Goal: Task Accomplishment & Management: Manage account settings

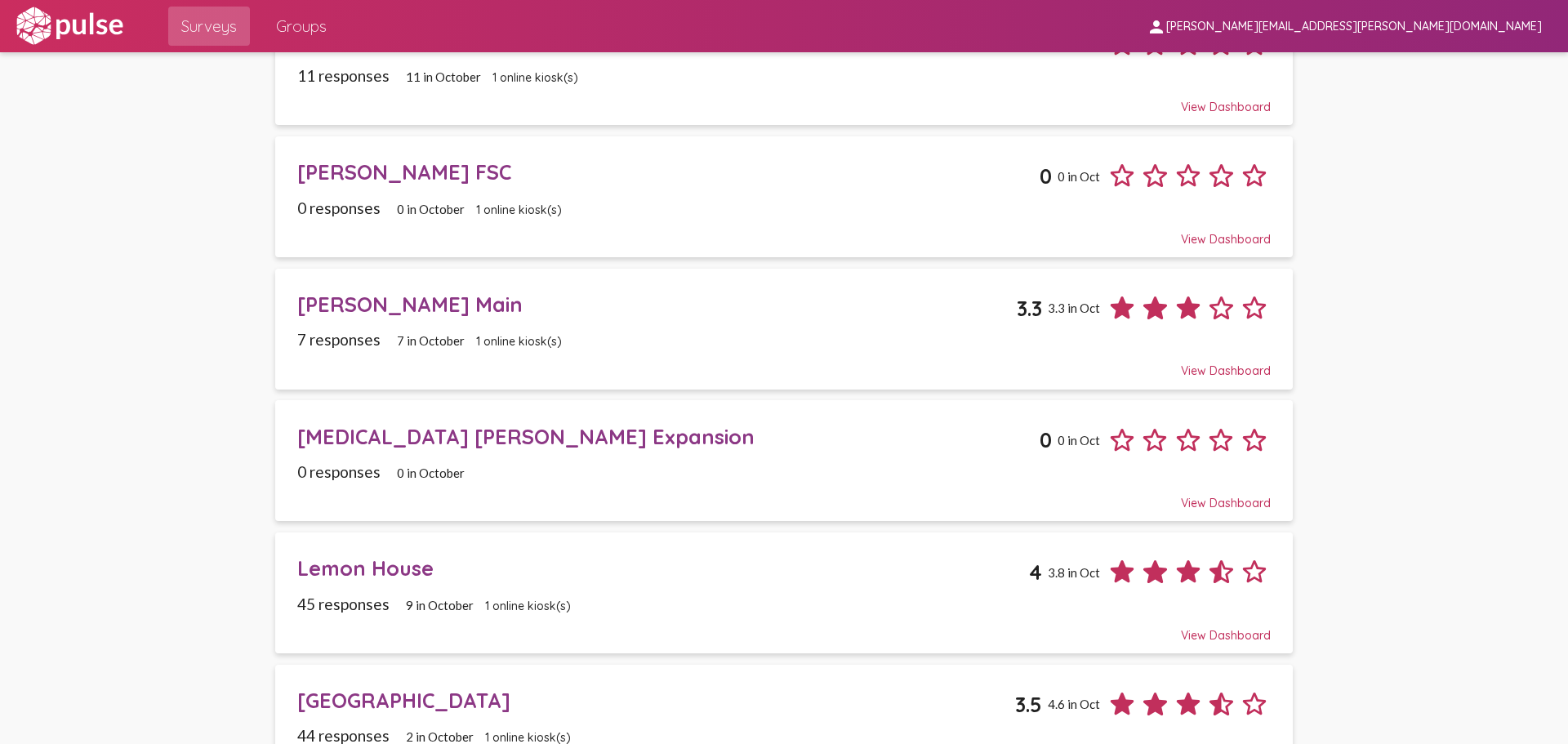
scroll to position [1184, 0]
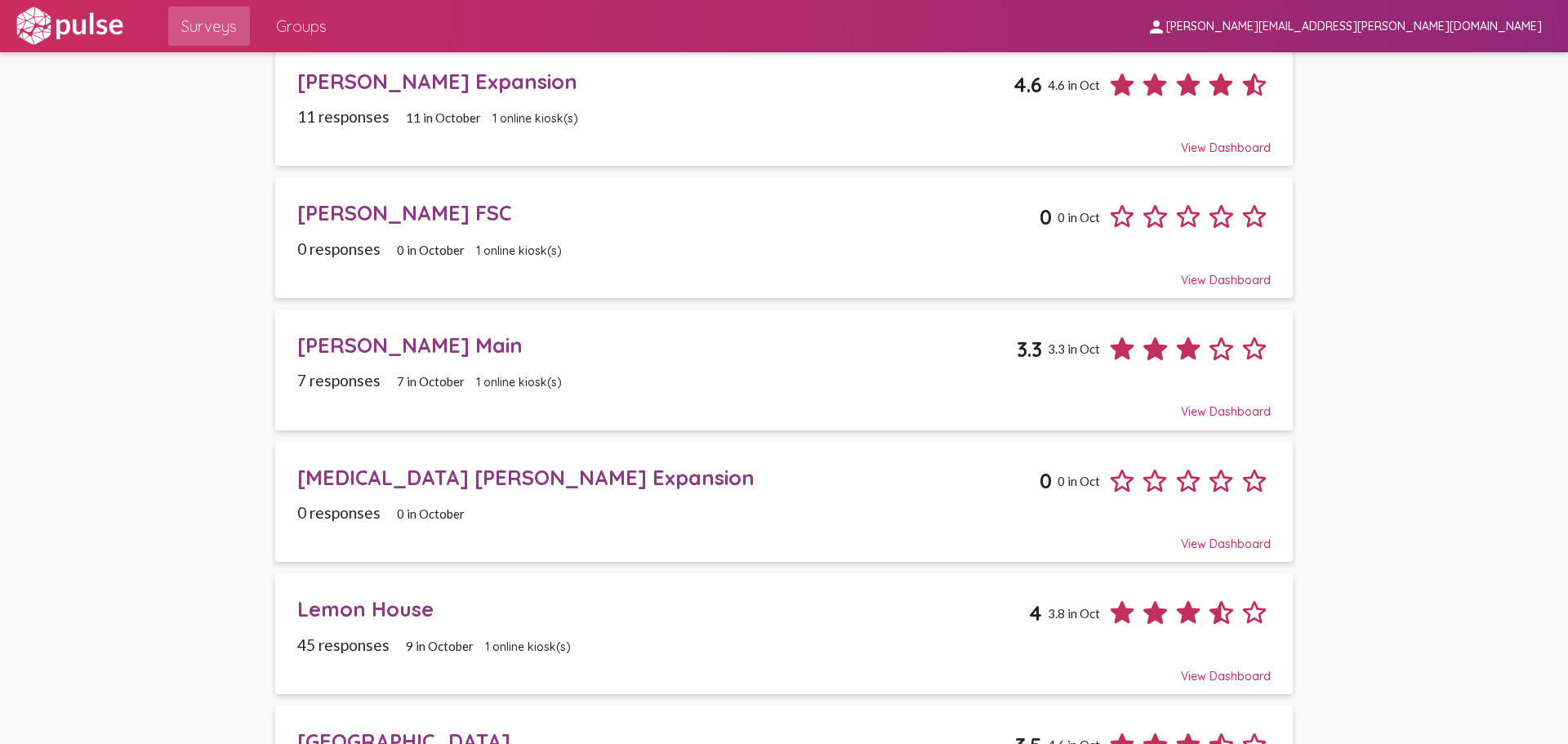
click at [499, 487] on div "[MEDICAL_DATA] [PERSON_NAME] Expansion" at bounding box center [669, 478] width 743 height 26
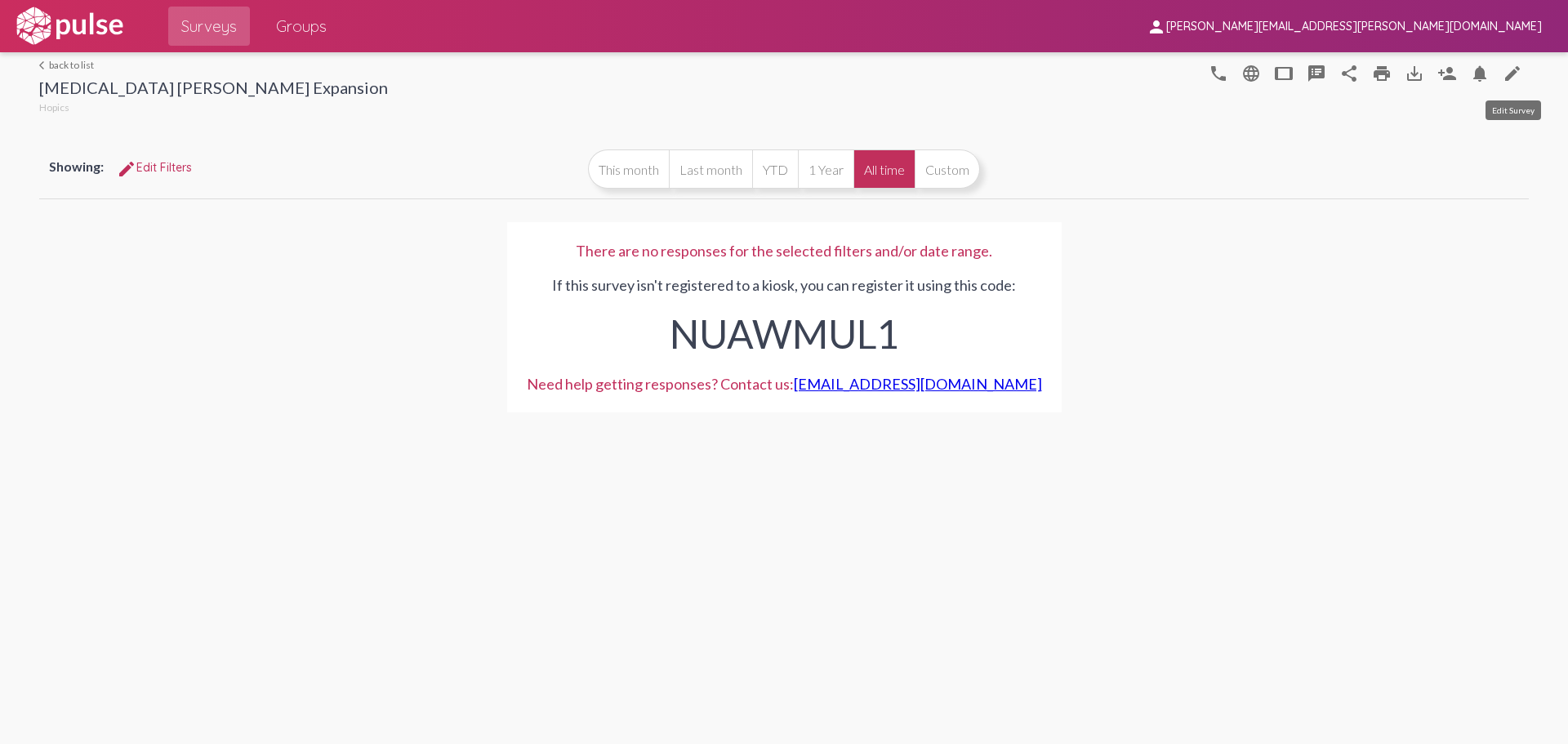
click at [1511, 71] on mat-icon "edit" at bounding box center [1512, 74] width 20 height 20
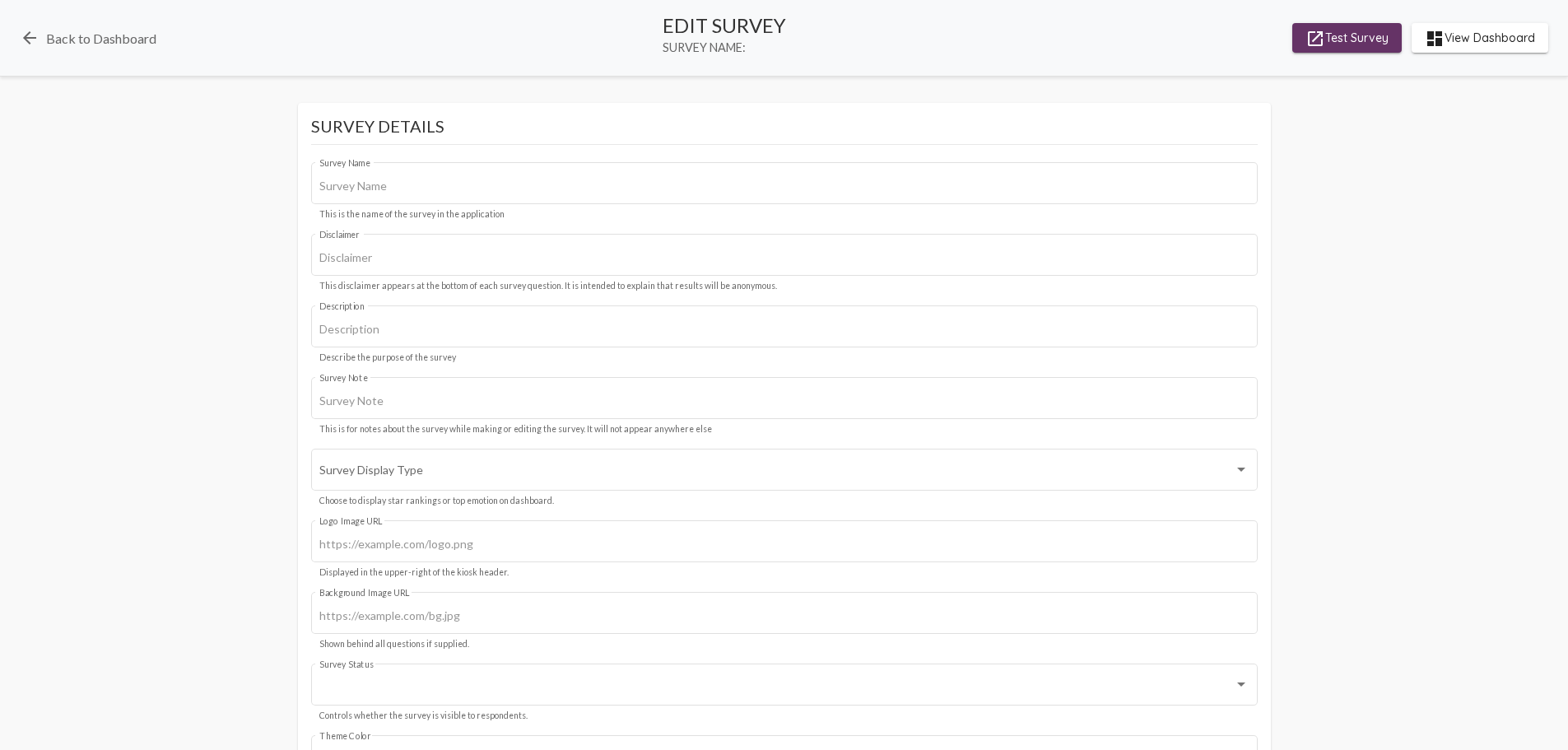
type input "[MEDICAL_DATA] [PERSON_NAME] Expansion"
type input "We value your privacy, your identity will remain anonymous."
type input "#c12f5c"
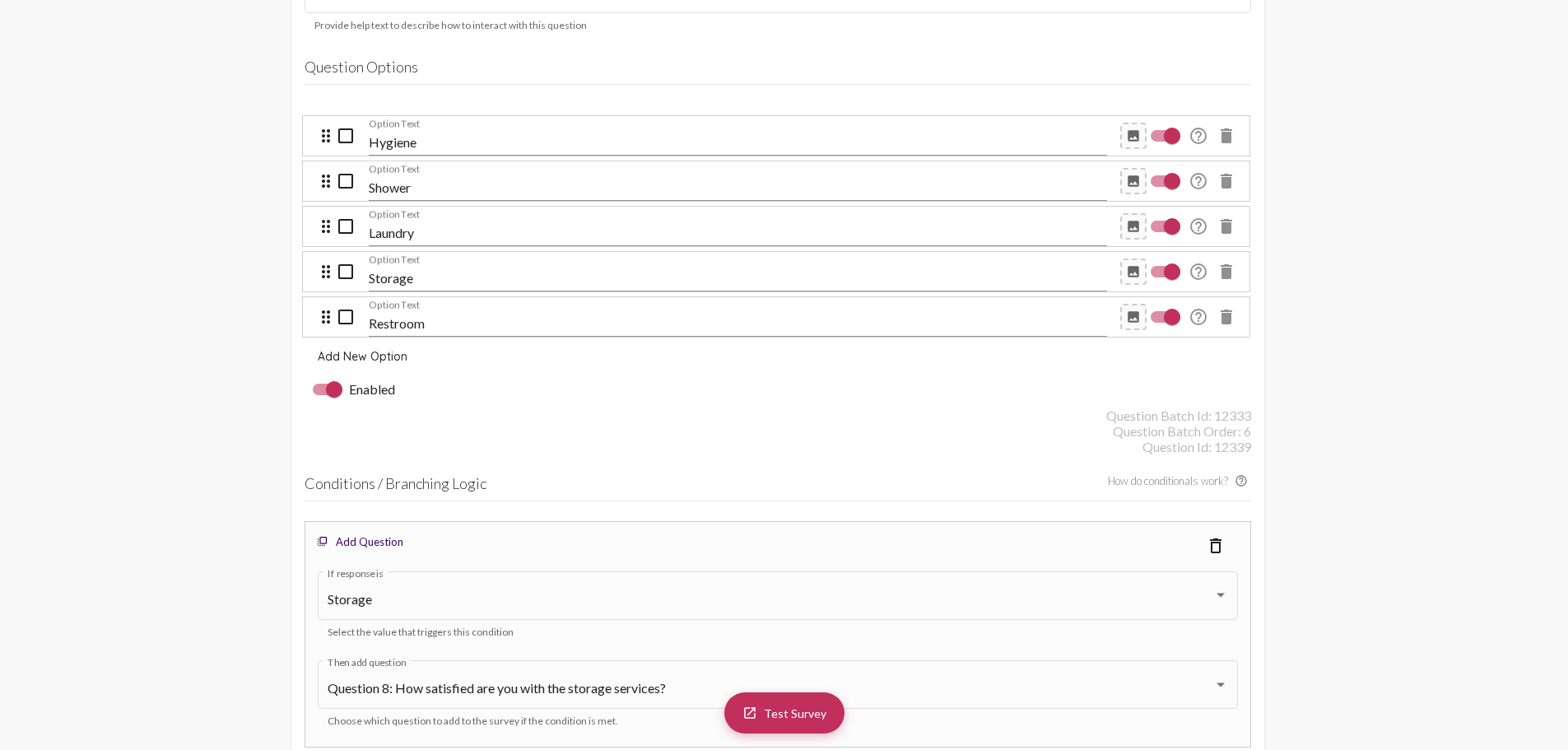
scroll to position [4529, 0]
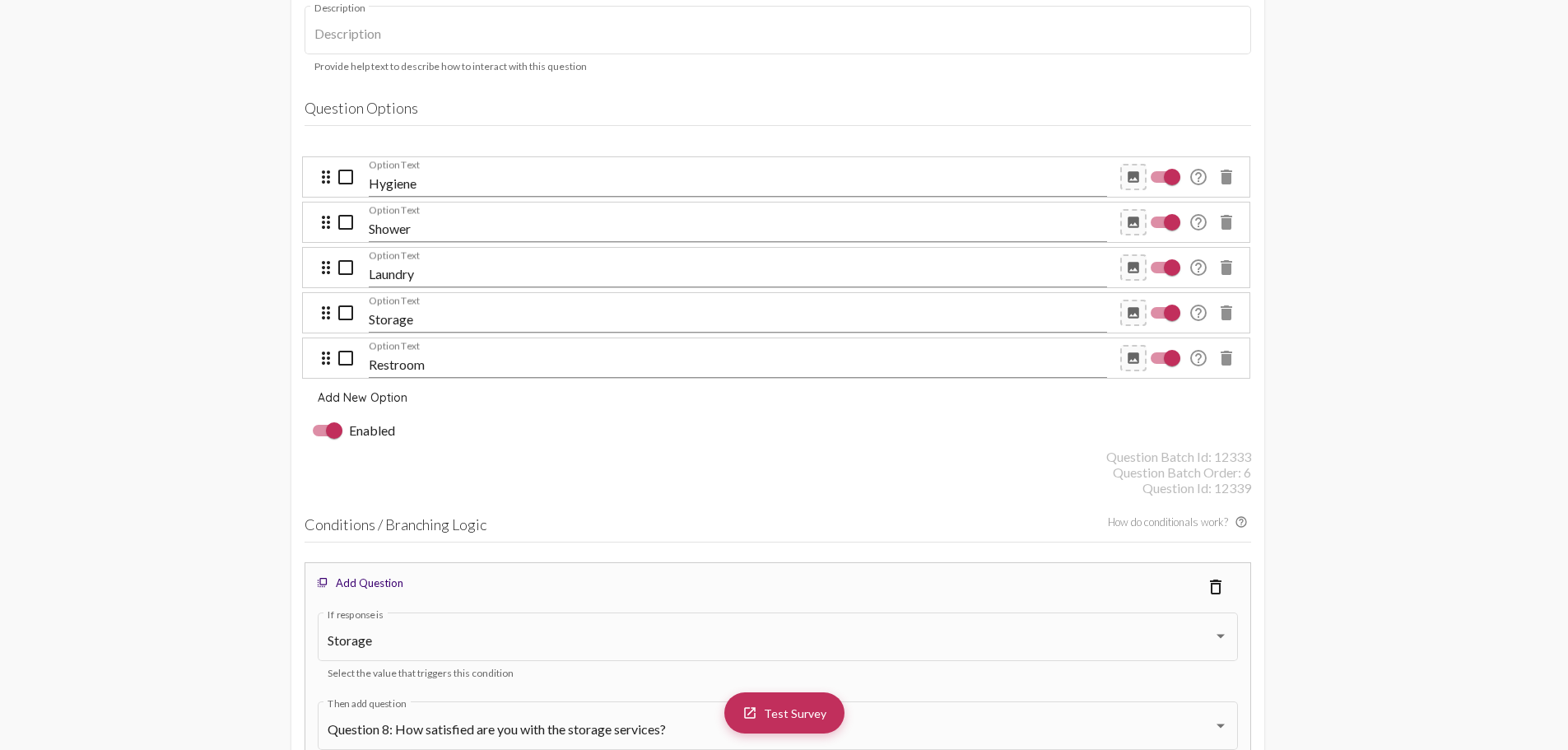
click at [472, 422] on div "Enabled" at bounding box center [778, 430] width 946 height 36
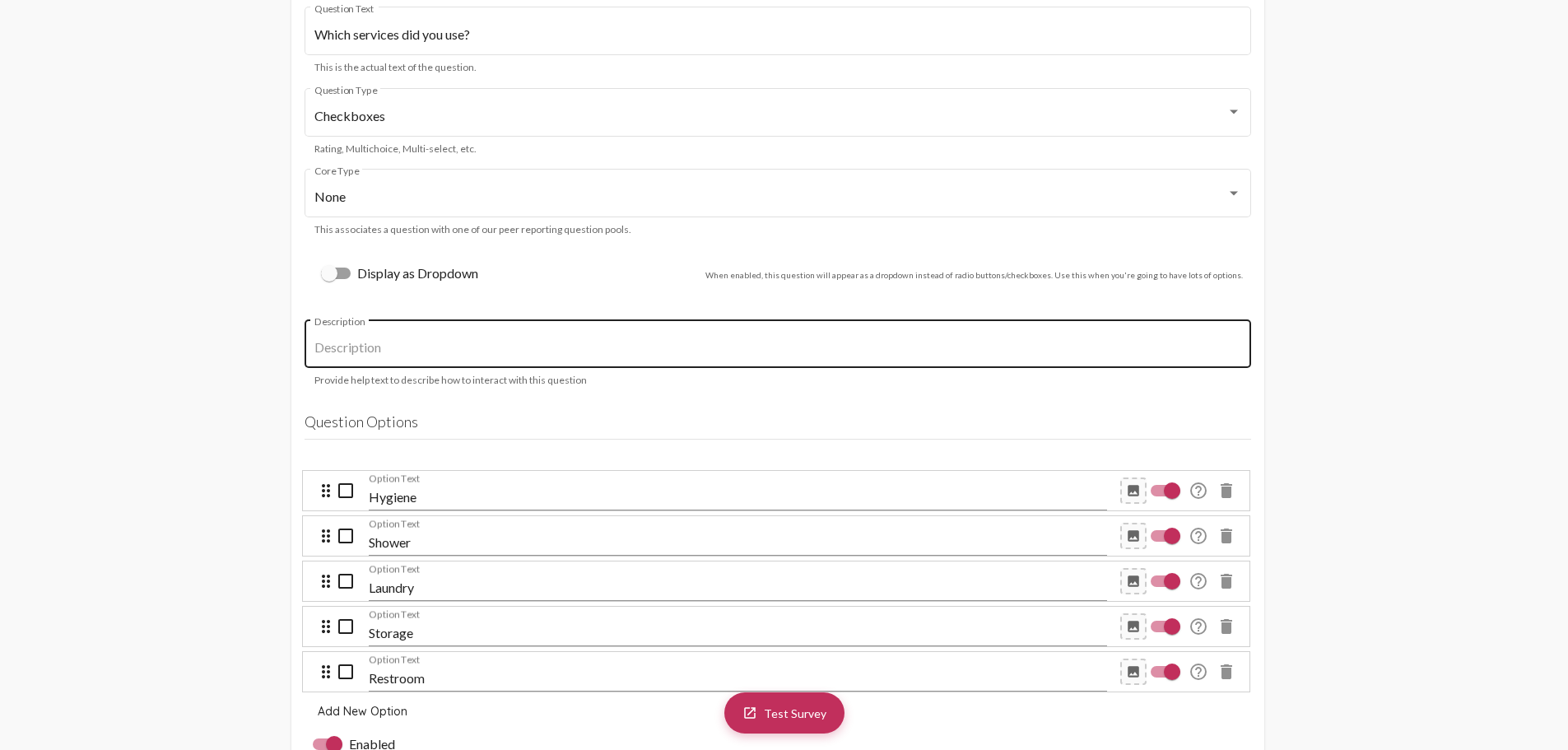
scroll to position [4282, 0]
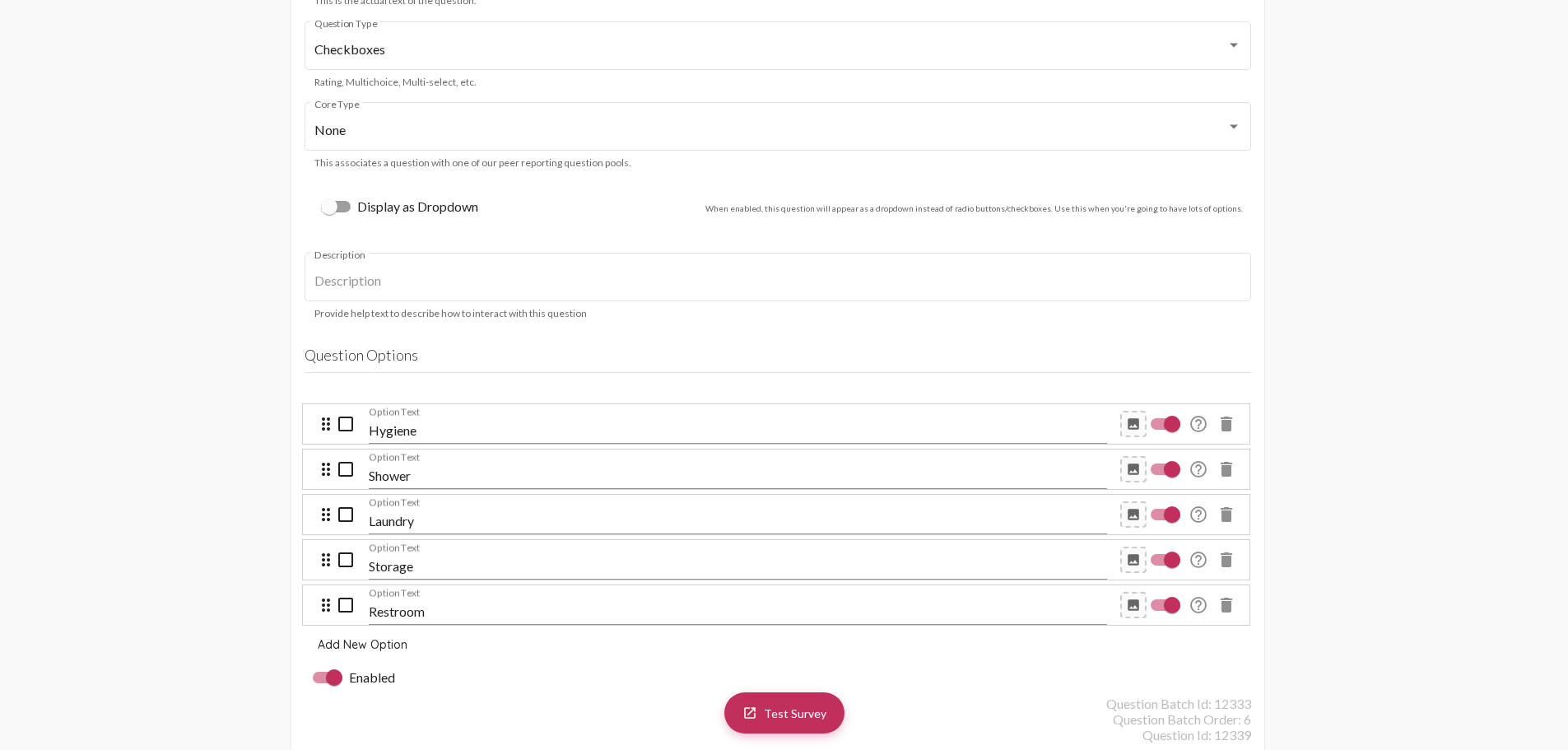
click at [427, 430] on div "Shower Option Text" at bounding box center [738, 470] width 739 height 79
click at [436, 468] on div "Shower Option Text" at bounding box center [738, 470] width 739 height 37
click at [387, 474] on input "Shower" at bounding box center [738, 476] width 739 height 15
click at [401, 478] on div "Laundry Option Text" at bounding box center [738, 515] width 739 height 79
click at [417, 471] on input "Shower" at bounding box center [738, 476] width 739 height 15
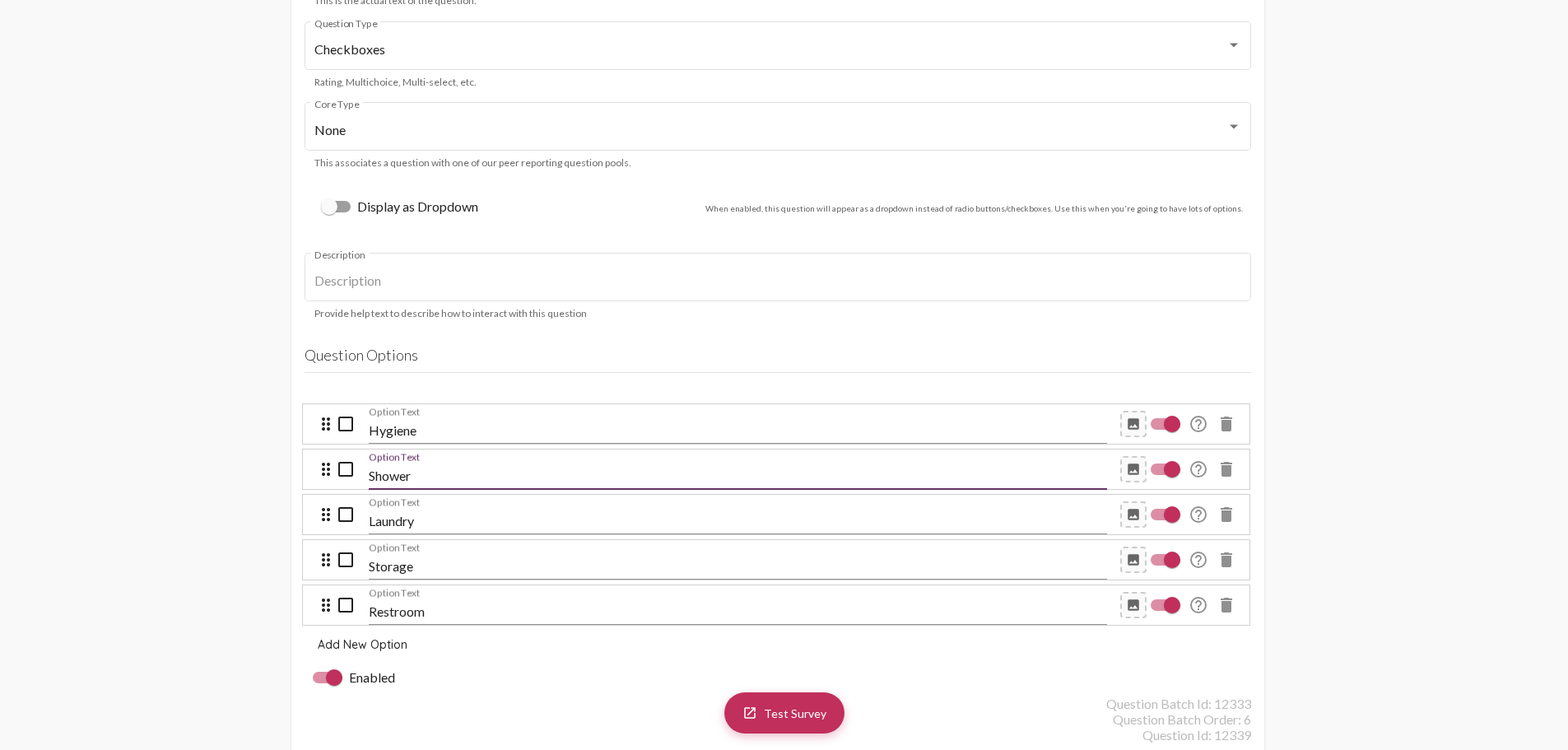
click at [417, 475] on div "Laundry Option Text" at bounding box center [738, 515] width 739 height 79
click at [436, 431] on div "Shower Option Text" at bounding box center [738, 470] width 739 height 79
click at [399, 430] on div "Shower Option Text" at bounding box center [738, 470] width 739 height 79
click at [380, 435] on div "Shower Option Text" at bounding box center [738, 470] width 739 height 79
click at [376, 435] on div "Hygiene Option Text" at bounding box center [738, 470] width 739 height 79
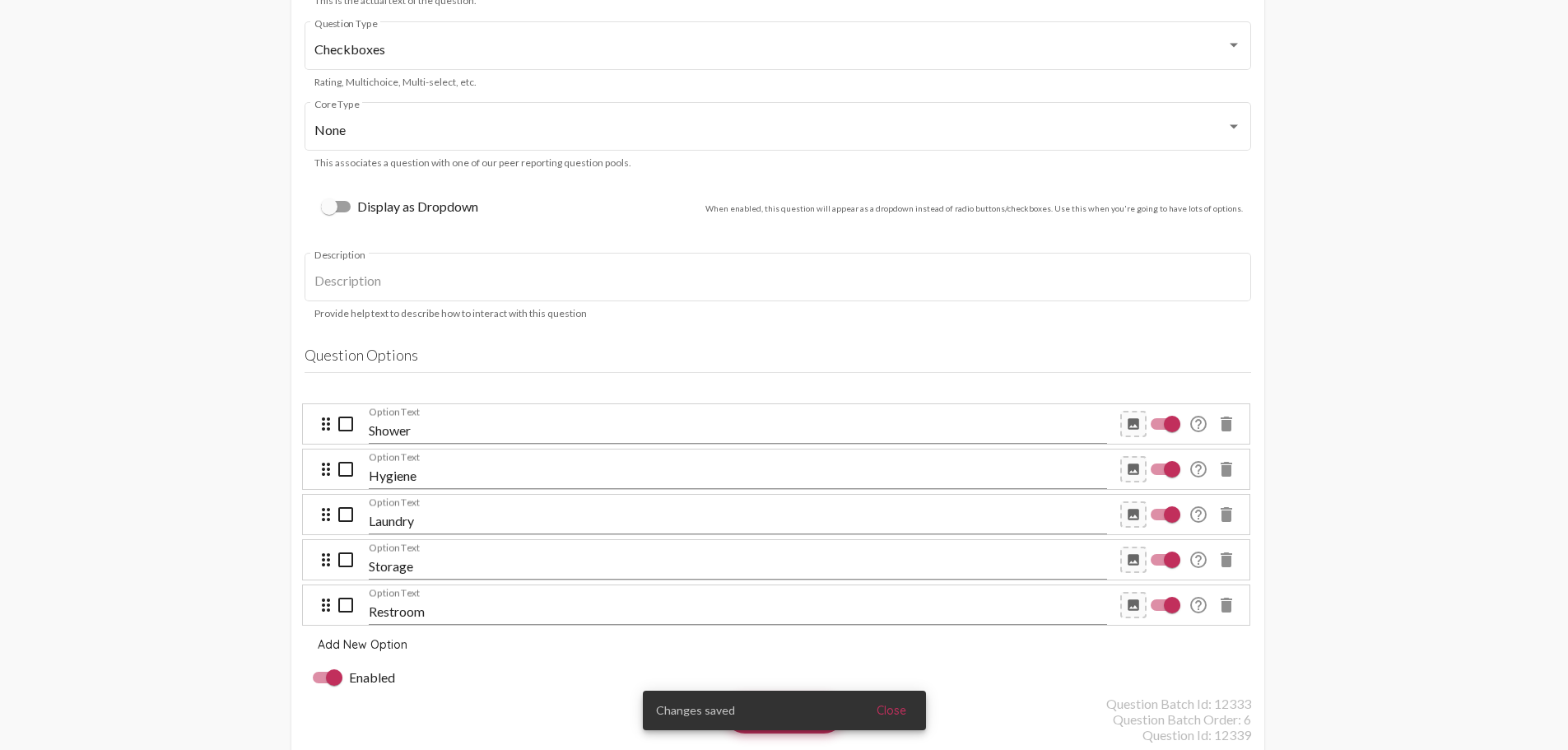
click at [388, 431] on div "Hygiene Option Text" at bounding box center [738, 470] width 739 height 79
click at [397, 474] on mat-list "drag_indicator check_box_outline_blank Shower Option Text image help_outline de…" at bounding box center [778, 509] width 946 height 233
click at [400, 424] on input "Shower" at bounding box center [738, 430] width 739 height 15
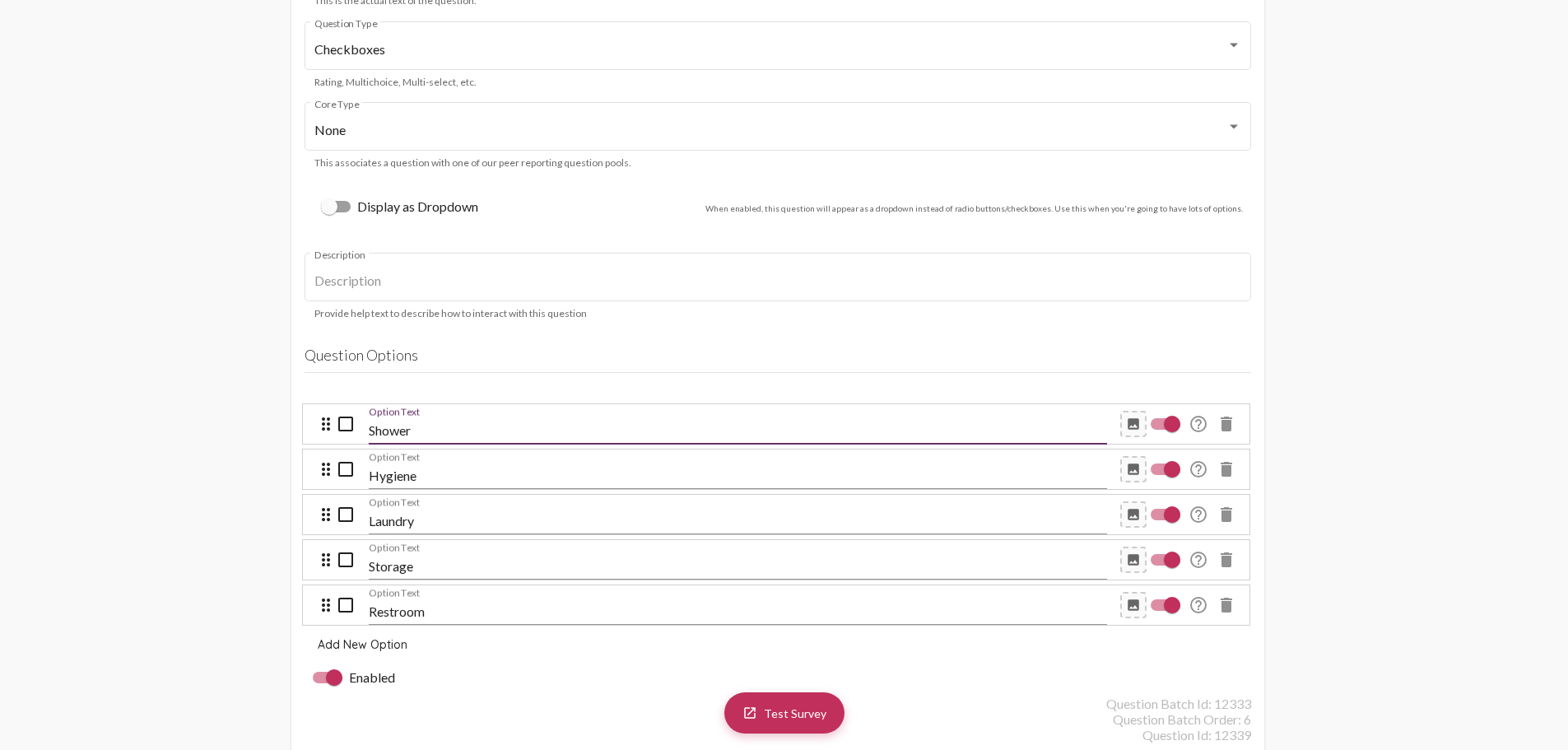
click at [410, 430] on div "Hygiene Option Text" at bounding box center [738, 470] width 739 height 79
click at [398, 430] on div "Hygiene Option Text" at bounding box center [738, 470] width 739 height 79
click at [381, 436] on div "Hygiene Option Text" at bounding box center [738, 470] width 739 height 79
click at [386, 478] on div "Laundry Option Text" at bounding box center [738, 515] width 739 height 79
click at [382, 471] on input "Hygiene" at bounding box center [738, 476] width 739 height 15
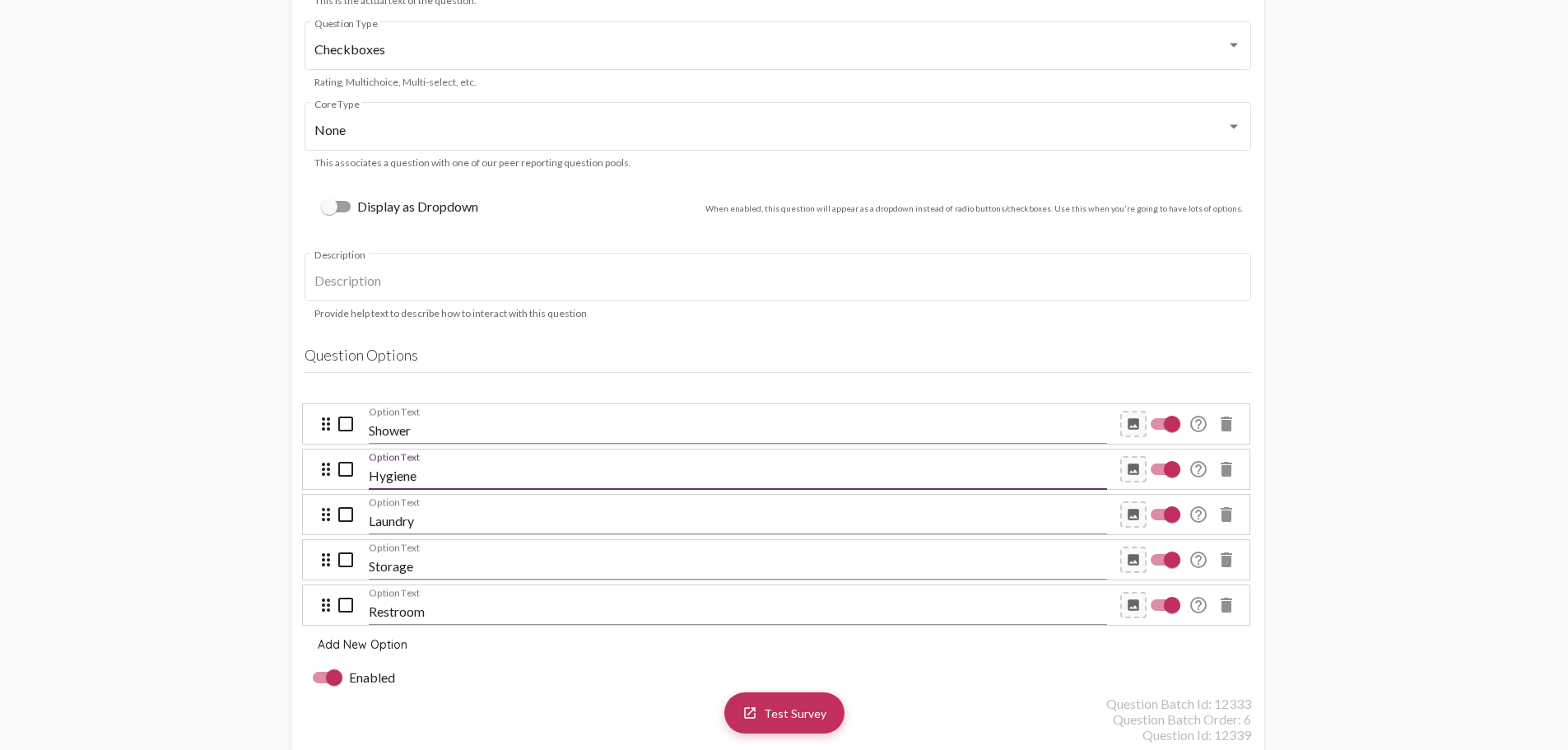
click at [385, 425] on input "Shower" at bounding box center [738, 430] width 739 height 15
click at [386, 425] on input "Shower" at bounding box center [738, 430] width 739 height 15
type input "[MEDICAL_DATA]"
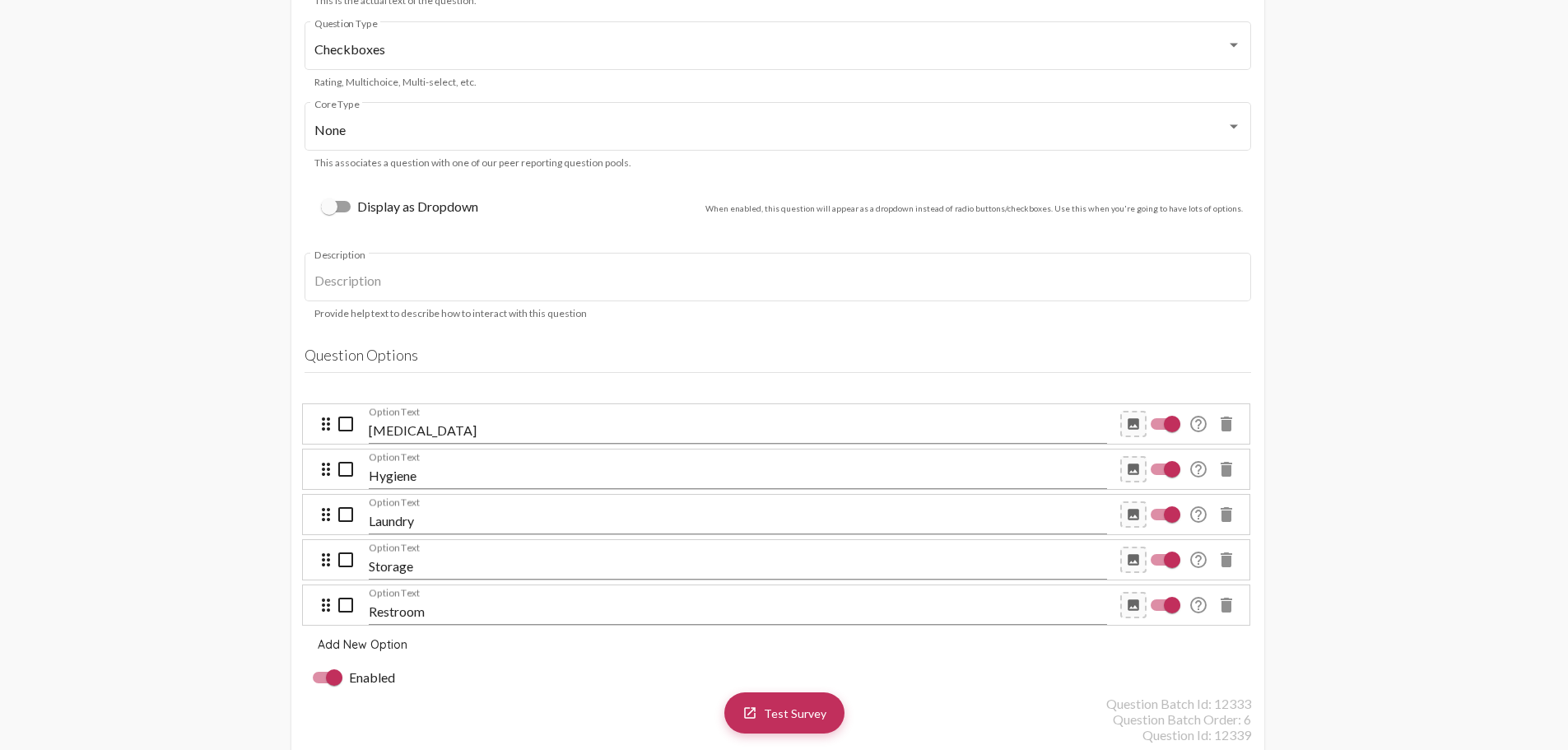
click at [378, 481] on div "Laundry Option Text" at bounding box center [738, 515] width 739 height 79
click at [383, 472] on input "Hygiene" at bounding box center [738, 476] width 739 height 15
click at [399, 475] on div "Laundry Option Text" at bounding box center [738, 515] width 739 height 79
click at [374, 472] on input "Hygiene" at bounding box center [738, 476] width 739 height 15
paste input "Basic Needs (Clothing, Food, Water)"
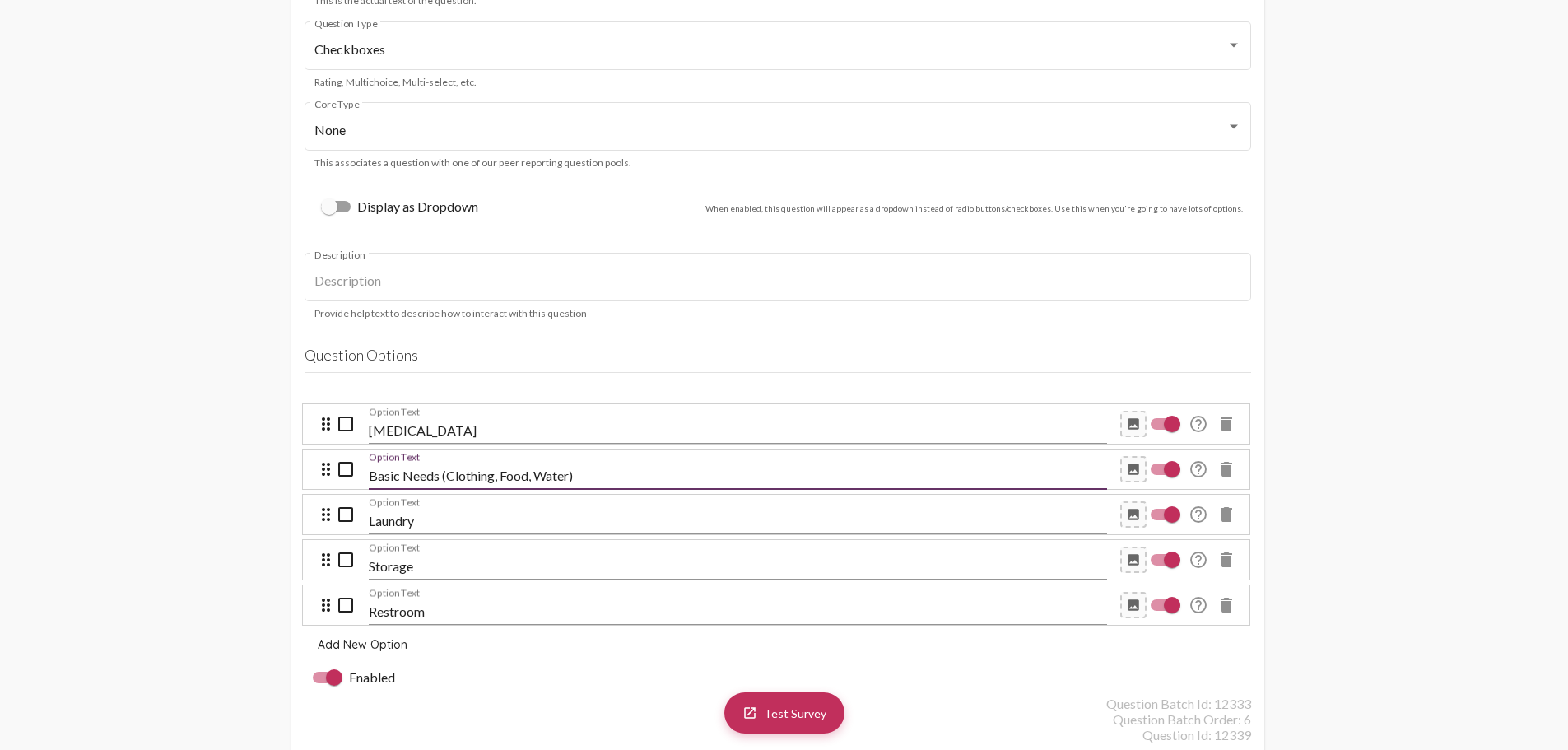
type input "Basic Needs (Clothing, Food, Water)"
click at [392, 518] on input "Laundry" at bounding box center [738, 521] width 739 height 15
click at [387, 518] on input "Laundry" at bounding box center [738, 521] width 739 height 15
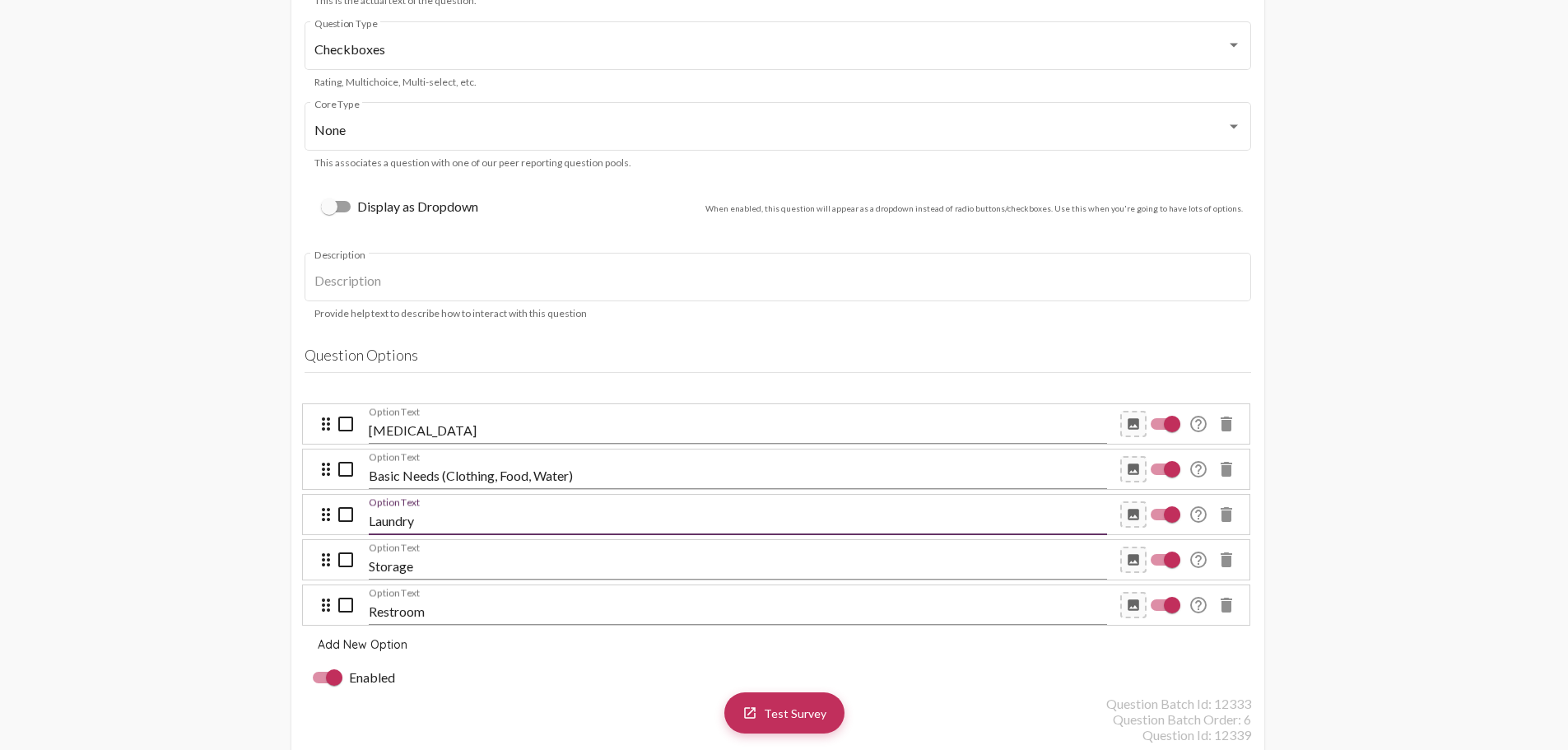
paste input "Needle Exchange"
type input "Needle Exchange"
click at [395, 561] on input "Storage" at bounding box center [738, 566] width 739 height 15
click at [395, 562] on input "Storage" at bounding box center [738, 566] width 739 height 15
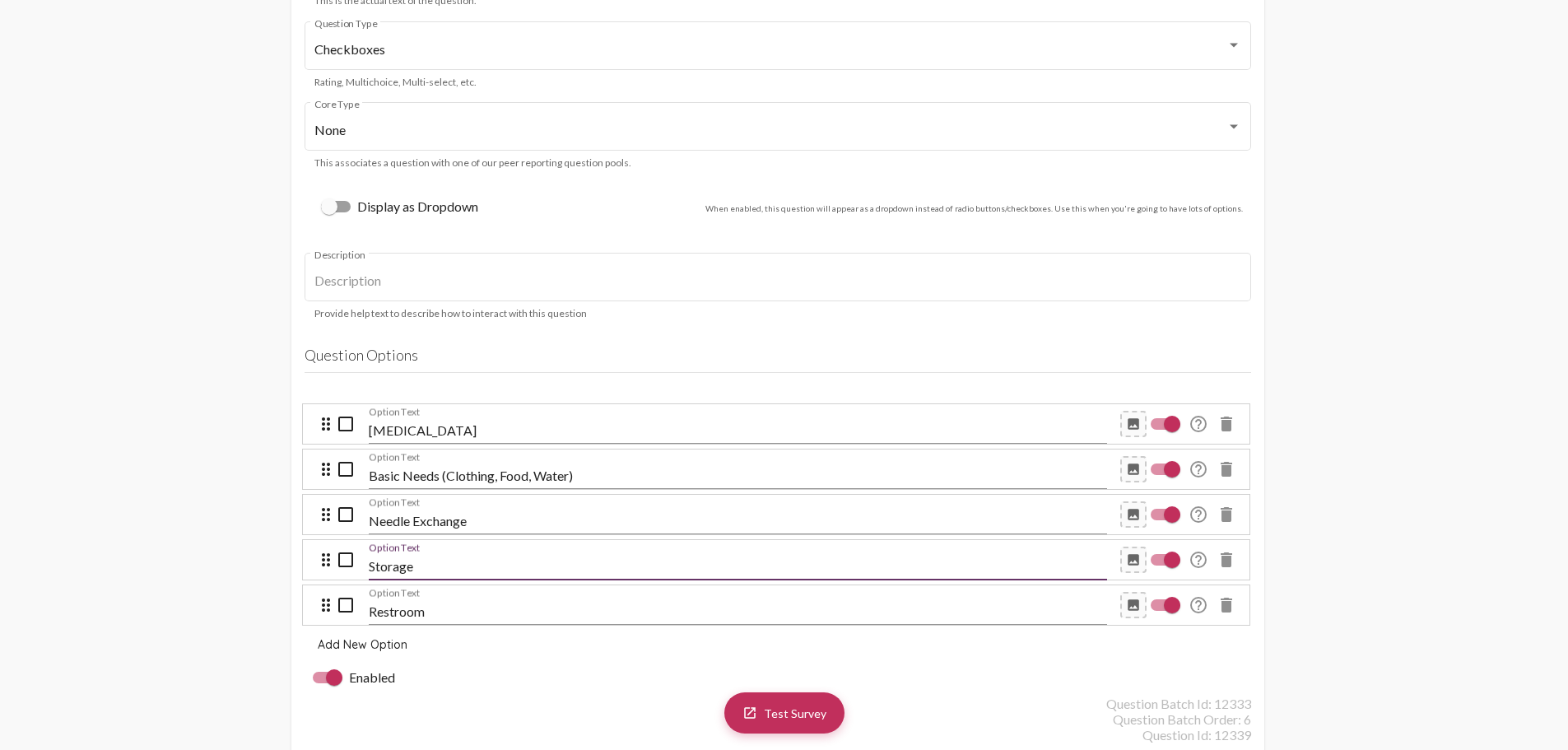
click at [395, 562] on input "Storage" at bounding box center [738, 566] width 739 height 15
paste input "[MEDICAL_DATA] Kit"
type input "[MEDICAL_DATA] Kit"
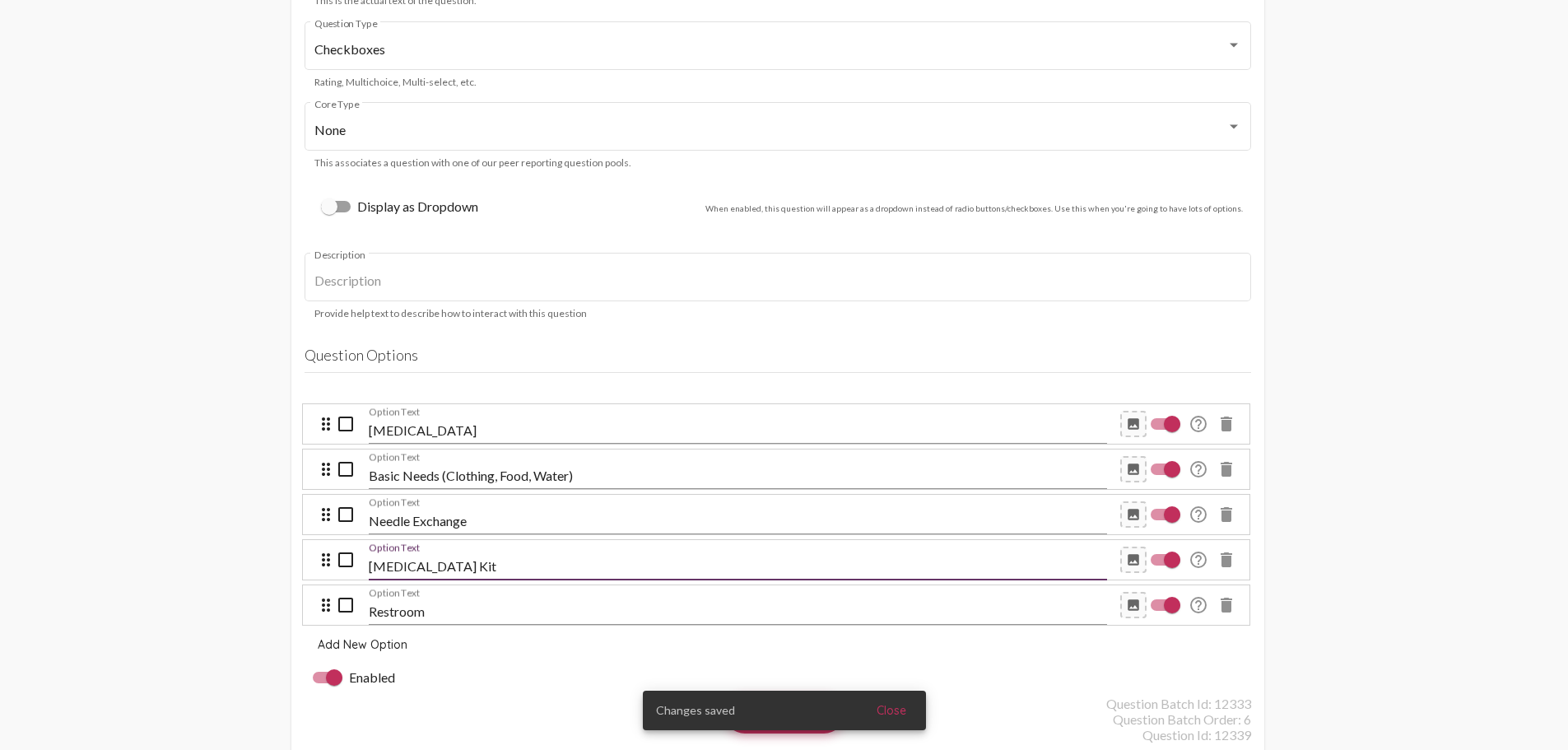
click at [391, 605] on input "Restroom" at bounding box center [738, 611] width 739 height 15
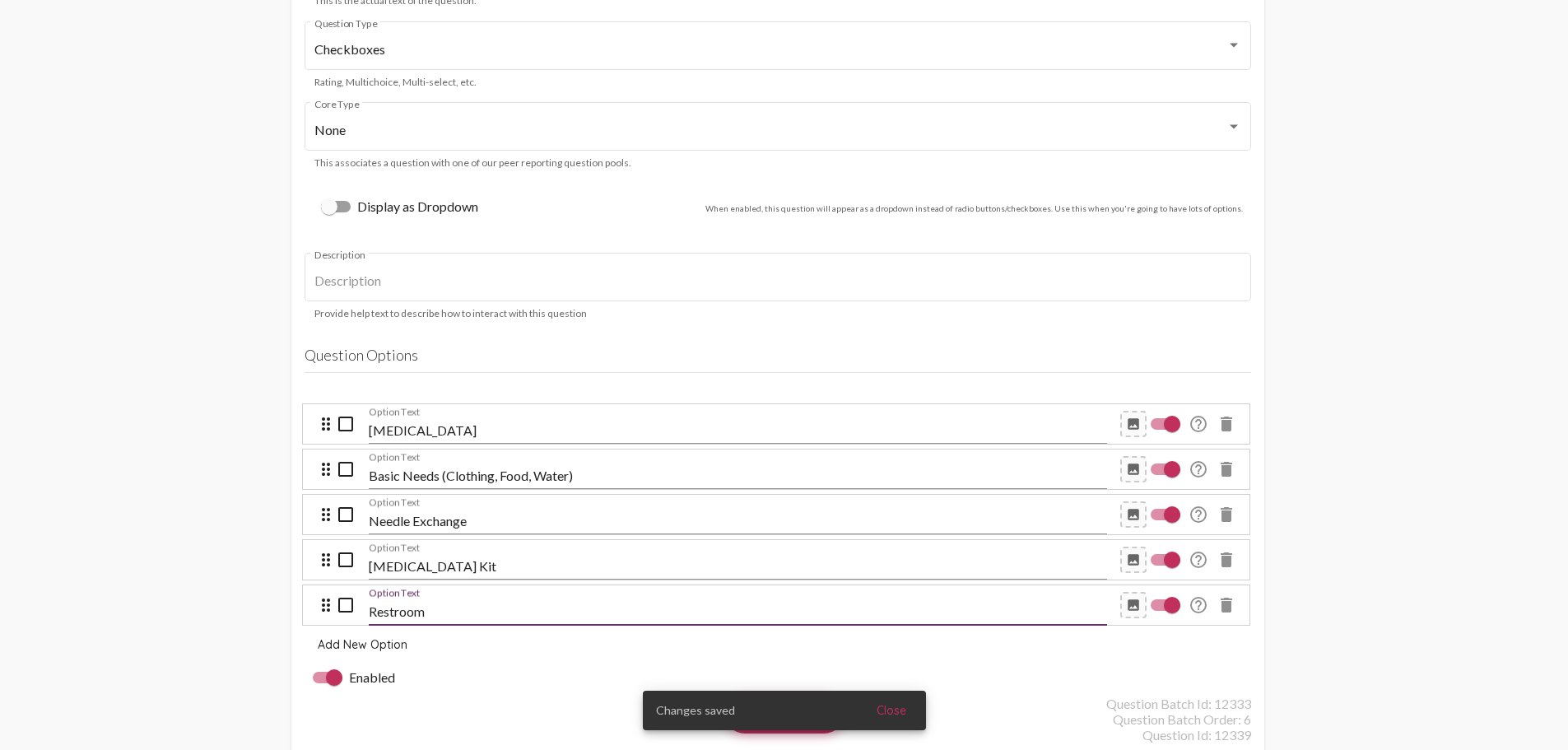
paste input "[MEDICAL_DATA] Services"
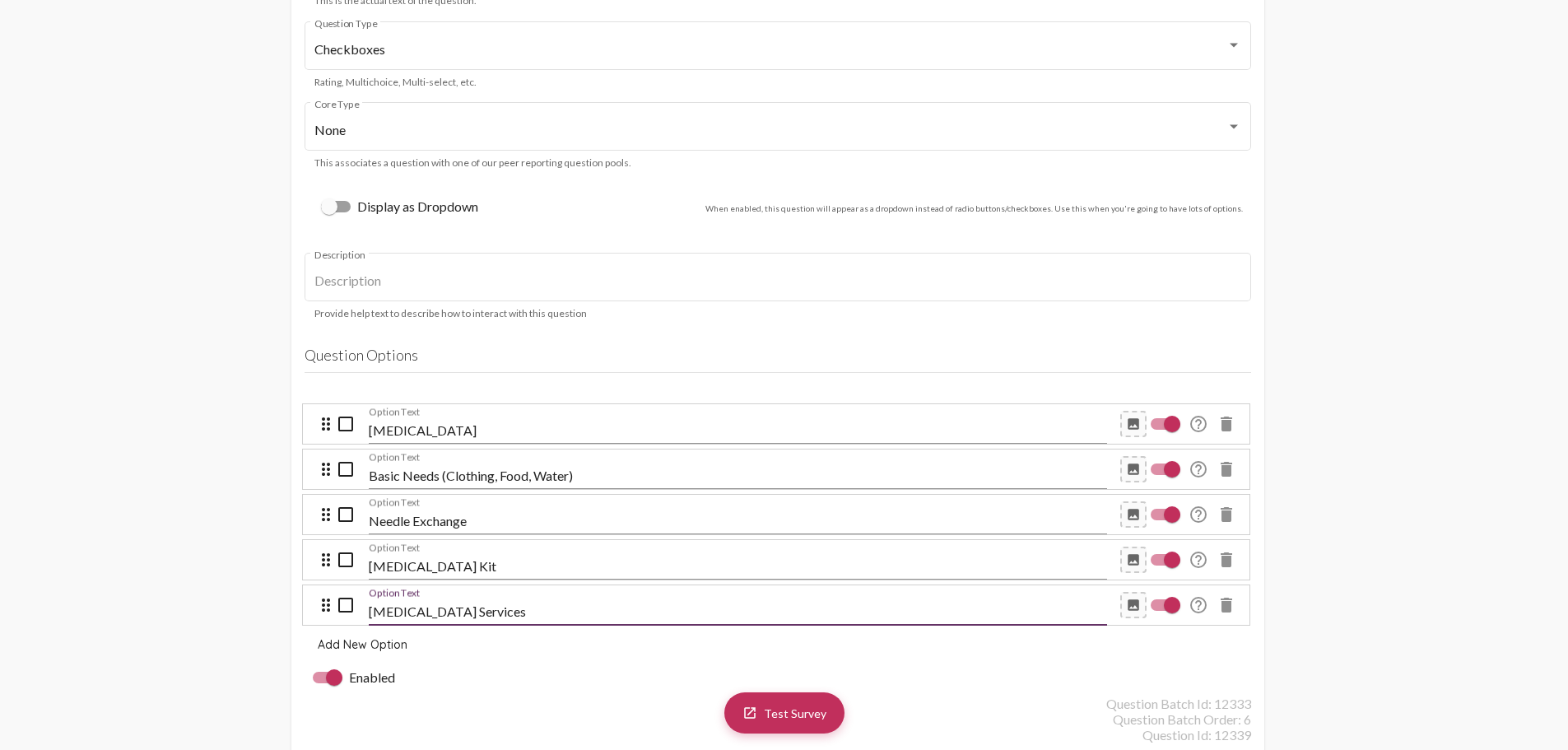
type input "[MEDICAL_DATA] Services"
click at [536, 665] on div "Enabled" at bounding box center [778, 677] width 946 height 36
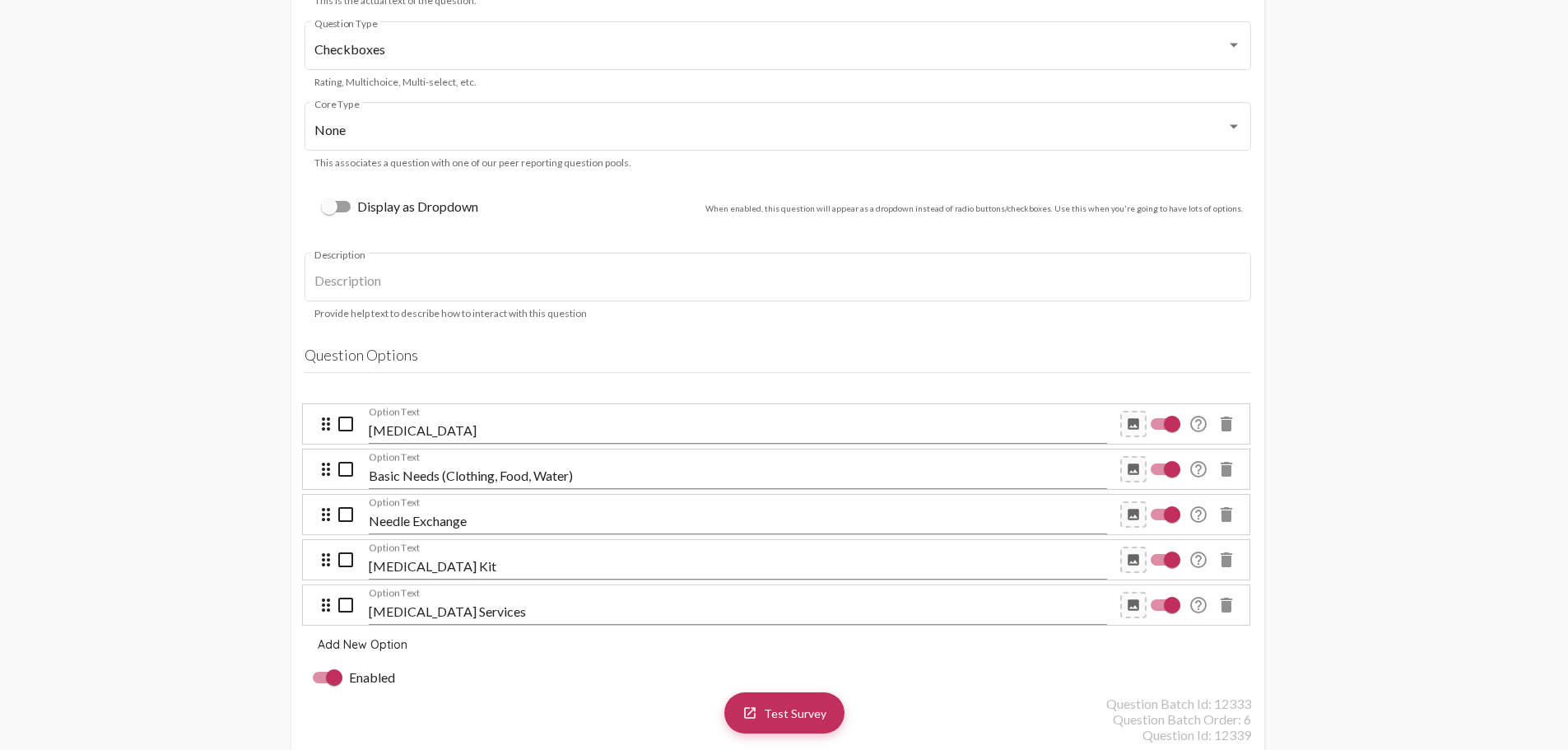
click at [451, 555] on div "[MEDICAL_DATA] Kit Option Text" at bounding box center [738, 560] width 739 height 37
drag, startPoint x: 392, startPoint y: 549, endPoint x: 412, endPoint y: 435, distance: 115.7
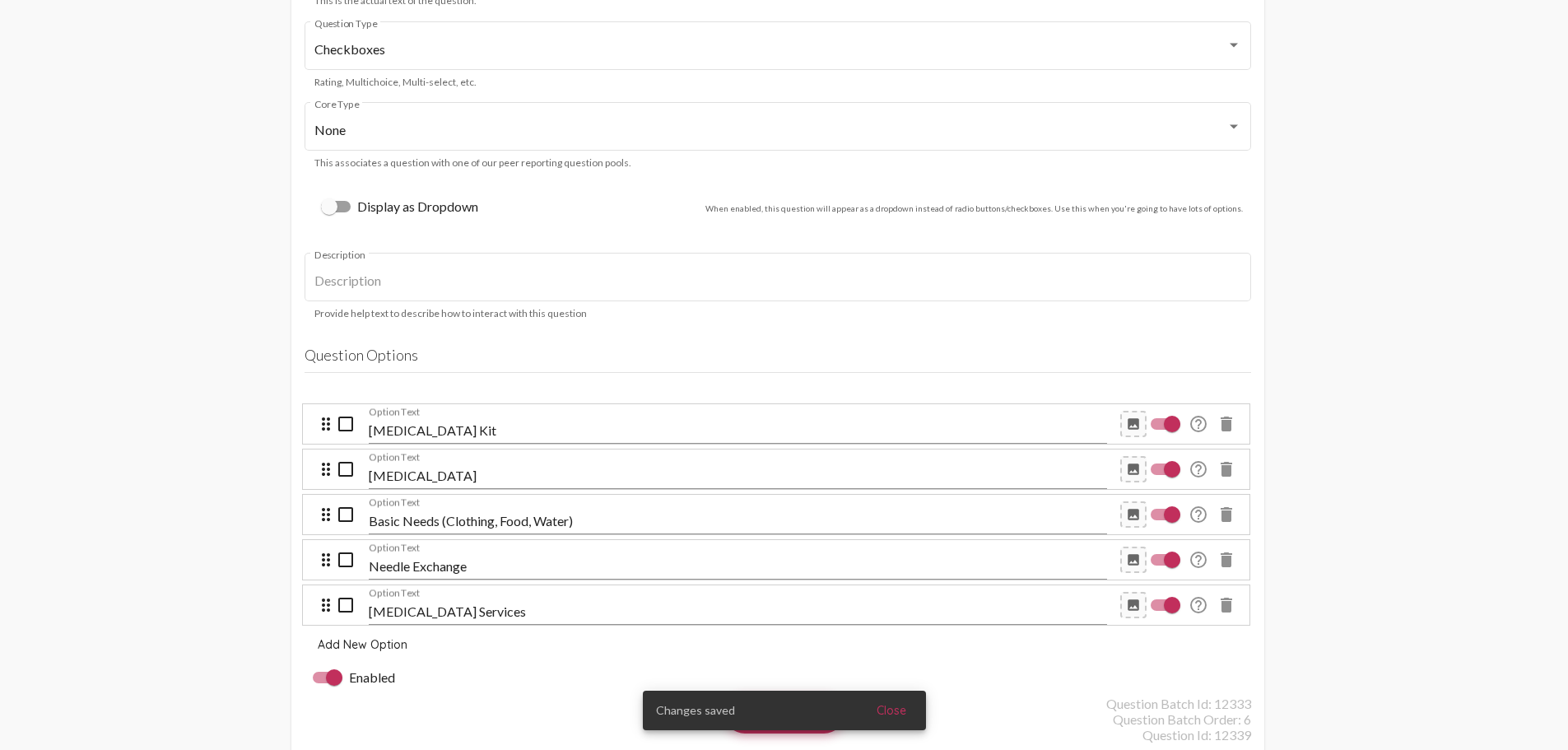
click at [416, 559] on input "Needle Exchange" at bounding box center [738, 566] width 739 height 15
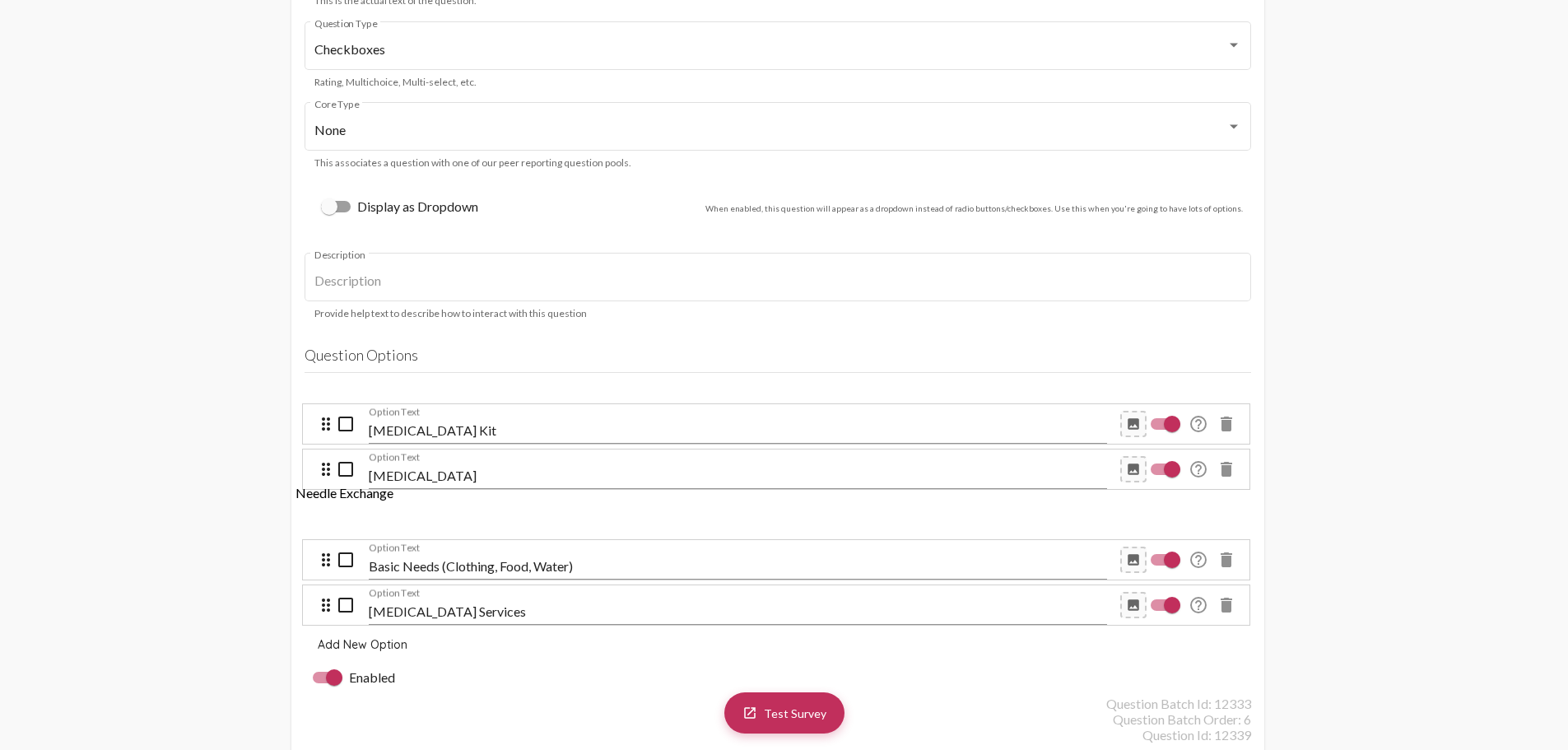
drag, startPoint x: 459, startPoint y: 554, endPoint x: 452, endPoint y: 500, distance: 54.5
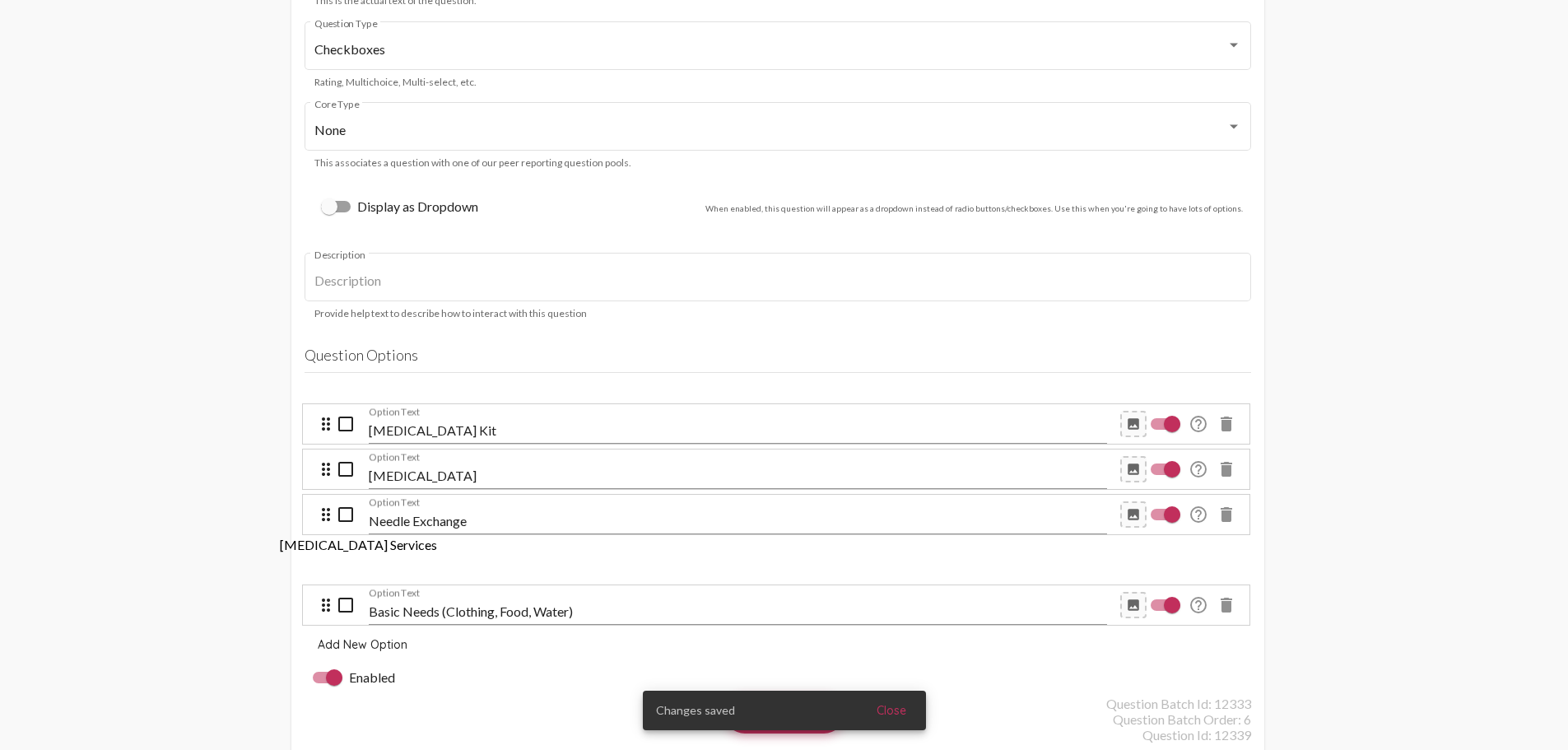
drag, startPoint x: 477, startPoint y: 601, endPoint x: 455, endPoint y: 552, distance: 53.7
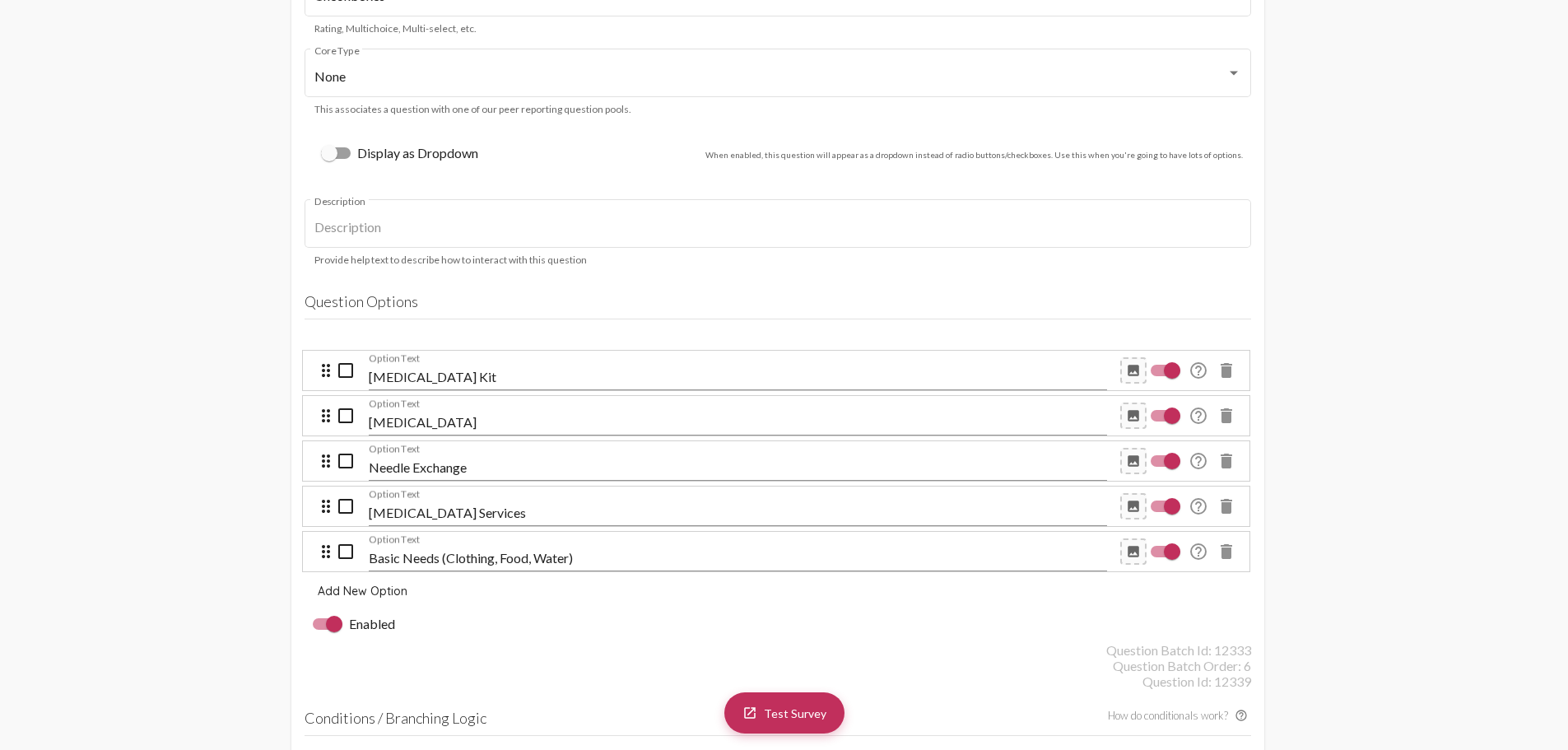
scroll to position [4365, 0]
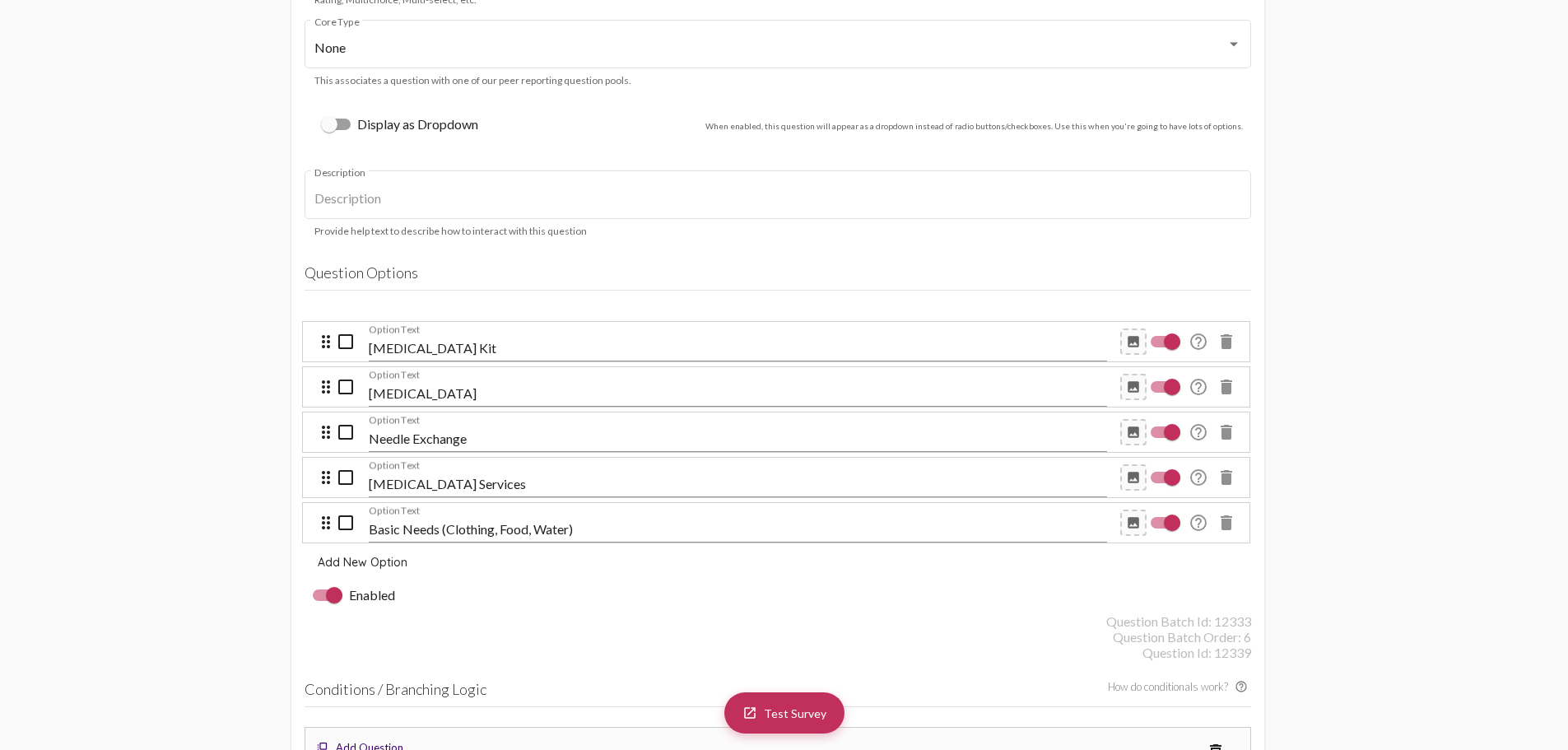
click at [527, 377] on div "[MEDICAL_DATA] Option Text" at bounding box center [738, 387] width 739 height 37
click at [514, 481] on input "[MEDICAL_DATA] Services" at bounding box center [738, 484] width 739 height 15
click at [507, 338] on div "[MEDICAL_DATA] Kit Option Text" at bounding box center [738, 343] width 739 height 37
click at [541, 523] on input "Basic Needs (Clothing, Food, Water)" at bounding box center [738, 529] width 739 height 15
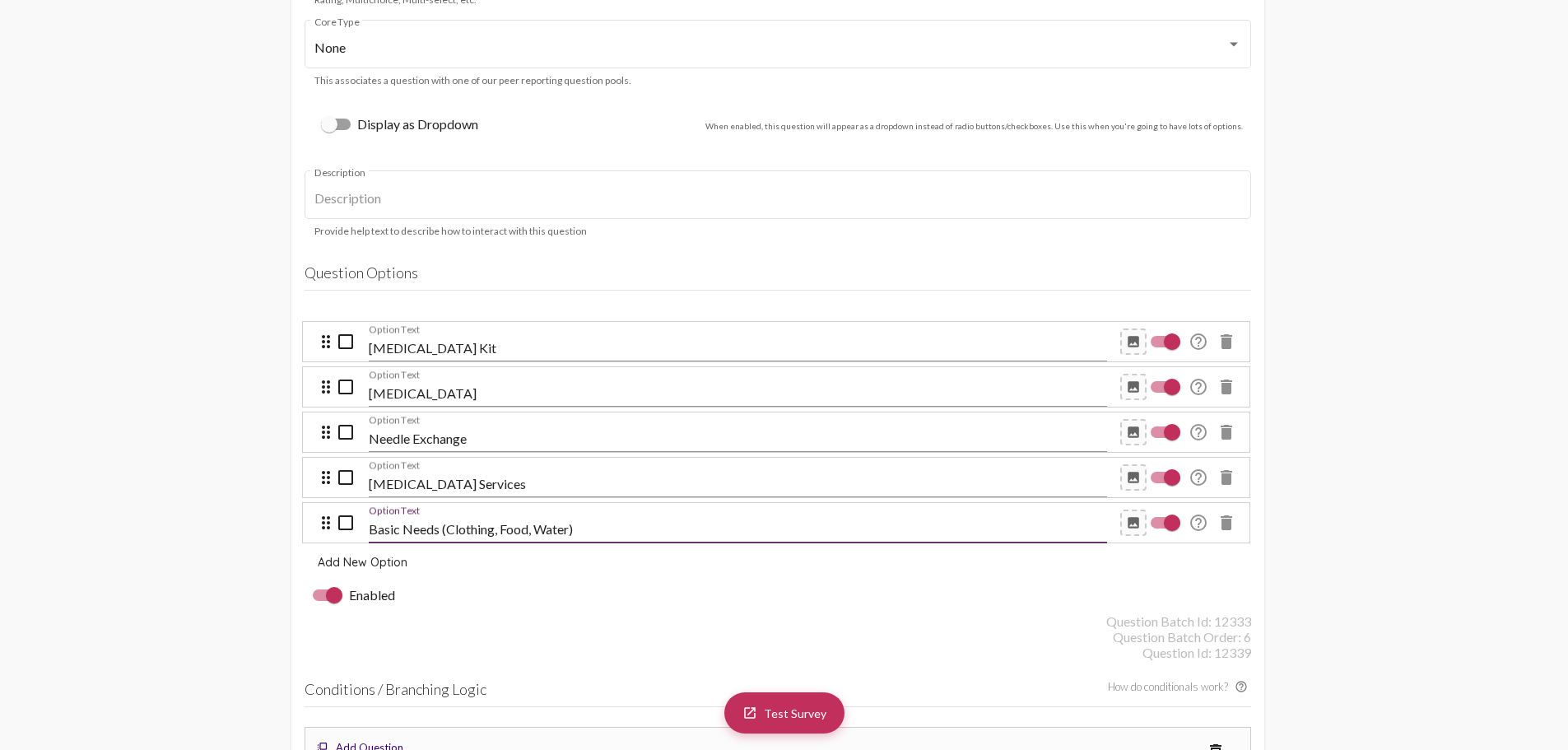
click at [597, 523] on input "Basic Needs (Clothing, Food, Water)" at bounding box center [738, 529] width 739 height 15
click at [528, 341] on input "[MEDICAL_DATA] Kit" at bounding box center [738, 348] width 739 height 15
paste input "Basic Needs (Clothing, Food, Water) Needle Exchange Testing [MEDICAL_DATA] Kit …"
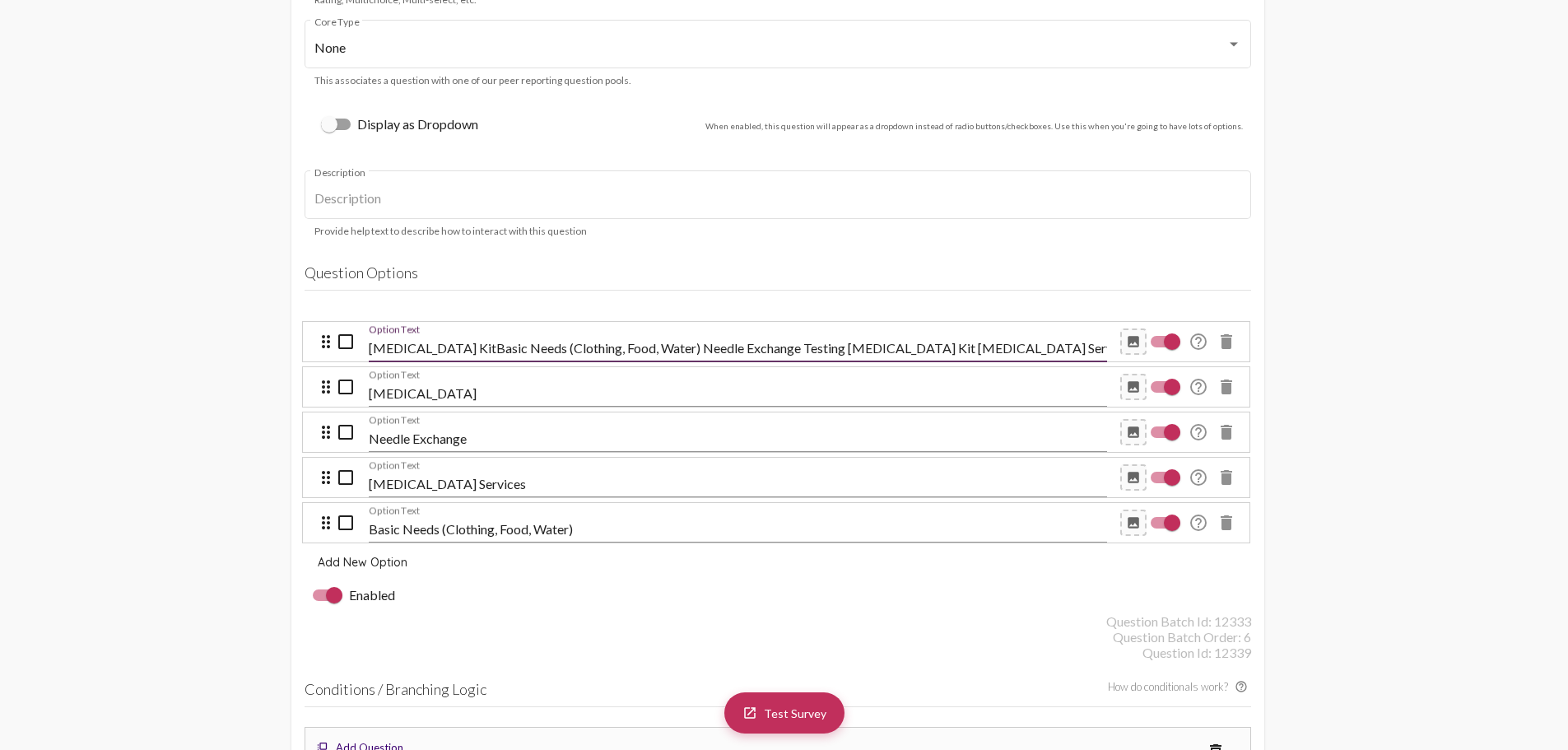
scroll to position [0, 94]
type input "[MEDICAL_DATA] Kit"
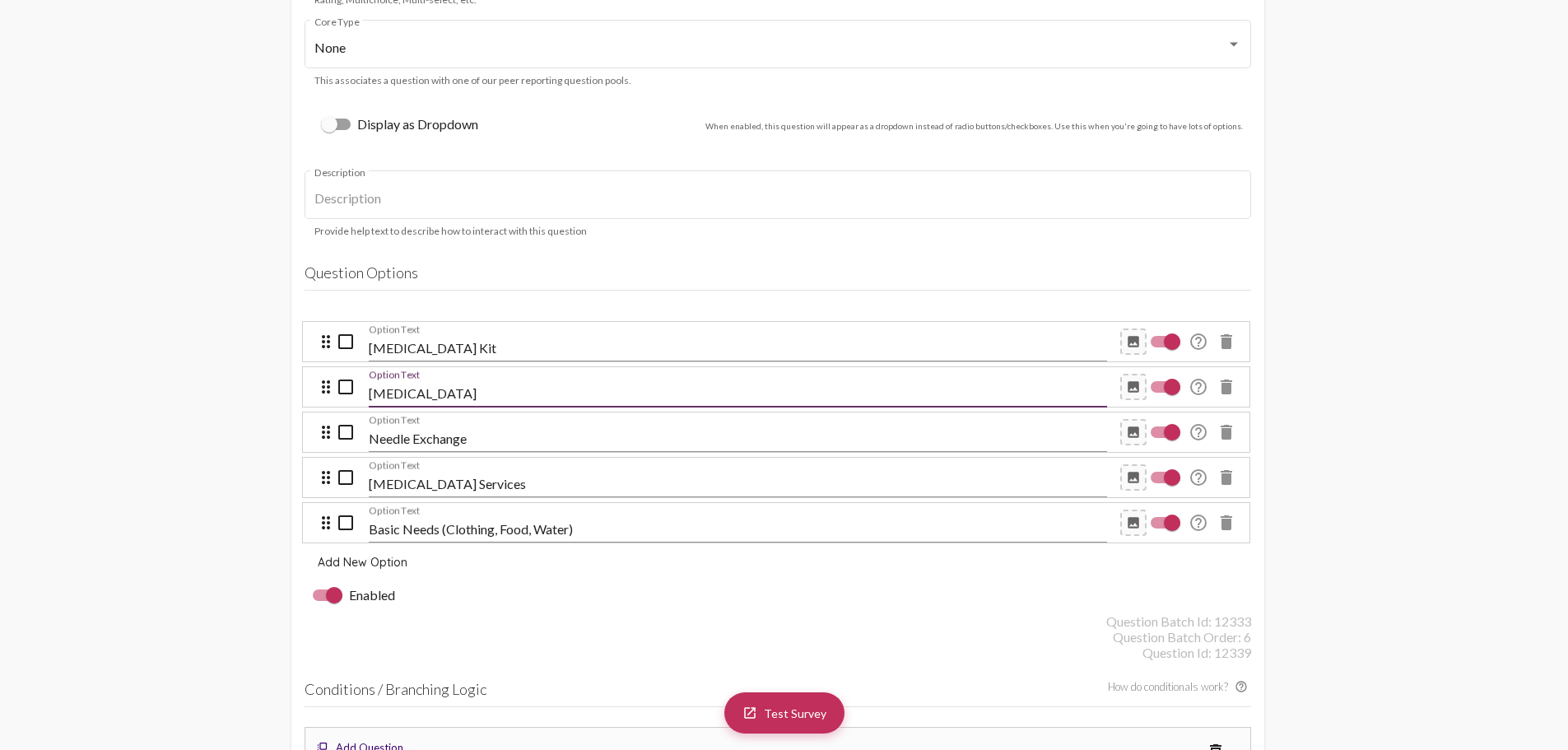
click at [493, 387] on input "[MEDICAL_DATA]" at bounding box center [738, 393] width 739 height 15
click at [471, 392] on div "Needle Exchange Option Text" at bounding box center [738, 432] width 739 height 79
click at [405, 430] on div "Needle Exchange Option Text" at bounding box center [738, 433] width 739 height 37
click at [402, 391] on input "[MEDICAL_DATA]" at bounding box center [738, 393] width 739 height 15
type input "Testing"
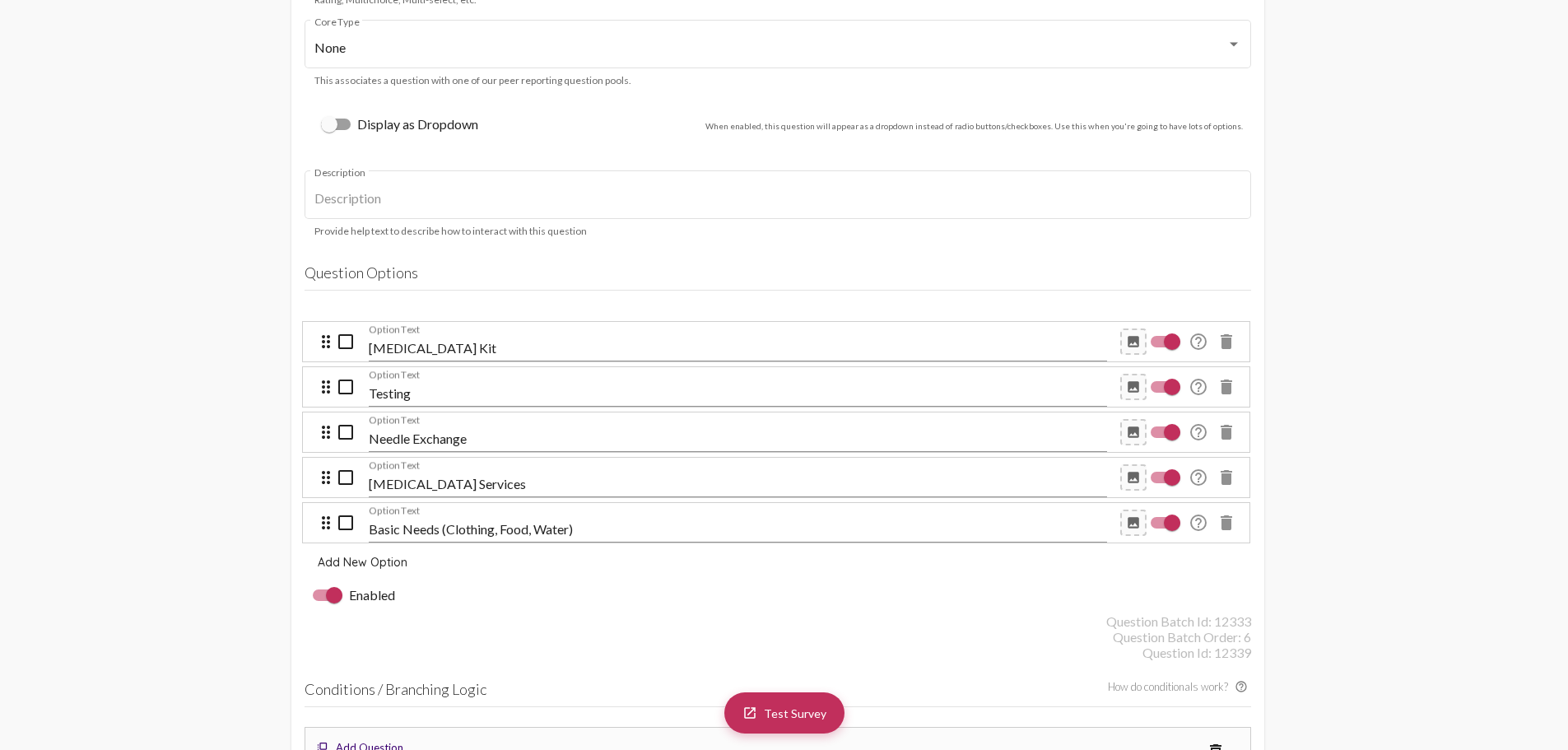
click at [599, 521] on div "Basic Needs (Clothing, Food, Water) Option Text" at bounding box center [738, 524] width 739 height 37
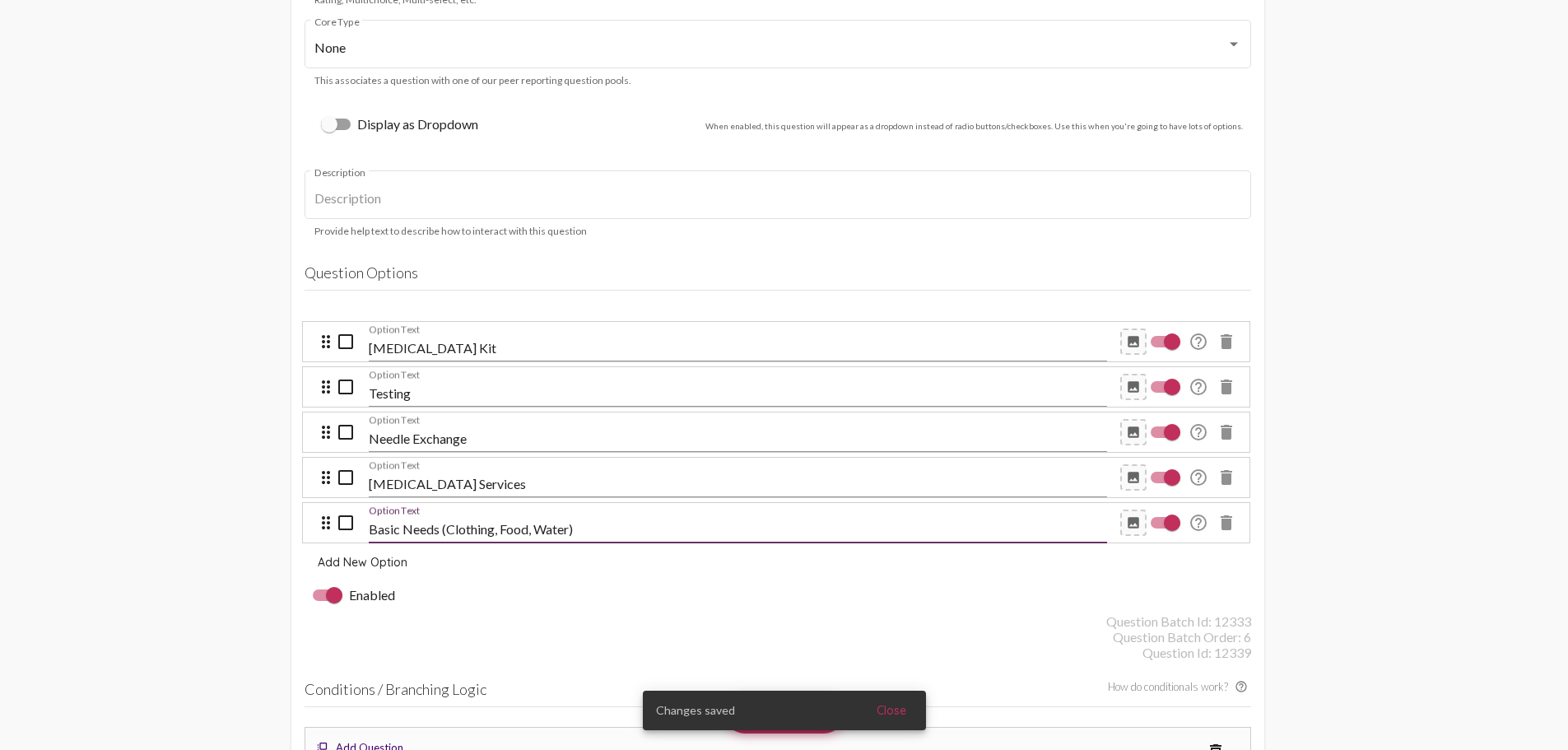
click at [358, 568] on span "Add New Option" at bounding box center [362, 562] width 89 height 15
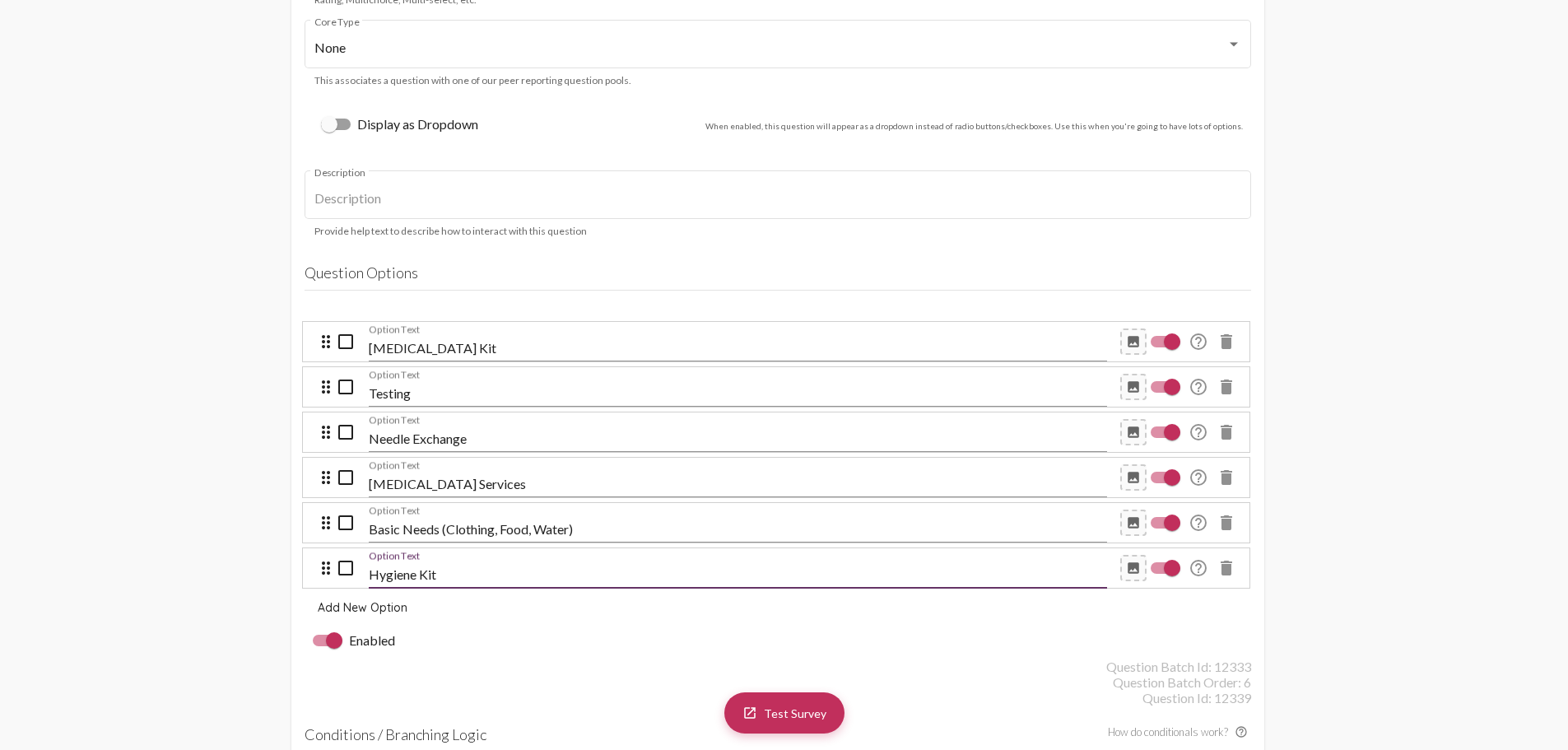
type input "Hygiene Kit"
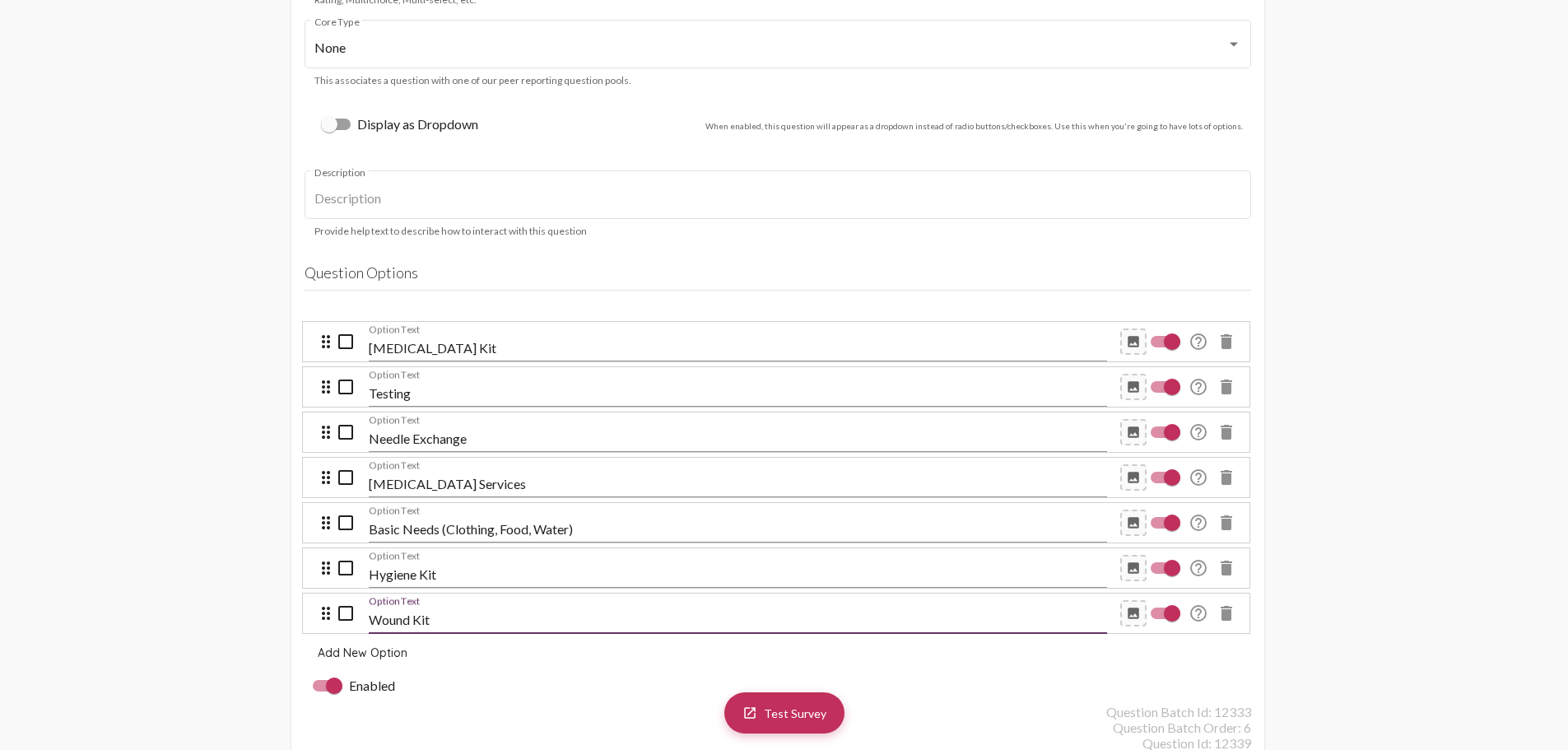
type input "Wound Kit"
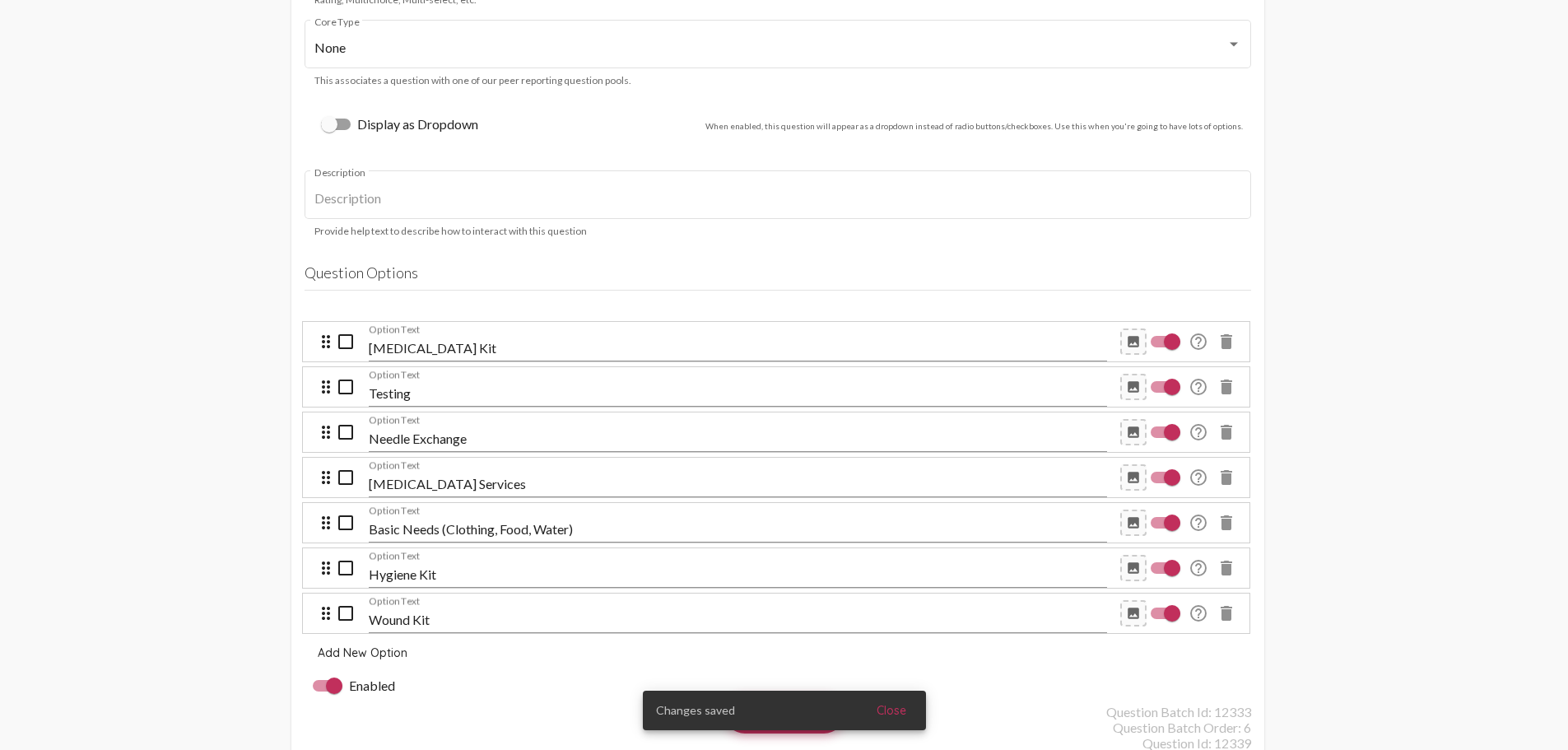
click at [589, 470] on div "[MEDICAL_DATA] Services Option Text" at bounding box center [738, 478] width 739 height 37
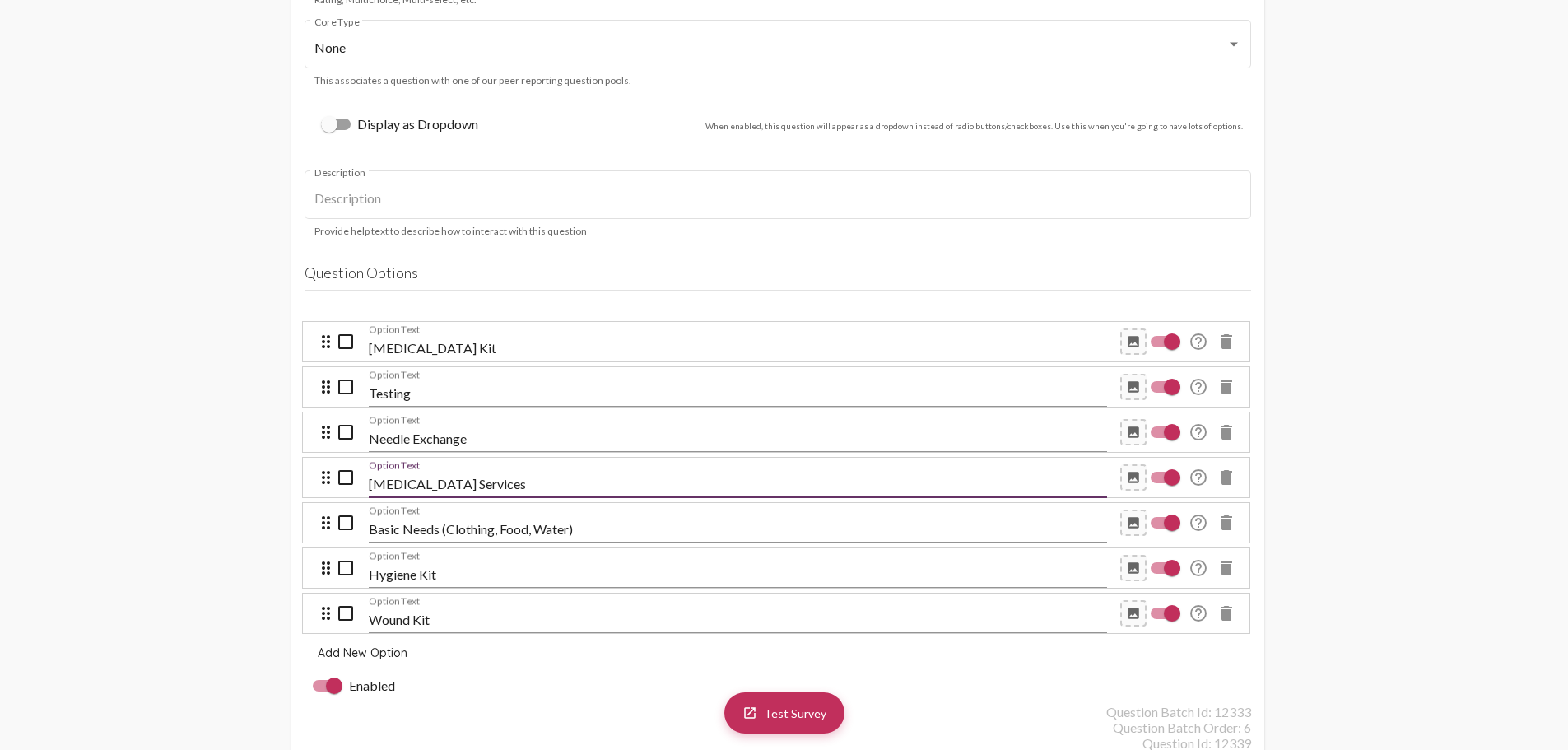
click at [491, 430] on div "Needle Exchange Option Text" at bounding box center [738, 433] width 739 height 37
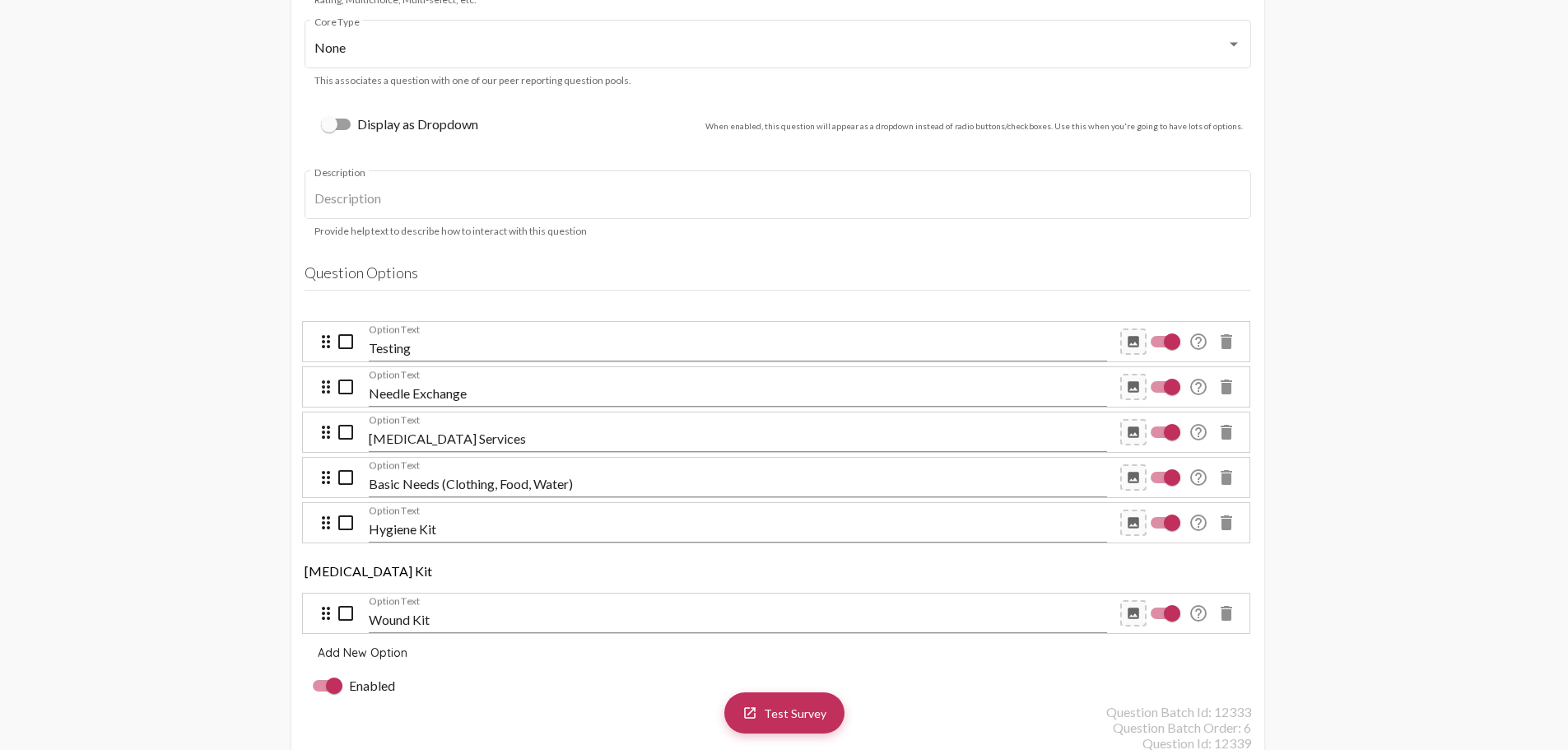
drag, startPoint x: 503, startPoint y: 340, endPoint x: 505, endPoint y: 581, distance: 241.0
drag, startPoint x: 591, startPoint y: 482, endPoint x: 590, endPoint y: 627, distance: 145.0
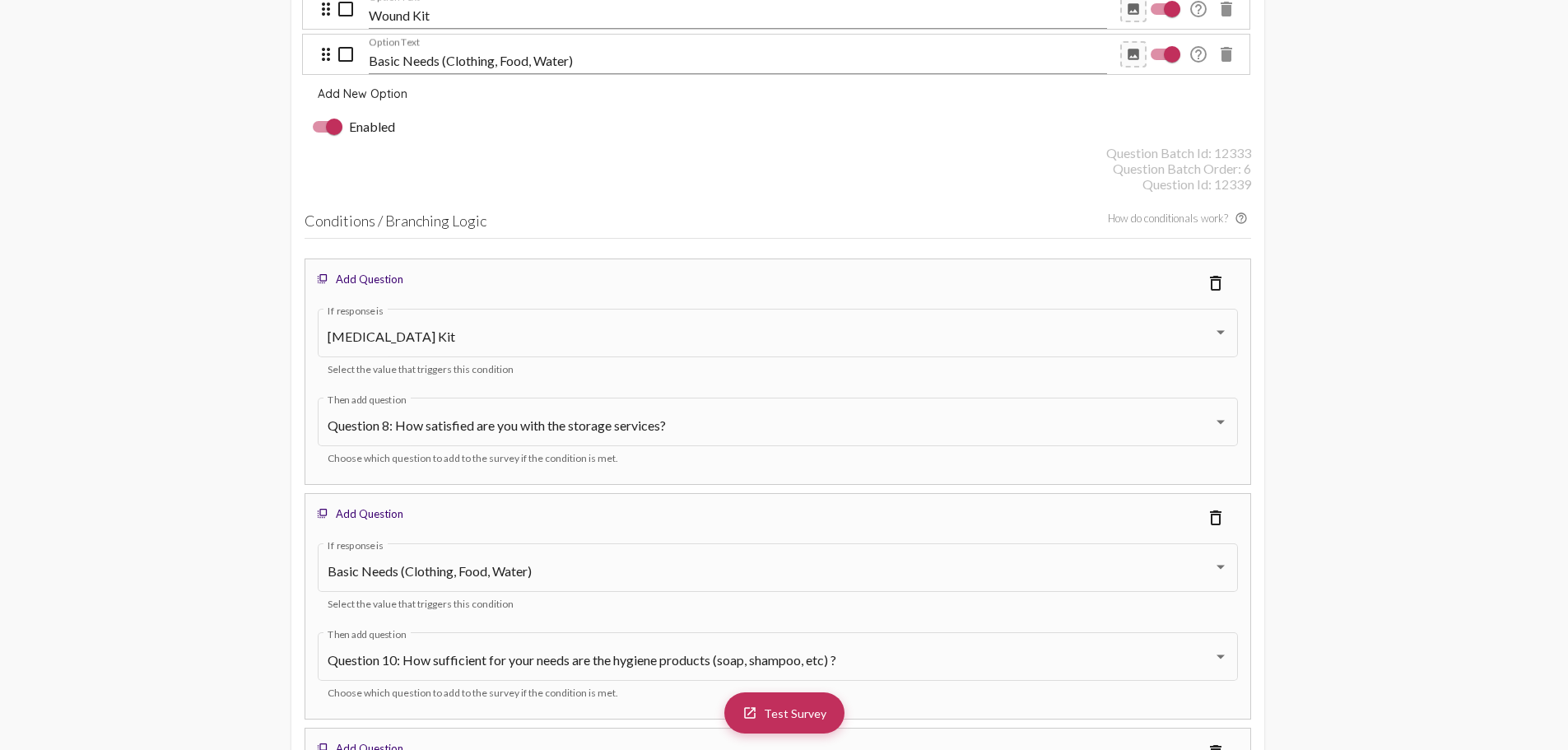
scroll to position [4943, 0]
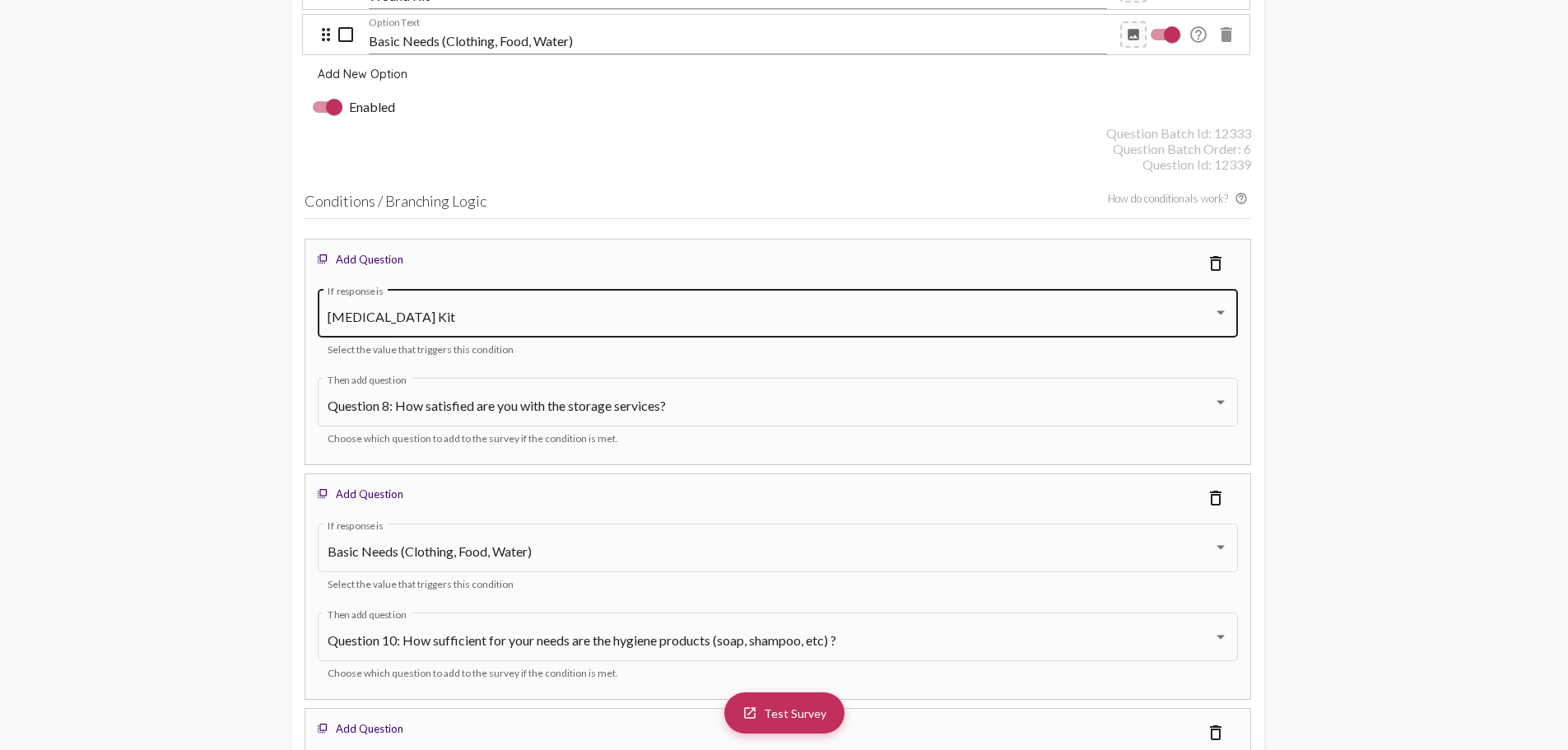
click at [480, 302] on div "[MEDICAL_DATA] Kit If response is" at bounding box center [778, 312] width 901 height 52
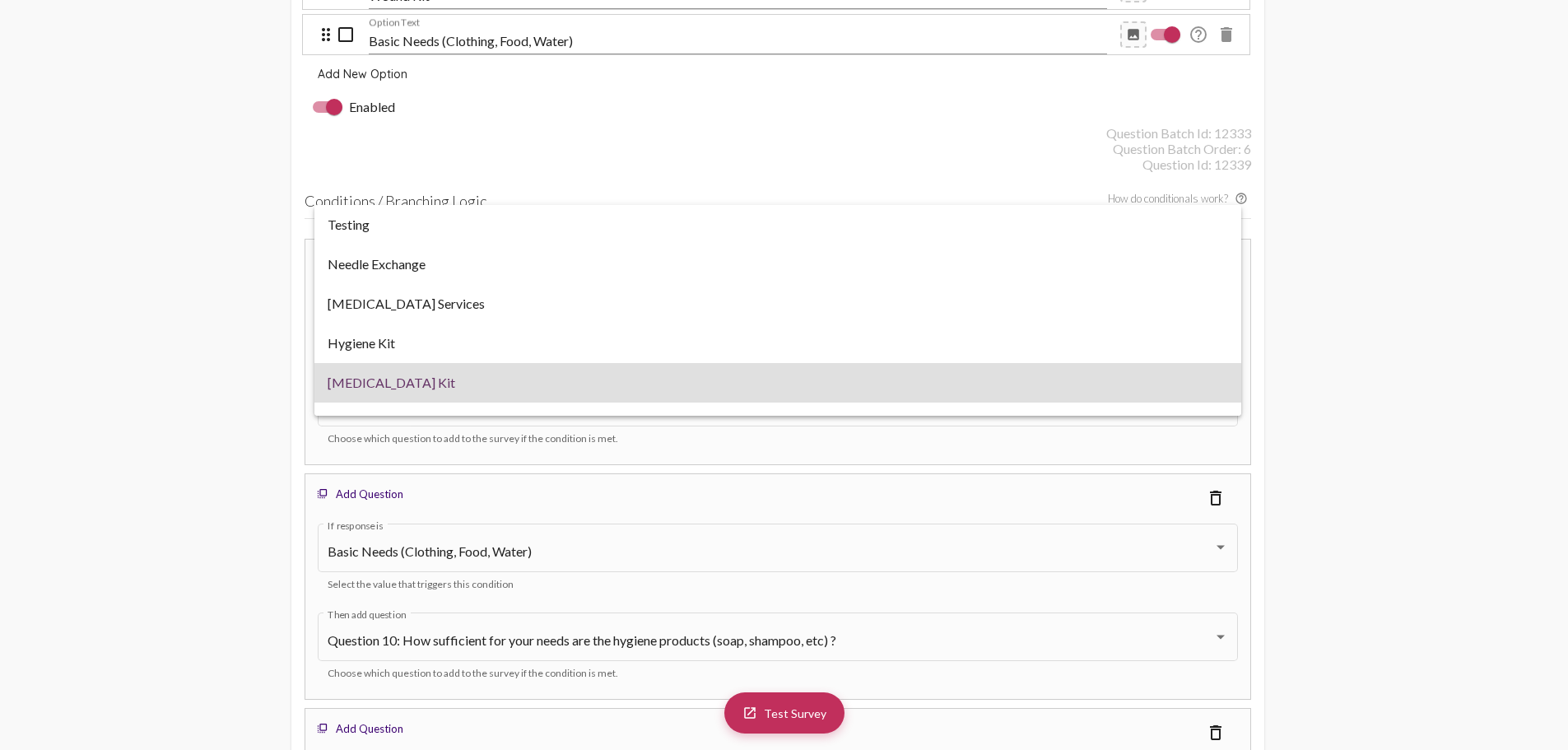
scroll to position [66, 0]
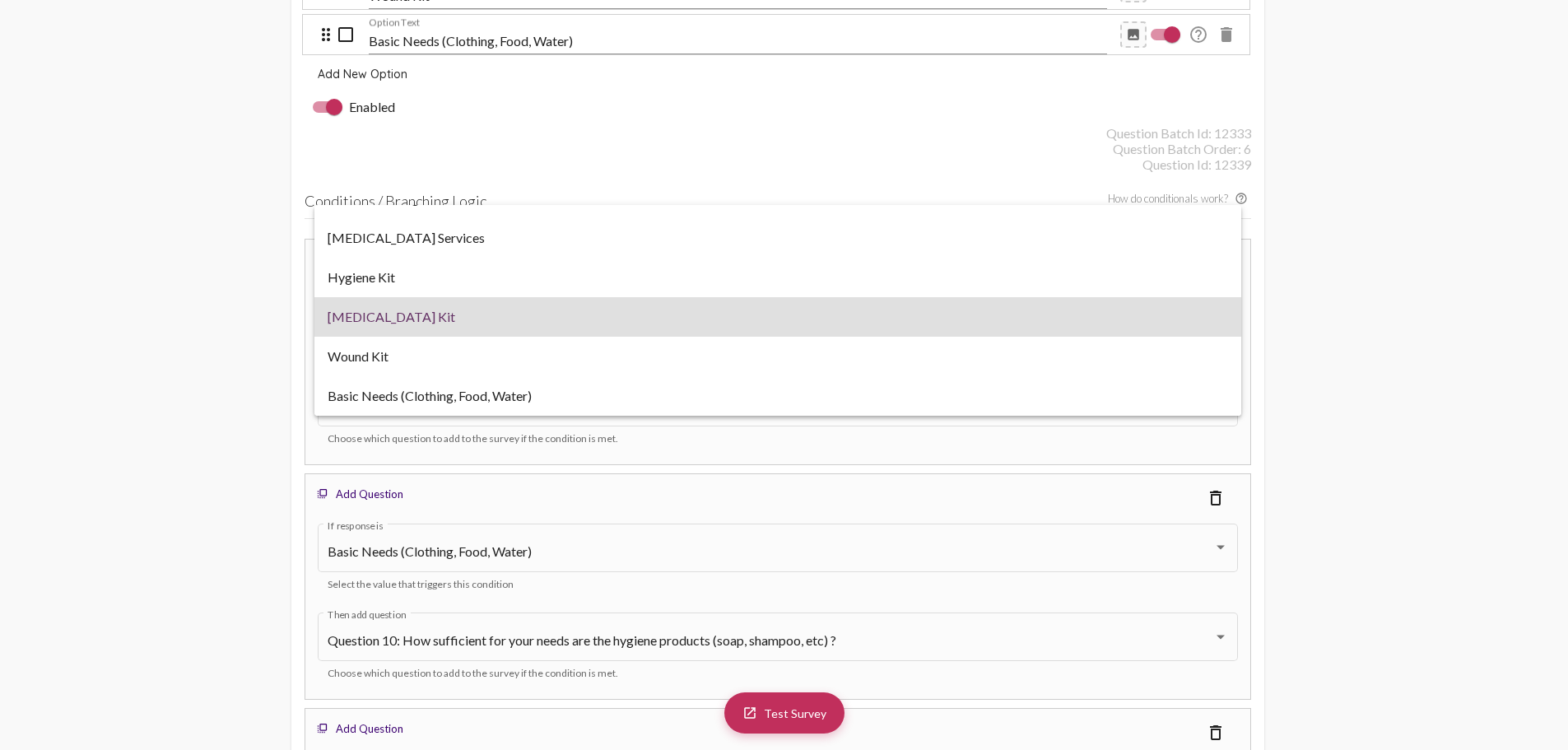
click at [160, 372] on div at bounding box center [784, 375] width 1568 height 750
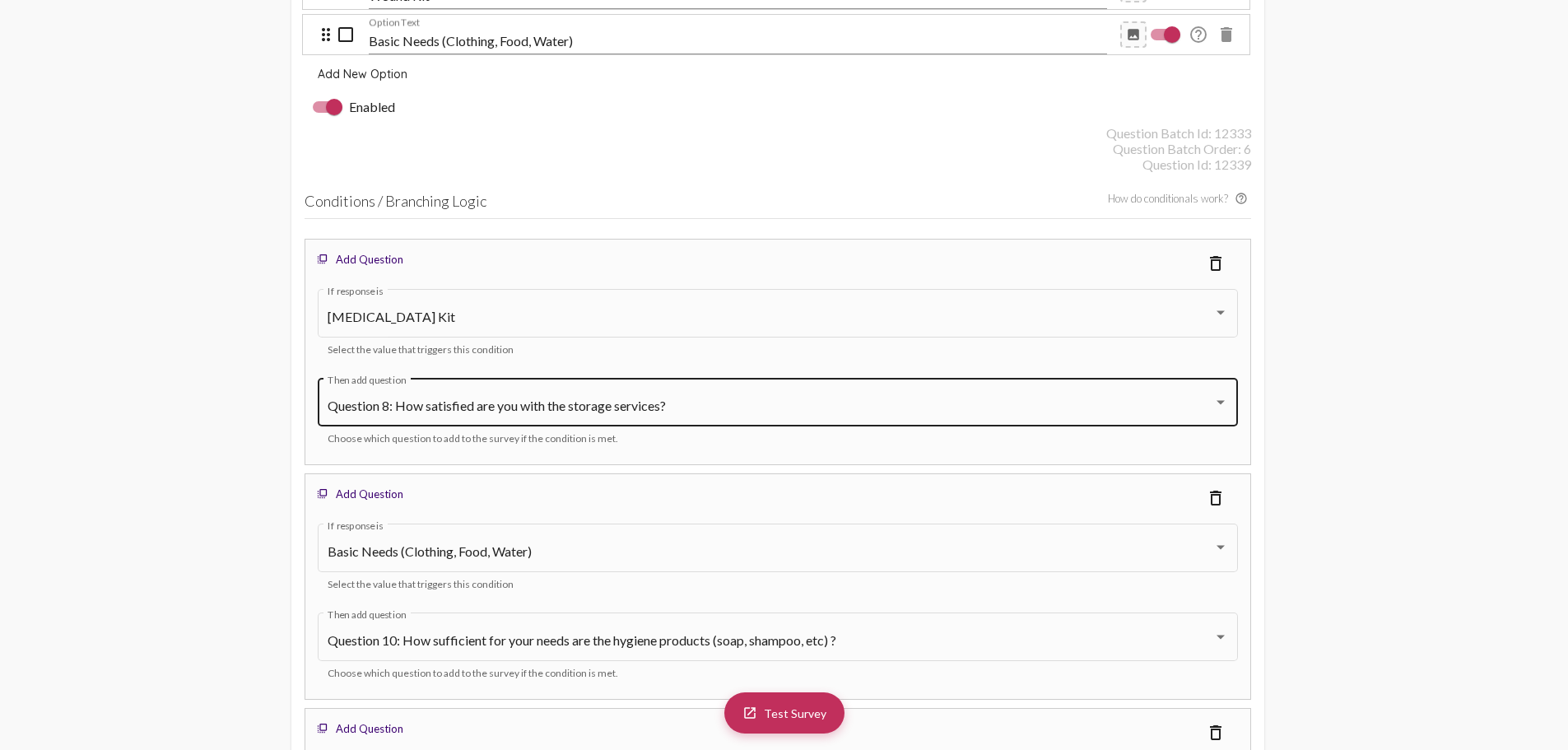
click at [537, 395] on div "Question 8: How satisfied are you with the storage services? Then add question" at bounding box center [778, 400] width 901 height 52
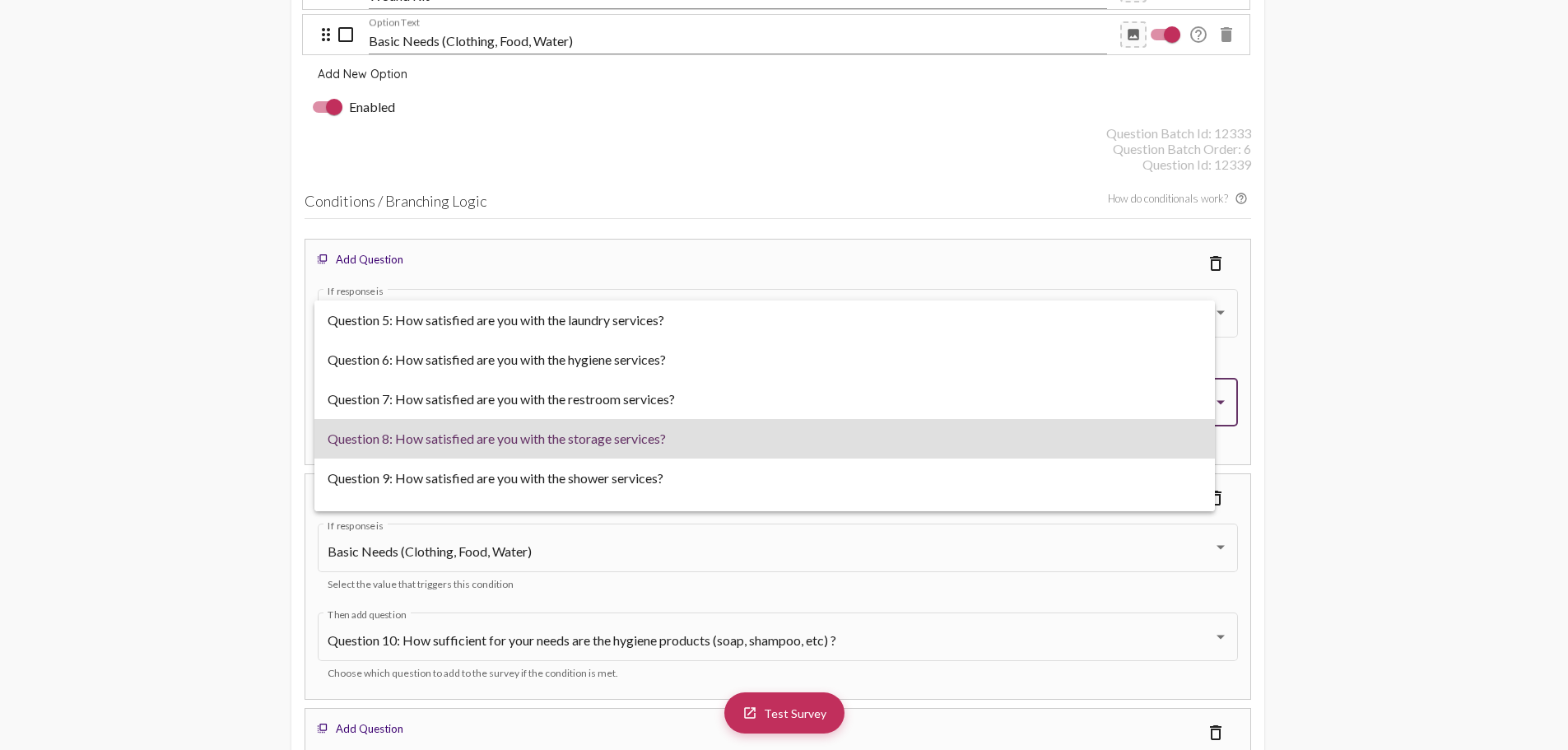
scroll to position [33, 0]
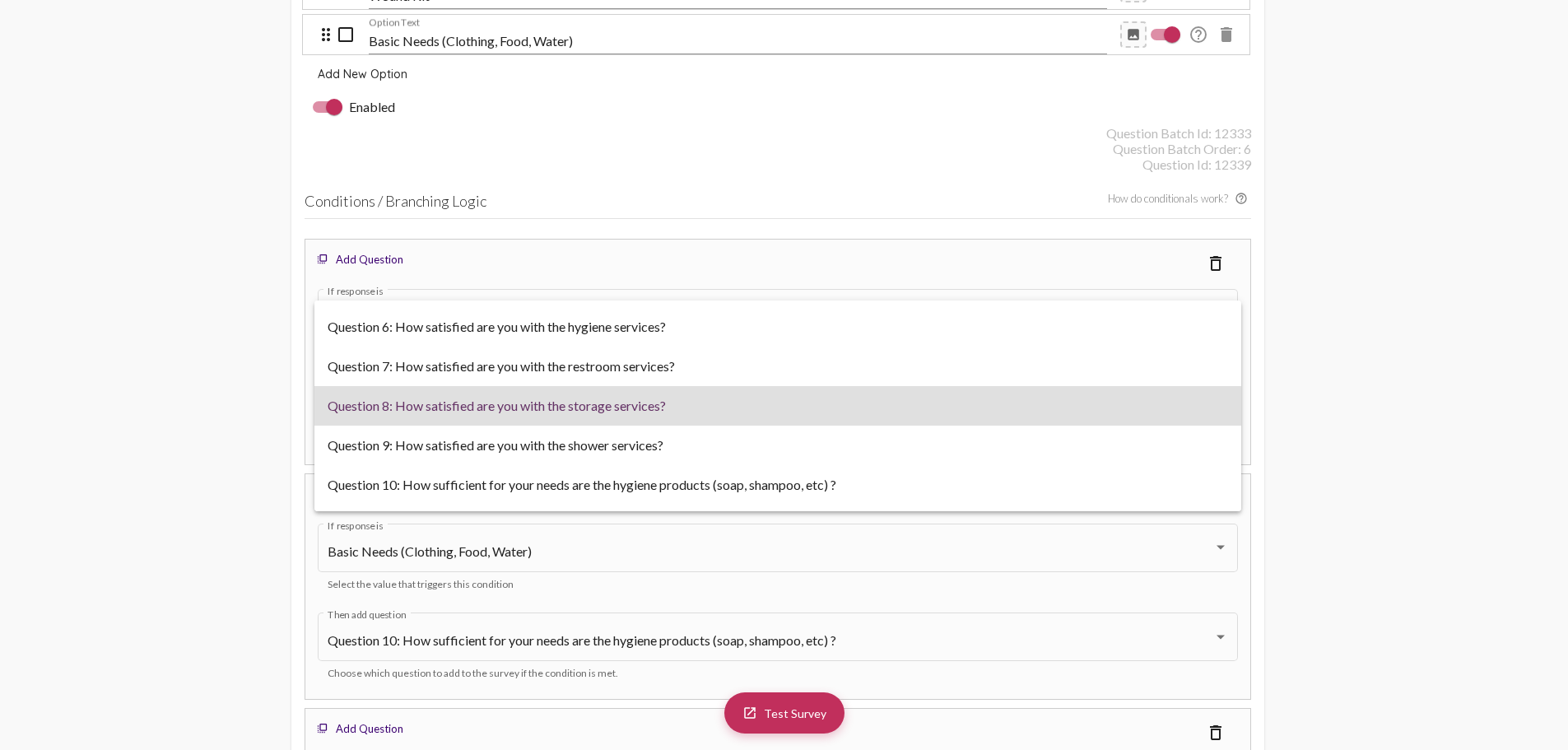
click at [1361, 346] on div at bounding box center [784, 375] width 1568 height 750
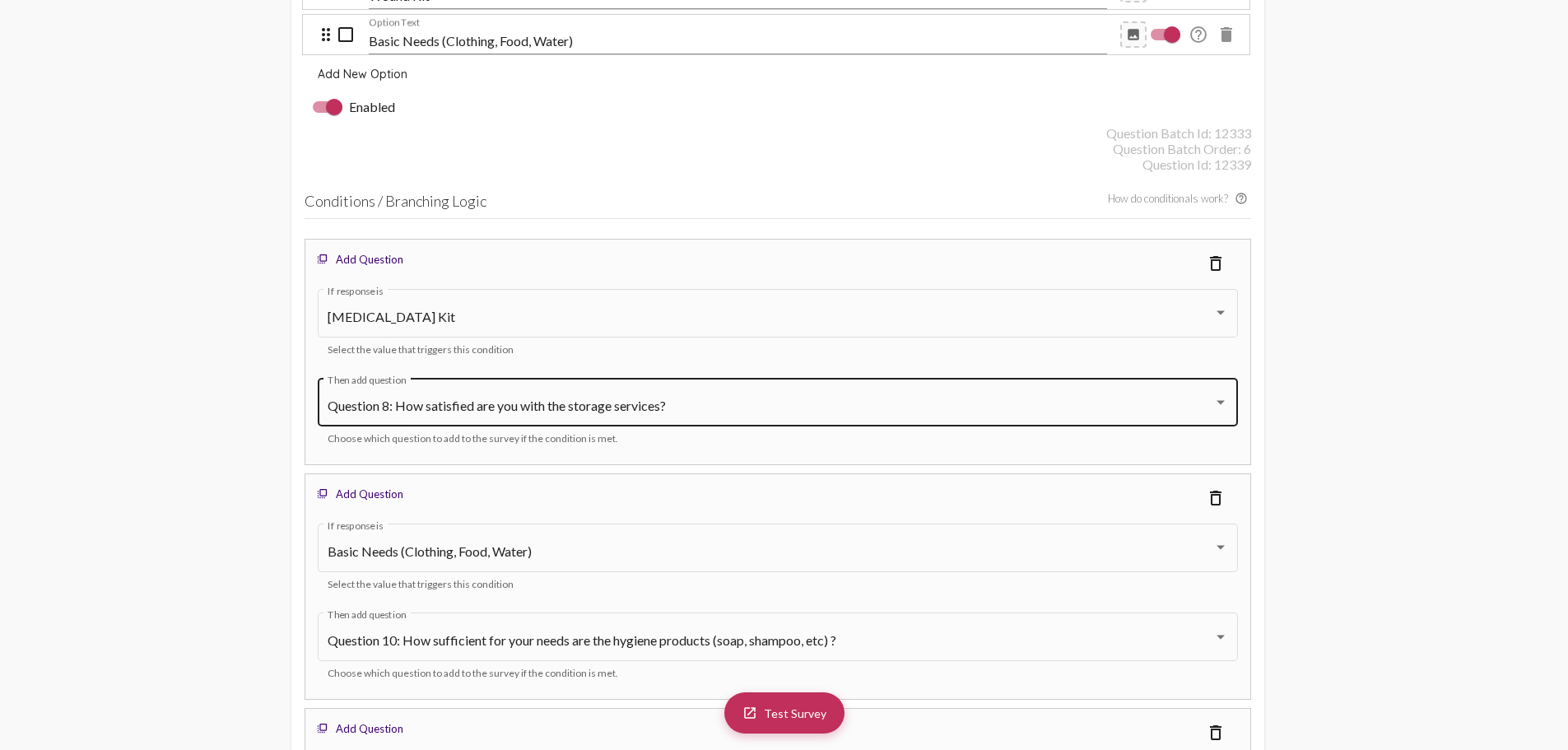
click at [457, 409] on span "Question 8: How satisfied are you with the storage services?" at bounding box center [497, 405] width 339 height 16
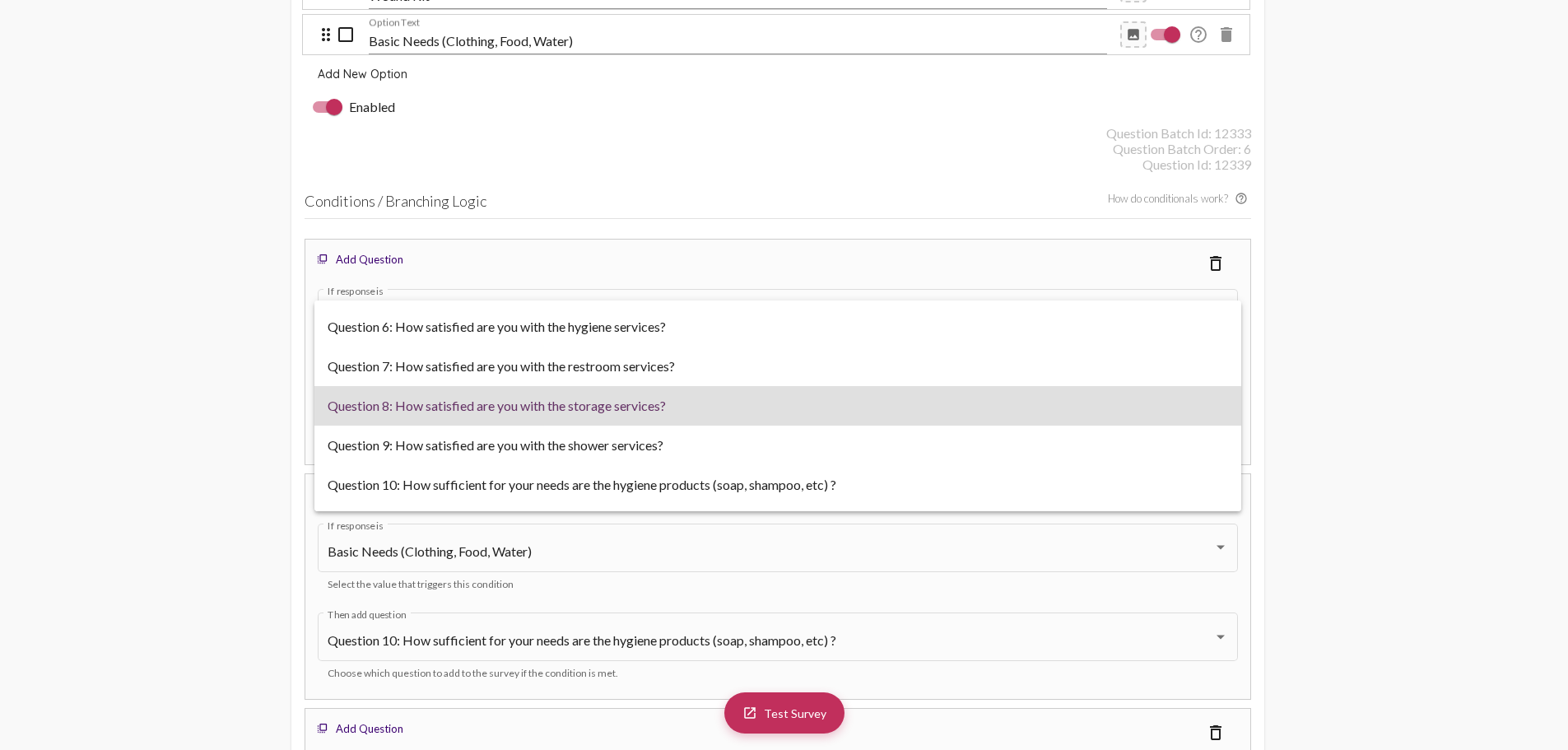
click at [1504, 263] on div at bounding box center [784, 375] width 1568 height 750
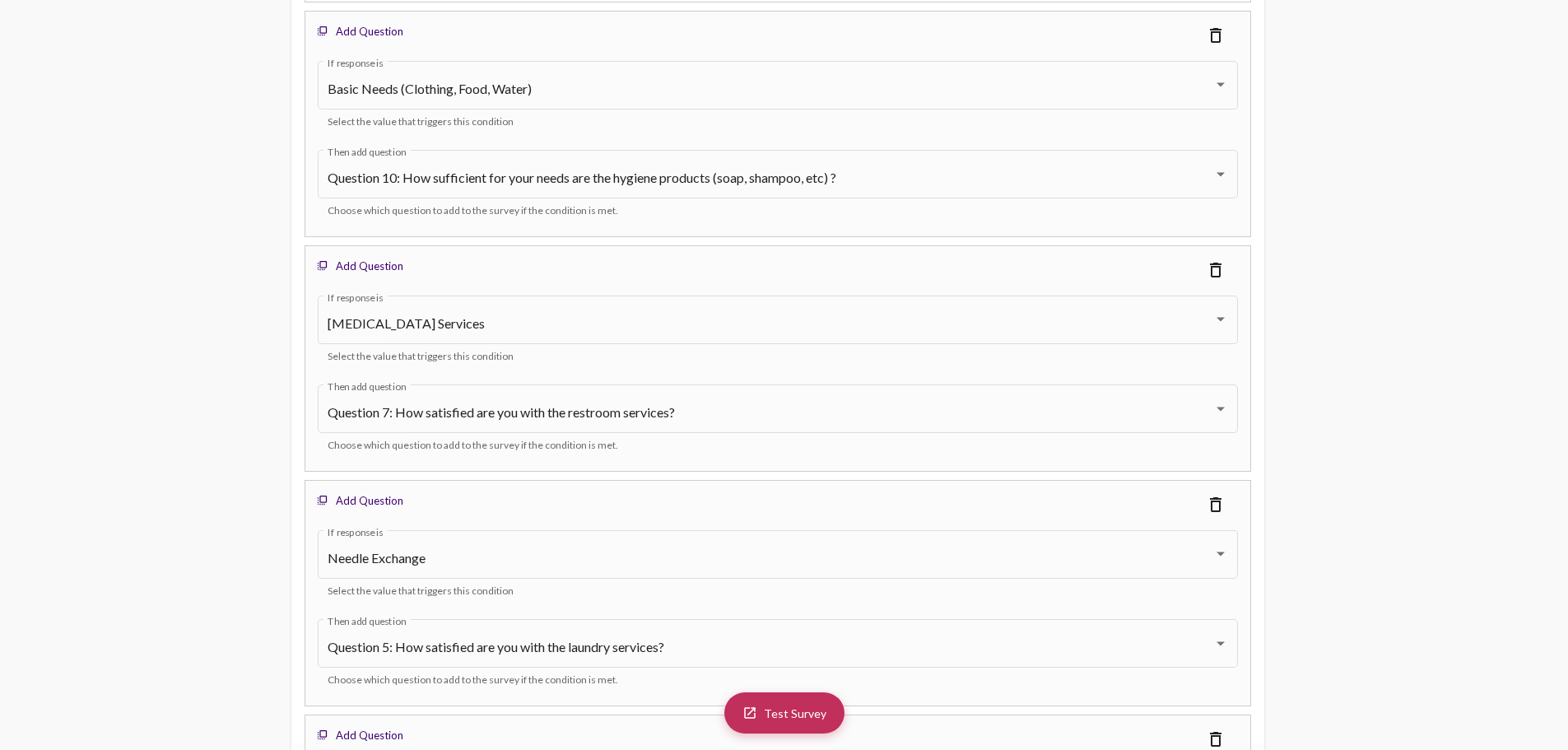
scroll to position [5445, 0]
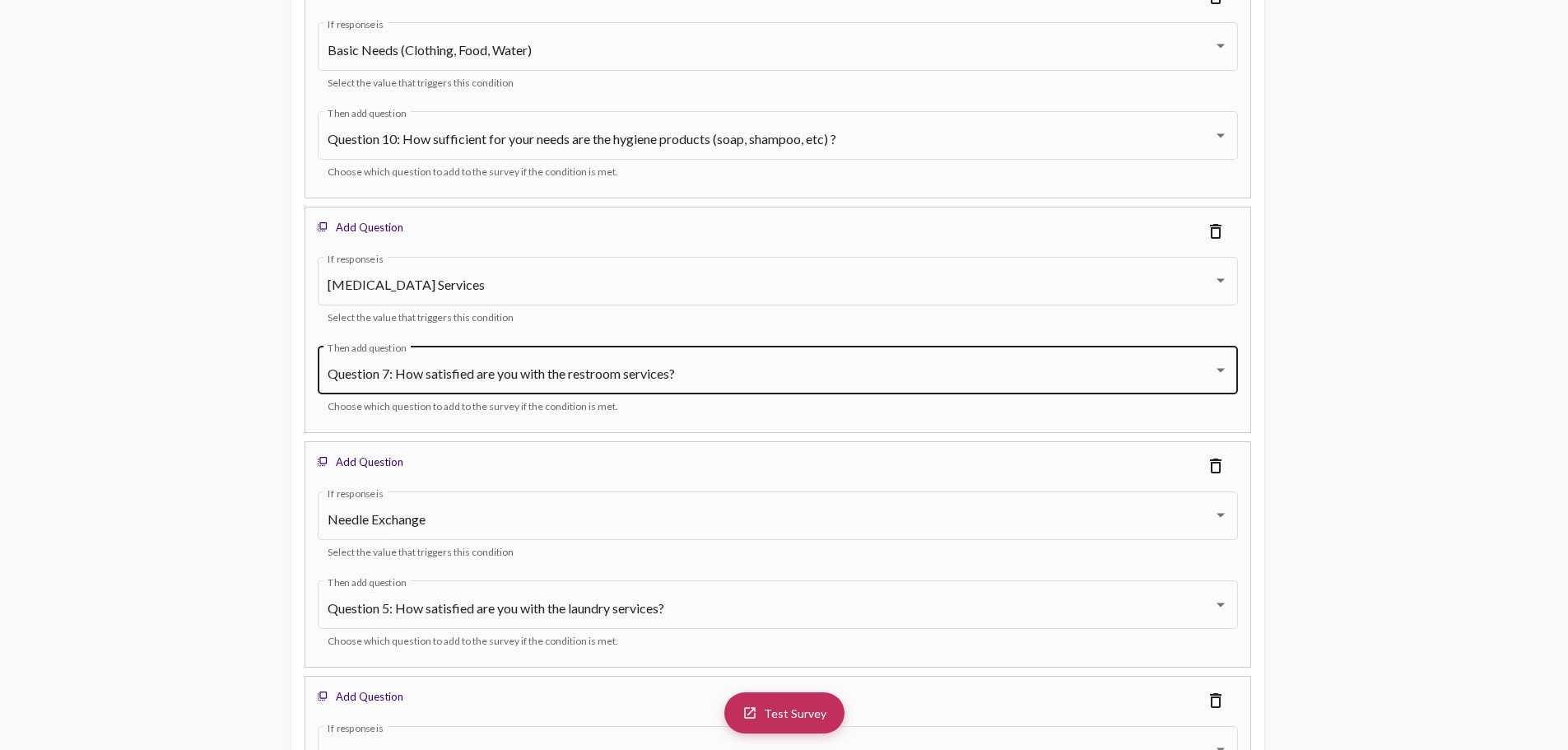
click at [1009, 362] on div "Question 7: How satisfied are you with the restroom services? Then add question" at bounding box center [778, 369] width 901 height 52
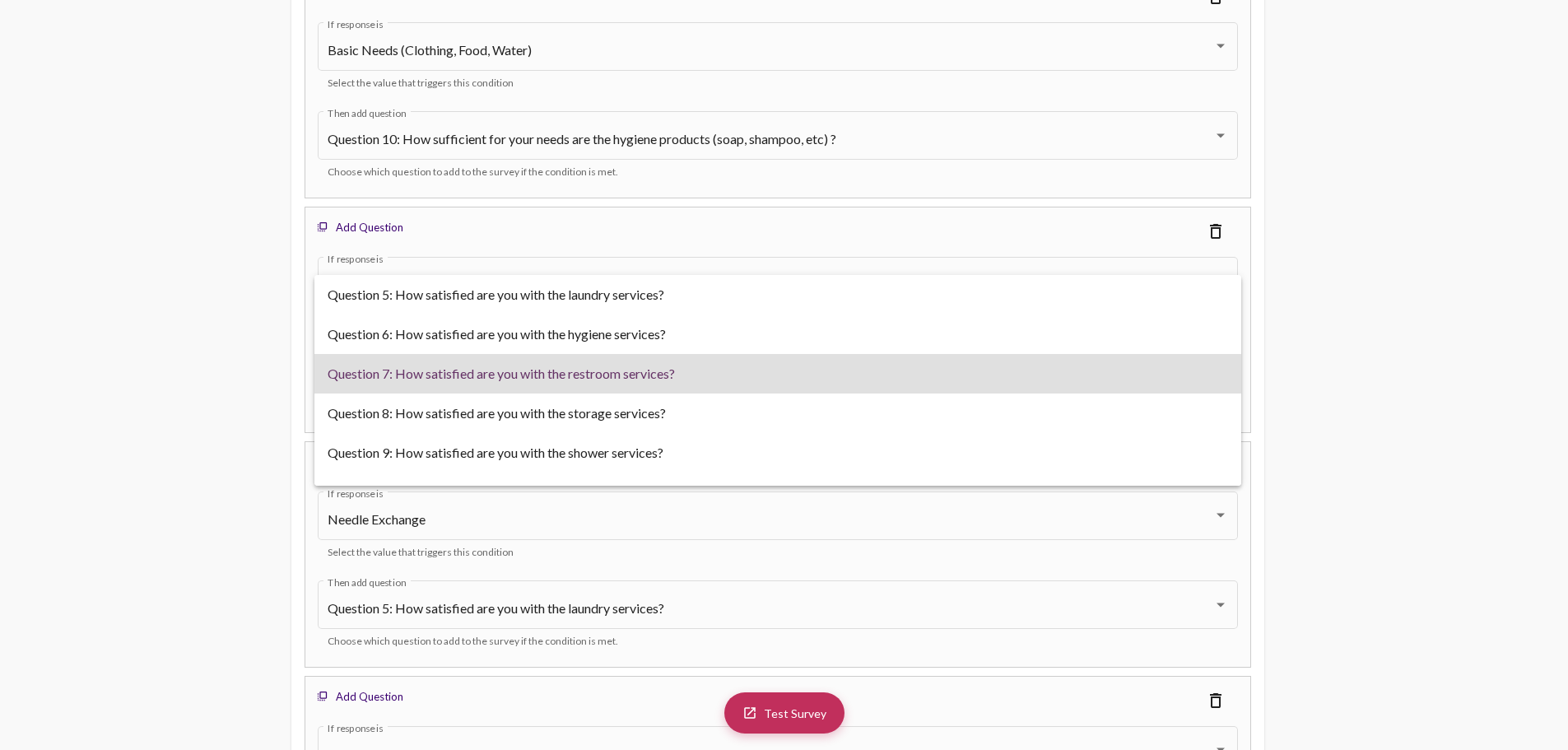
click at [1355, 328] on div at bounding box center [784, 375] width 1568 height 750
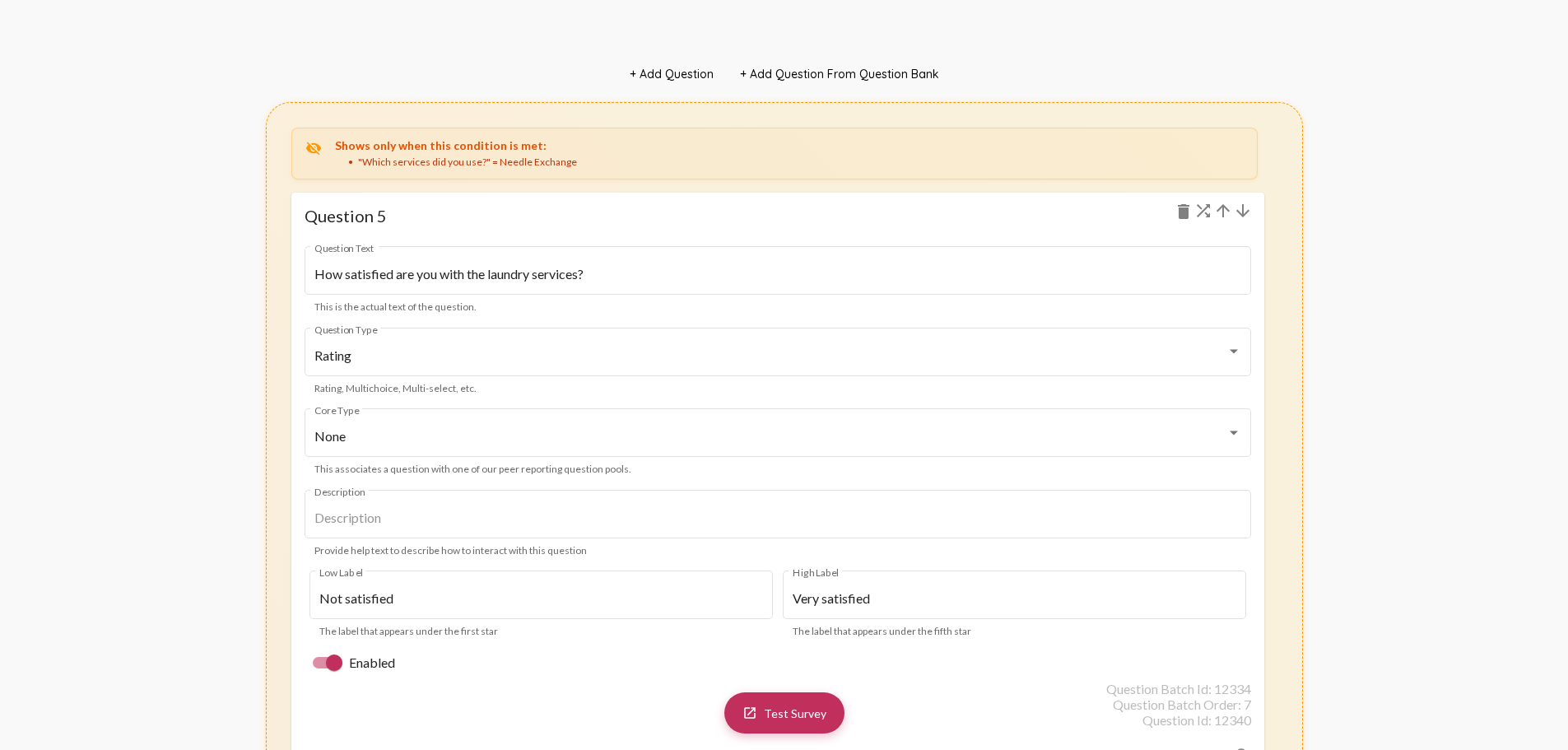
scroll to position [6884, 0]
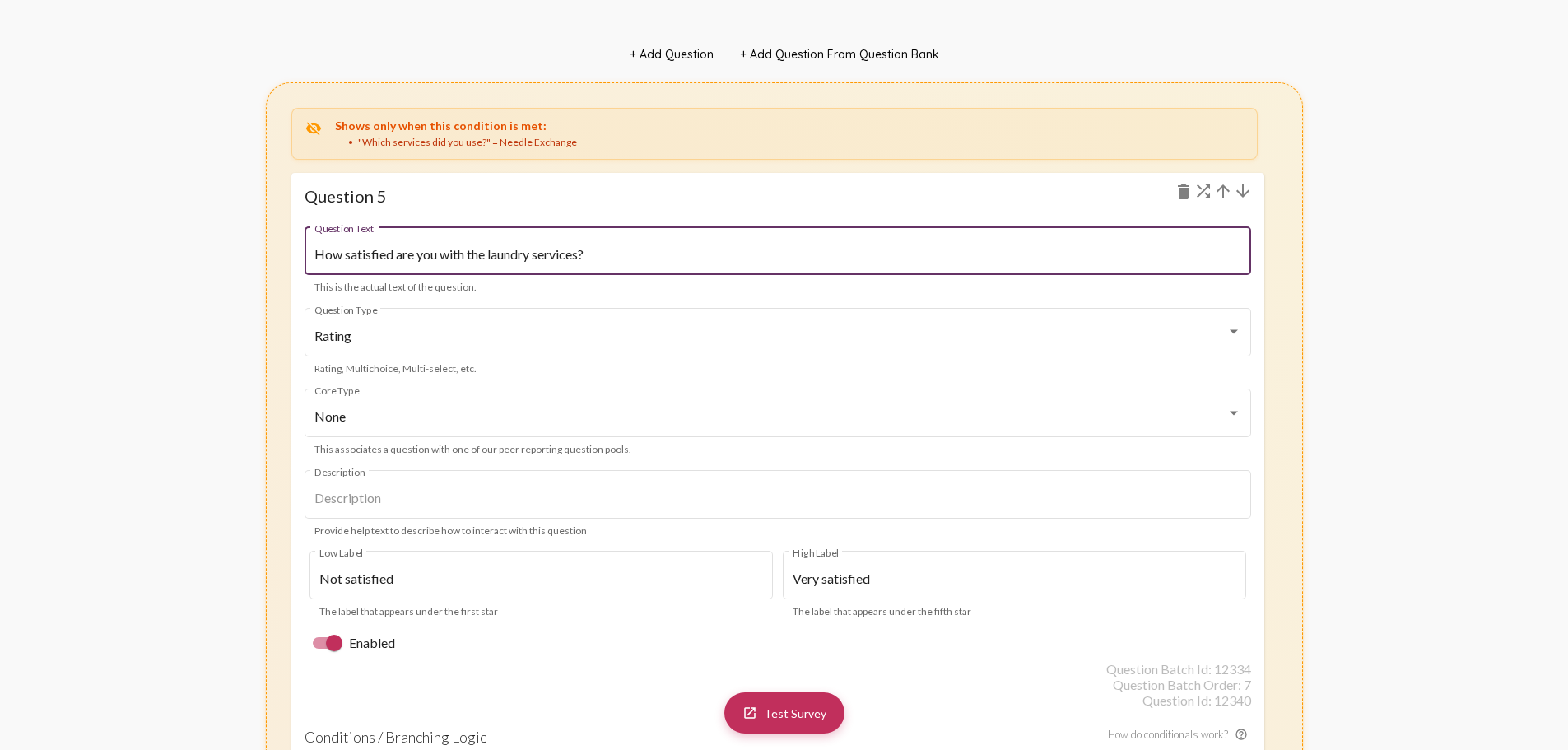
click at [603, 248] on input "How satisfied are you with the laundry services?" at bounding box center [778, 254] width 927 height 15
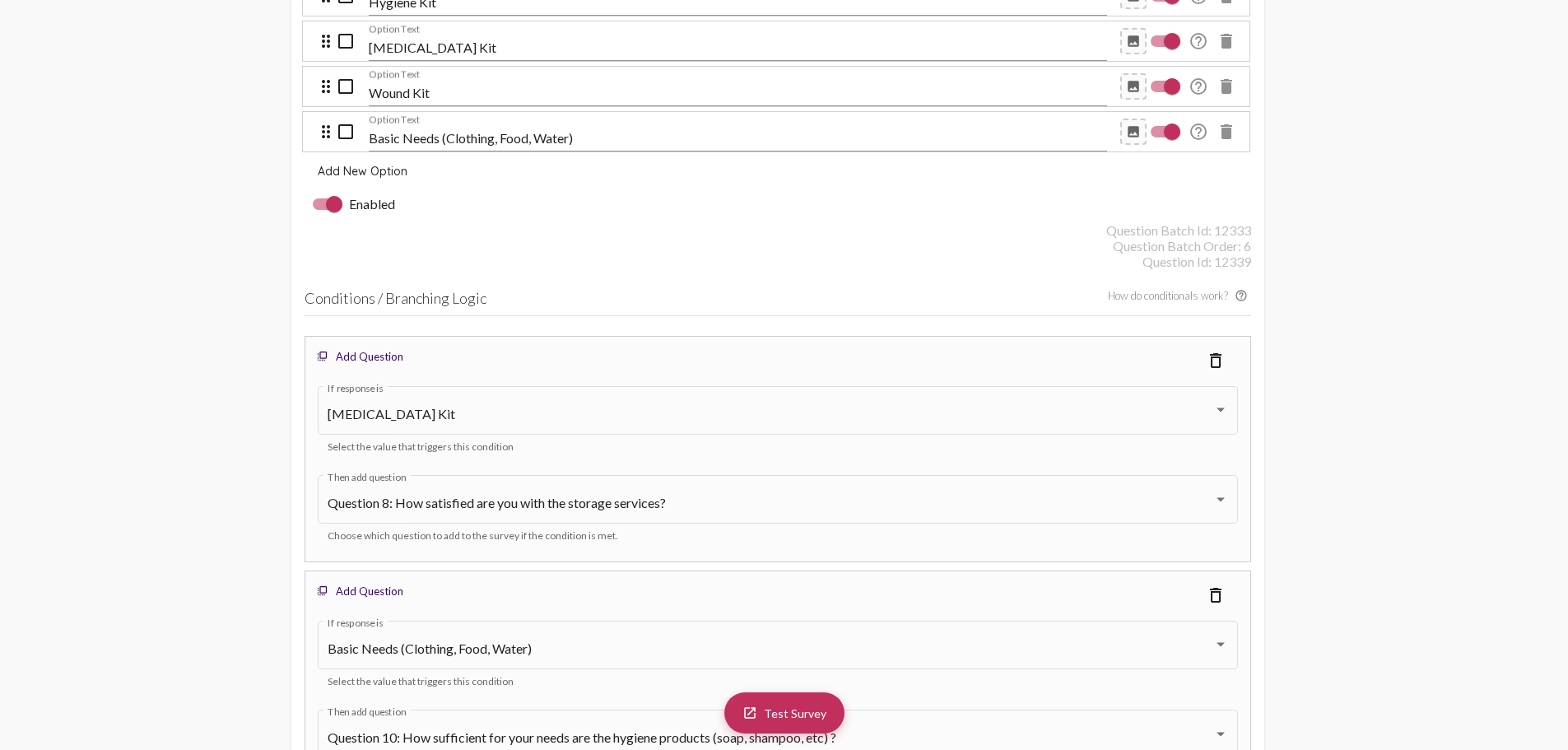
scroll to position [4743, 0]
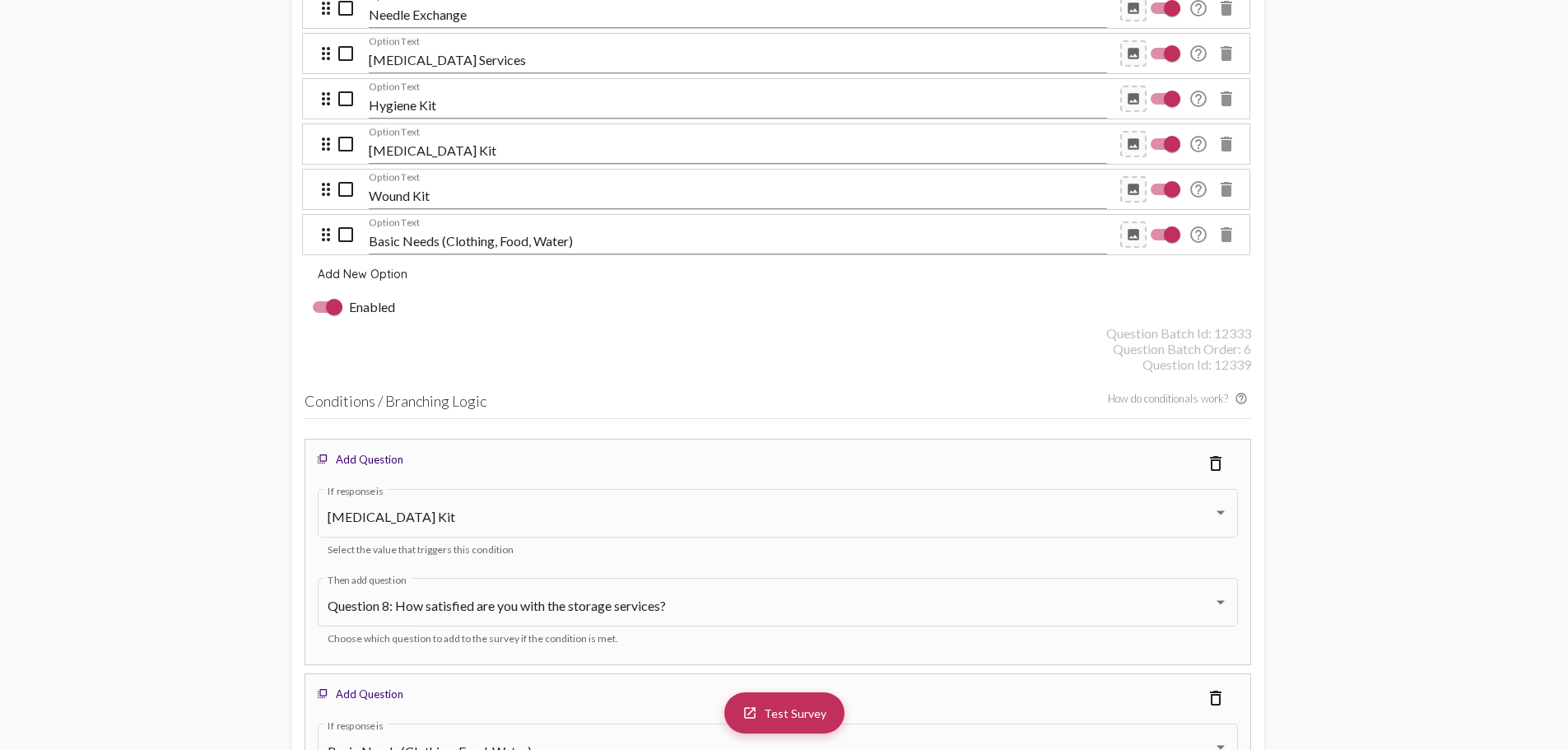
click at [724, 473] on div "flip_to_front Add Question delete_outline" at bounding box center [778, 463] width 928 height 30
click at [612, 478] on div "[MEDICAL_DATA] Kit If response is Select the value that triggers this condition" at bounding box center [778, 523] width 928 height 89
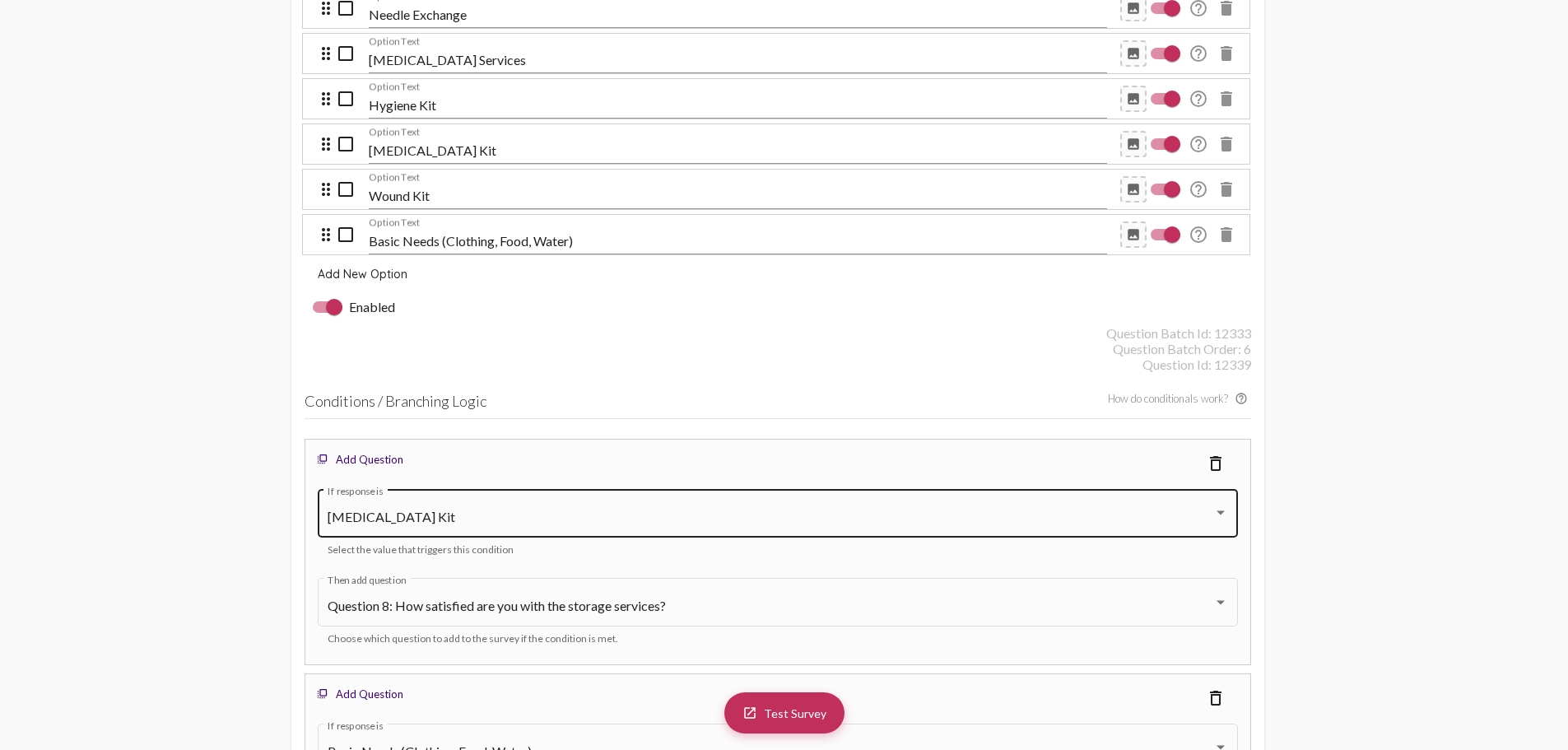
click at [580, 512] on div "[MEDICAL_DATA] Kit" at bounding box center [771, 517] width 886 height 15
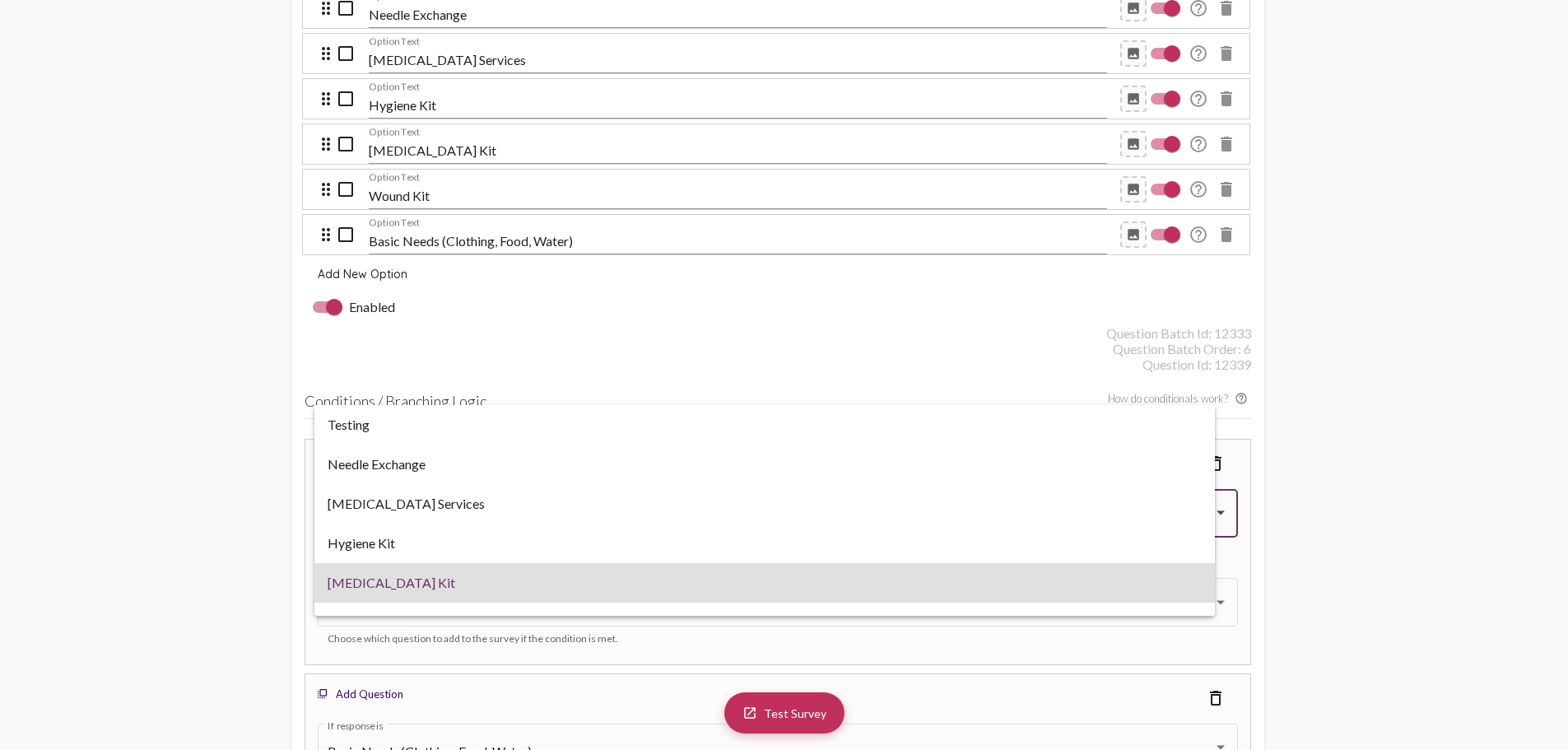
scroll to position [66, 0]
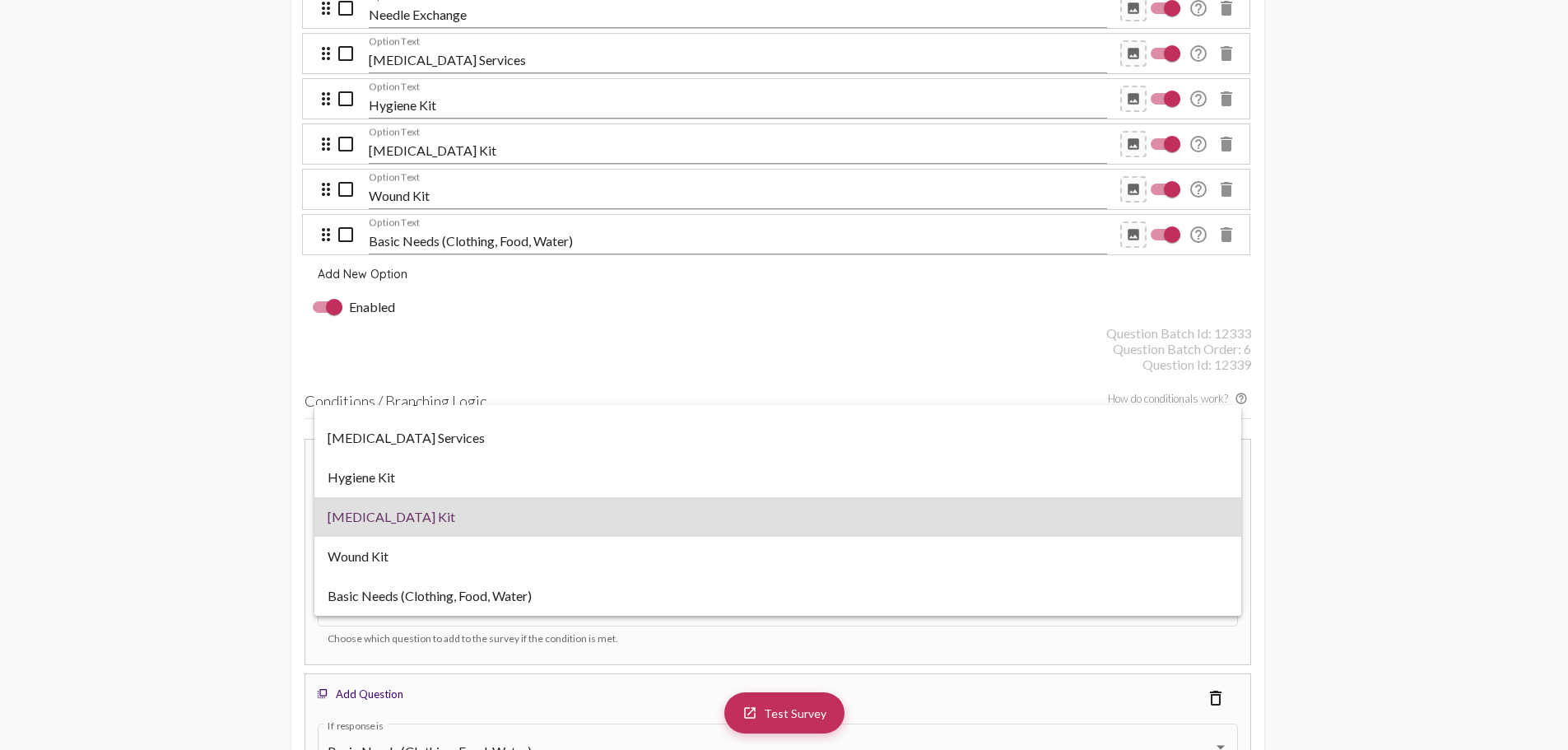
click at [153, 492] on div at bounding box center [784, 375] width 1568 height 750
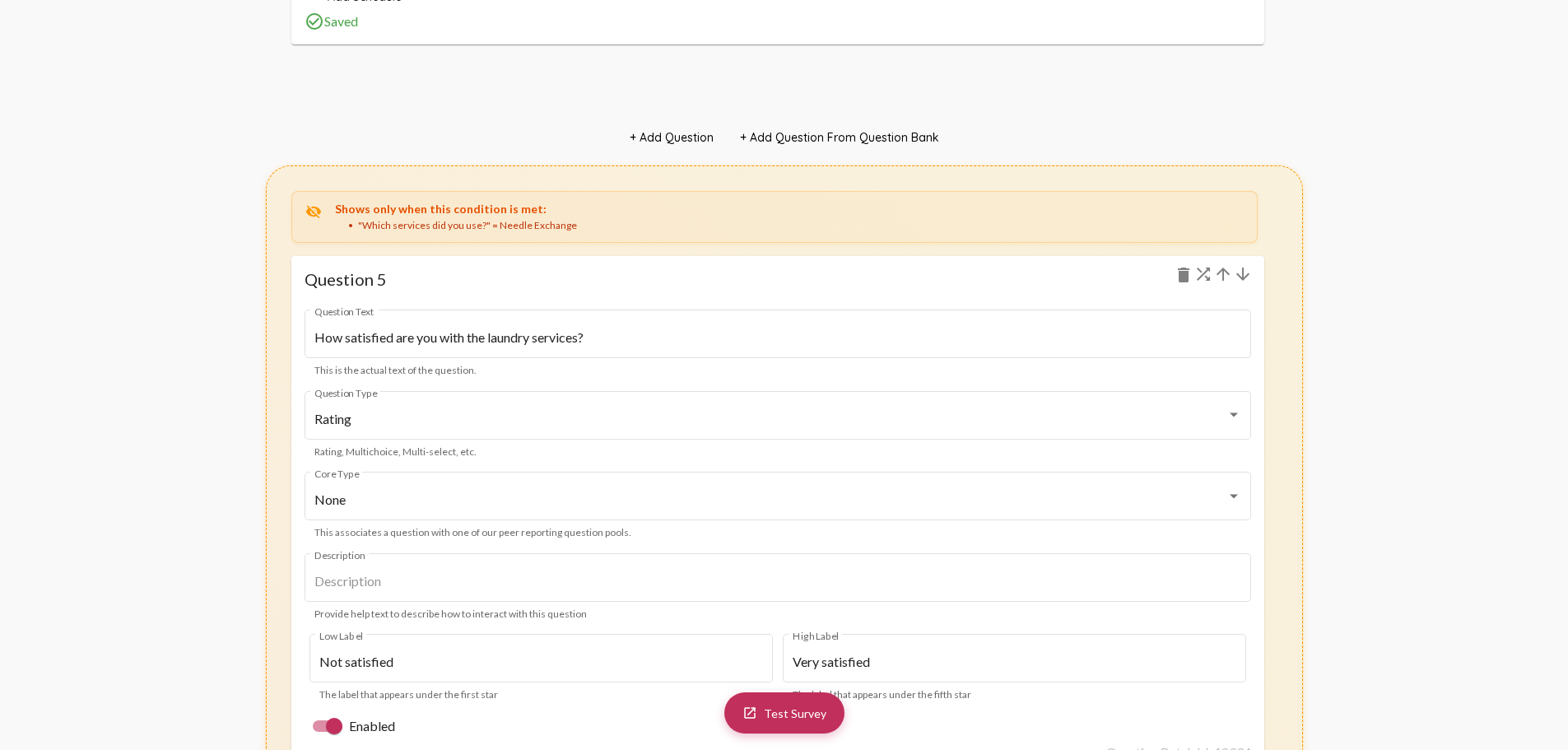
scroll to position [6803, 0]
click at [903, 199] on div "visibility_off Shows only when this condition is met: "Which services did you u…" at bounding box center [774, 216] width 966 height 53
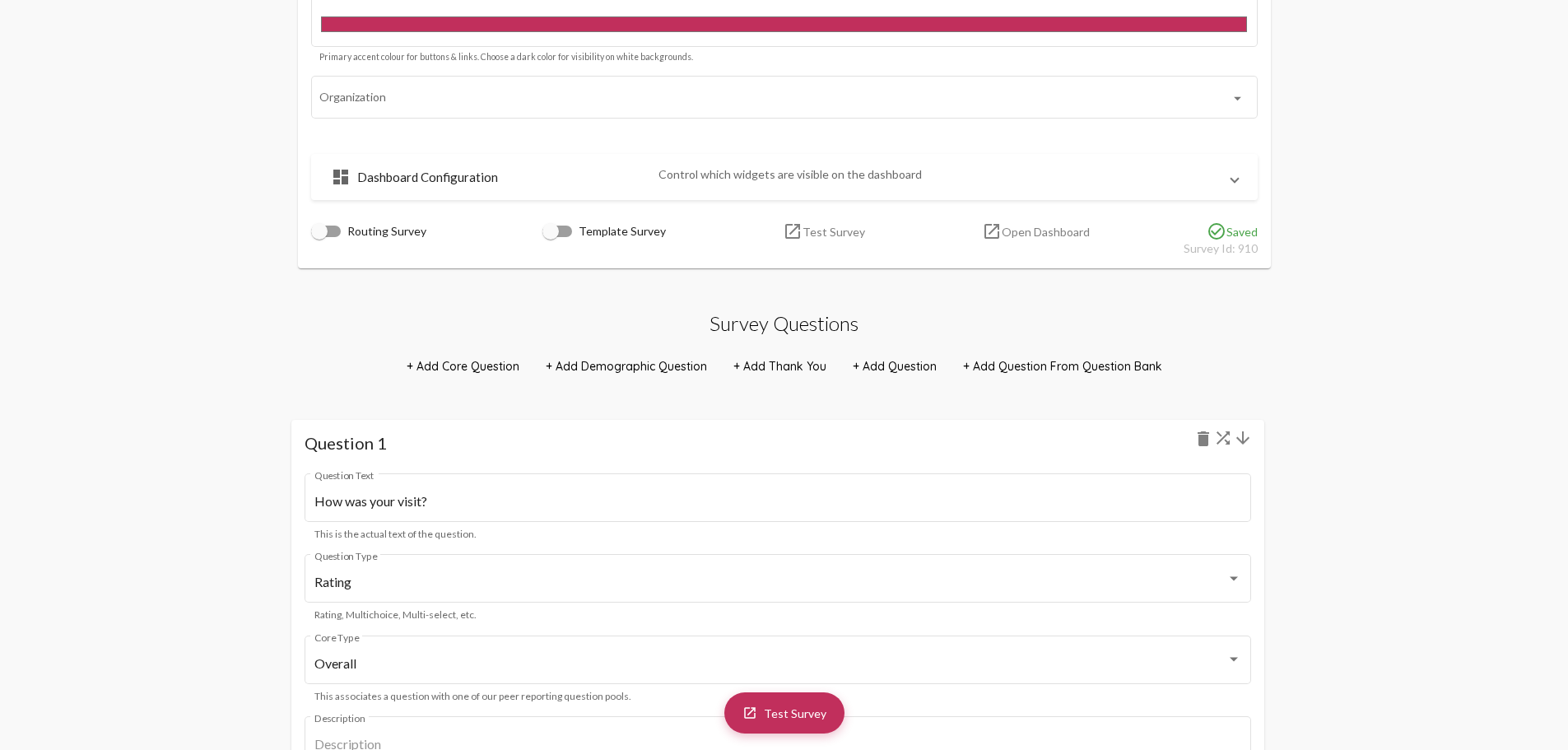
scroll to position [768, 0]
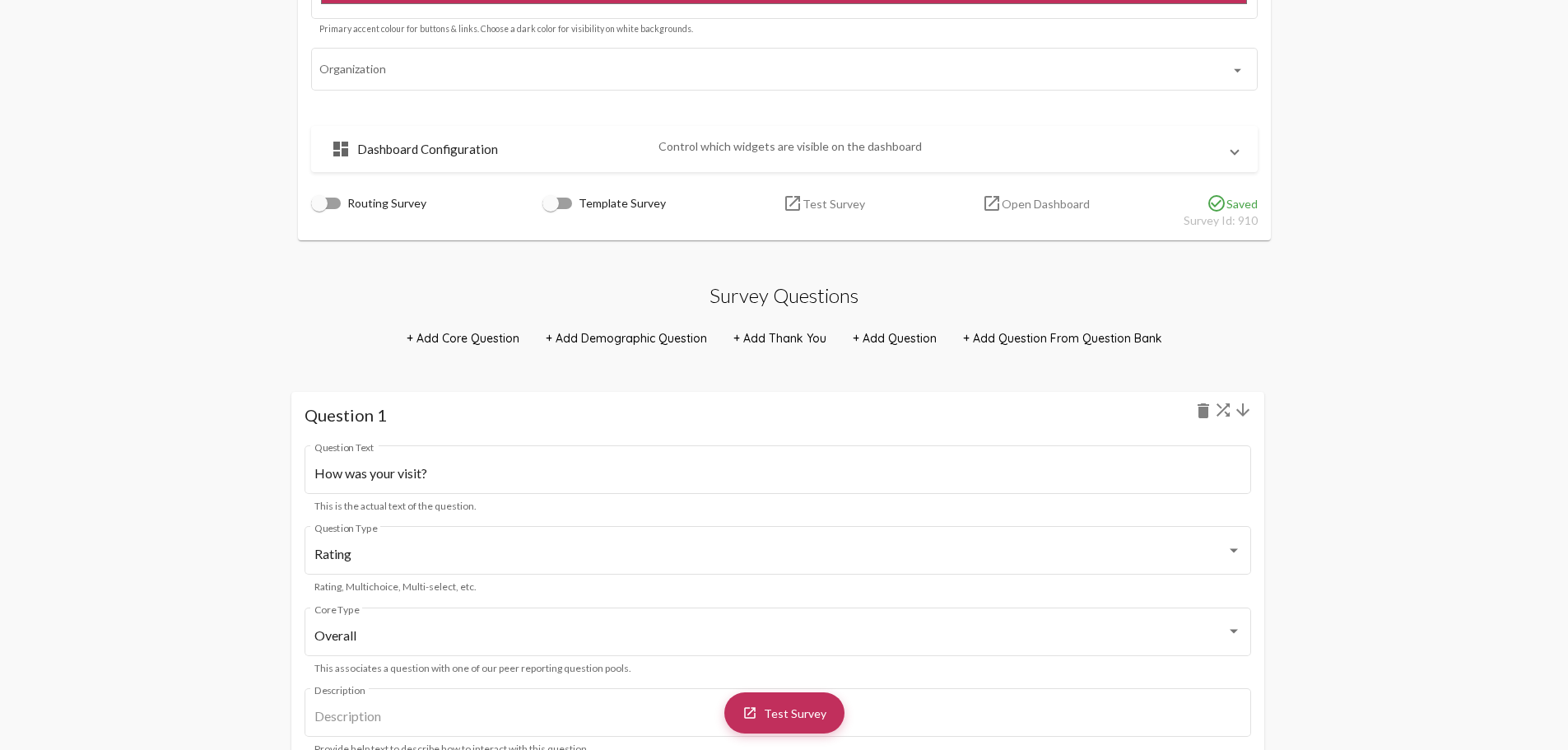
click at [429, 417] on h1 "Question 1 delete" at bounding box center [778, 415] width 946 height 20
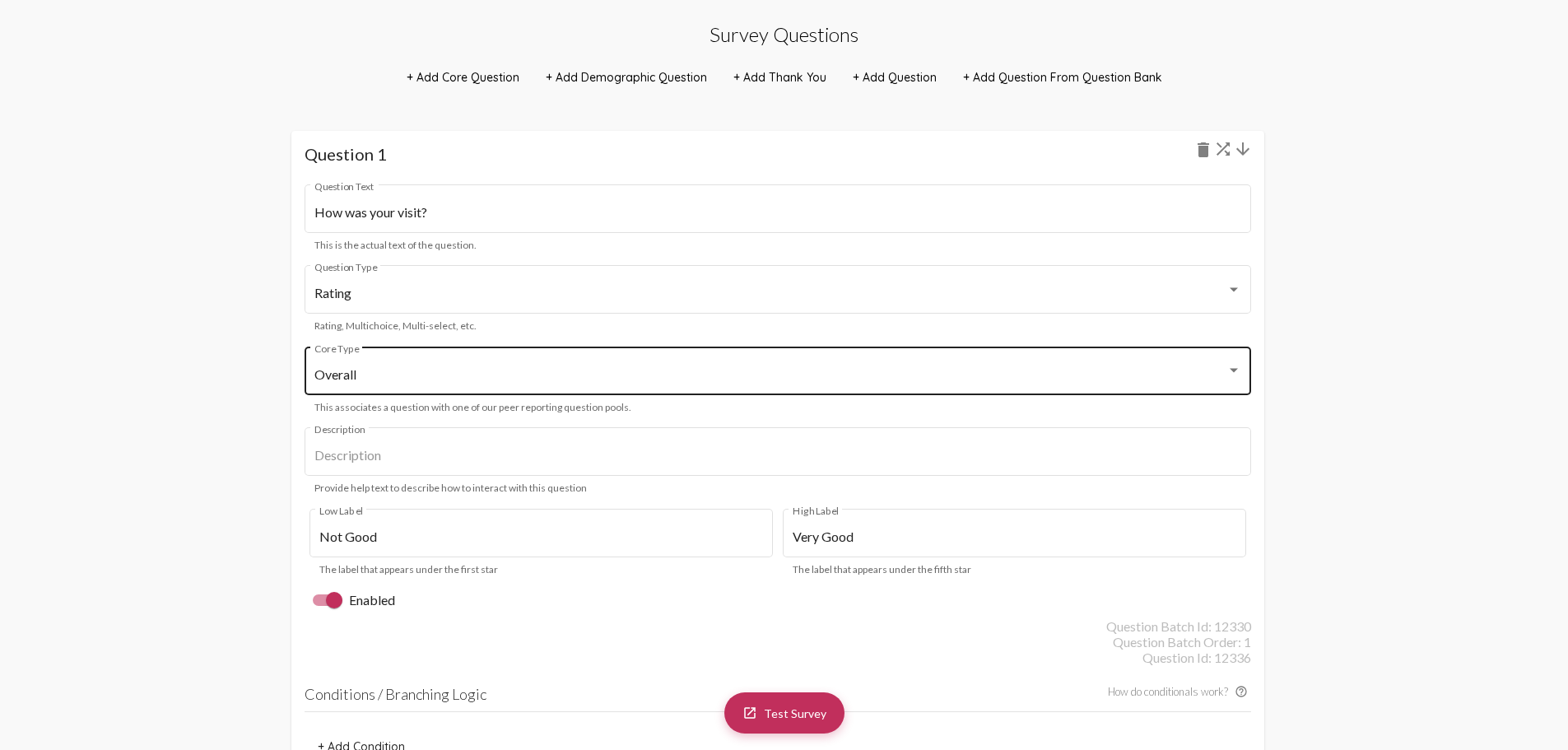
scroll to position [1014, 0]
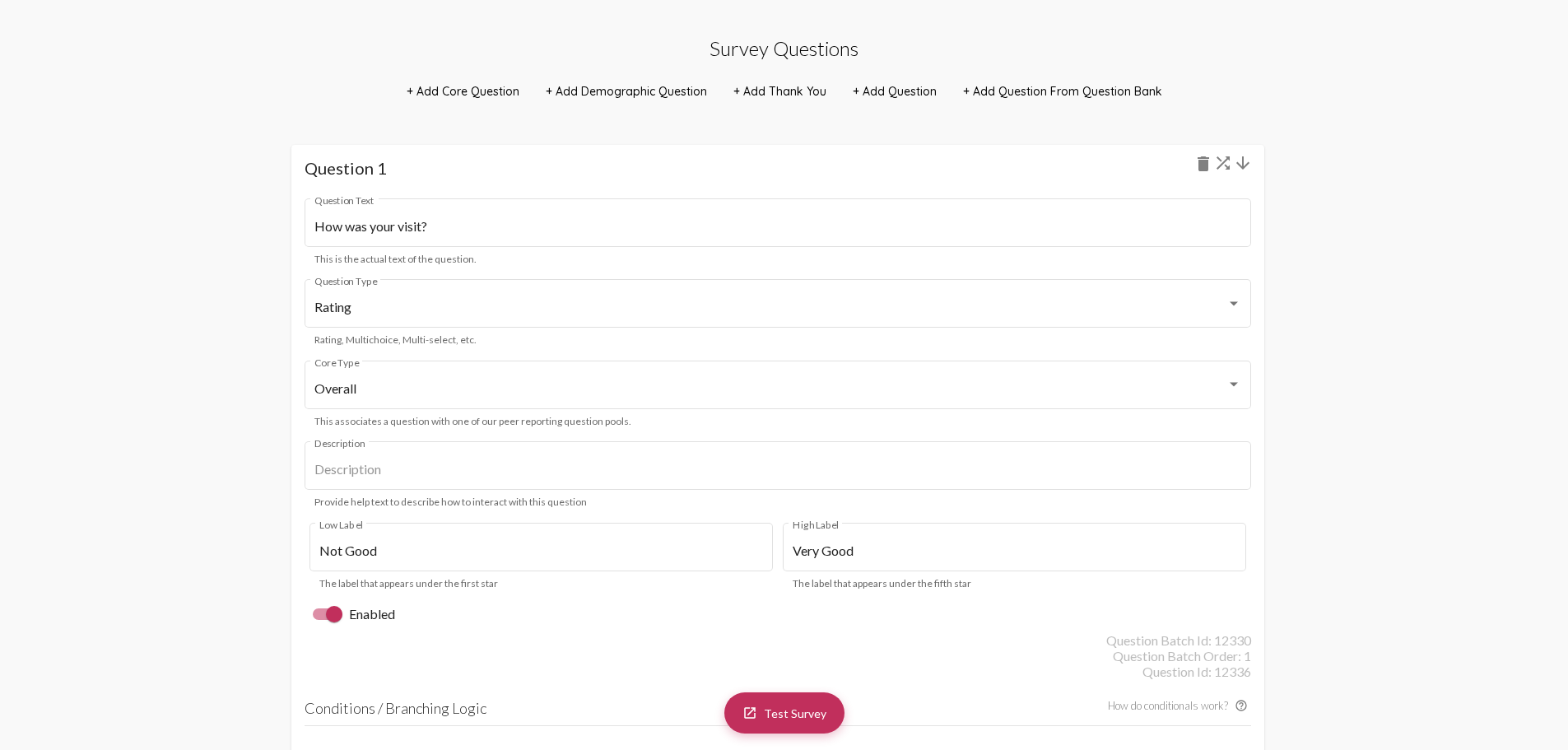
drag, startPoint x: 238, startPoint y: 172, endPoint x: 1398, endPoint y: 431, distance: 1188.6
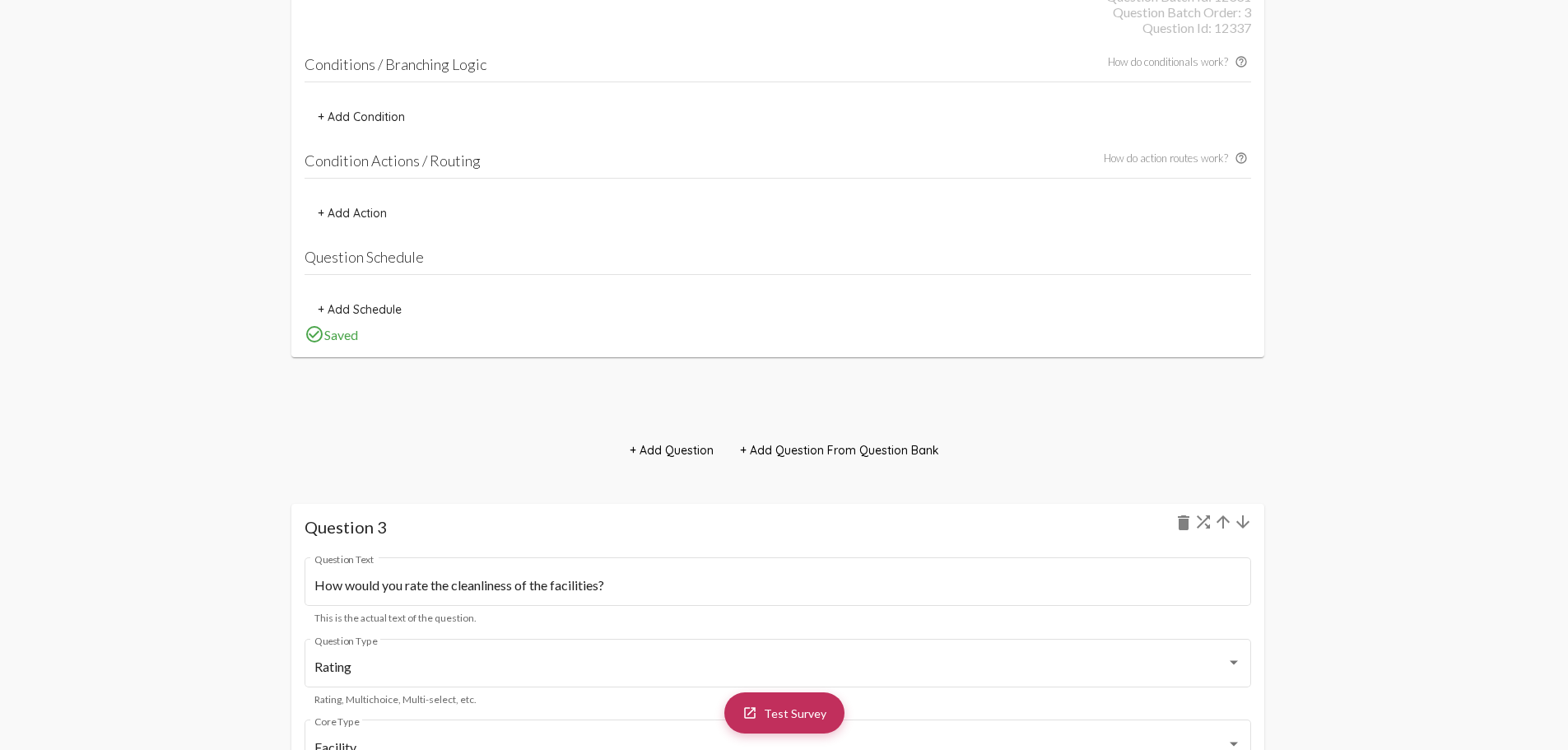
scroll to position [2826, 0]
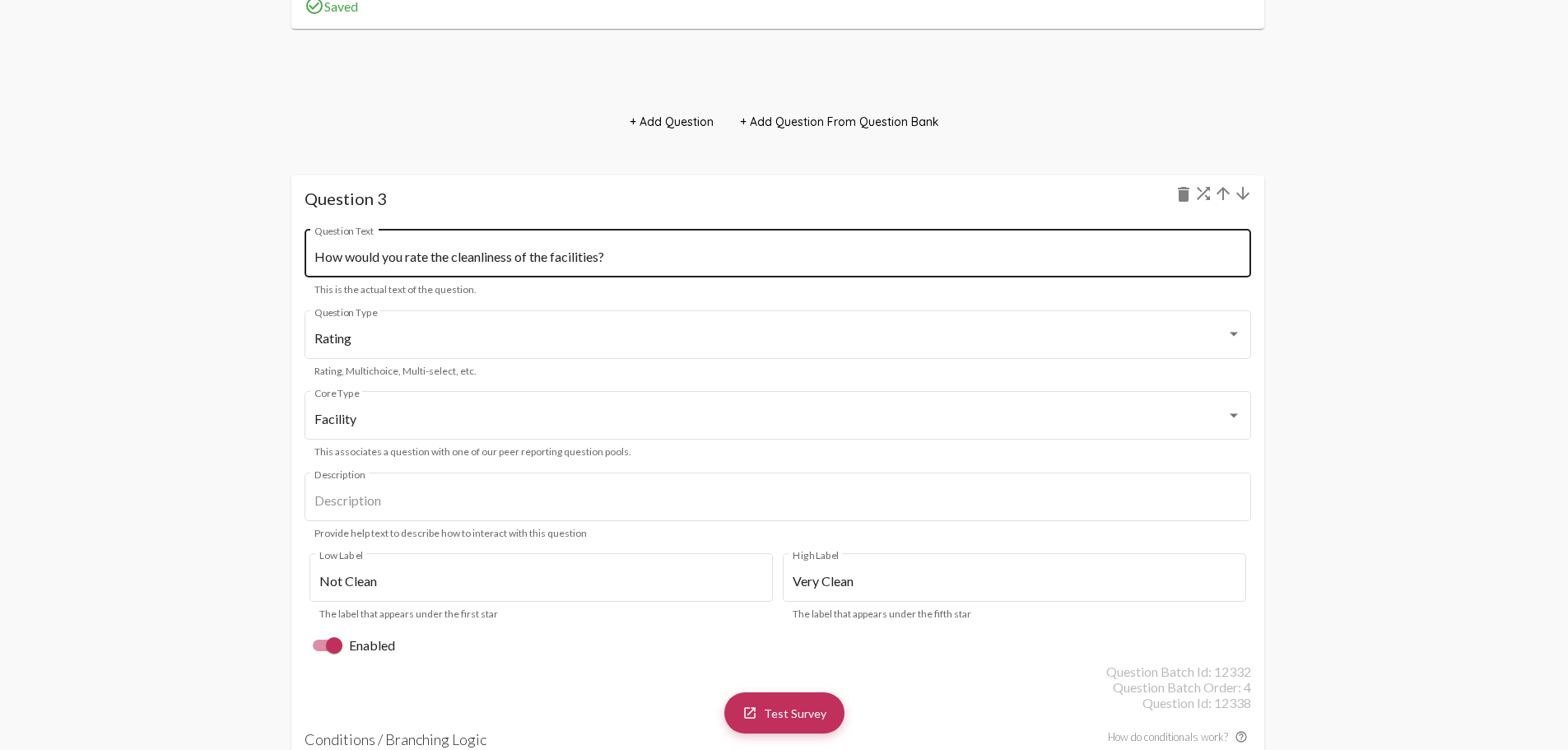
scroll to position [2991, 0]
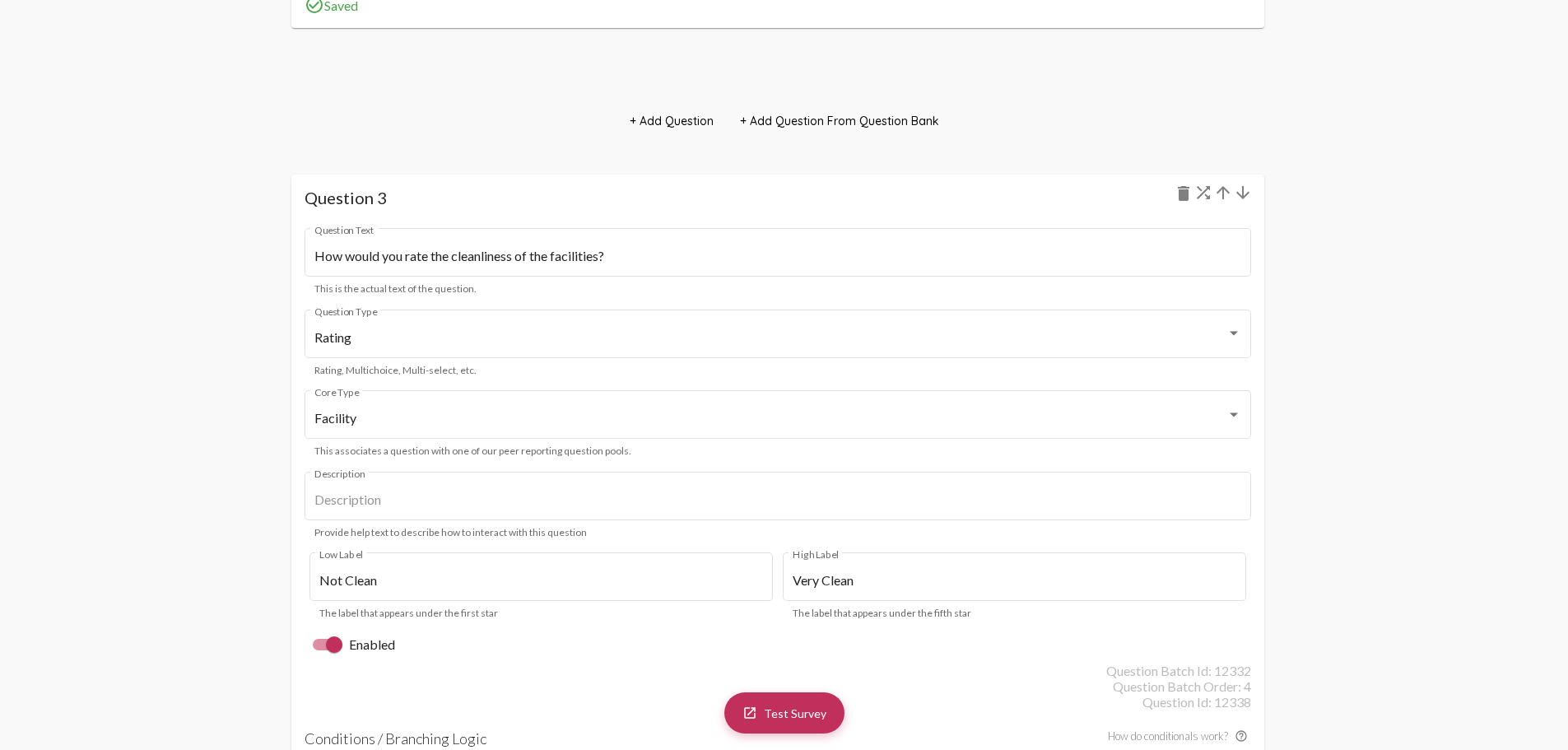
click at [417, 218] on mat-card "Question 3 delete How would you rate the cleanliness of the facilities? Questio…" at bounding box center [778, 603] width 973 height 856
click at [463, 203] on h1 "Question 3 delete" at bounding box center [778, 198] width 946 height 20
click at [524, 207] on mat-card "Question 3 delete How would you rate the cleanliness of the facilities? Questio…" at bounding box center [778, 603] width 973 height 856
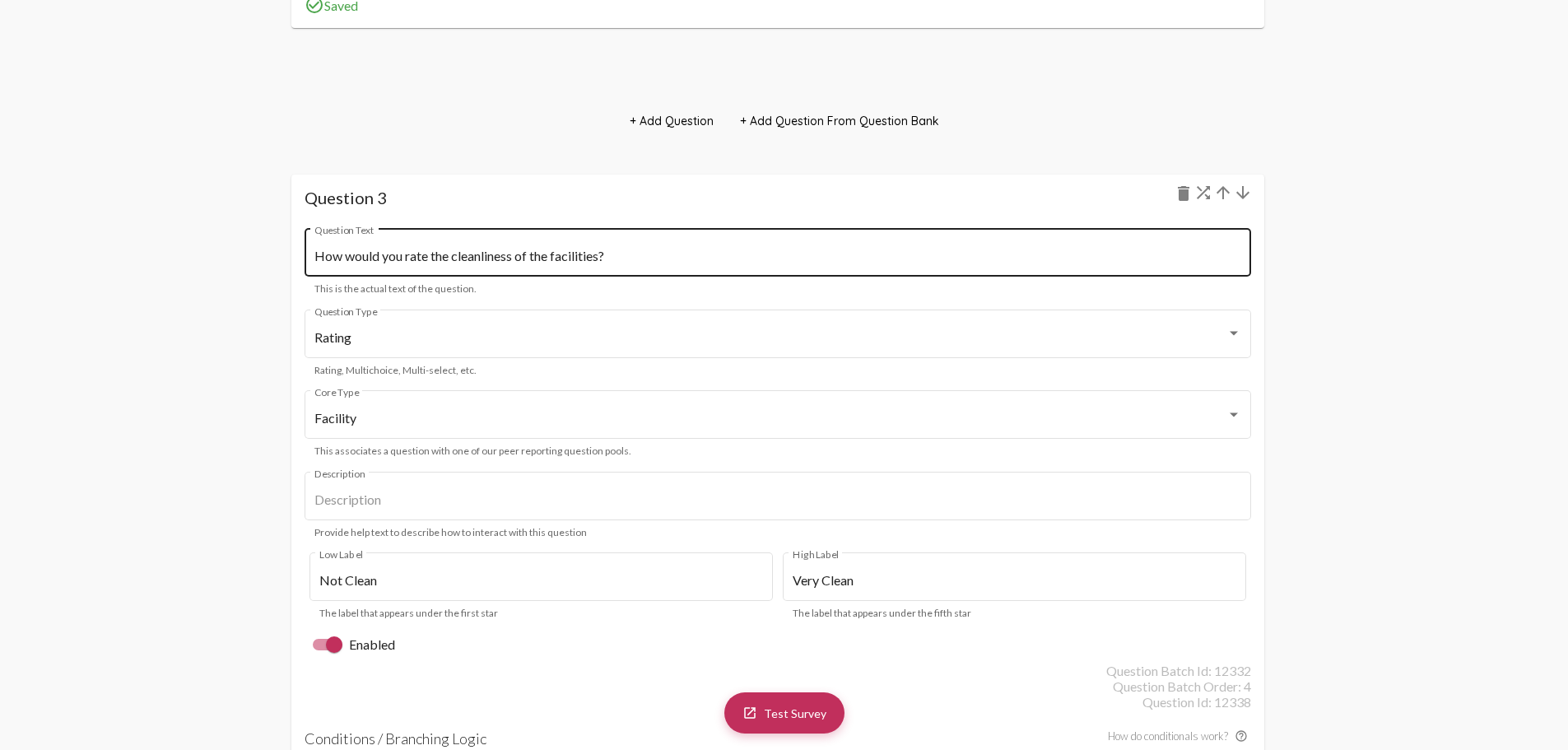
click at [547, 232] on div "How would you rate the cleanliness of the facilities? Question Text" at bounding box center [778, 250] width 927 height 52
click at [630, 260] on input "How would you rate the cleanliness of the facilities?" at bounding box center [778, 255] width 927 height 15
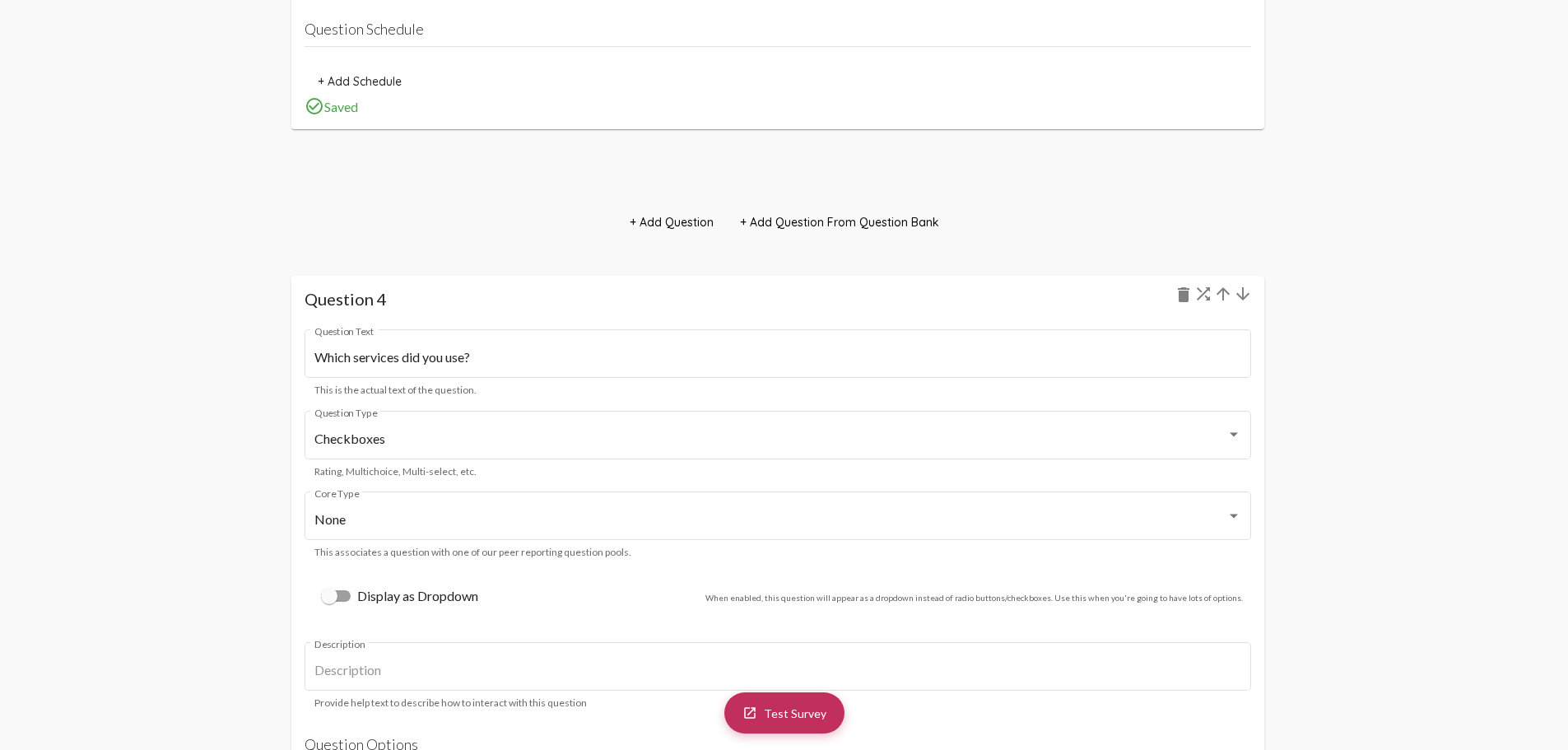
scroll to position [3897, 0]
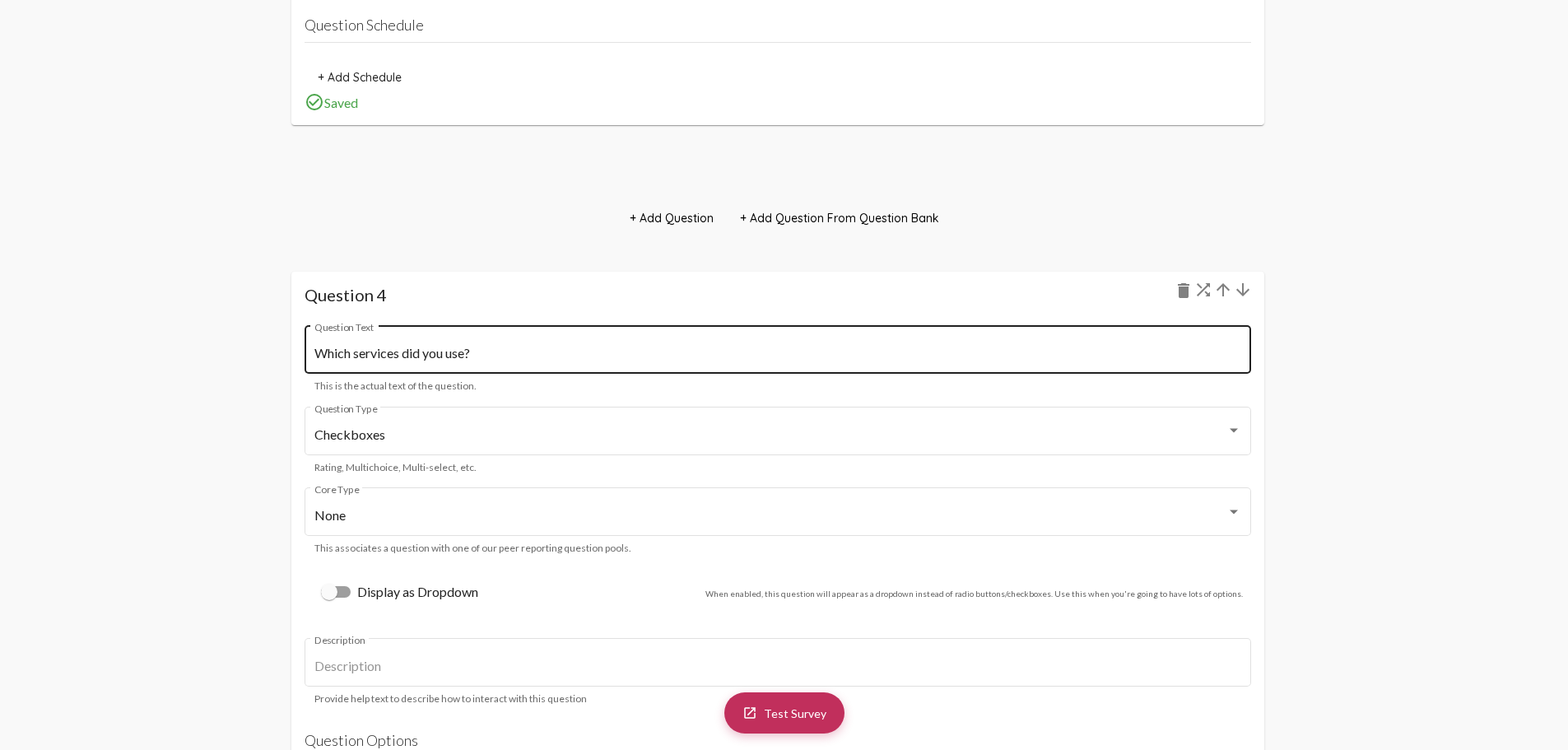
click at [392, 334] on div "Which services did you use? Question Text" at bounding box center [778, 348] width 927 height 52
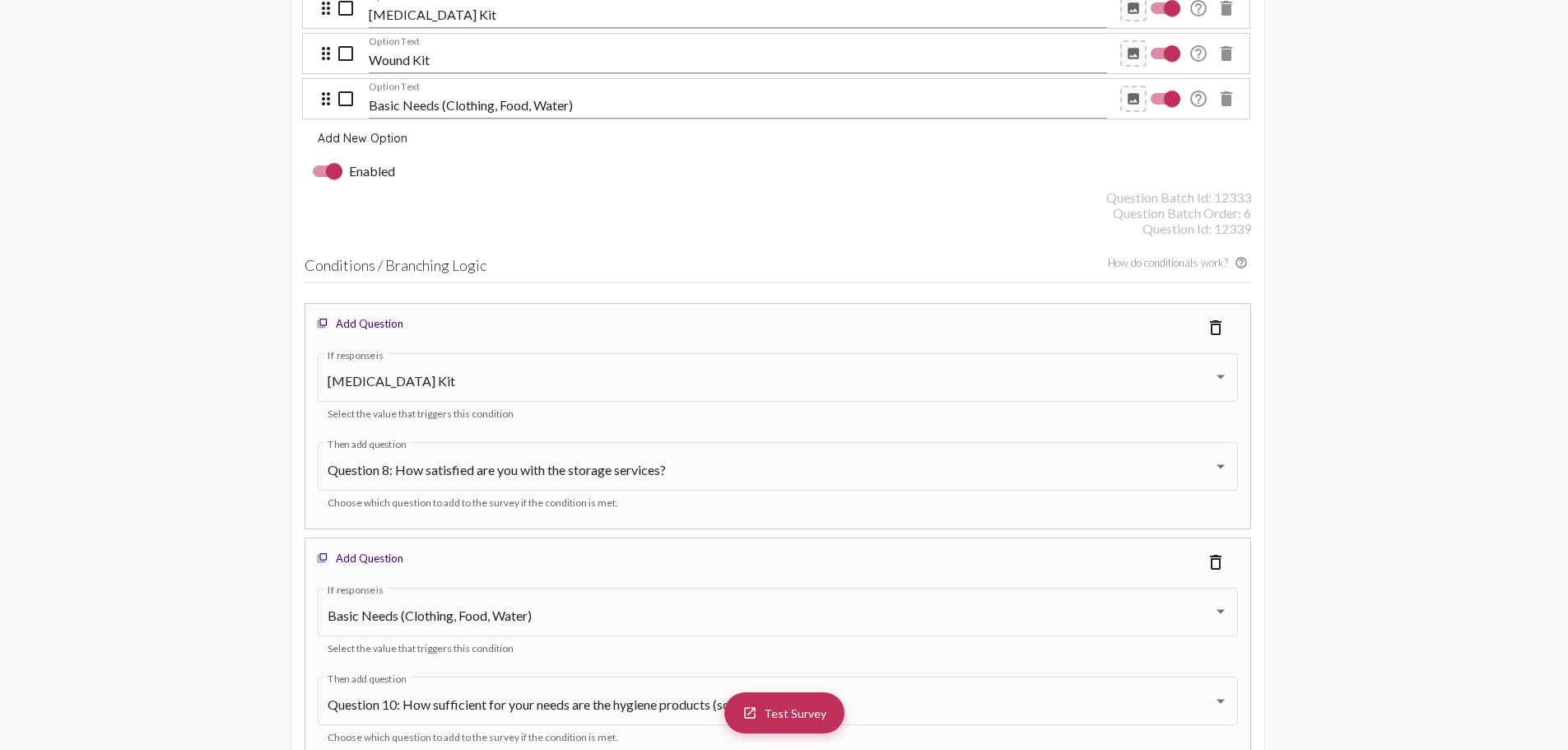
scroll to position [4885, 0]
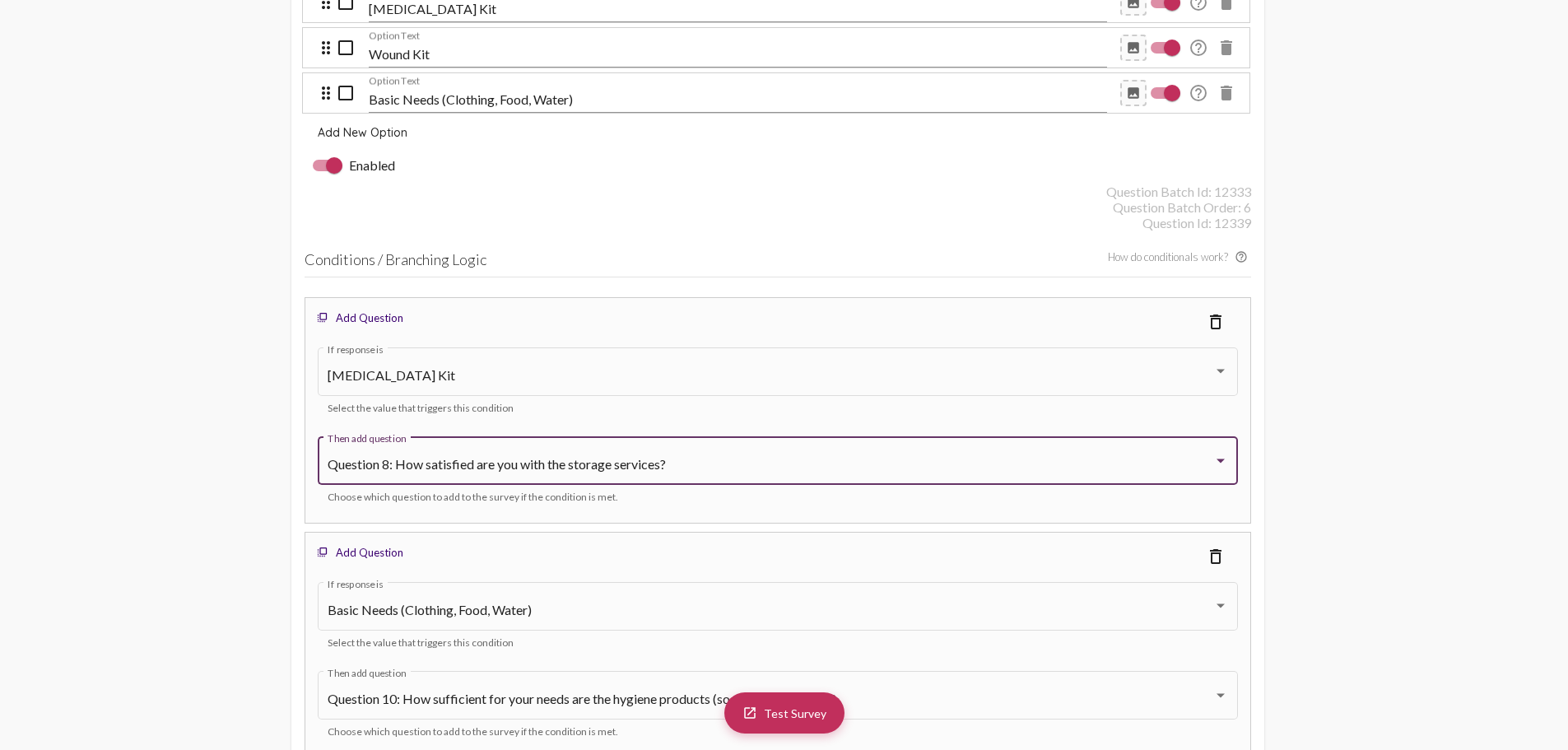
click at [461, 470] on span "Question 8: How satisfied are you with the storage services?" at bounding box center [497, 464] width 339 height 16
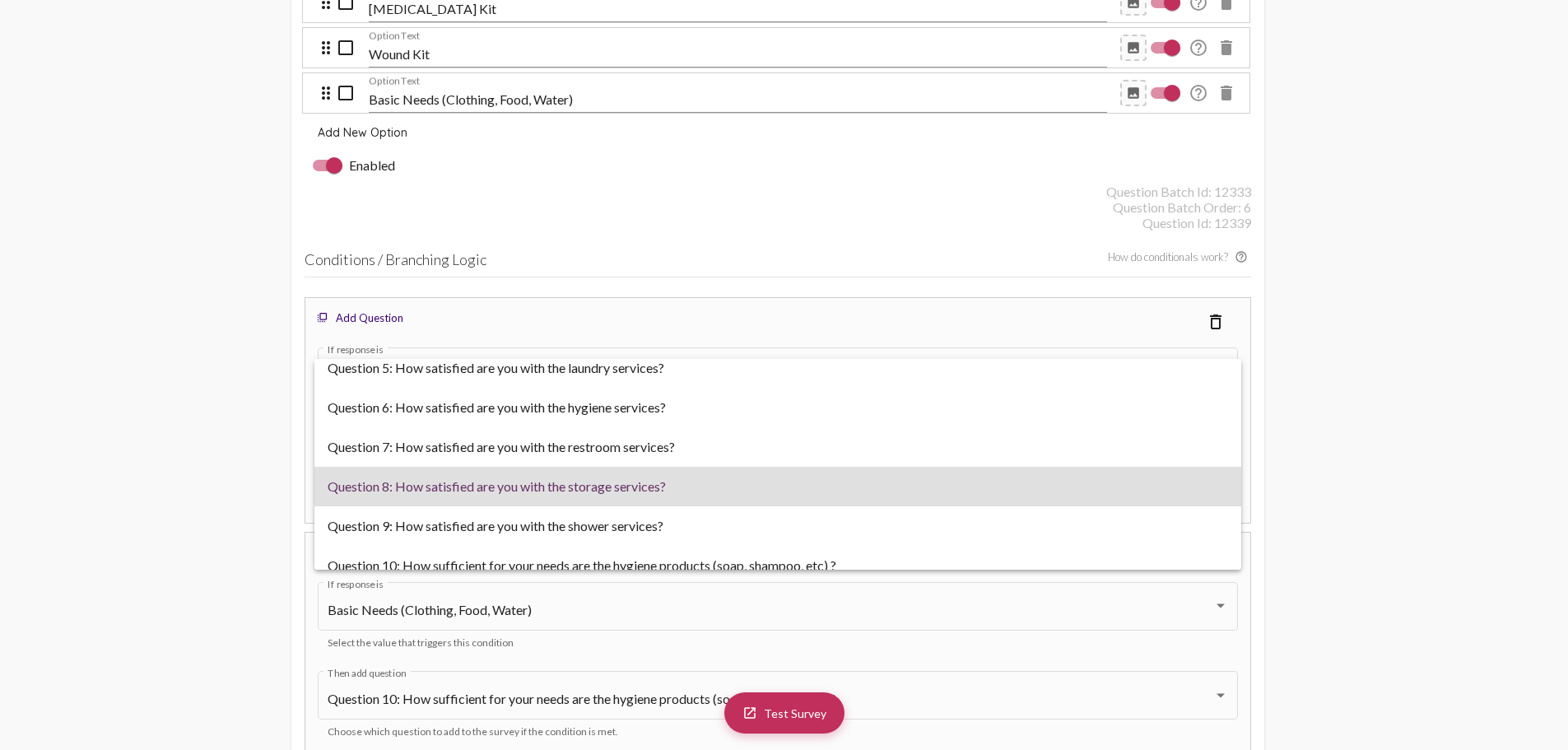
scroll to position [0, 0]
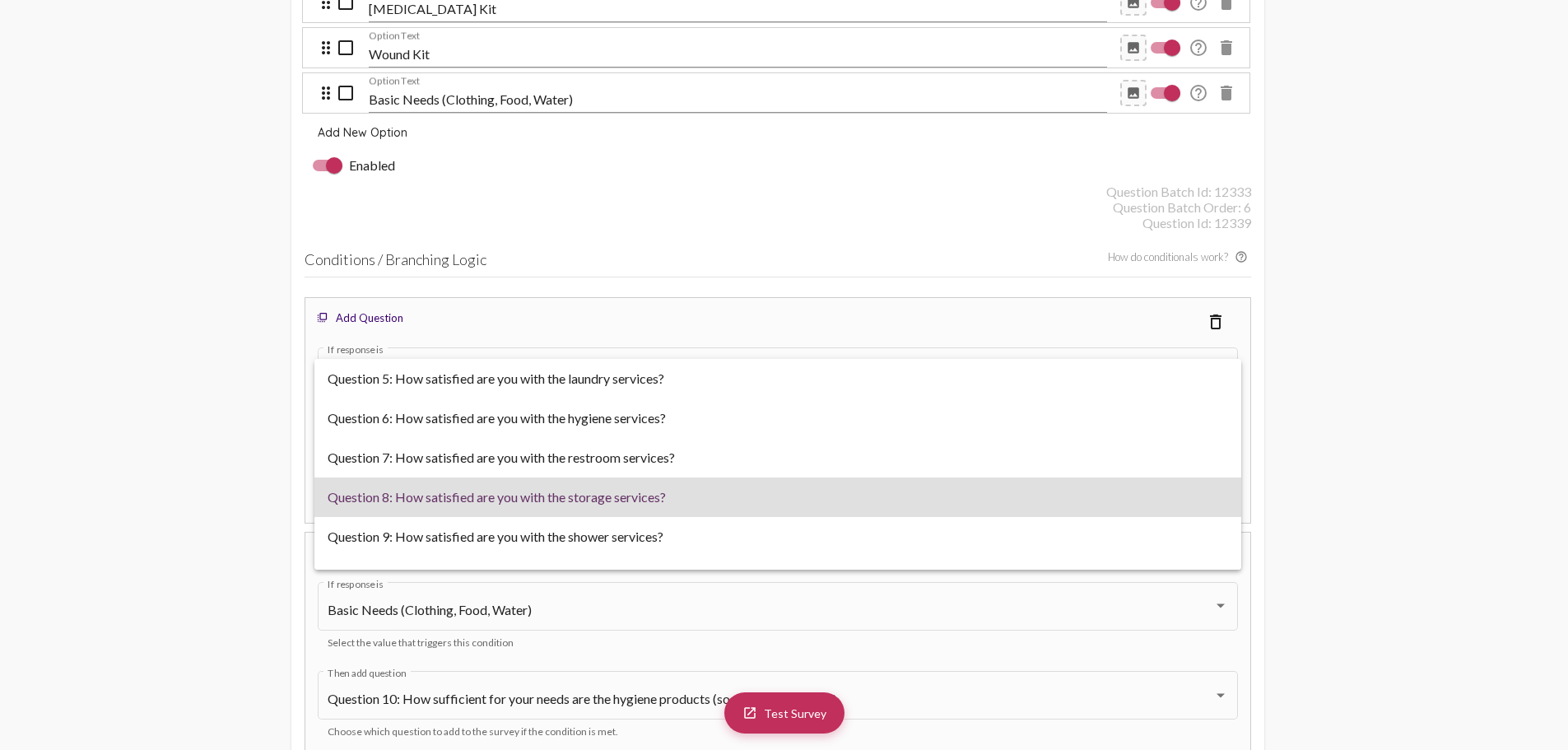
click at [246, 327] on div at bounding box center [784, 375] width 1568 height 750
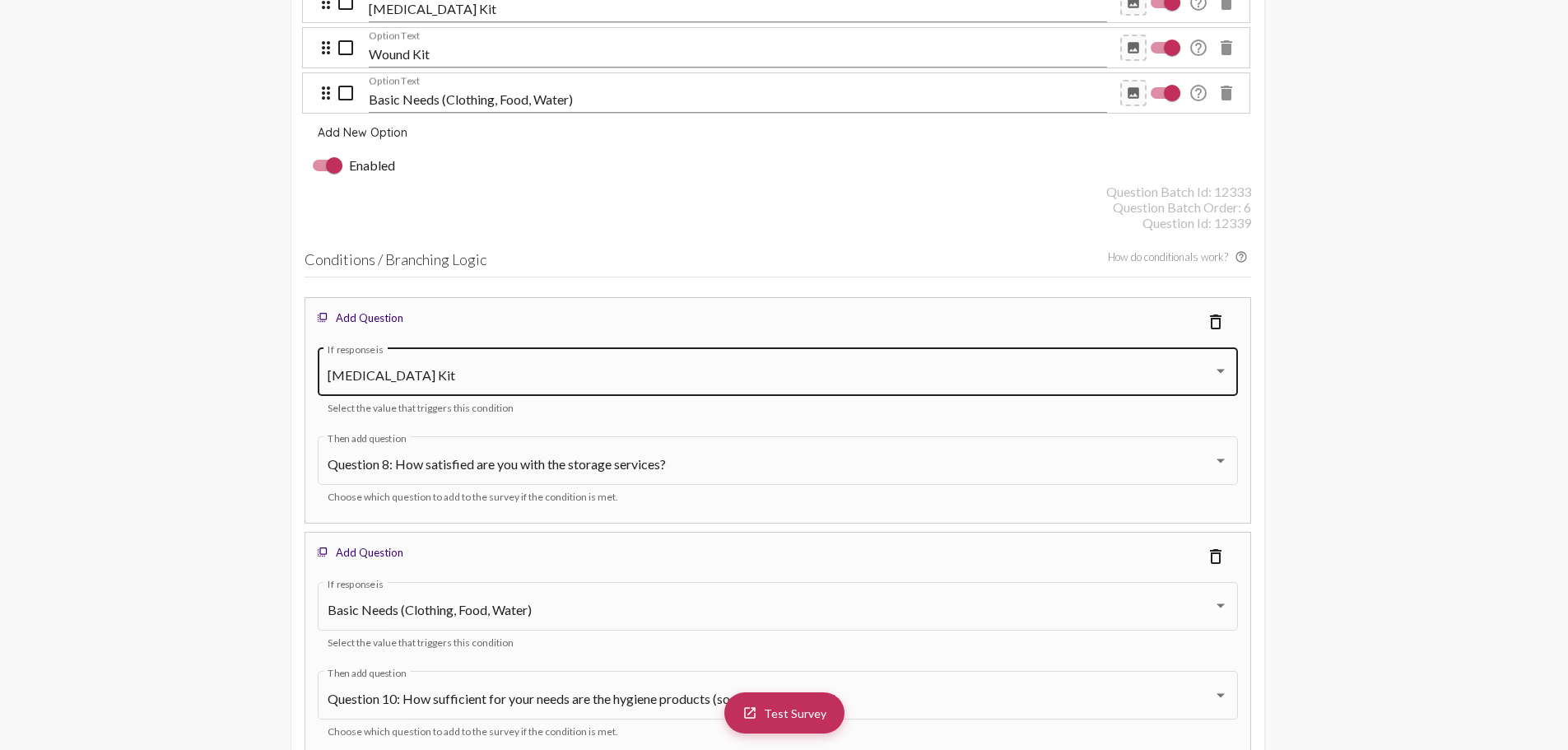
click at [663, 376] on div "[MEDICAL_DATA] Kit" at bounding box center [771, 375] width 886 height 15
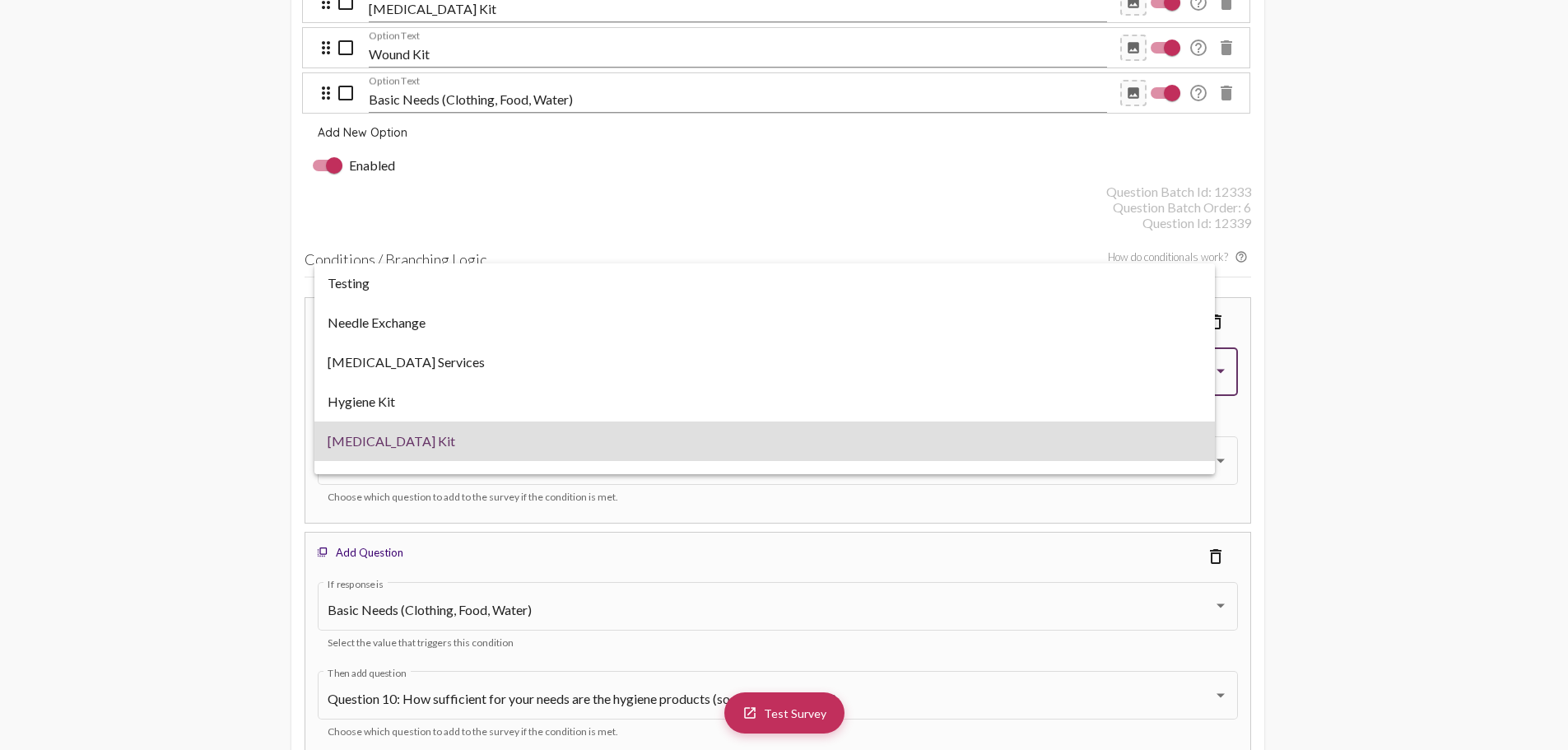
scroll to position [66, 0]
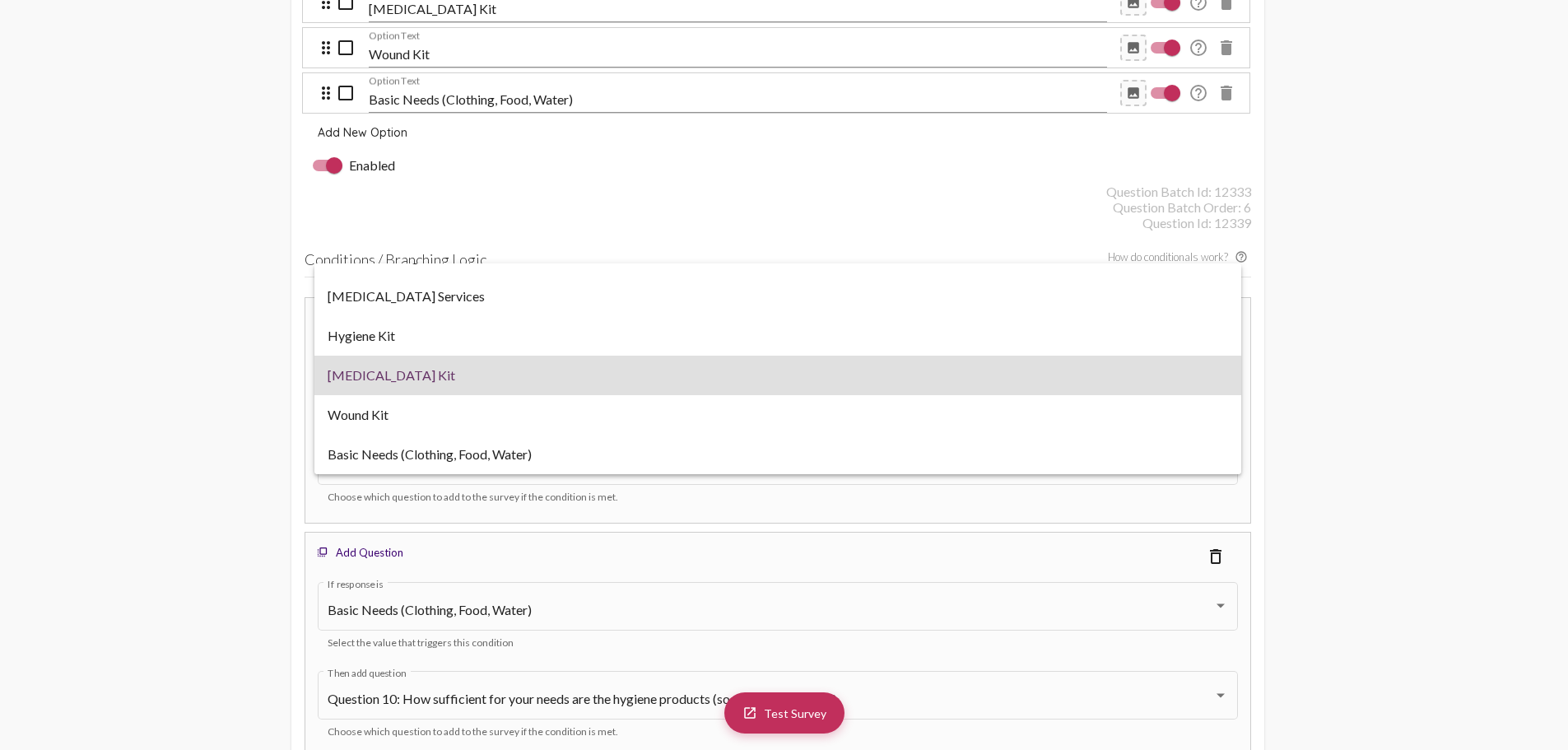
click at [749, 218] on div at bounding box center [784, 375] width 1568 height 750
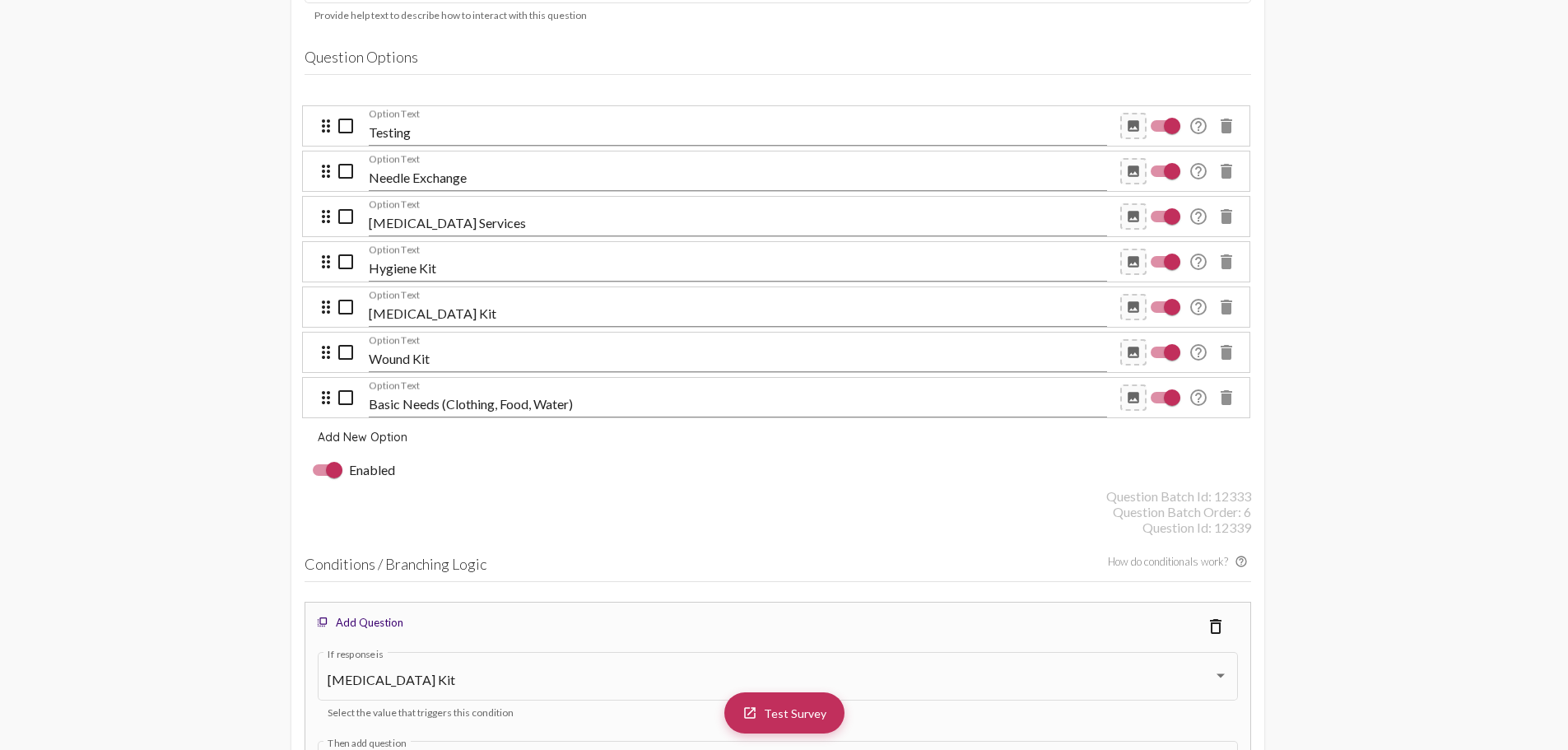
scroll to position [4885, 0]
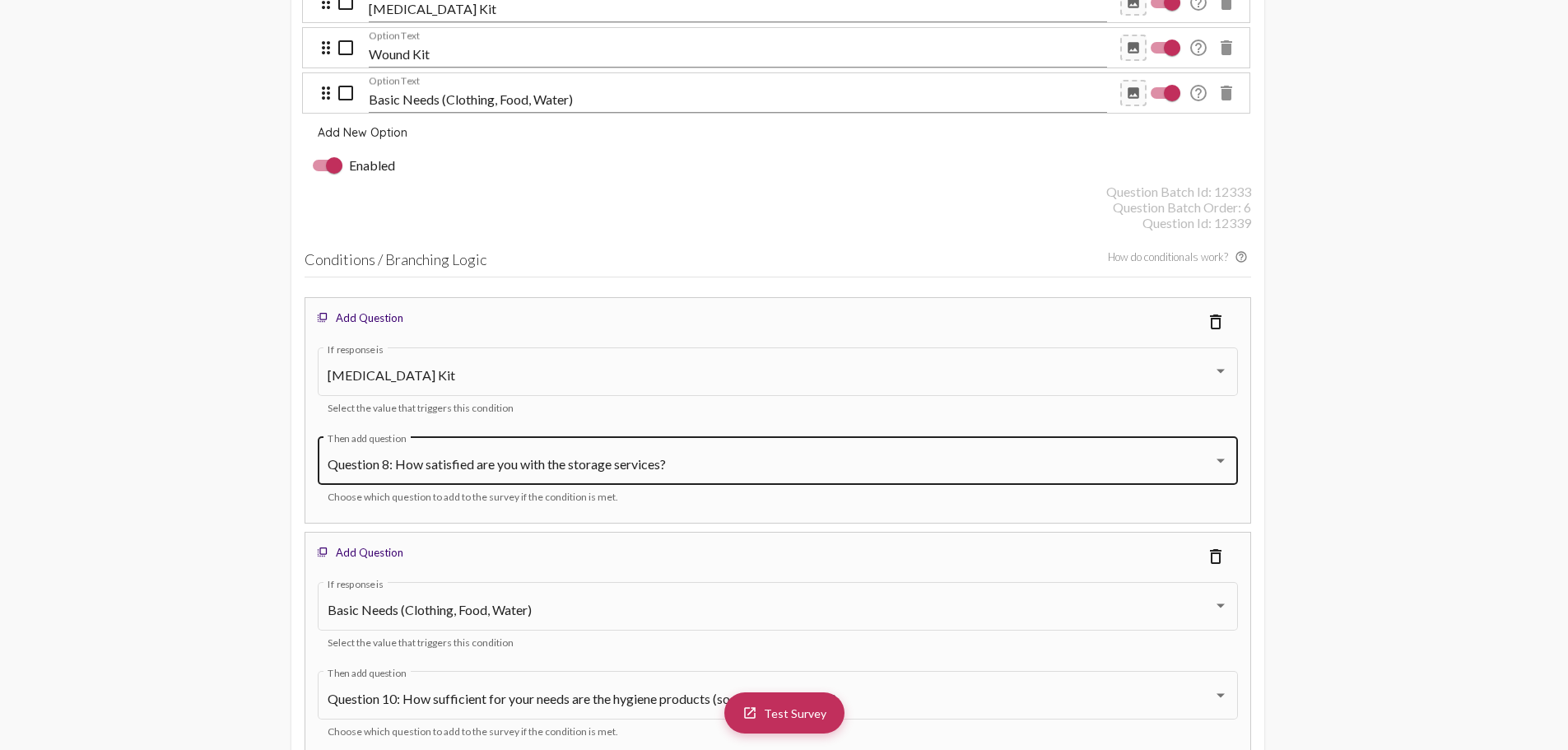
click at [485, 473] on div "Question 8: How satisfied are you with the storage services? Then add question" at bounding box center [778, 459] width 901 height 52
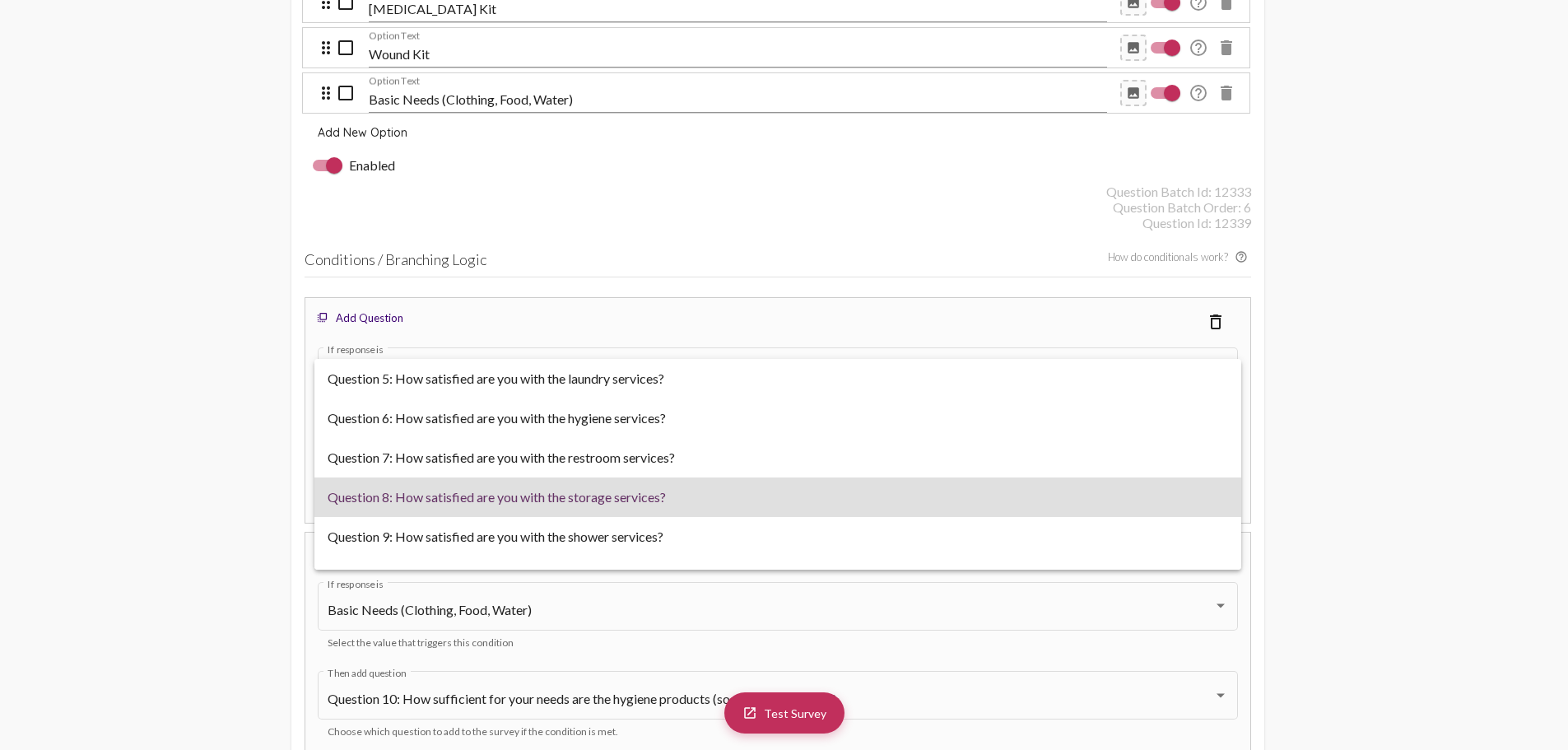
scroll to position [33, 0]
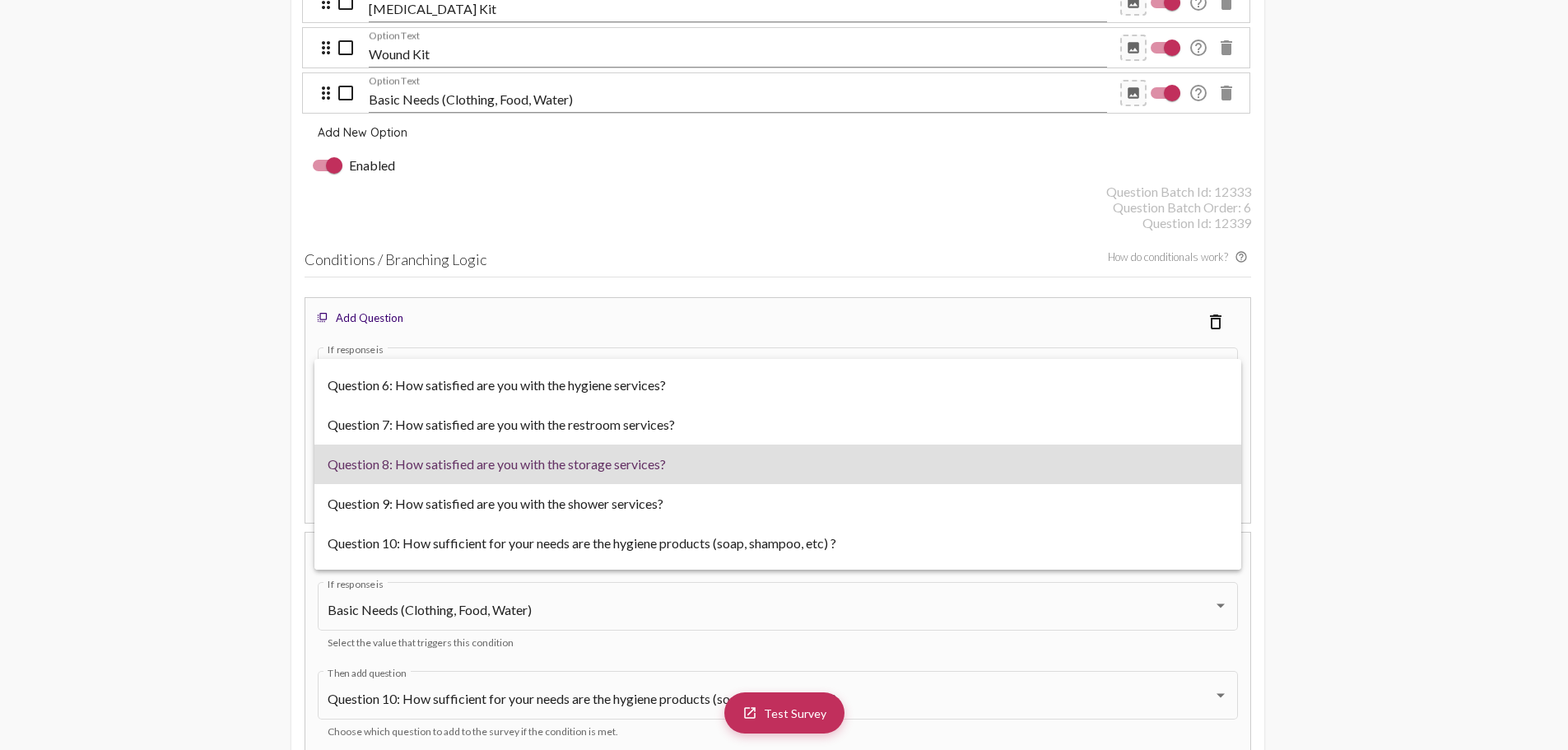
click at [489, 474] on span "Question 8: How satisfied are you with the storage services?" at bounding box center [778, 465] width 901 height 40
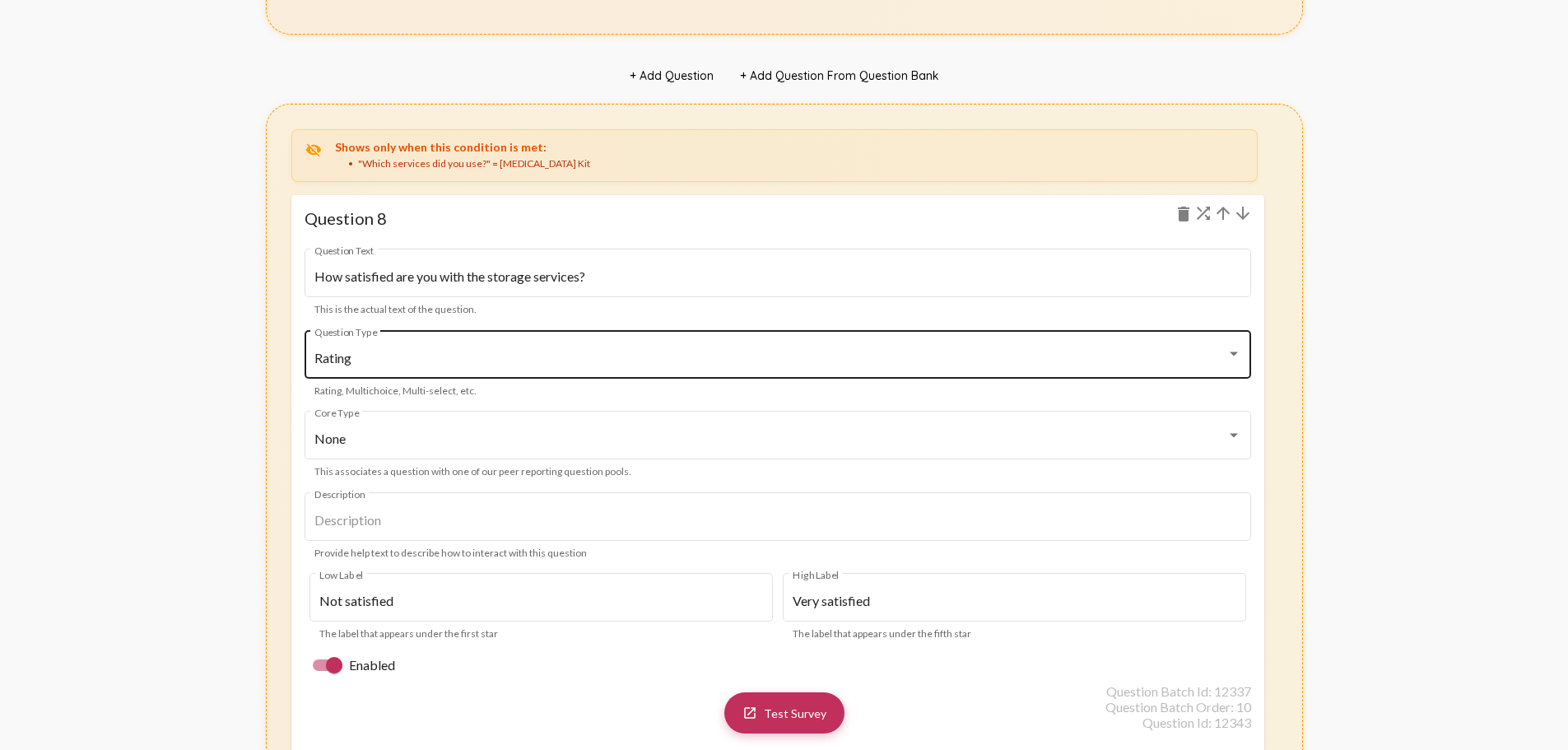
scroll to position [10073, 0]
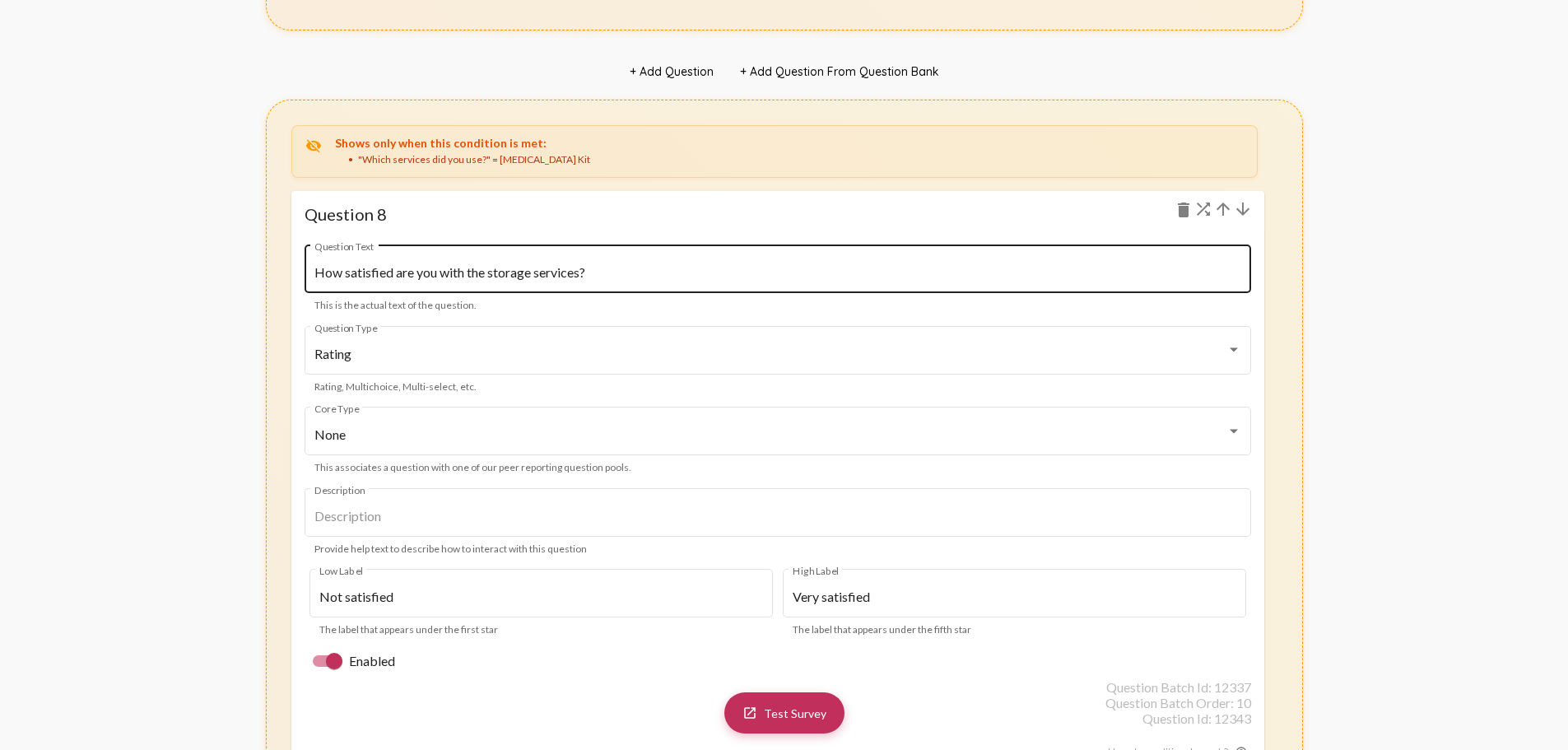
click at [400, 275] on input "How satisfied are you with the storage services?" at bounding box center [778, 272] width 927 height 15
drag, startPoint x: 492, startPoint y: 267, endPoint x: 587, endPoint y: 265, distance: 95.0
click at [587, 265] on input "How satisfied are you with the storage services?" at bounding box center [778, 272] width 927 height 15
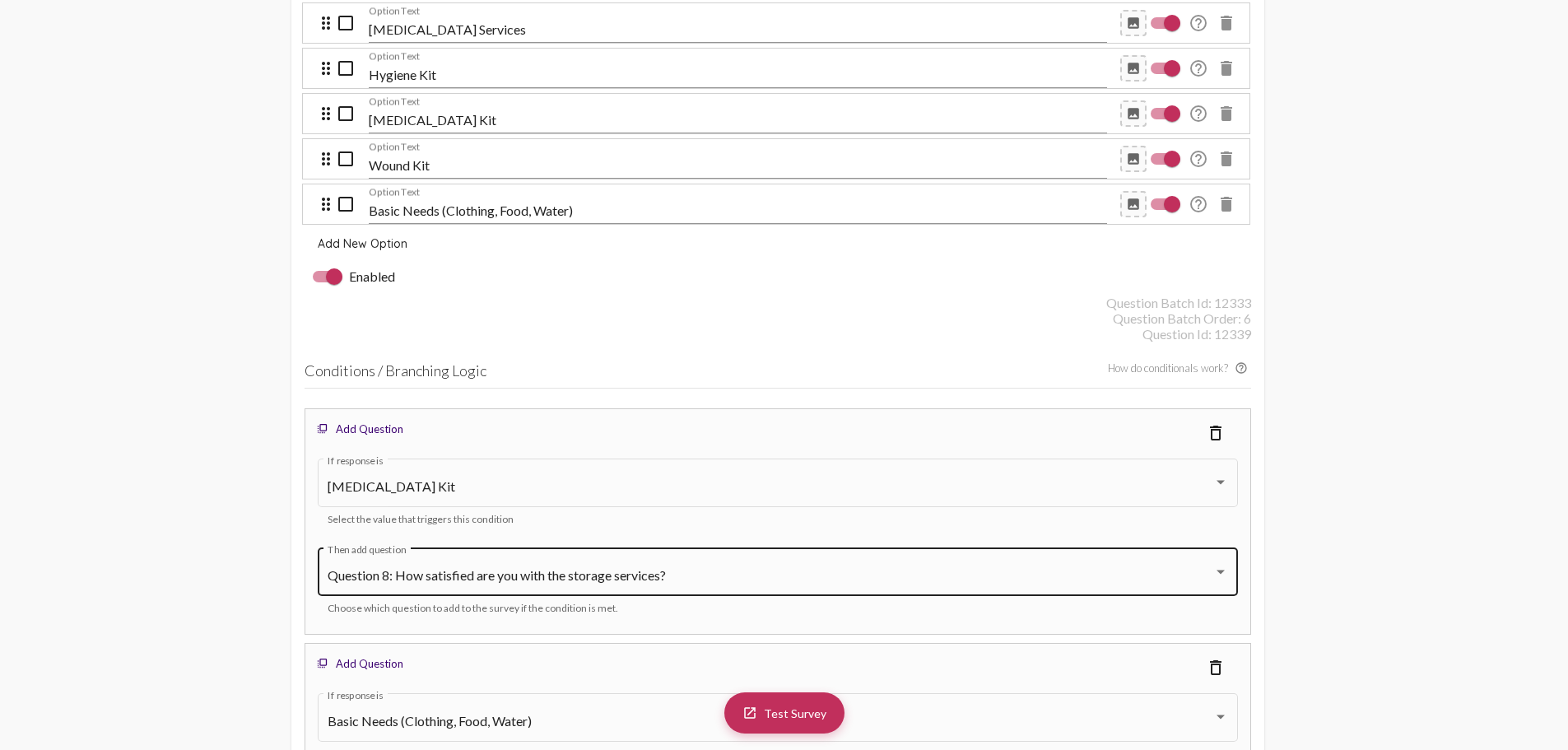
scroll to position [4803, 0]
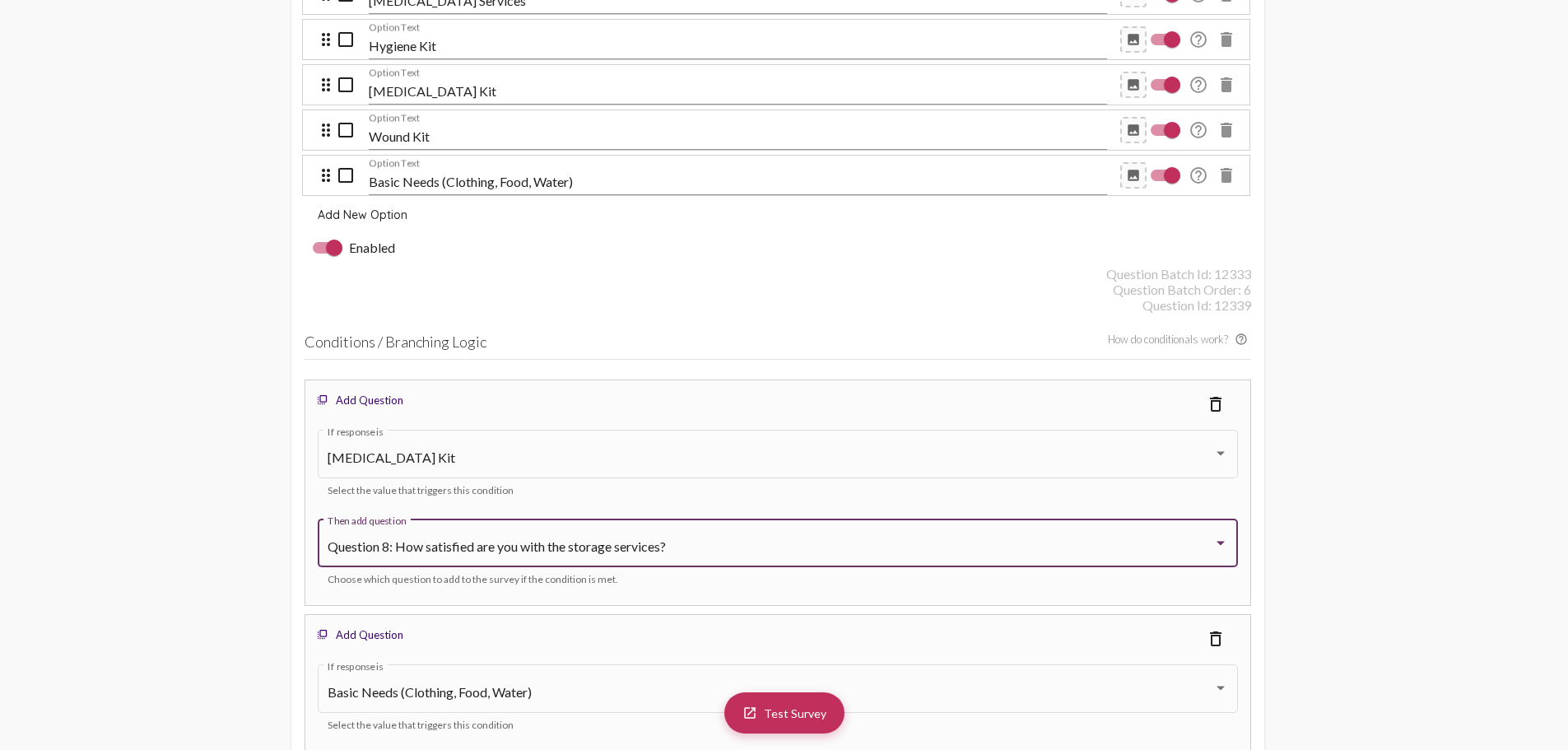
click at [524, 546] on span "Question 8: How satisfied are you with the storage services?" at bounding box center [497, 546] width 339 height 16
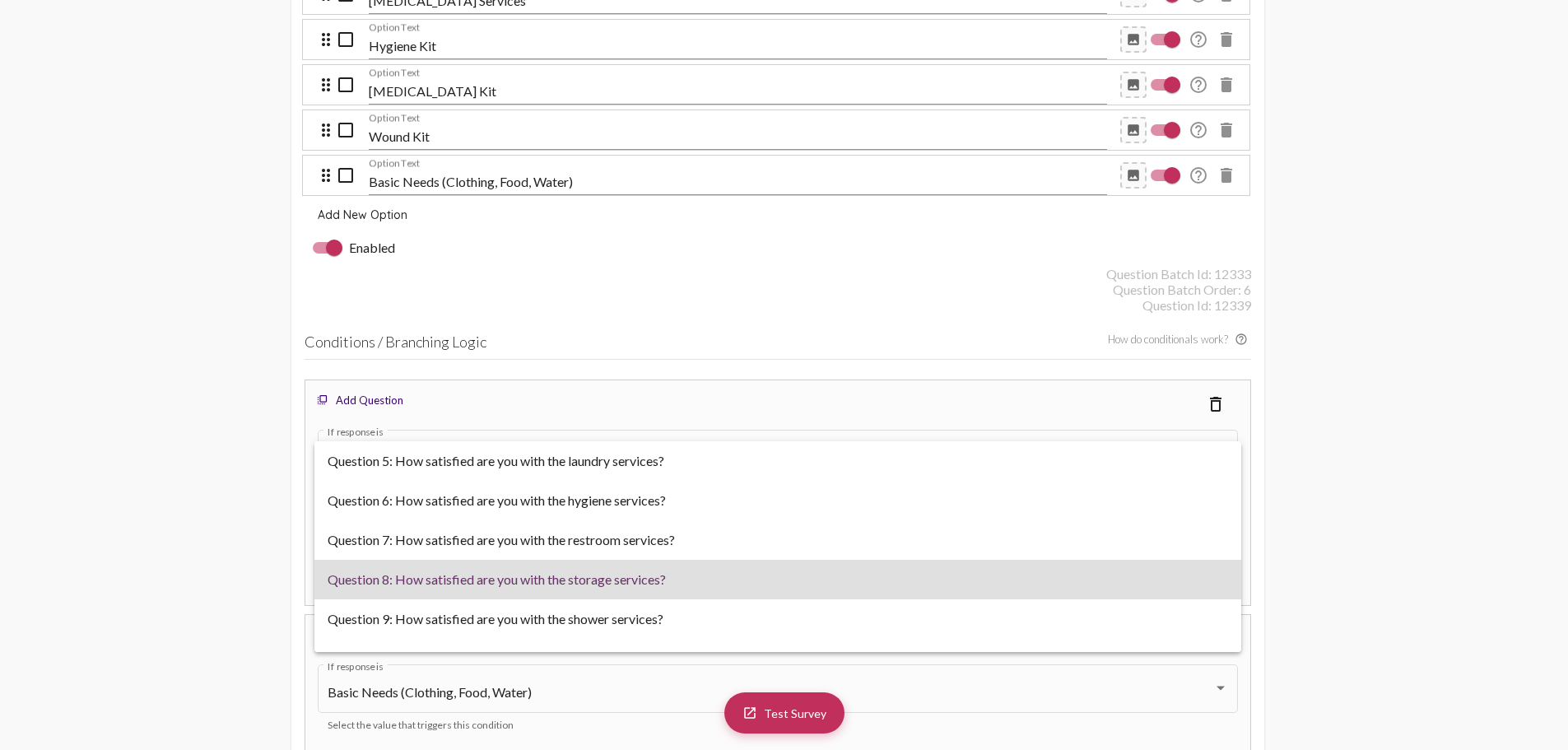
scroll to position [33, 0]
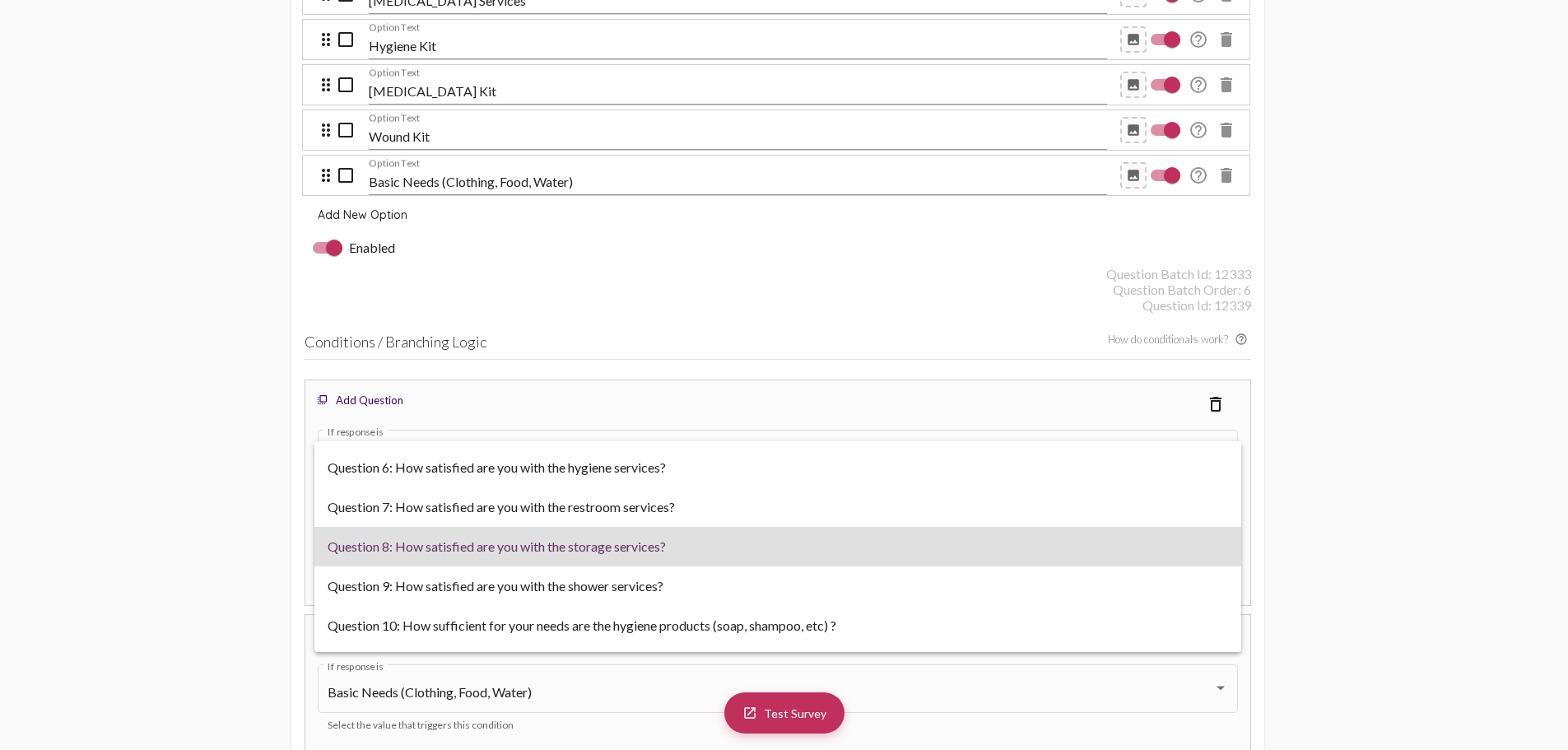
click at [526, 554] on span "Question 8: How satisfied are you with the storage services?" at bounding box center [778, 547] width 901 height 40
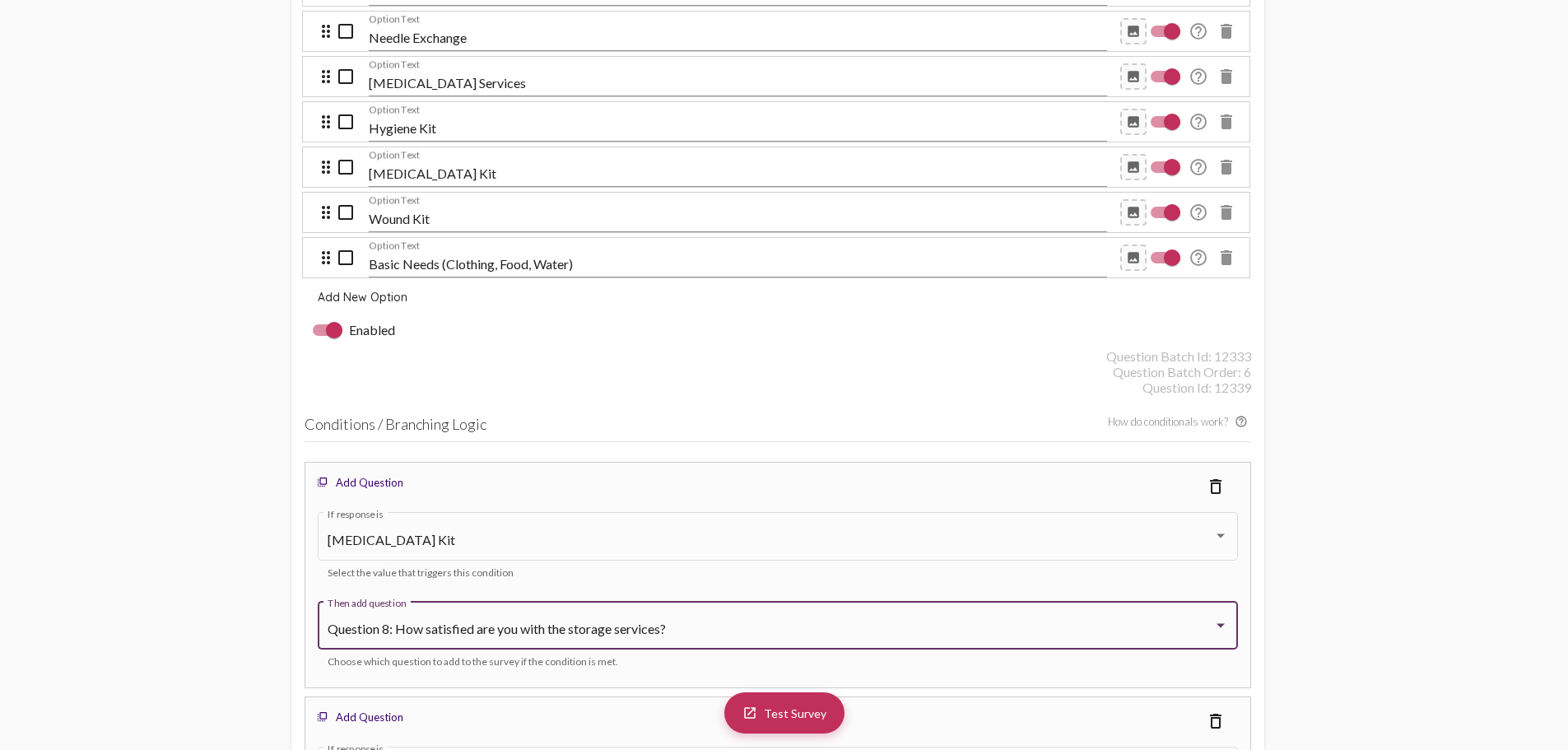
scroll to position [4638, 0]
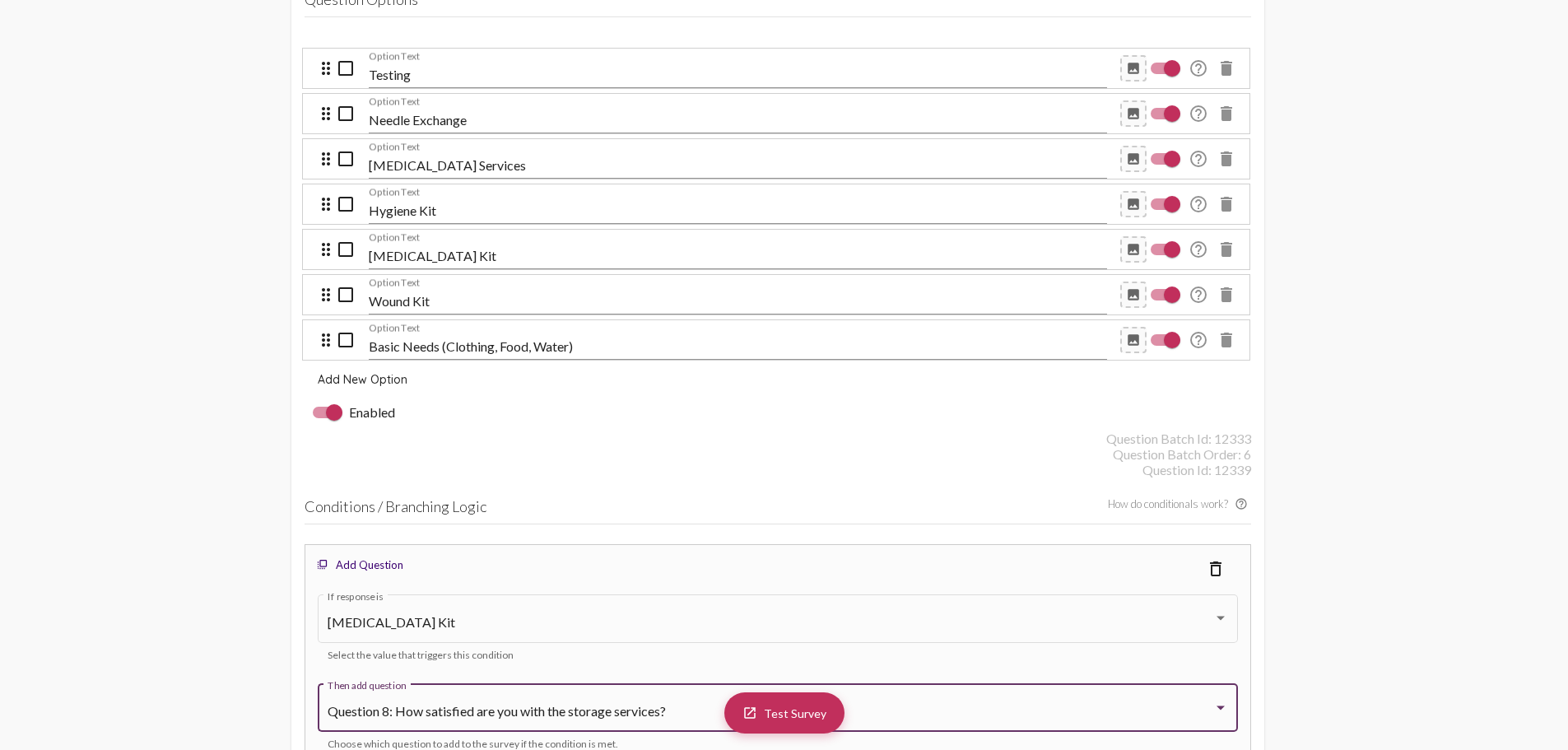
click at [1226, 163] on mat-icon "delete" at bounding box center [1226, 159] width 20 height 20
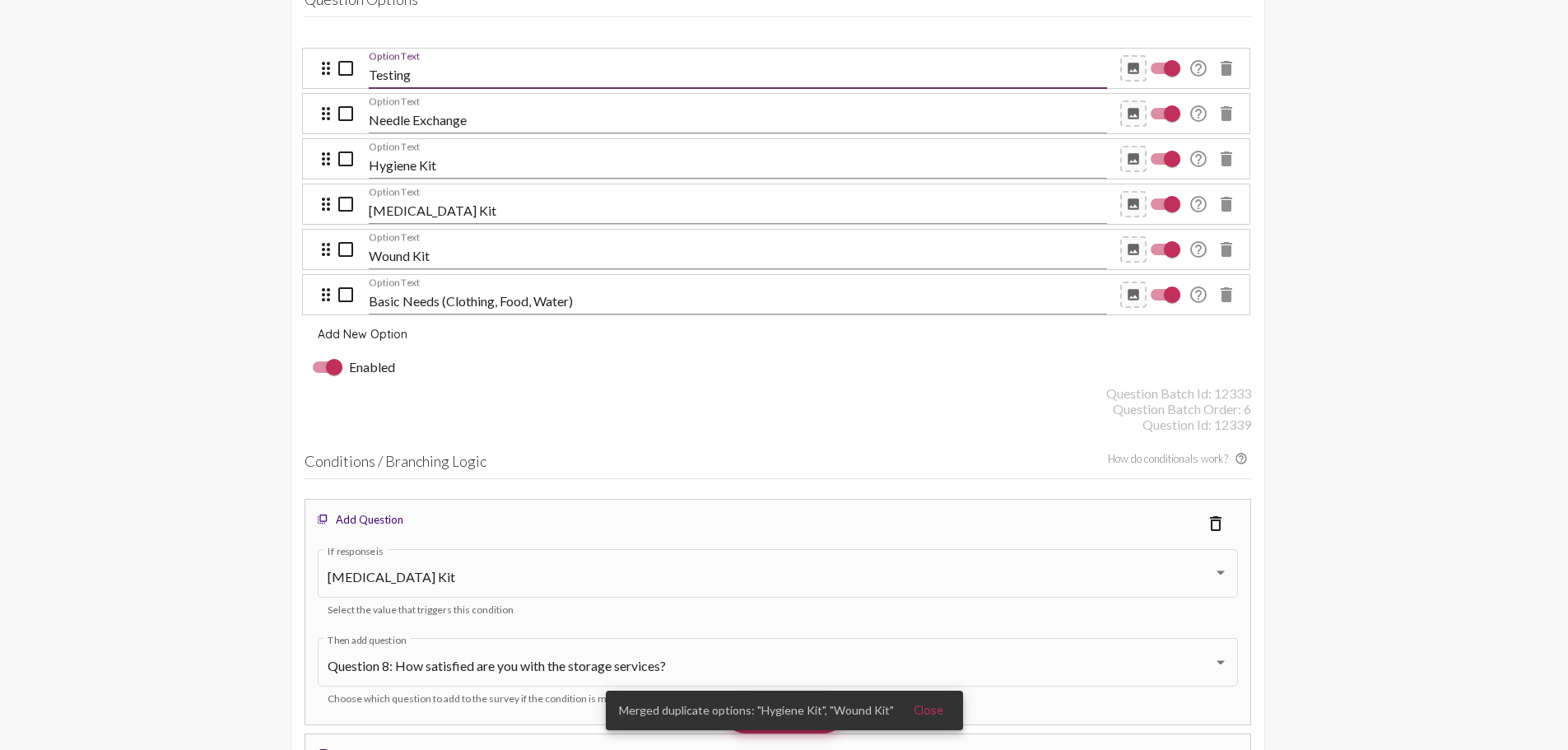
click at [479, 68] on input "Testing" at bounding box center [738, 75] width 739 height 15
click at [747, 421] on div "Question Id: 12339" at bounding box center [778, 424] width 946 height 16
click at [448, 75] on div "Needle Exchange Option Text" at bounding box center [738, 114] width 739 height 79
click at [441, 75] on div "Needle Exchange Option Text" at bounding box center [738, 114] width 739 height 79
click at [440, 69] on input "Testing" at bounding box center [738, 75] width 739 height 15
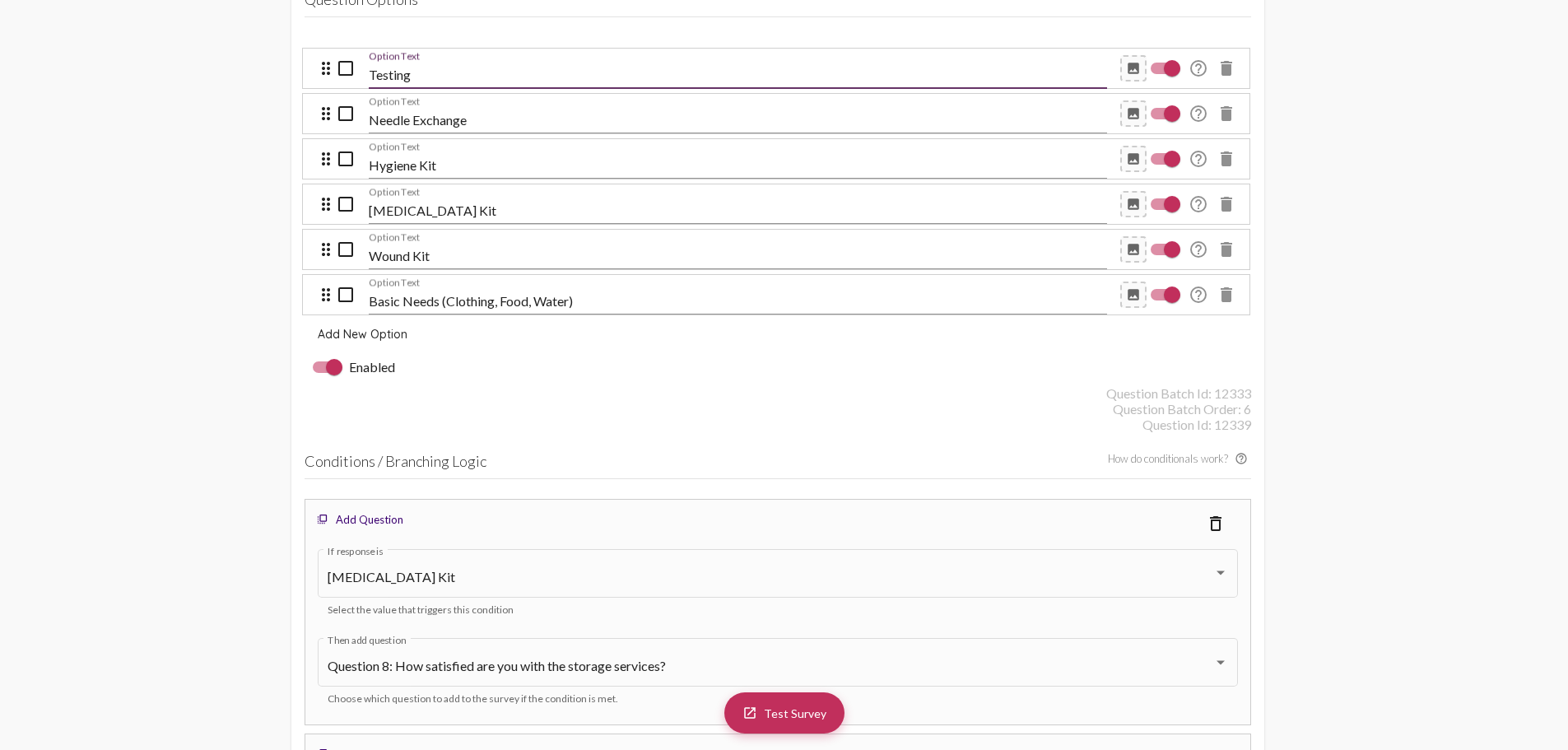
click at [368, 71] on input "Testing" at bounding box center [738, 75] width 739 height 15
type input "Medical Testing"
click at [570, 359] on div "Enabled" at bounding box center [778, 367] width 946 height 36
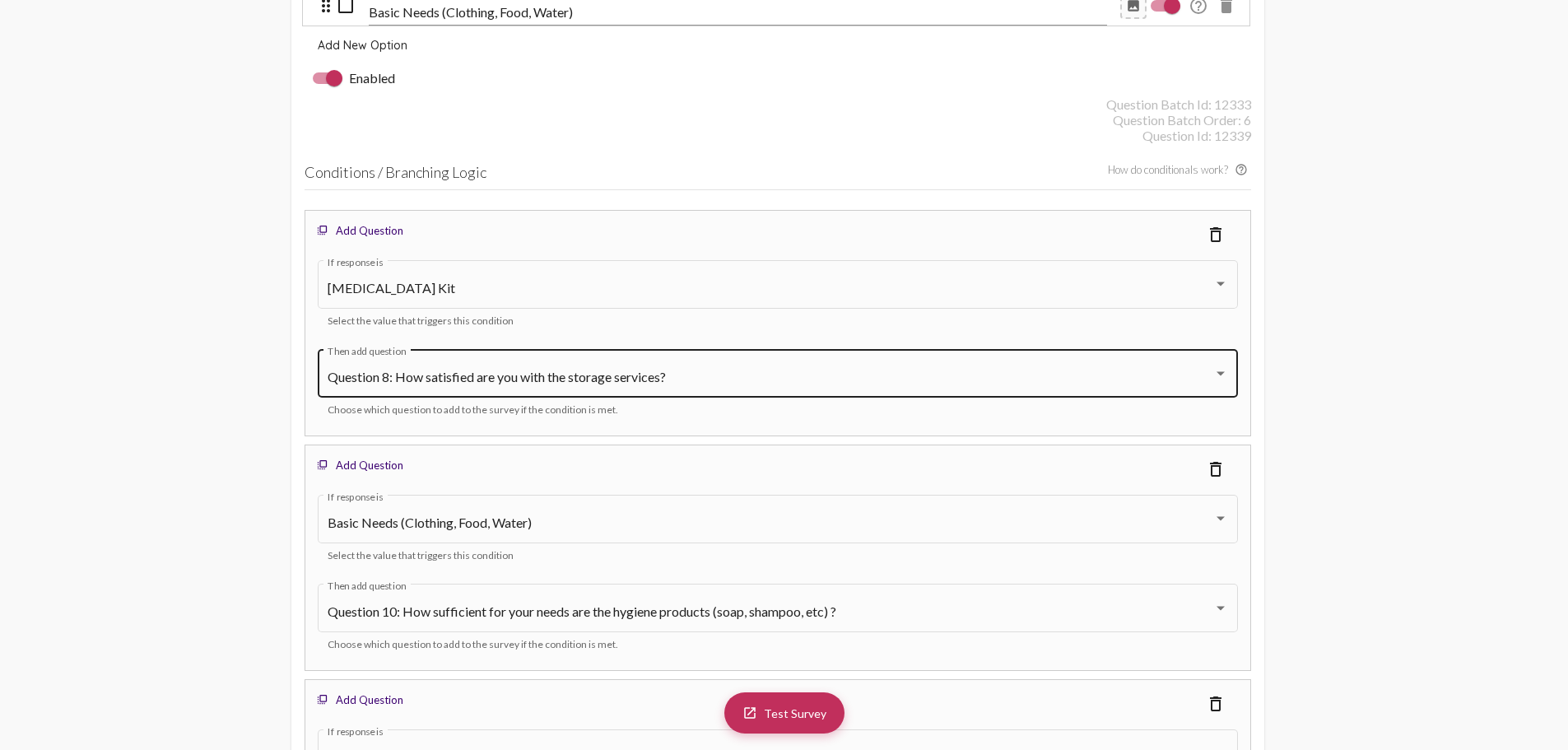
scroll to position [4968, 0]
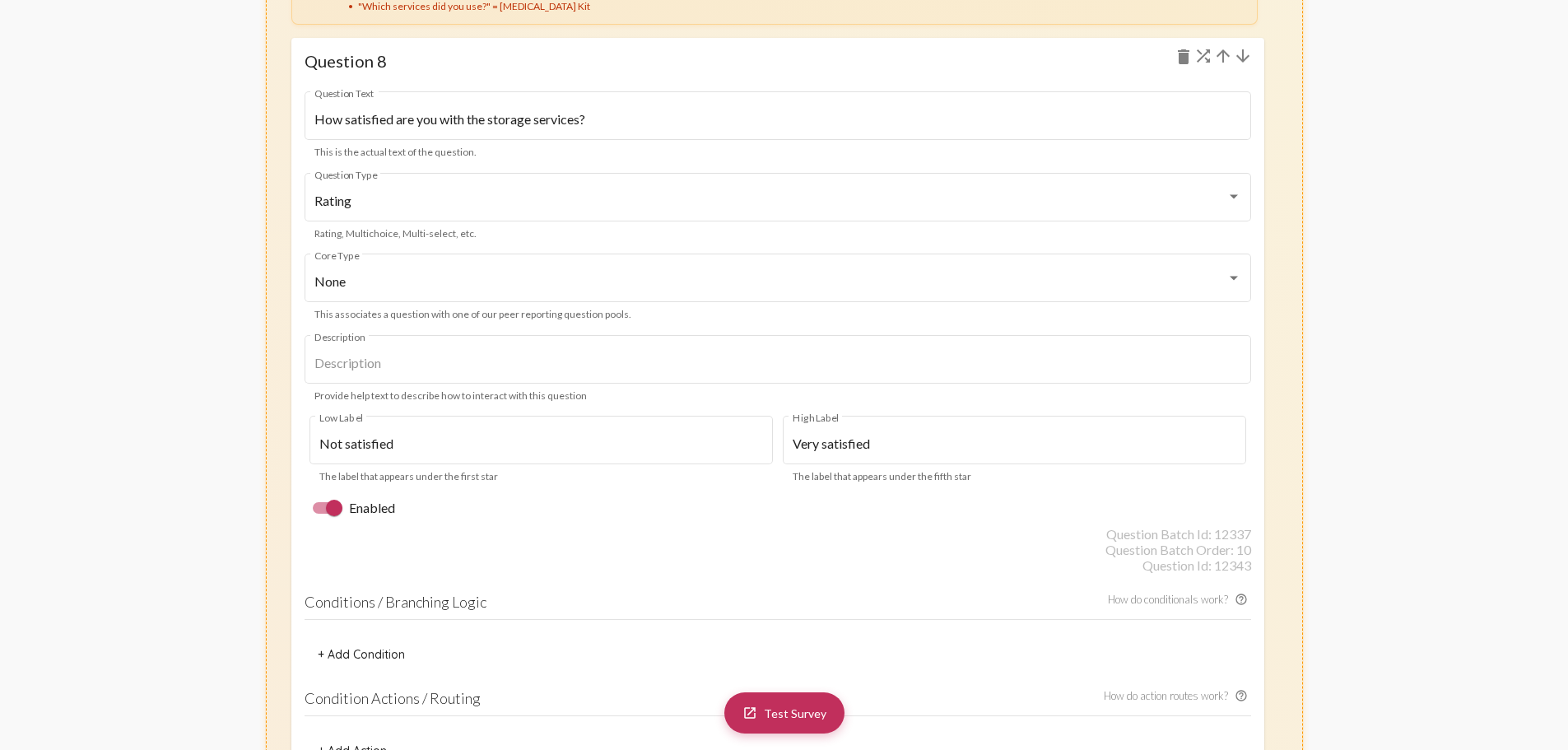
scroll to position [10005, 0]
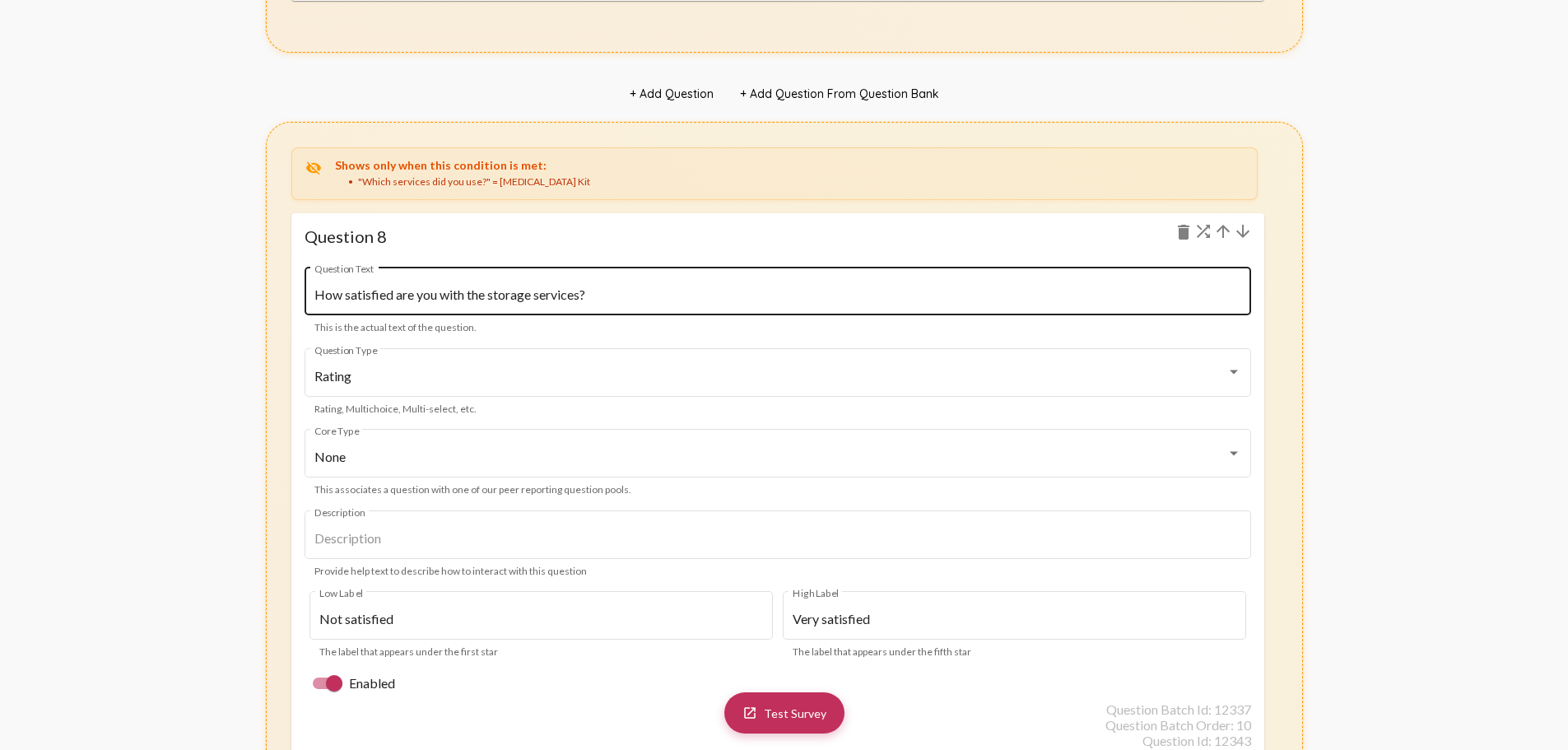
click at [496, 283] on div "How satisfied are you with the storage services? Question Text" at bounding box center [778, 289] width 927 height 52
click at [494, 297] on input "How satisfied are you with the storage services?" at bounding box center [778, 294] width 927 height 15
click at [541, 301] on input "How satisfied are you with the storage services?" at bounding box center [778, 294] width 927 height 15
drag, startPoint x: 604, startPoint y: 302, endPoint x: 595, endPoint y: 299, distance: 9.5
click at [595, 299] on input "How satisfied are you with the storage services?" at bounding box center [778, 294] width 927 height 15
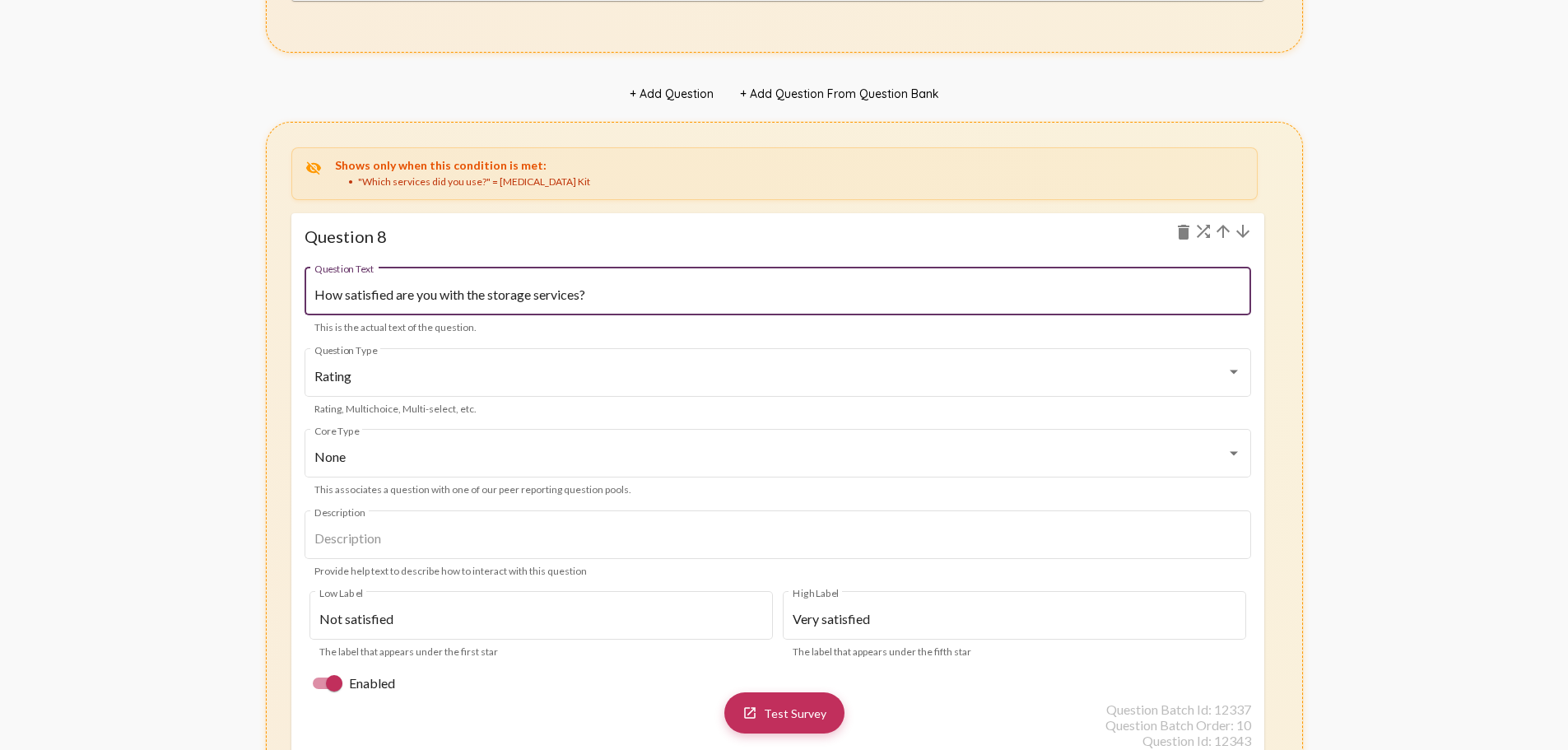
drag, startPoint x: 518, startPoint y: 296, endPoint x: 478, endPoint y: 296, distance: 40.0
click at [518, 296] on input "How satisfied are you with the storage services?" at bounding box center [778, 294] width 927 height 15
click at [473, 297] on input "How satisfied are you with the storage services?" at bounding box center [778, 294] width 927 height 15
click at [483, 293] on input "How satisfied are you with the storage services?" at bounding box center [778, 294] width 927 height 15
drag, startPoint x: 363, startPoint y: 294, endPoint x: 431, endPoint y: 301, distance: 68.4
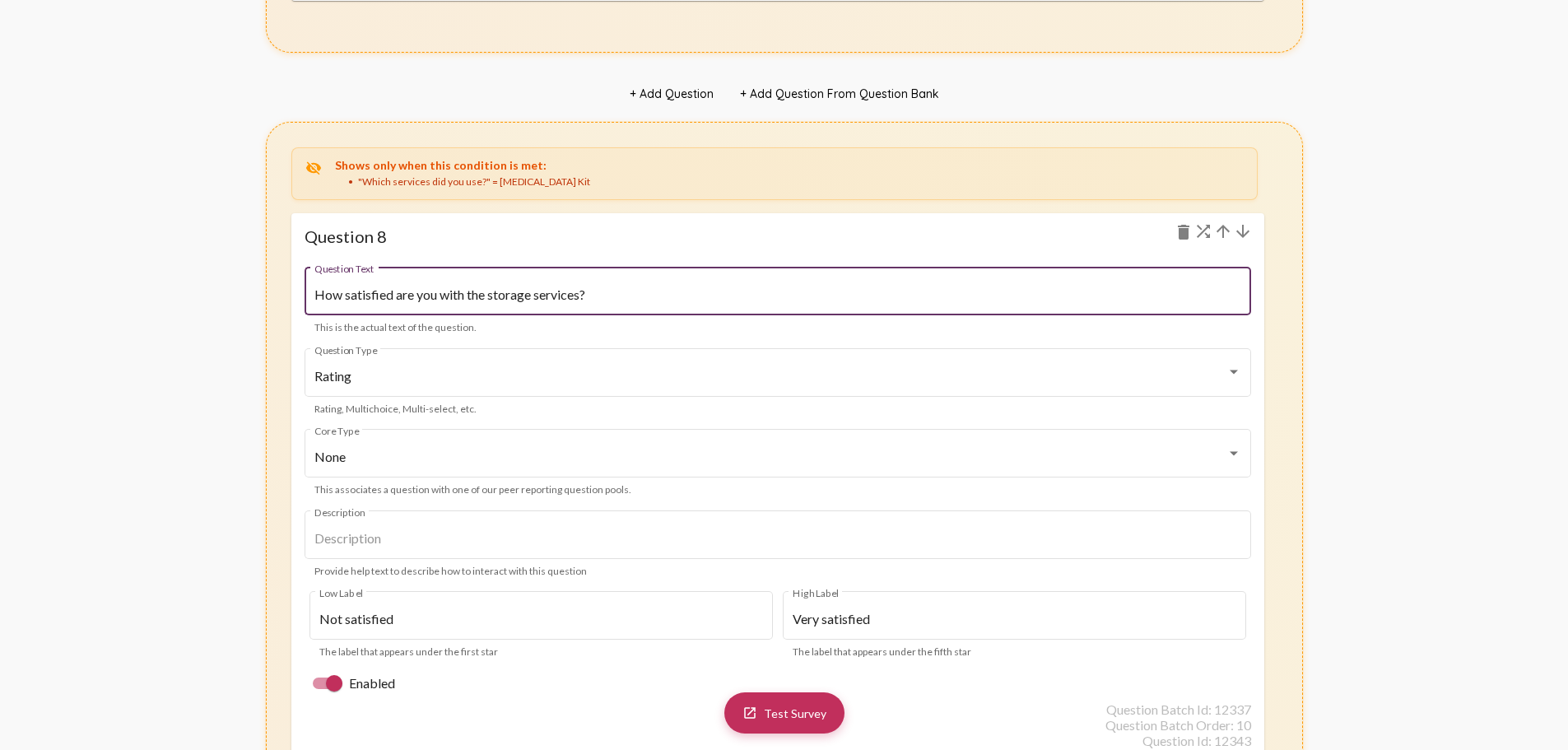
click at [431, 301] on input "How satisfied are you with the storage services?" at bounding box center [778, 294] width 927 height 15
click at [494, 294] on input "How satisfied are you with the storage services?" at bounding box center [778, 294] width 927 height 15
drag, startPoint x: 344, startPoint y: 294, endPoint x: 416, endPoint y: 303, distance: 72.6
click at [414, 303] on div "How satisfied are you with the storage services? Question Text" at bounding box center [778, 289] width 927 height 52
click at [514, 298] on input "How satisfied are you with the storage services?" at bounding box center [778, 294] width 927 height 15
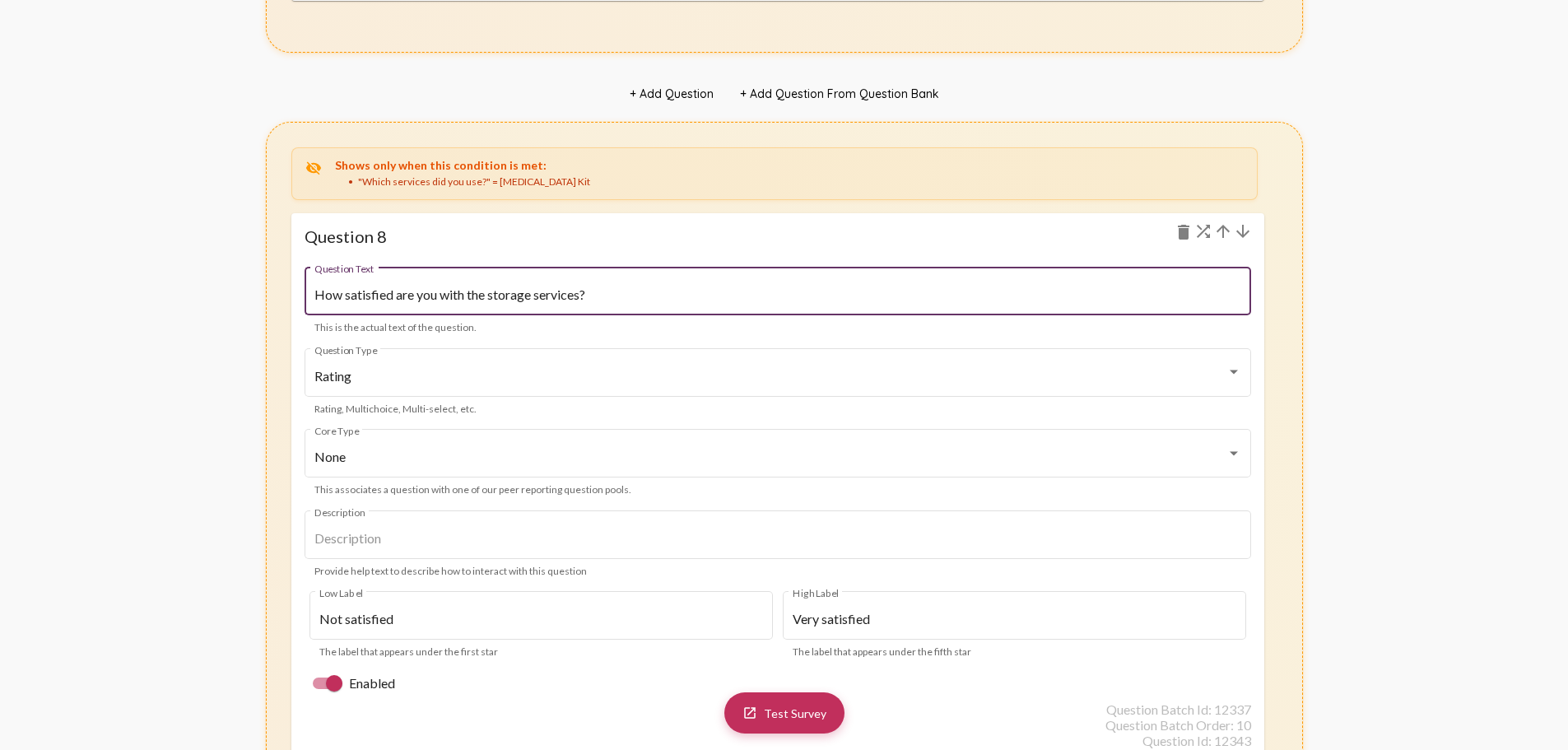
click at [374, 296] on input "How satisfied are you with the storage services?" at bounding box center [778, 294] width 927 height 15
drag, startPoint x: 400, startPoint y: 297, endPoint x: 428, endPoint y: 300, distance: 28.2
click at [408, 298] on input "How satisfied are you with the storage services?" at bounding box center [778, 294] width 927 height 15
drag, startPoint x: 472, startPoint y: 305, endPoint x: 532, endPoint y: 312, distance: 60.4
click at [474, 305] on div "How satisfied are you with the storage services? Question Text" at bounding box center [778, 289] width 927 height 52
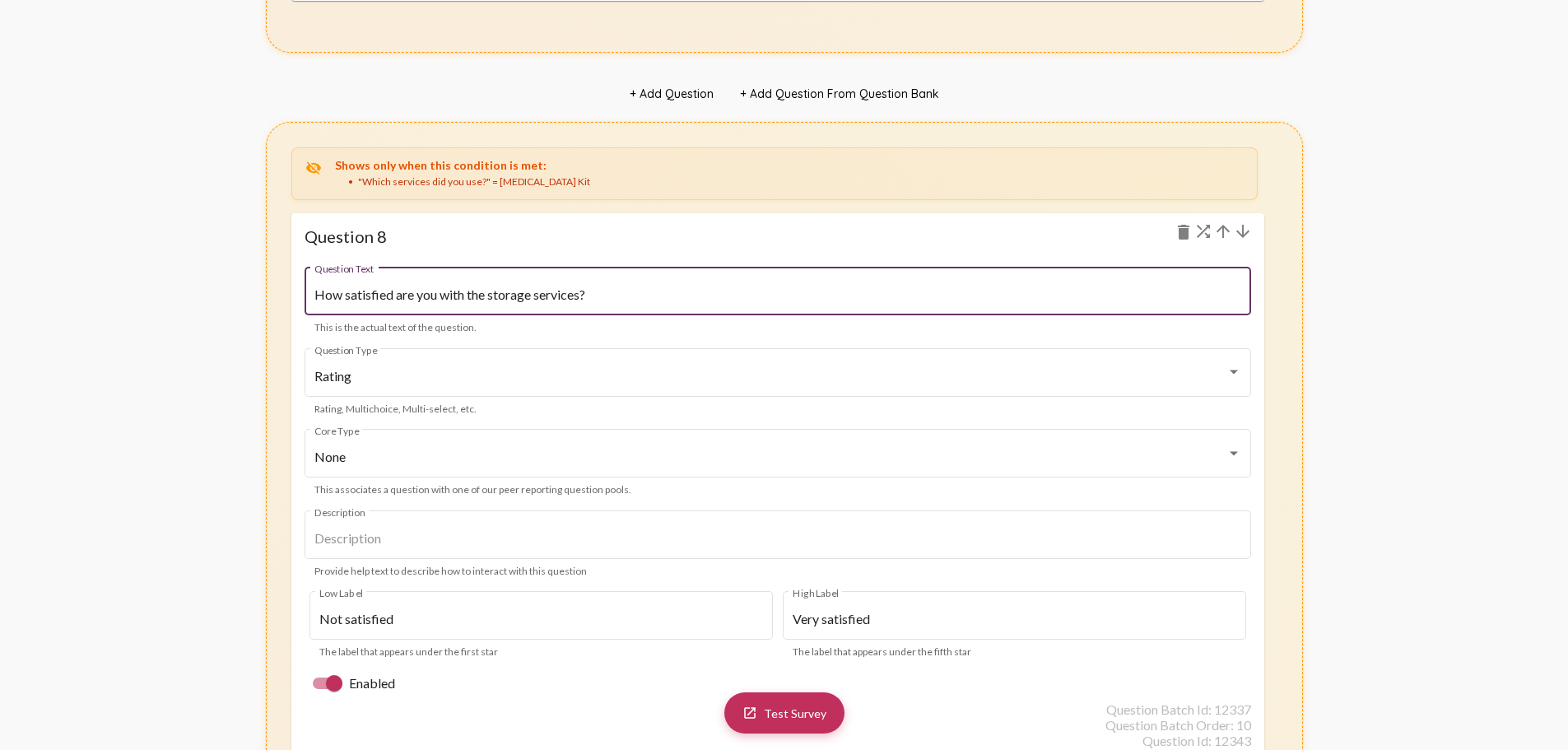
click at [585, 292] on input "How satisfied are you with the storage services?" at bounding box center [778, 294] width 927 height 15
drag, startPoint x: 582, startPoint y: 294, endPoint x: 469, endPoint y: 303, distance: 113.4
click at [469, 303] on div "How satisfied are you with the storage services? Question Text" at bounding box center [778, 289] width 927 height 52
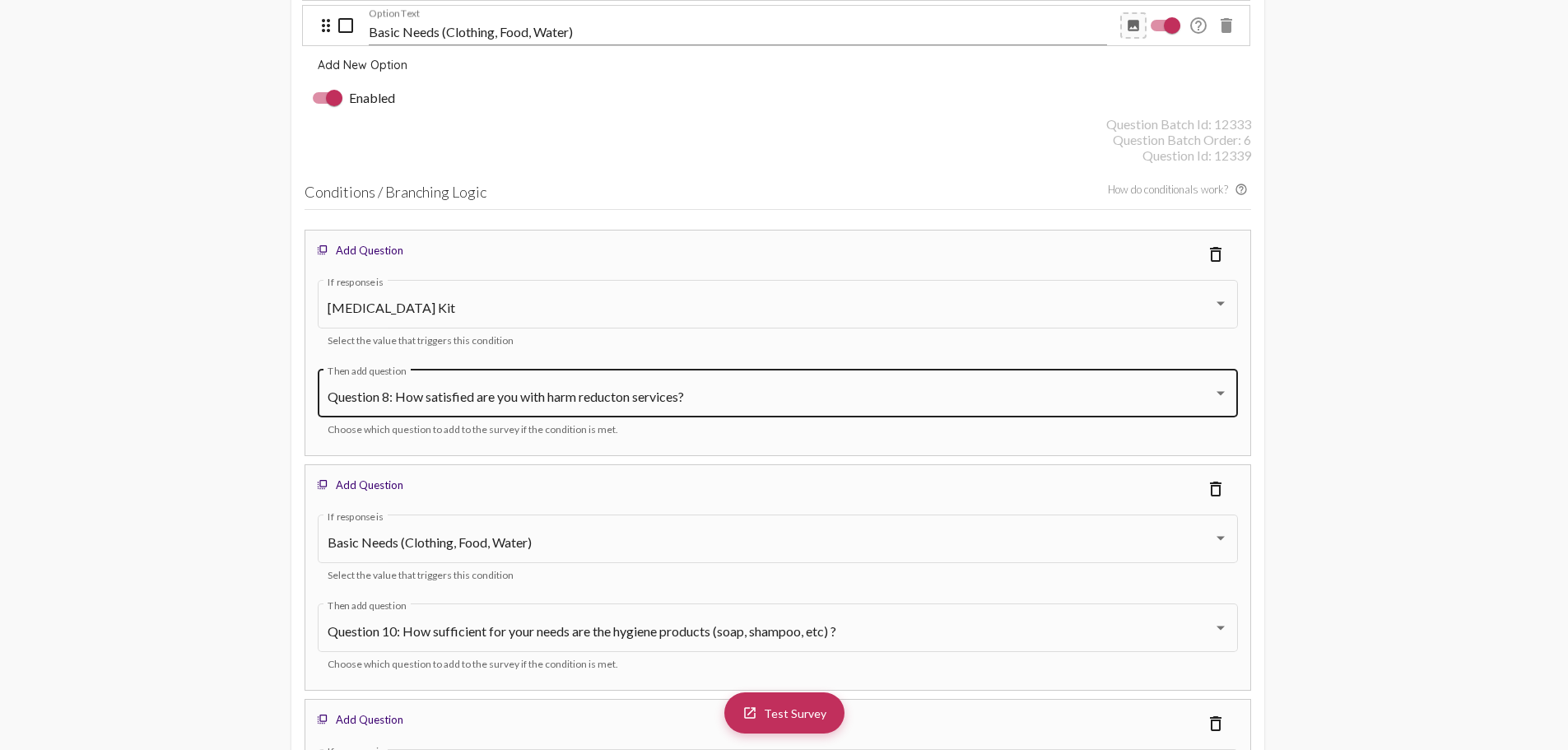
scroll to position [4982, 0]
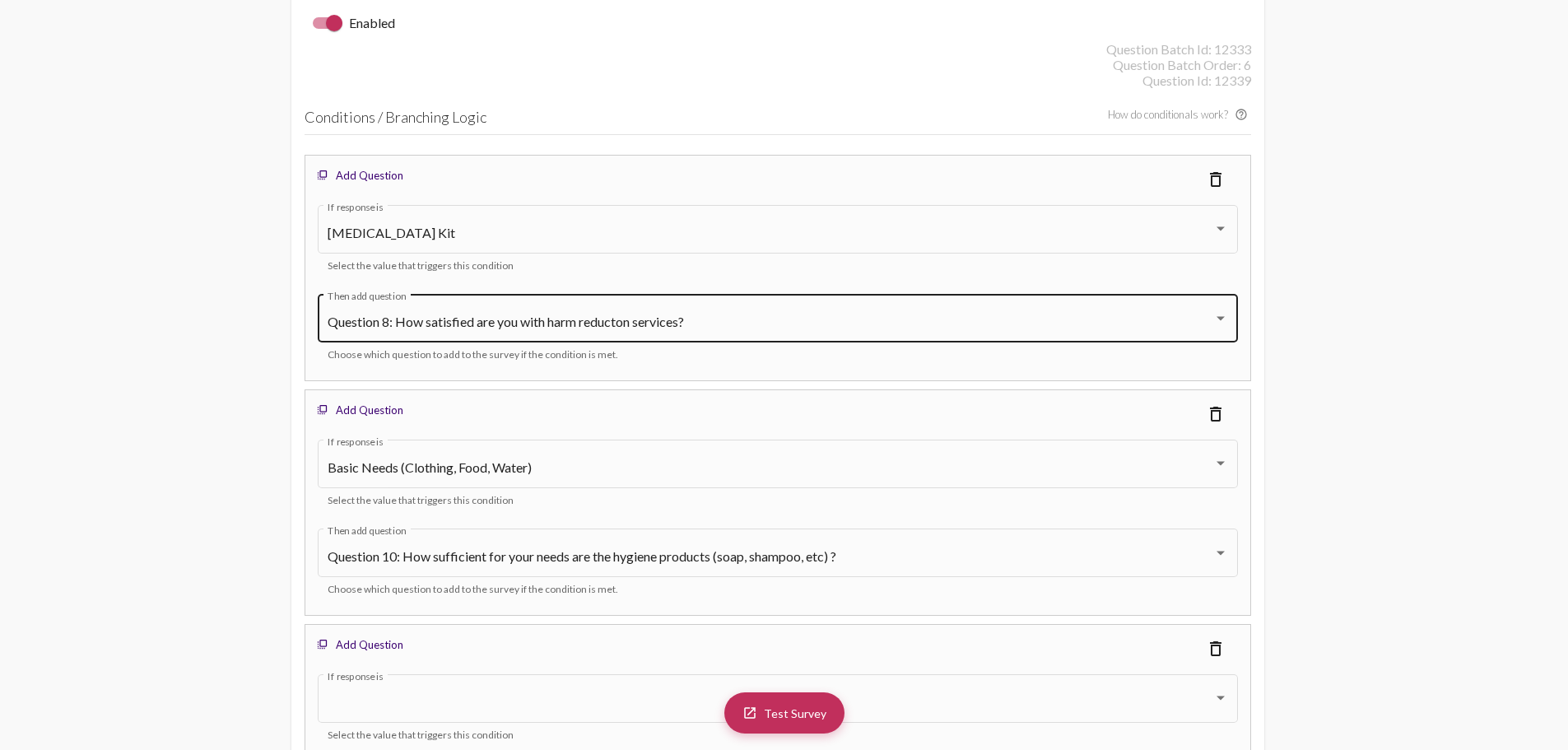
click at [629, 326] on span "Question 8: How satisfied are you with harm reducton services?" at bounding box center [505, 322] width 356 height 16
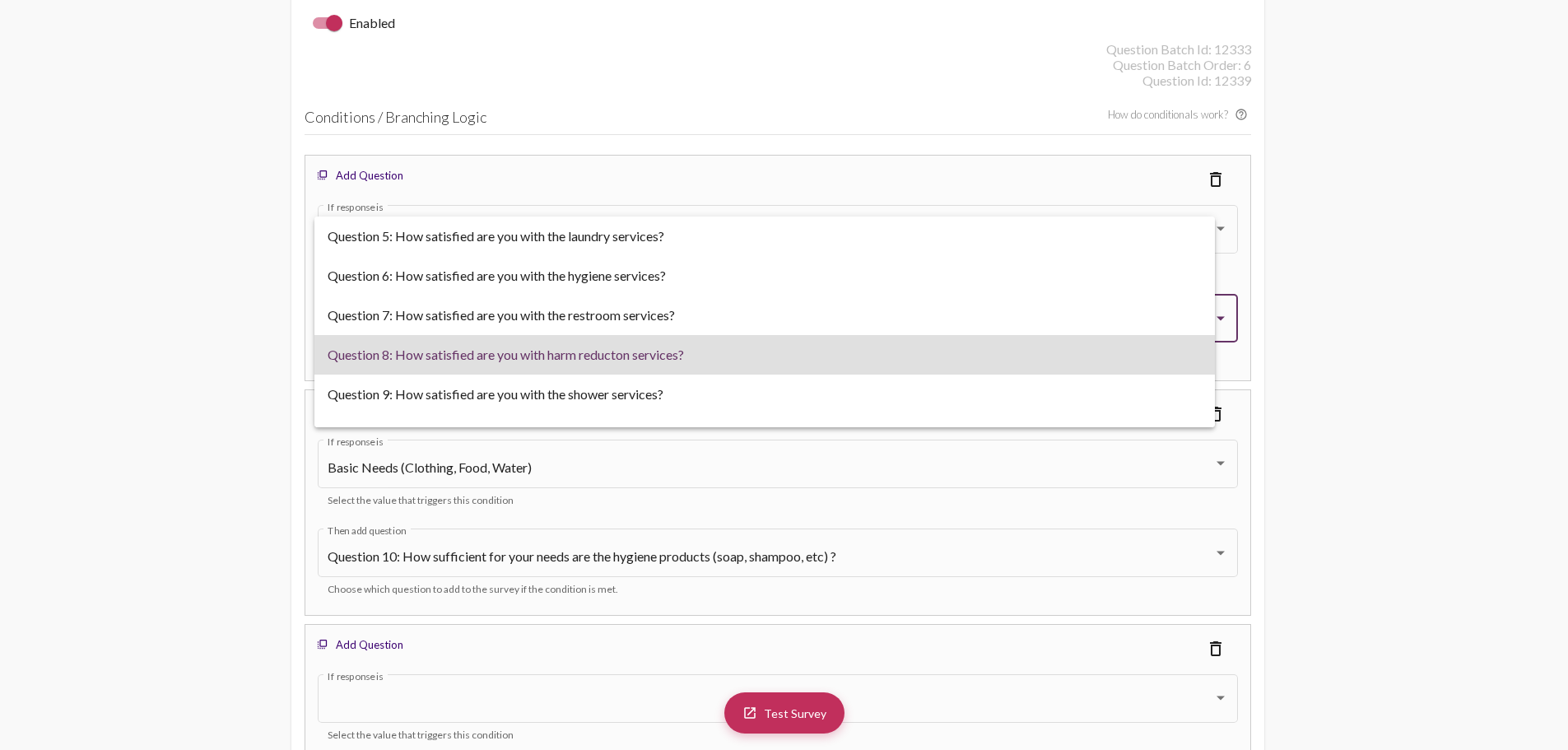
scroll to position [33, 0]
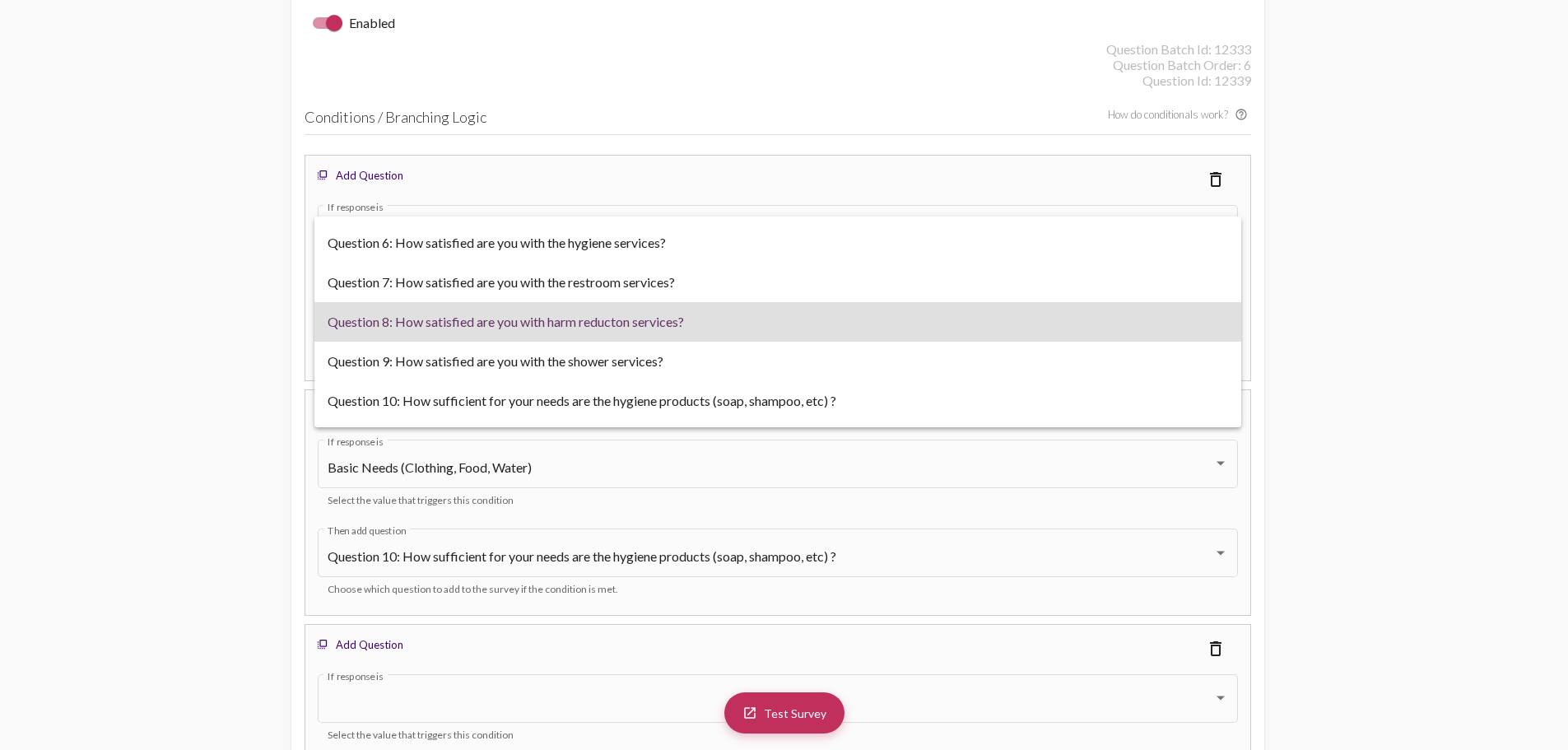
click at [1399, 274] on div at bounding box center [784, 375] width 1568 height 750
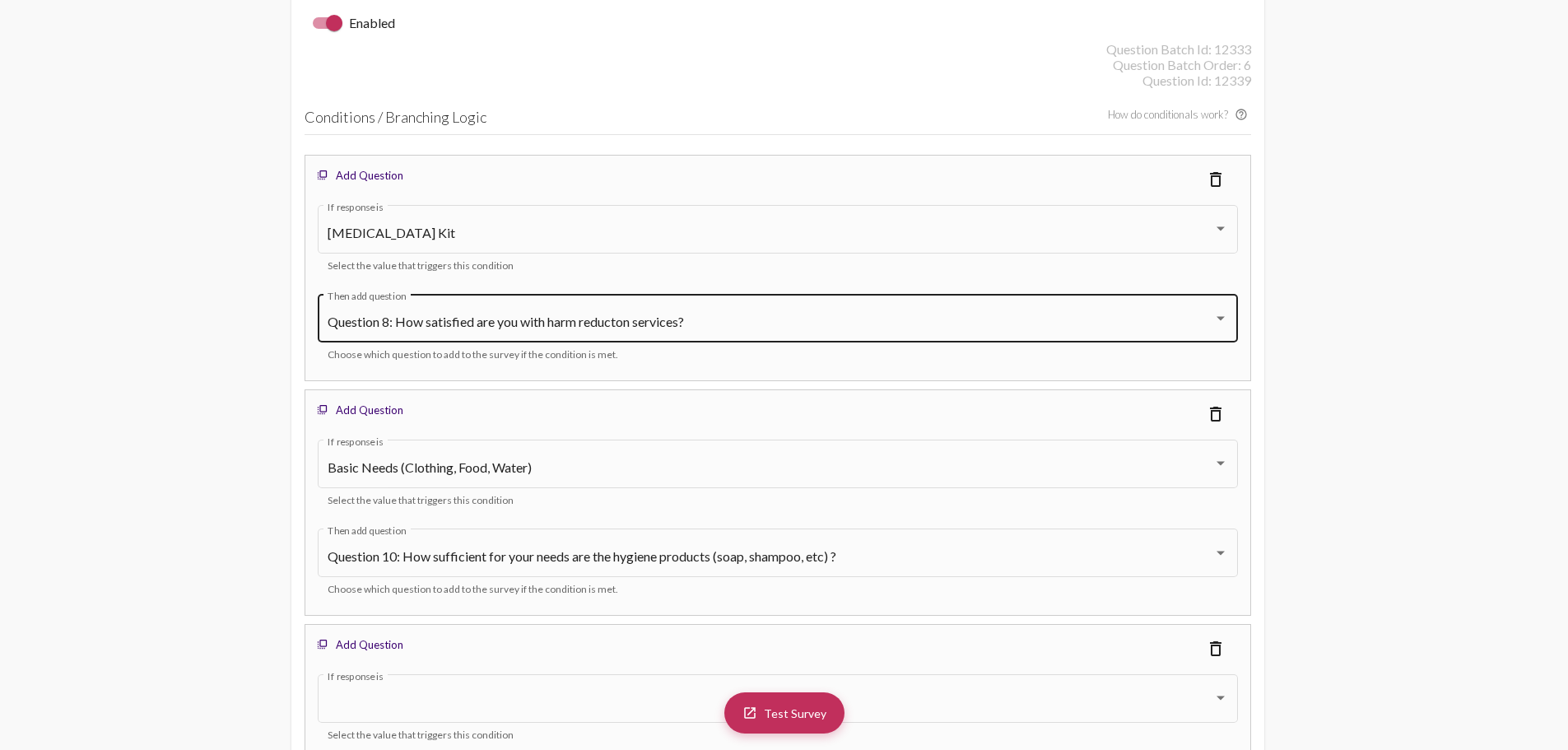
click at [550, 327] on span "Question 8: How satisfied are you with harm reducton services?" at bounding box center [505, 322] width 356 height 16
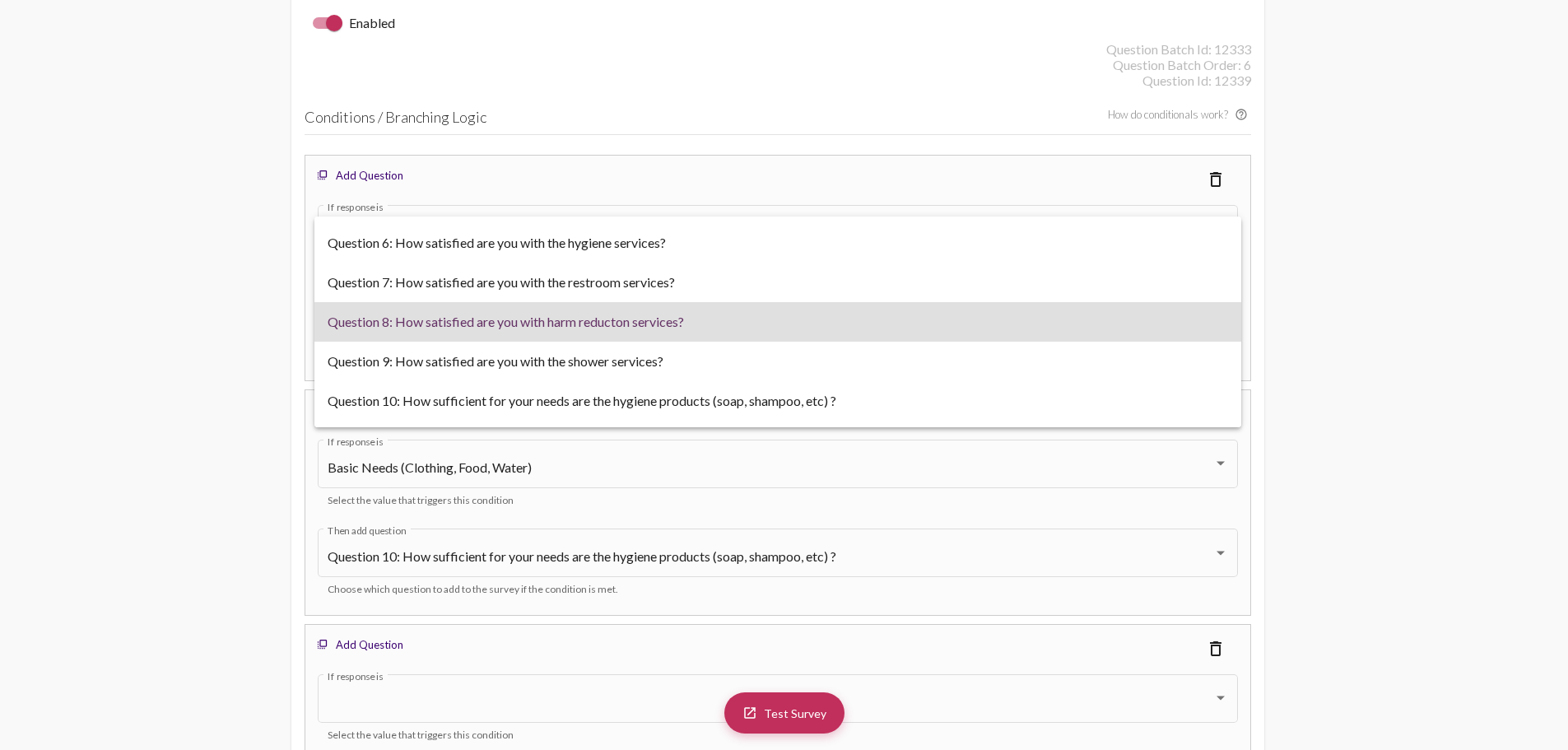
click at [1465, 286] on div at bounding box center [784, 375] width 1568 height 750
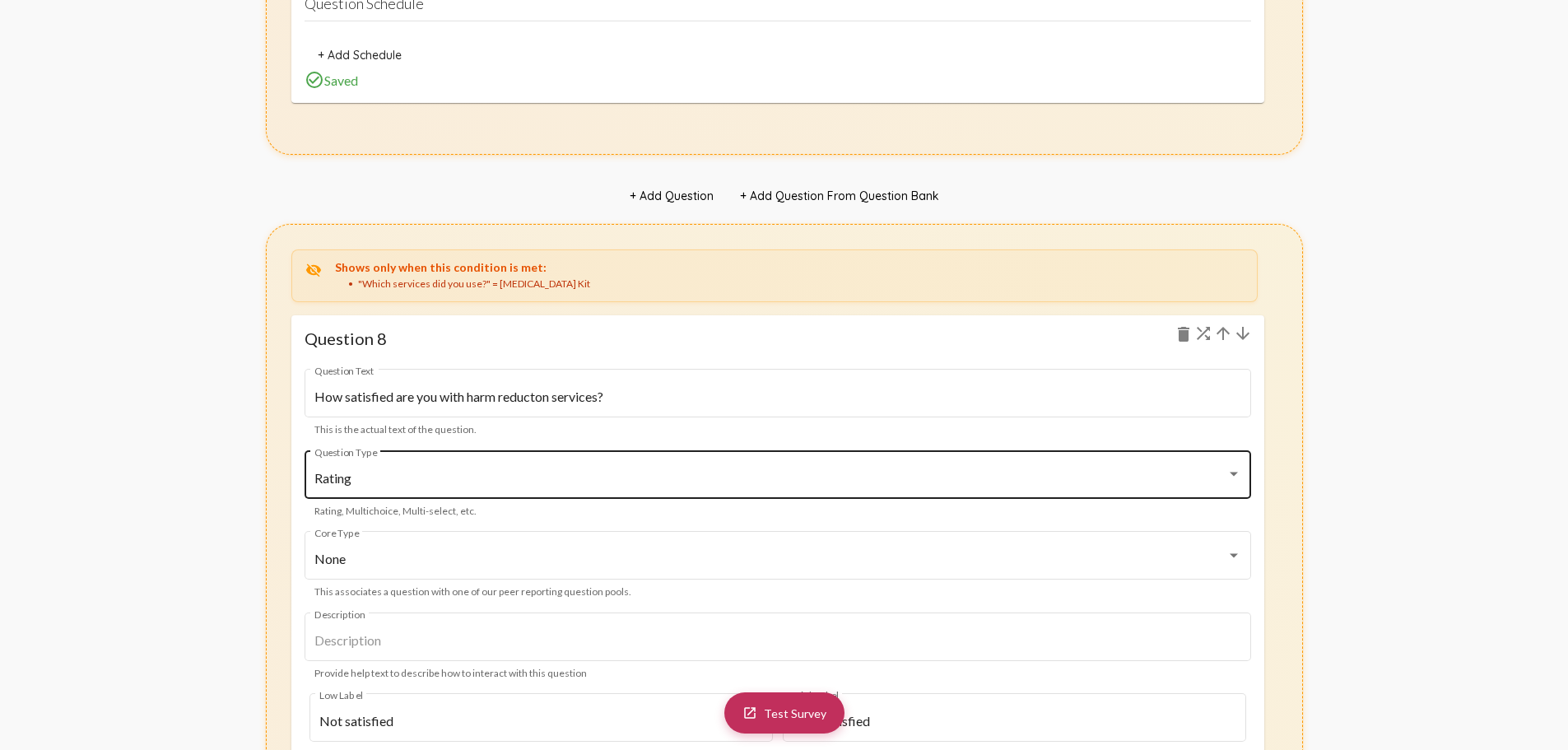
scroll to position [10005, 0]
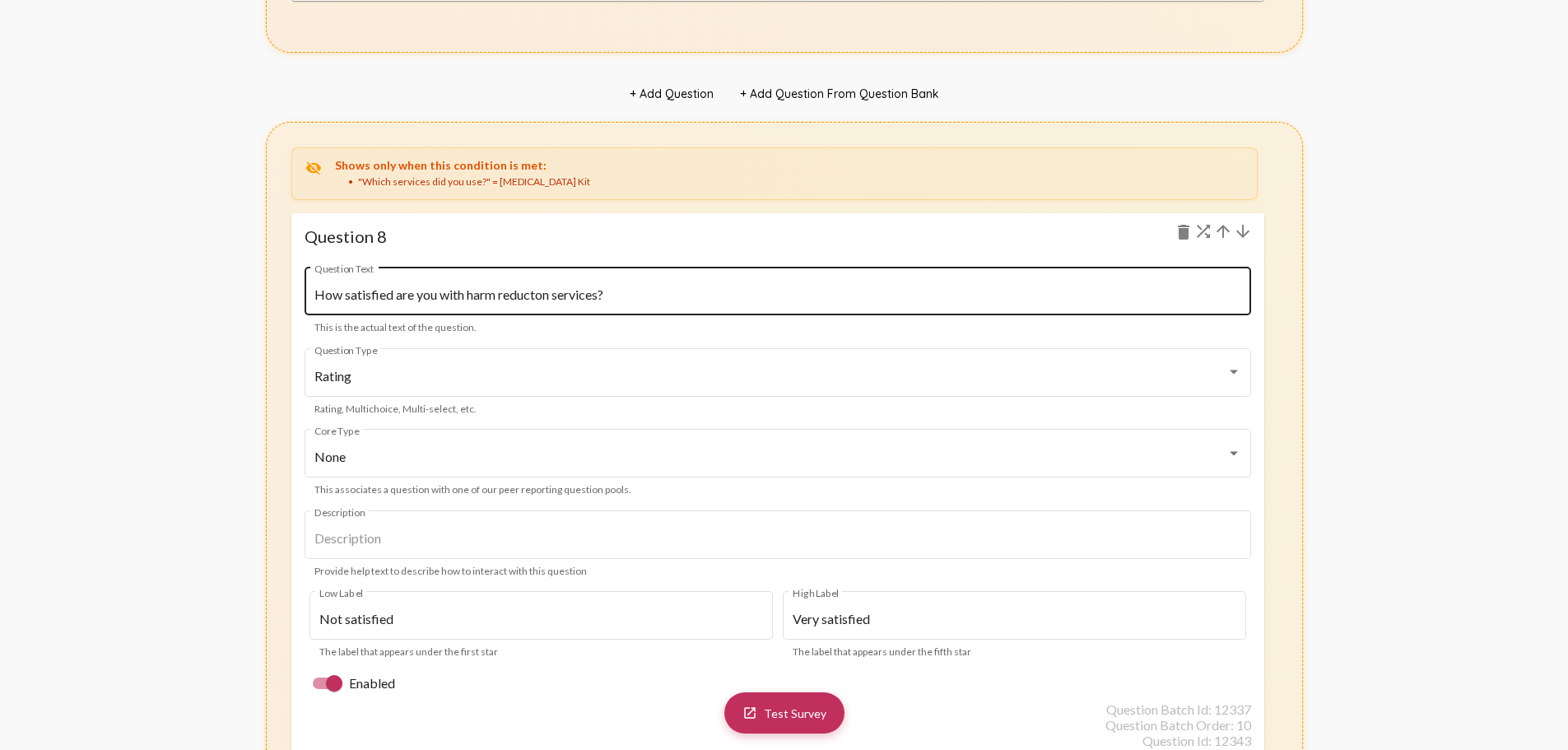
click at [541, 291] on input "How satisfied are you with harm reducton services?" at bounding box center [778, 294] width 927 height 15
type input "How satisfied are you with [MEDICAL_DATA] services?"
click at [540, 288] on input "How satisfied are you with [MEDICAL_DATA] services?" at bounding box center [778, 294] width 927 height 15
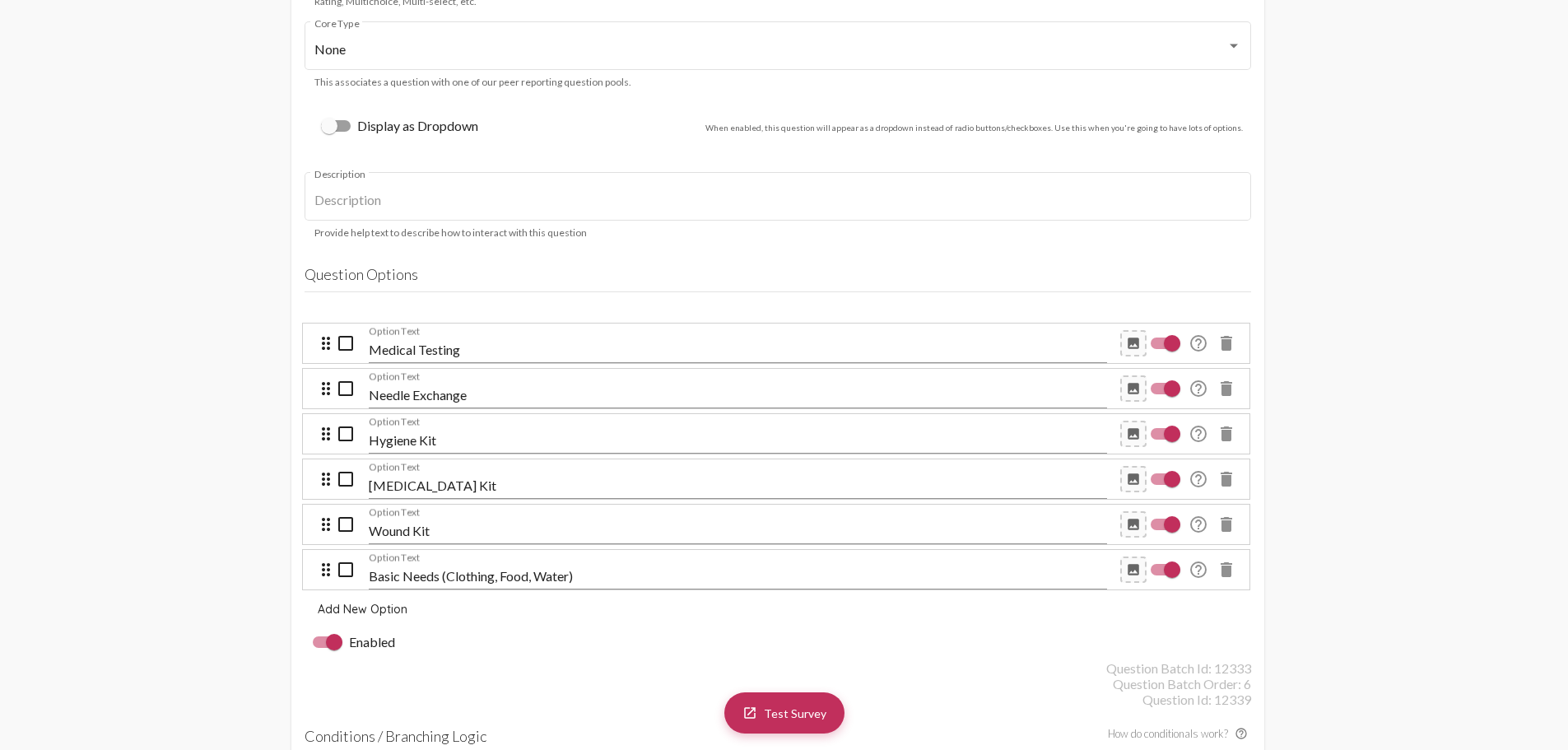
scroll to position [4378, 0]
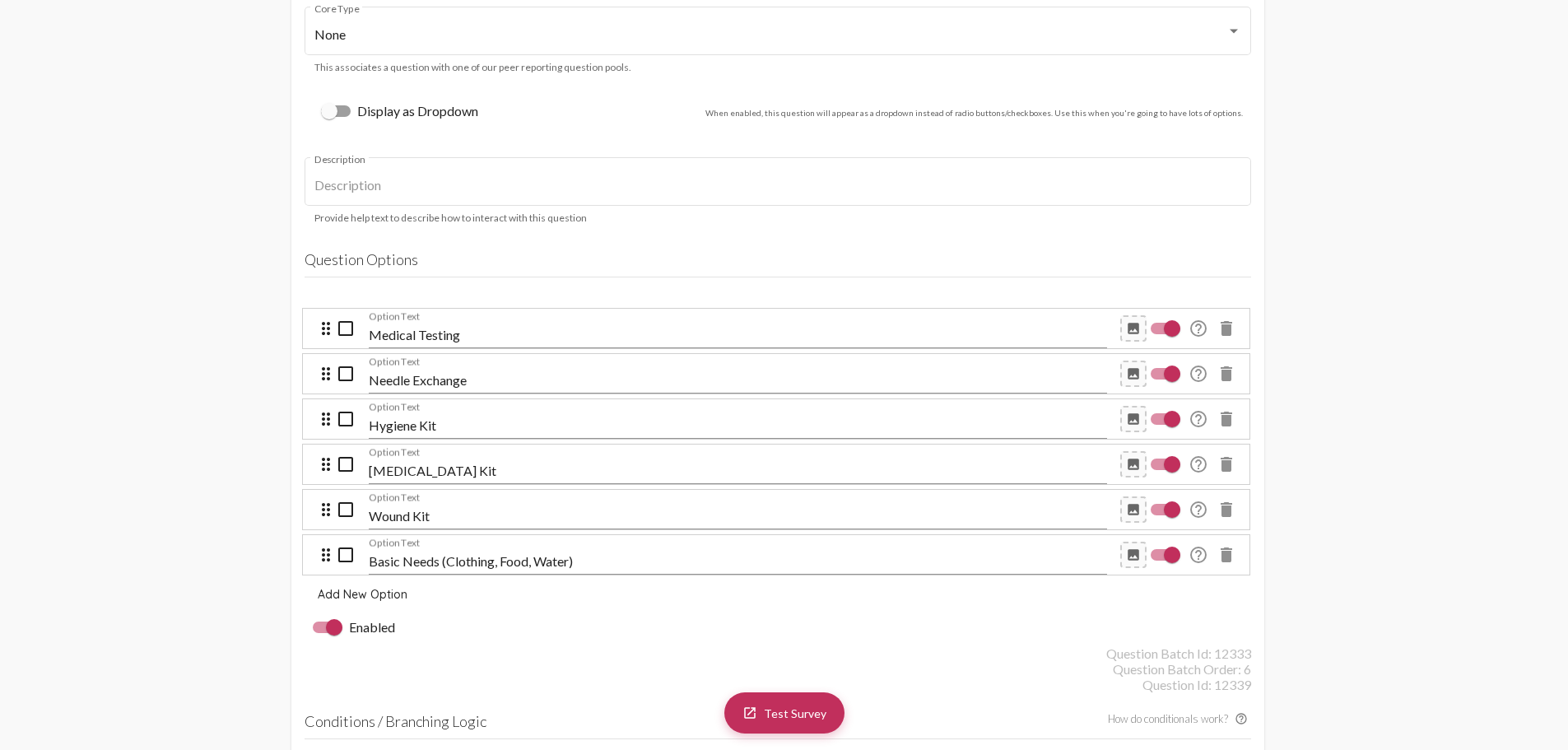
drag, startPoint x: 268, startPoint y: 277, endPoint x: 1307, endPoint y: 619, distance: 1093.8
drag, startPoint x: 231, startPoint y: 268, endPoint x: 1380, endPoint y: 616, distance: 1200.5
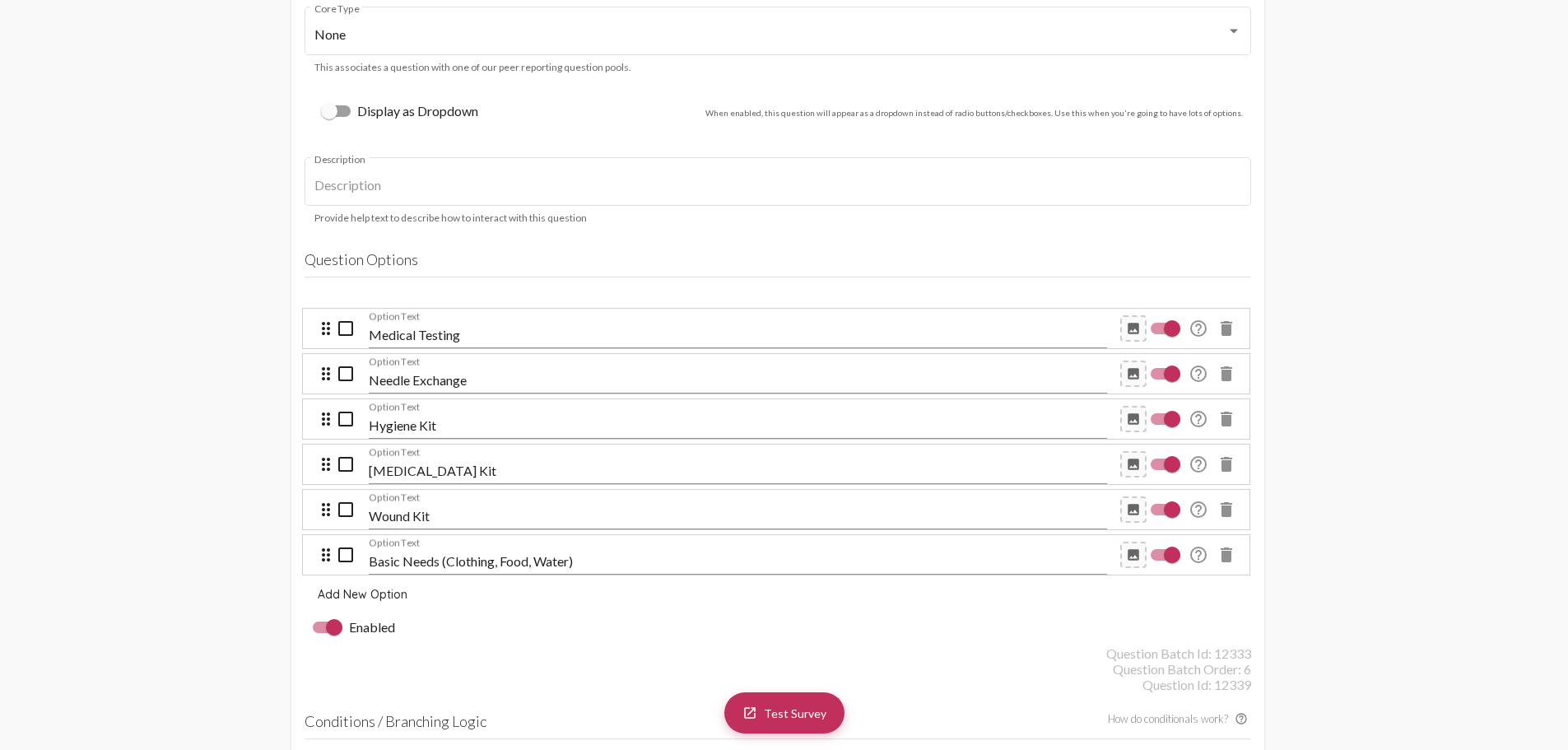
drag, startPoint x: 262, startPoint y: 296, endPoint x: 1047, endPoint y: 567, distance: 830.5
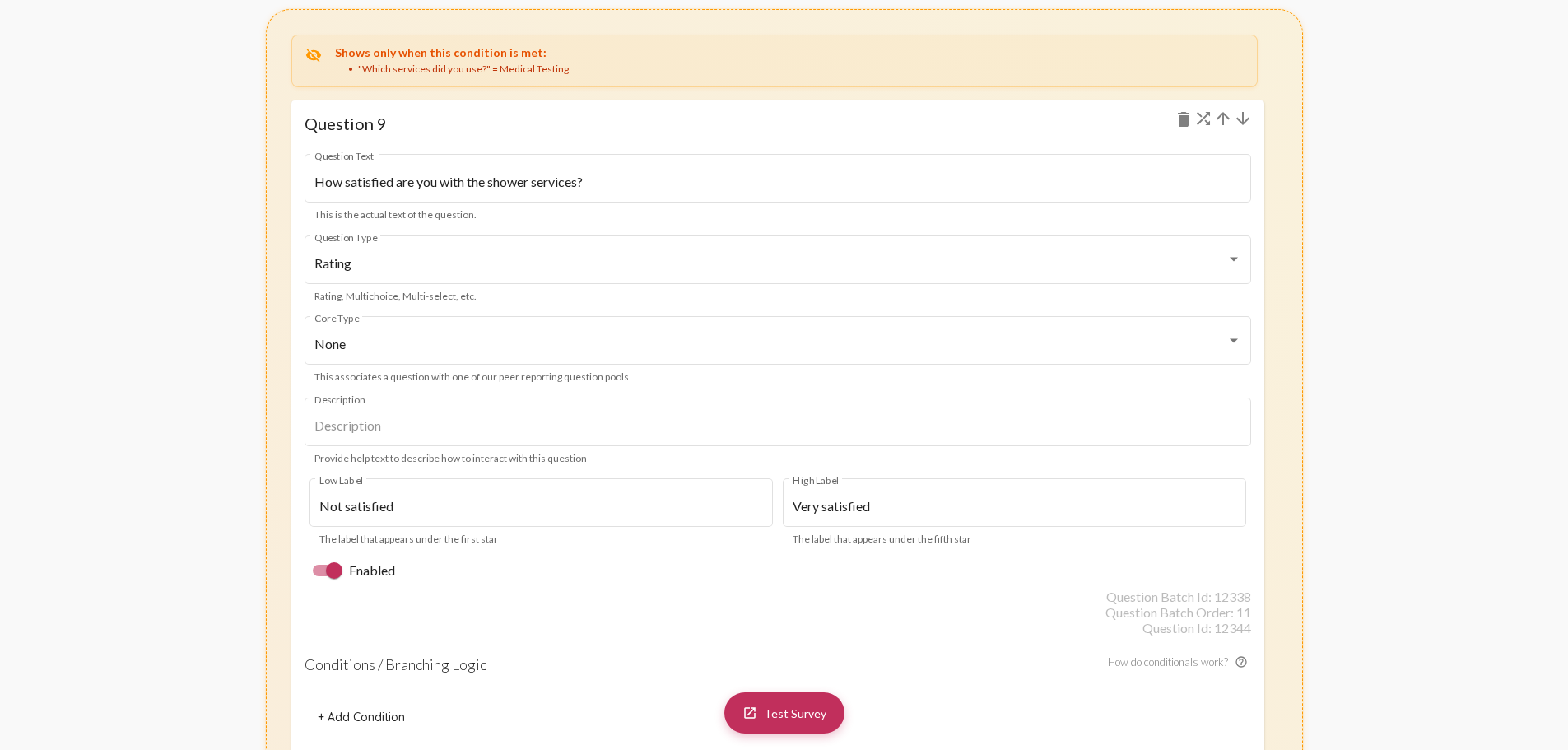
scroll to position [11149, 0]
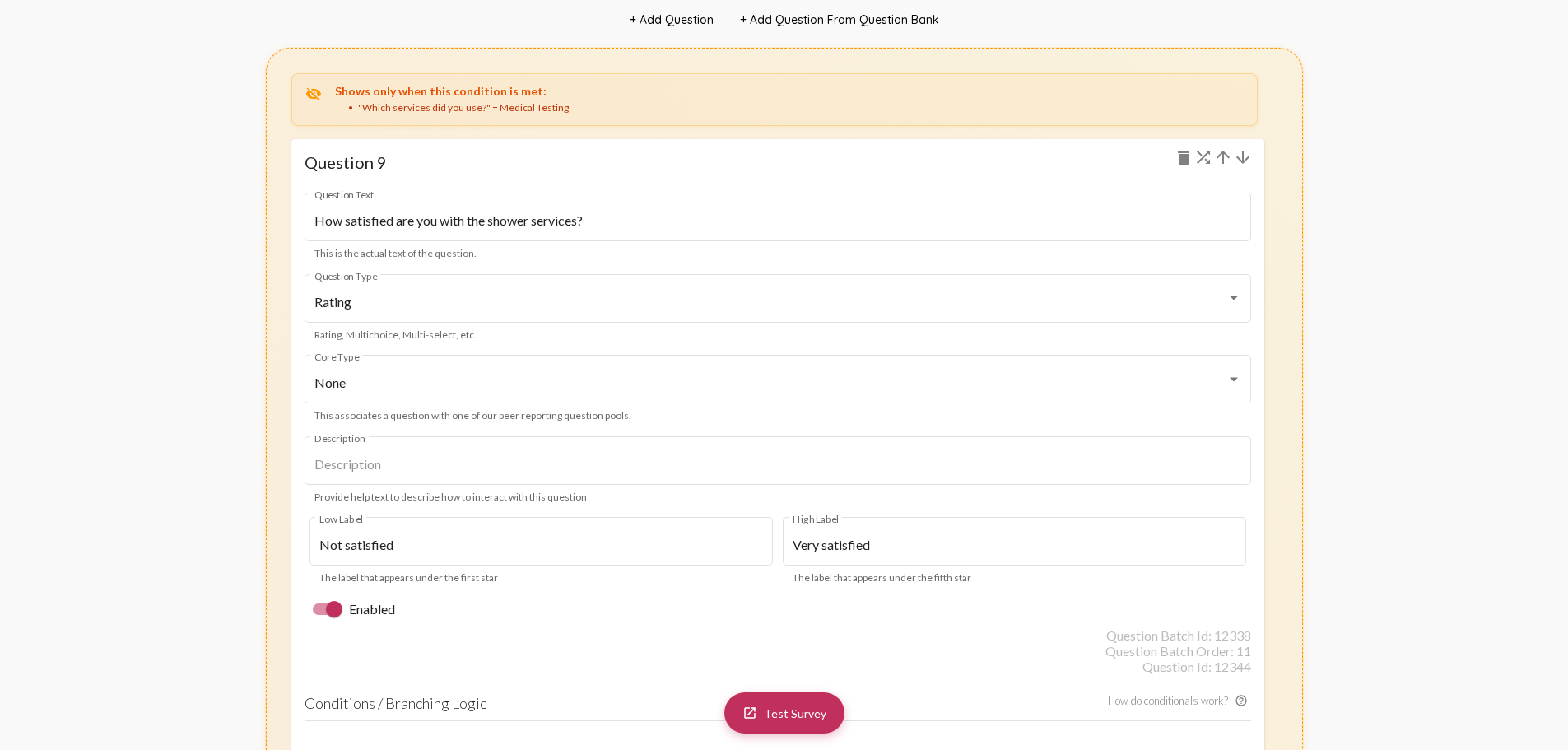
click at [803, 98] on div "Shows only when this condition is met: "Which services did you use?" = Medical …" at bounding box center [788, 100] width 909 height 32
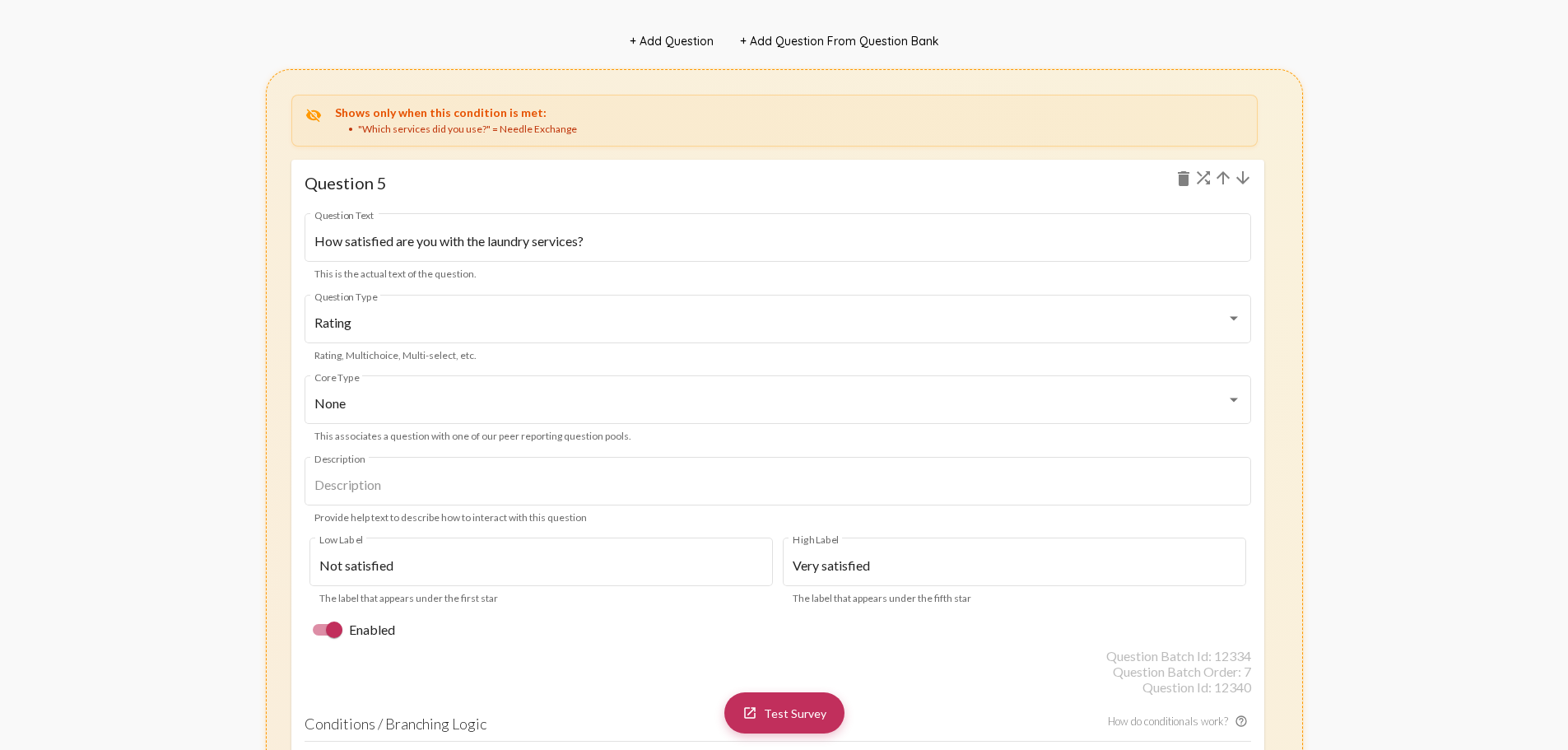
scroll to position [6881, 0]
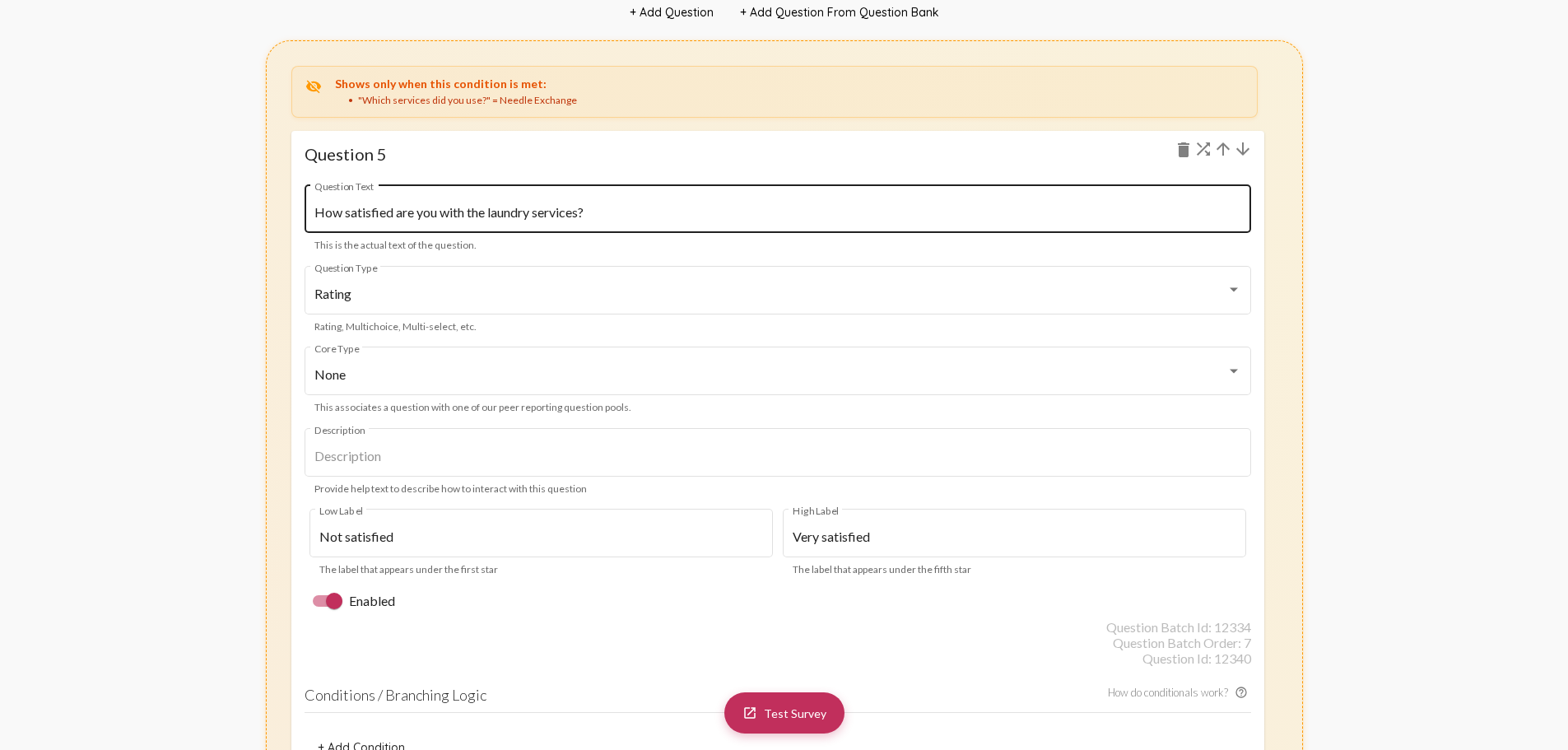
click at [515, 216] on input "How satisfied are you with the laundry services?" at bounding box center [778, 212] width 927 height 15
drag, startPoint x: 616, startPoint y: 208, endPoint x: 97, endPoint y: 200, distance: 519.1
paste input "Were the clothing, food, or water provided helpful to you [DATE]"
type input "Were the clothing, food, or water provided helpful to you [DATE]?"
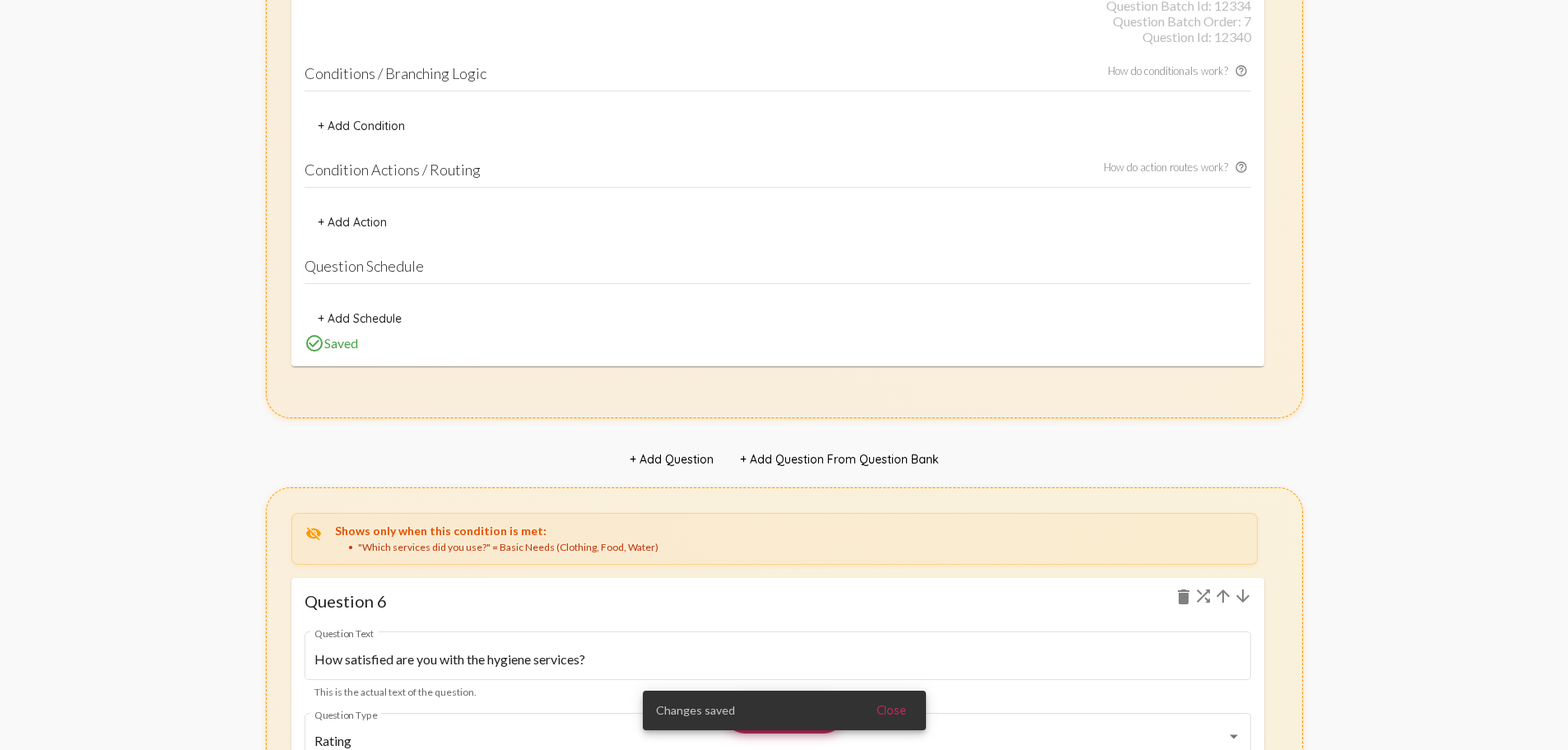
scroll to position [7705, 0]
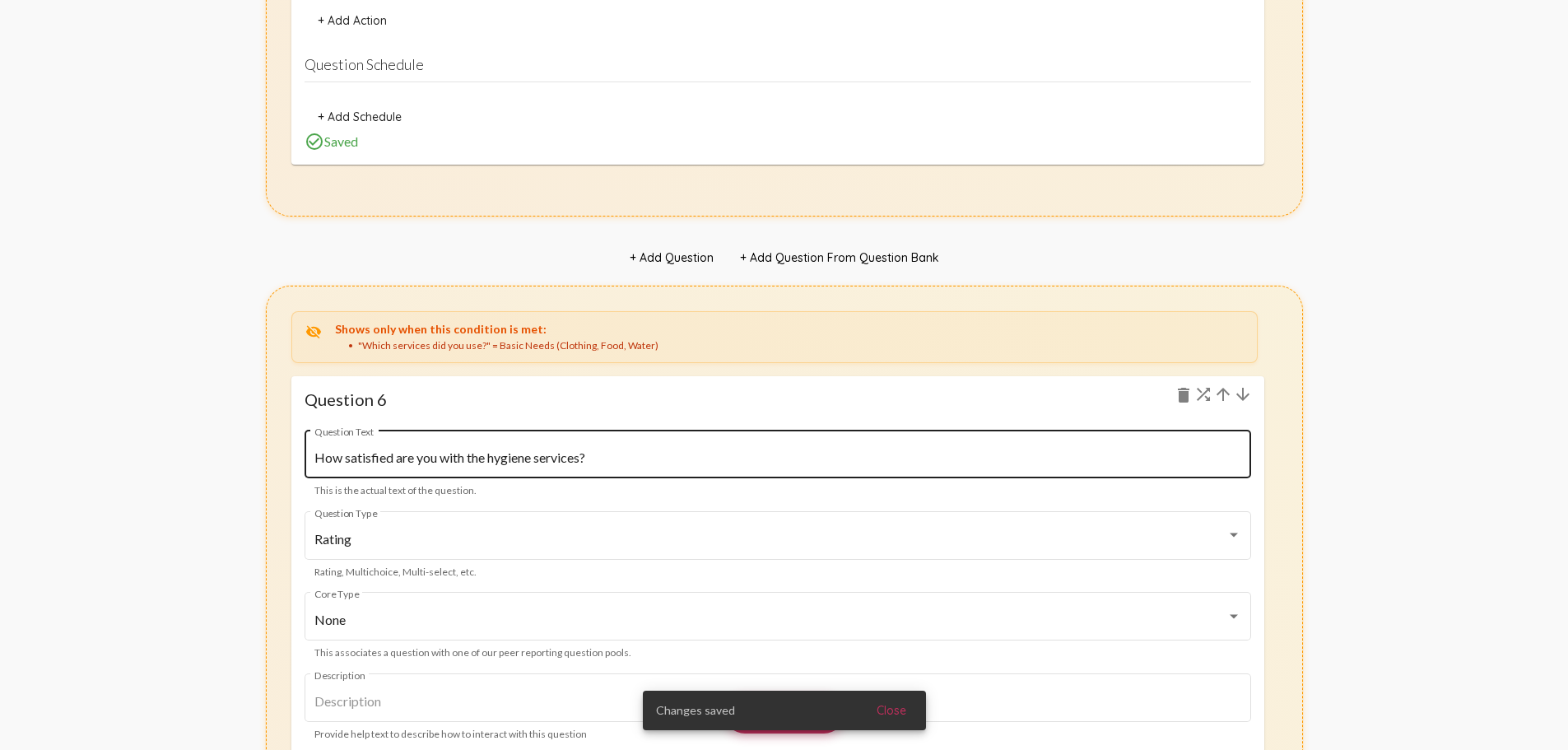
click at [508, 457] on input "How satisfied are you with the hygiene services?" at bounding box center [778, 457] width 927 height 15
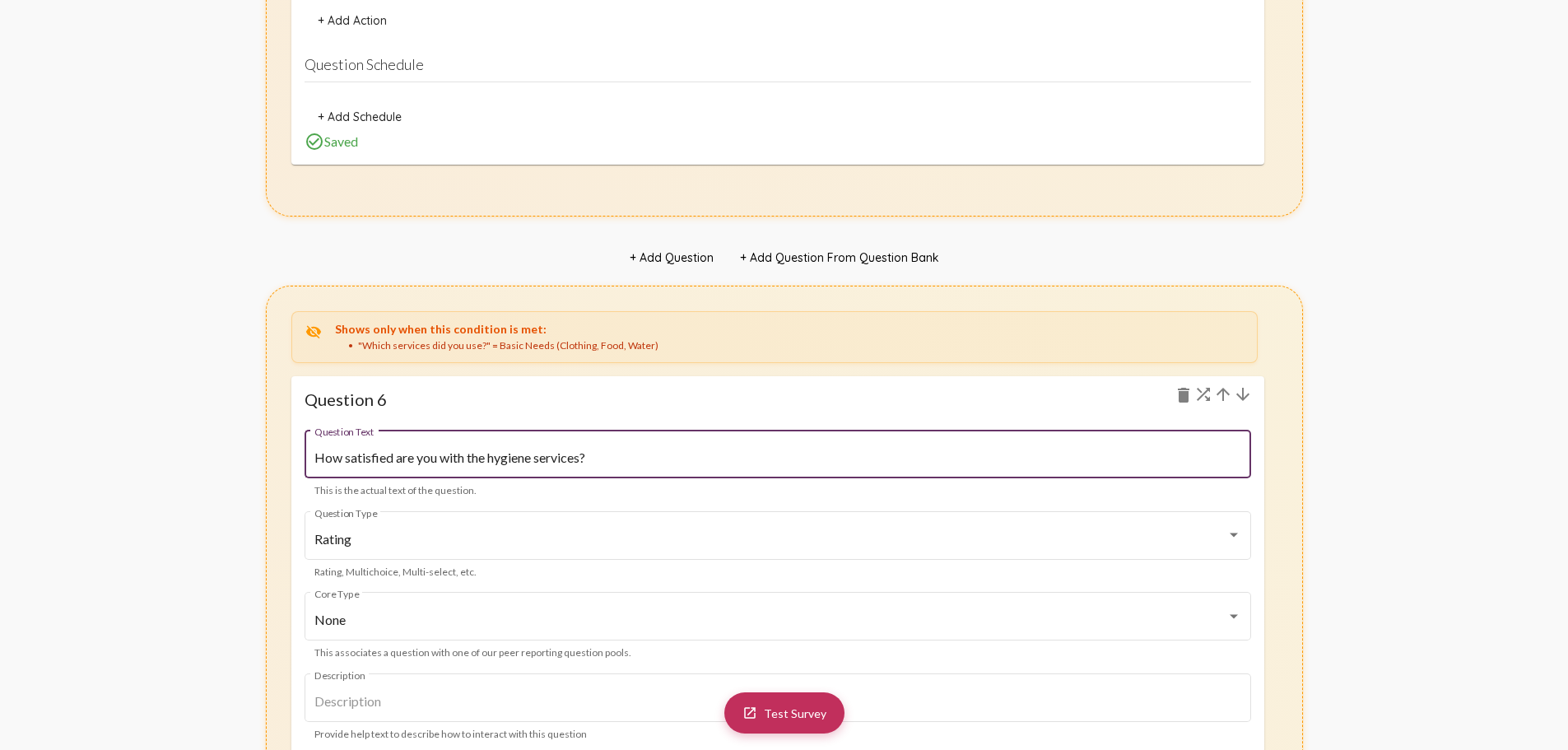
click at [543, 454] on input "How satisfied are you with the hygiene services?" at bounding box center [778, 457] width 927 height 15
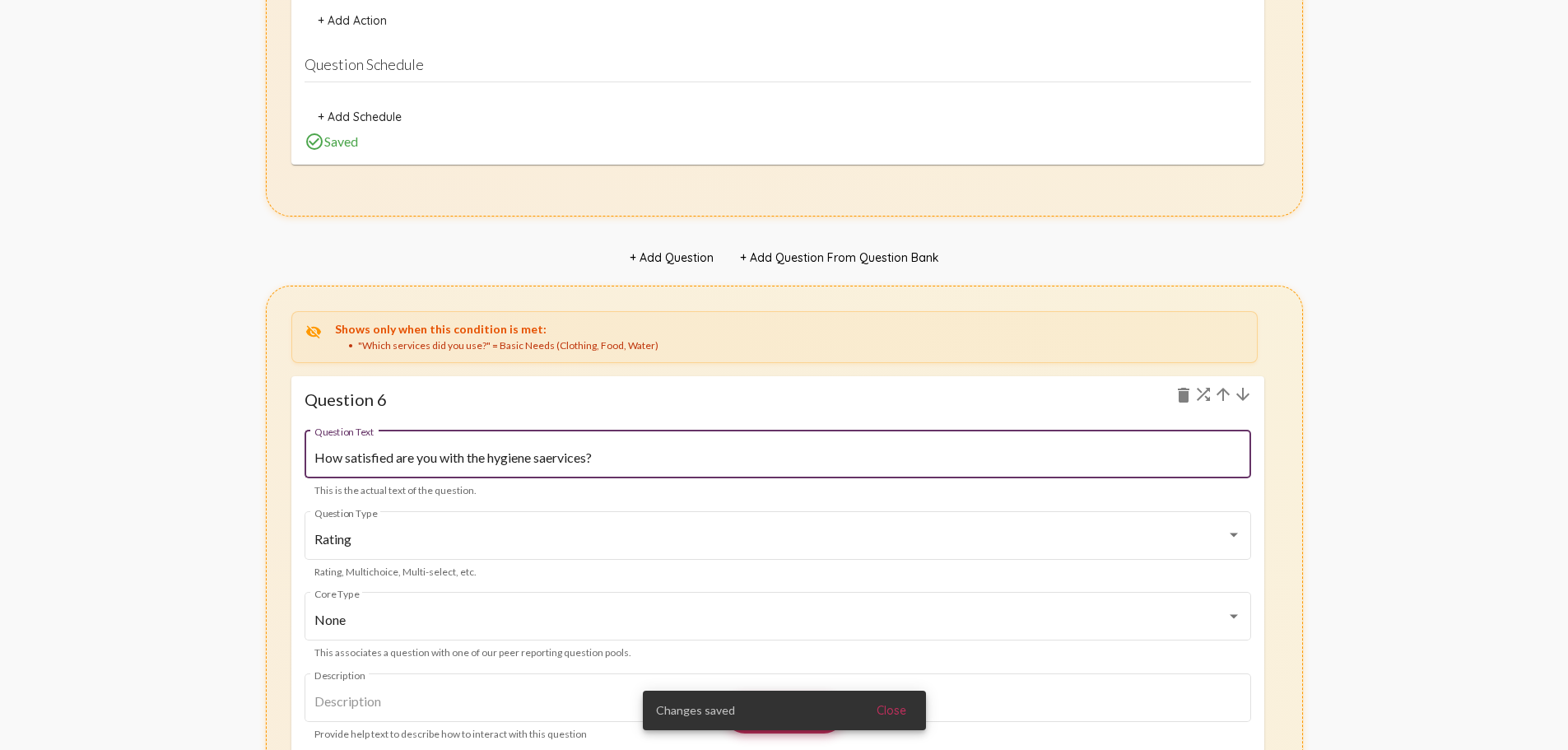
paste input "Were the hygiene items useful and of good quality"
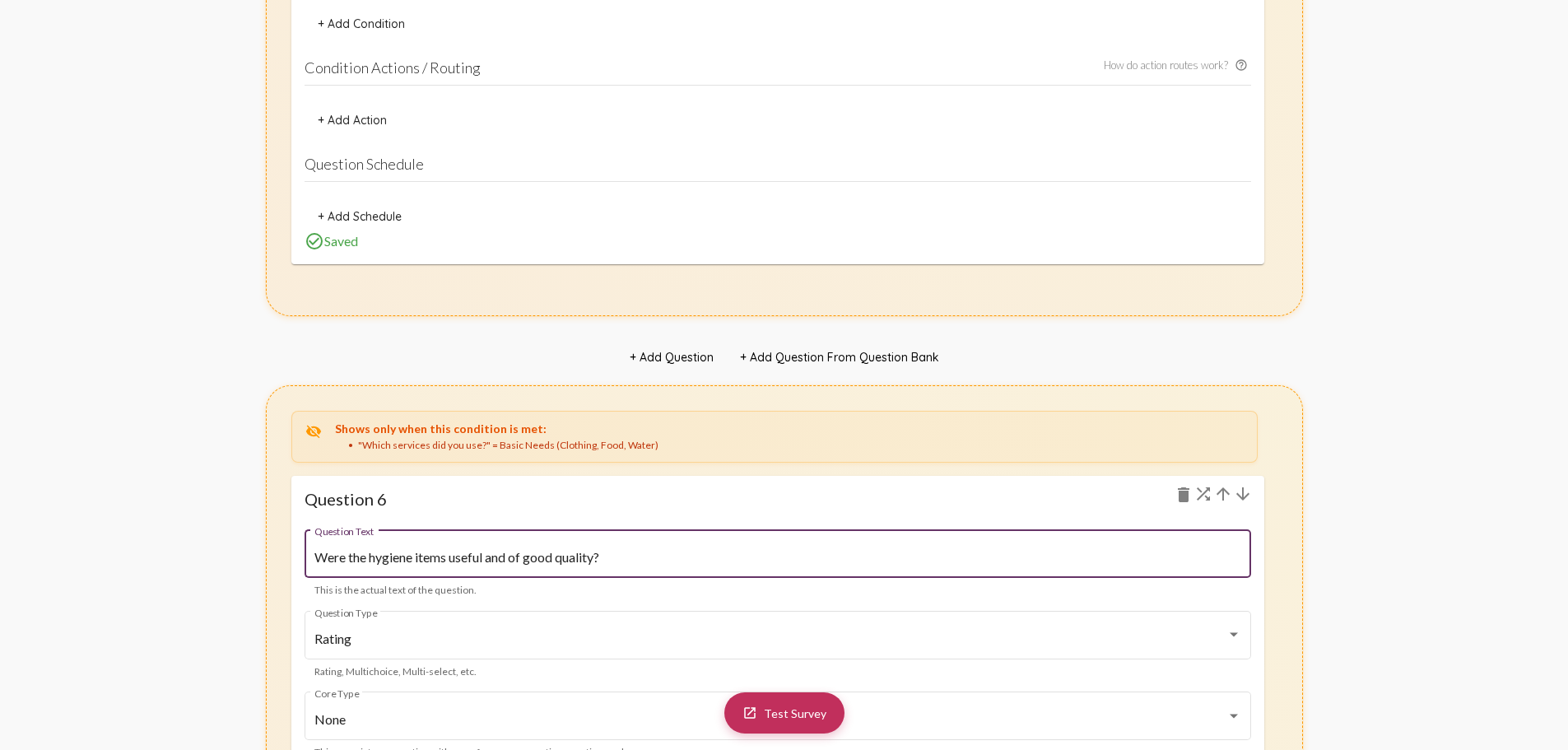
scroll to position [7622, 0]
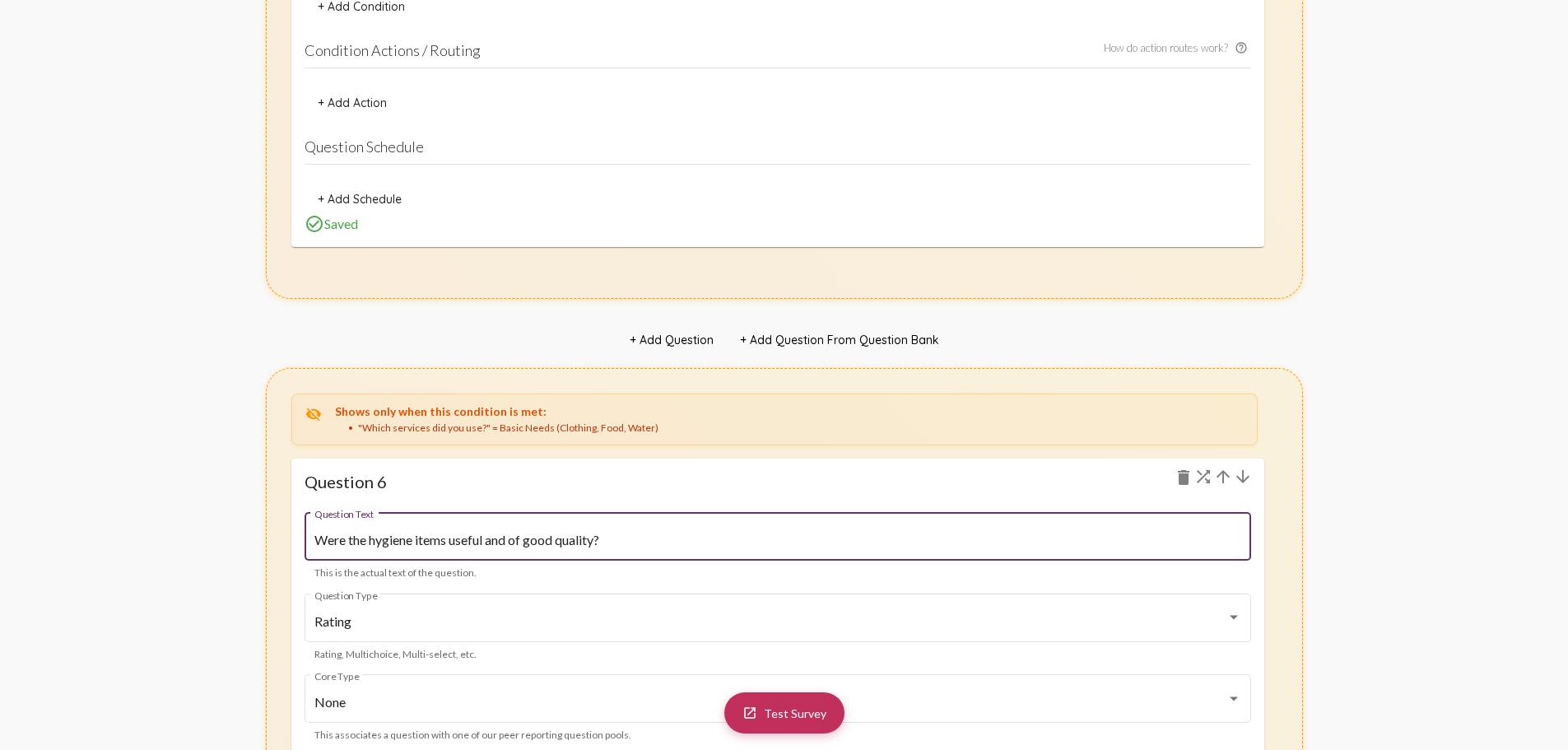
click at [620, 546] on input "Were the hygiene items useful and of good quality?" at bounding box center [778, 539] width 927 height 15
paste input "How satisfied are you with the quality and availability of the basic needs you …"
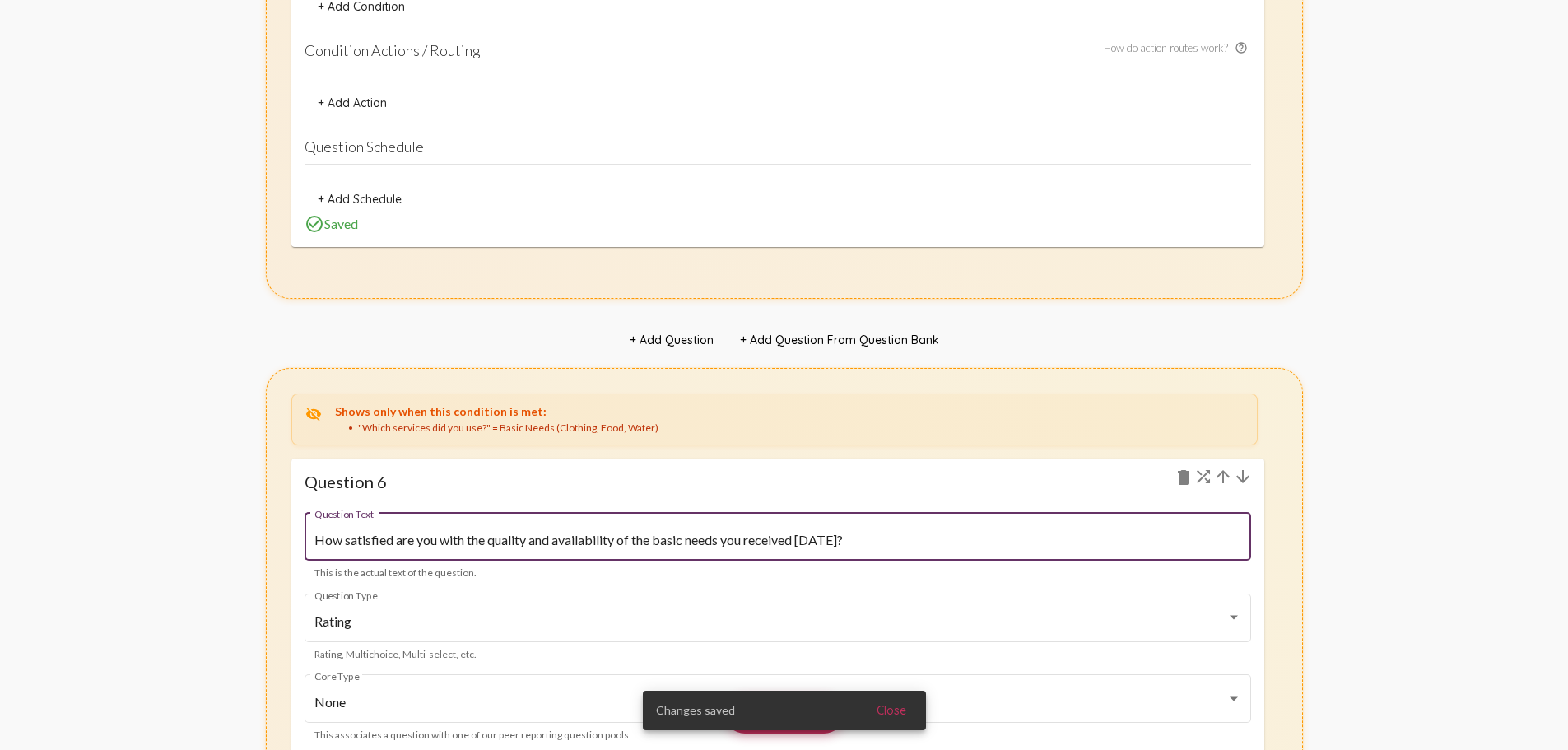
type input "How satisfied are you with the quality and availability of the basic needs you …"
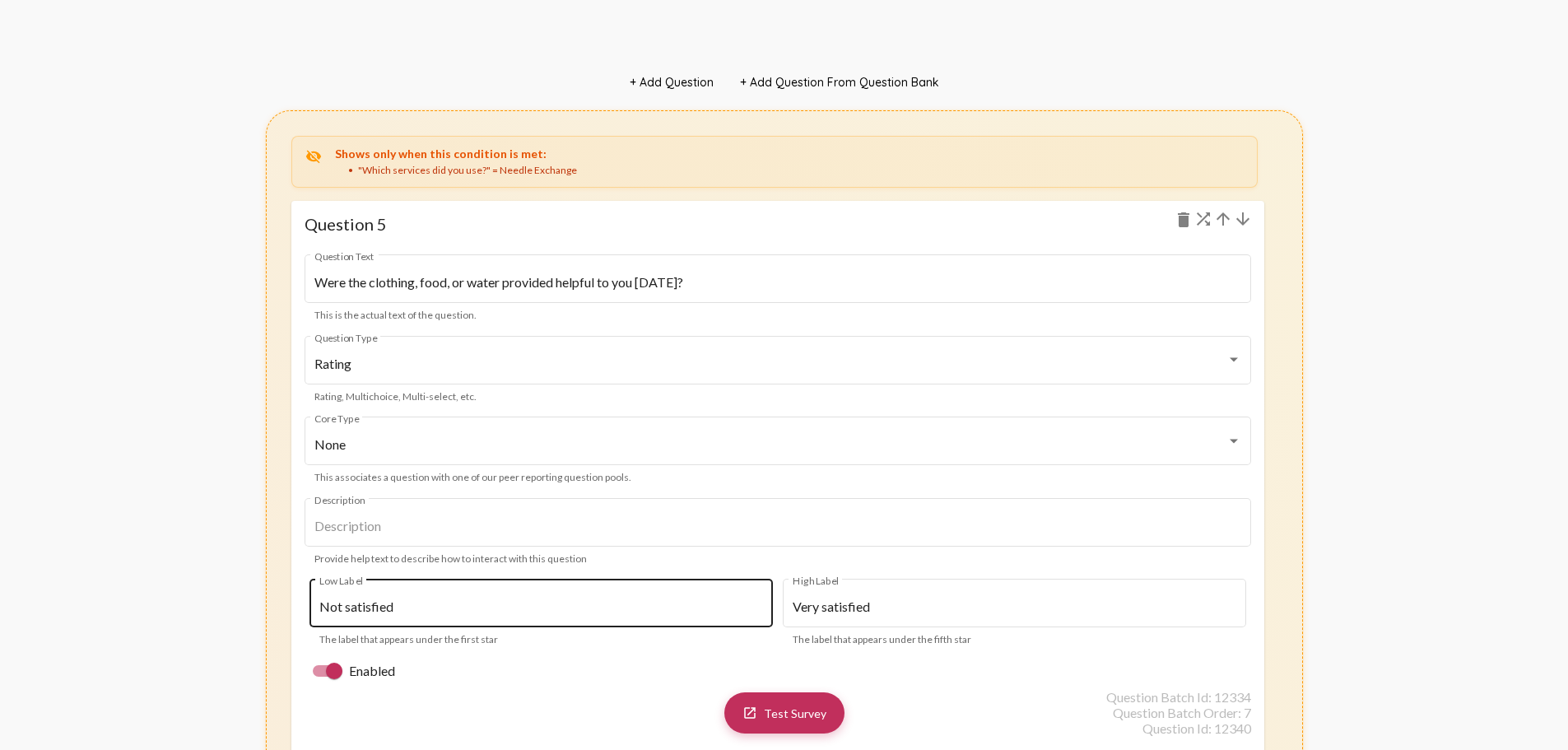
scroll to position [6799, 0]
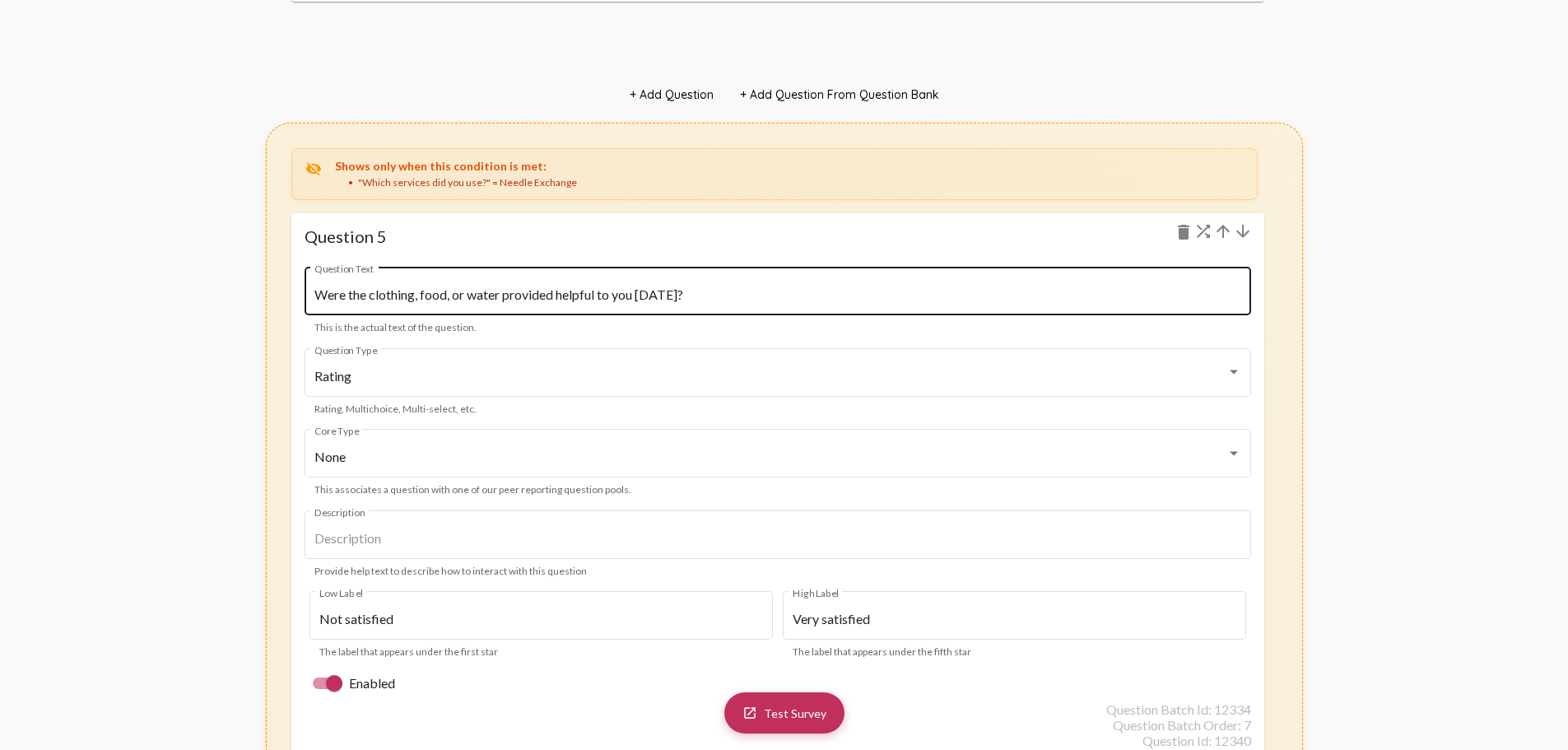
click at [402, 296] on input "Were the clothing, food, or water provided helpful to you [DATE]?" at bounding box center [778, 294] width 927 height 15
paste input "How satisfied are you with the safety, respect, and support you experienced dur…"
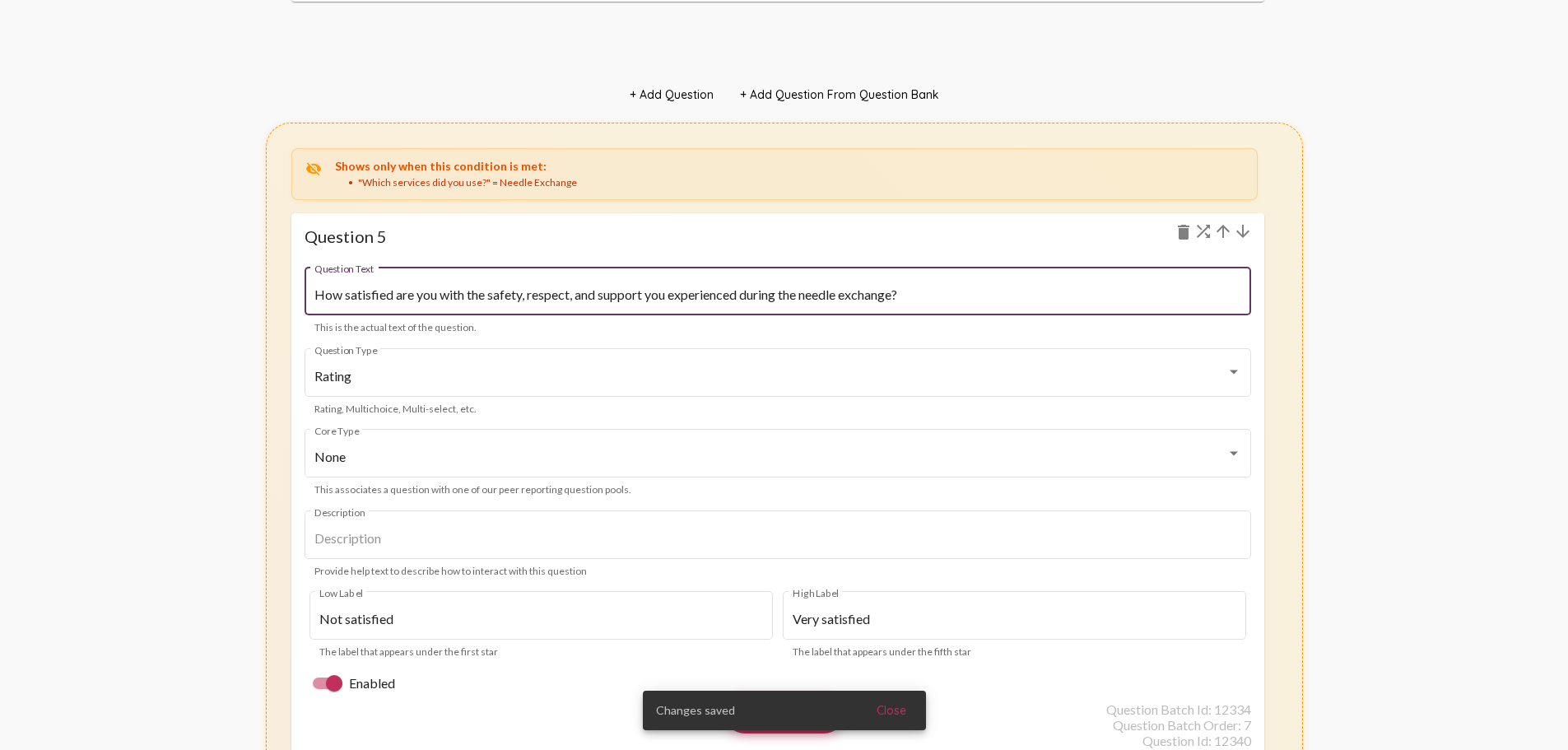
type input "How satisfied are you with the safety, respect, and support you experienced dur…"
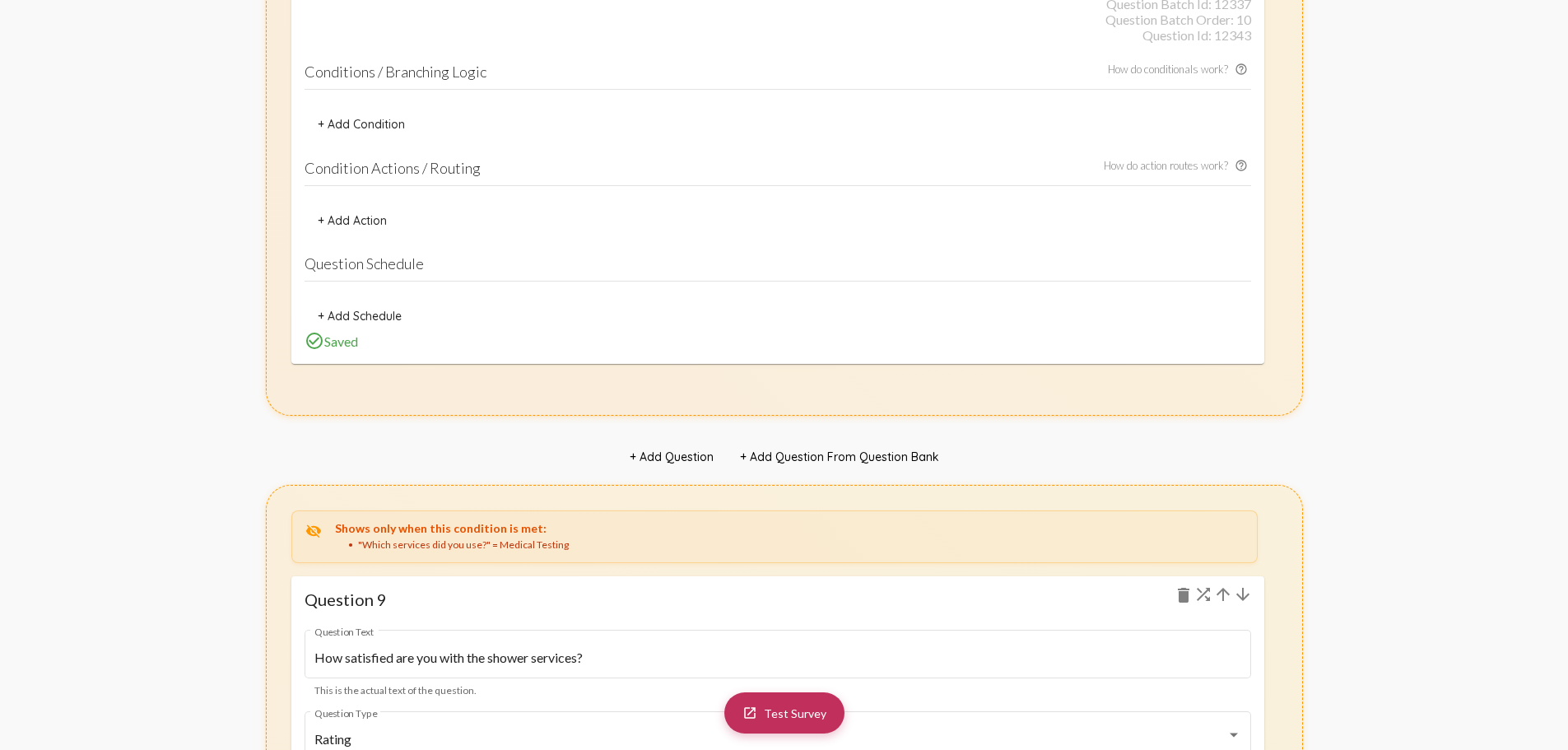
scroll to position [10916, 0]
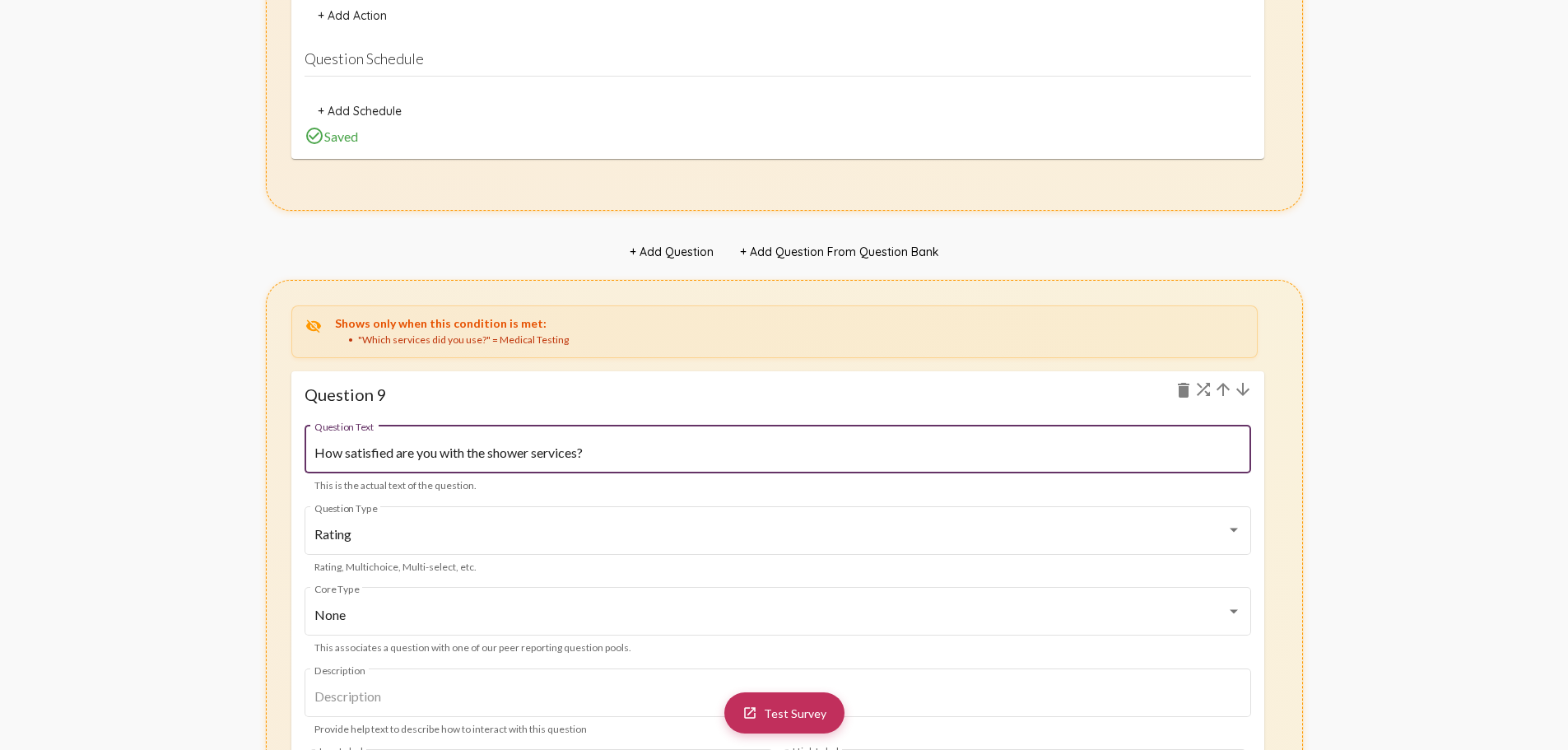
click at [553, 451] on input "How satisfied are you with the shower services?" at bounding box center [778, 452] width 927 height 15
click at [552, 451] on input "How satisfied are you with the shower services?" at bounding box center [778, 452] width 927 height 15
paste input "comfort, privacy, and timeliness of your testing experience"
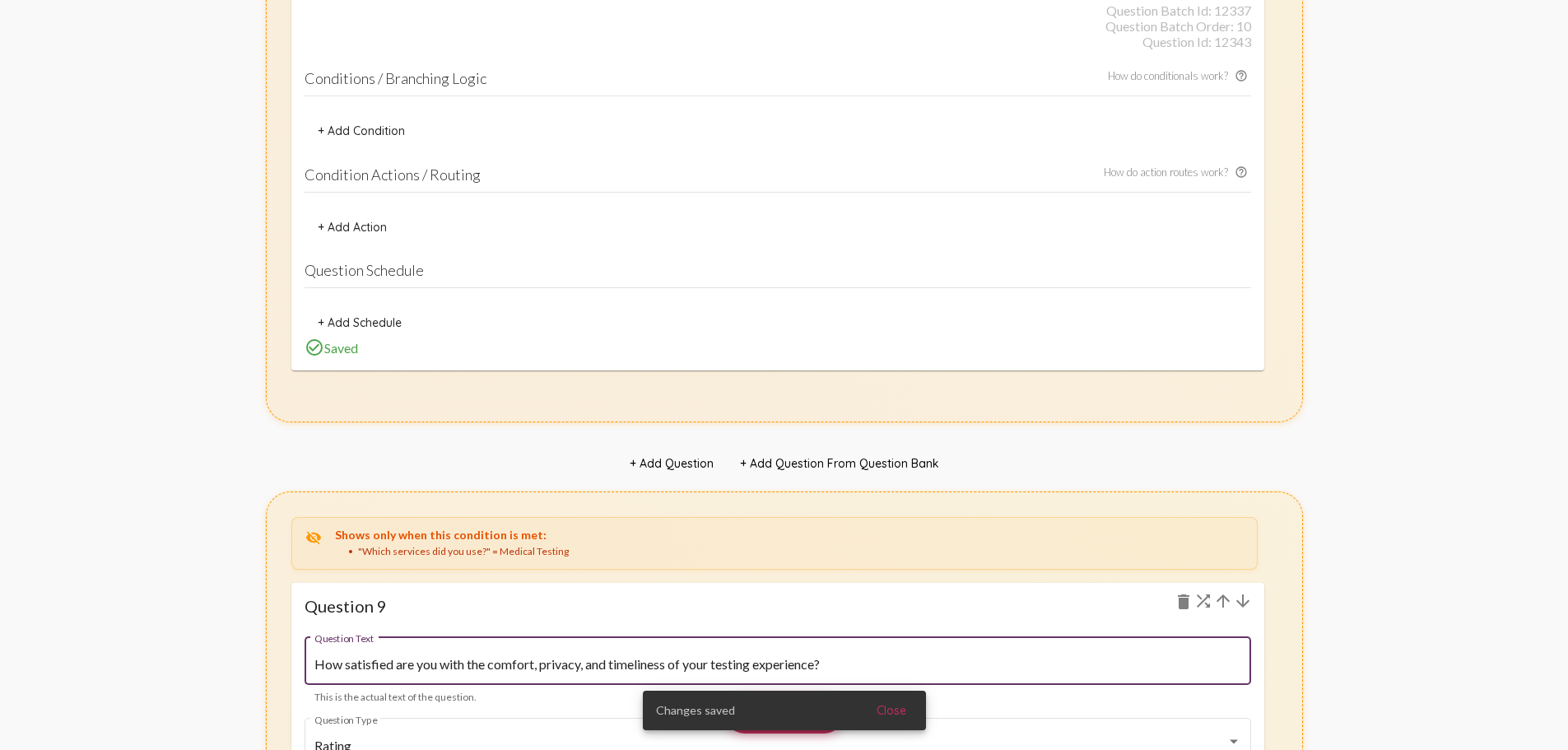
scroll to position [10423, 0]
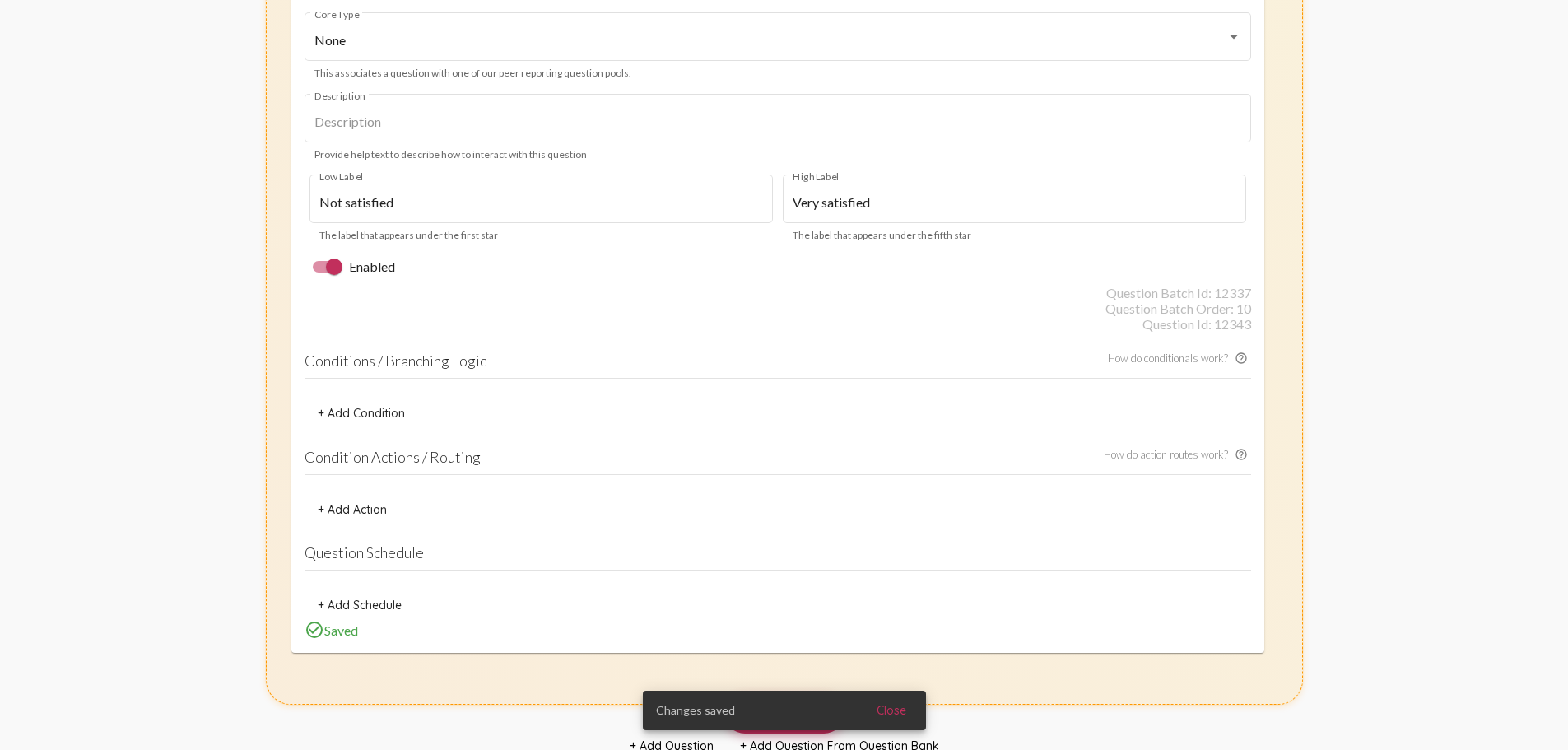
type input "How satisfied are you with the comfort, privacy, and timeliness of your testing…"
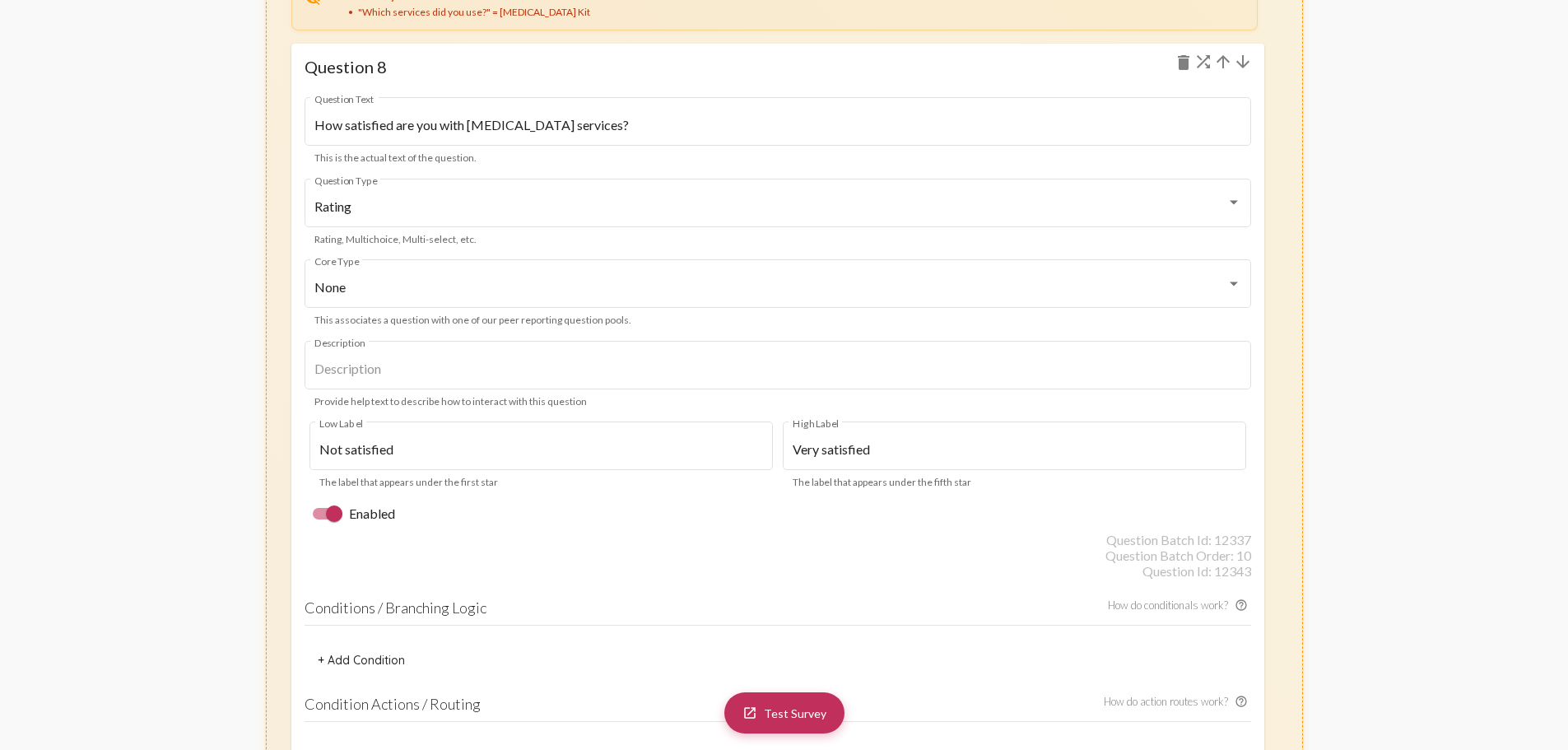
scroll to position [10093, 0]
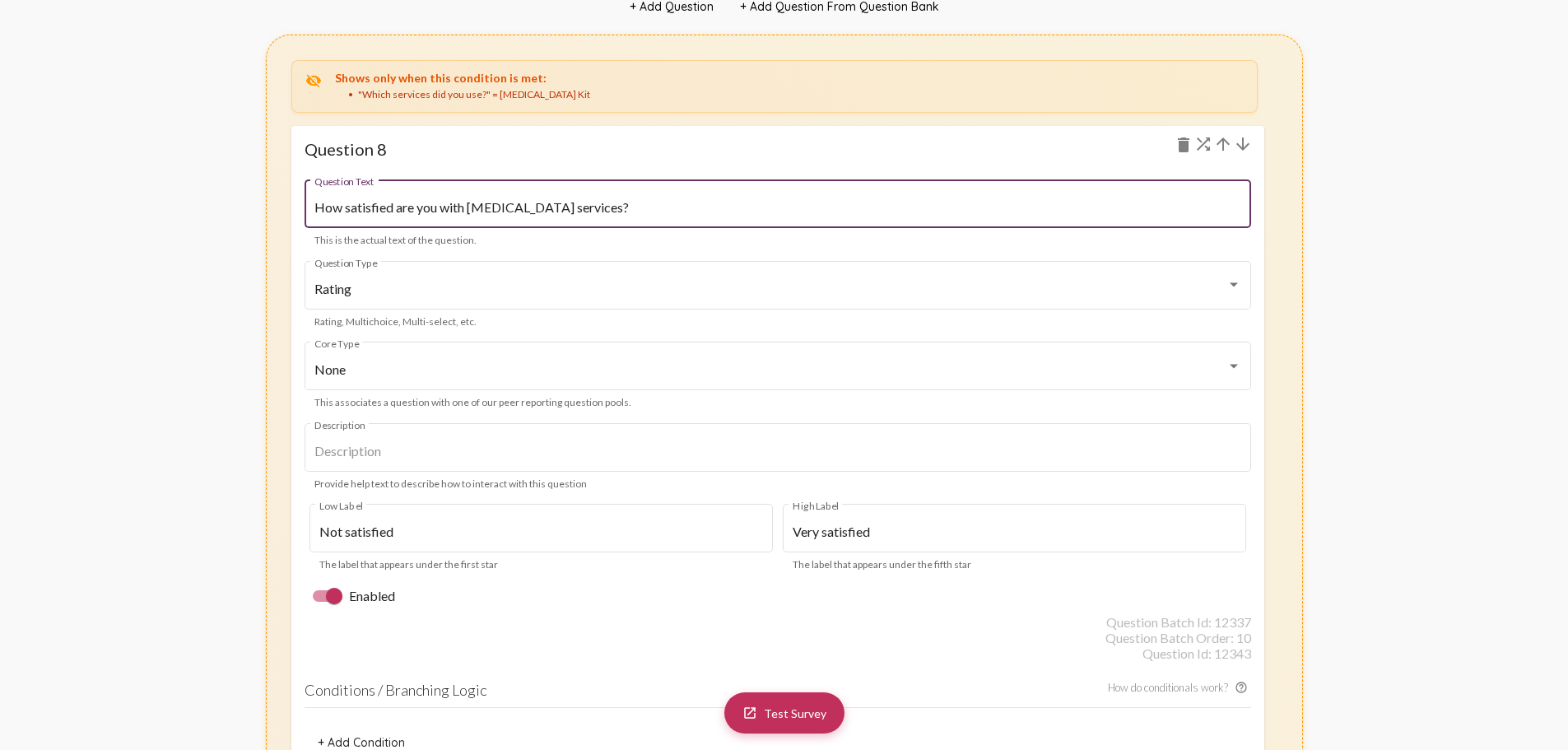
click at [416, 206] on input "How satisfied are you with [MEDICAL_DATA] services?" at bounding box center [778, 207] width 927 height 15
paste input "the usefulness and contents of the [MEDICAL_DATA] kit you received"
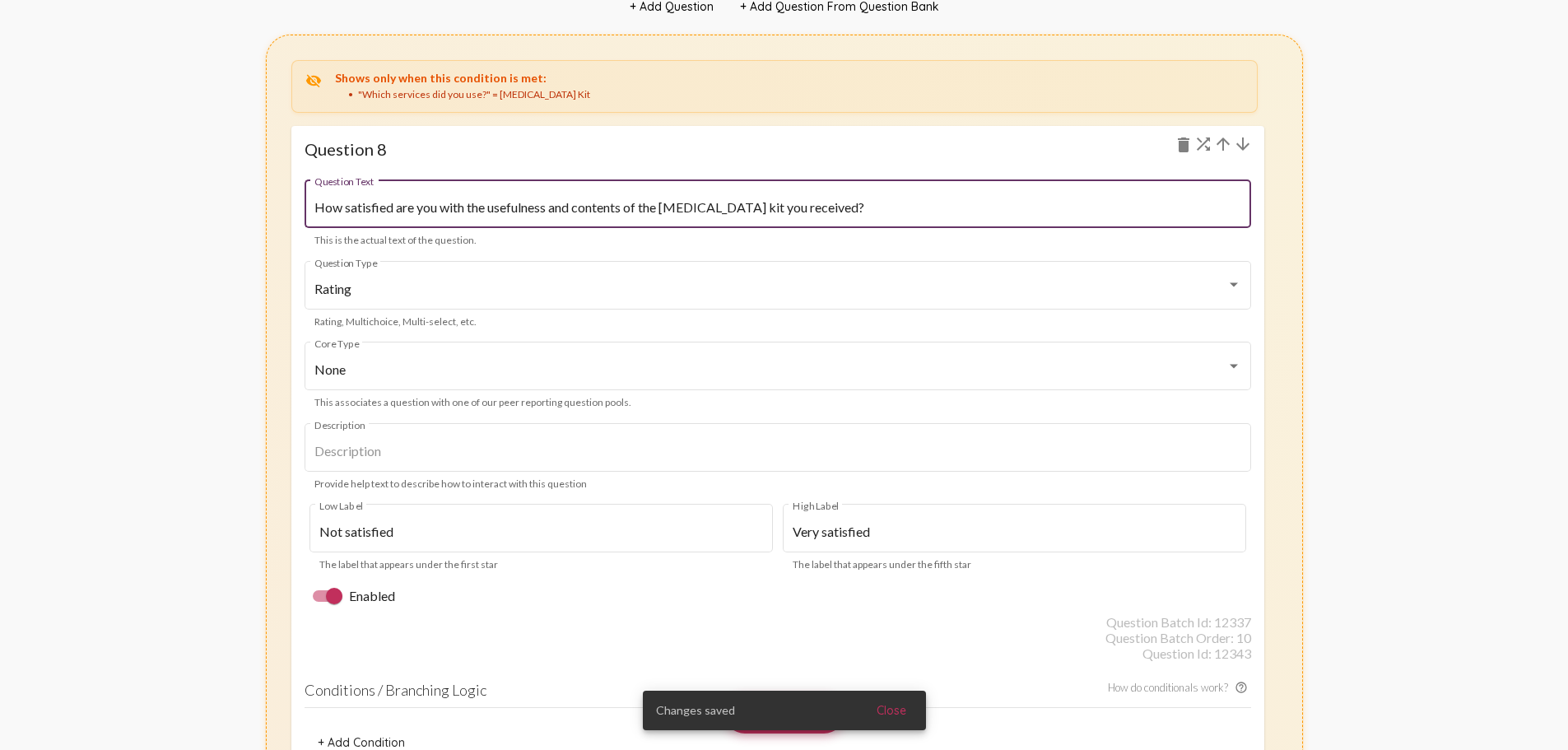
type input "How satisfied are you with the usefulness and contents of the [MEDICAL_DATA] ki…"
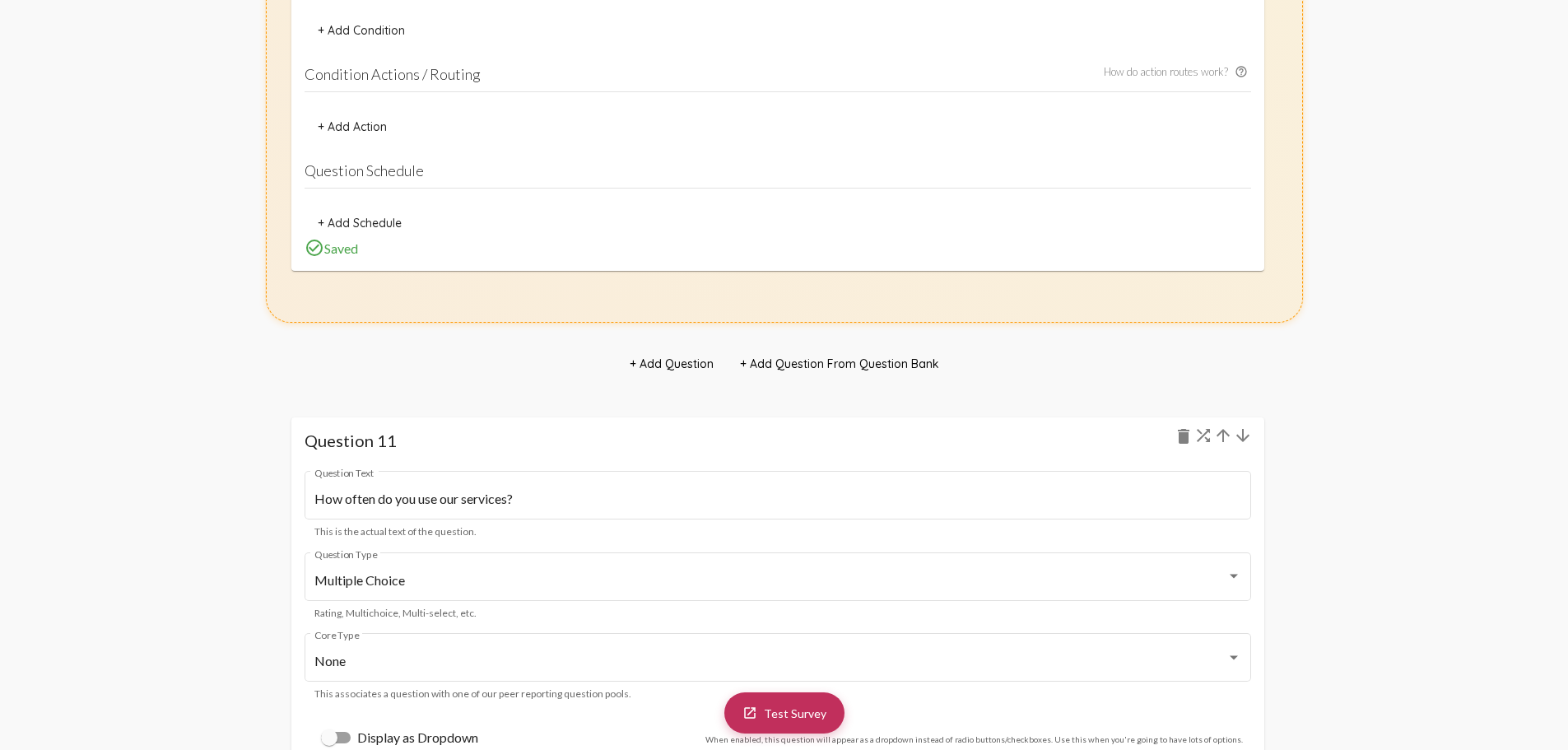
scroll to position [12652, 0]
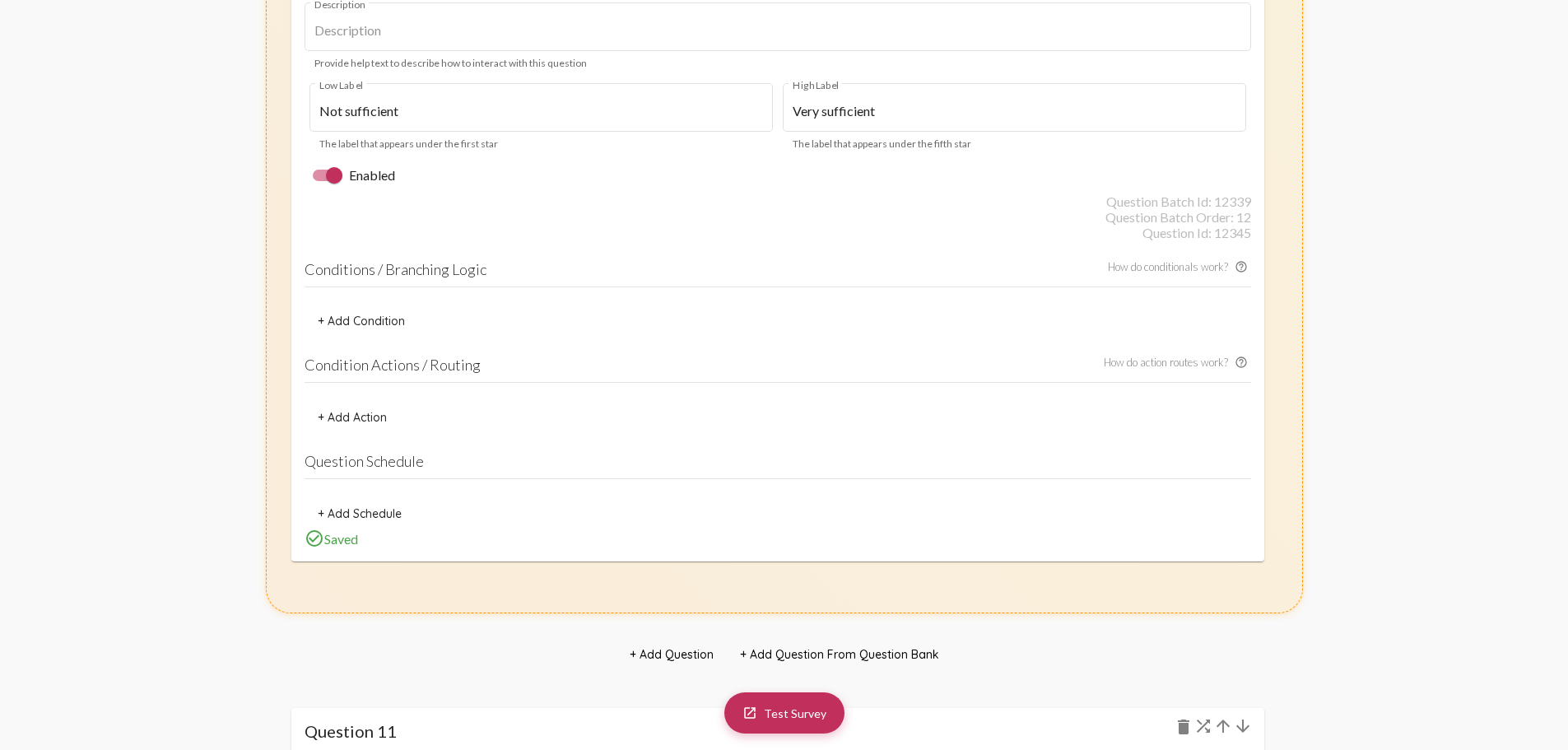
click at [1296, 555] on div "visibility_off Shows only when this condition is met: "Which services did you u…" at bounding box center [784, 113] width 1038 height 999
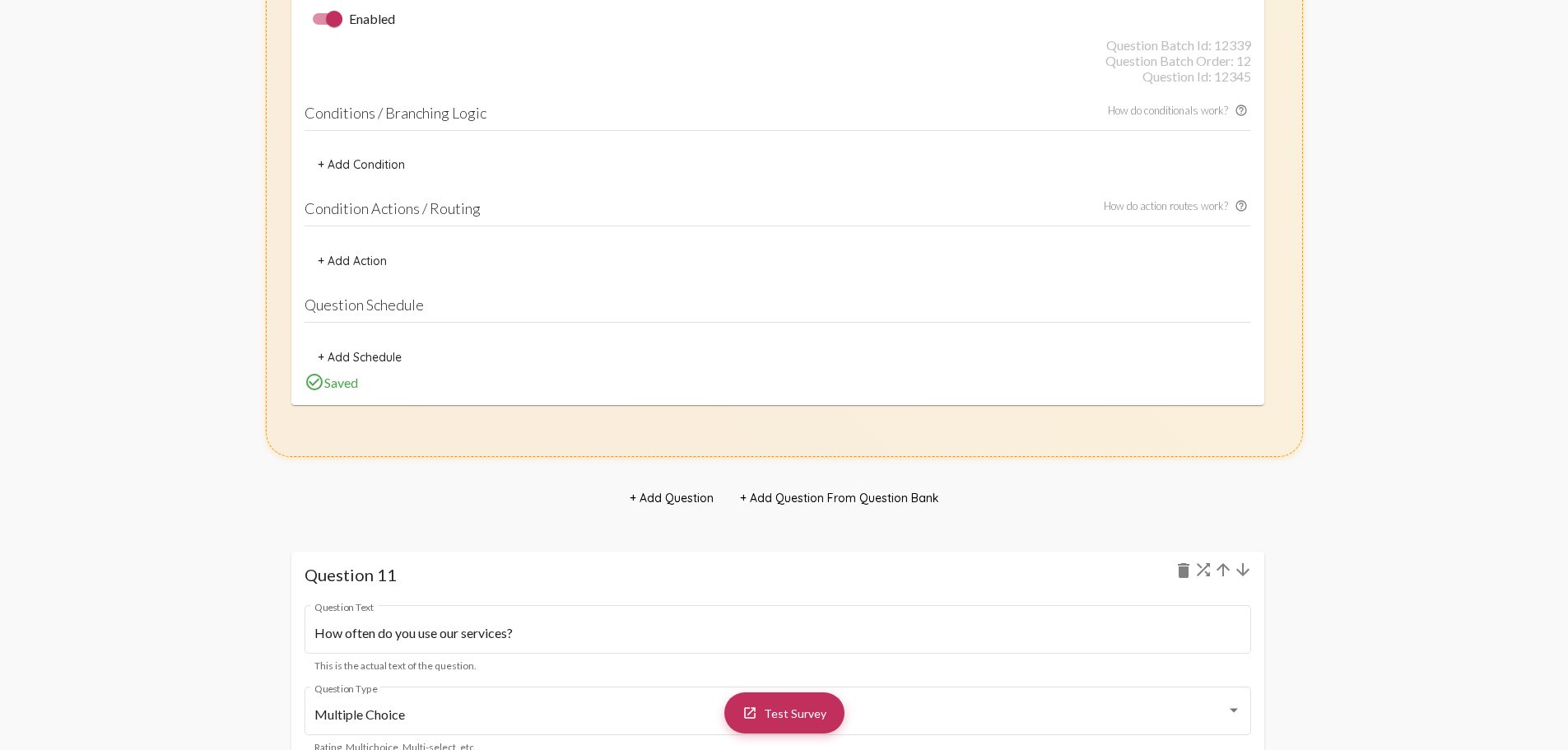
scroll to position [12817, 0]
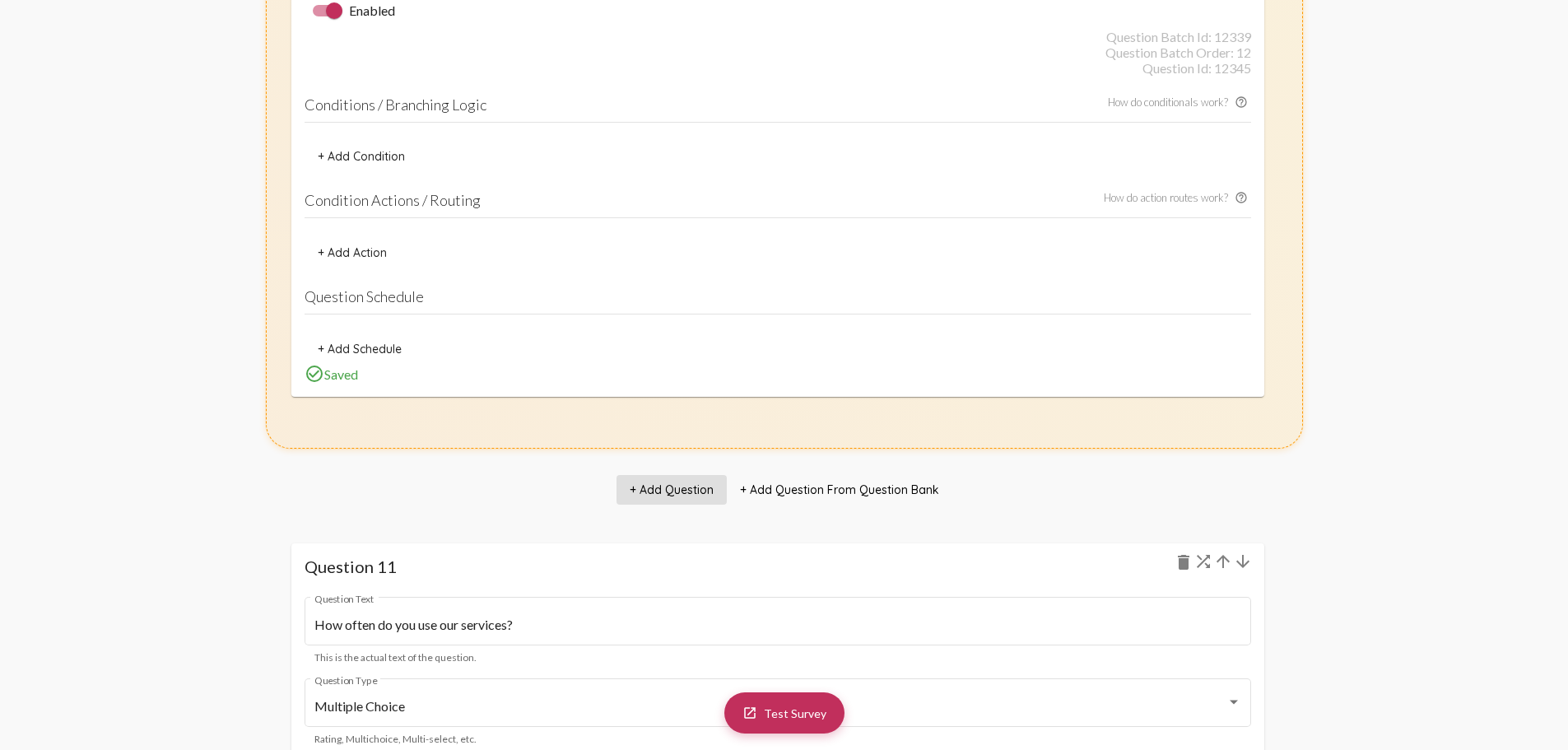
click at [680, 491] on span "+ Add Question" at bounding box center [671, 490] width 84 height 15
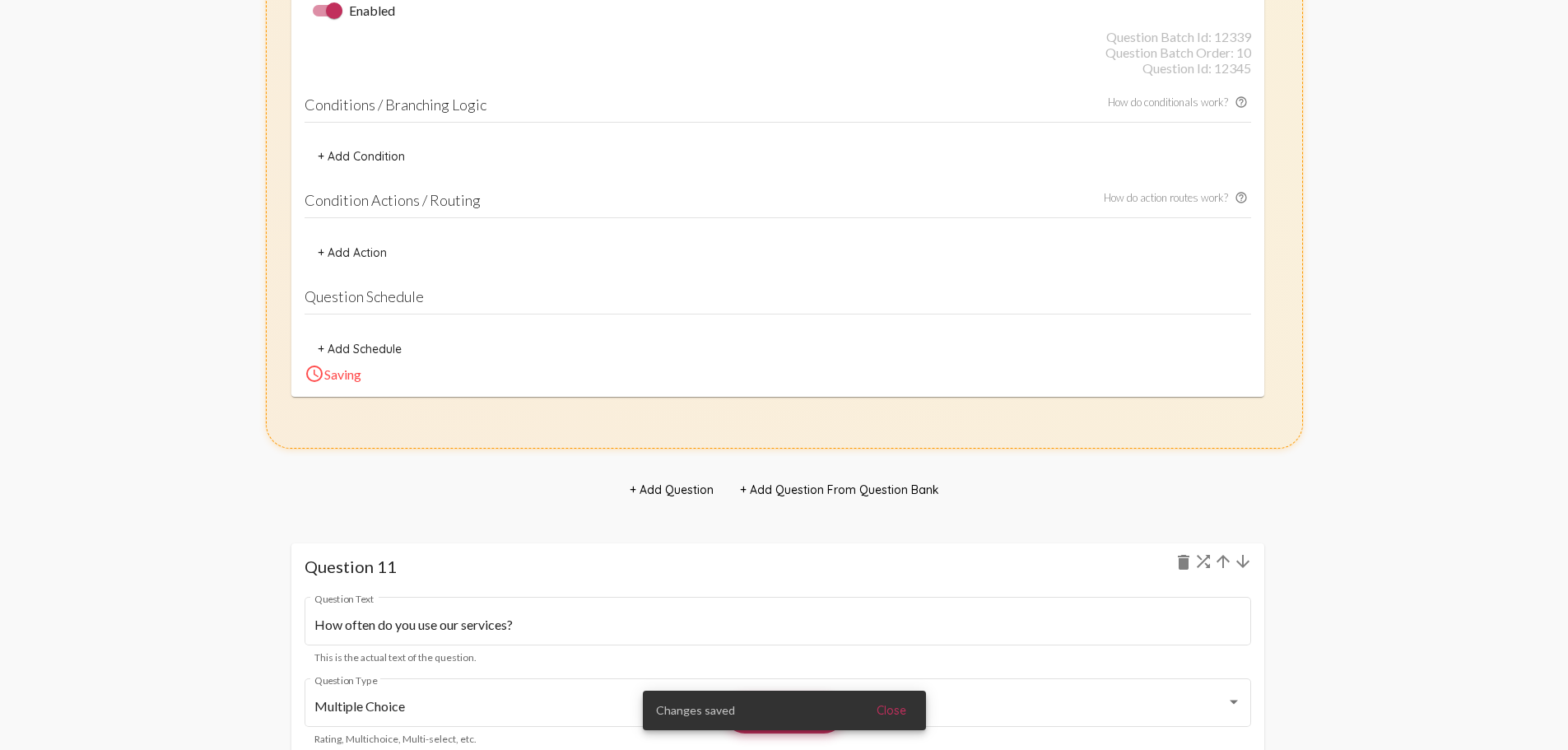
scroll to position [15393, 0]
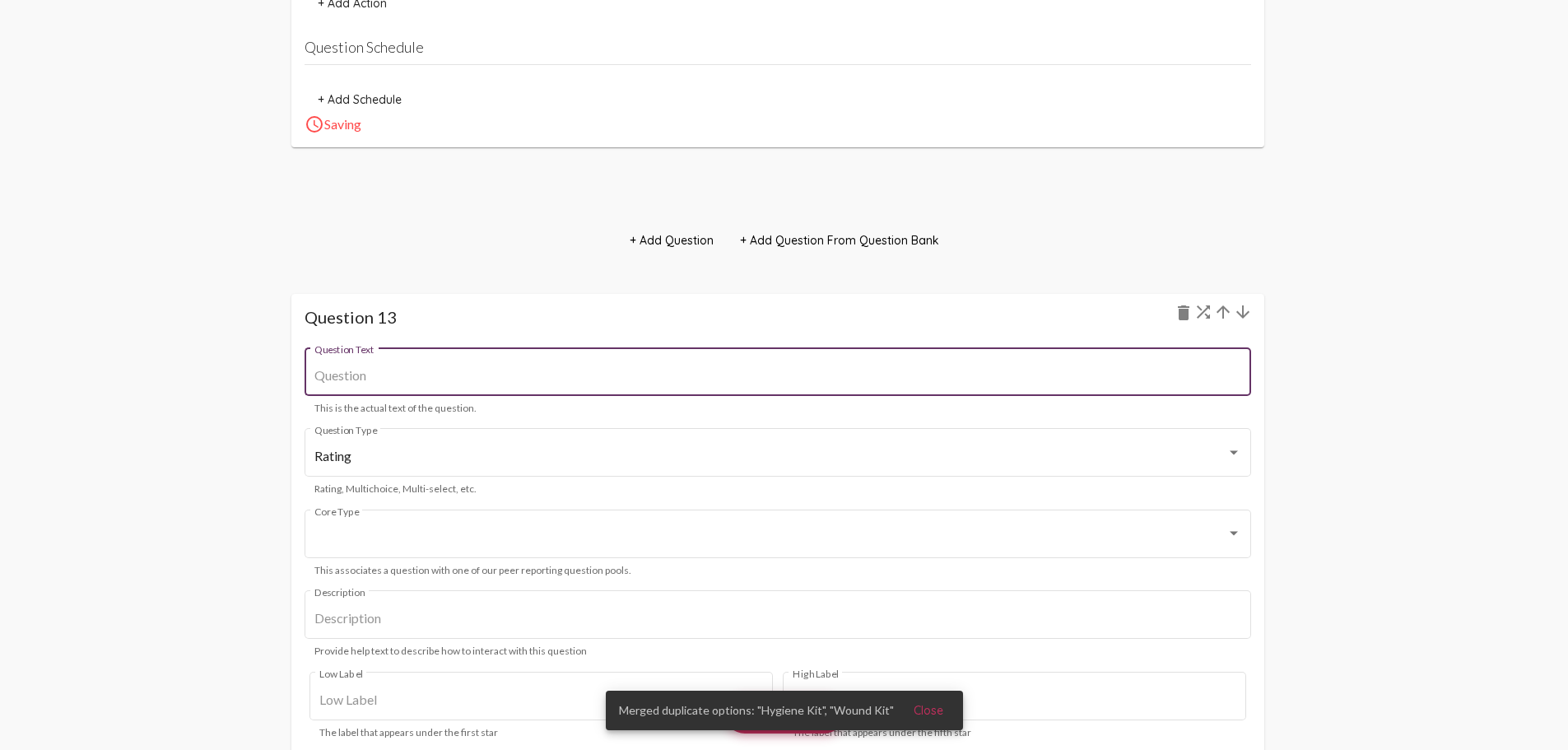
click at [353, 379] on input "Question Text" at bounding box center [778, 375] width 927 height 15
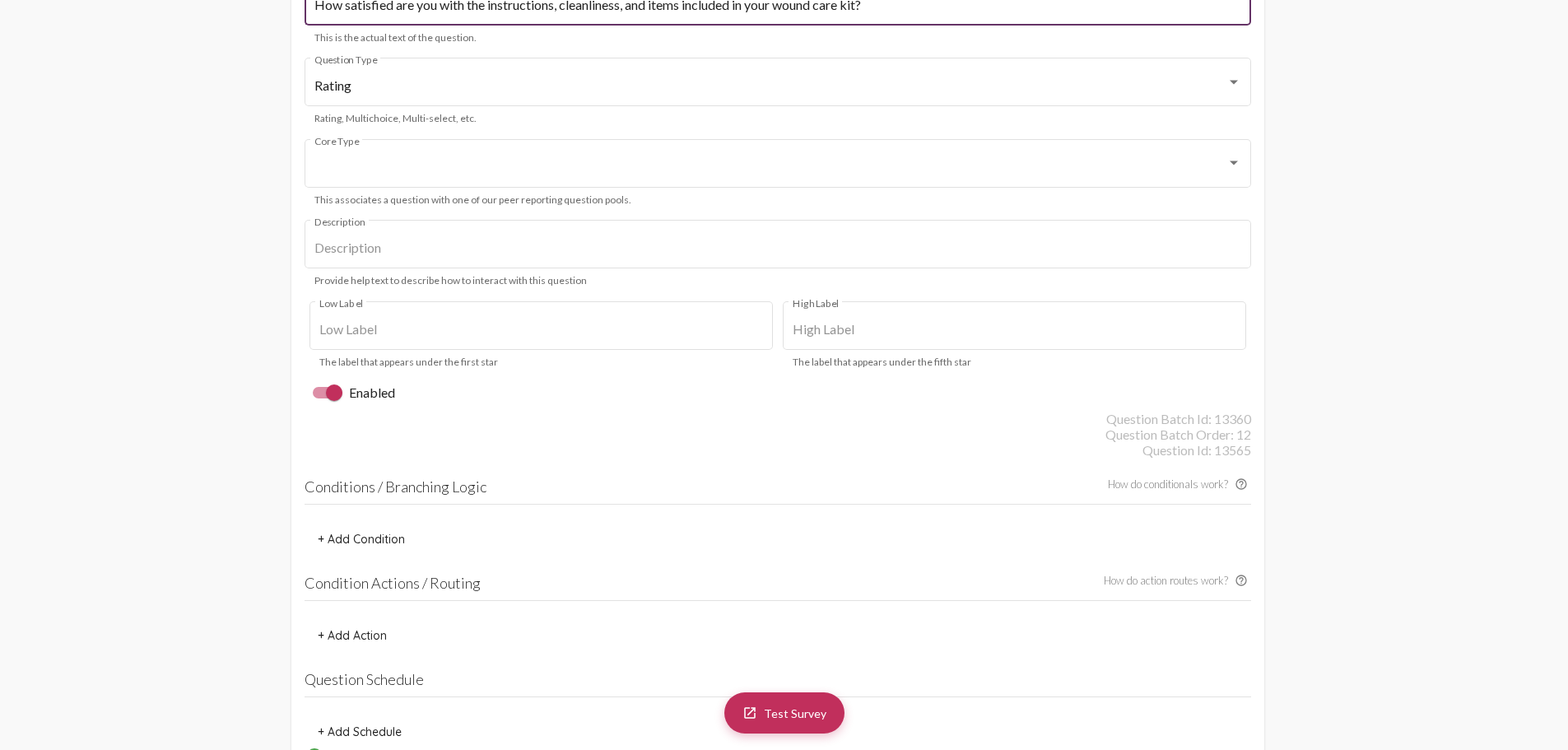
scroll to position [16011, 0]
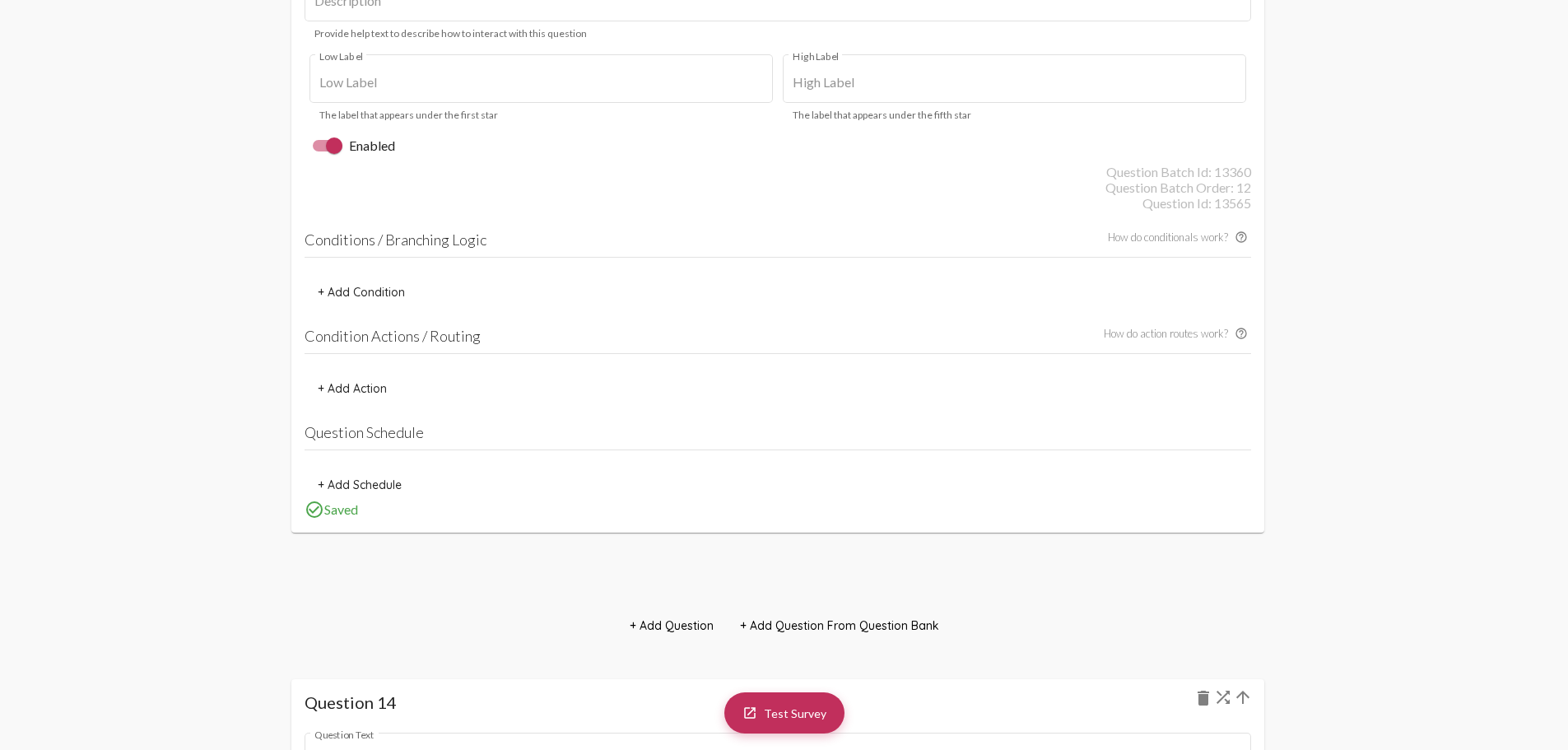
type input "How satisfied are you with the instructions, cleanliness, and items included in…"
click at [680, 626] on span "+ Add Question" at bounding box center [671, 626] width 84 height 15
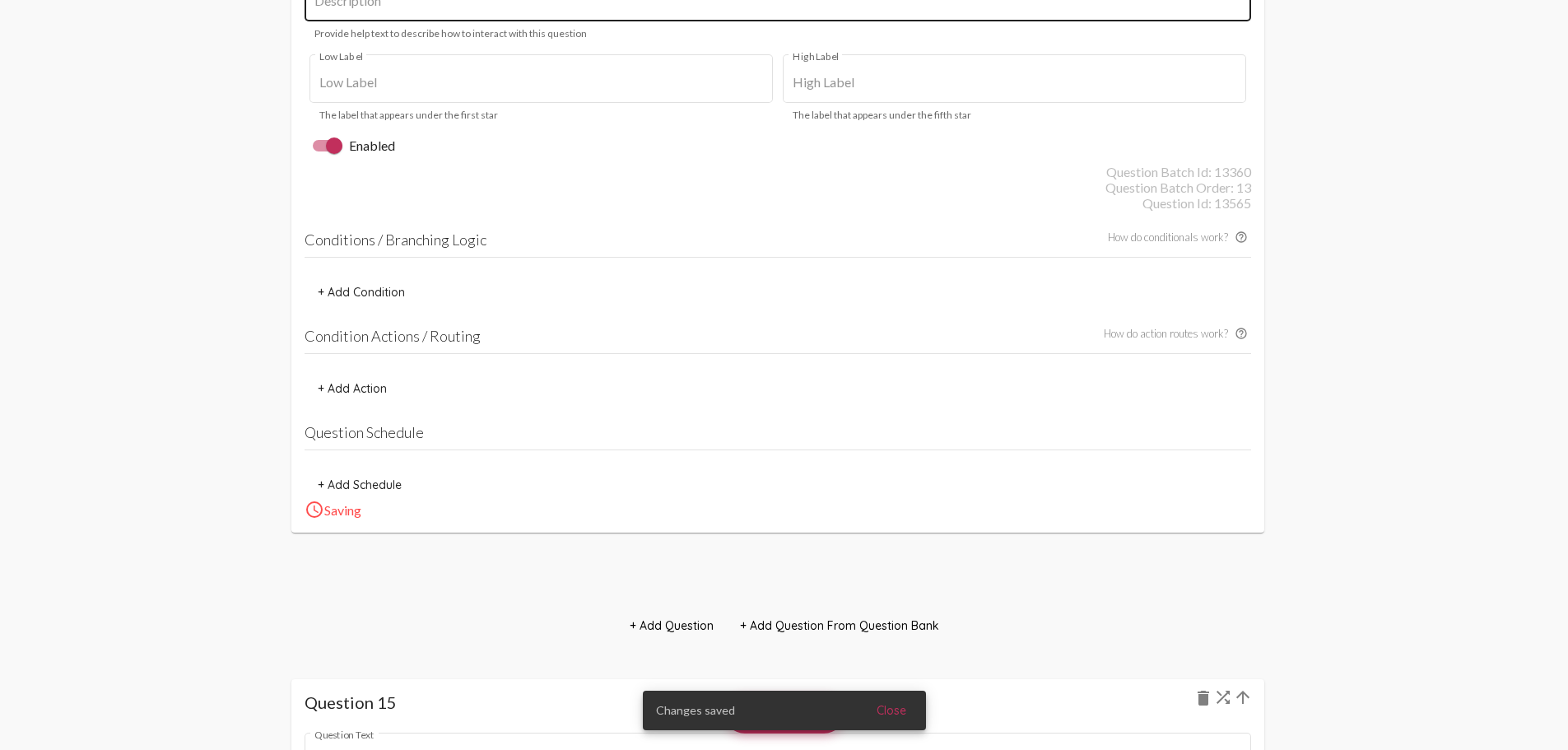
scroll to position [15393, 0]
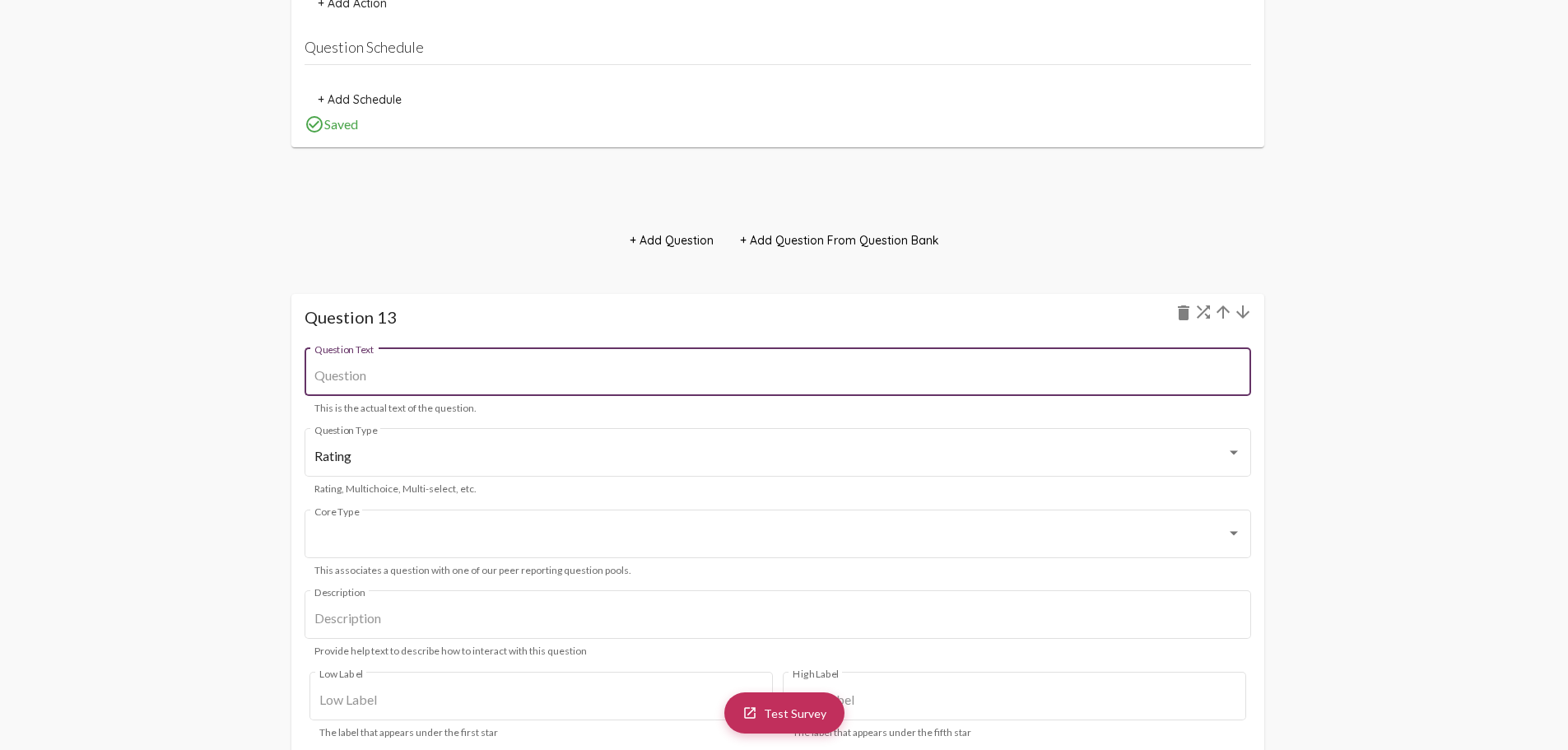
paste input "How satisfied are you with the quality and variety of items in your hygiene kit?"
type input "How satisfied are you with the quality and variety of items in your hygiene kit?"
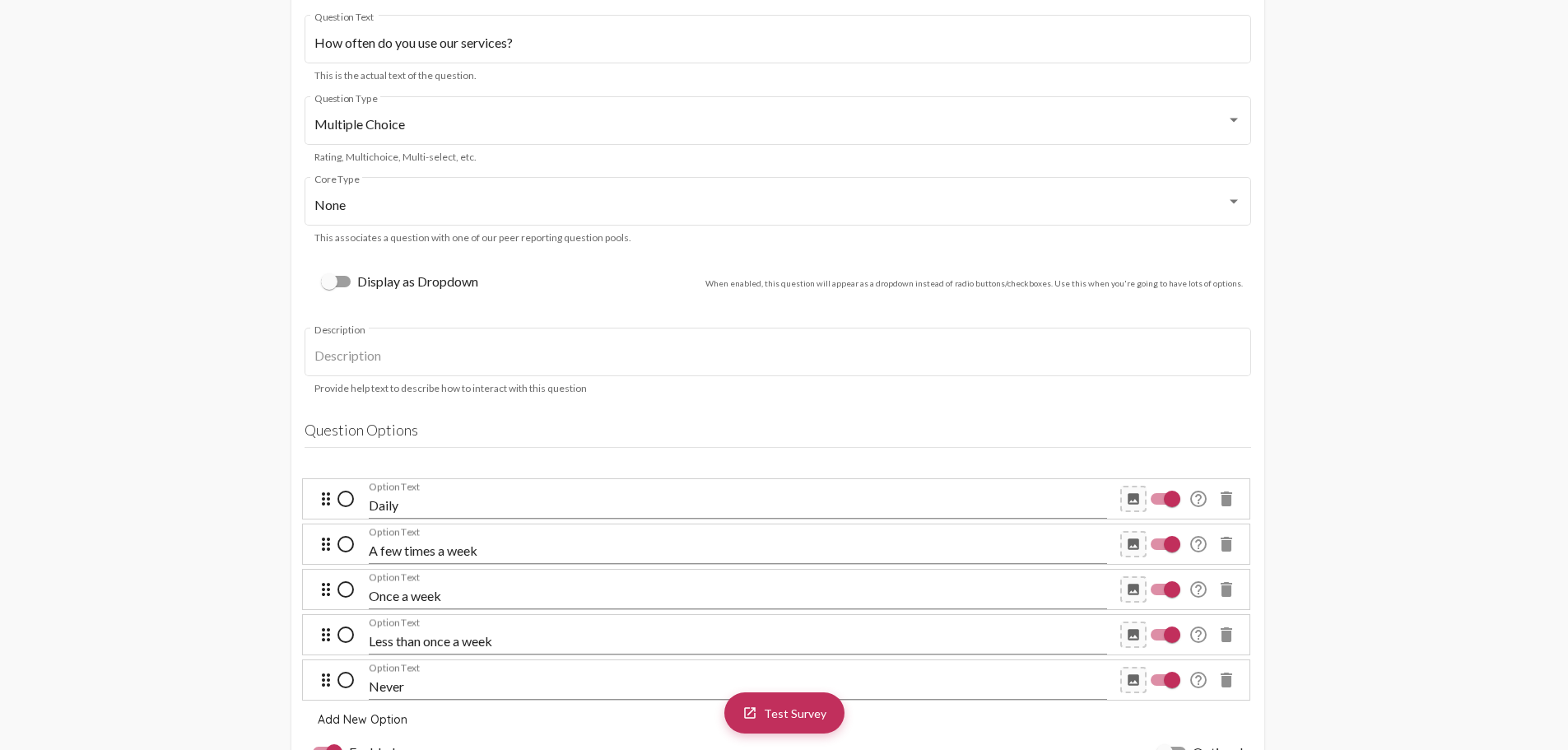
scroll to position [12922, 0]
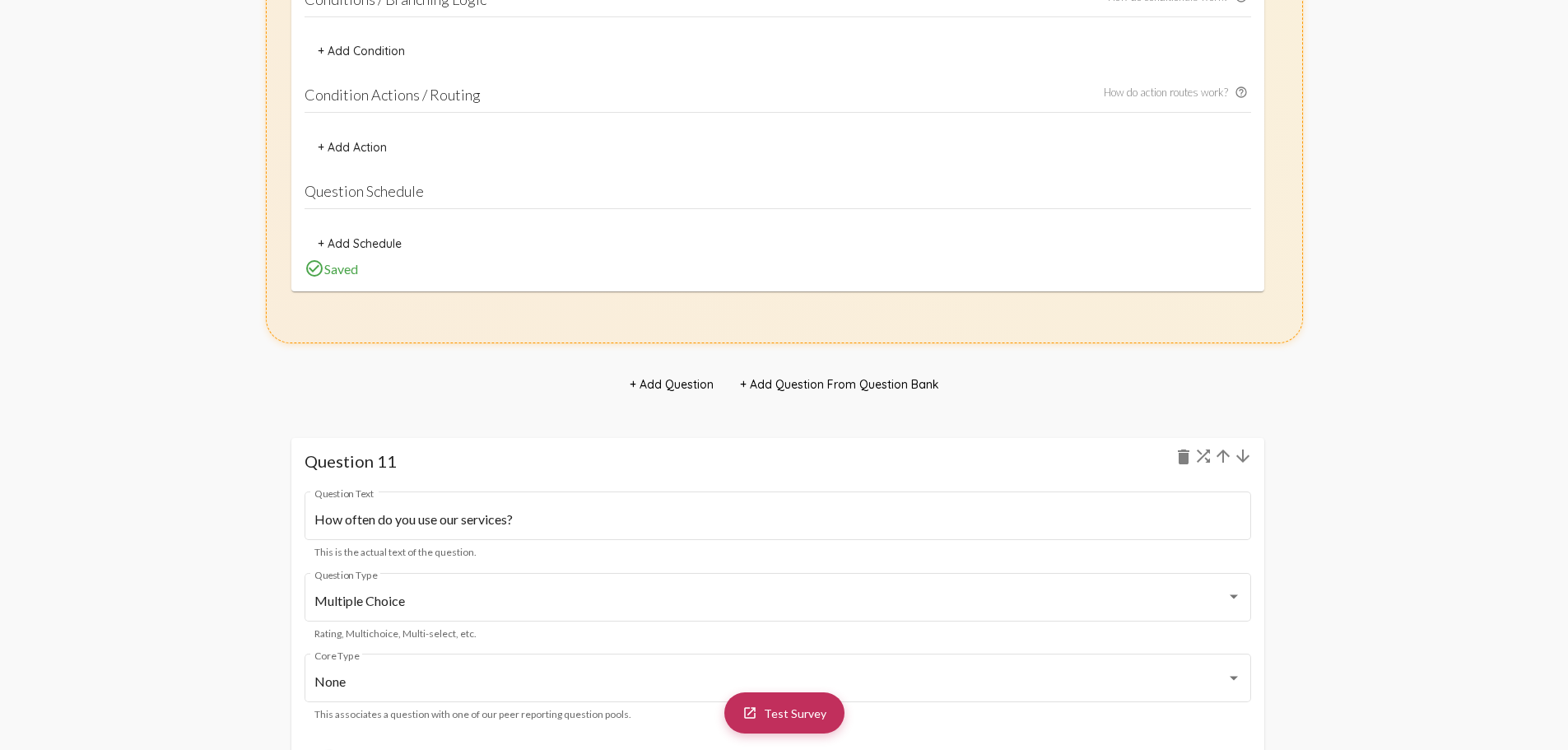
click at [789, 466] on h1 "Question 11 delete" at bounding box center [778, 461] width 946 height 20
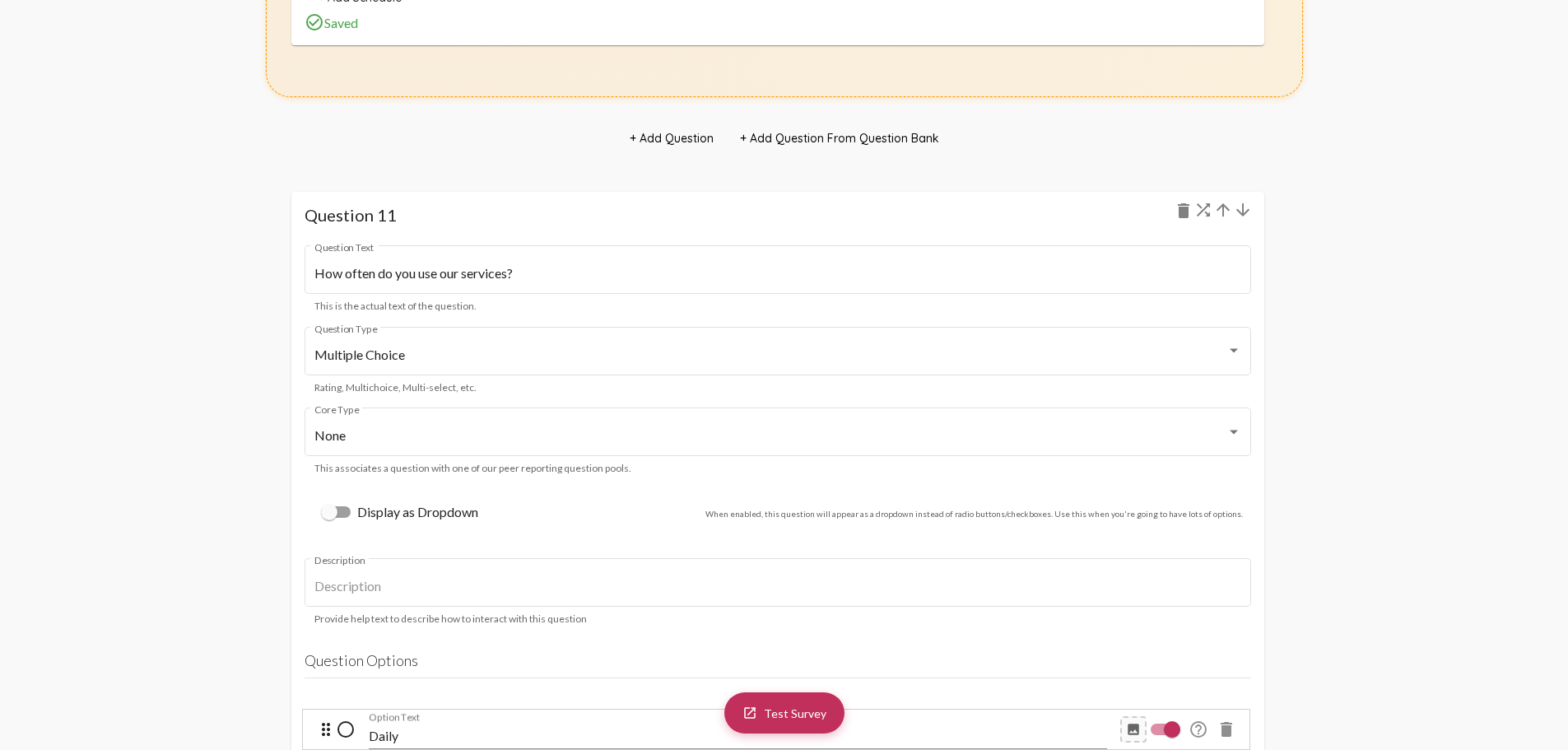
scroll to position [13169, 0]
click at [619, 523] on div "Display as Dropdown When enabled, this question will appear as a dropdown inste…" at bounding box center [782, 512] width 938 height 36
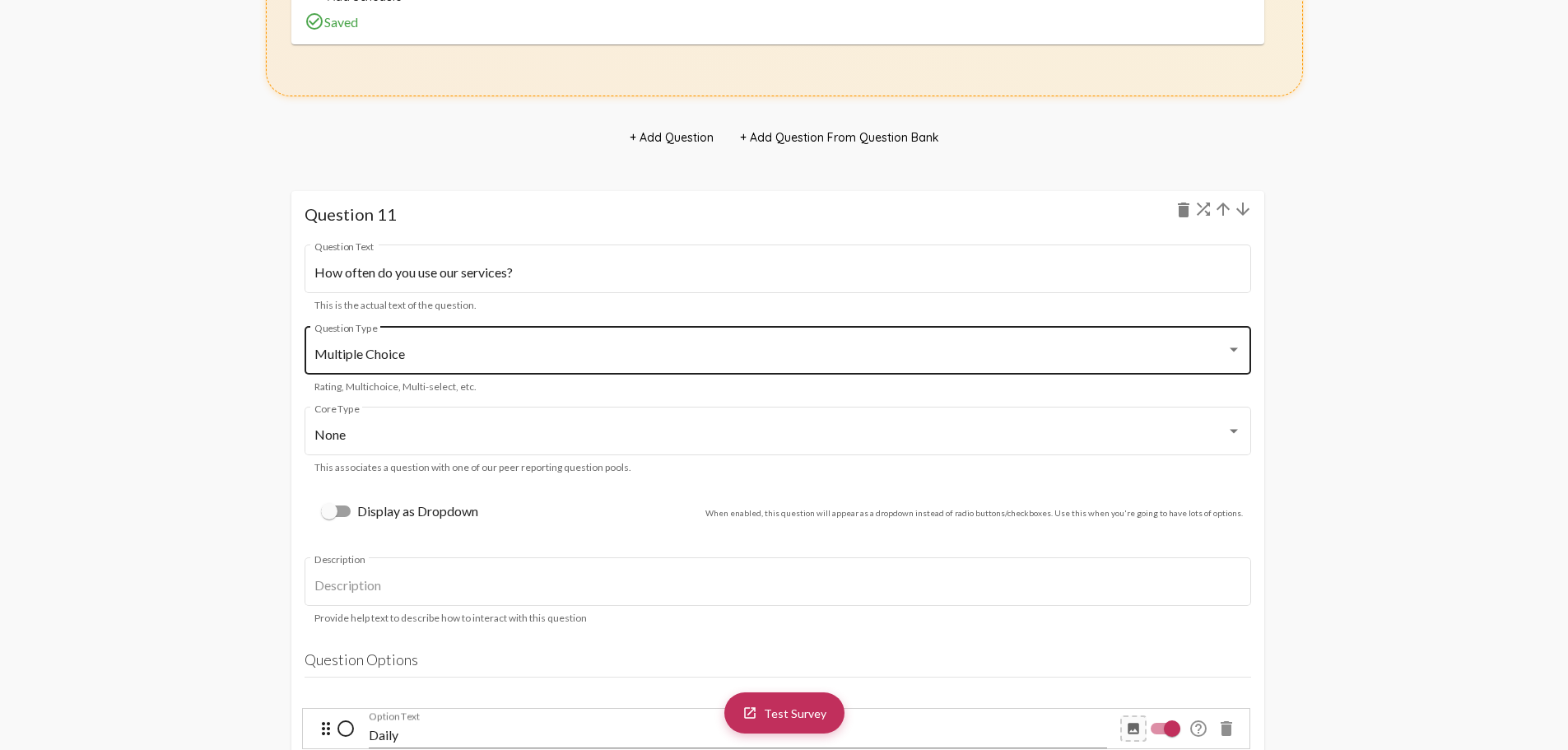
click at [417, 351] on div "Multiple Choice" at bounding box center [771, 354] width 913 height 15
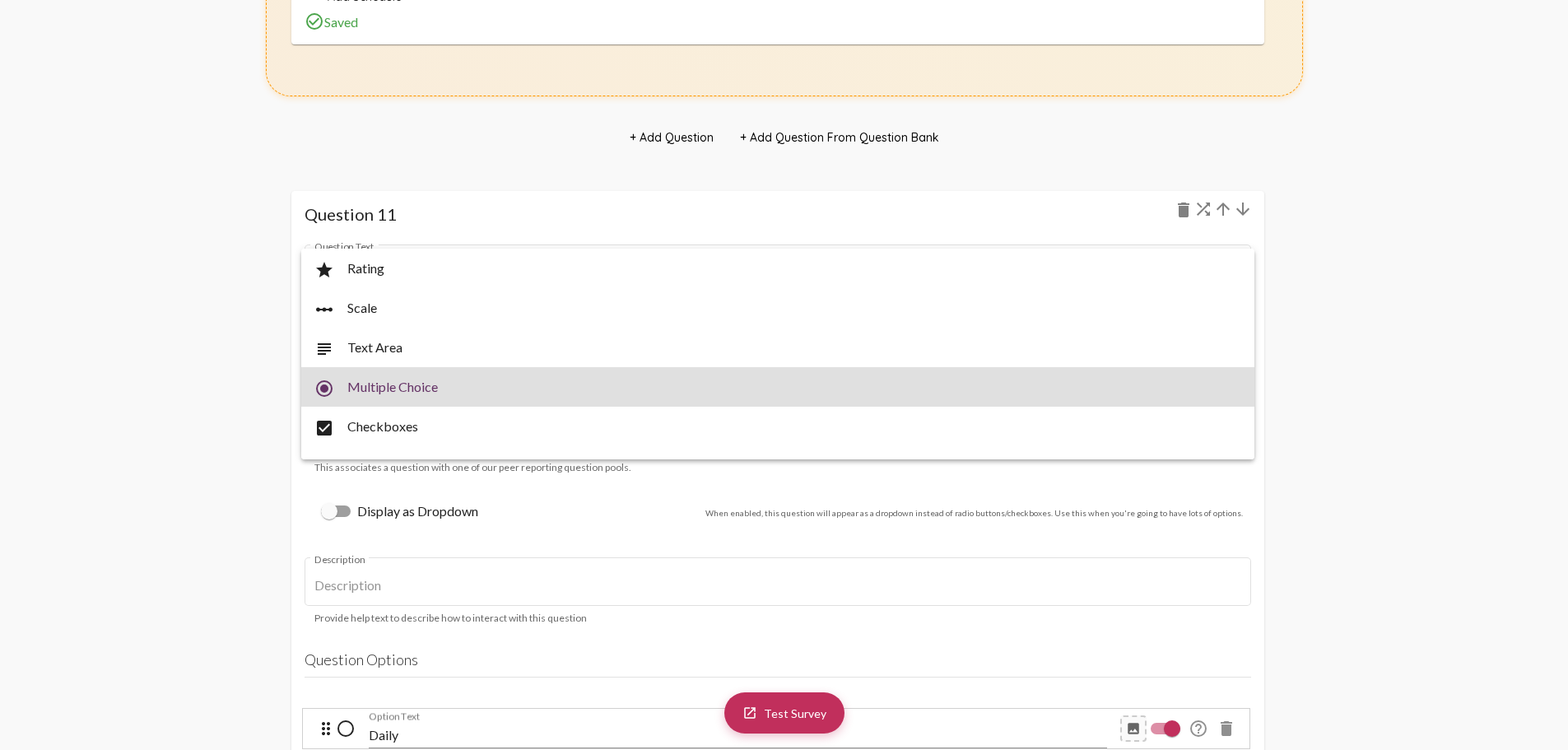
scroll to position [33, 0]
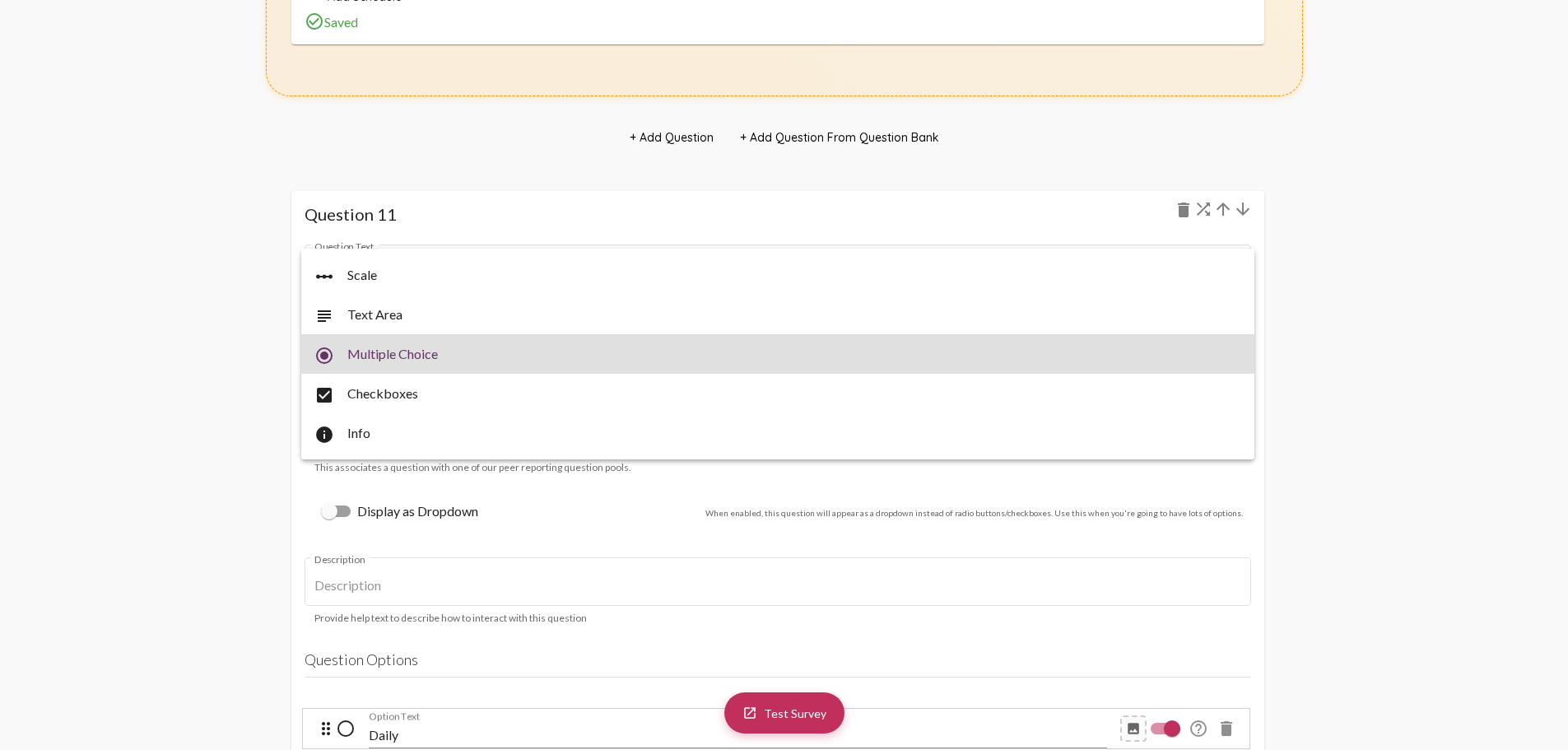
click at [224, 392] on div at bounding box center [784, 375] width 1568 height 750
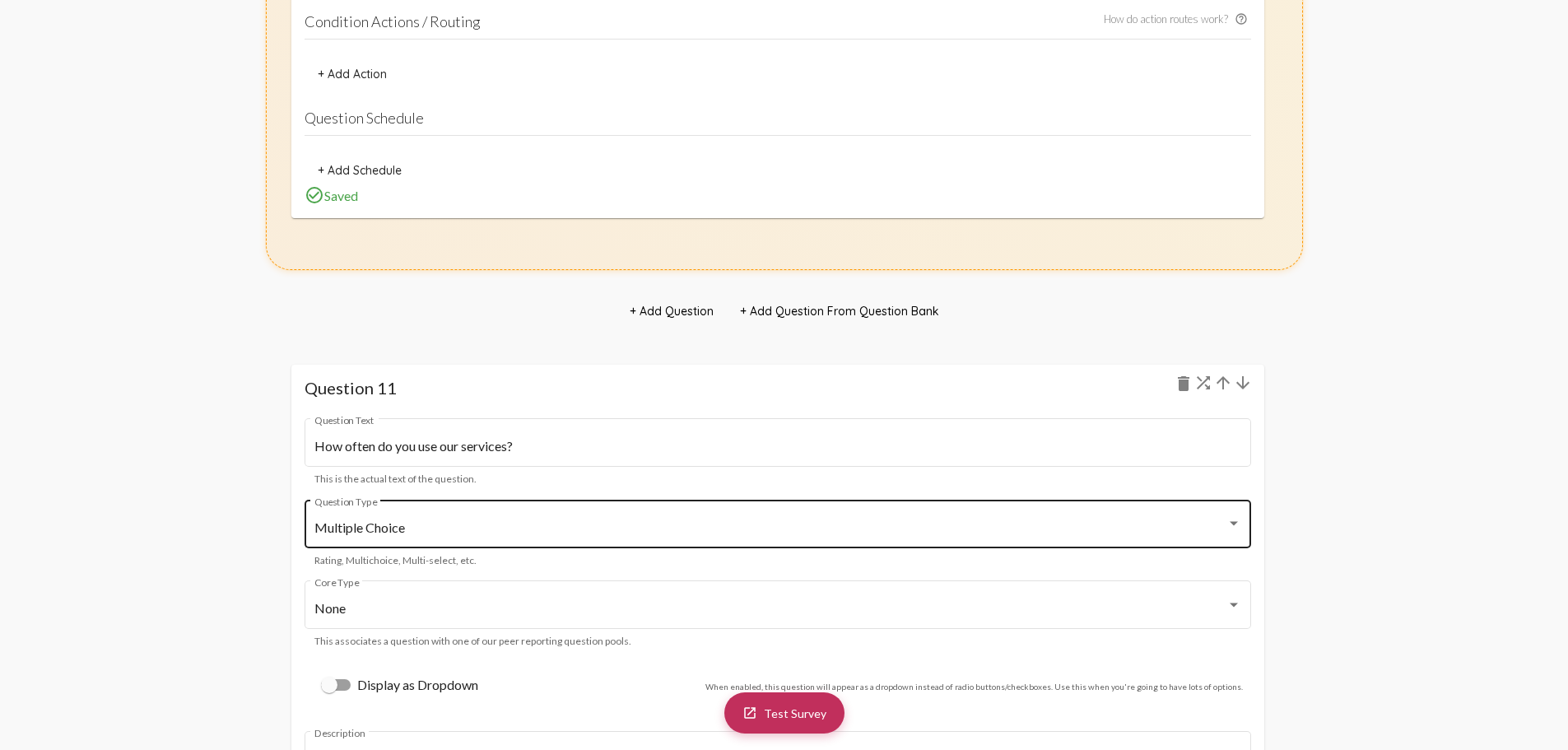
scroll to position [13004, 0]
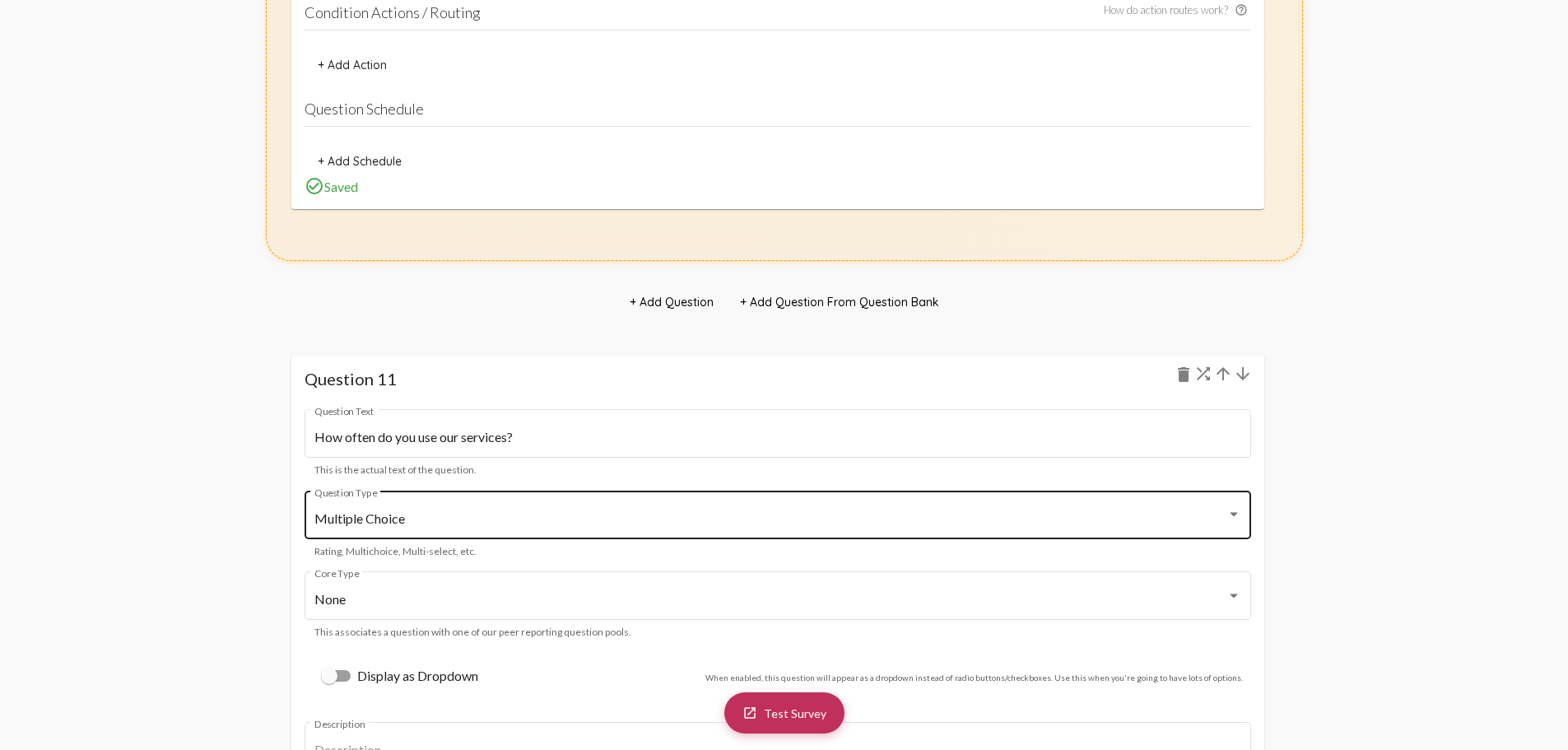
click at [392, 524] on mat-select-trigger "Multiple Choice" at bounding box center [359, 519] width 90 height 16
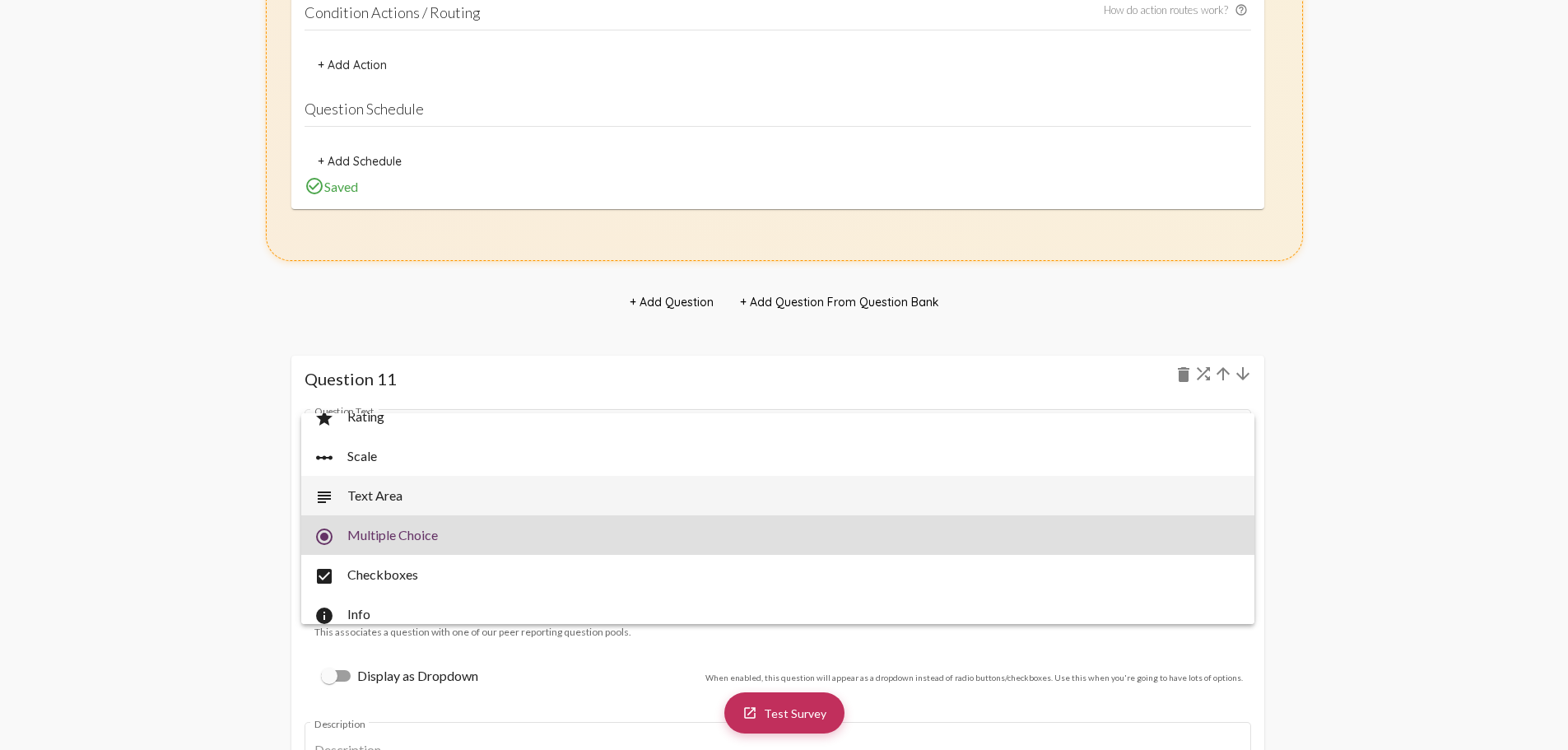
scroll to position [0, 0]
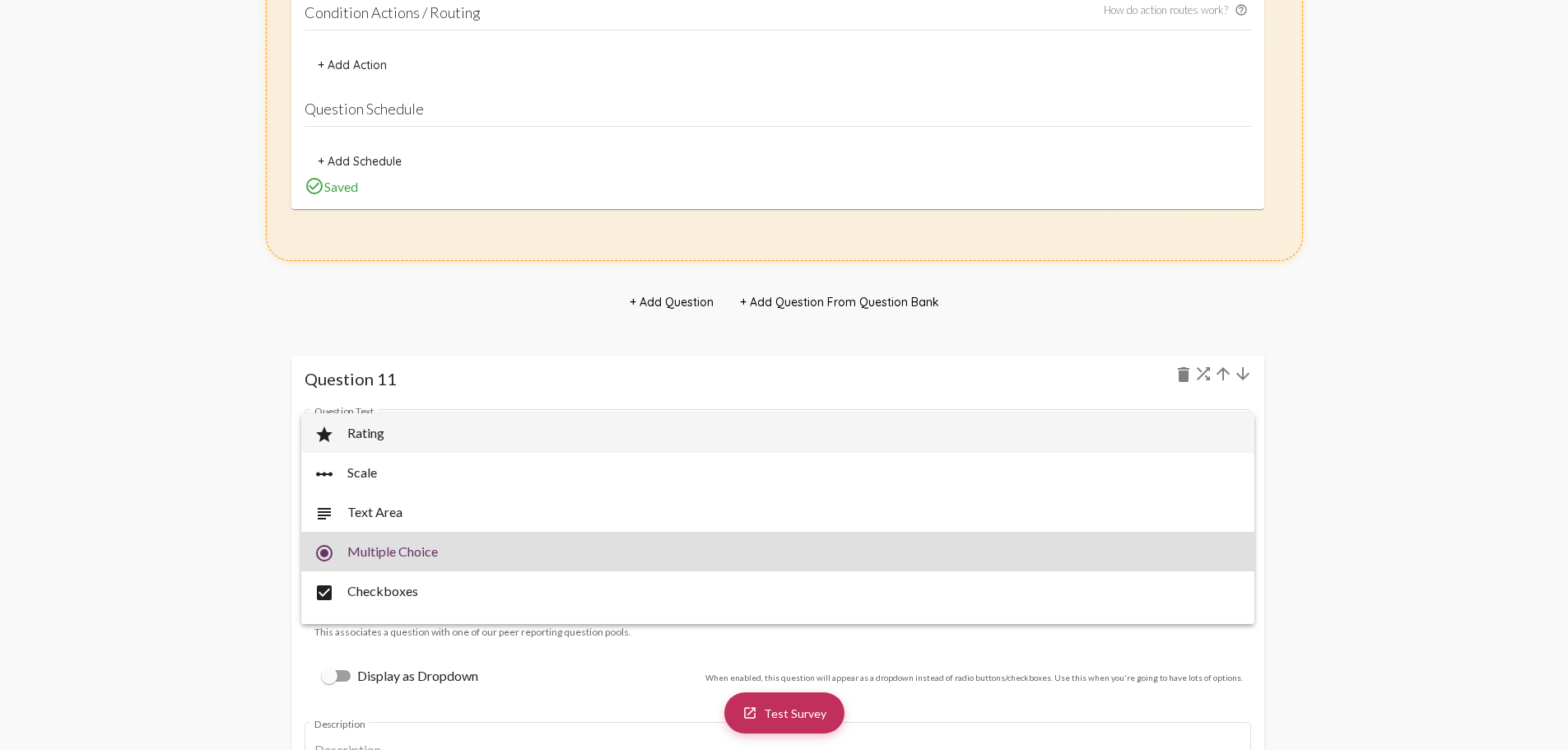
click at [382, 448] on span "star Rating" at bounding box center [778, 433] width 927 height 40
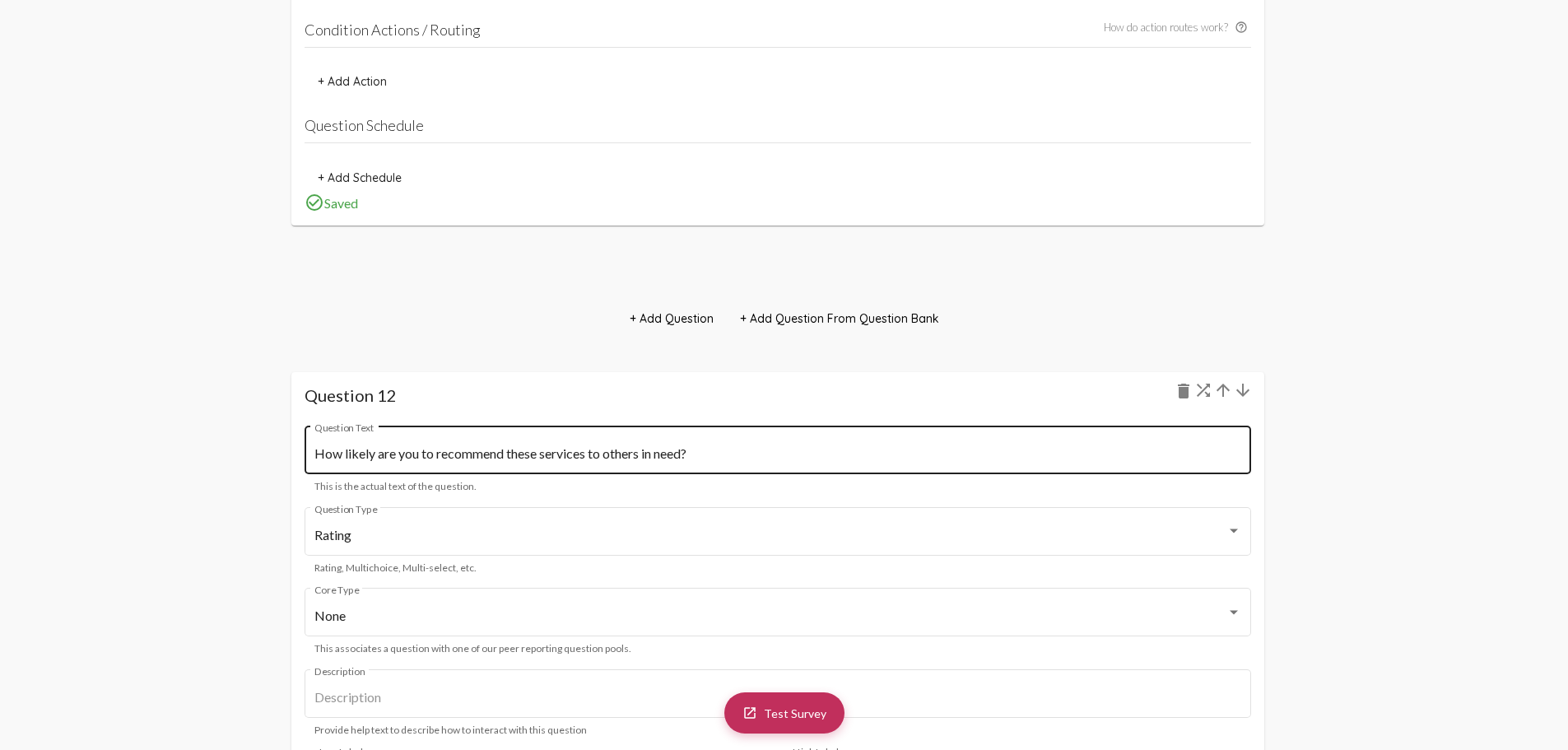
scroll to position [13993, 0]
click at [459, 422] on div "How likely are you to recommend these services to others in need? Question Text" at bounding box center [778, 447] width 927 height 52
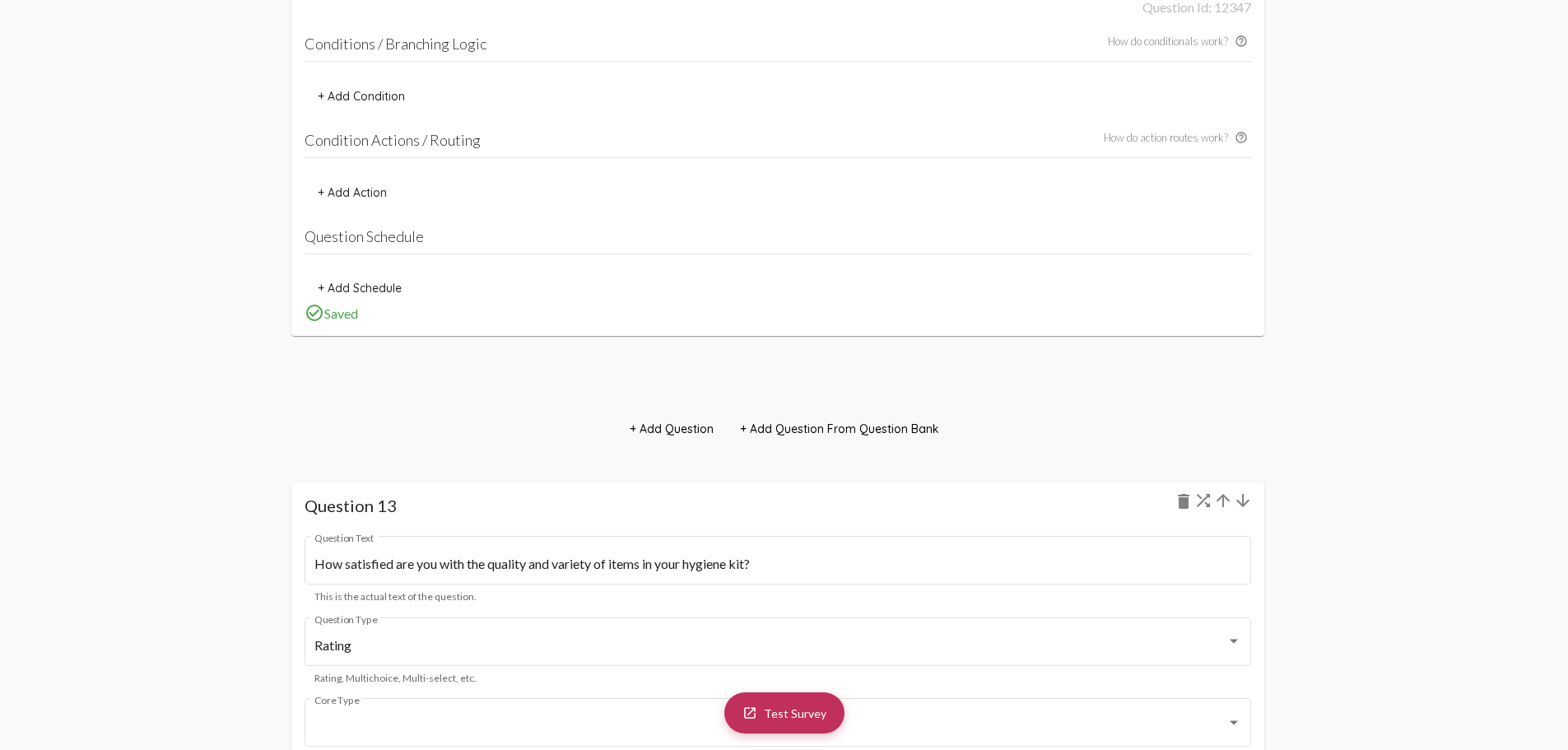
scroll to position [14898, 0]
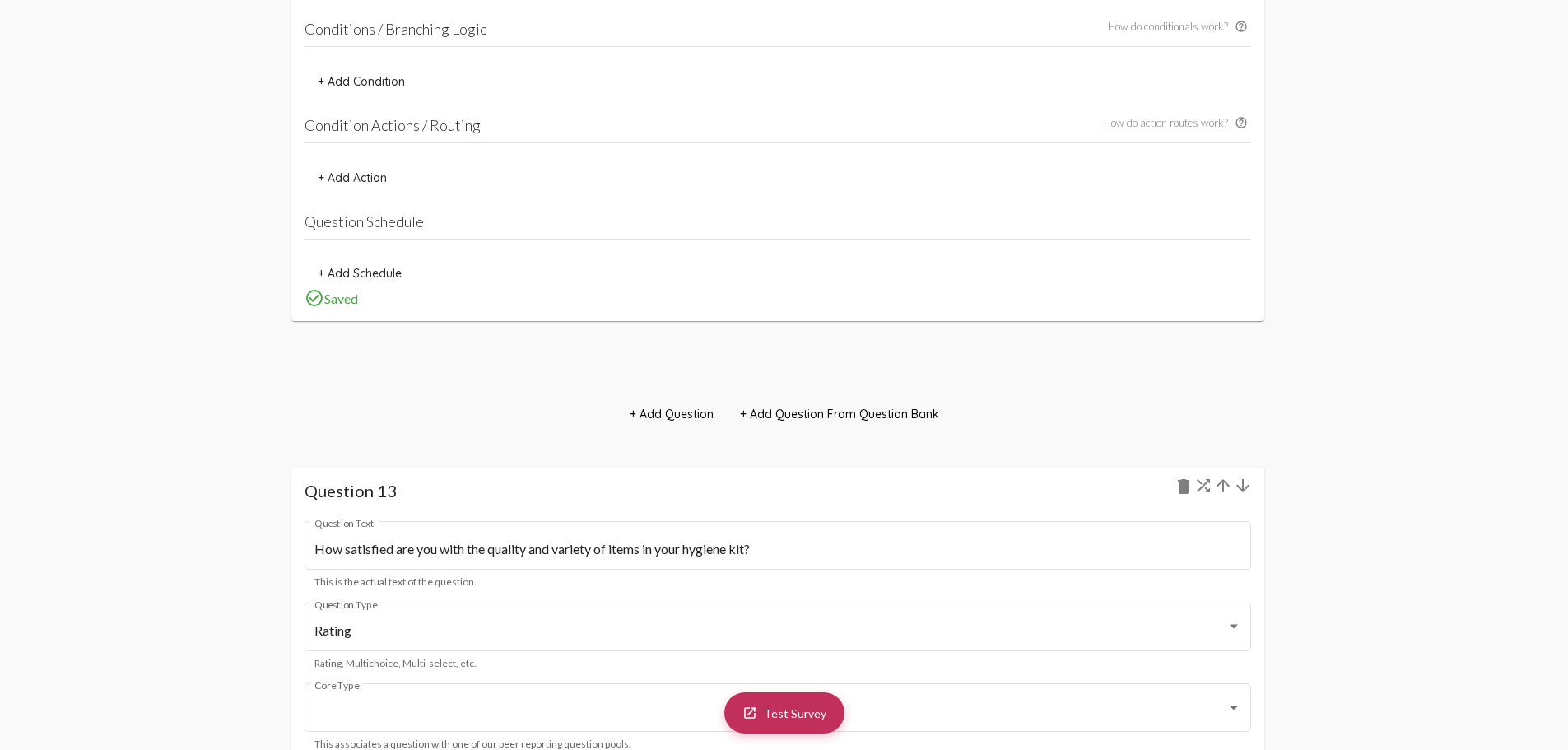
click at [539, 499] on h1 "Question 13 delete" at bounding box center [778, 491] width 946 height 20
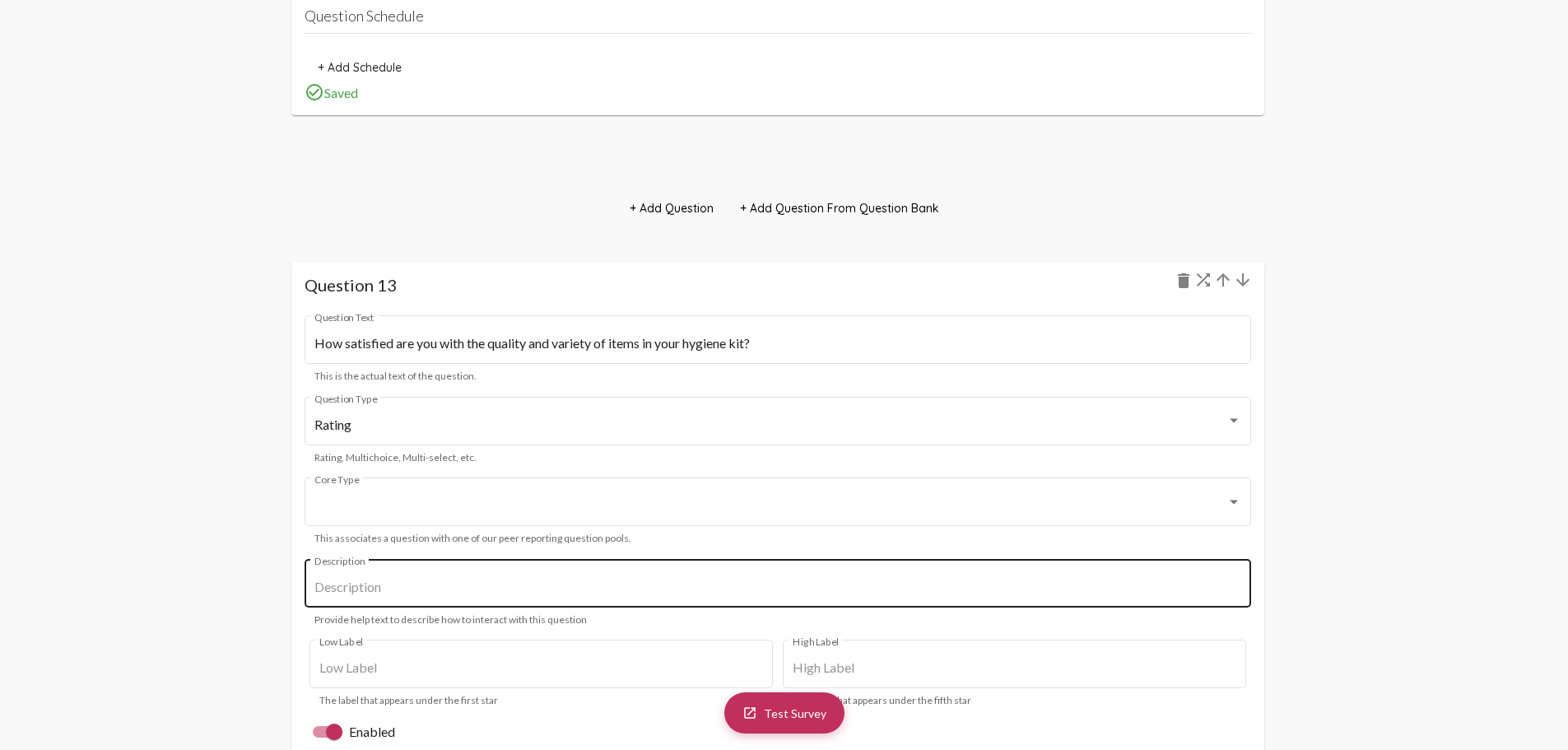
scroll to position [15145, 0]
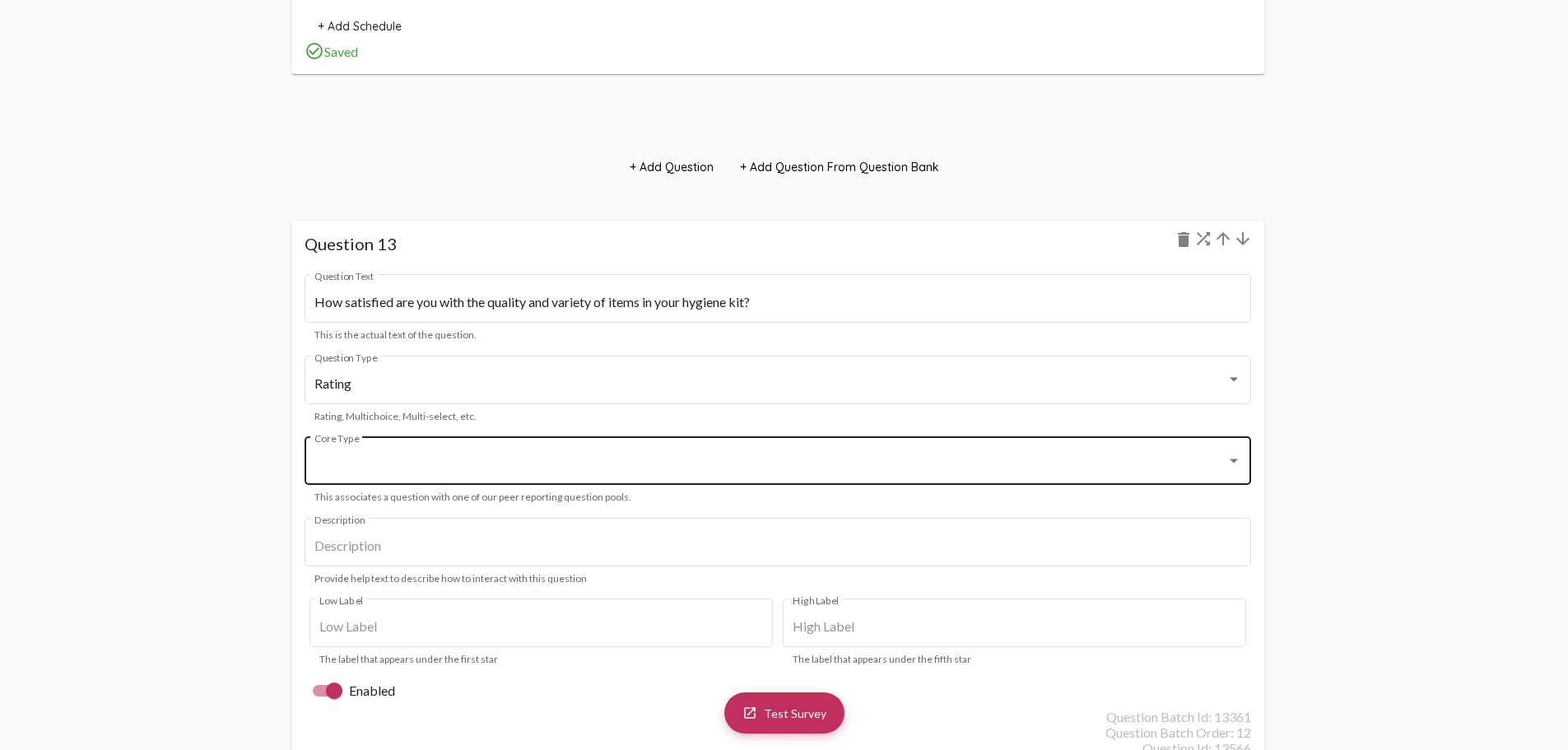
click at [384, 477] on div "Core Type" at bounding box center [778, 459] width 927 height 52
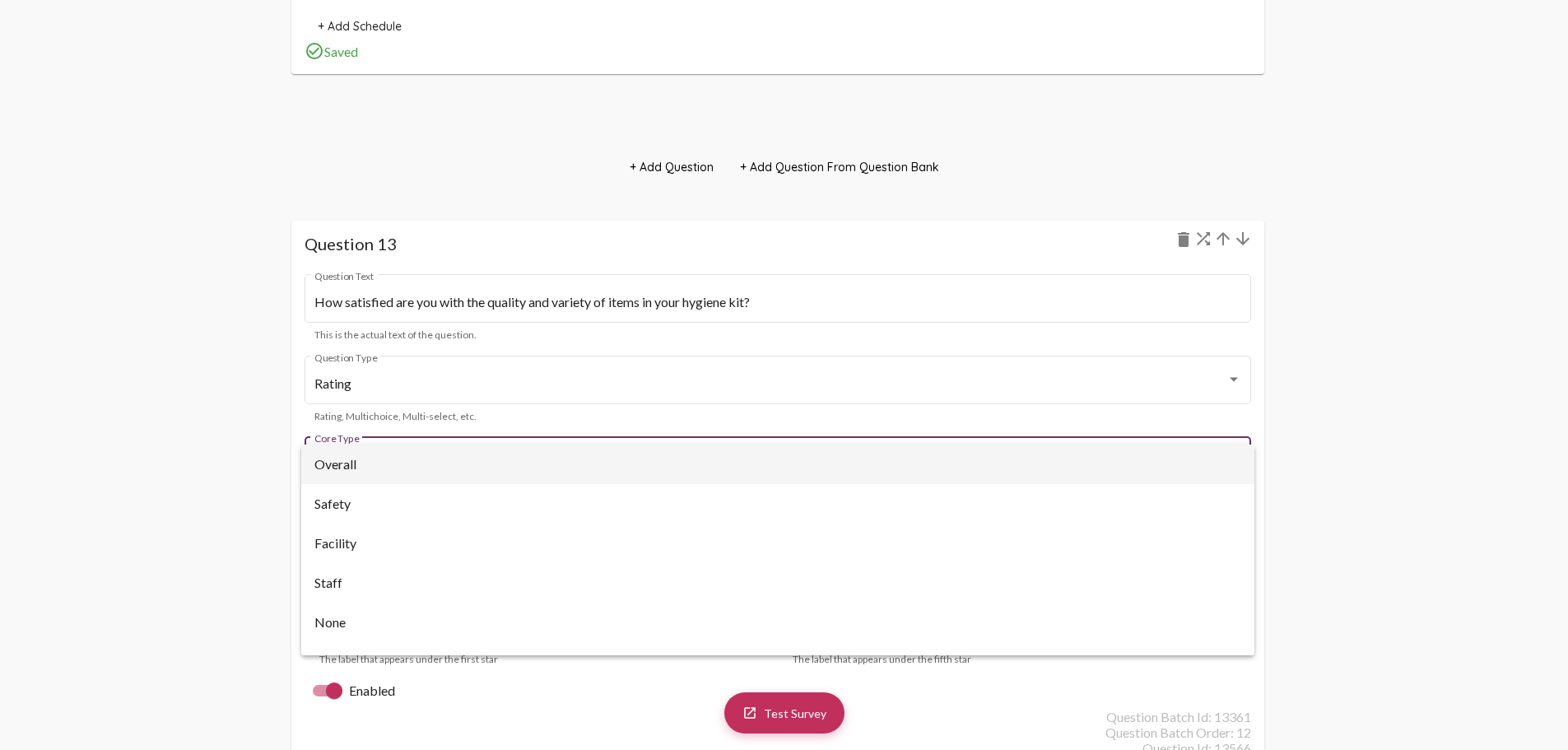
click at [281, 467] on div at bounding box center [784, 375] width 1568 height 750
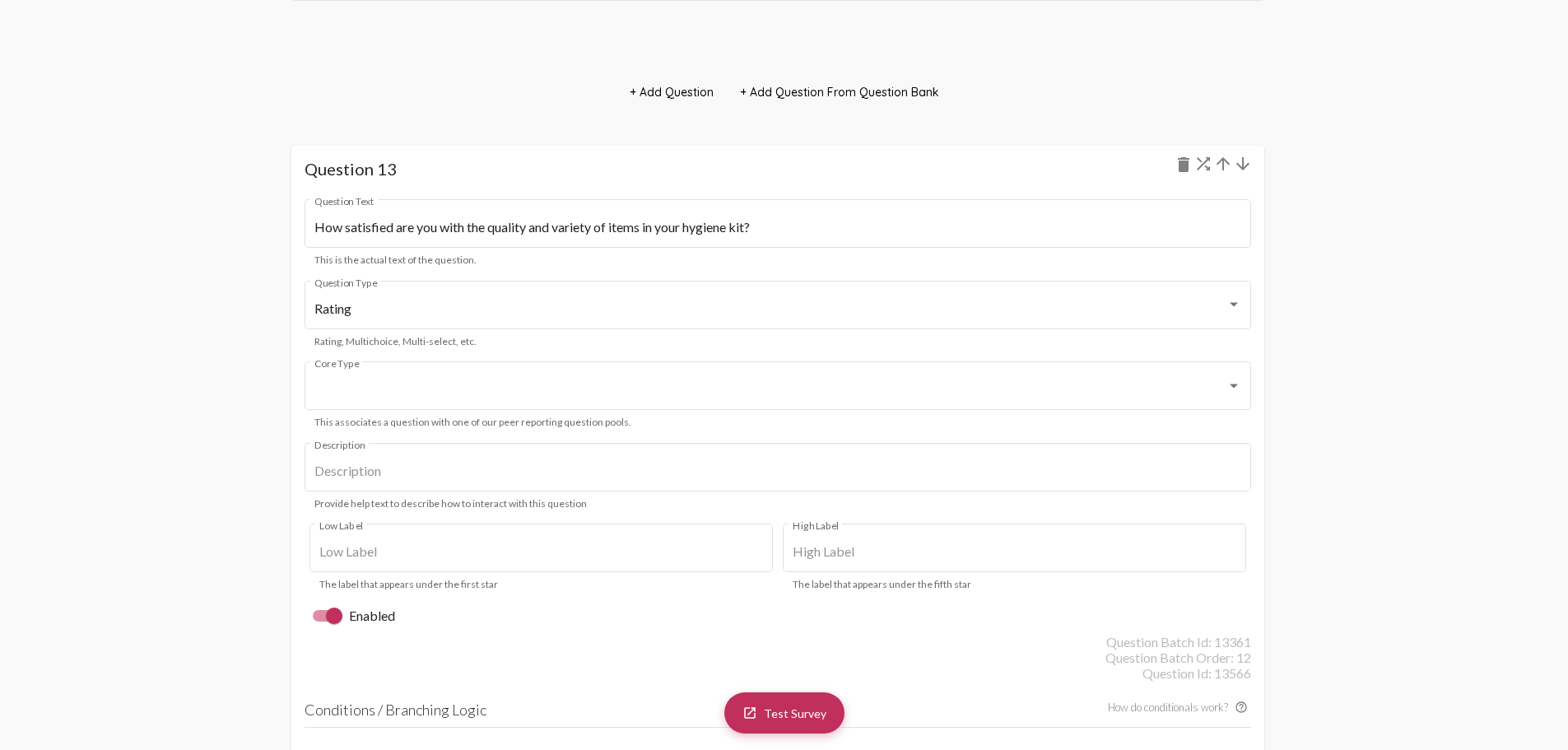
scroll to position [15227, 0]
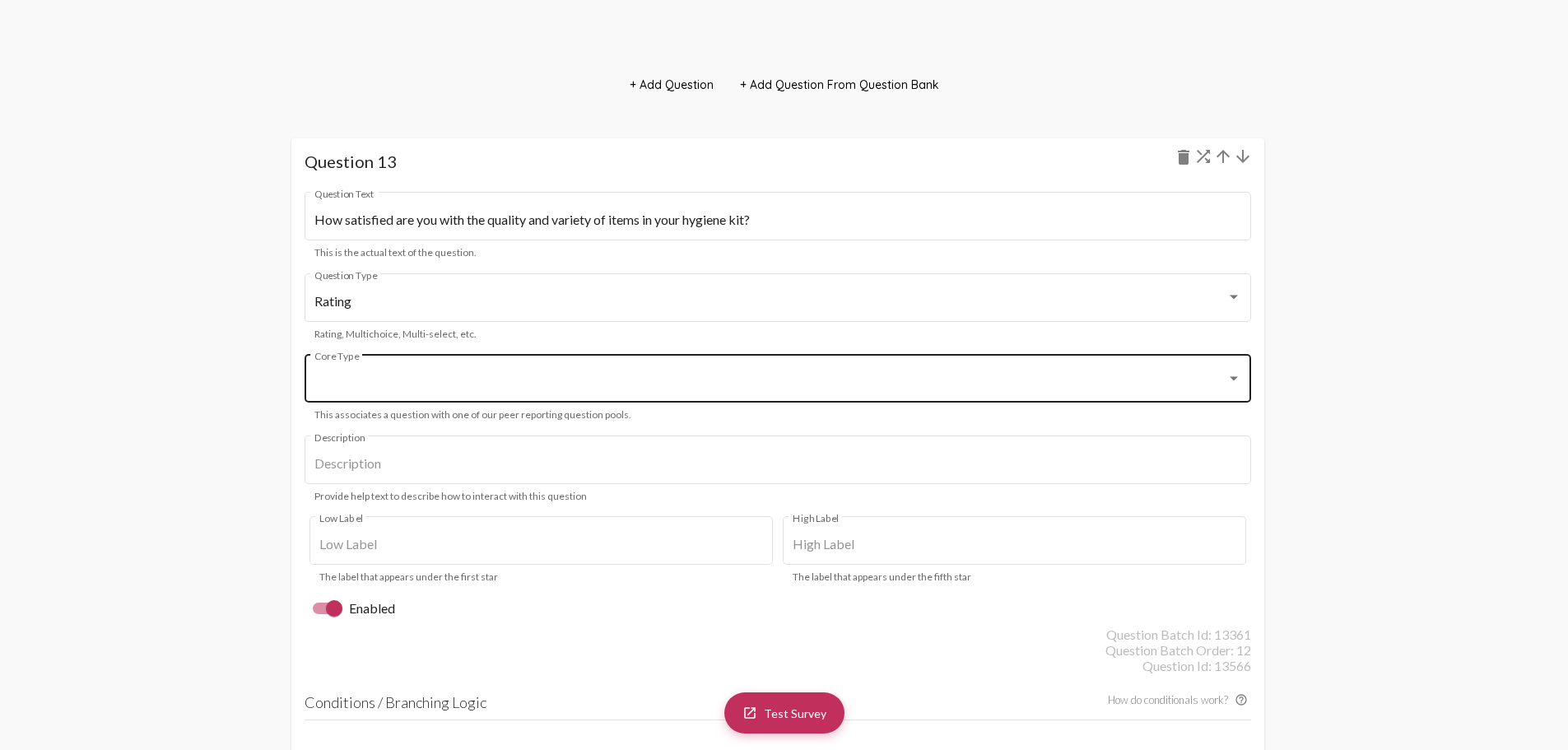
click at [335, 378] on div at bounding box center [771, 381] width 913 height 15
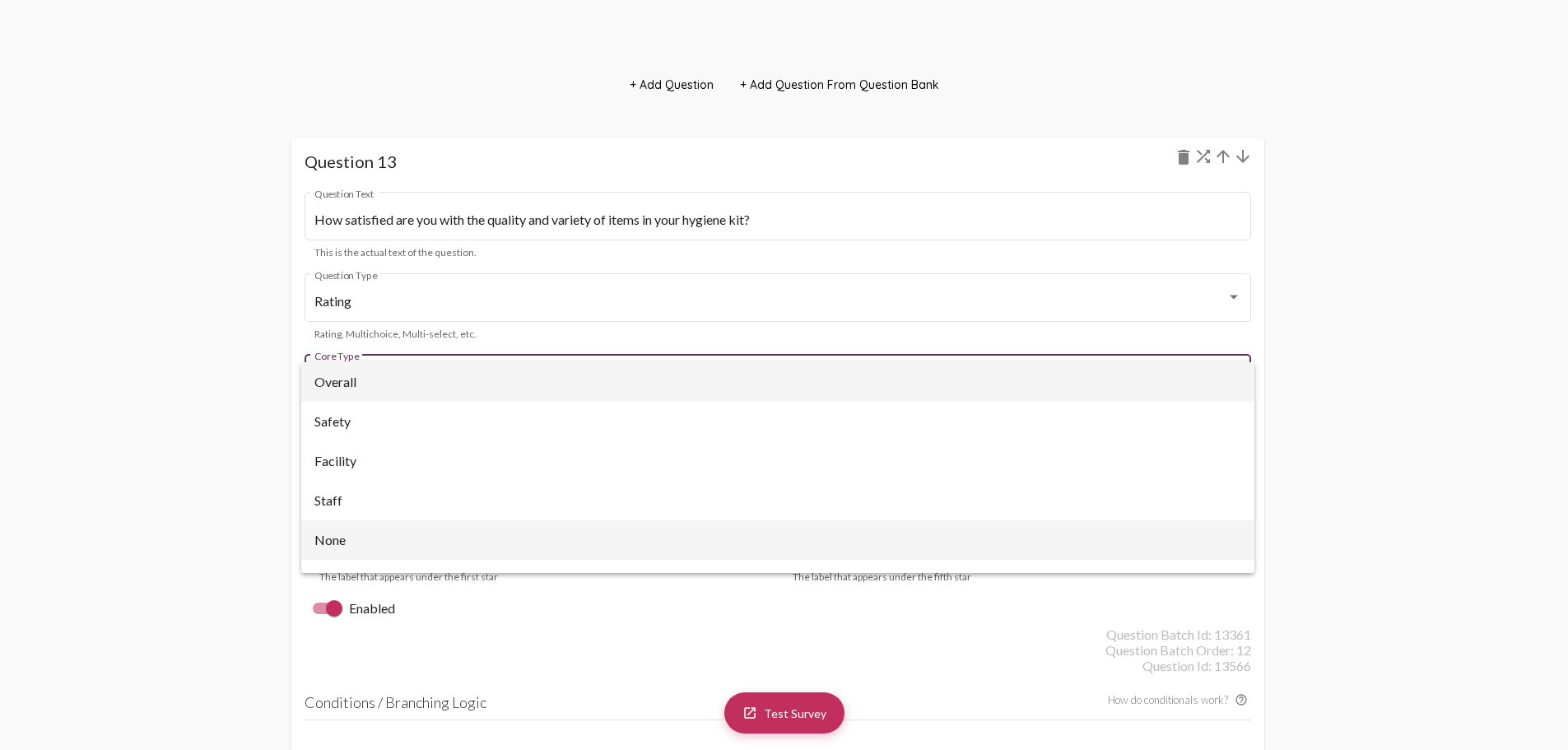
click at [340, 542] on span "None" at bounding box center [778, 540] width 927 height 40
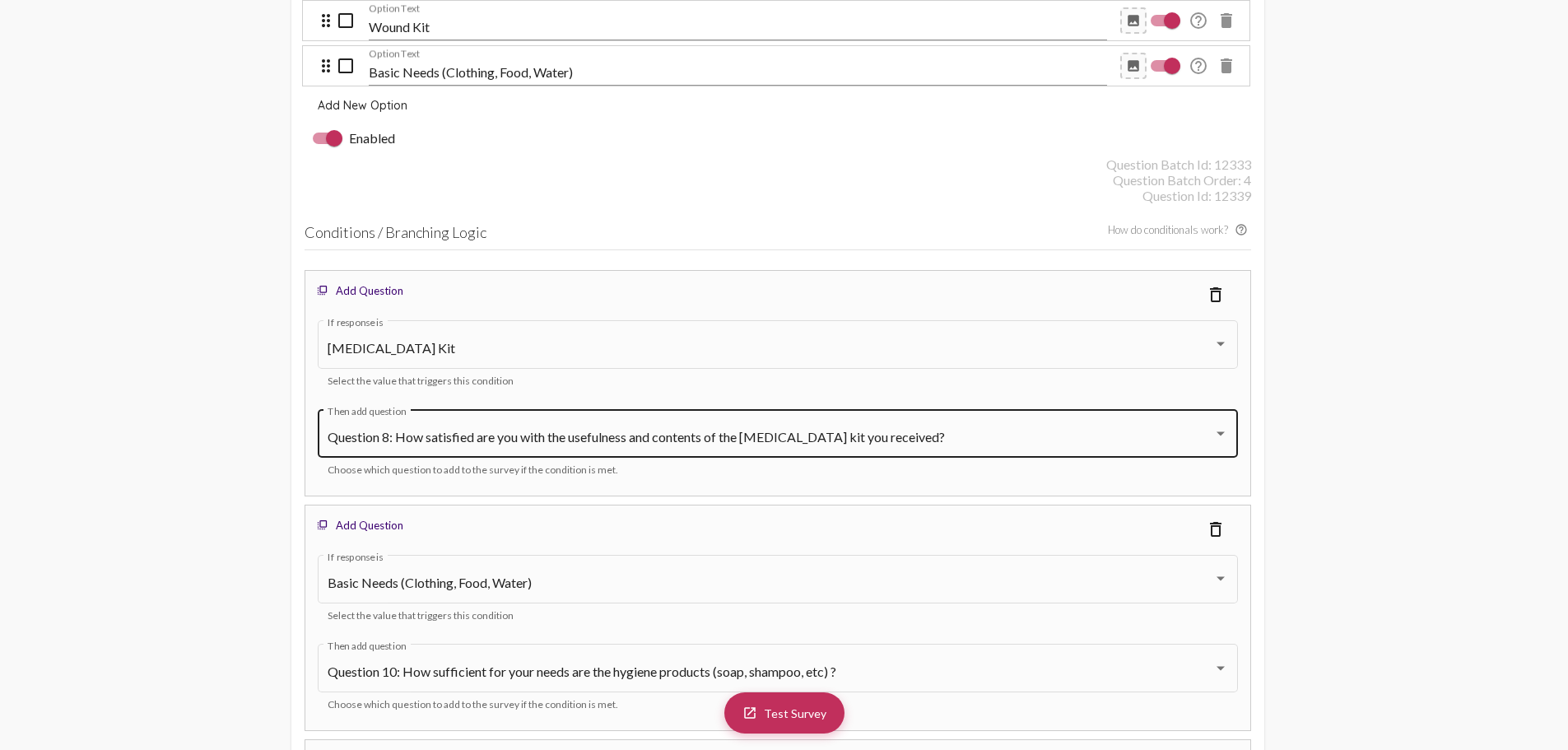
scroll to position [4885, 0]
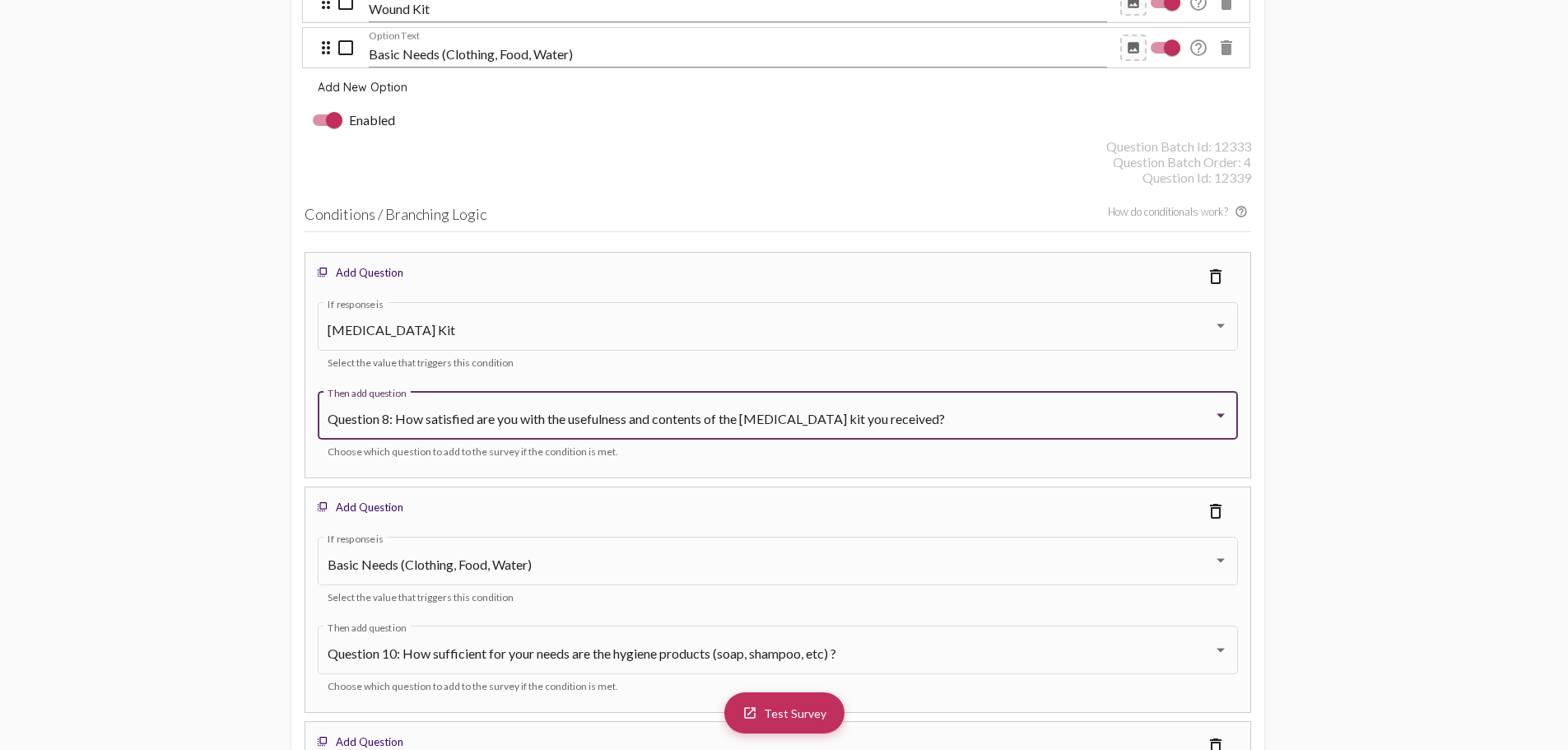
click at [657, 419] on span "Question 8: How satisfied are you with the usefulness and contents of the [MEDI…" at bounding box center [637, 419] width 618 height 16
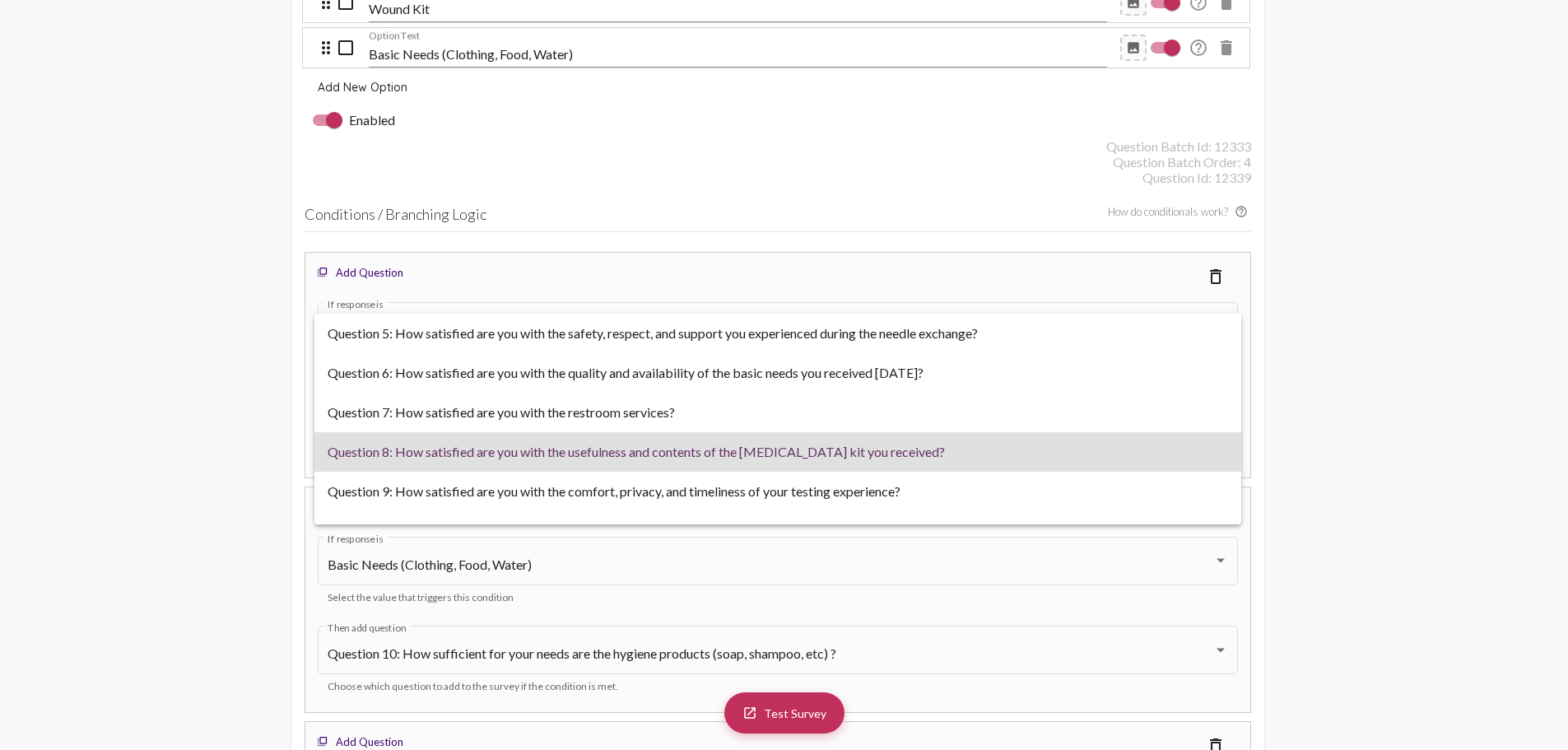
scroll to position [33, 0]
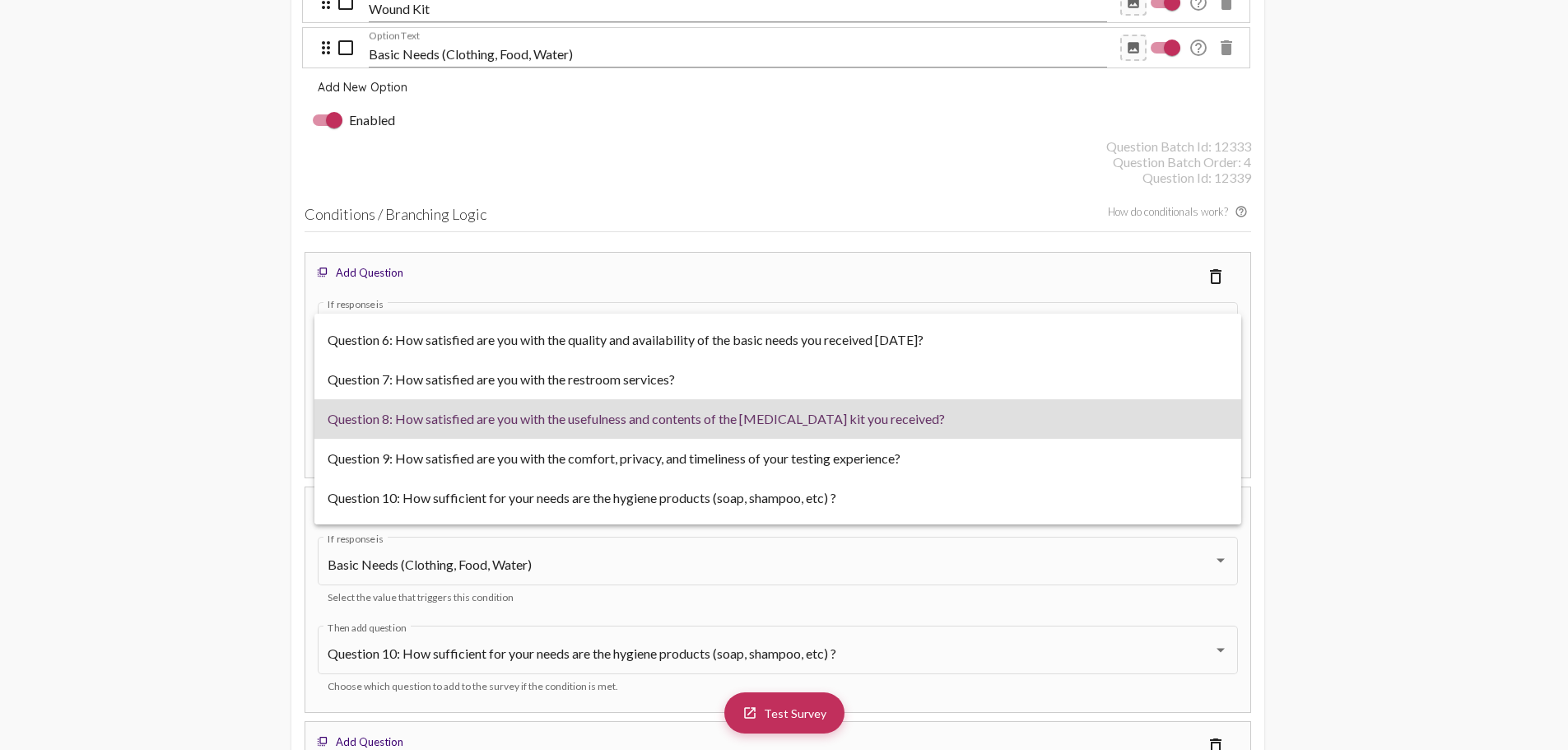
click at [657, 419] on span "Question 8: How satisfied are you with the usefulness and contents of the [MEDI…" at bounding box center [778, 419] width 901 height 40
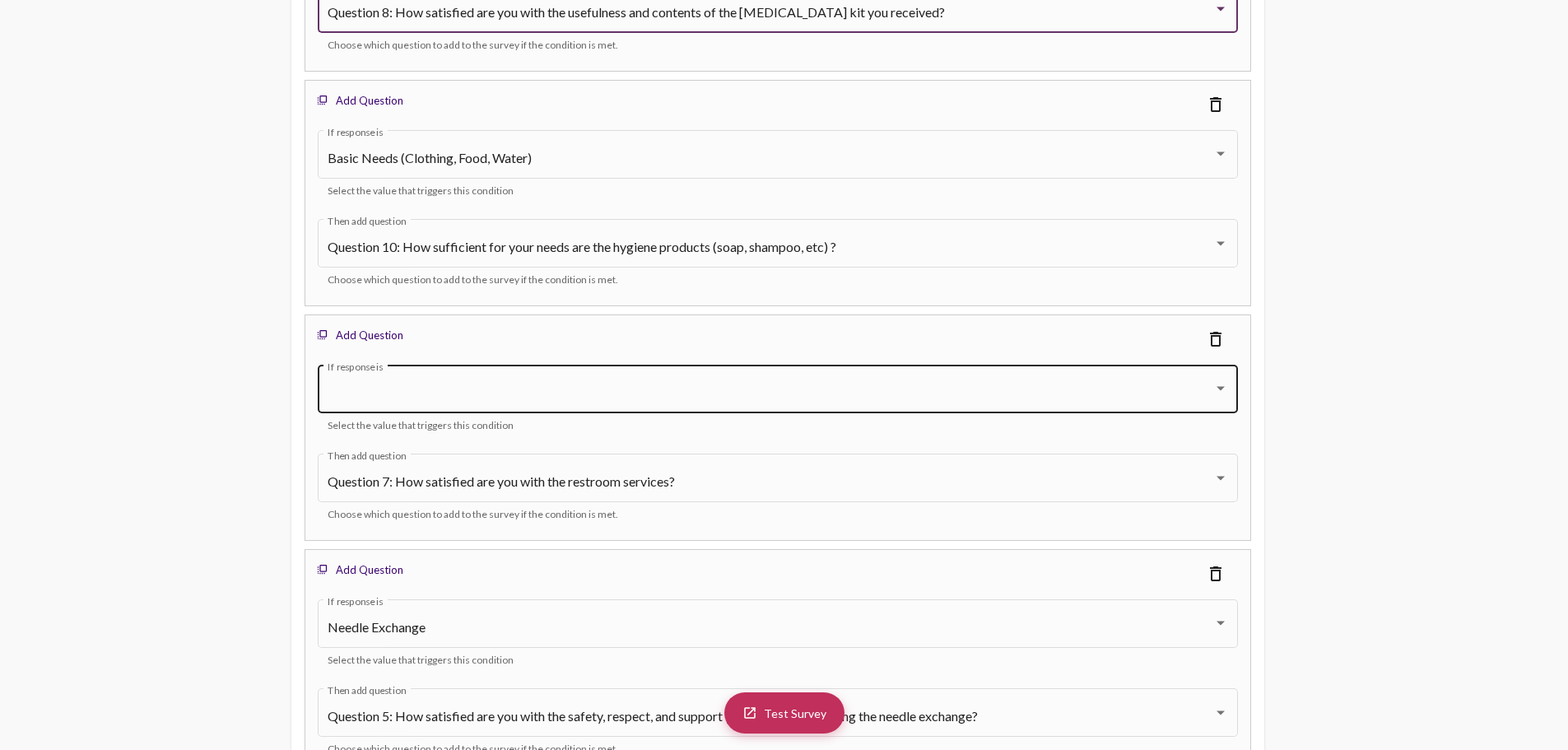
scroll to position [5297, 0]
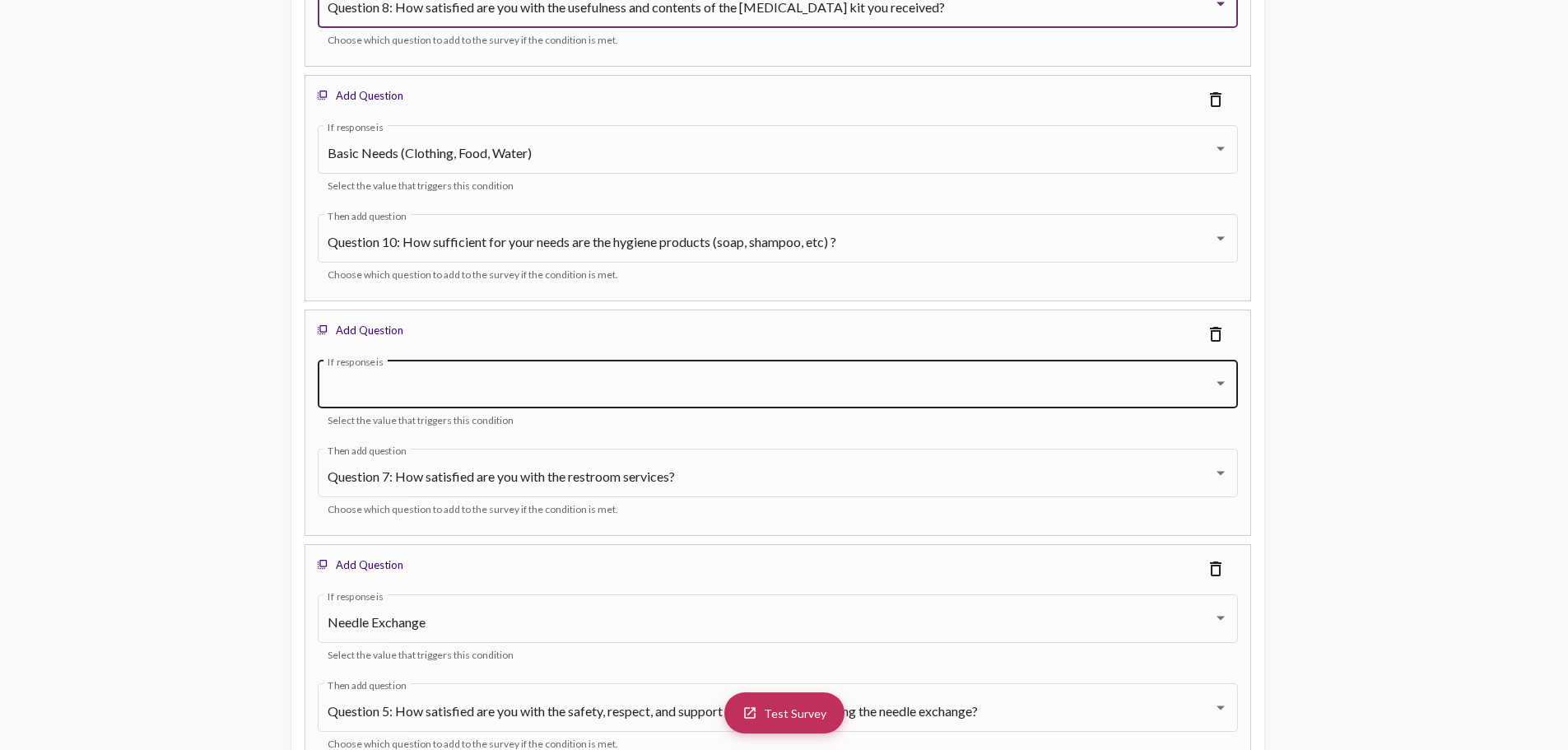
click at [429, 375] on div "If response is" at bounding box center [778, 382] width 901 height 52
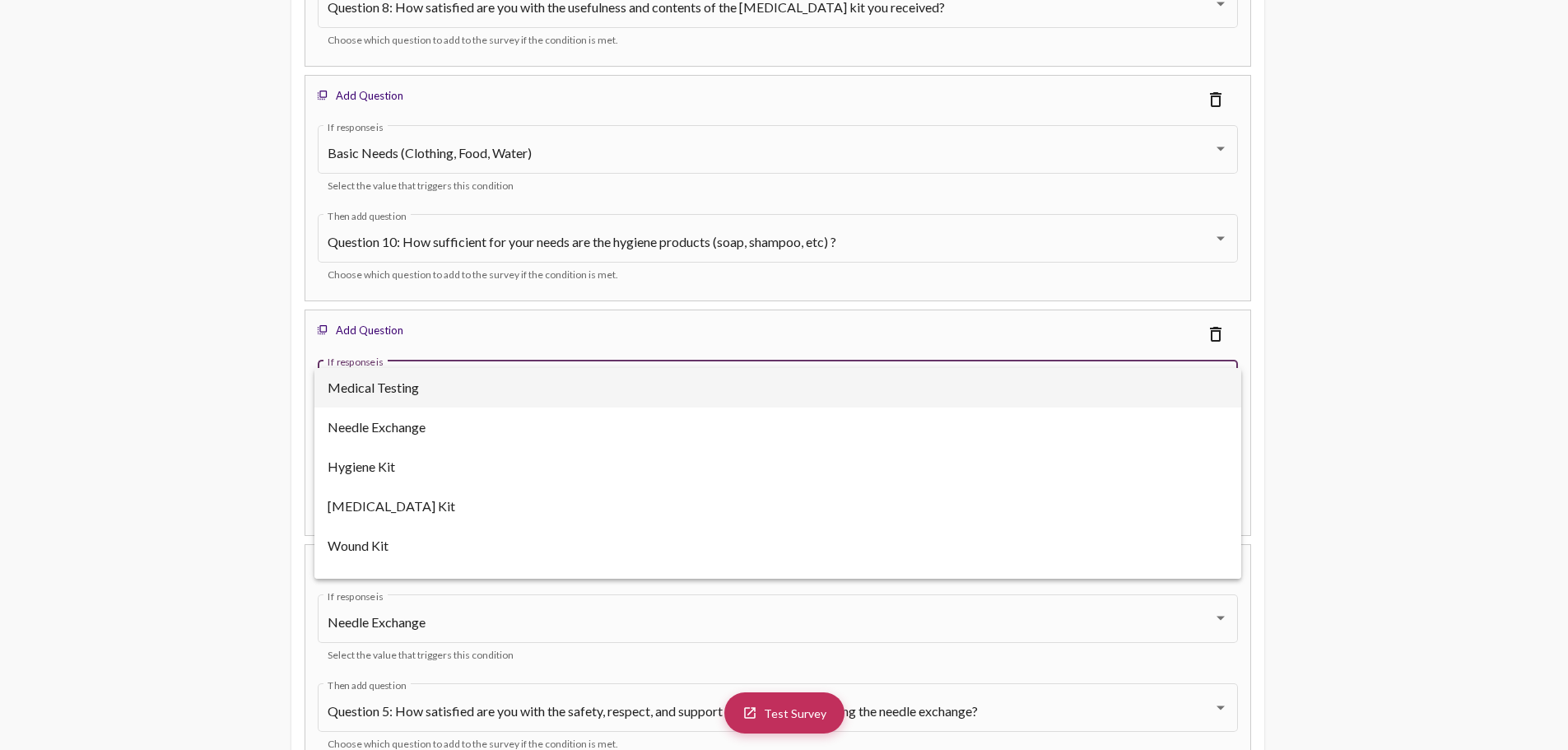
click at [421, 394] on span "Medical Testing" at bounding box center [778, 388] width 901 height 40
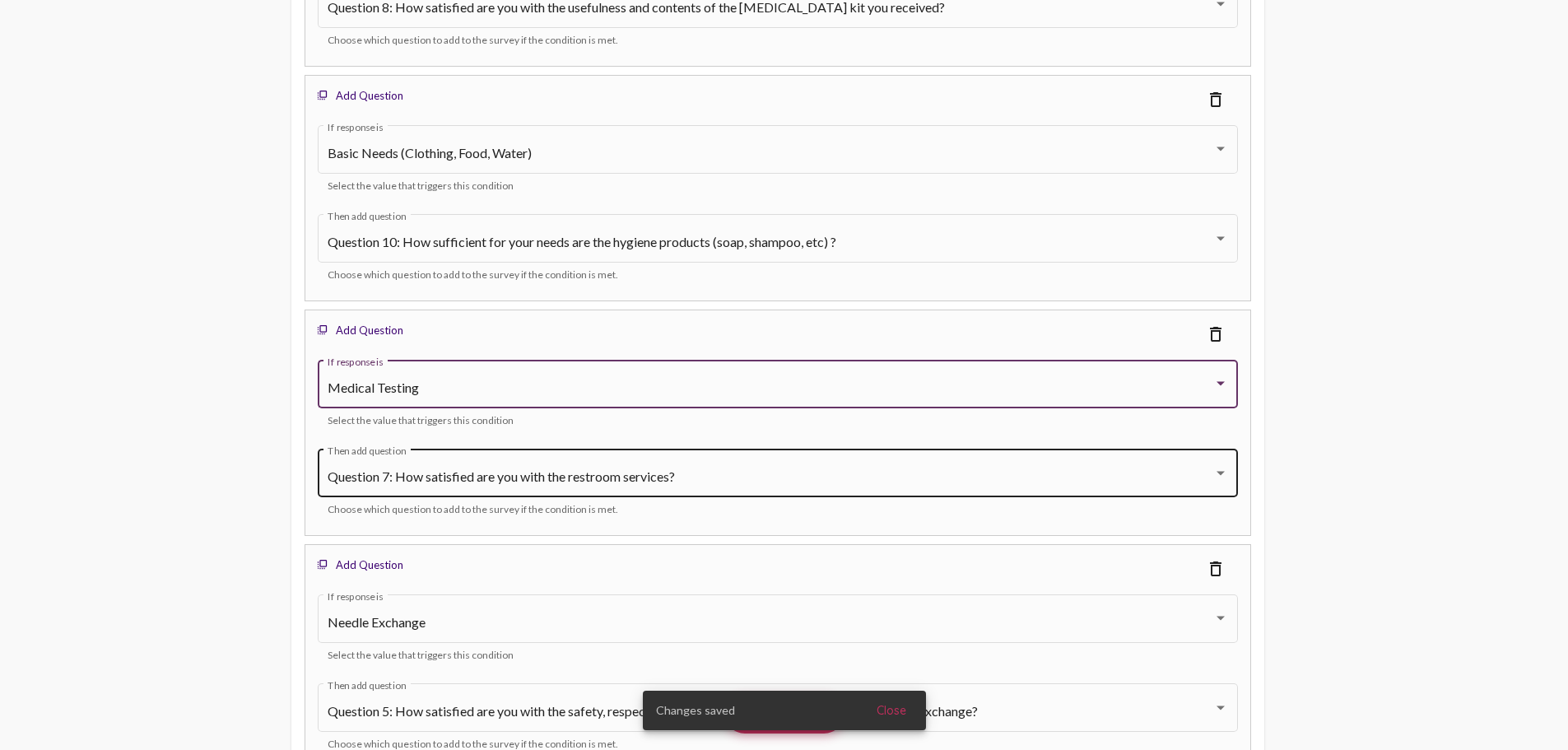
click at [473, 469] on div "Question 7: How satisfied are you with the restroom services? Then add question" at bounding box center [778, 471] width 901 height 52
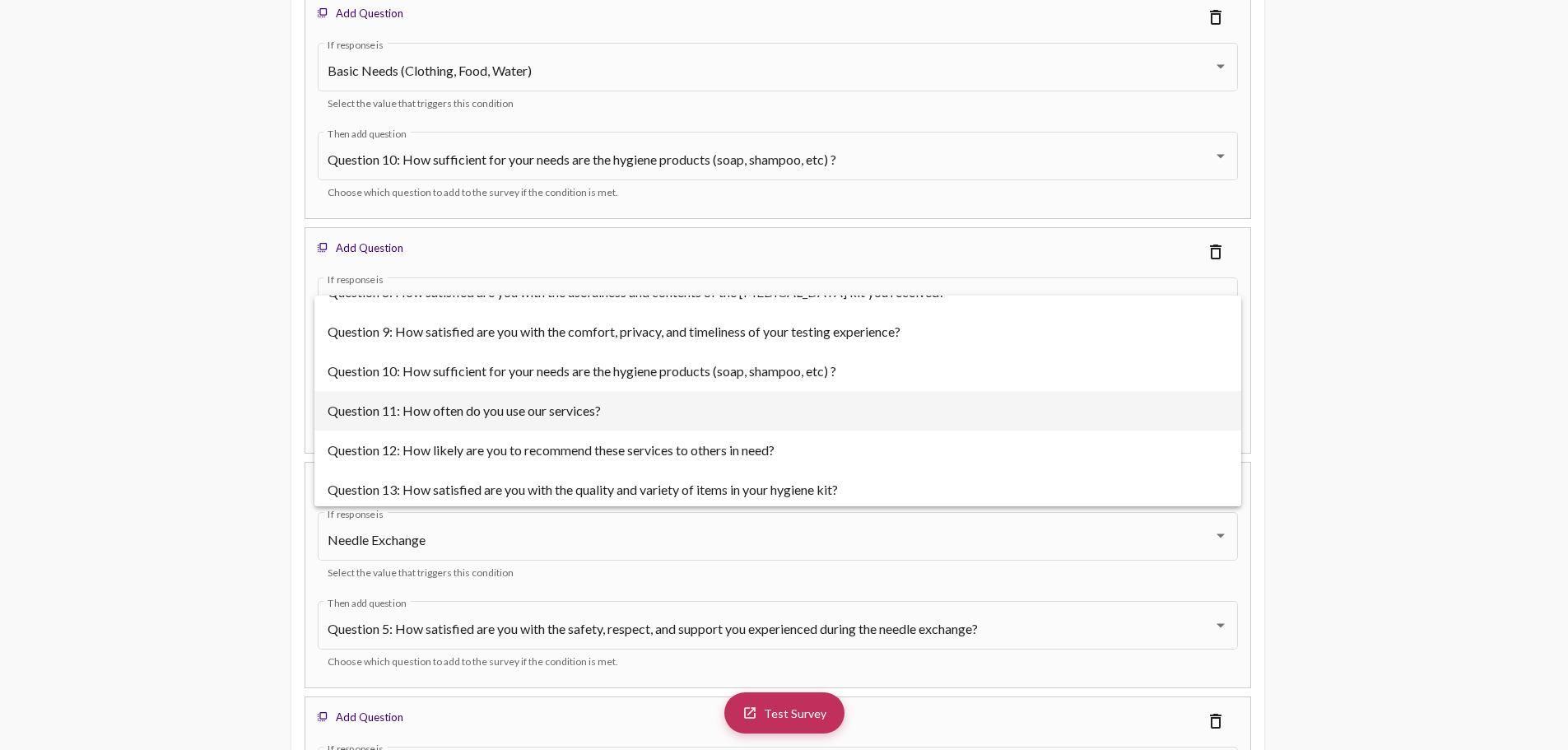
scroll to position [60, 0]
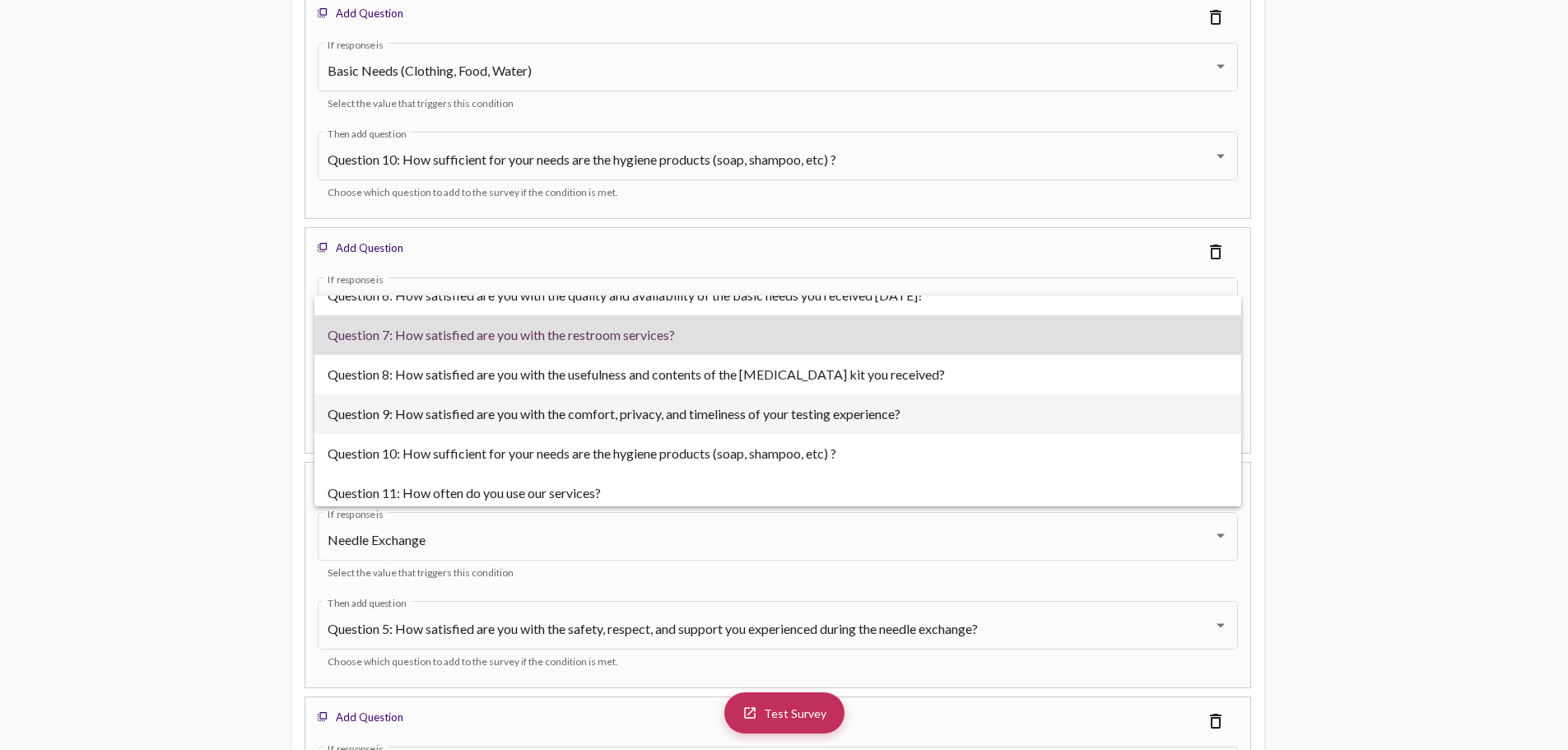
click at [686, 419] on span "Question 9: How satisfied are you with the comfort, privacy, and timeliness of …" at bounding box center [778, 414] width 901 height 40
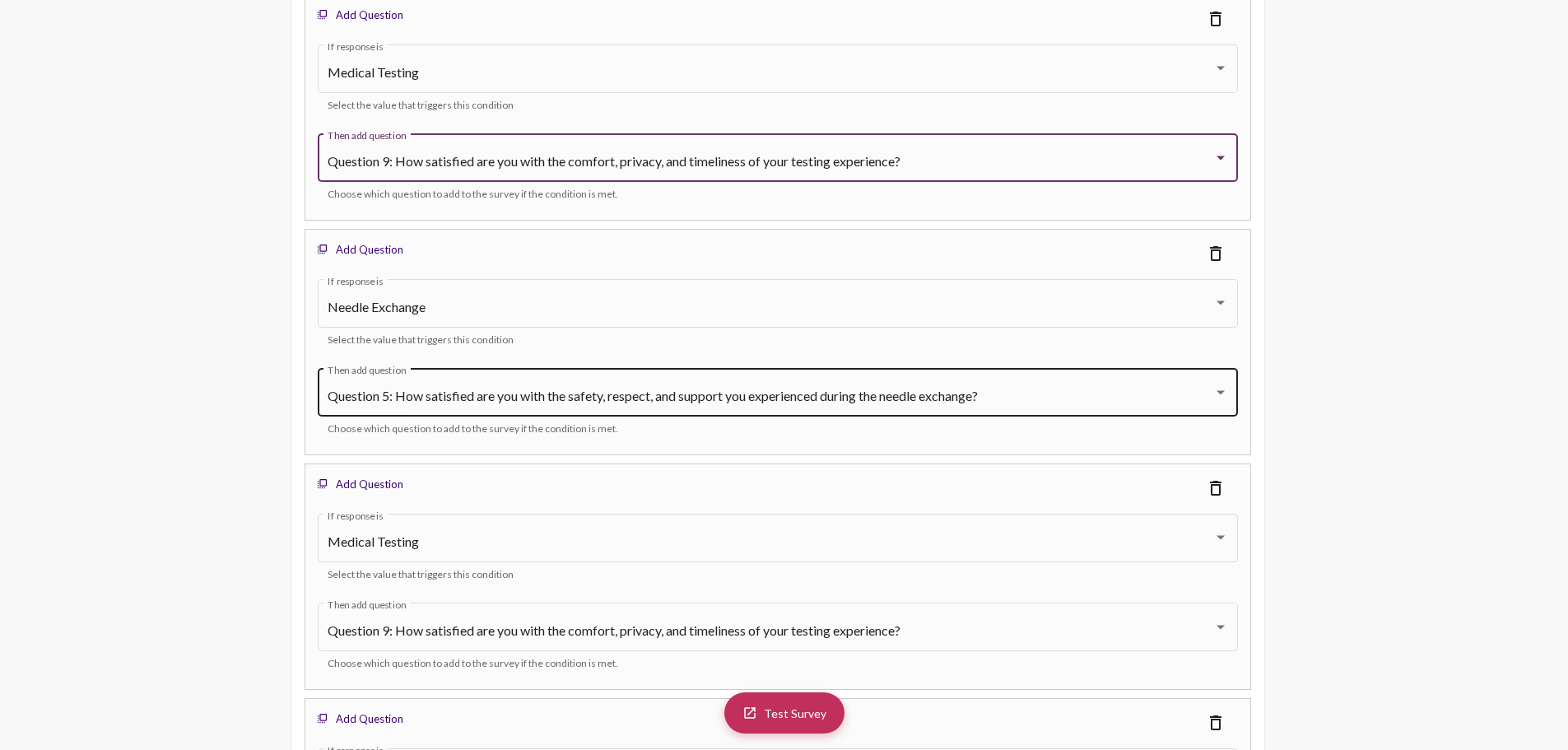
scroll to position [5709, 0]
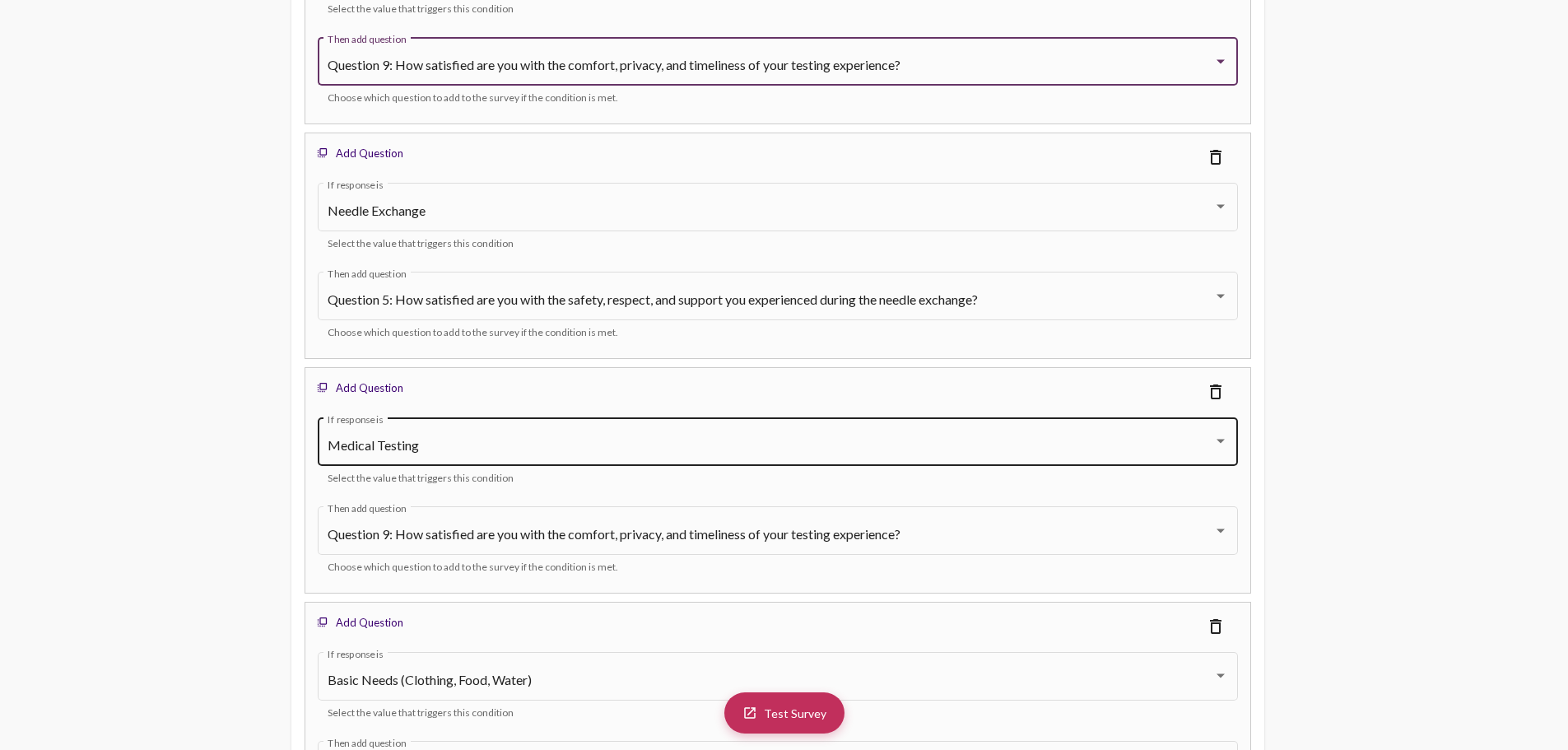
click at [445, 444] on div "Medical Testing" at bounding box center [771, 445] width 886 height 15
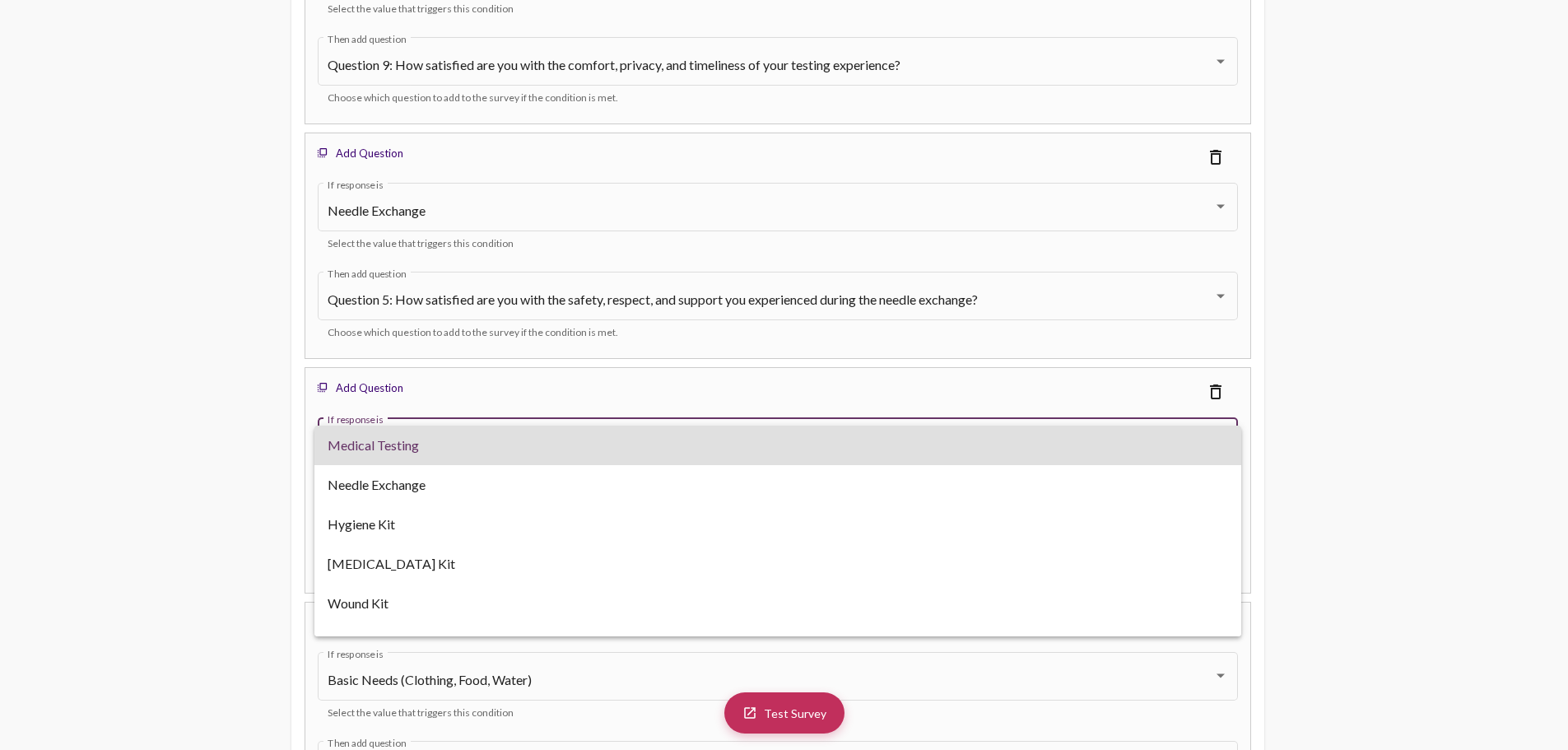
click at [246, 437] on div at bounding box center [784, 375] width 1568 height 750
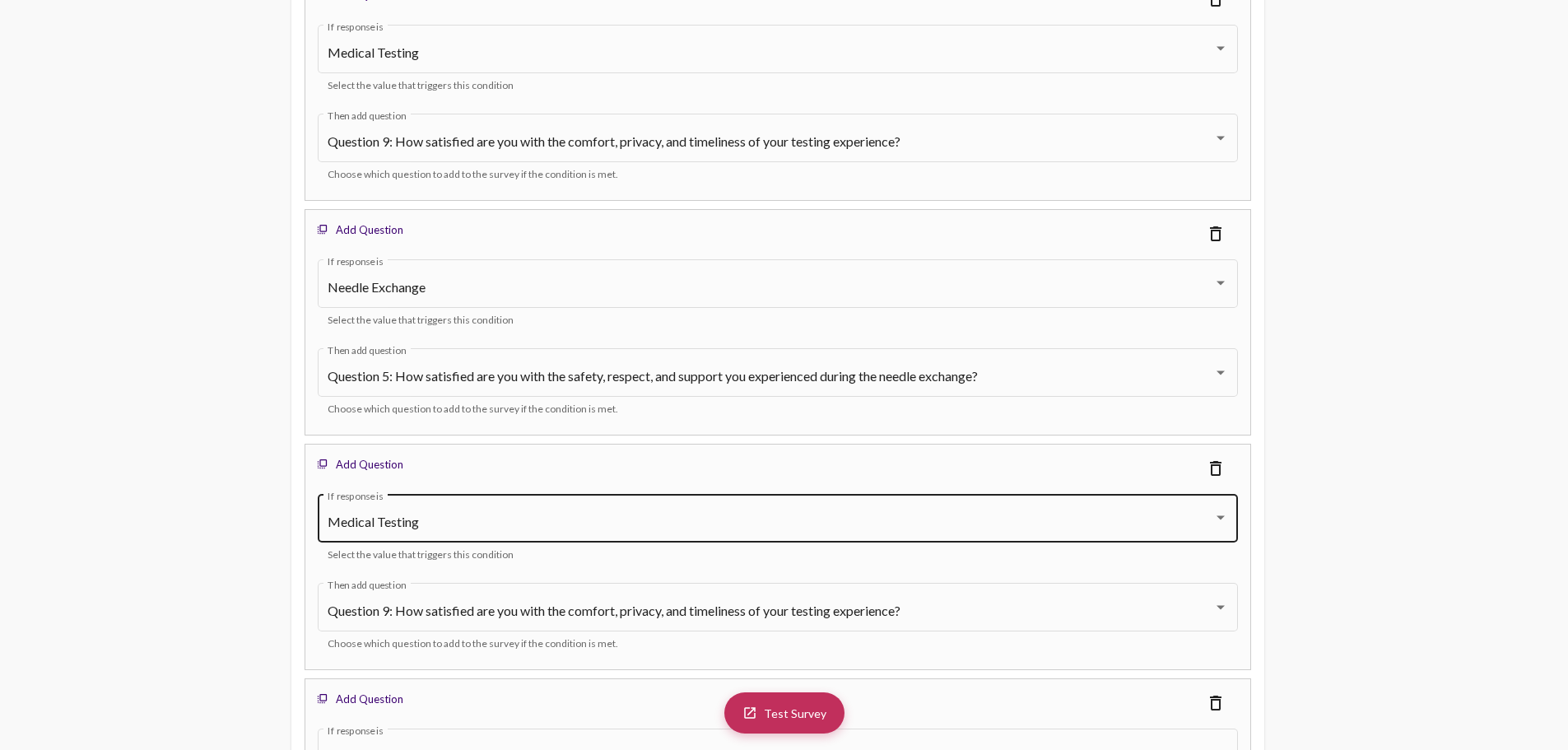
scroll to position [5544, 0]
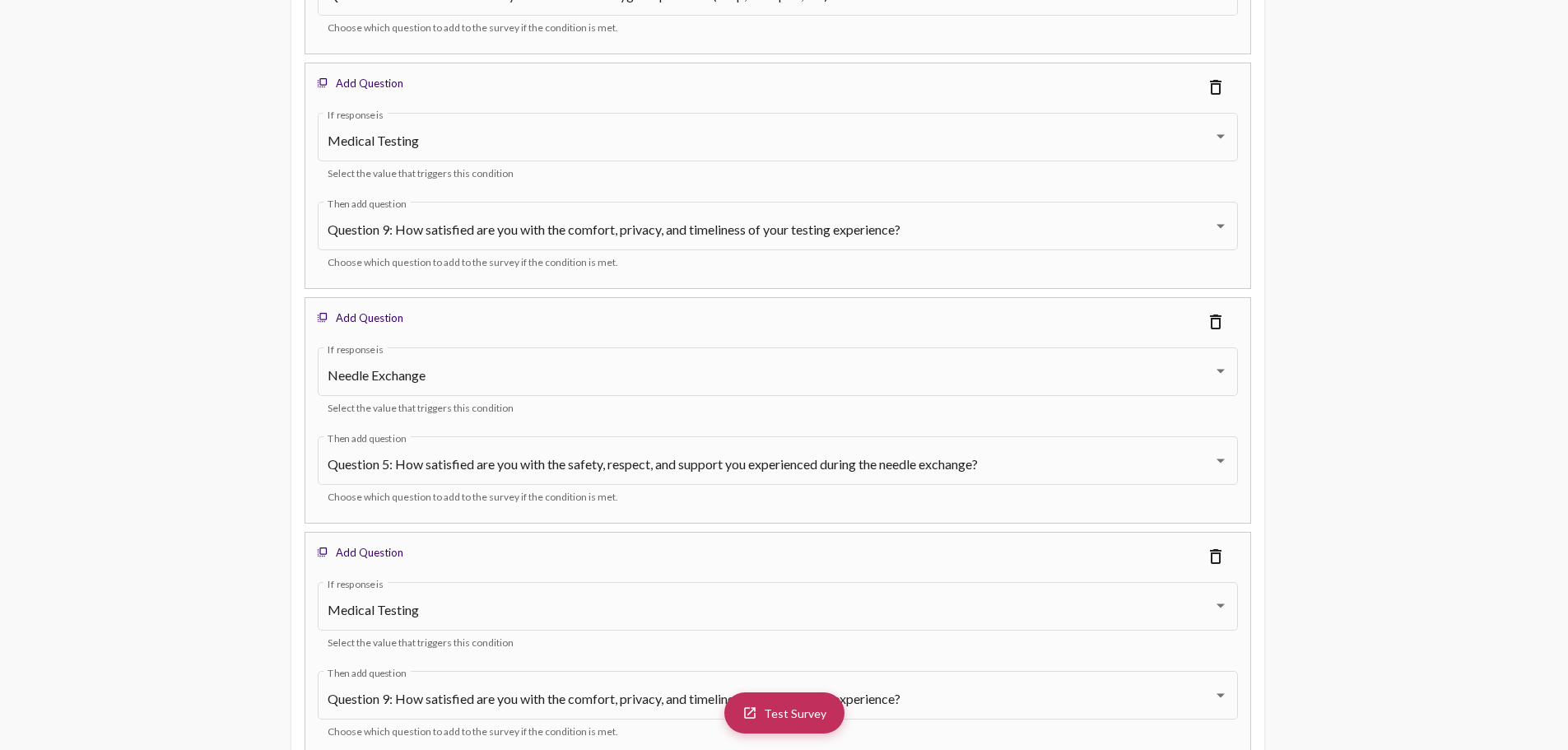
click at [1215, 89] on mat-icon "delete_outline" at bounding box center [1215, 87] width 20 height 20
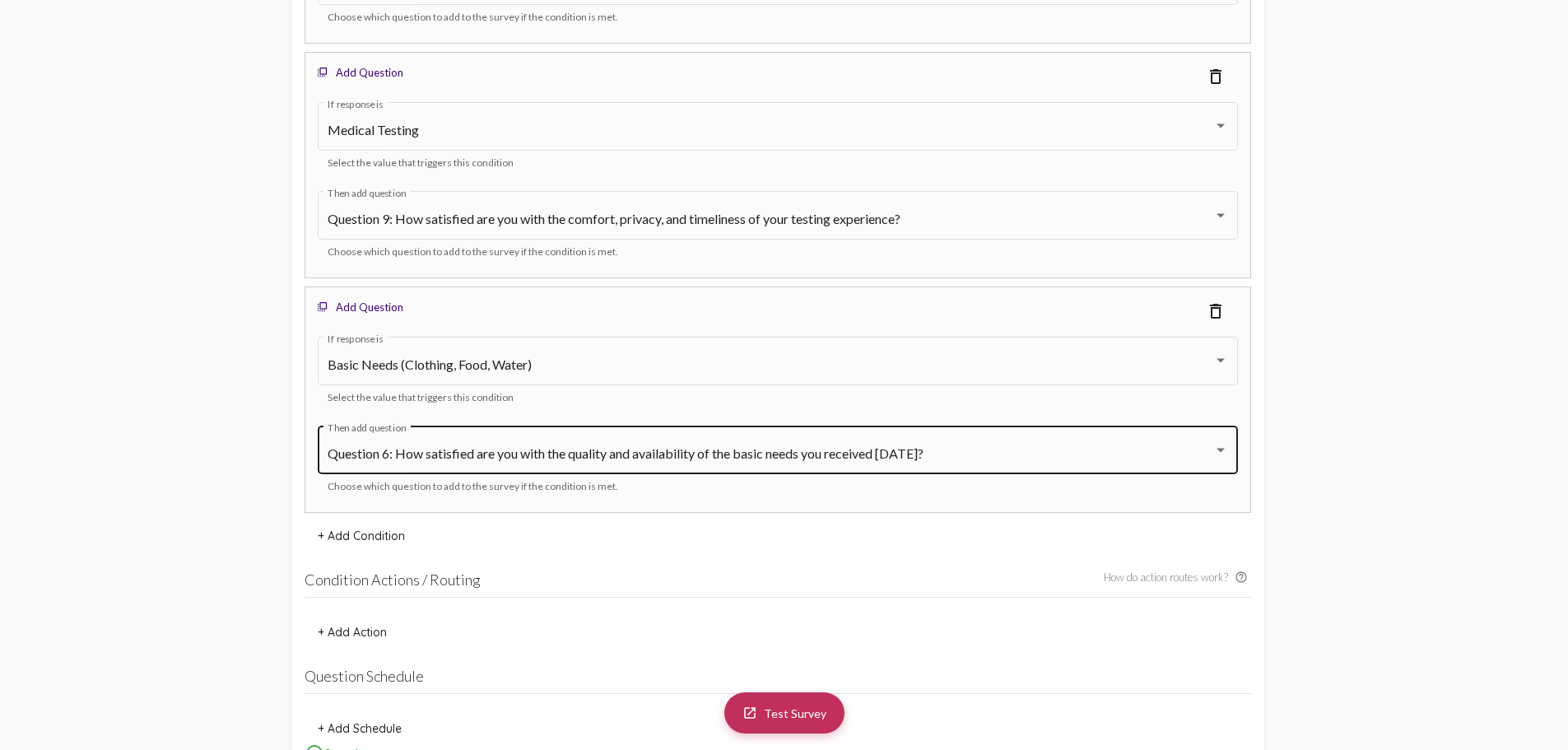
scroll to position [5791, 0]
click at [602, 451] on span "Question 6: How satisfied are you with the quality and availability of the basi…" at bounding box center [626, 452] width 596 height 16
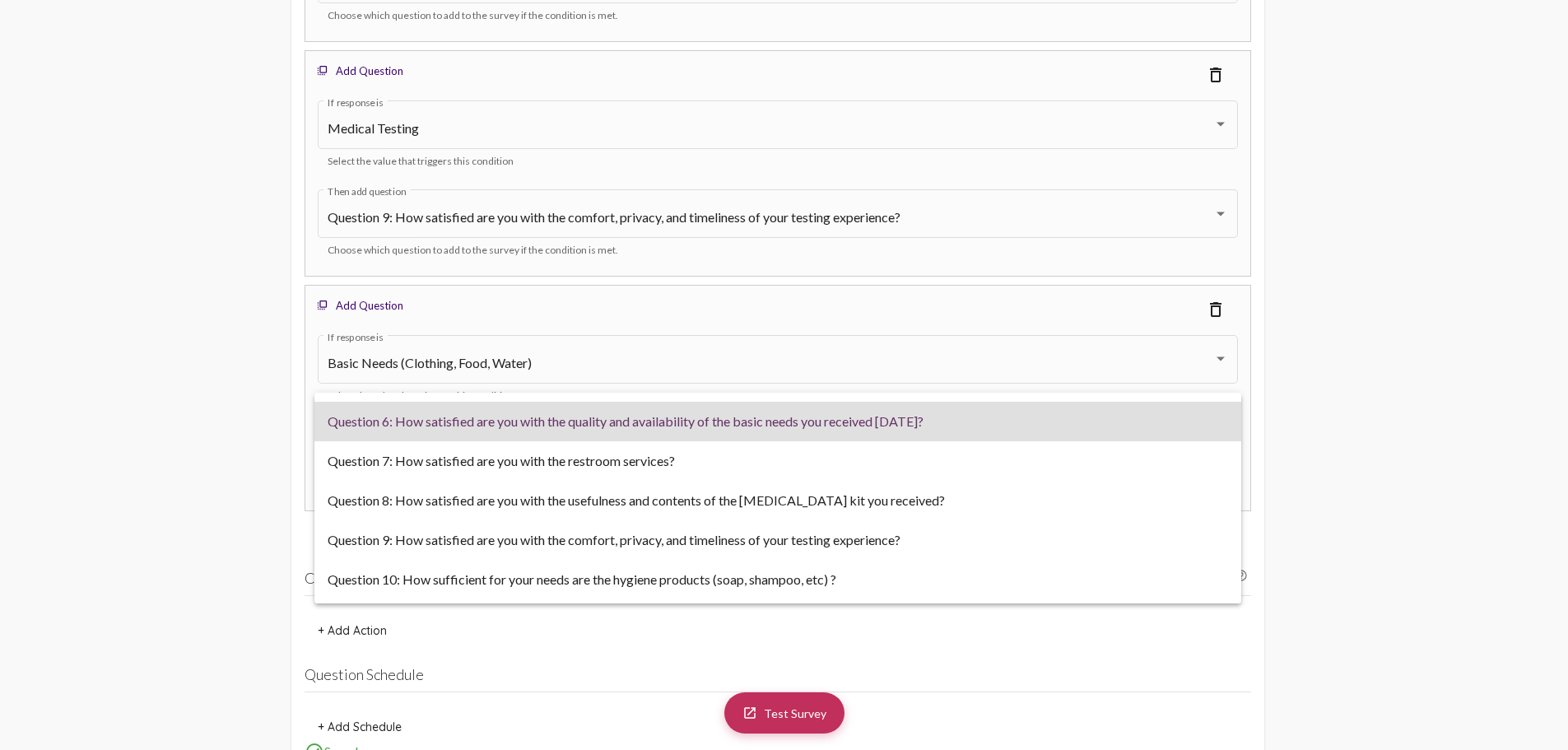
scroll to position [0, 0]
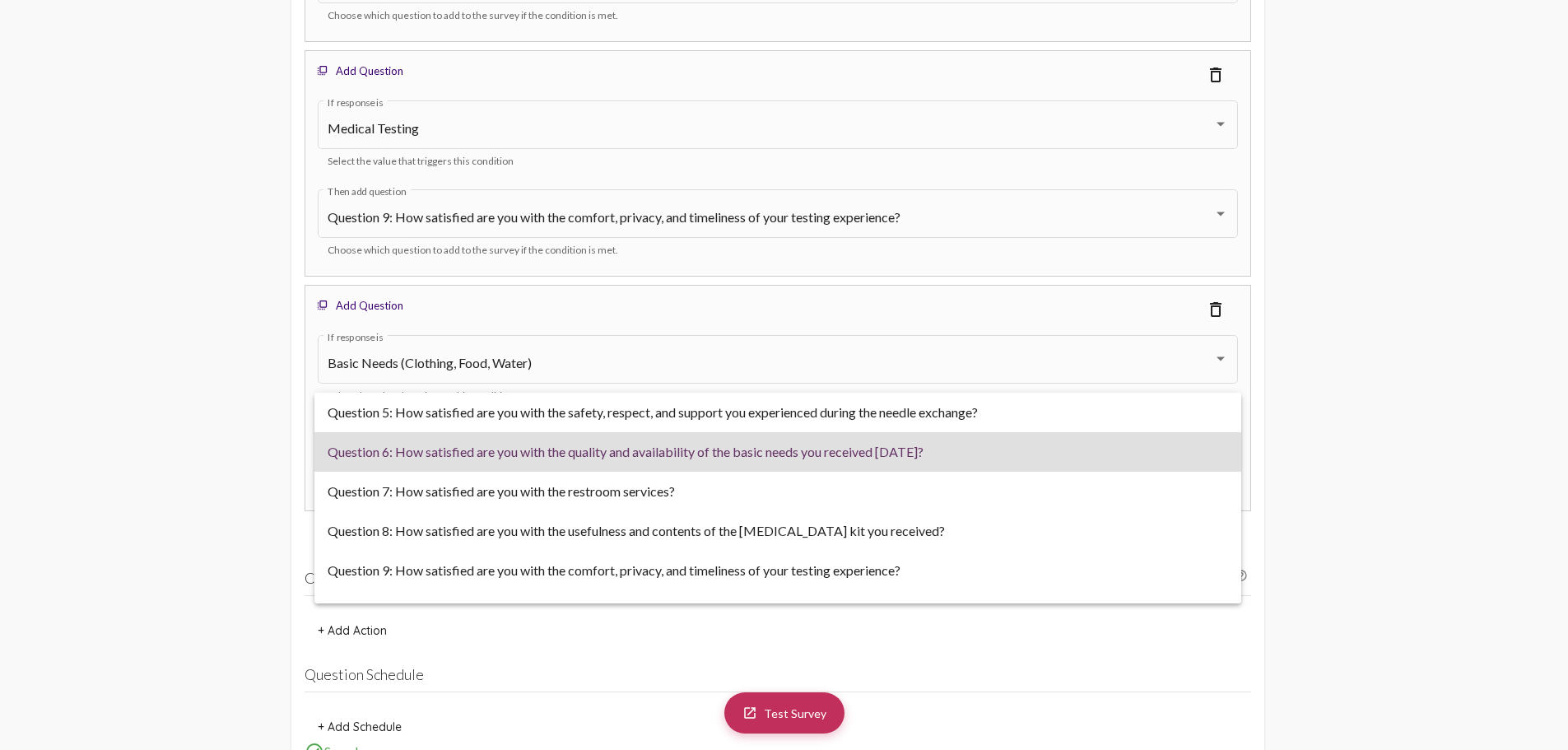
click at [256, 447] on div at bounding box center [784, 375] width 1568 height 750
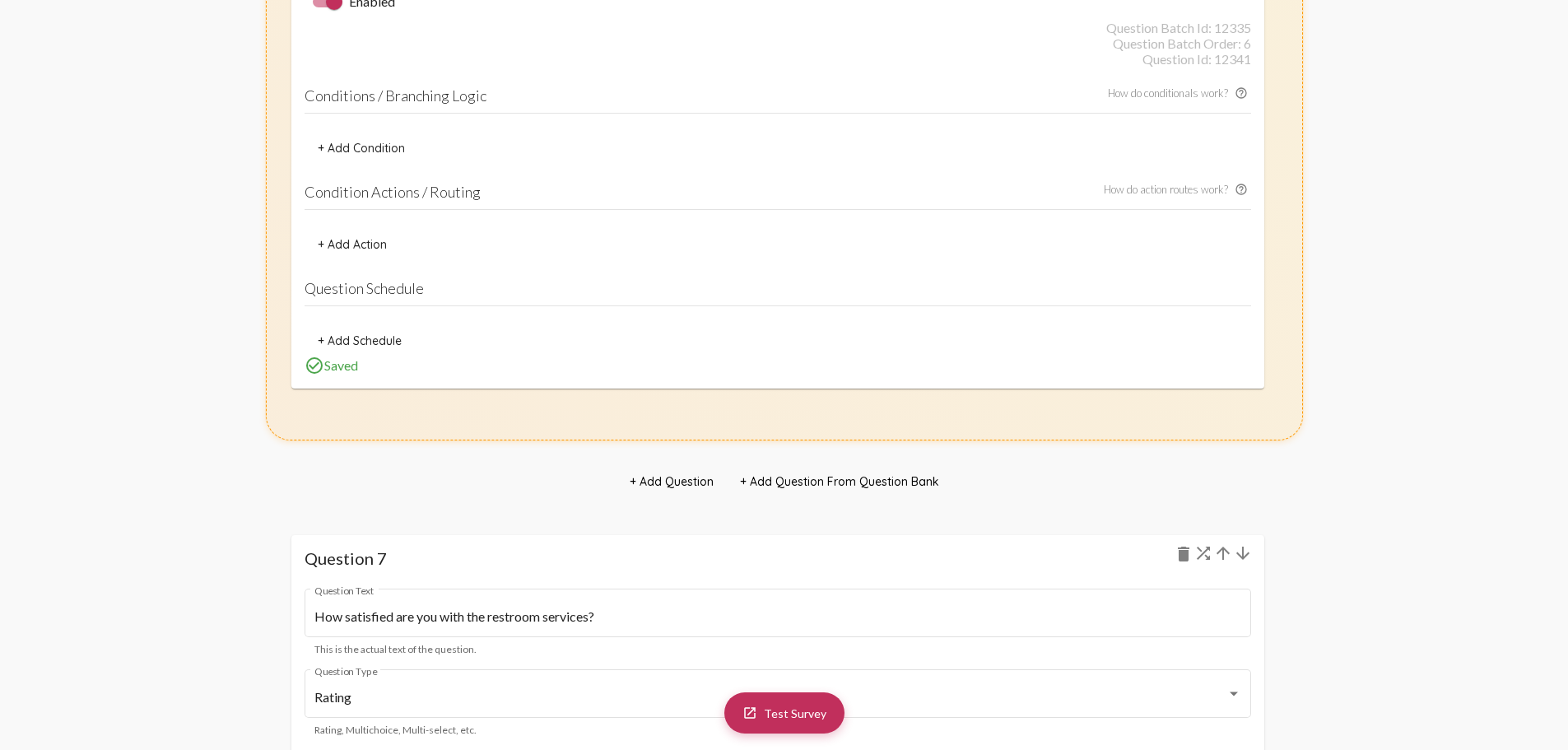
scroll to position [8343, 0]
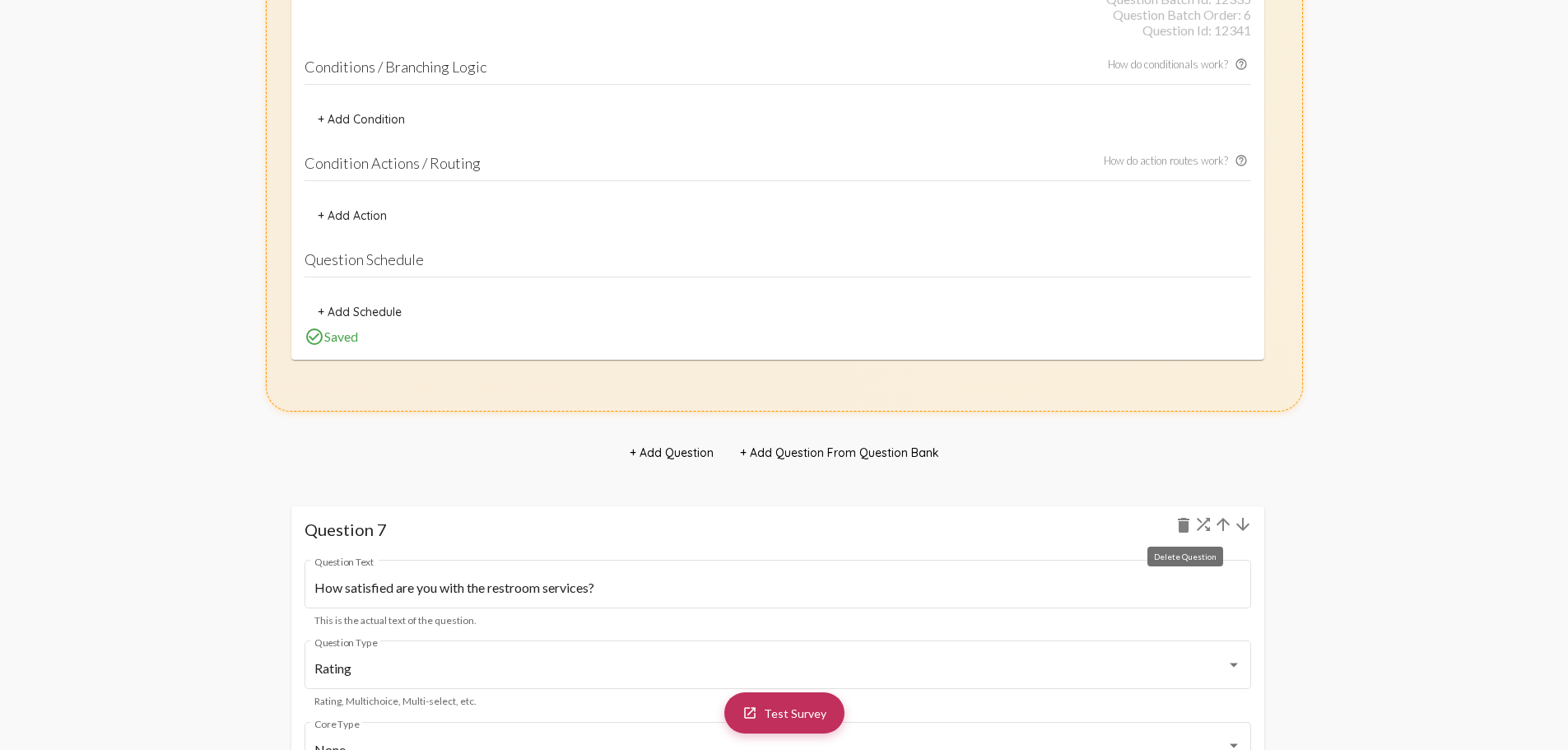
click at [1184, 526] on mat-icon "delete" at bounding box center [1184, 525] width 20 height 20
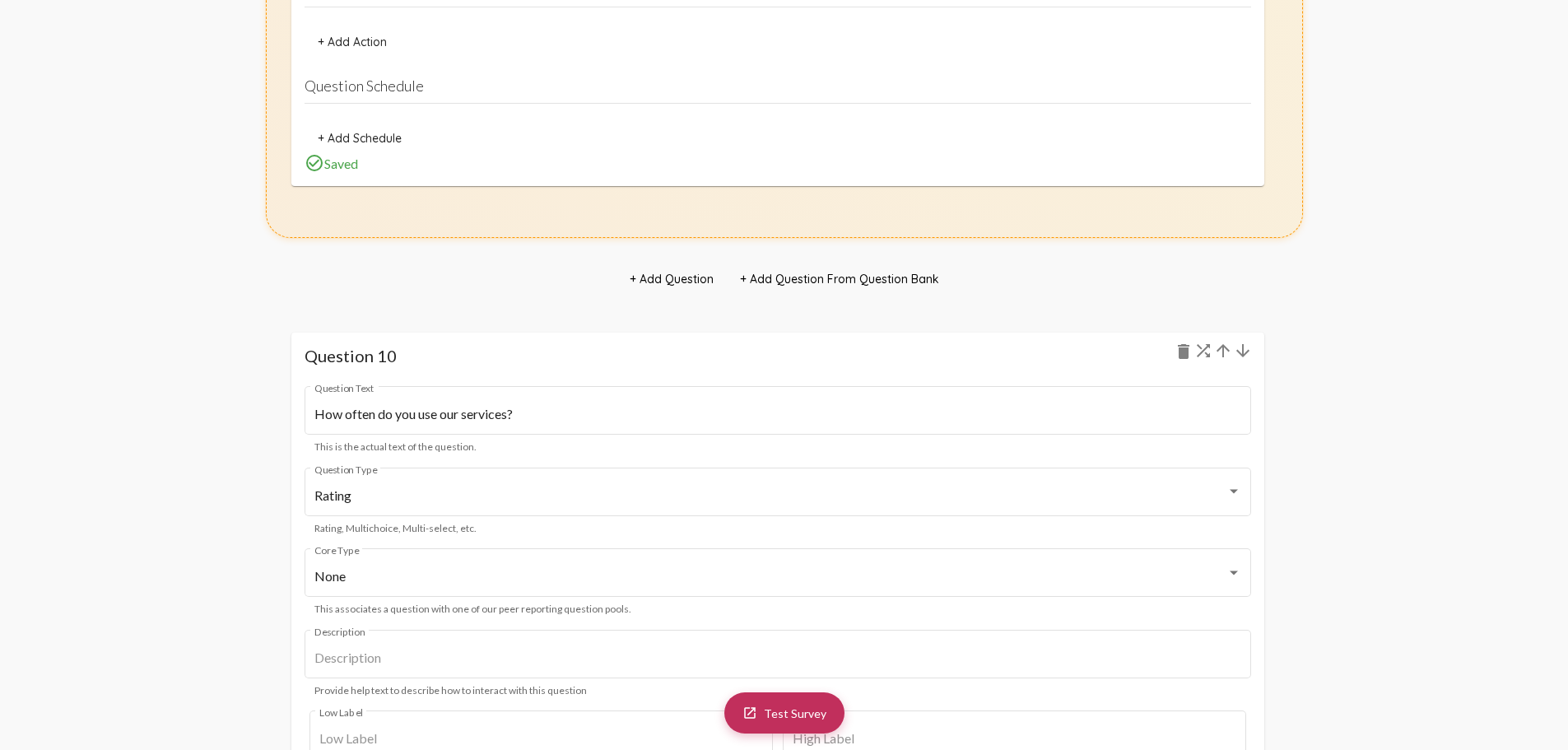
scroll to position [11753, 0]
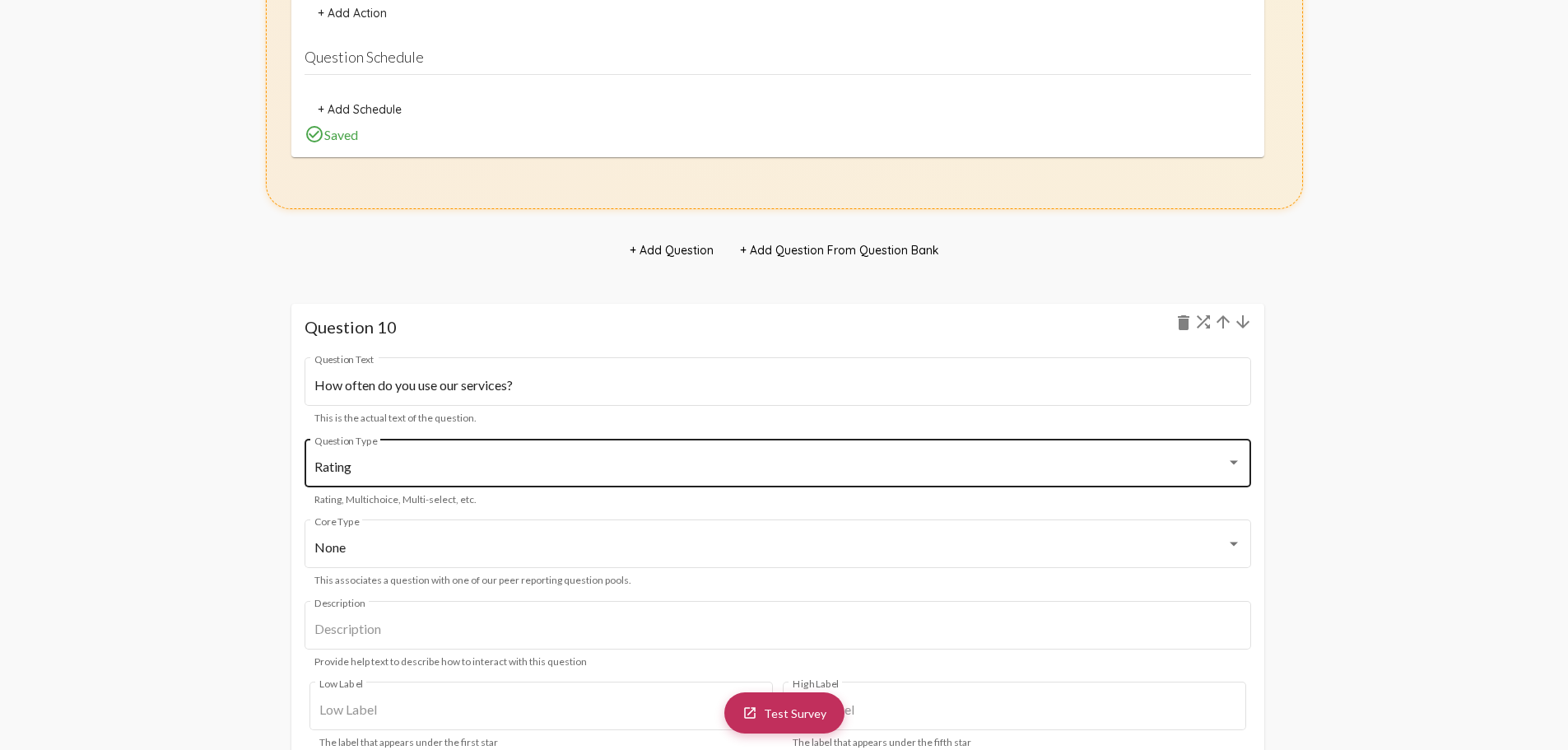
click at [398, 455] on div "Rating Question Type" at bounding box center [778, 462] width 927 height 52
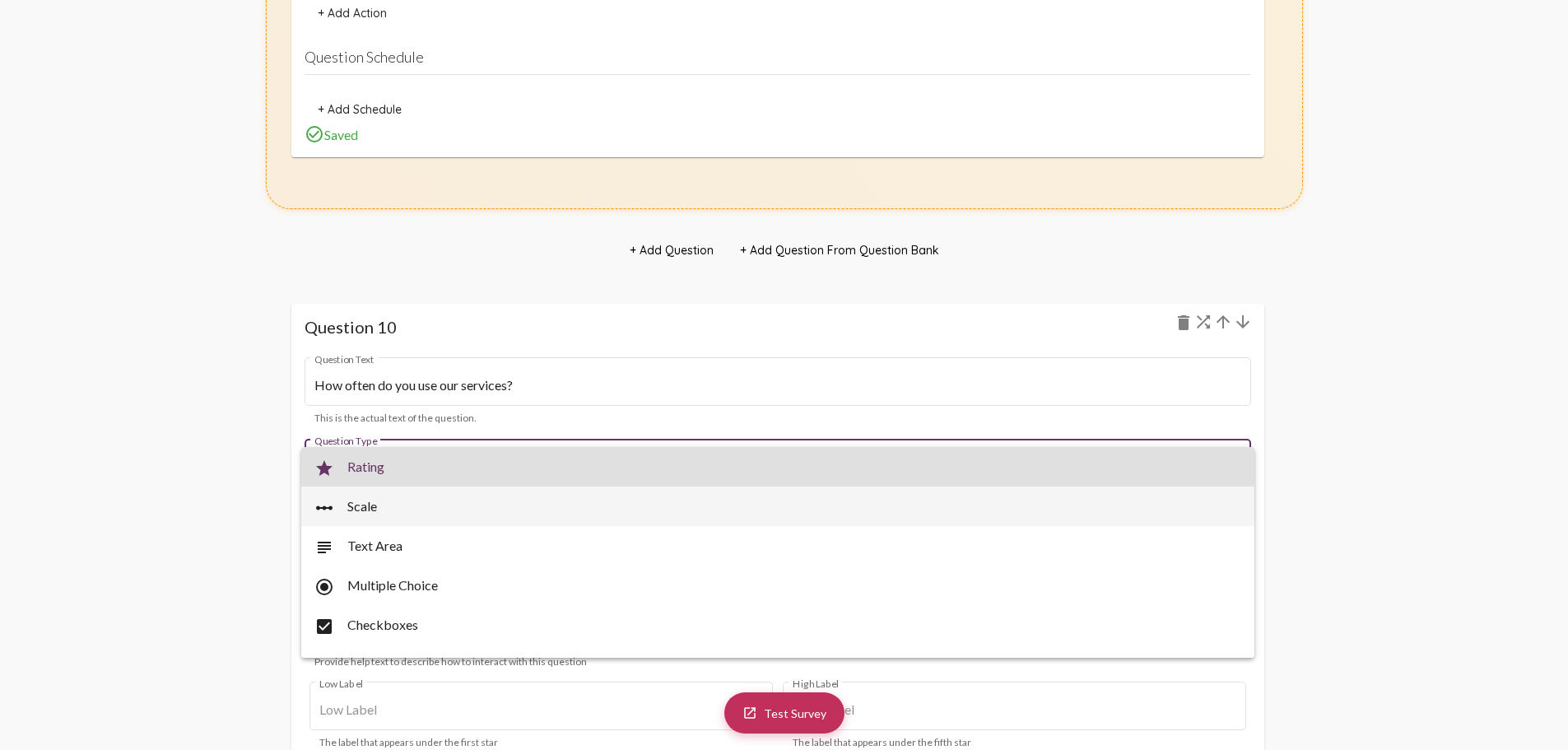
click at [389, 511] on span "linear_scale Scale" at bounding box center [778, 507] width 927 height 40
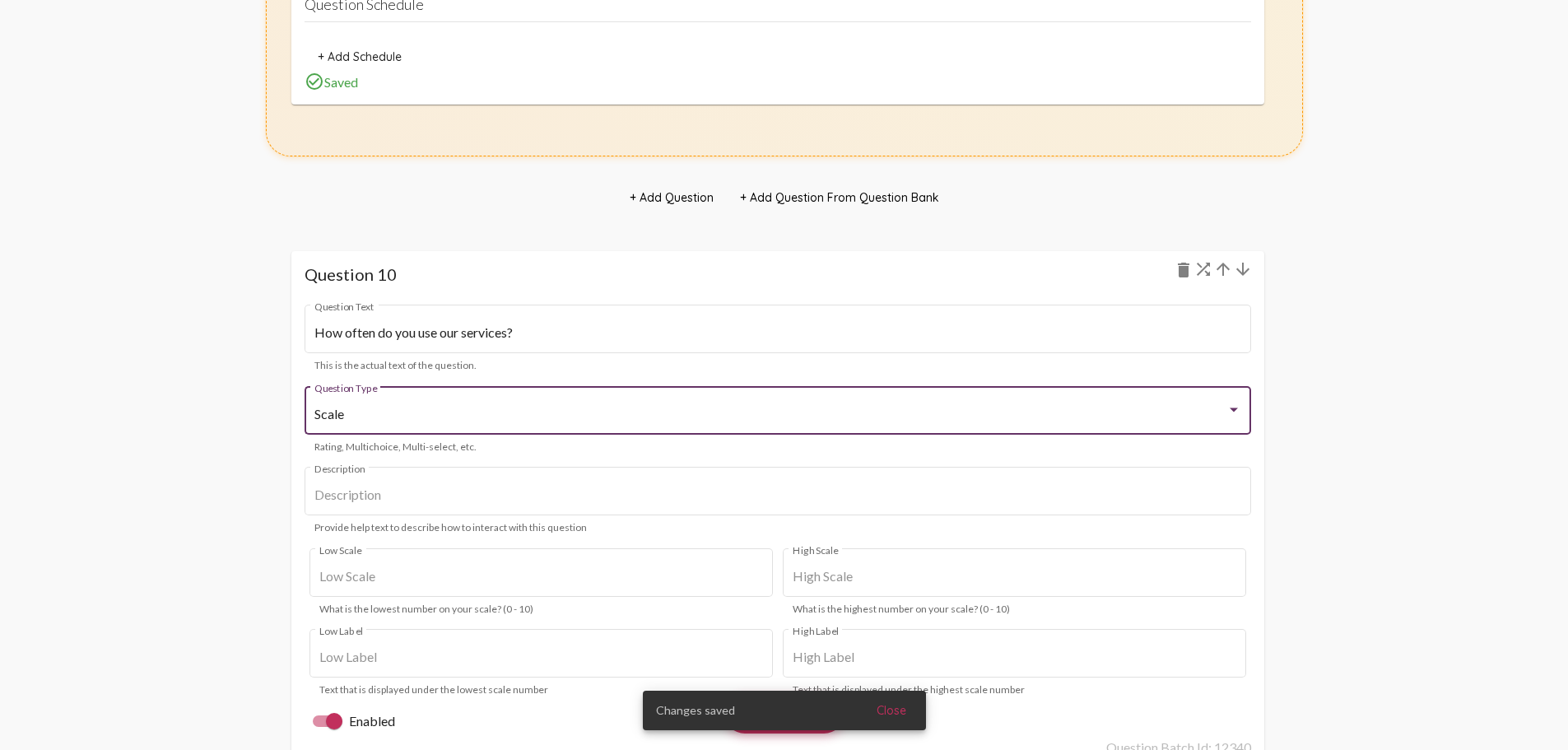
scroll to position [11835, 0]
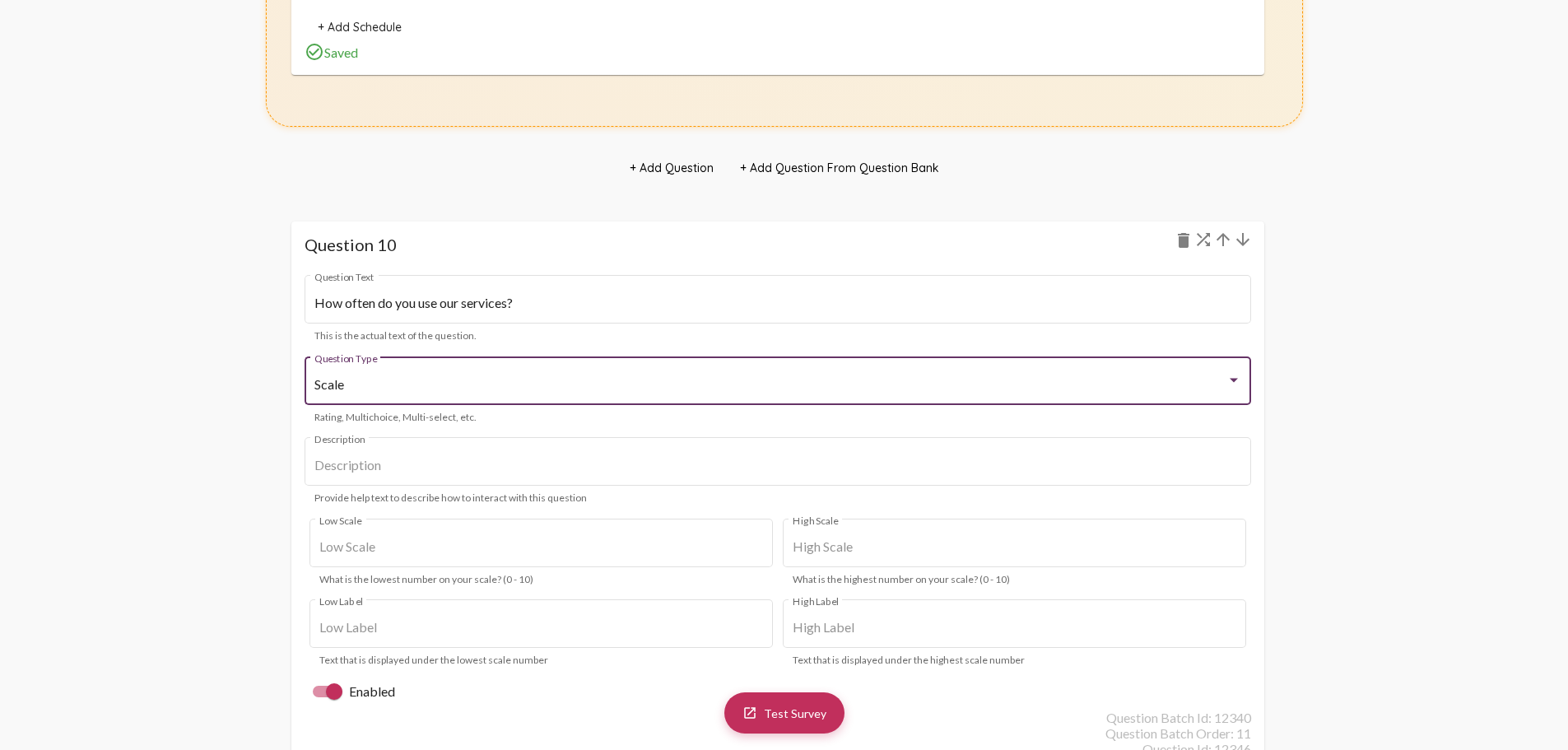
click at [399, 387] on div "Scale" at bounding box center [771, 384] width 913 height 15
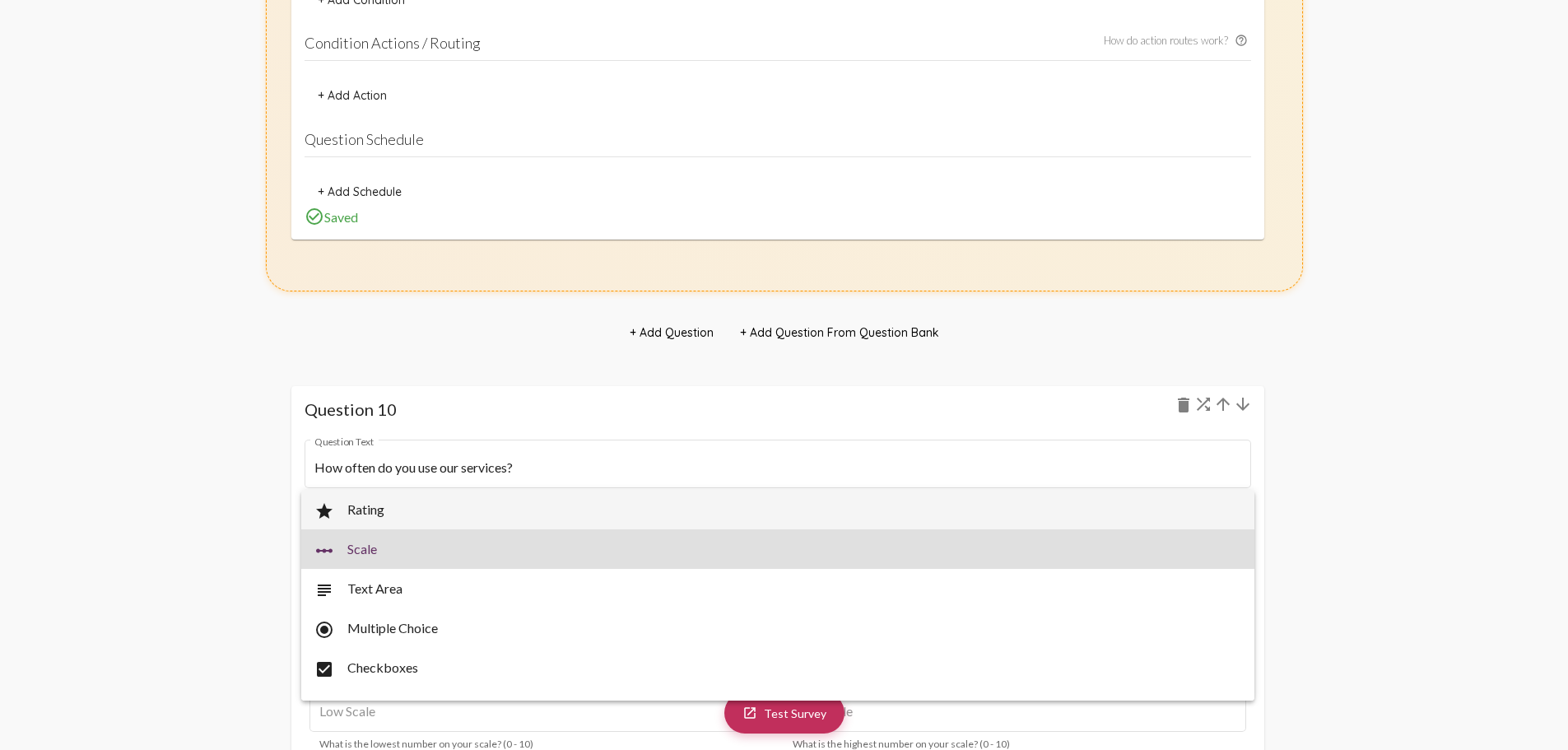
click at [389, 516] on span "star Rating" at bounding box center [778, 510] width 927 height 40
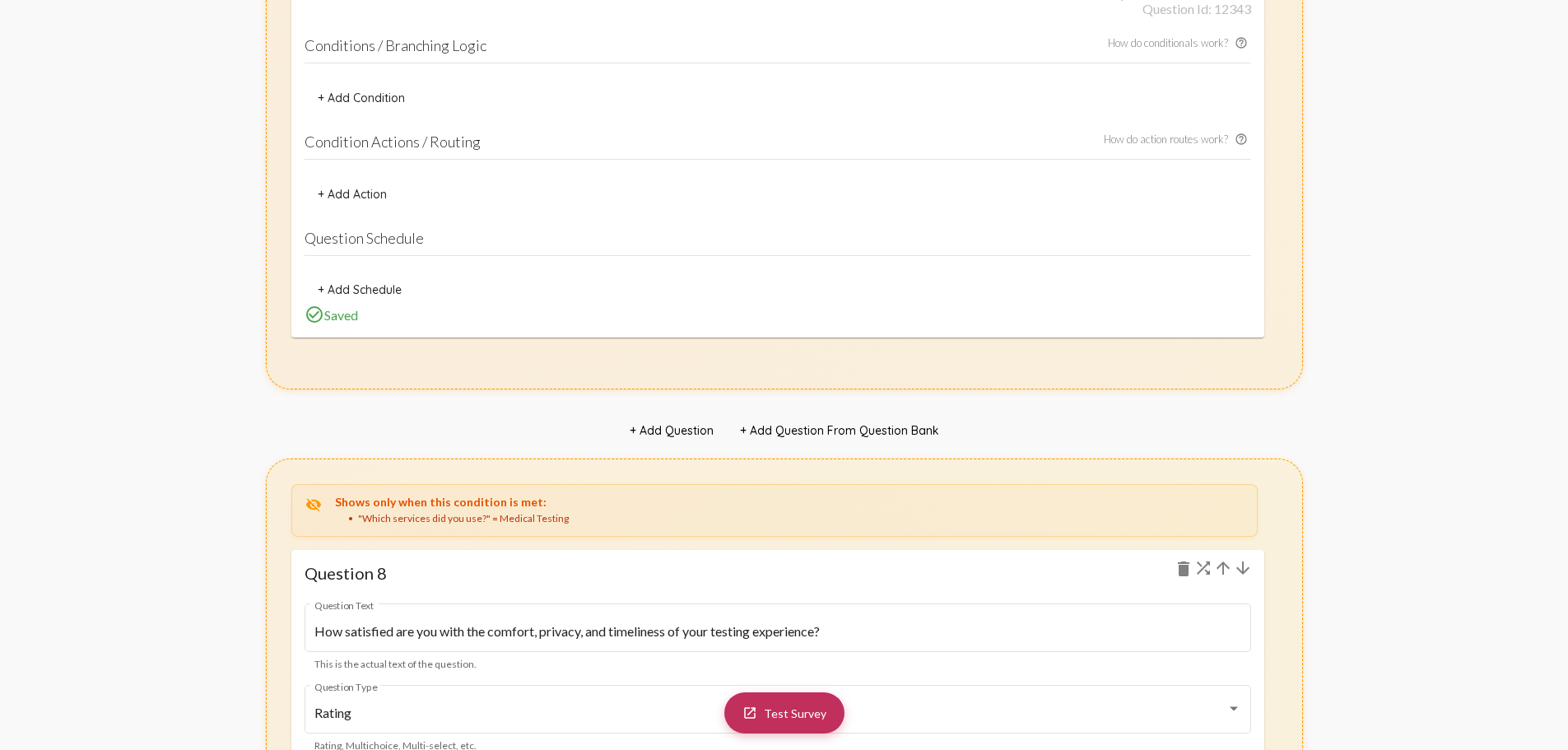
scroll to position [9414, 0]
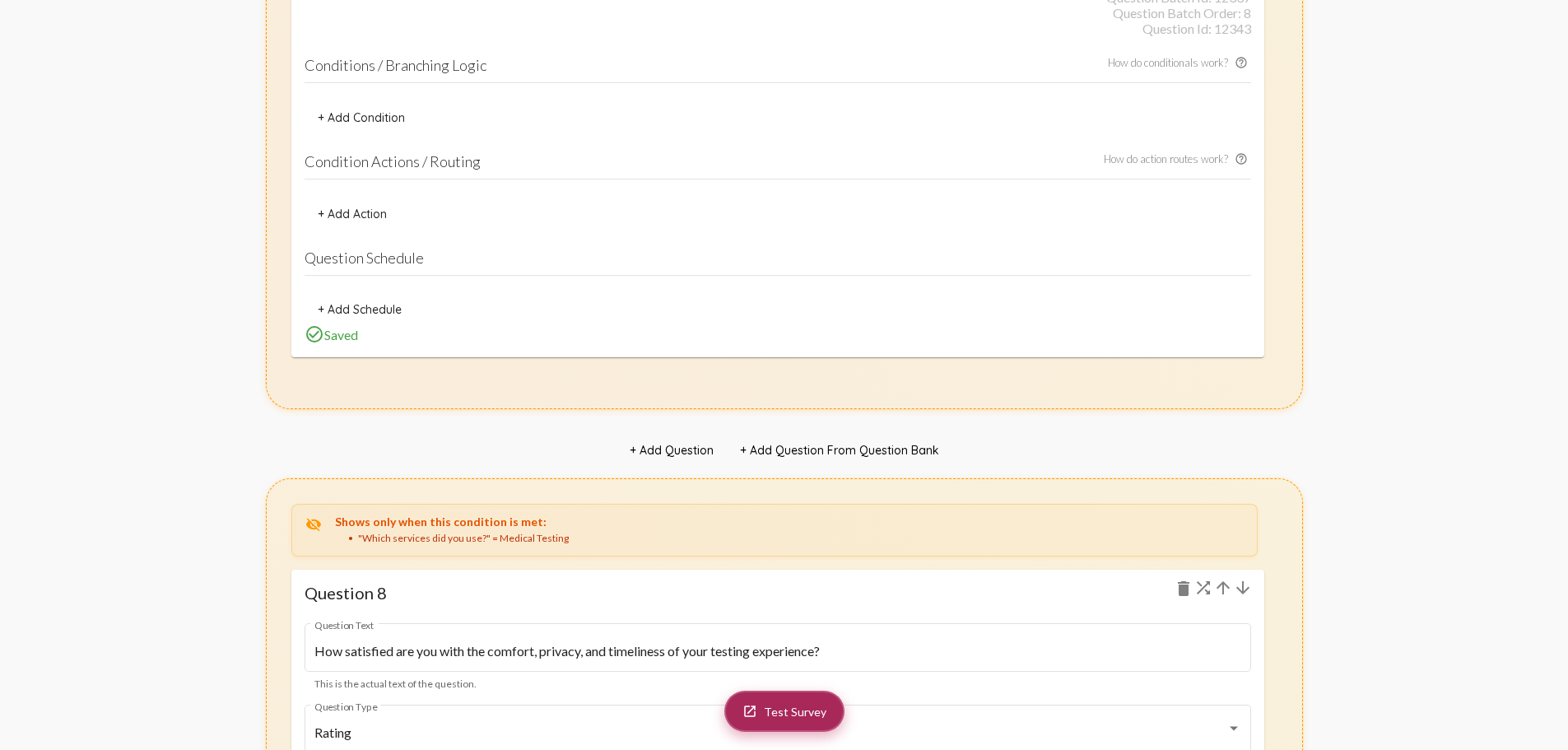
click at [766, 721] on link "launch Test Survey" at bounding box center [784, 711] width 120 height 41
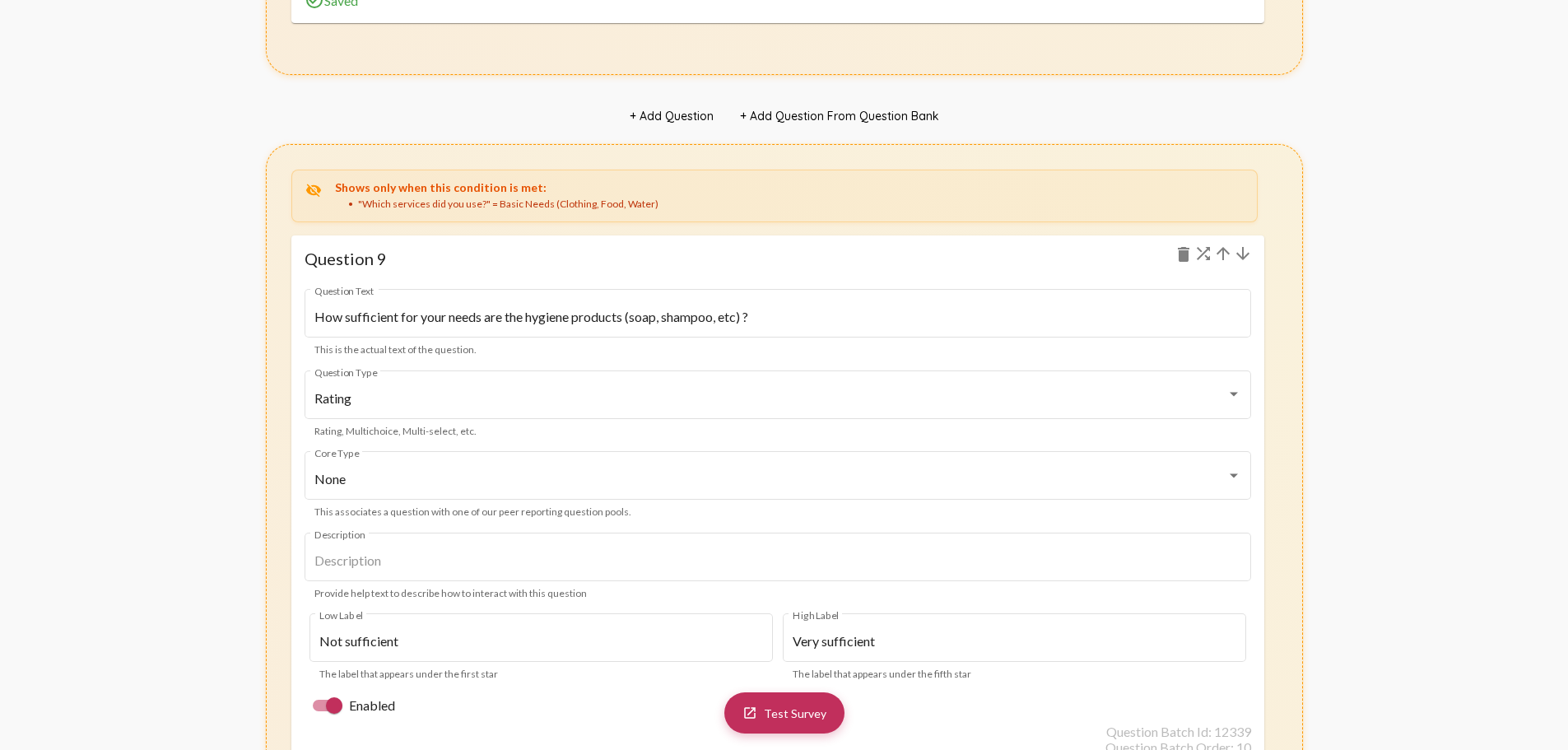
scroll to position [10979, 0]
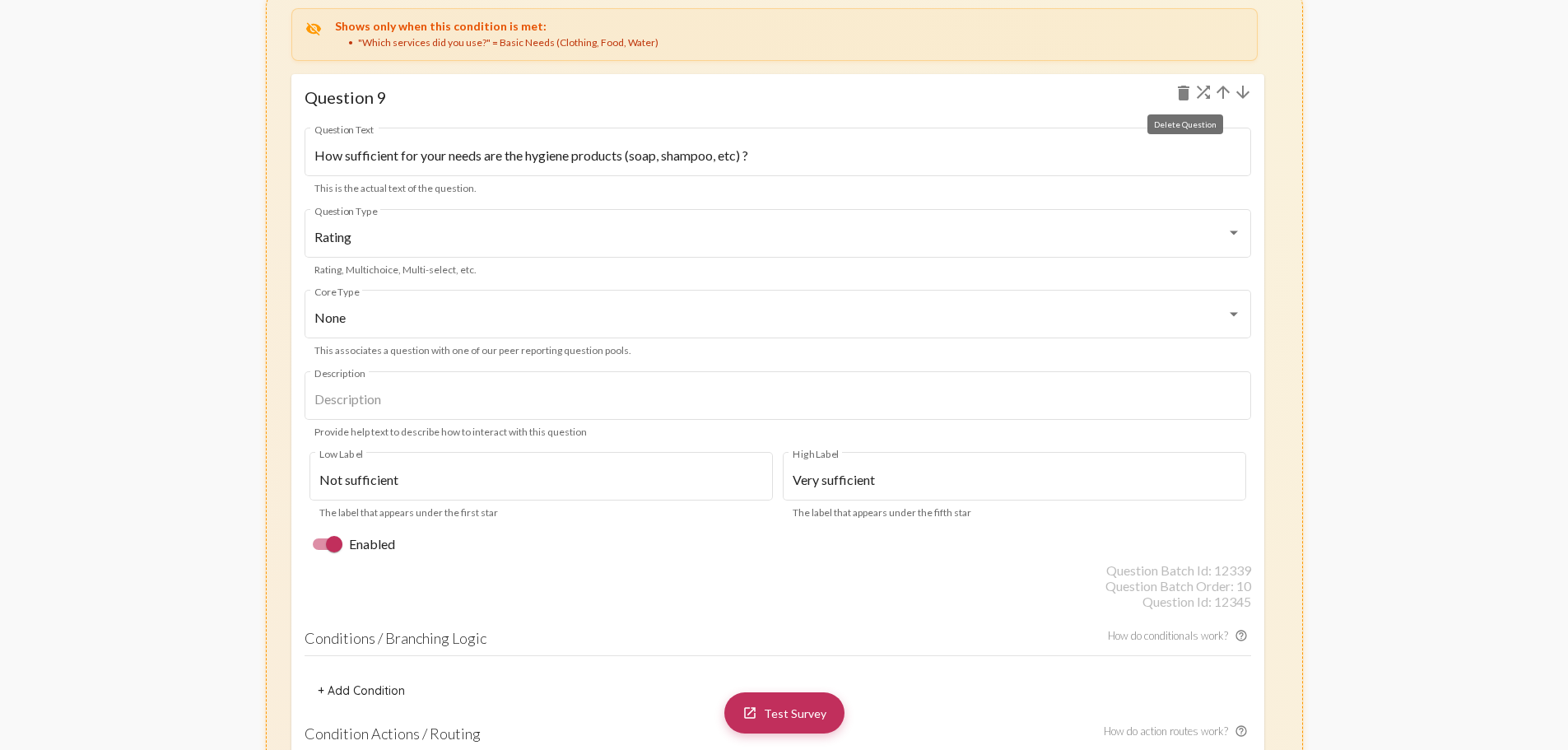
click at [1183, 91] on mat-icon "delete" at bounding box center [1184, 93] width 20 height 20
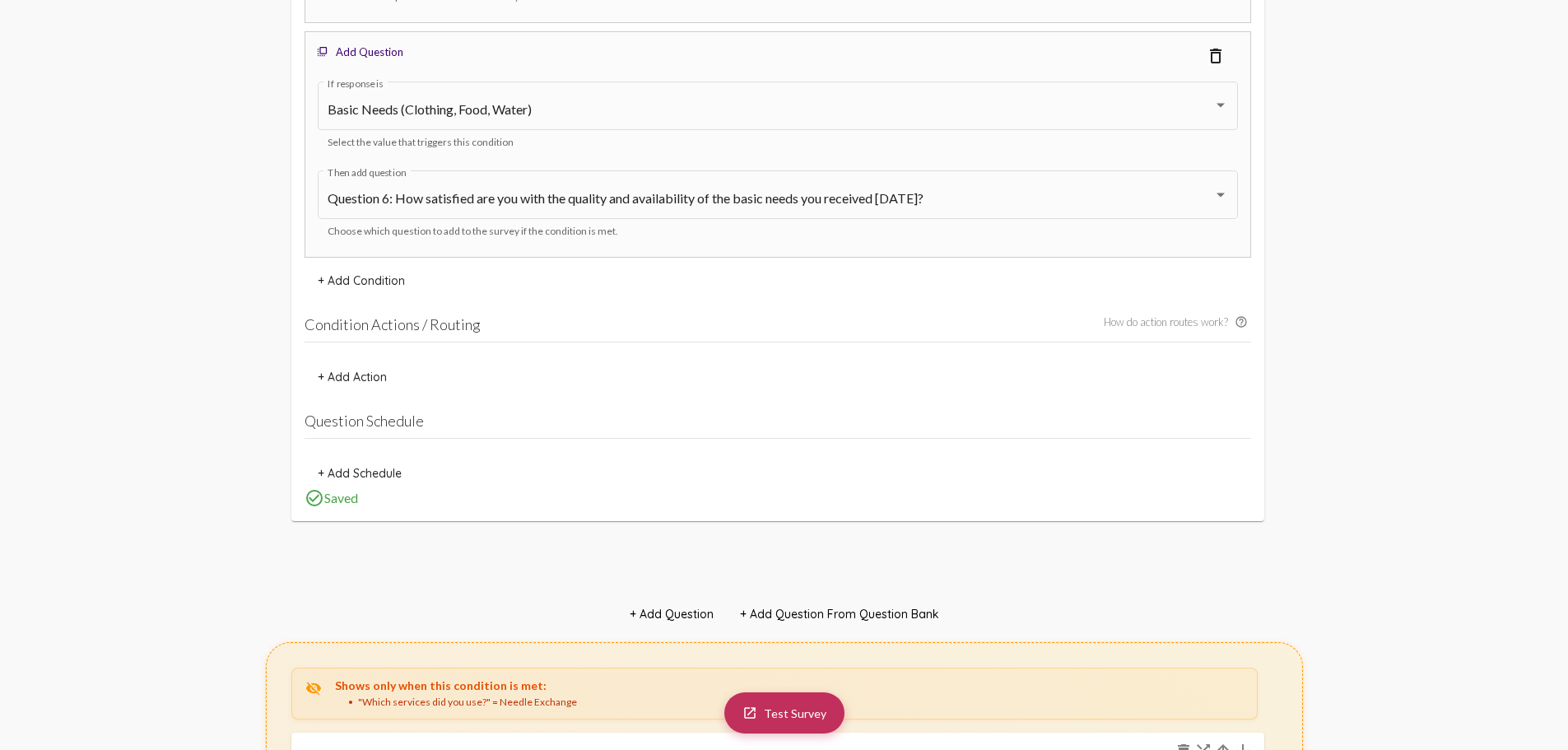
scroll to position [5873, 0]
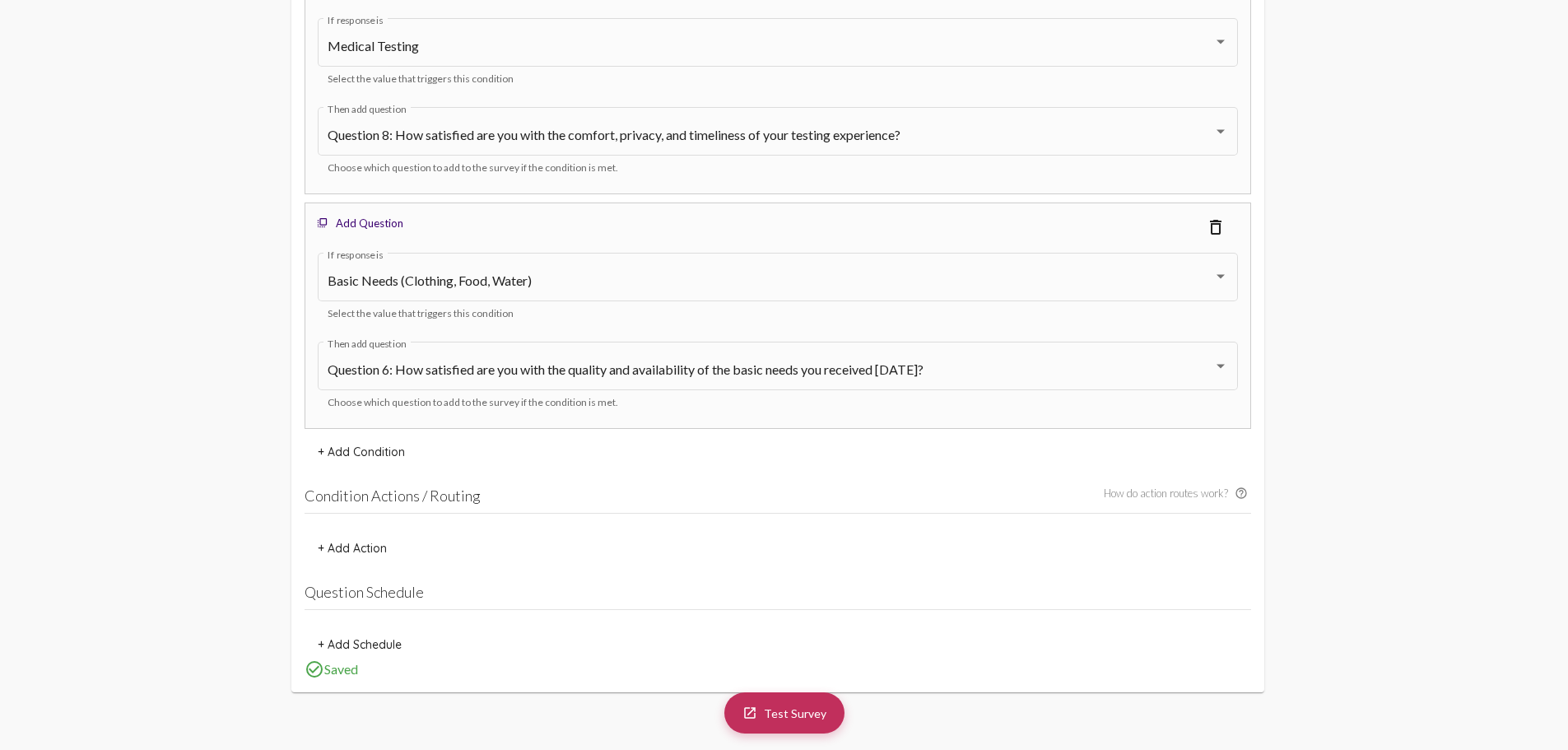
click at [744, 224] on div "flip_to_front Add Question delete_outline" at bounding box center [778, 226] width 928 height 30
click at [1219, 224] on mat-icon "delete_outline" at bounding box center [1215, 227] width 20 height 20
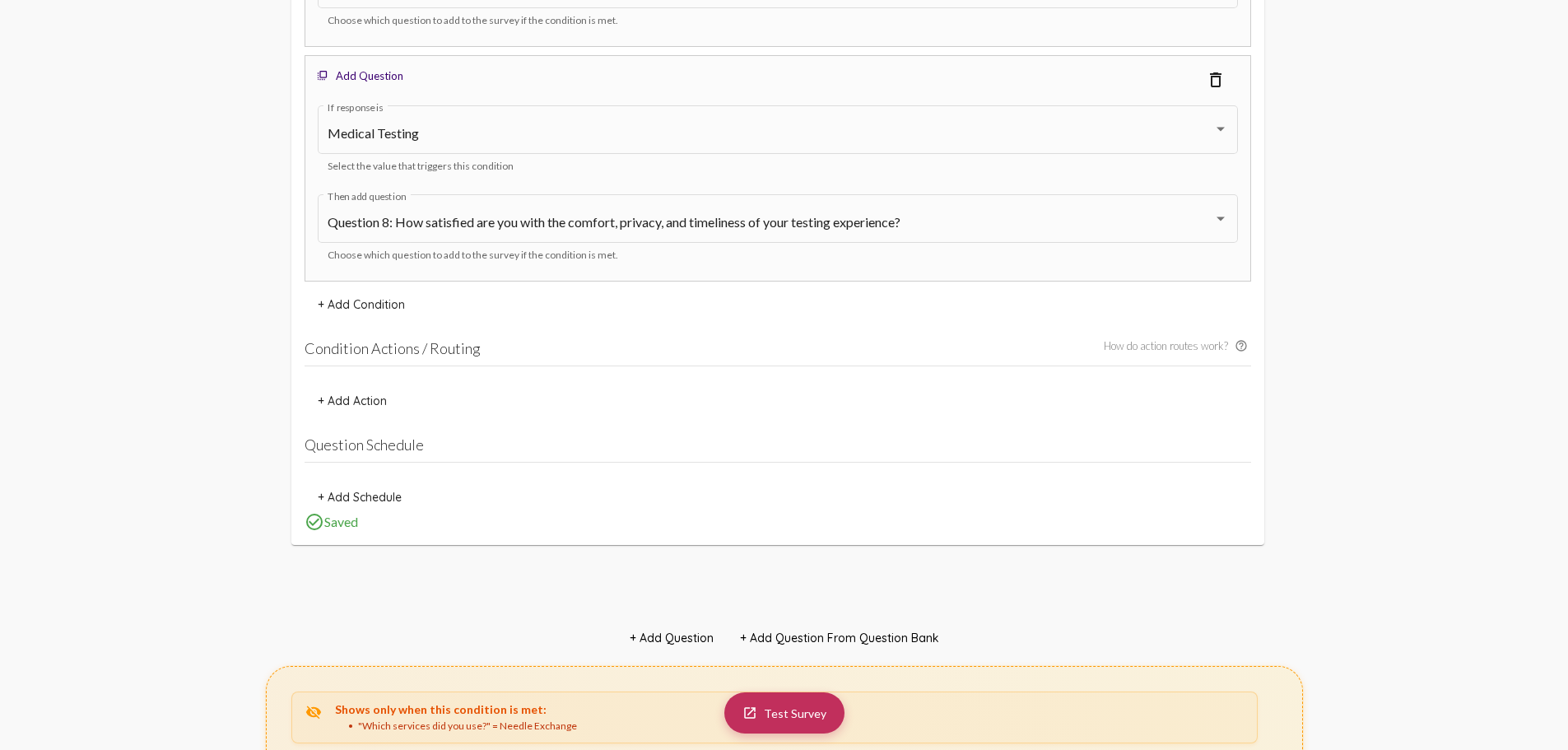
scroll to position [5709, 0]
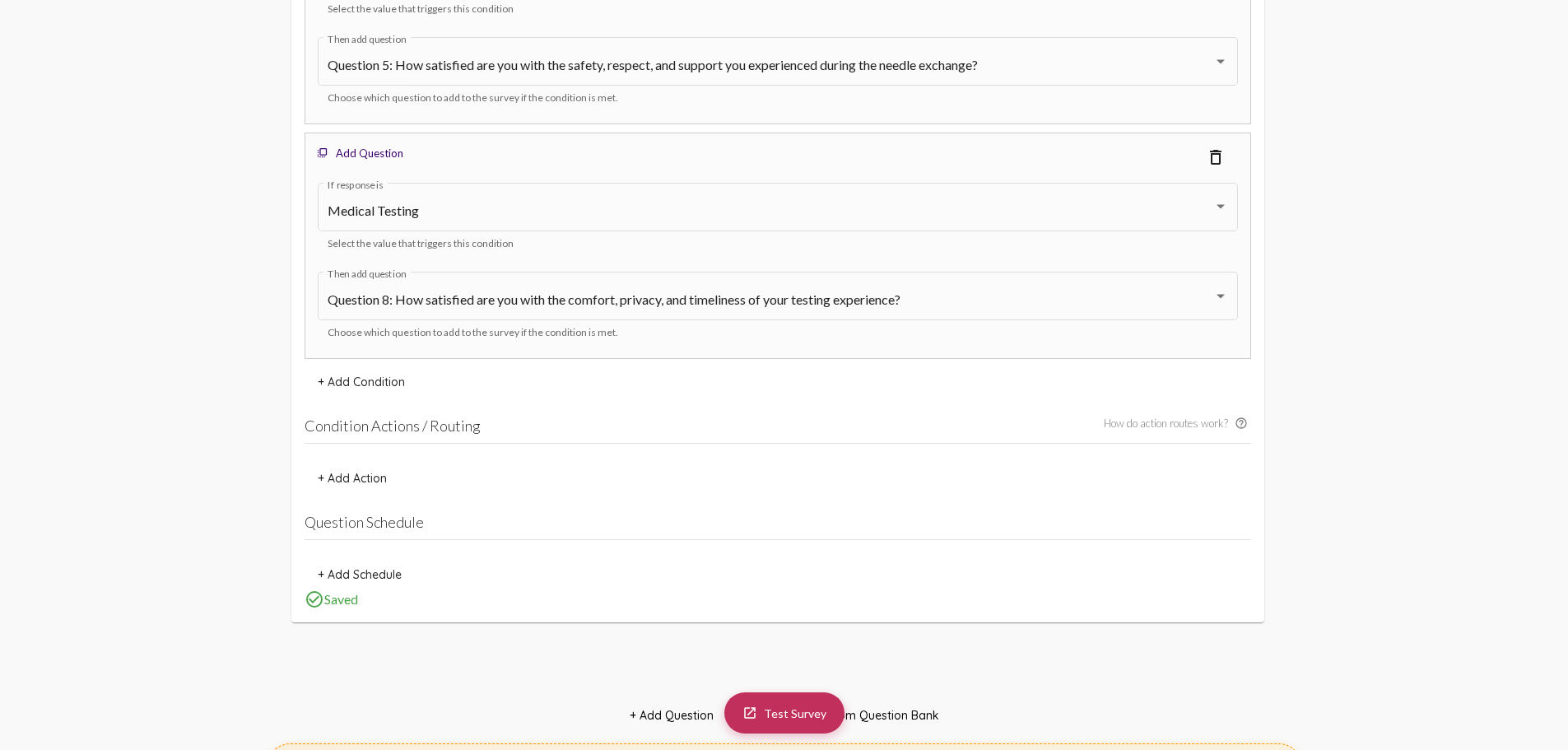
click at [387, 383] on span "+ Add Condition" at bounding box center [361, 381] width 87 height 15
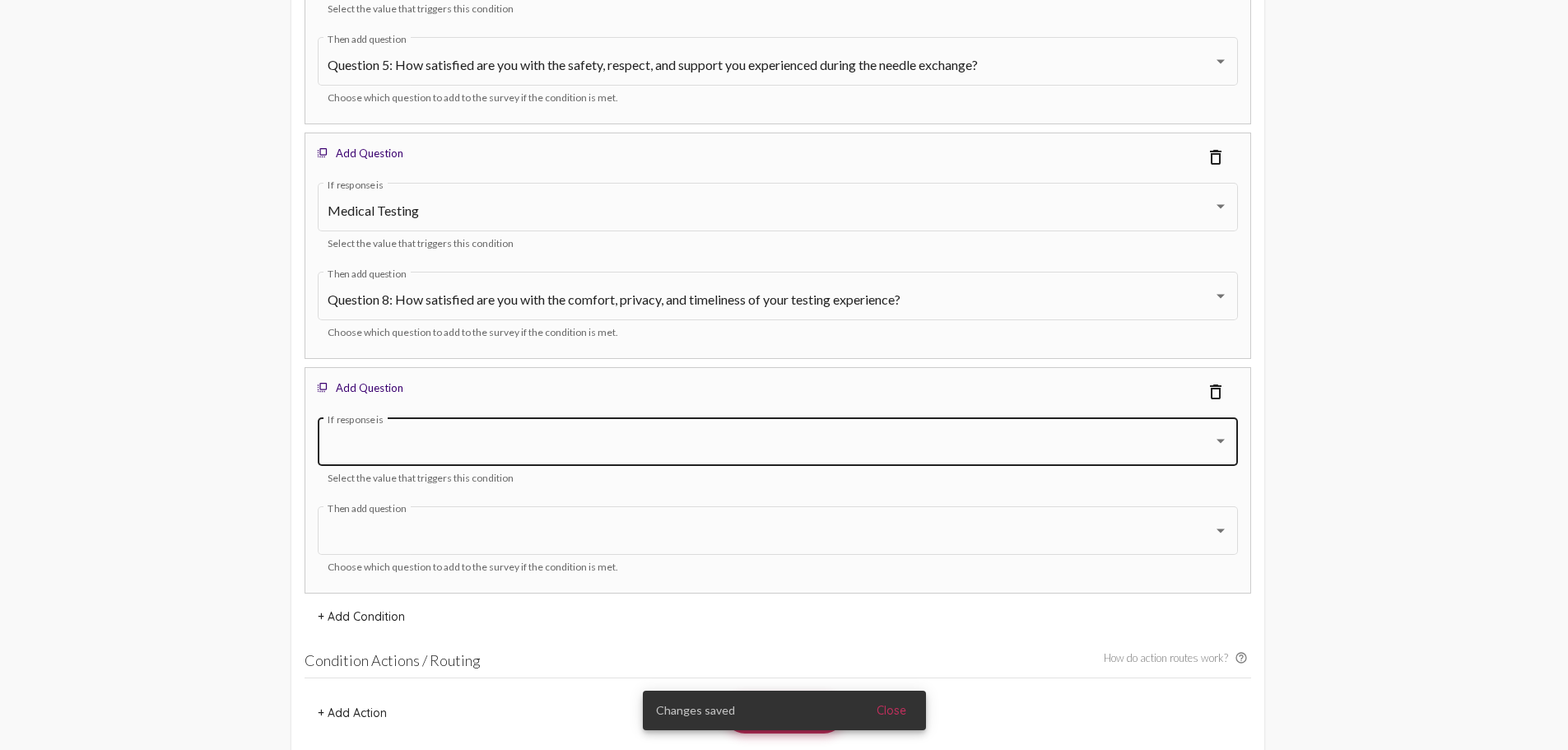
click at [428, 439] on div at bounding box center [771, 445] width 886 height 15
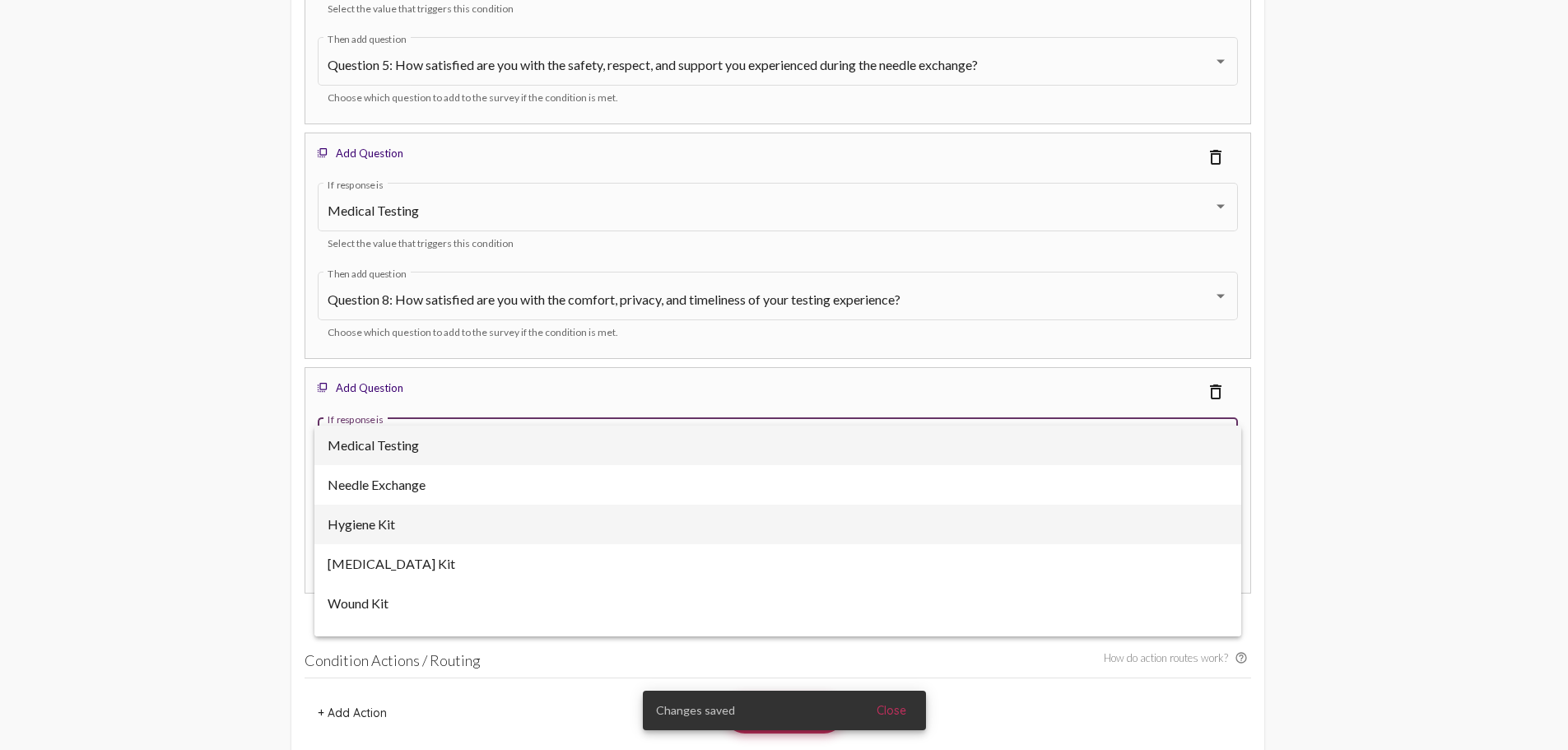
click at [430, 525] on span "Hygiene Kit" at bounding box center [778, 525] width 901 height 40
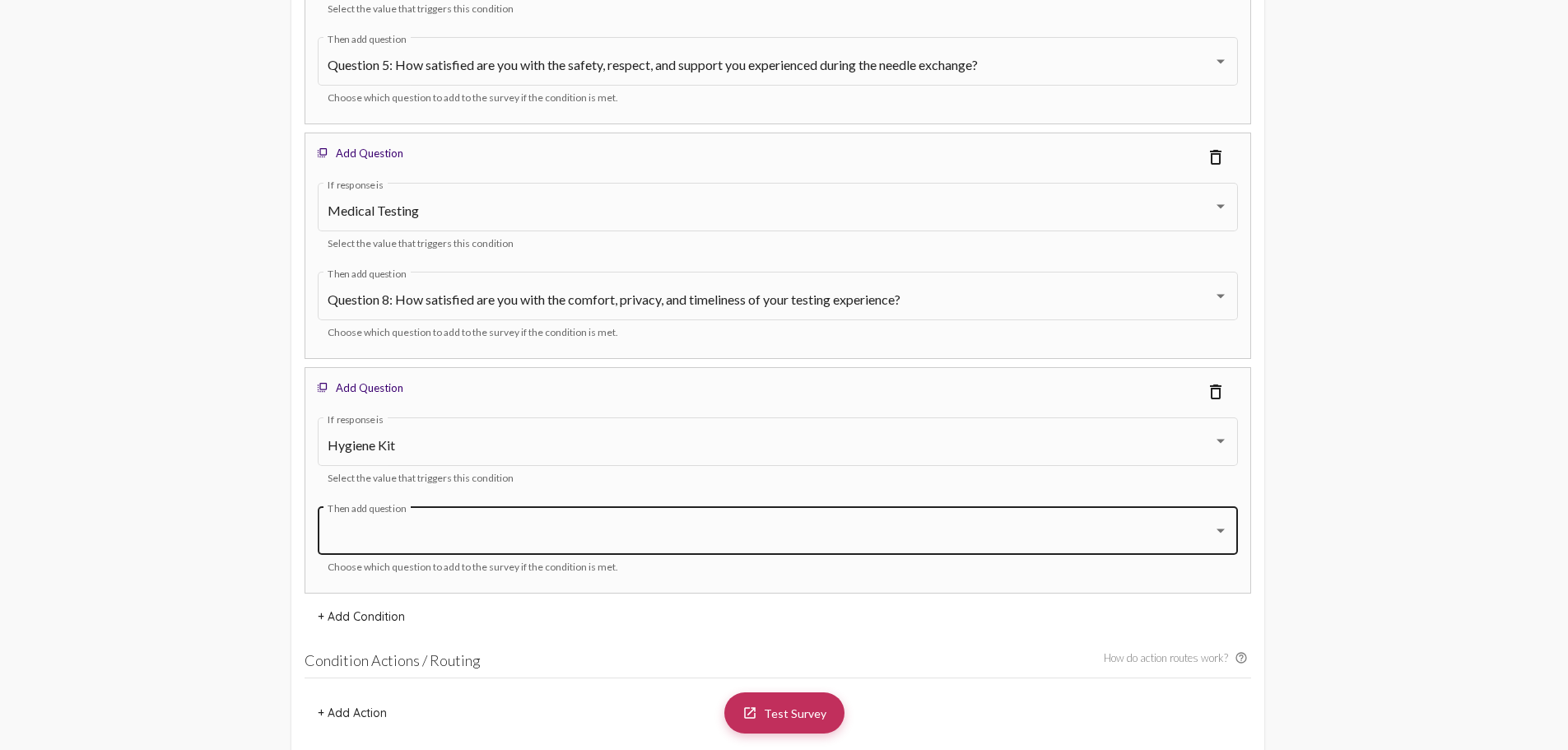
click at [505, 519] on div "Then add question" at bounding box center [778, 529] width 901 height 52
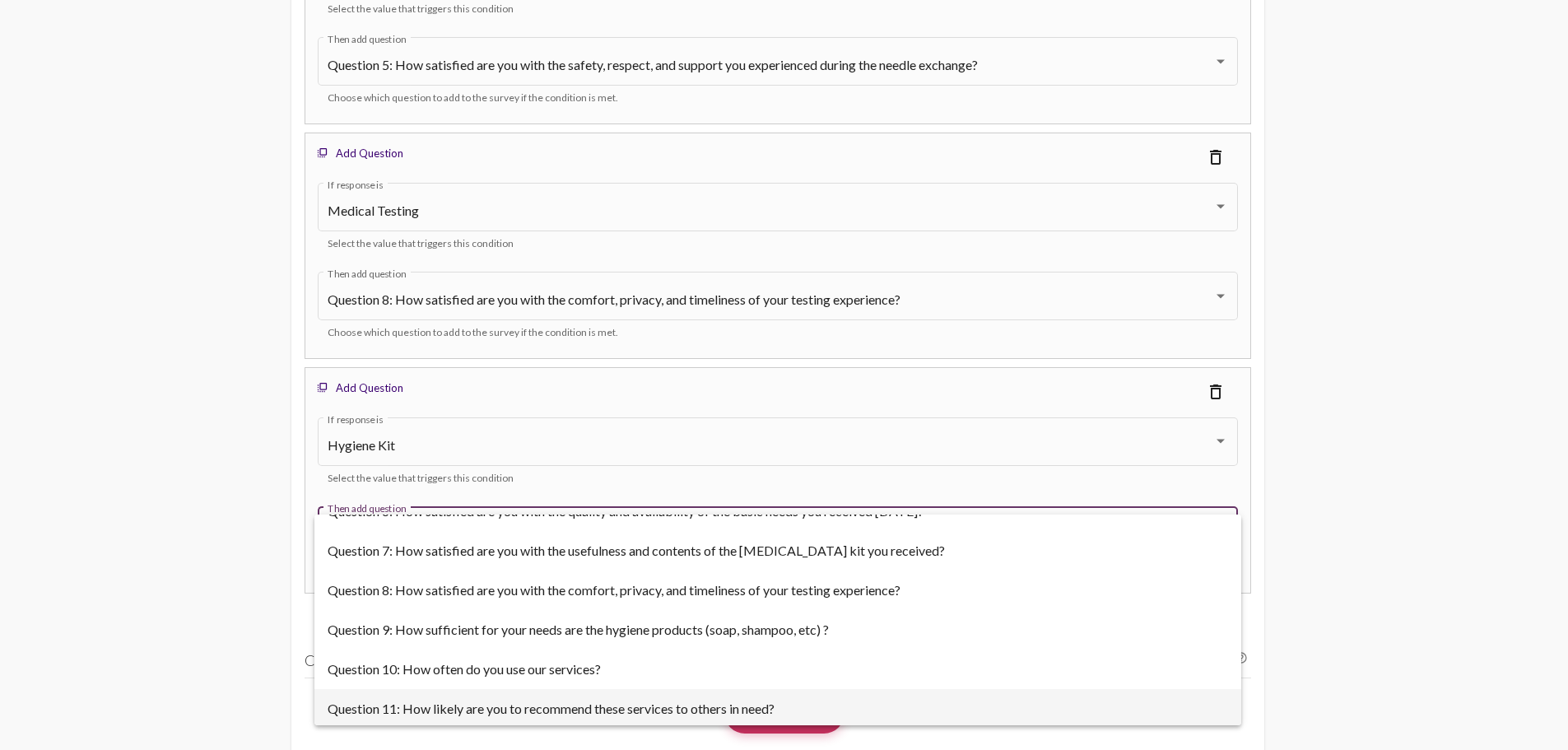
scroll to position [165, 0]
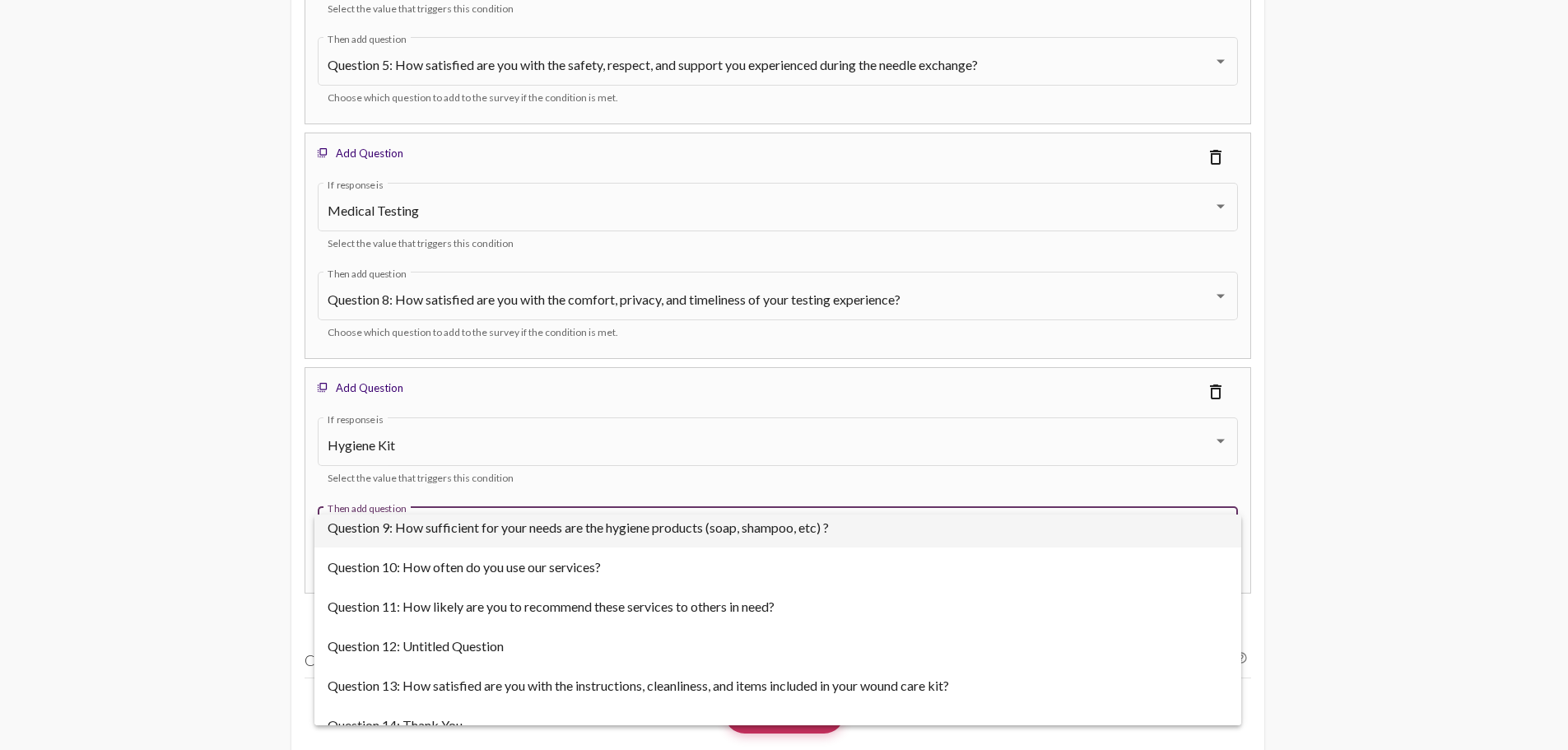
click at [671, 531] on span "Question 9: How sufficient for your needs are the hygiene products (soap, shamp…" at bounding box center [778, 527] width 901 height 40
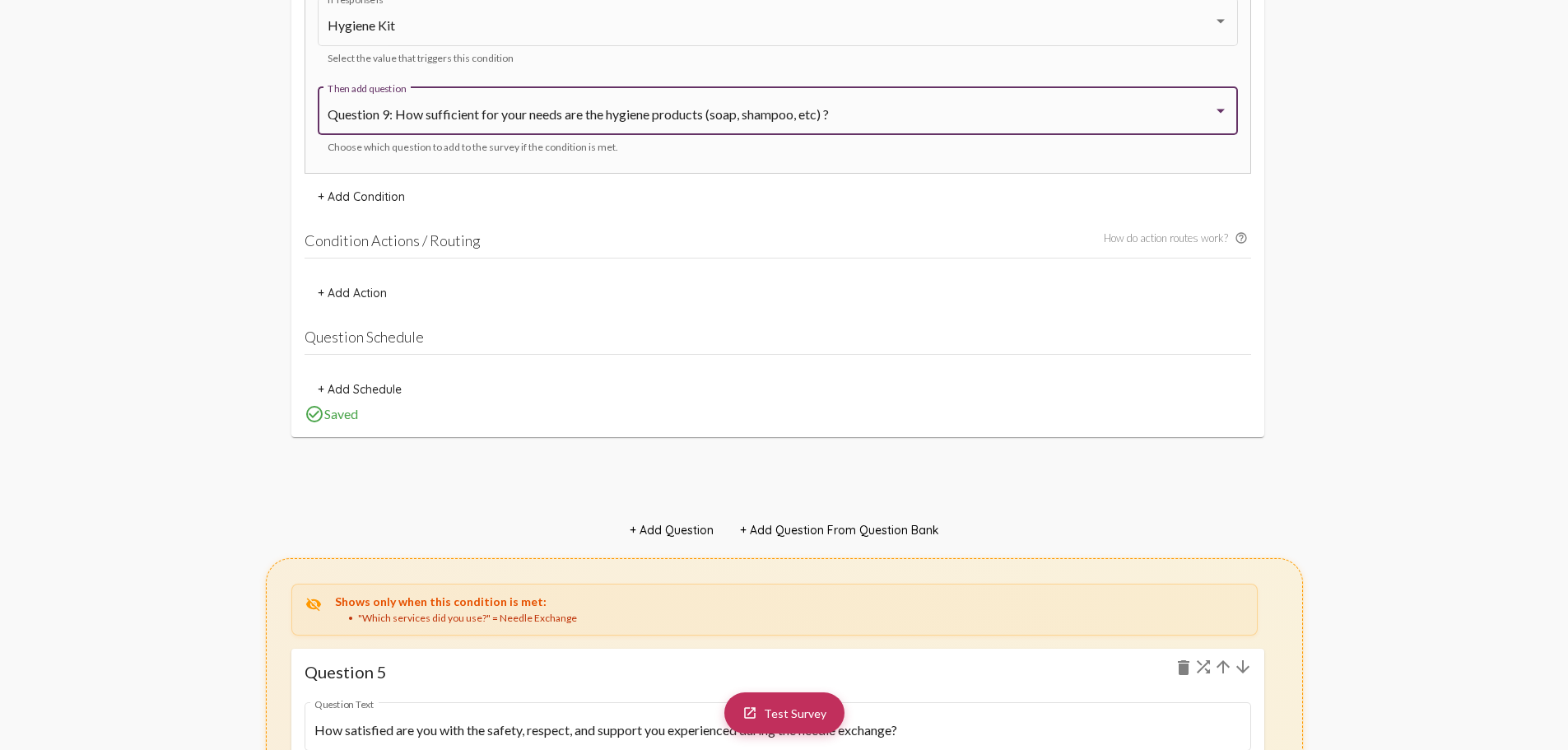
scroll to position [6038, 0]
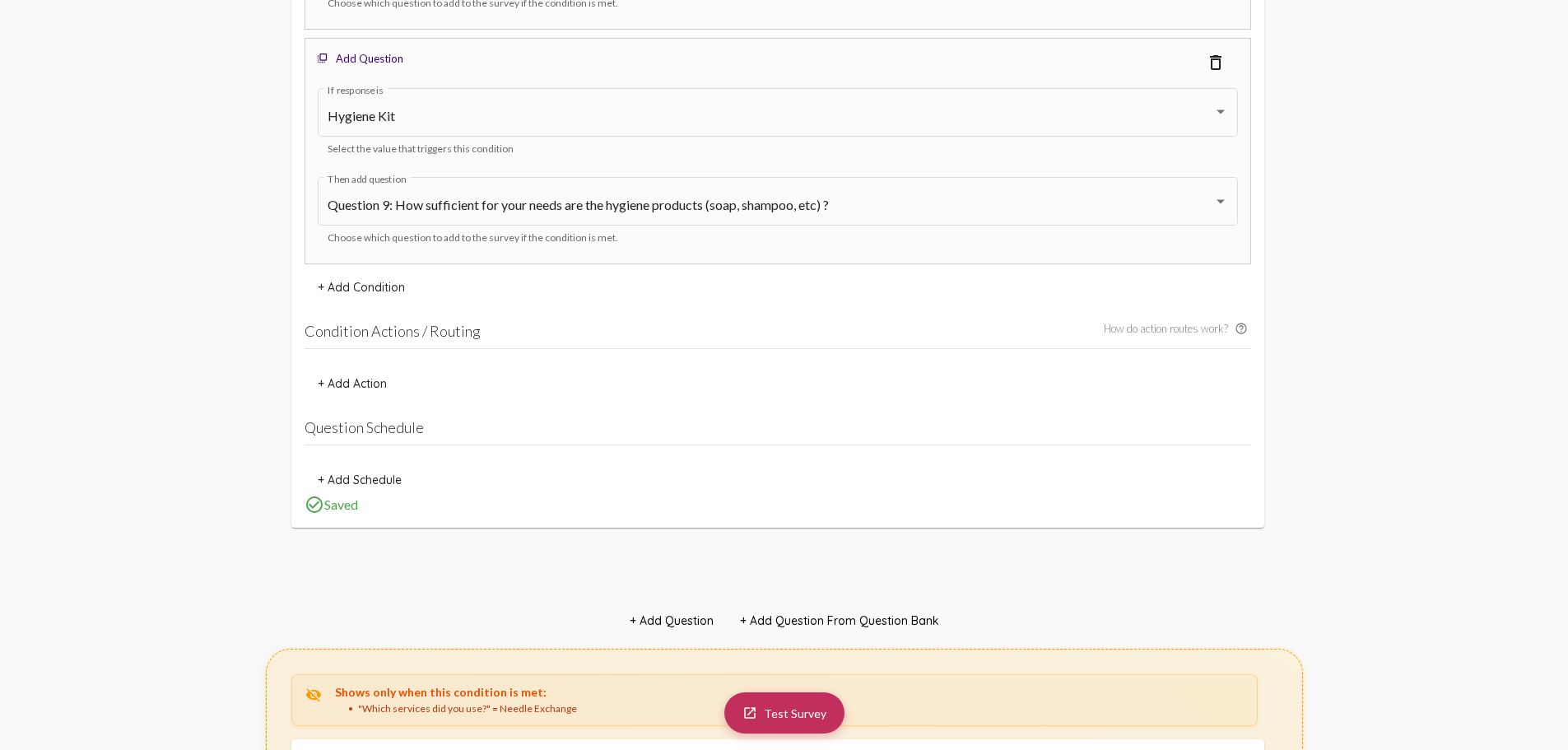
click at [411, 335] on h4 "Condition Actions / Routing How do action routes work? help_outline" at bounding box center [778, 335] width 946 height 27
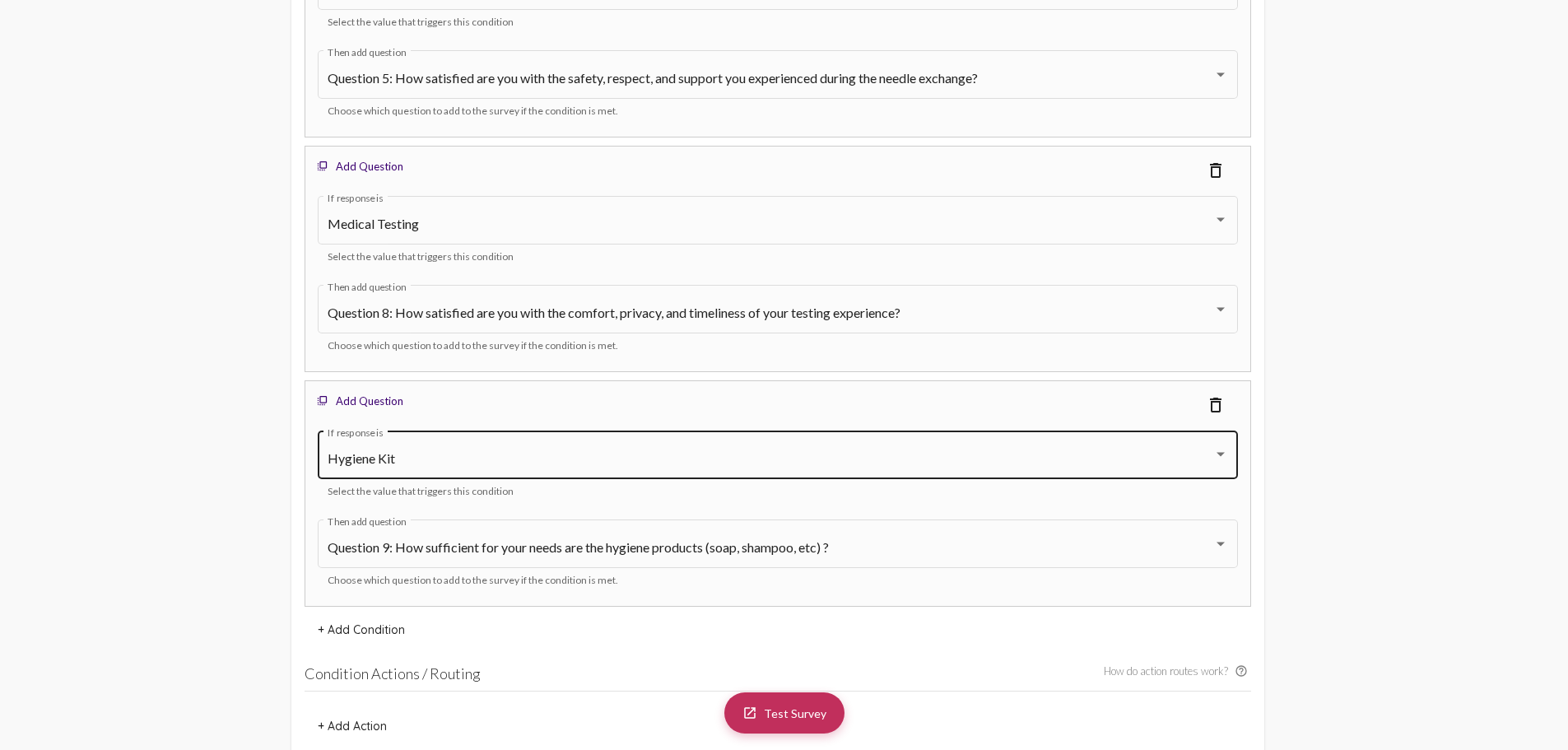
scroll to position [5791, 0]
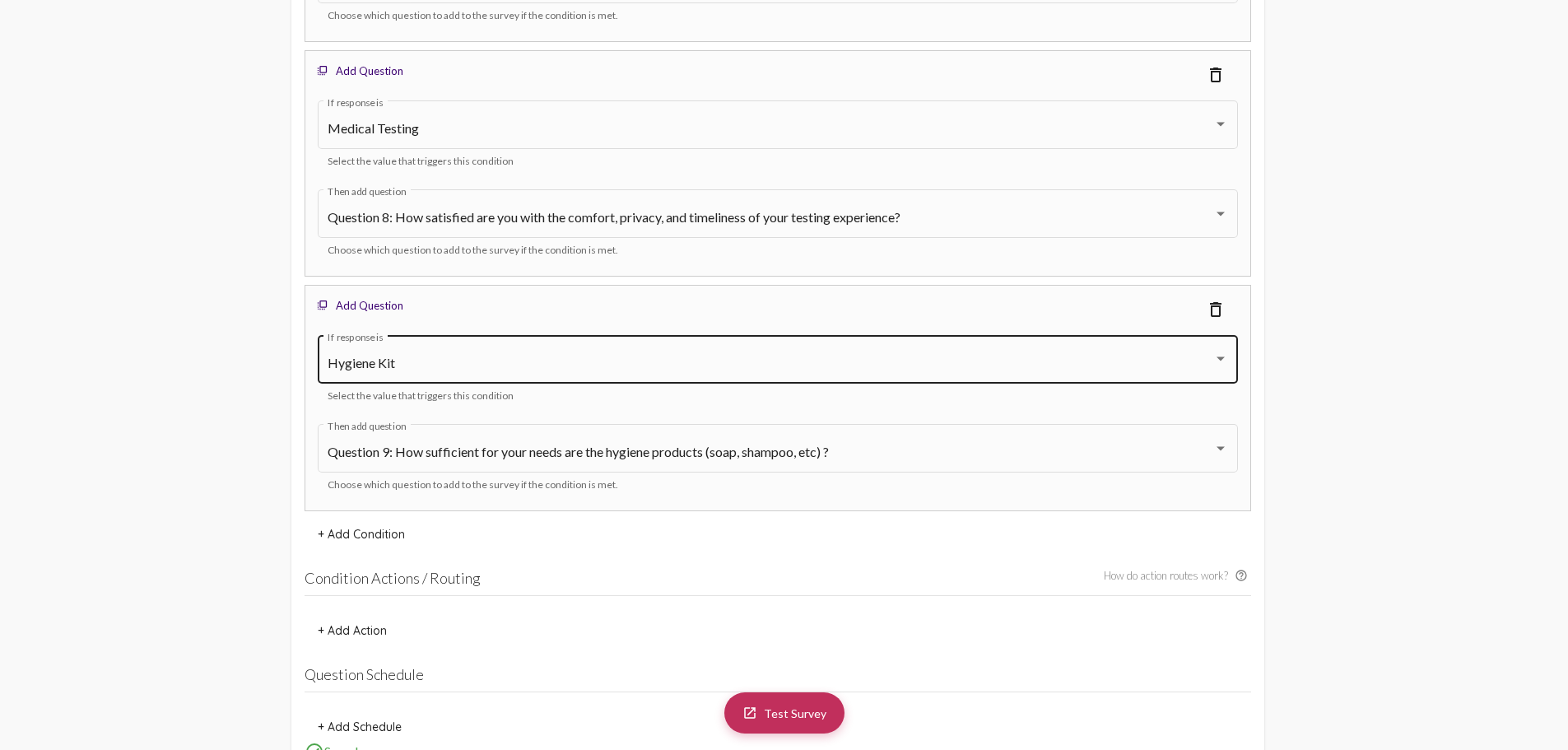
click at [398, 363] on div "Hygiene Kit" at bounding box center [771, 363] width 886 height 15
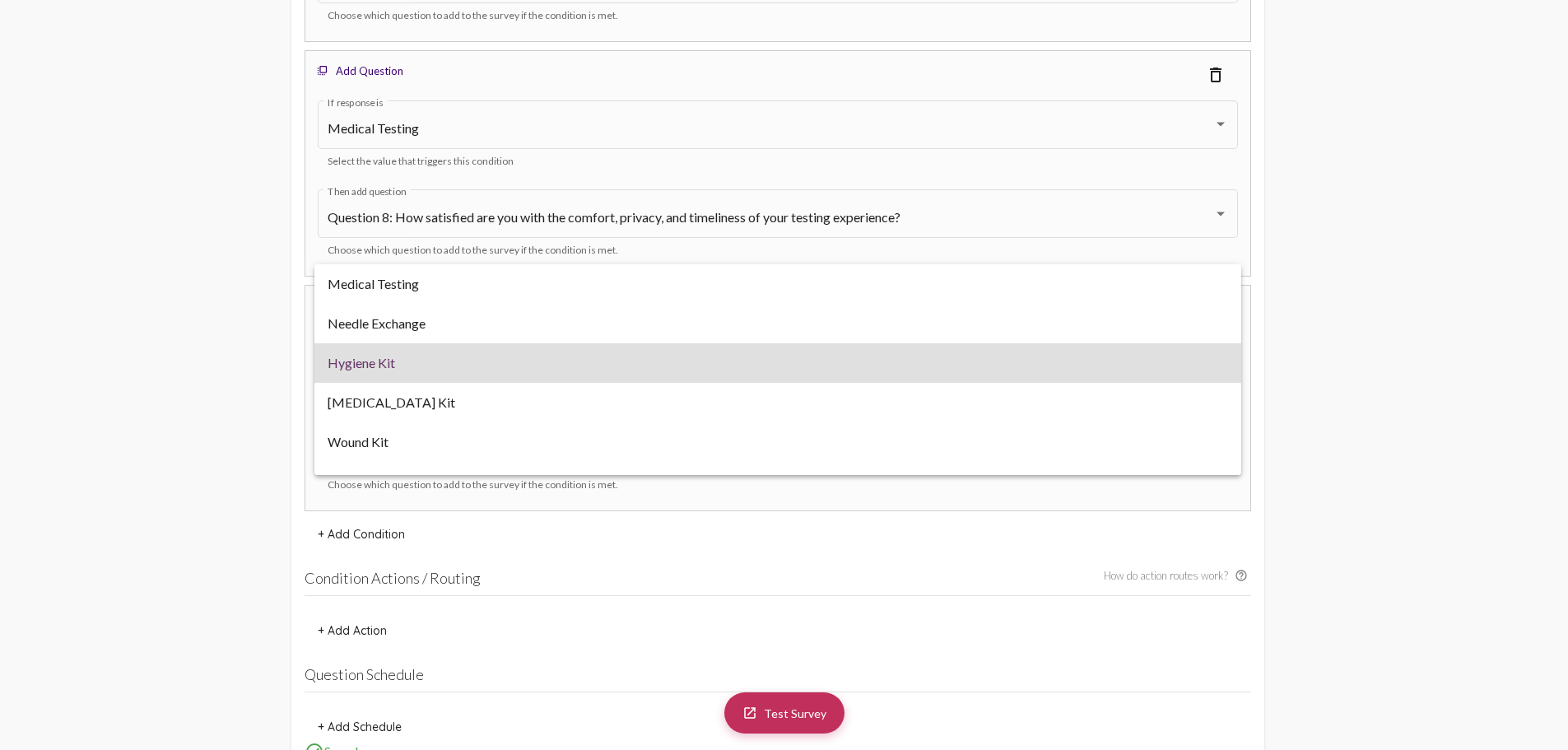
click at [148, 378] on div at bounding box center [784, 375] width 1568 height 750
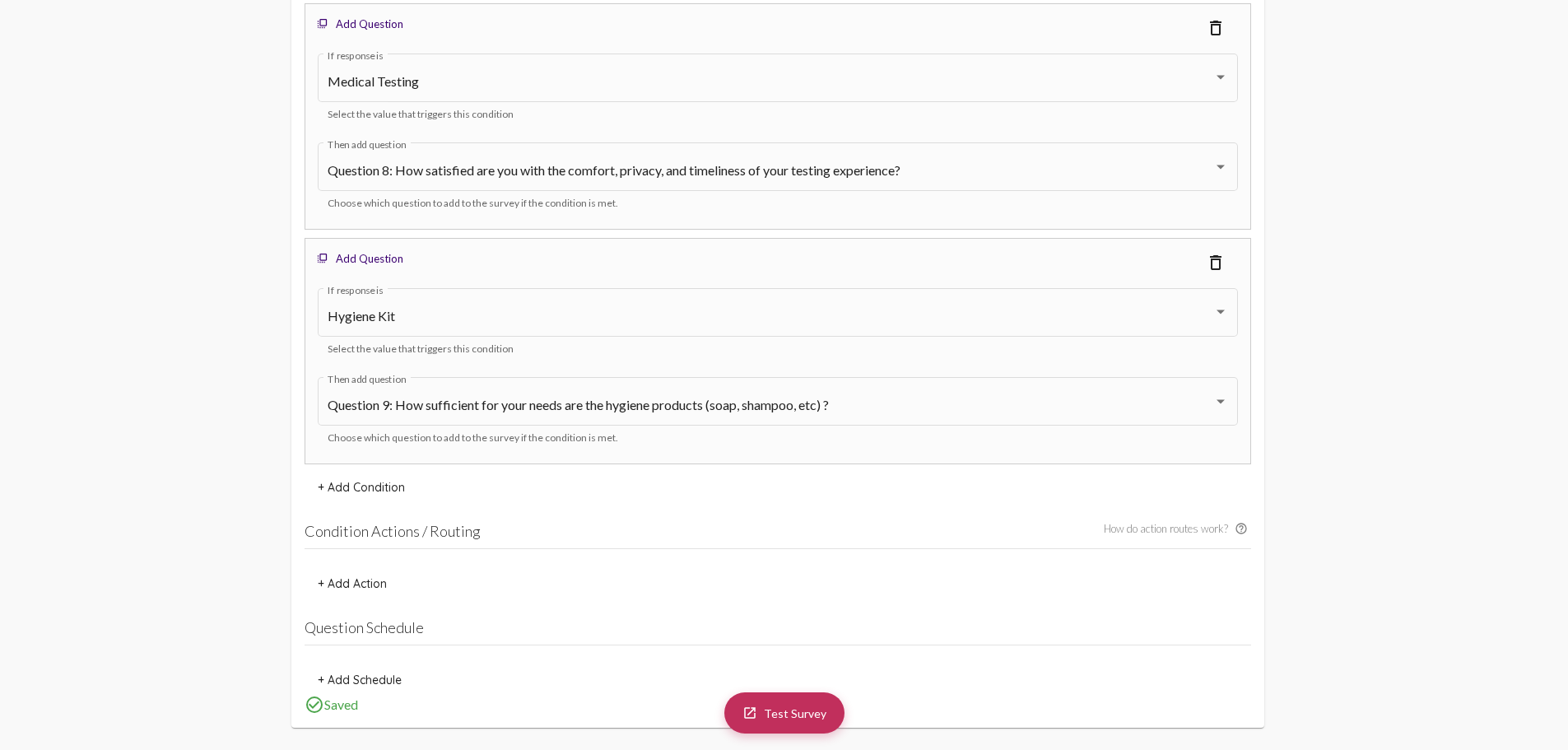
scroll to position [5873, 0]
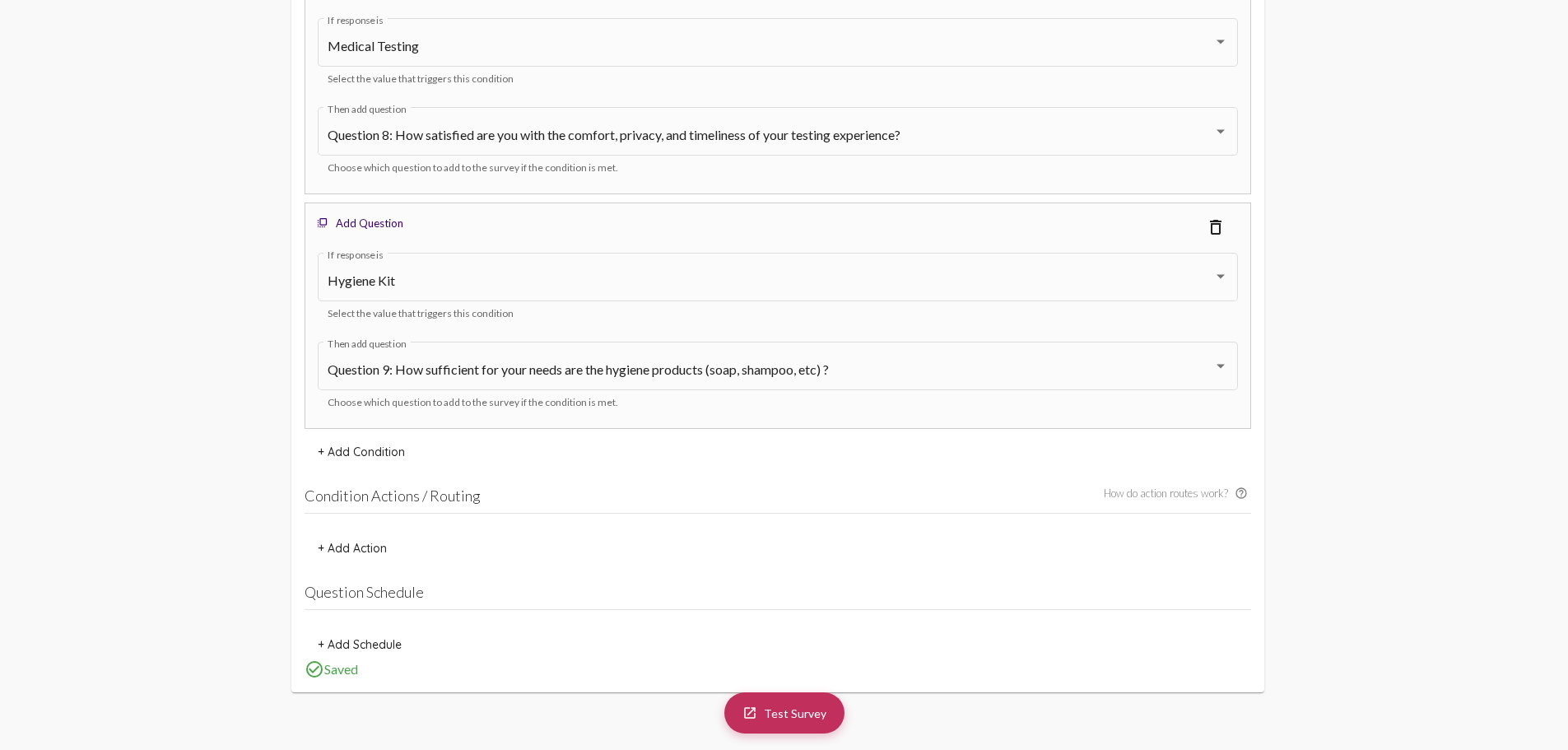
click at [356, 450] on span "+ Add Condition" at bounding box center [361, 452] width 87 height 15
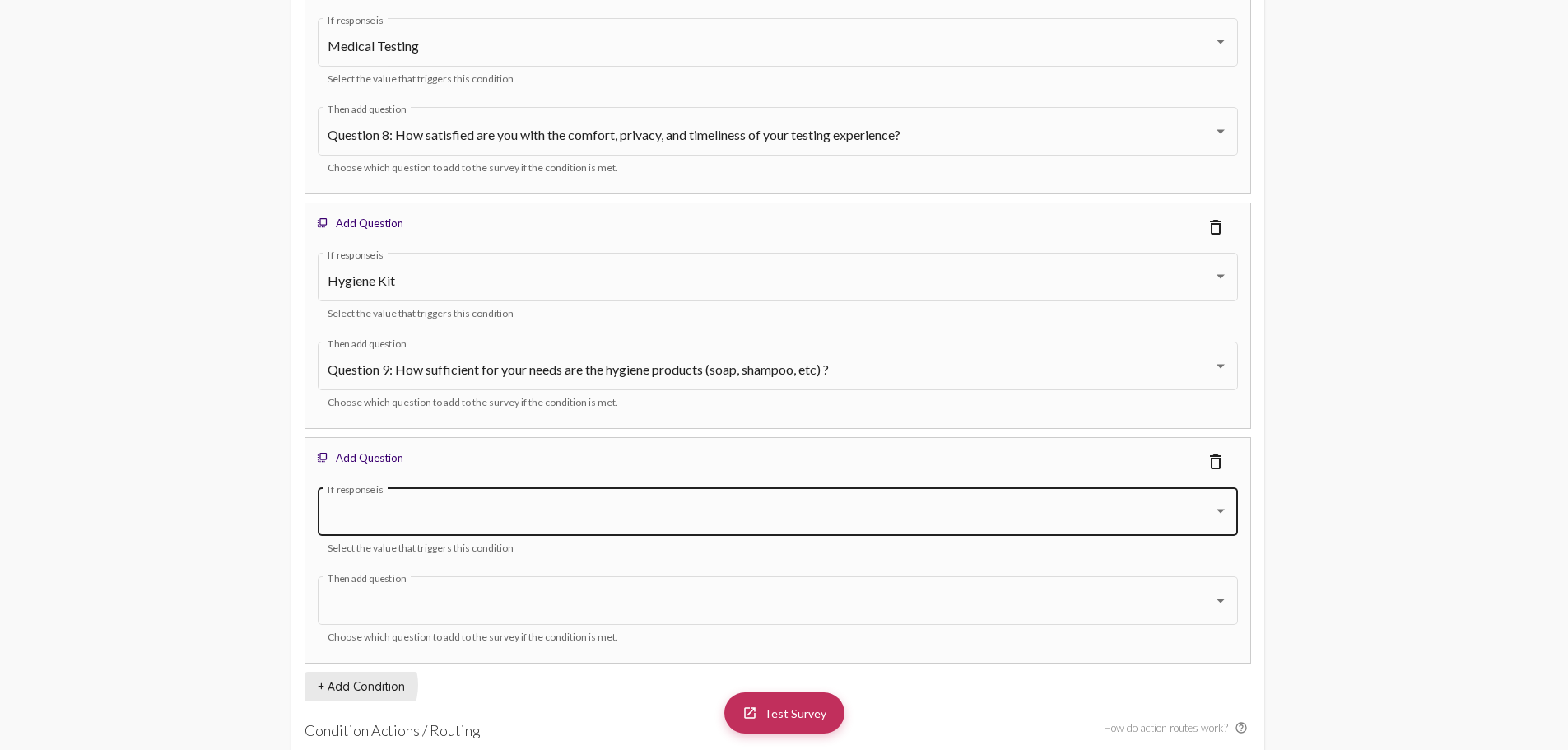
click at [382, 502] on div "If response is" at bounding box center [778, 510] width 901 height 52
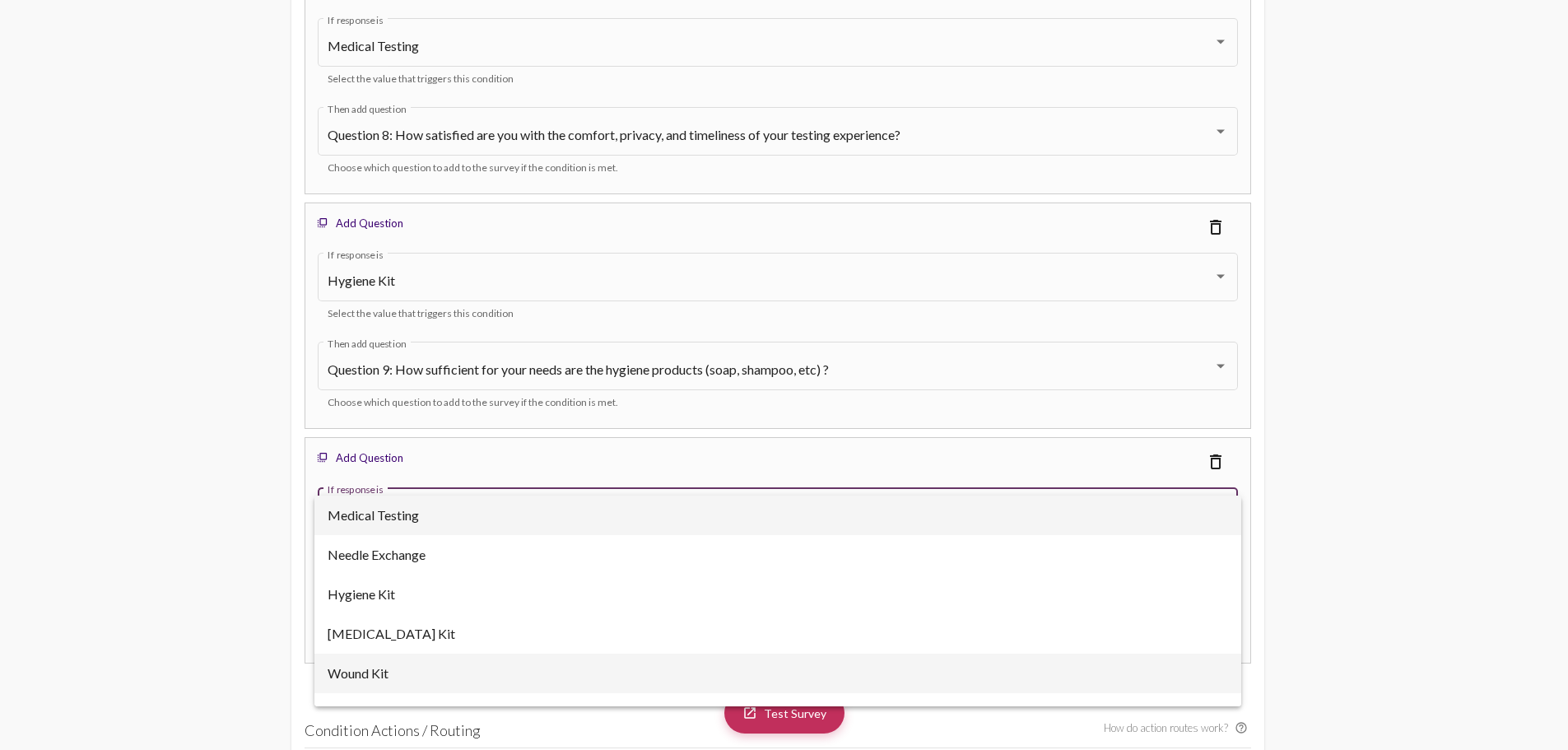
click at [388, 676] on span "Wound Kit" at bounding box center [778, 674] width 901 height 40
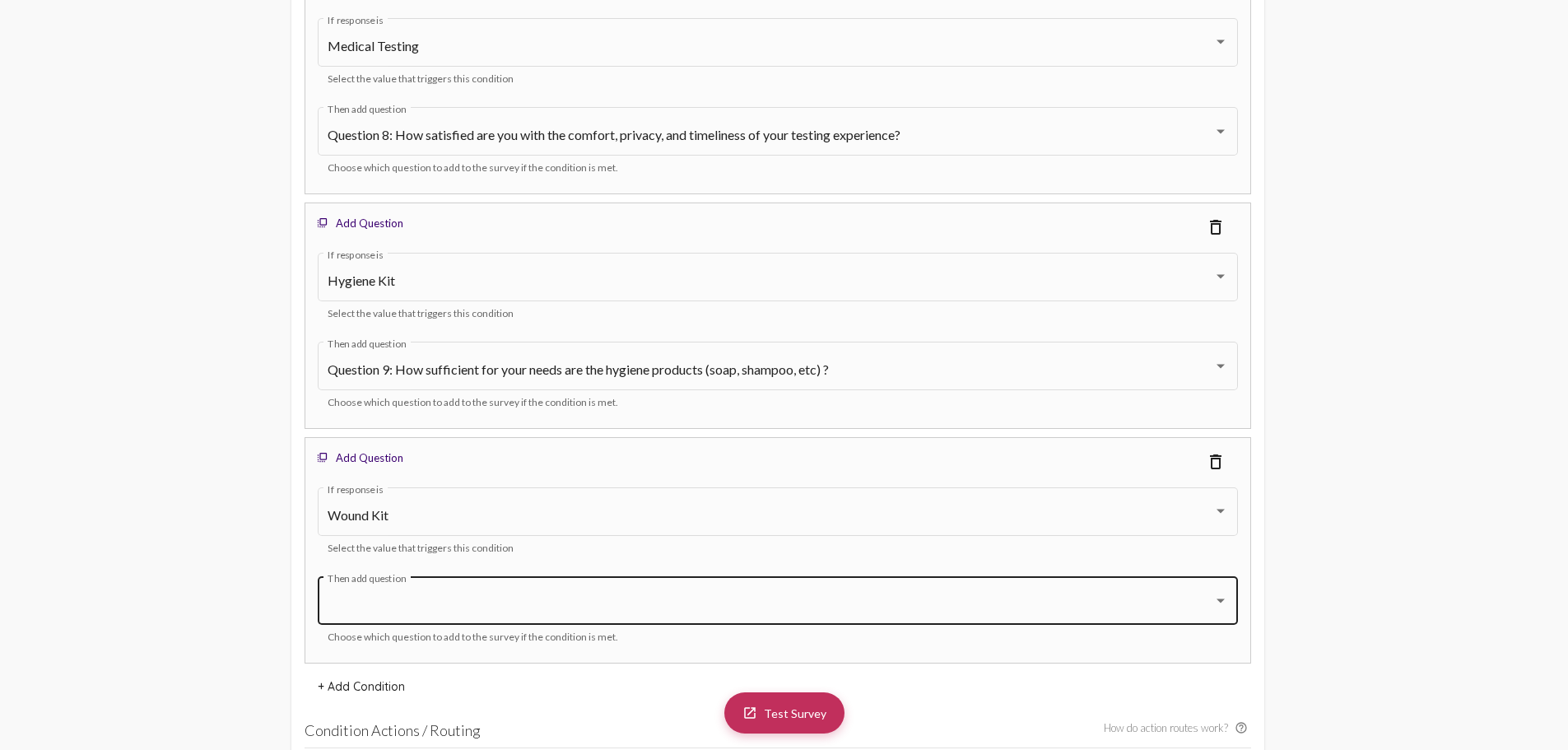
click at [380, 581] on div "Then add question" at bounding box center [778, 599] width 901 height 52
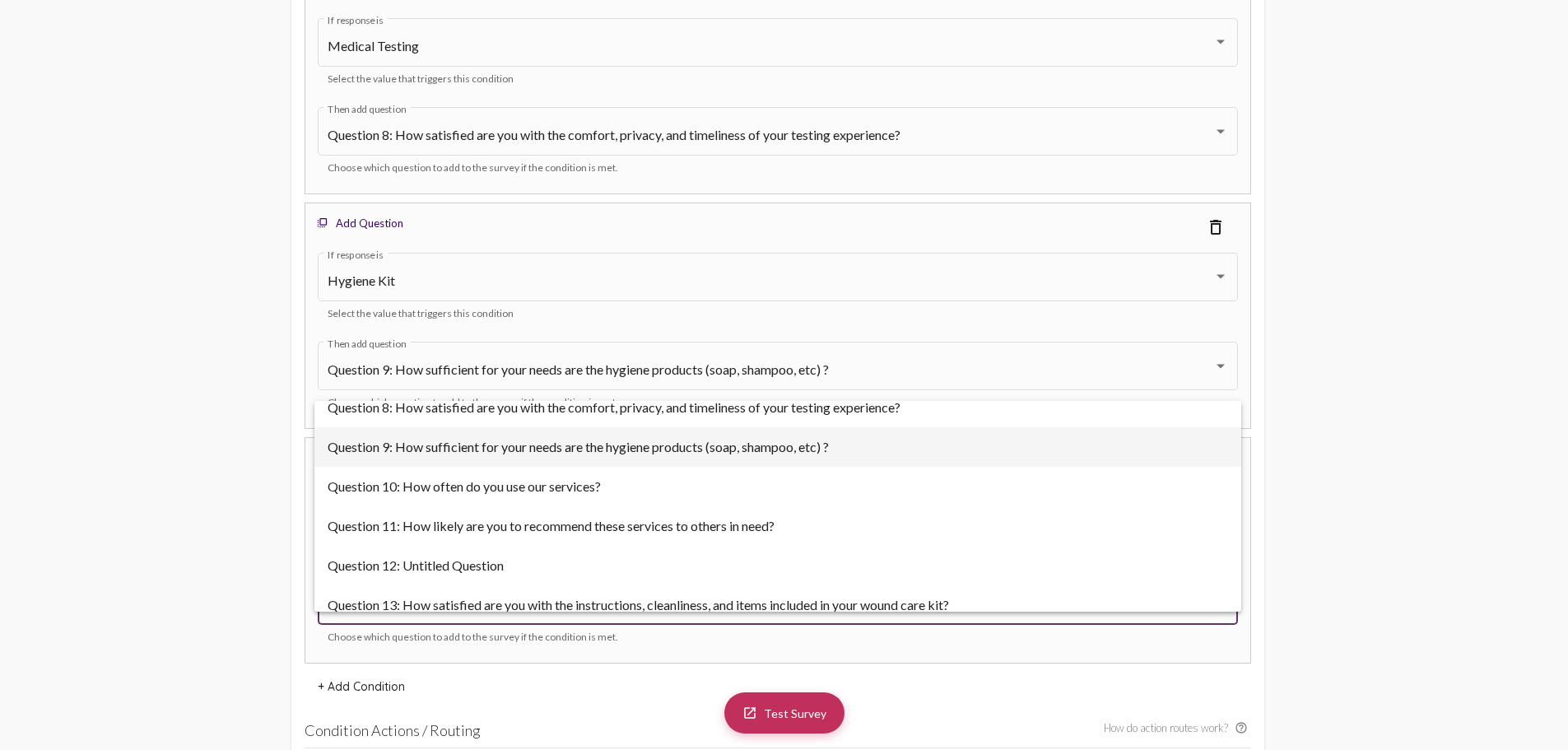
scroll to position [185, 0]
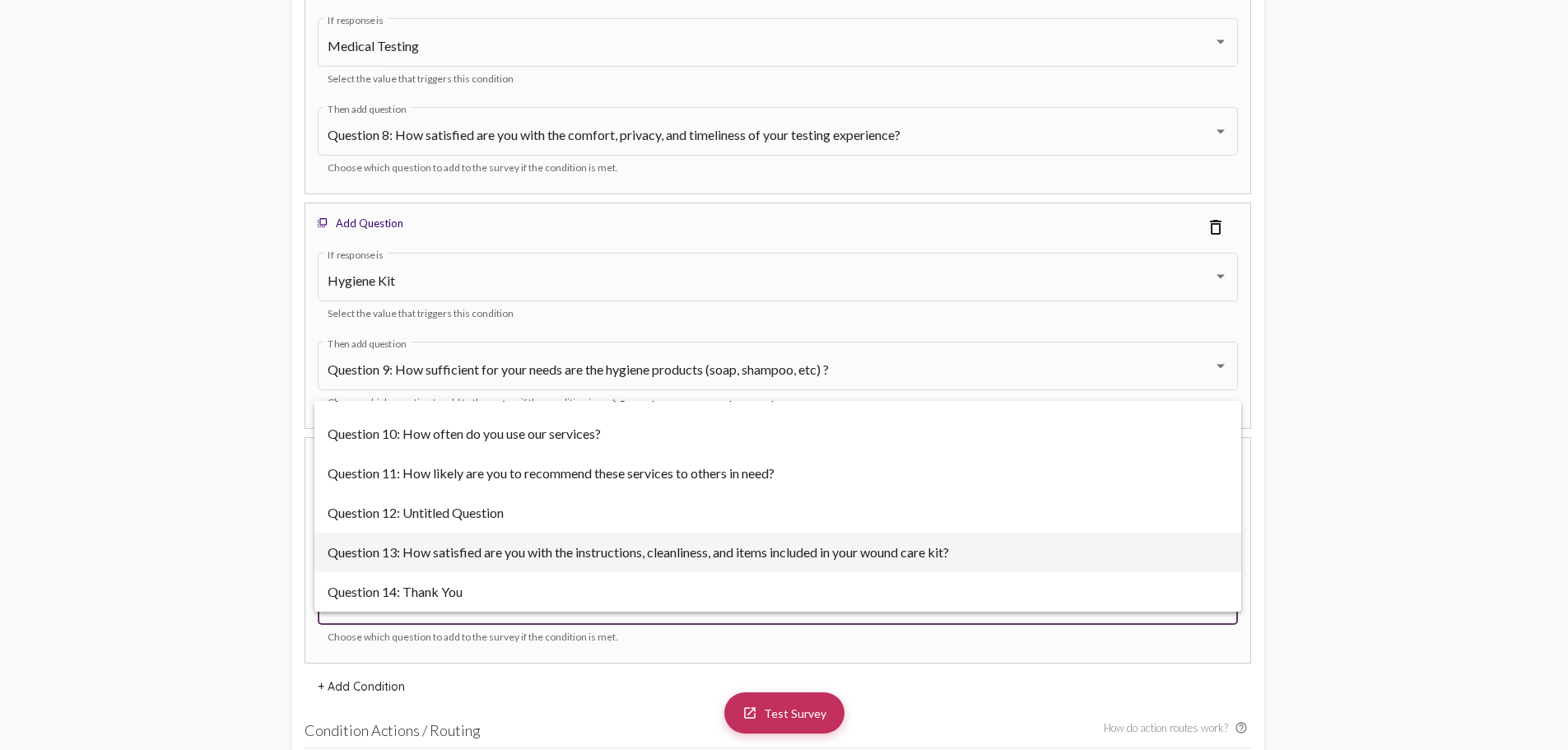
click at [513, 556] on span "Question 13: How satisfied are you with the instructions, cleanliness, and item…" at bounding box center [778, 552] width 901 height 40
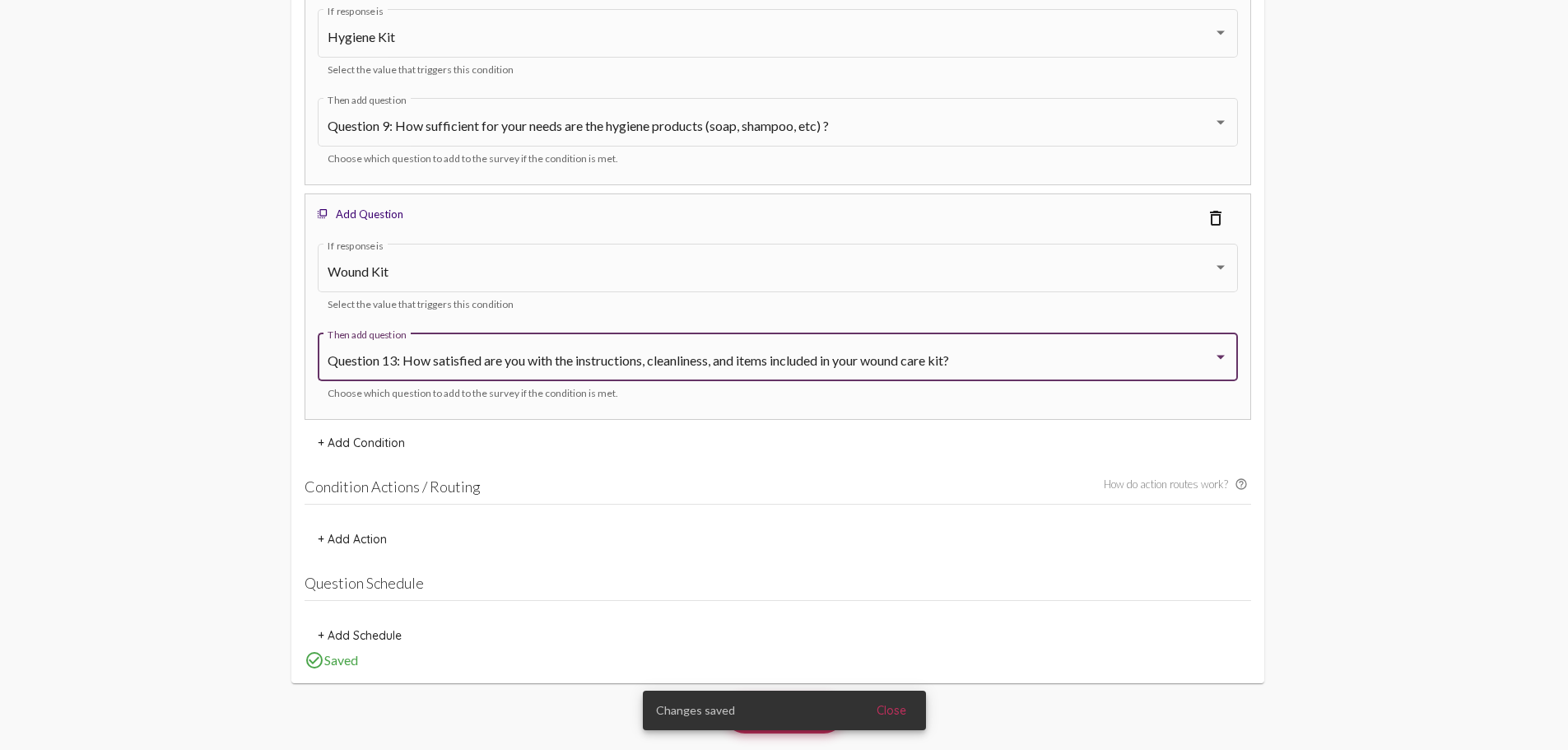
scroll to position [6120, 0]
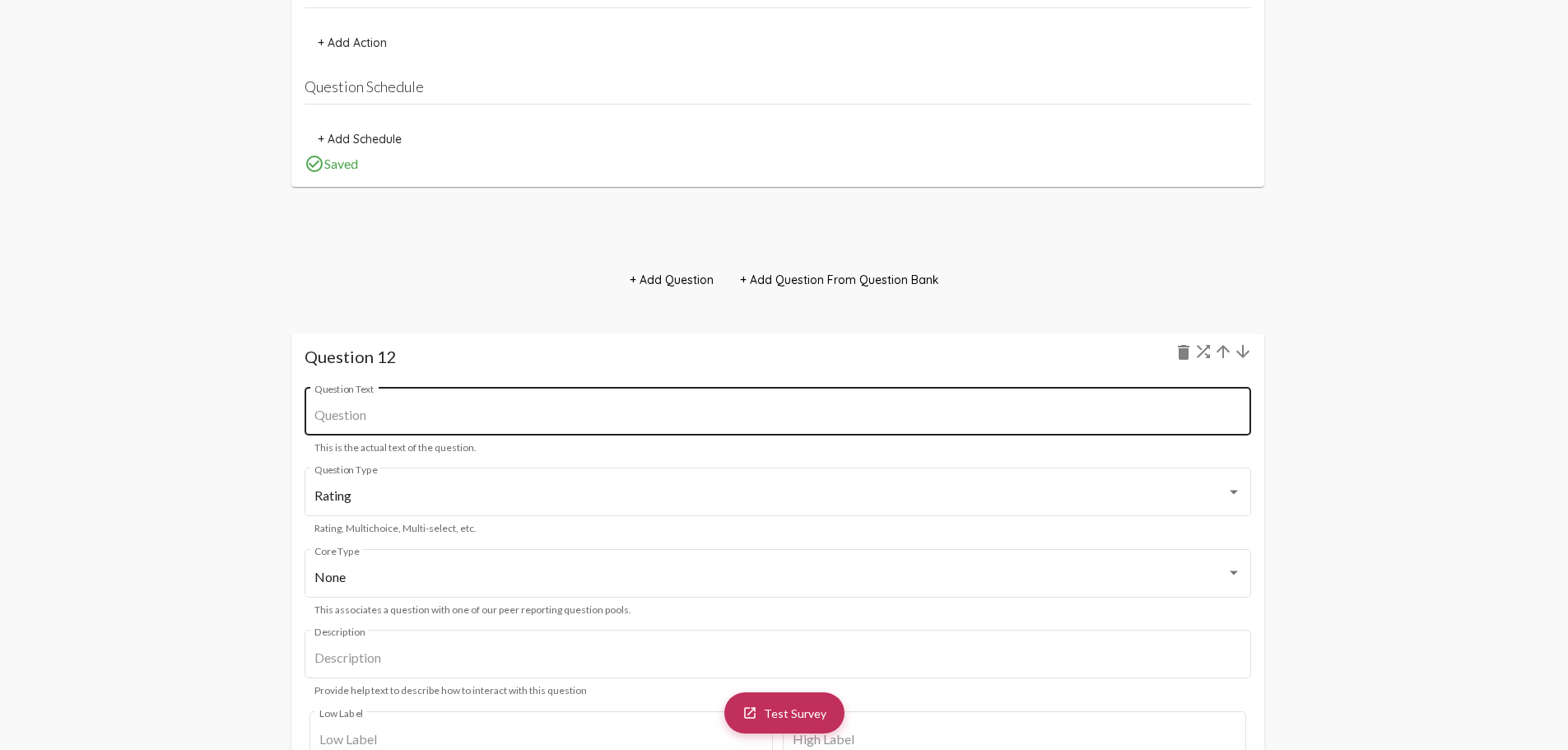
scroll to position [13944, 0]
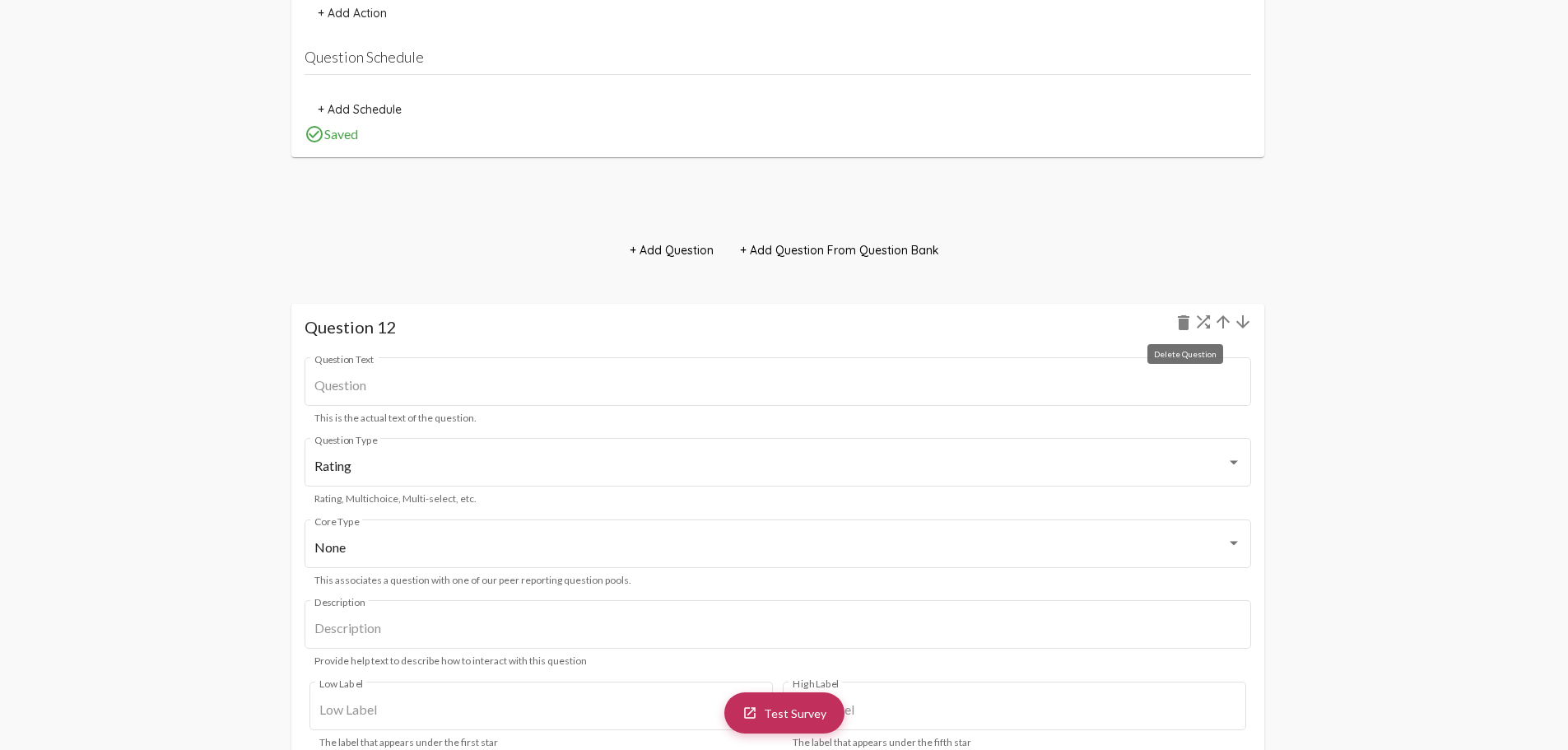
click at [1181, 325] on mat-icon "delete" at bounding box center [1184, 323] width 20 height 20
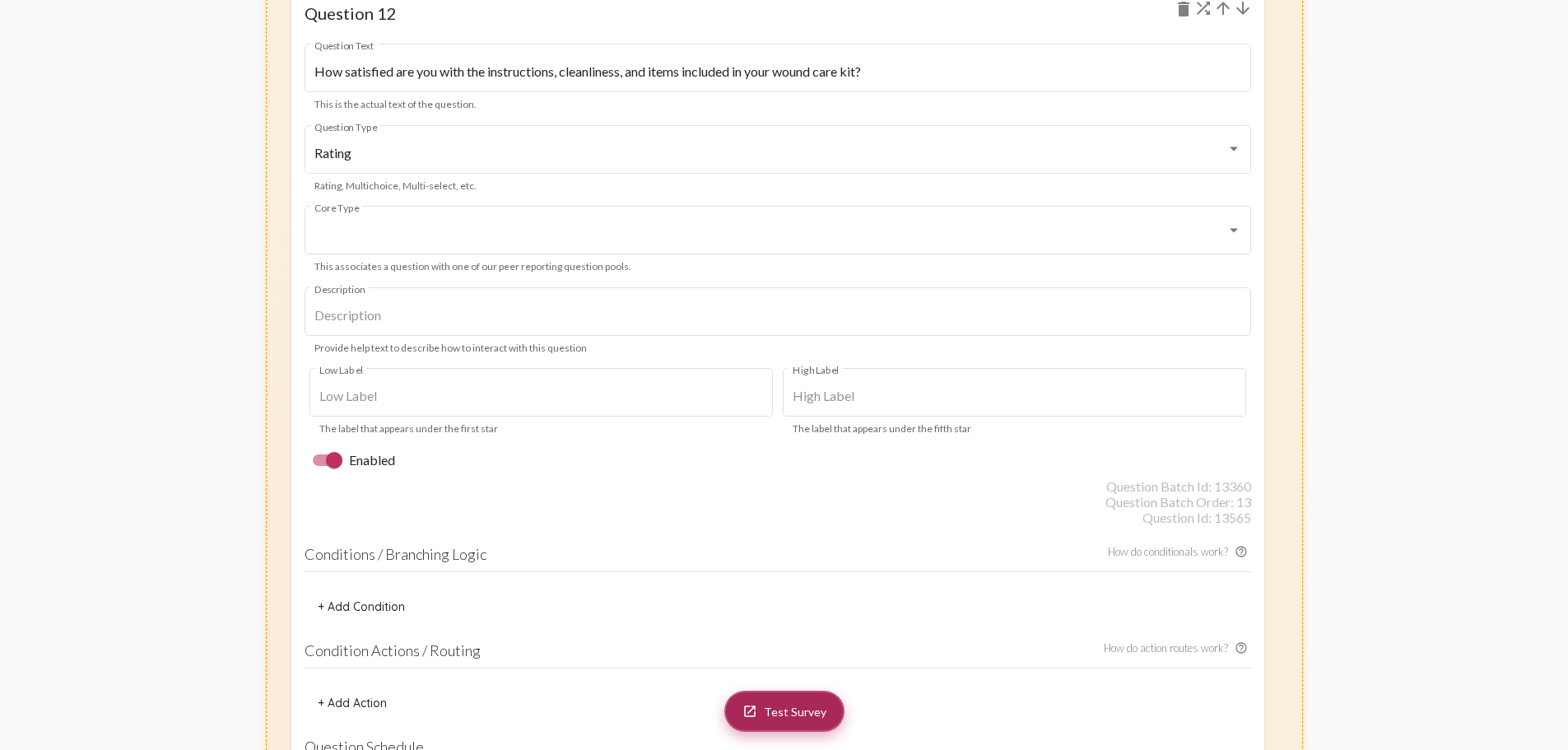
scroll to position [14603, 0]
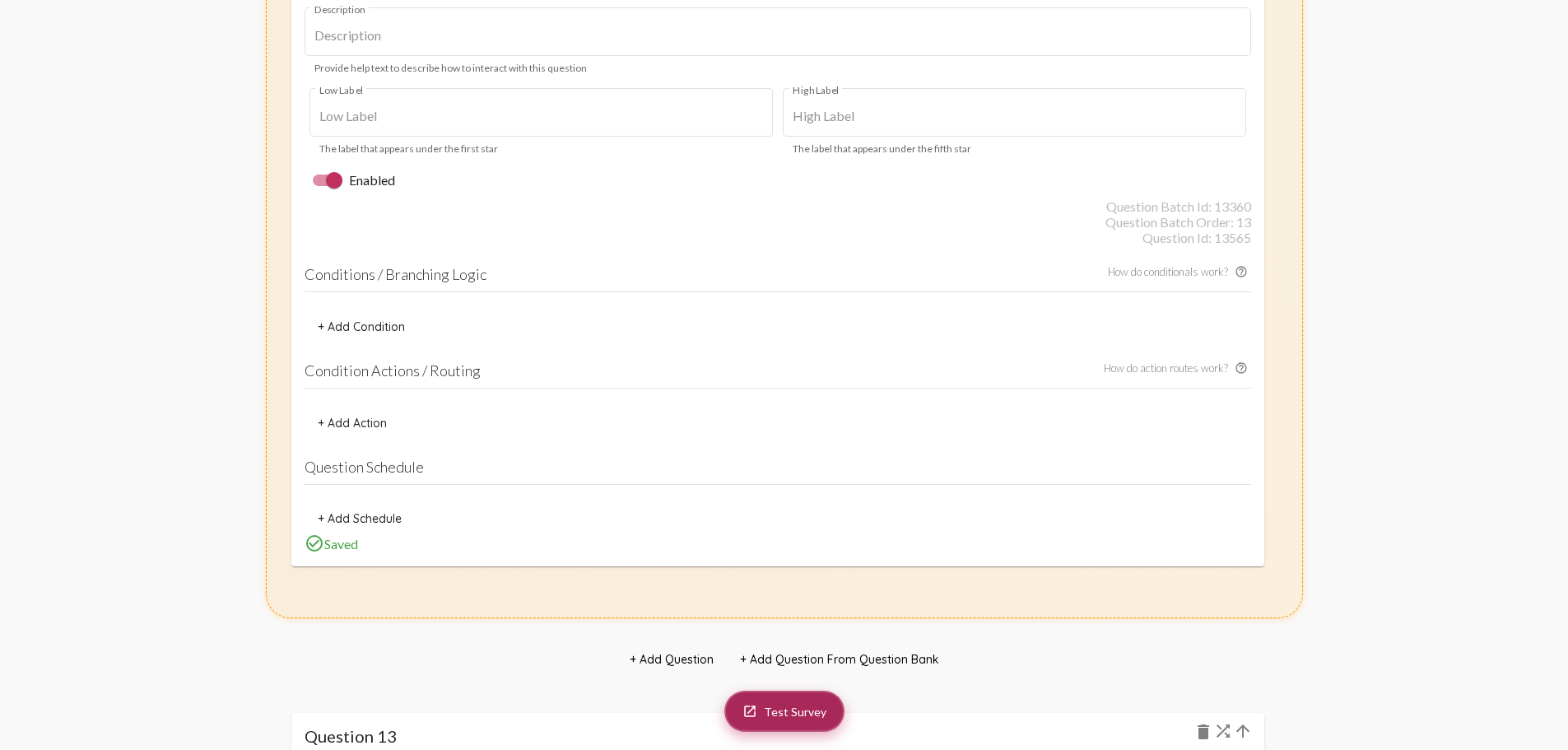
click at [780, 704] on link "launch Test Survey" at bounding box center [784, 711] width 120 height 41
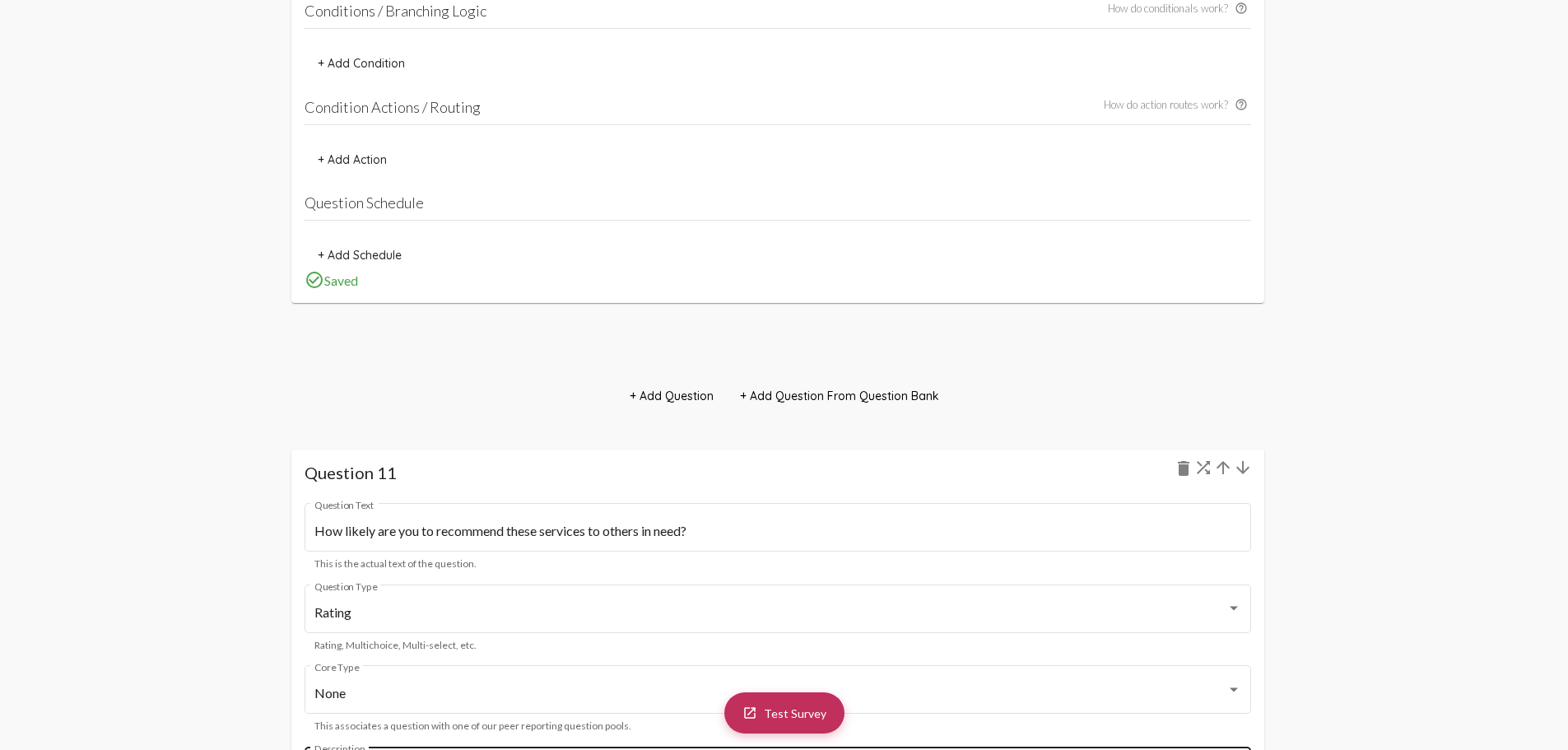
scroll to position [12791, 0]
click at [465, 485] on h1 "Question 11 delete" at bounding box center [778, 476] width 946 height 20
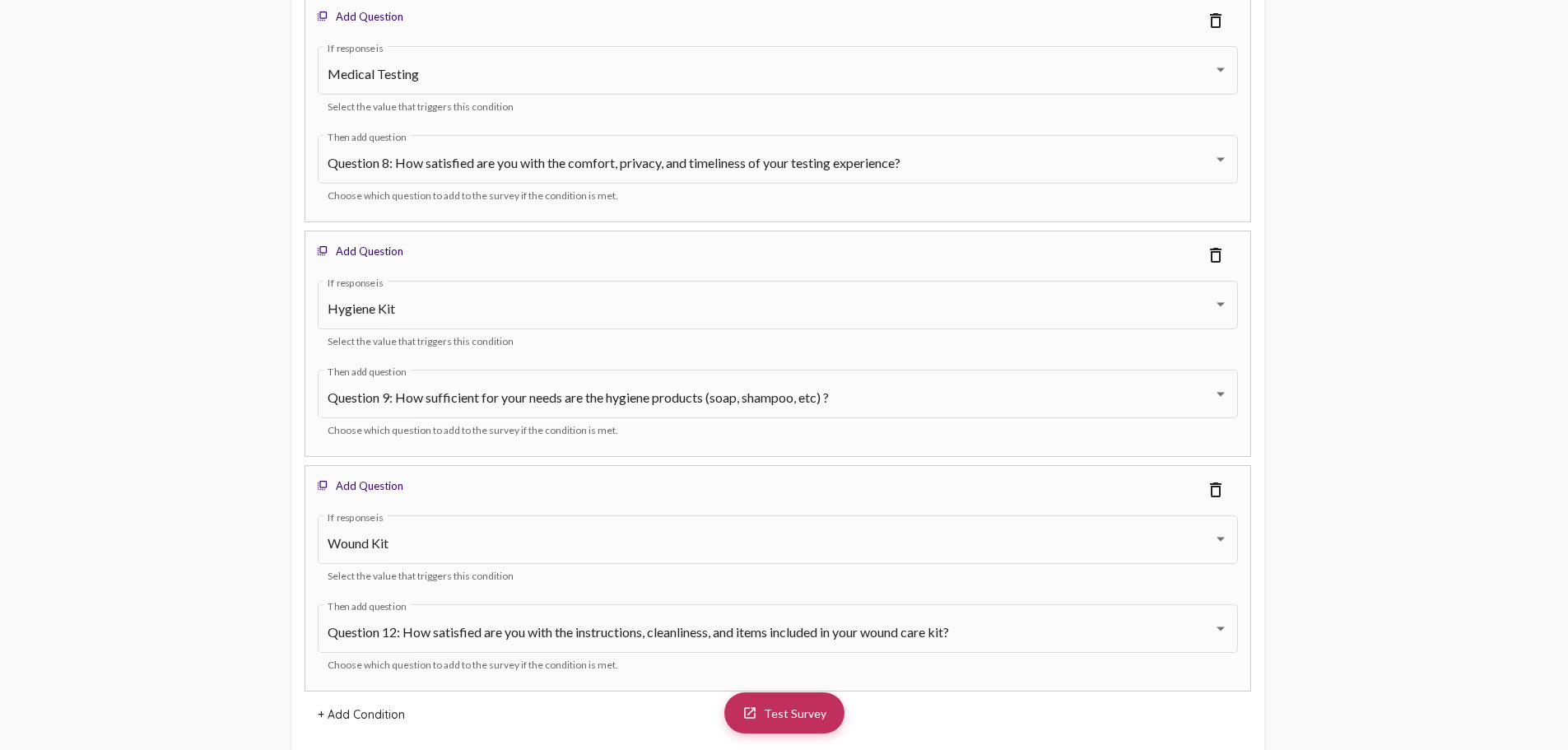
scroll to position [5955, 0]
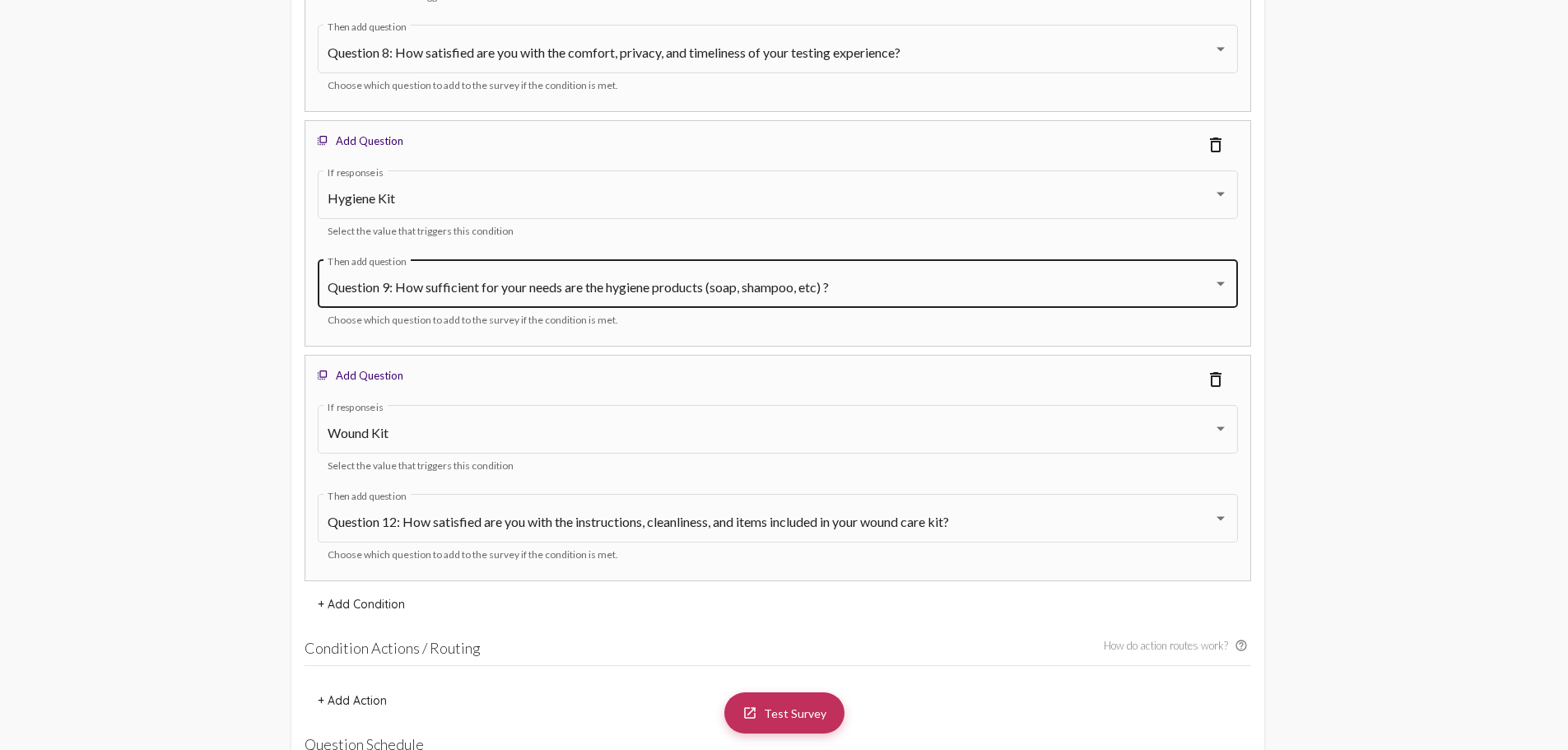
click at [662, 296] on div "Question 9: How sufficient for your needs are the hygiene products (soap, shamp…" at bounding box center [778, 282] width 901 height 52
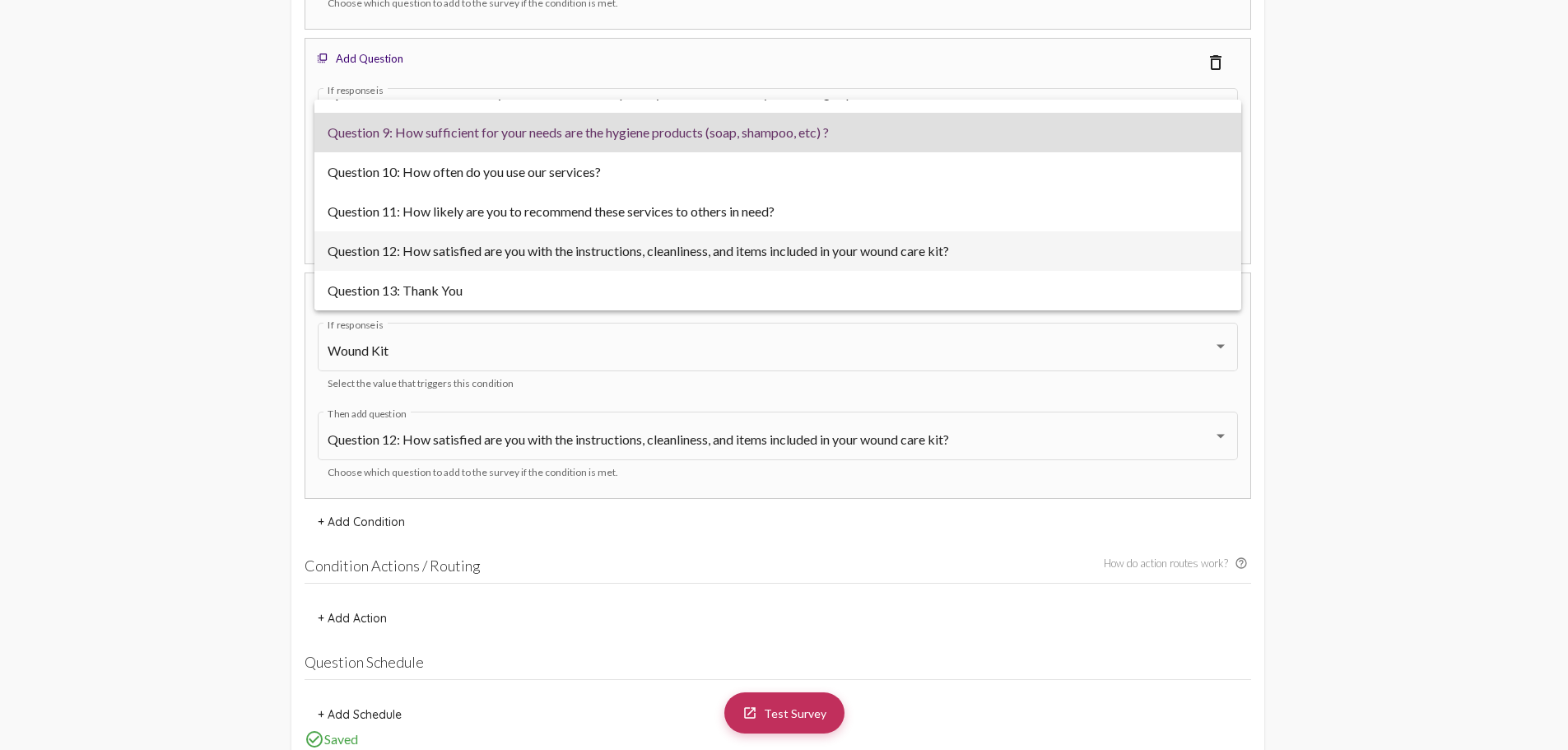
scroll to position [63, 0]
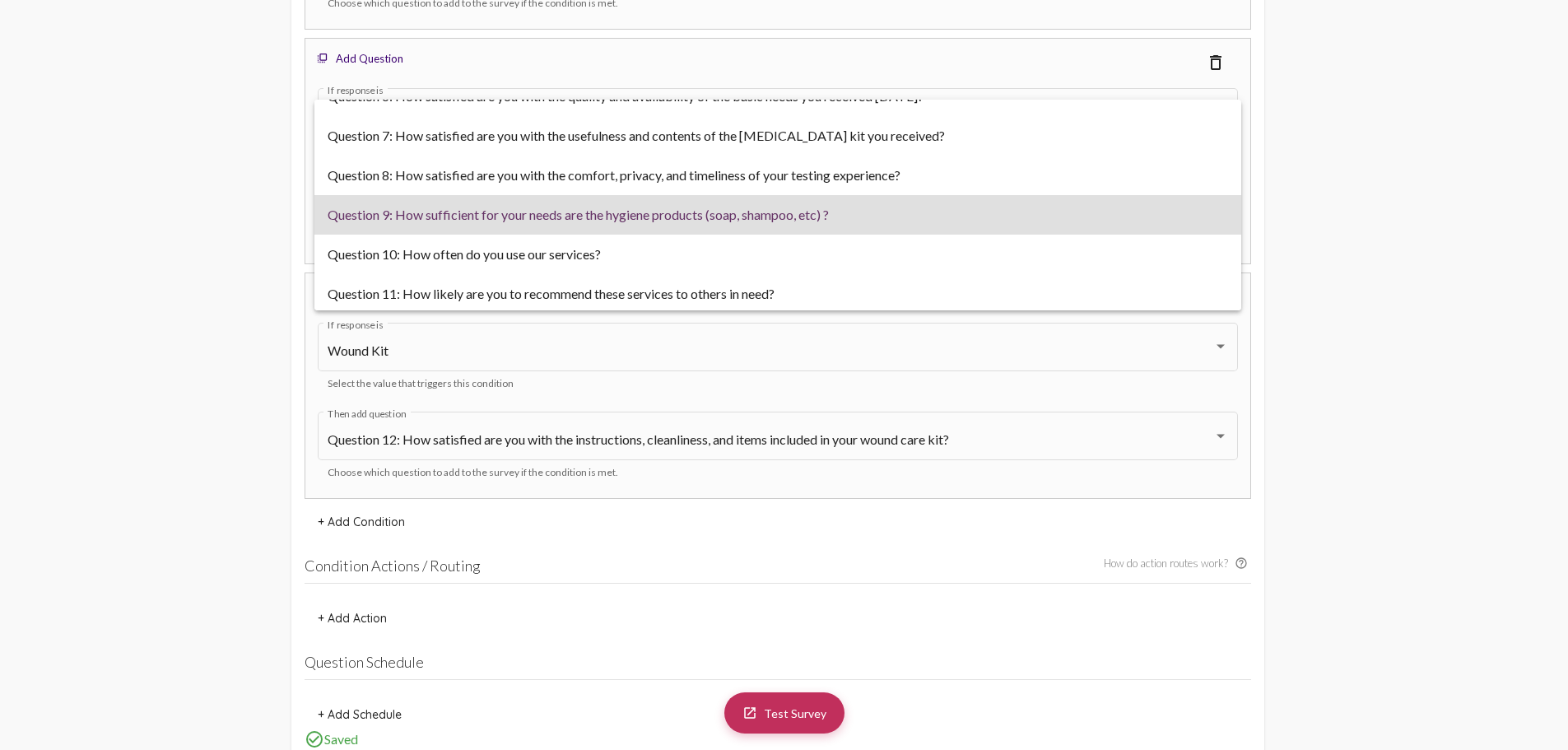
click at [22, 349] on div at bounding box center [784, 375] width 1568 height 750
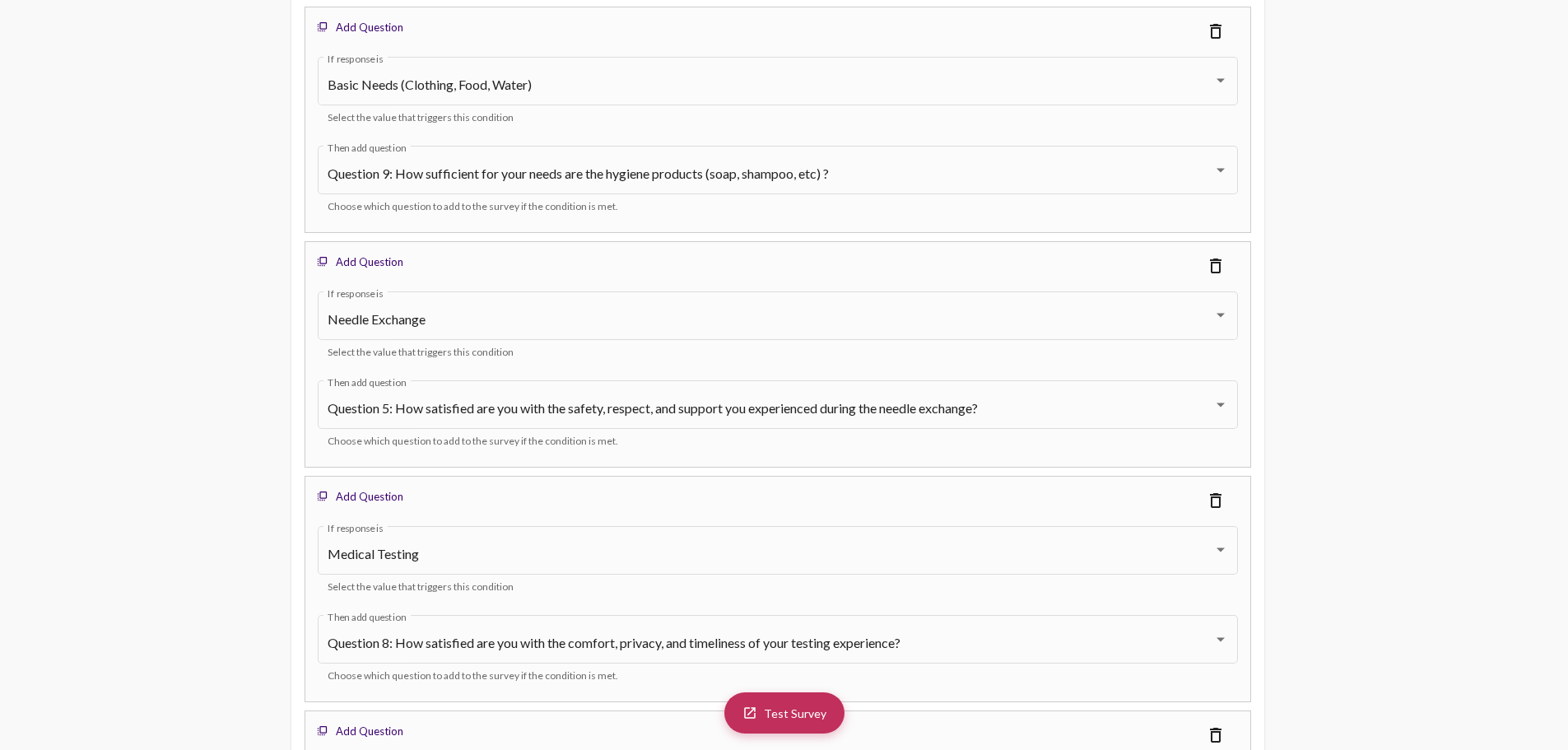
scroll to position [5297, 0]
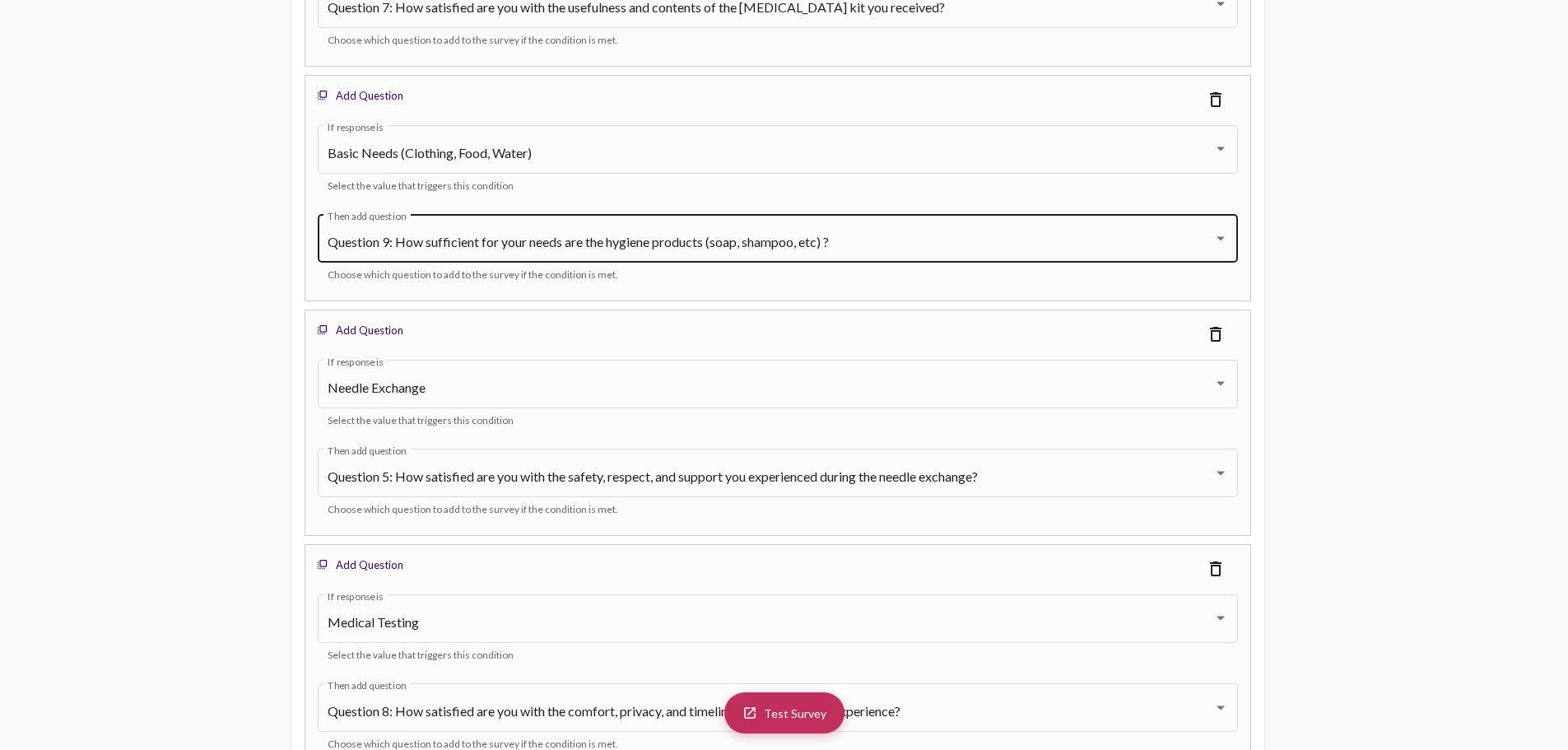
click at [436, 244] on span "Question 9: How sufficient for your needs are the hygiene products (soap, shamp…" at bounding box center [578, 241] width 501 height 16
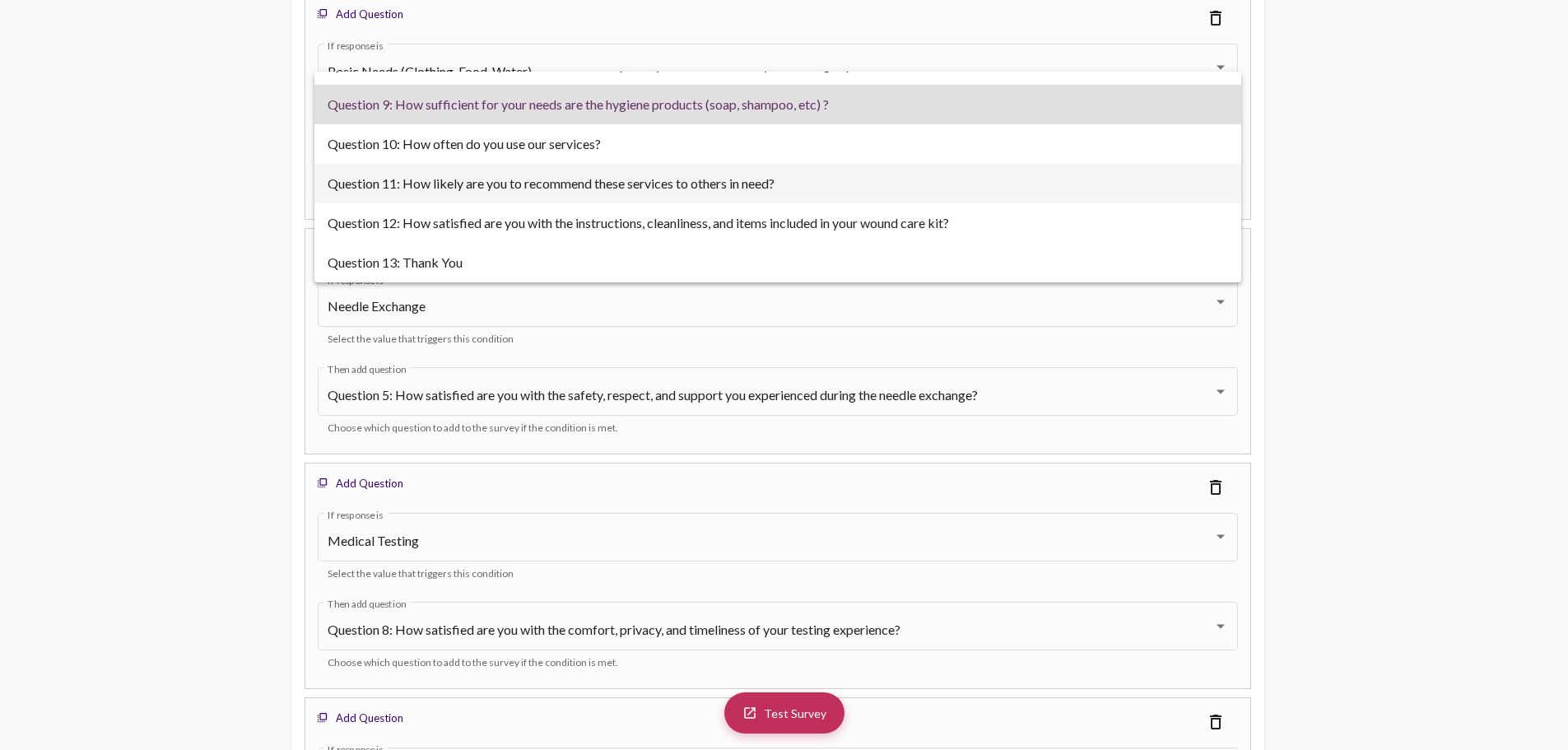
scroll to position [5379, 0]
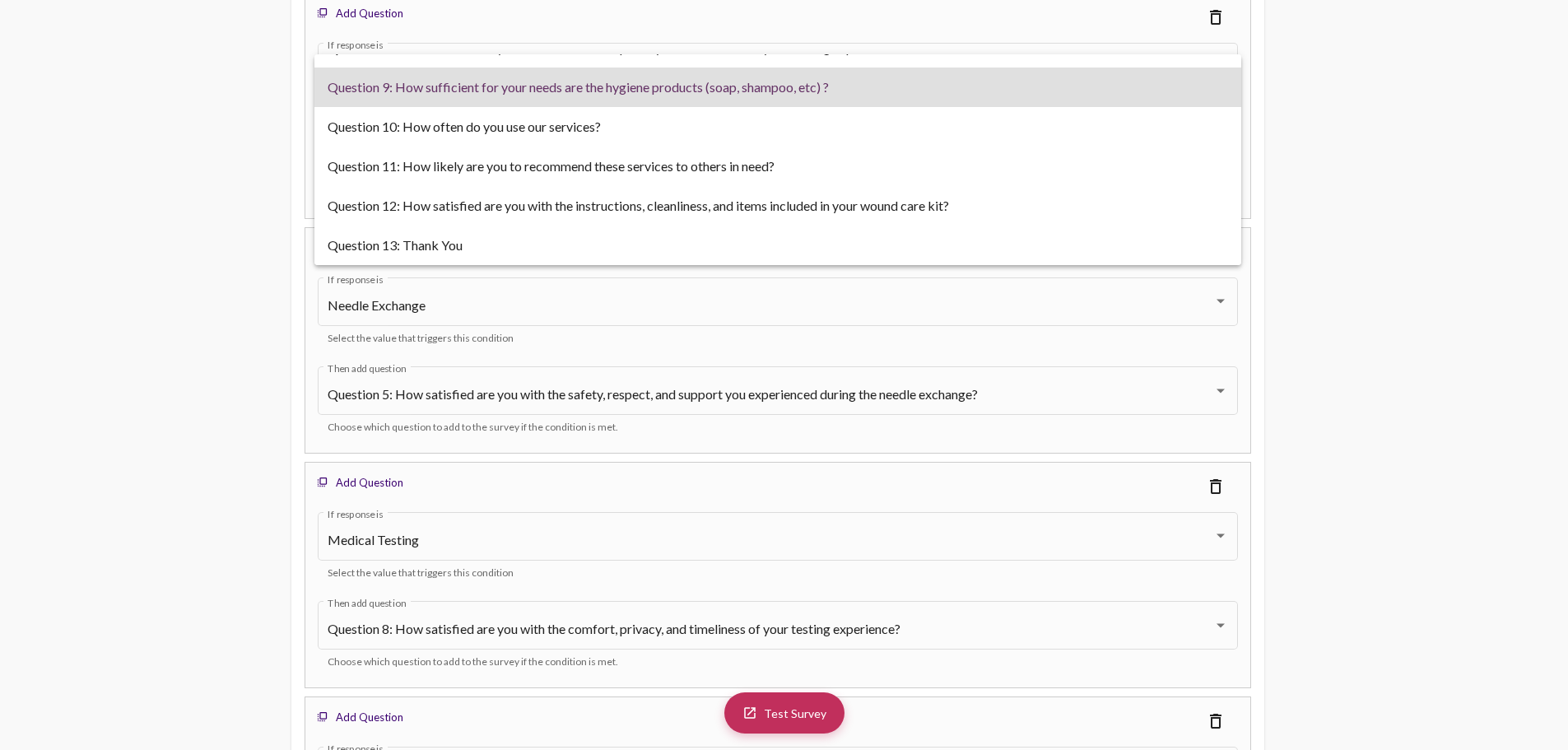
click at [282, 282] on div at bounding box center [784, 375] width 1568 height 750
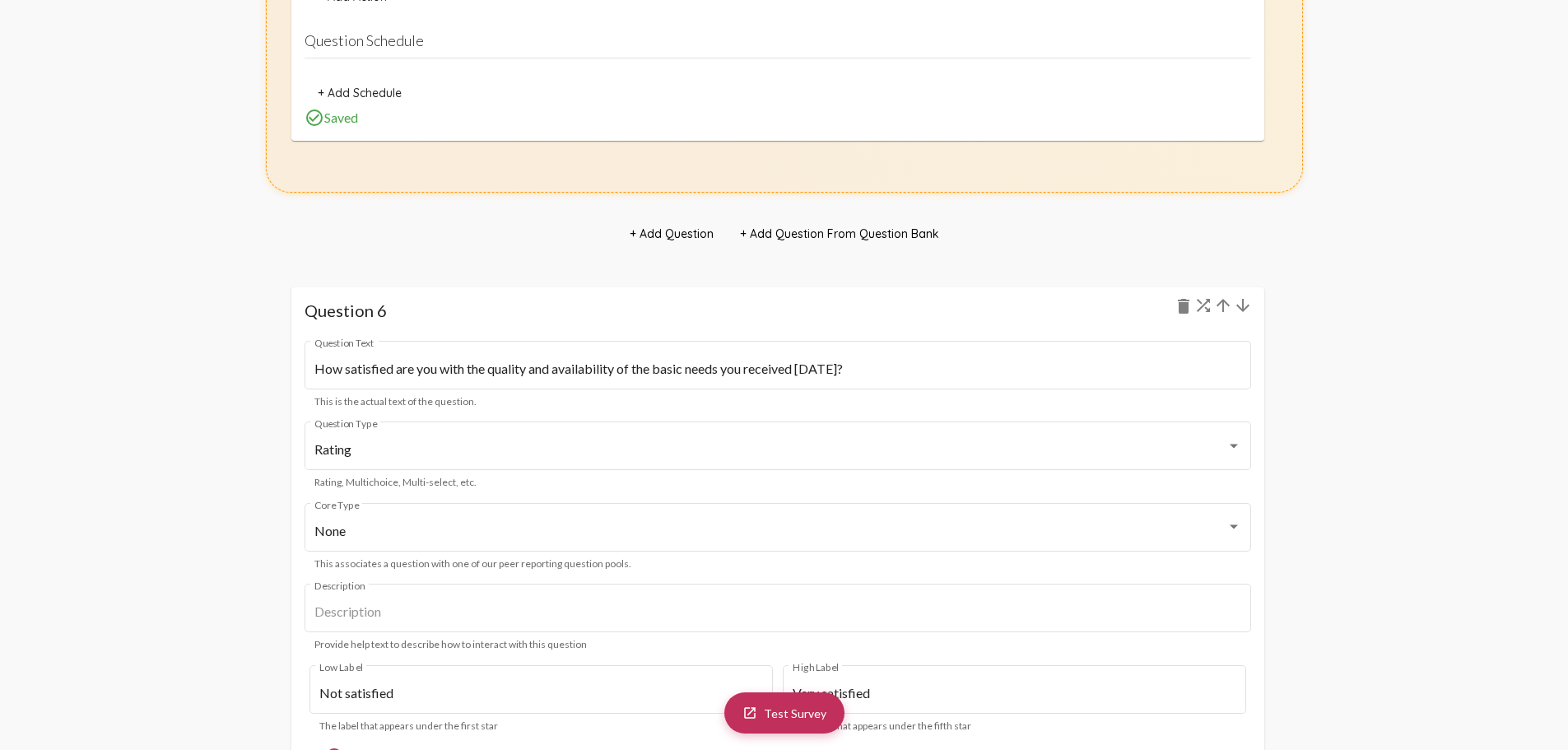
scroll to position [7767, 0]
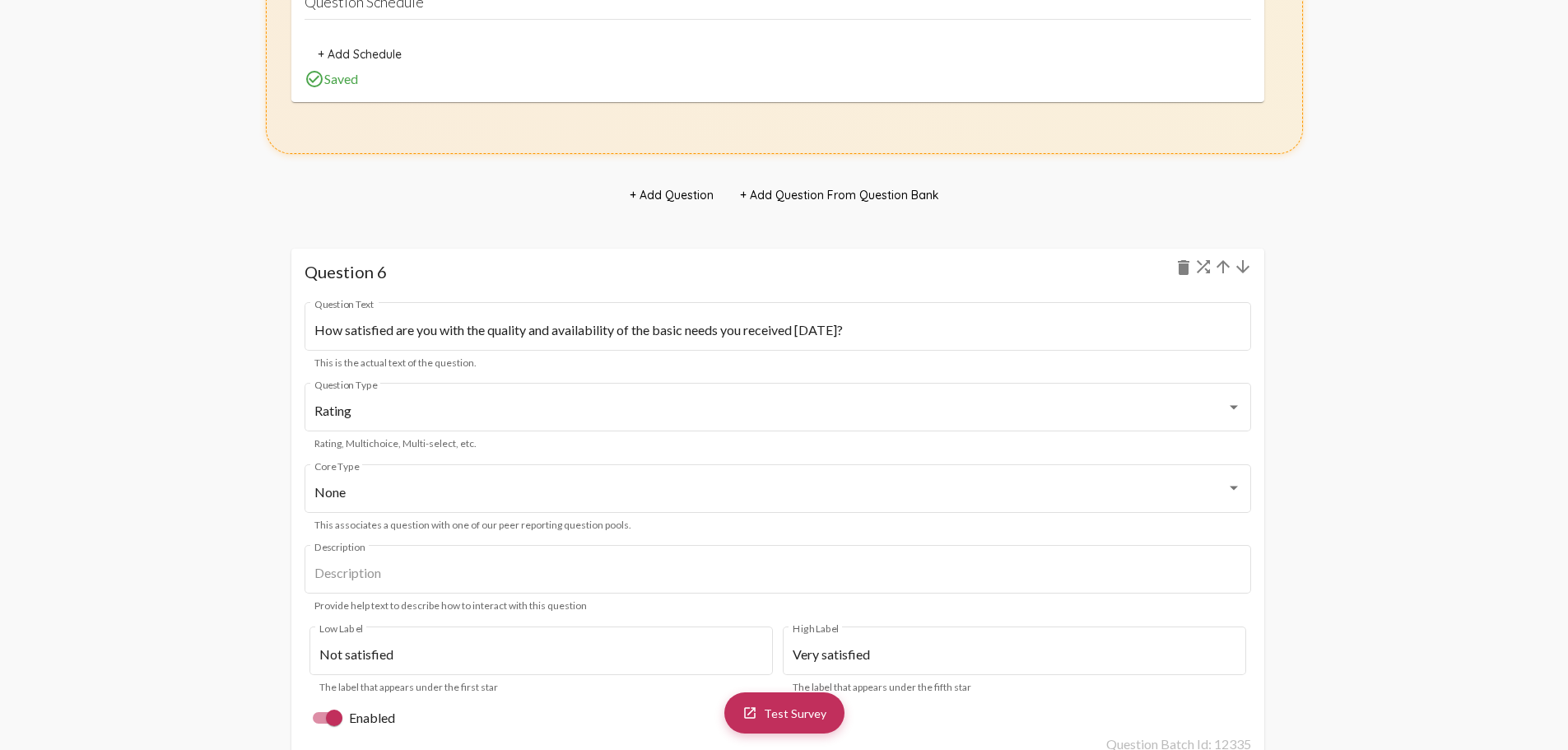
click at [731, 291] on mat-card "Question 6 delete How satisfied are you with the quality and availability of th…" at bounding box center [778, 676] width 973 height 856
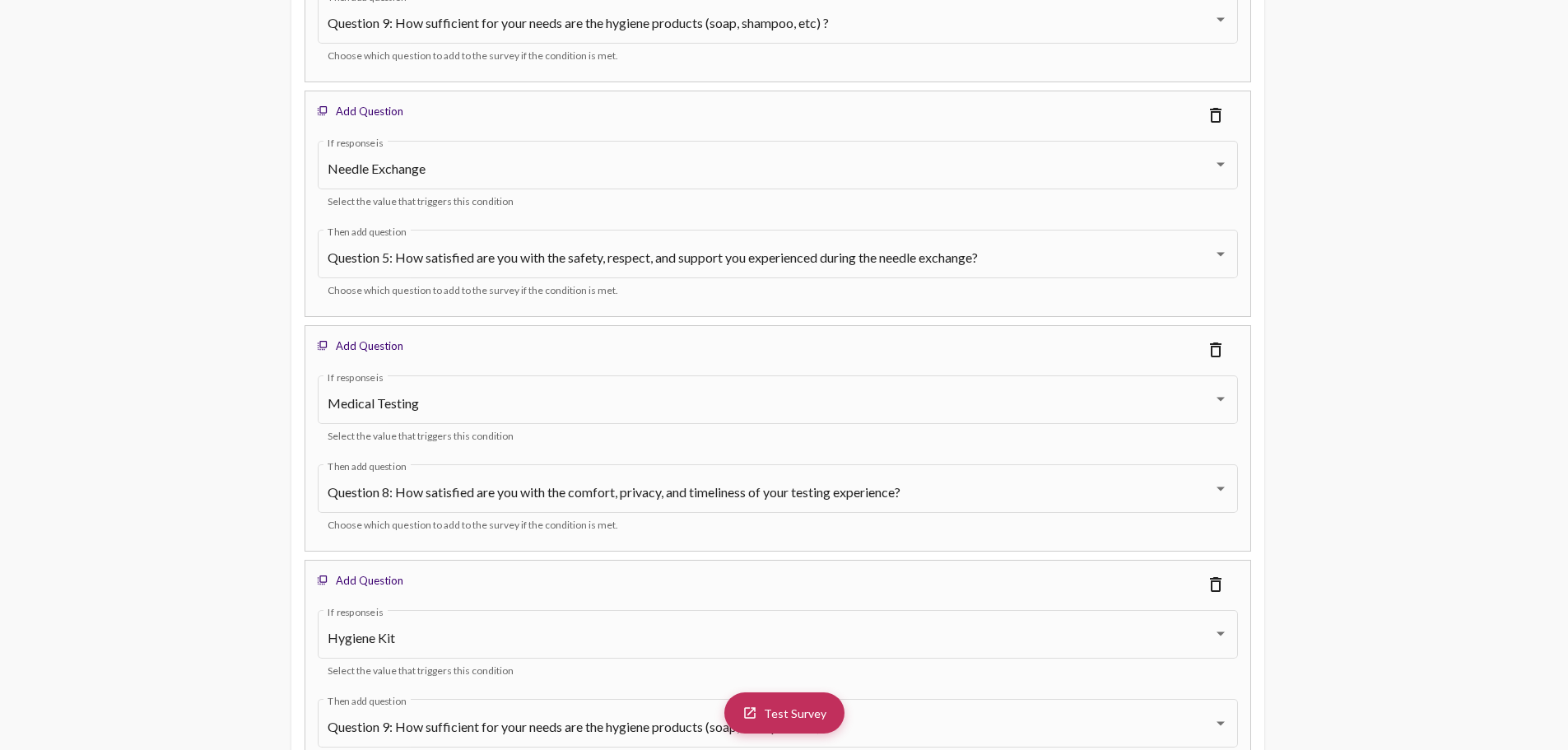
scroll to position [5668, 0]
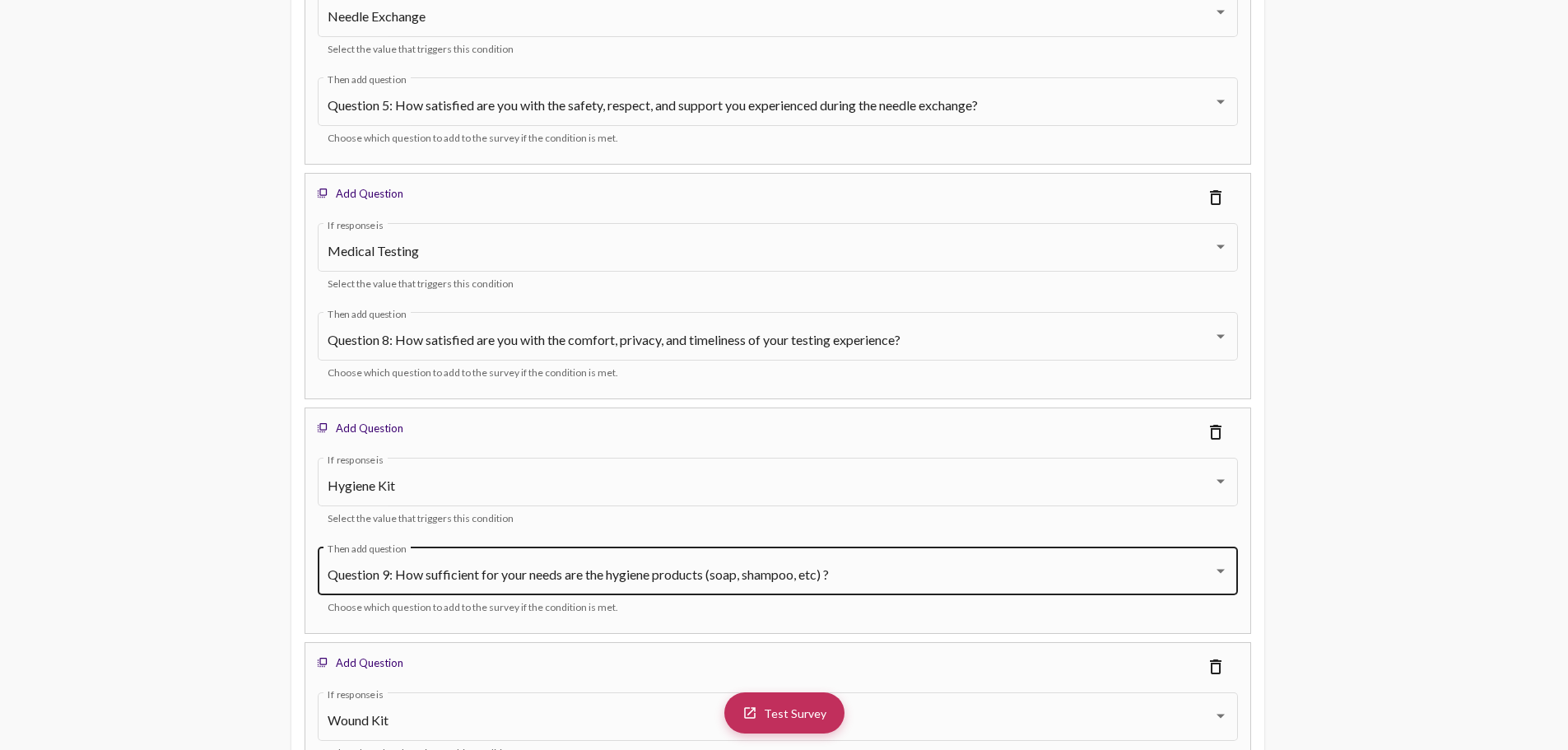
click at [609, 563] on div "Question 9: How sufficient for your needs are the hygiene products (soap, shamp…" at bounding box center [778, 569] width 901 height 52
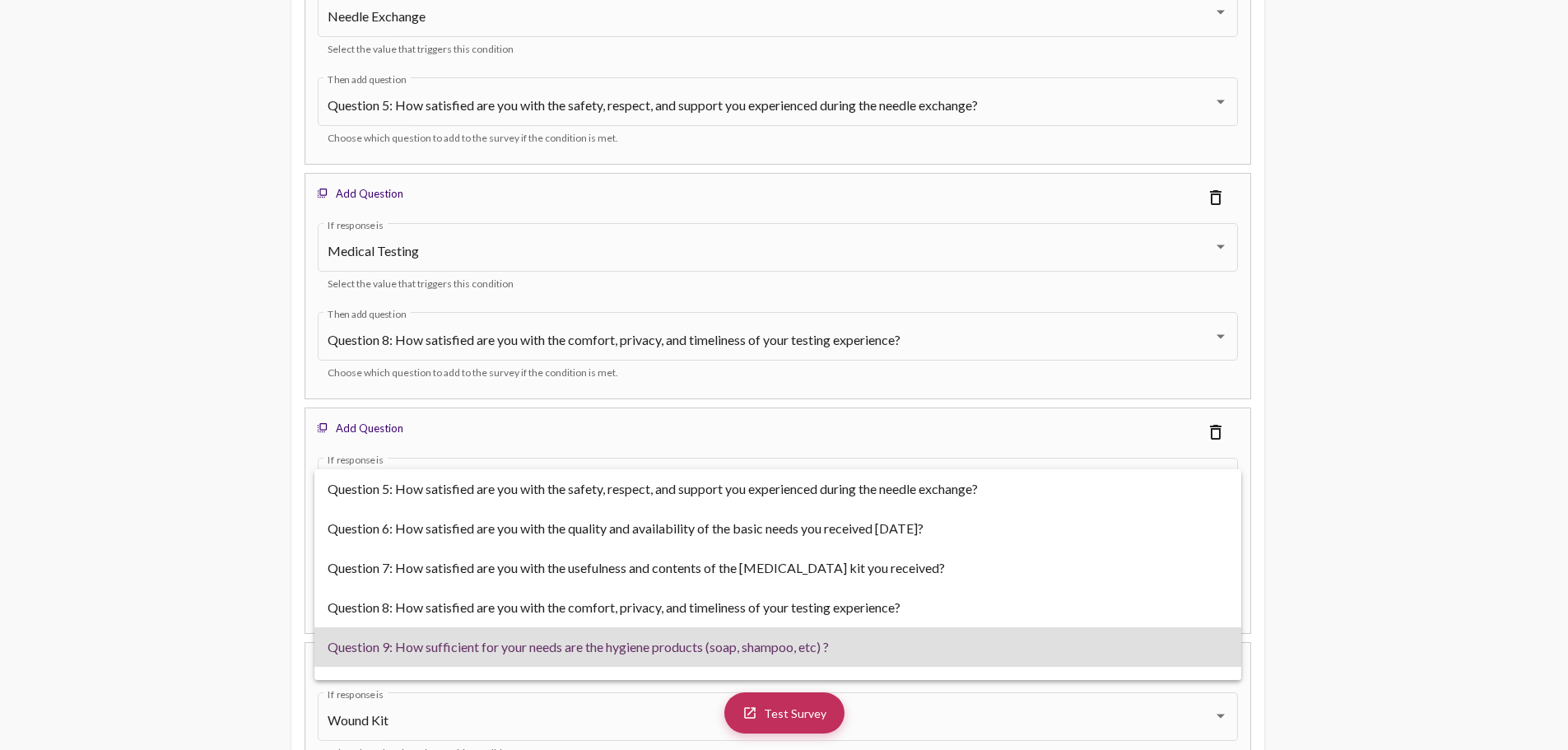
scroll to position [73, 0]
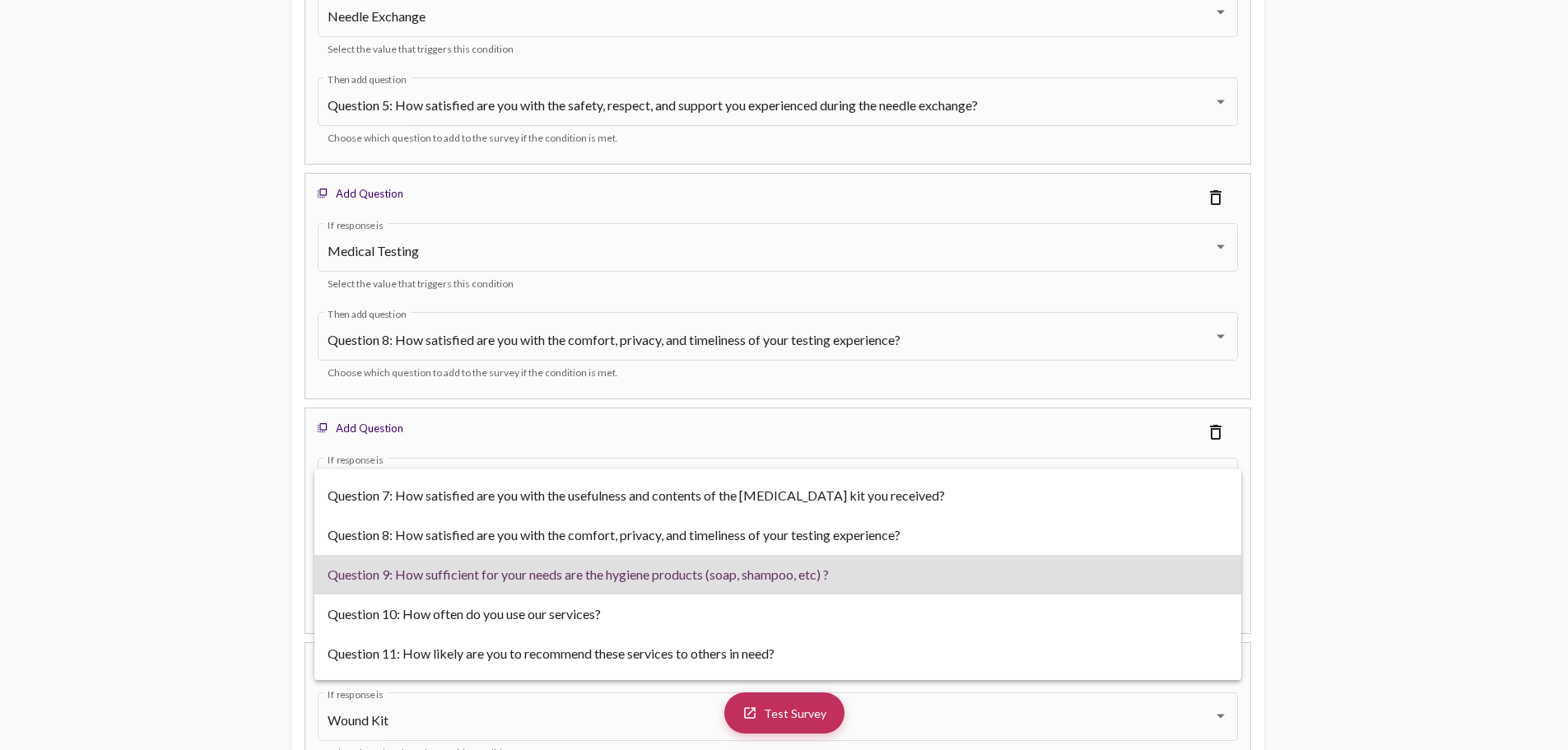
click at [740, 580] on span "Question 9: How sufficient for your needs are the hygiene products (soap, shamp…" at bounding box center [778, 575] width 901 height 40
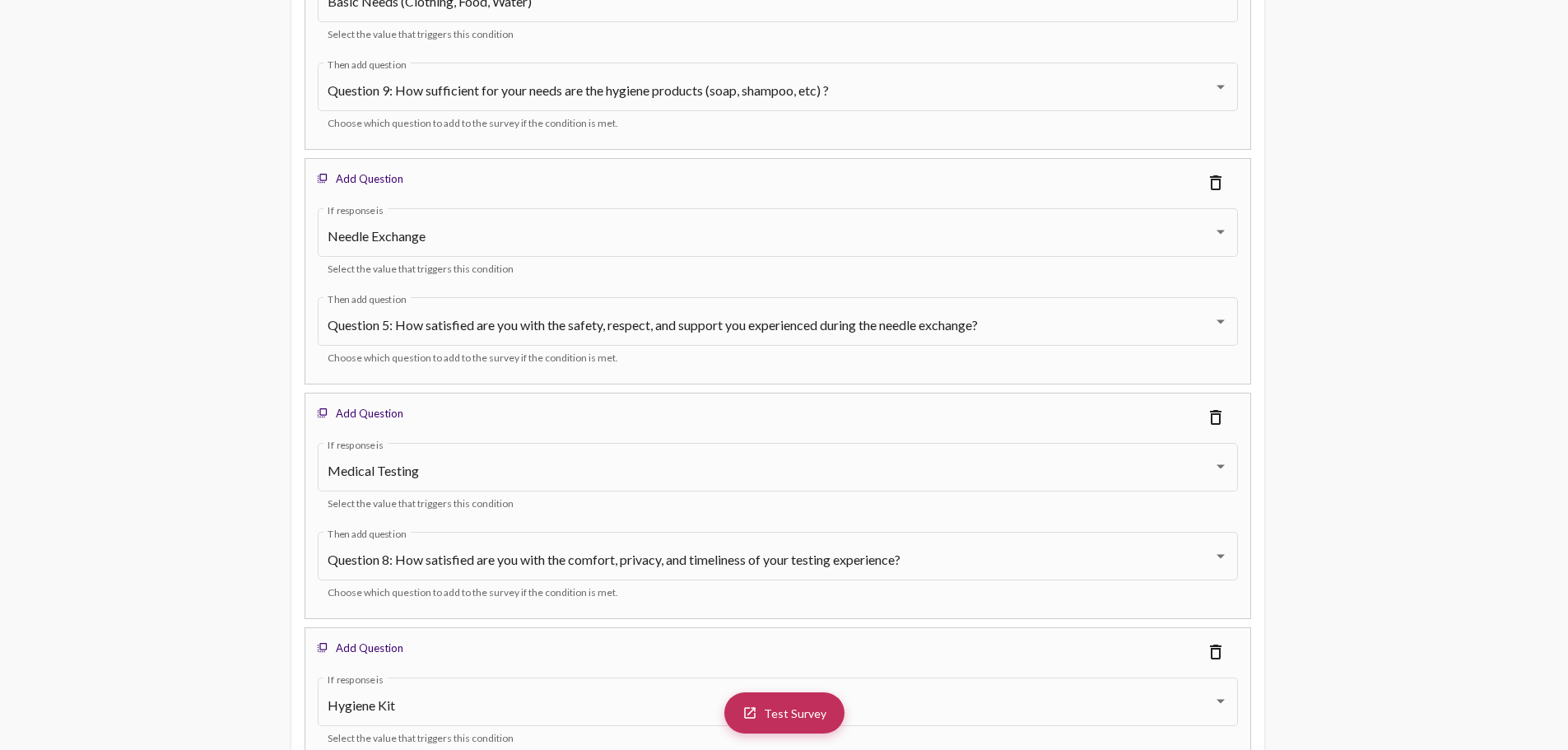
scroll to position [5338, 0]
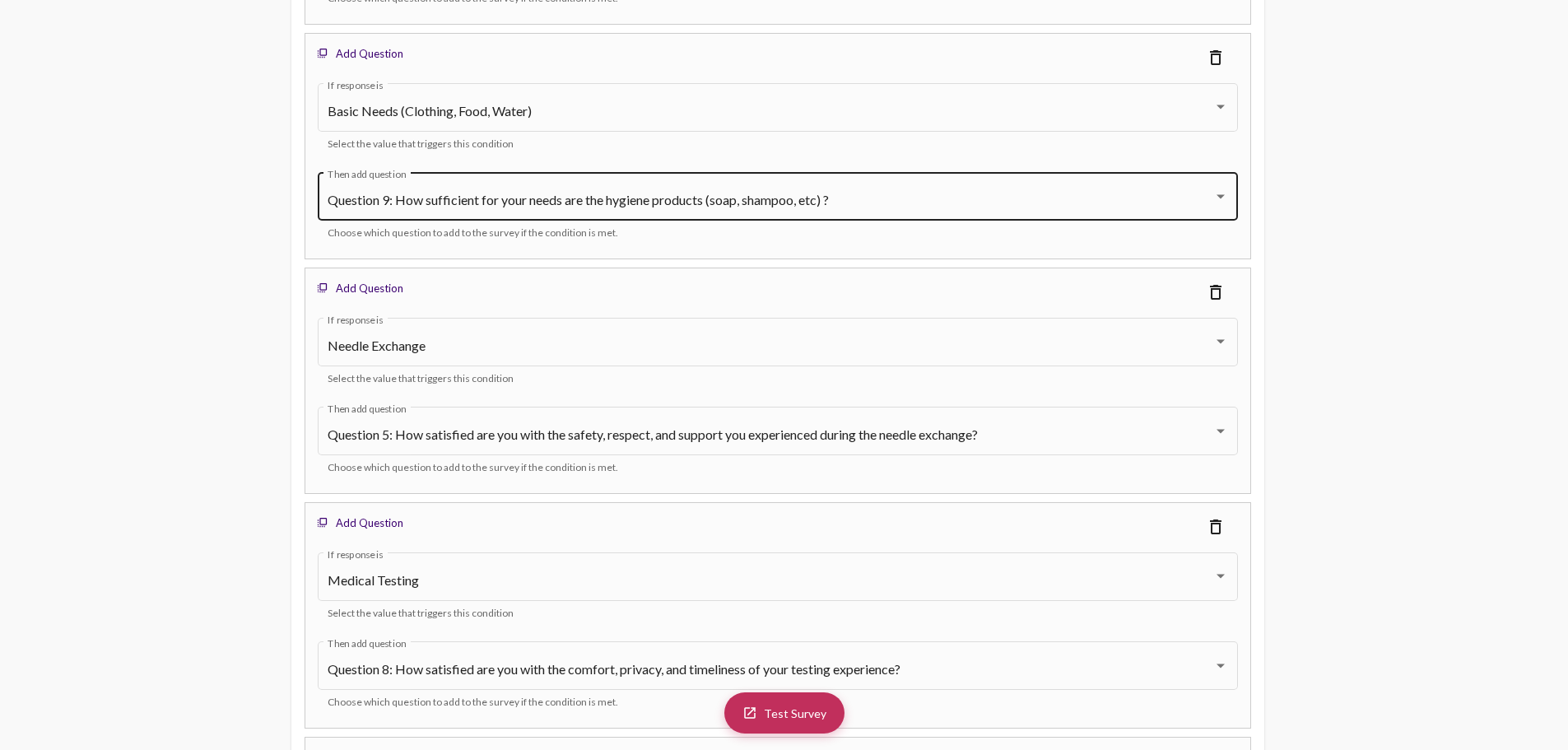
click at [514, 200] on span "Question 9: How sufficient for your needs are the hygiene products (soap, shamp…" at bounding box center [578, 200] width 501 height 16
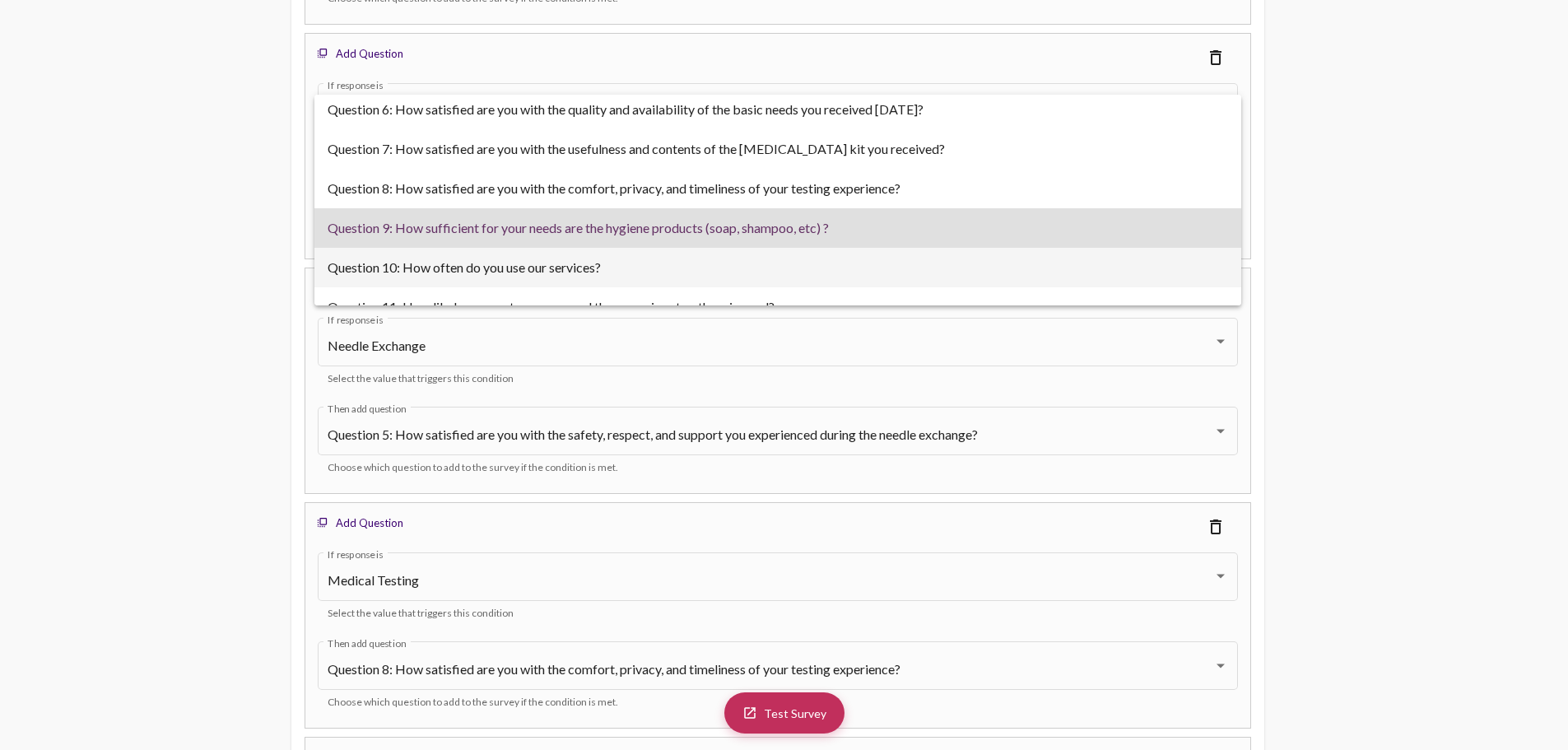
scroll to position [0, 0]
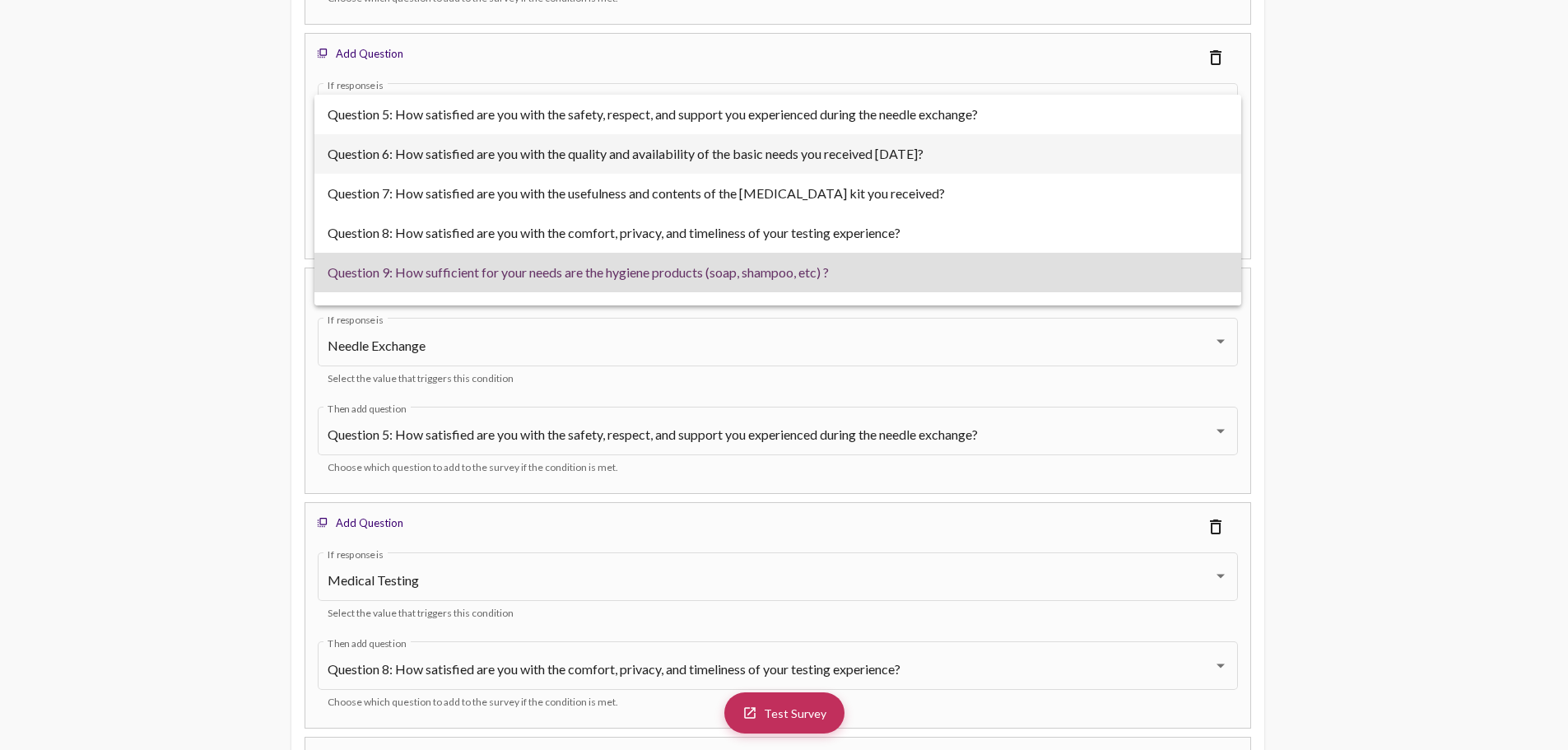
click at [819, 162] on span "Question 6: How satisfied are you with the quality and availability of the basi…" at bounding box center [778, 154] width 901 height 40
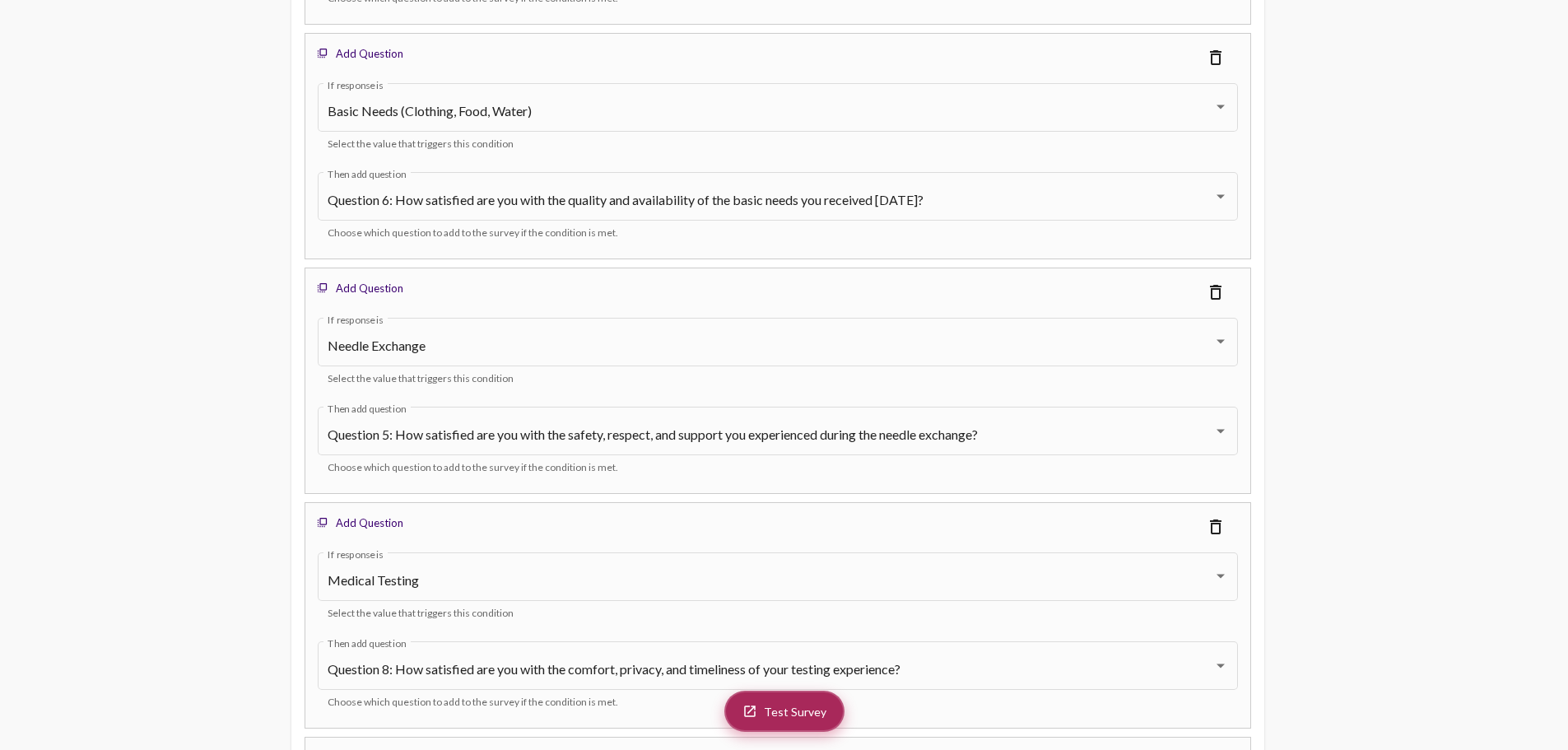
click at [795, 715] on span "Test Survey" at bounding box center [794, 712] width 63 height 14
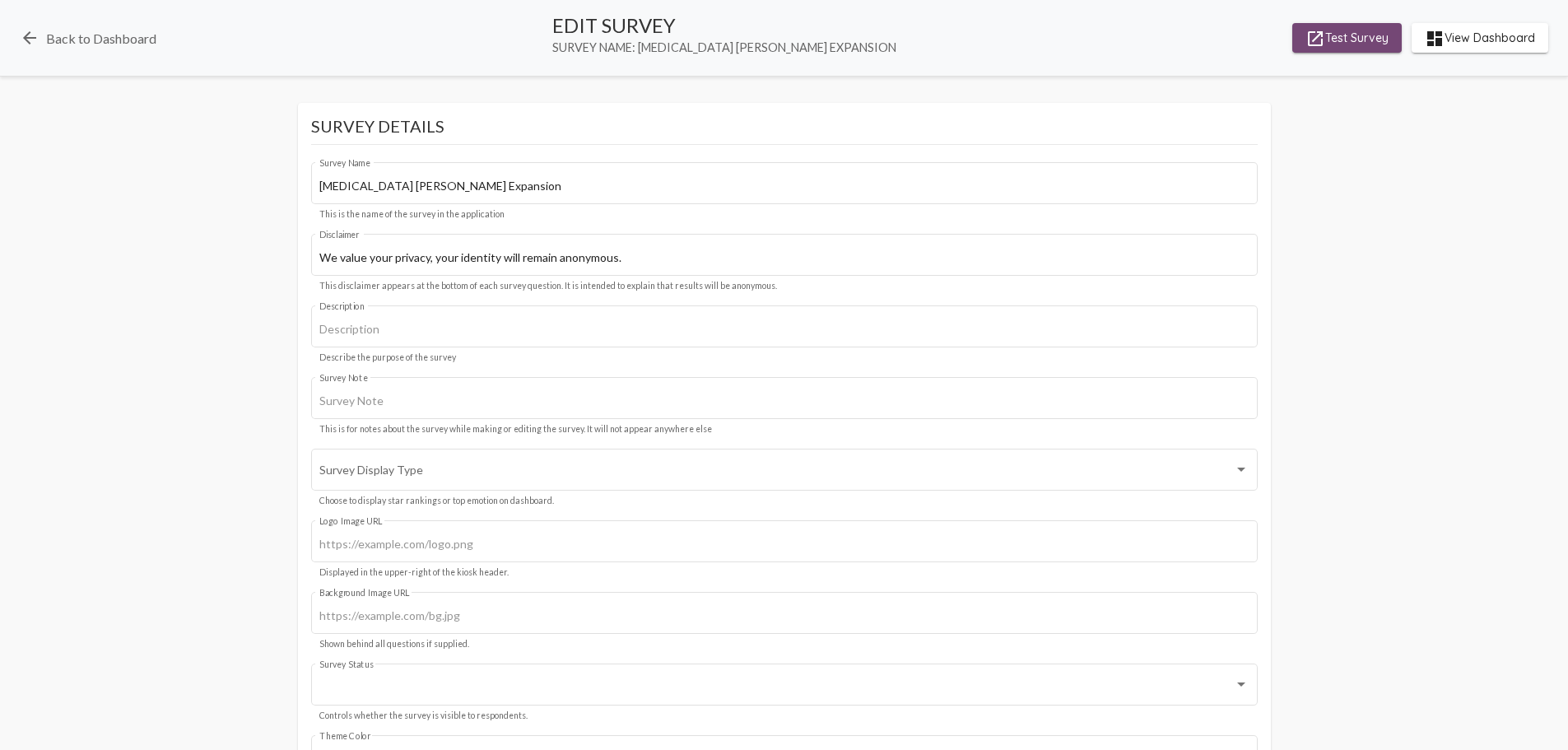
click at [1350, 49] on span "launch Test Survey" at bounding box center [1348, 38] width 83 height 30
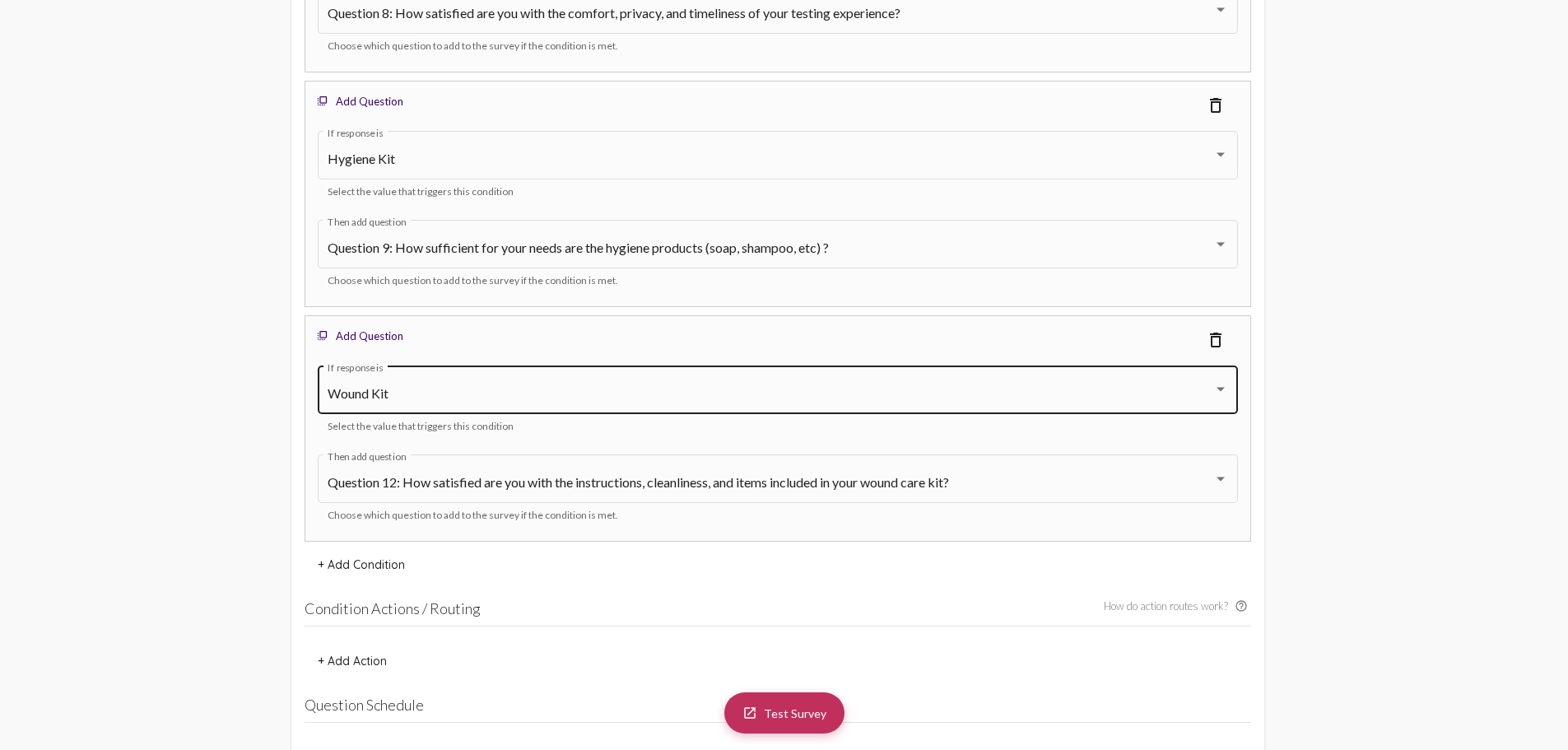
scroll to position [6012, 0]
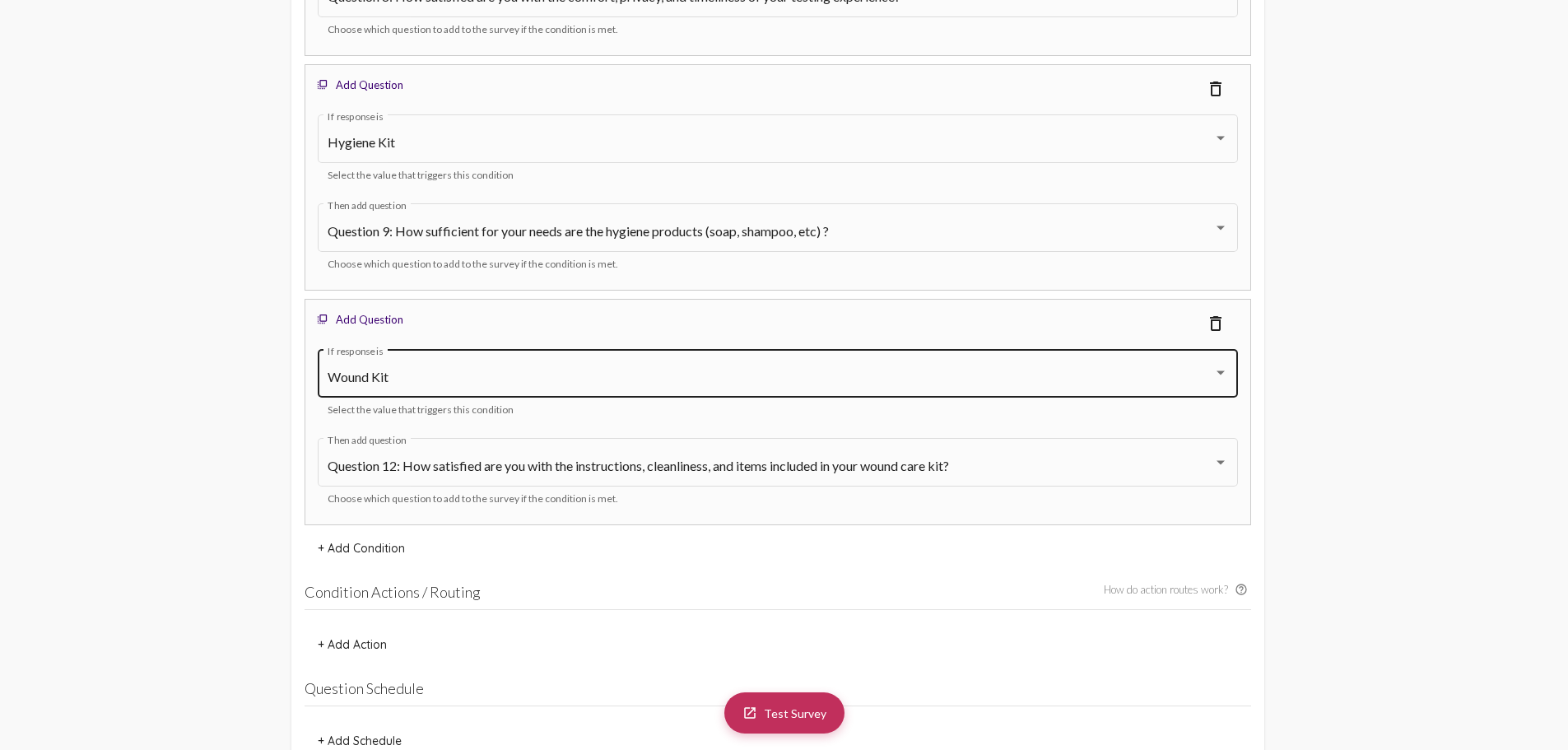
click at [794, 380] on div "Wound Kit" at bounding box center [771, 376] width 886 height 15
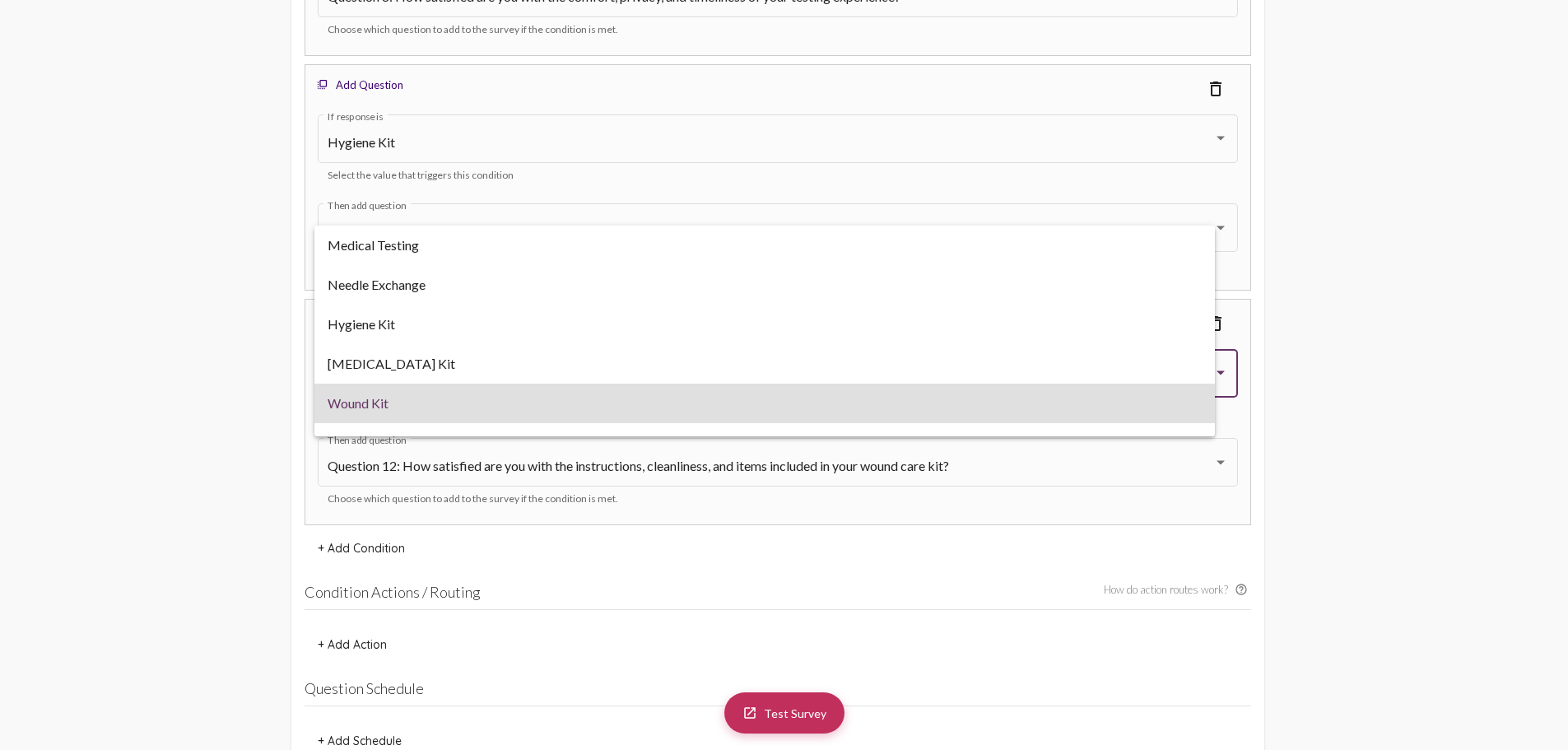
scroll to position [27, 0]
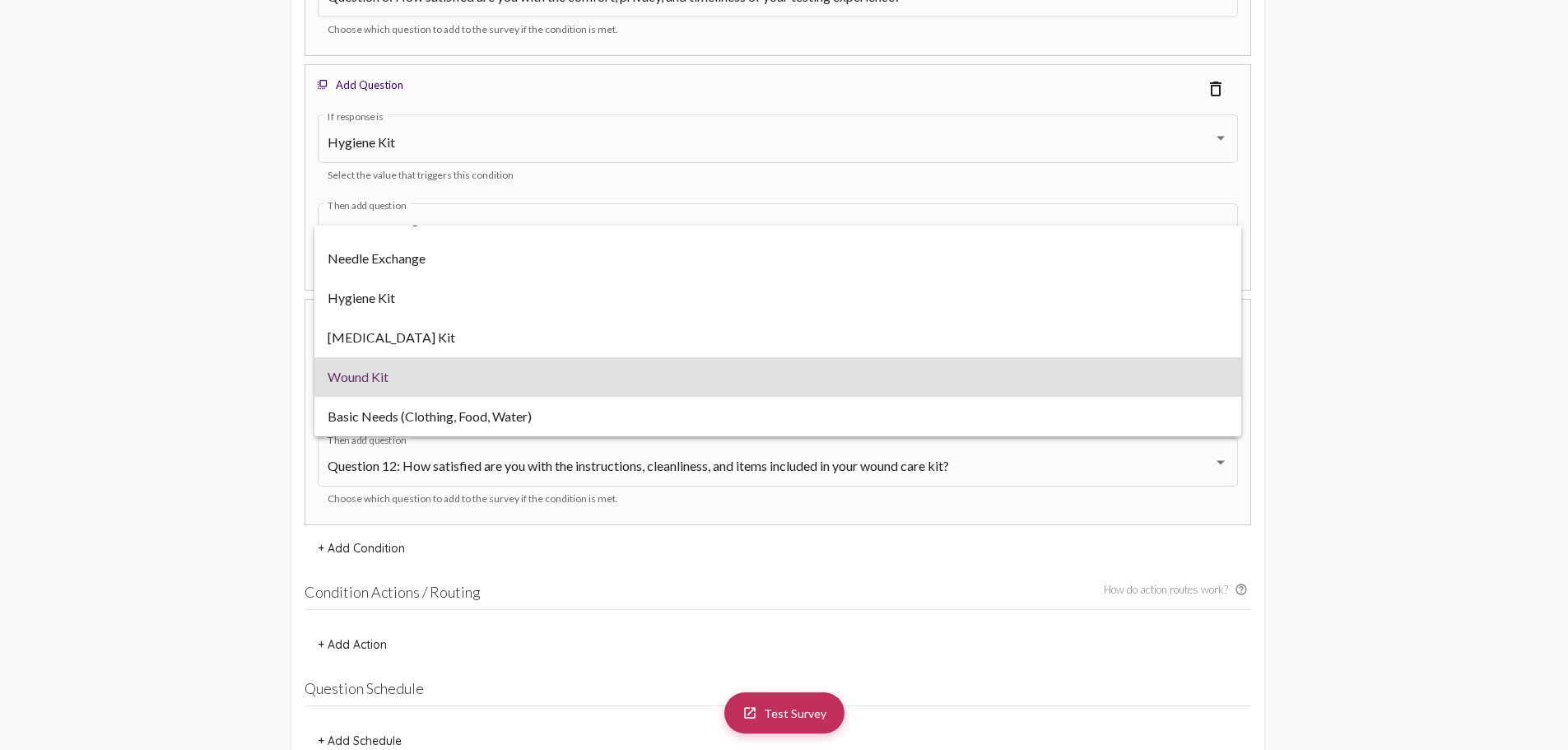
click at [267, 377] on div at bounding box center [784, 375] width 1568 height 750
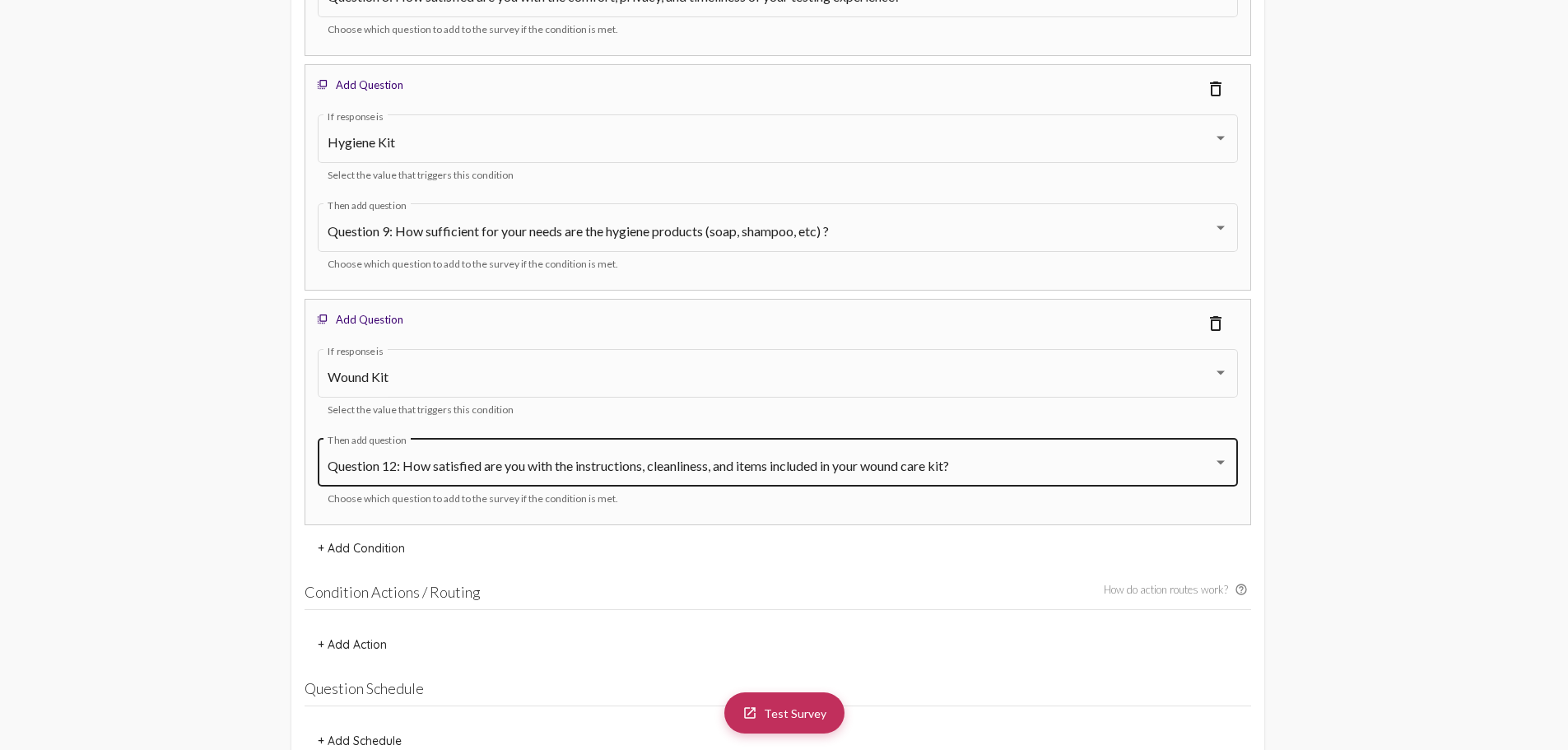
scroll to position [6094, 0]
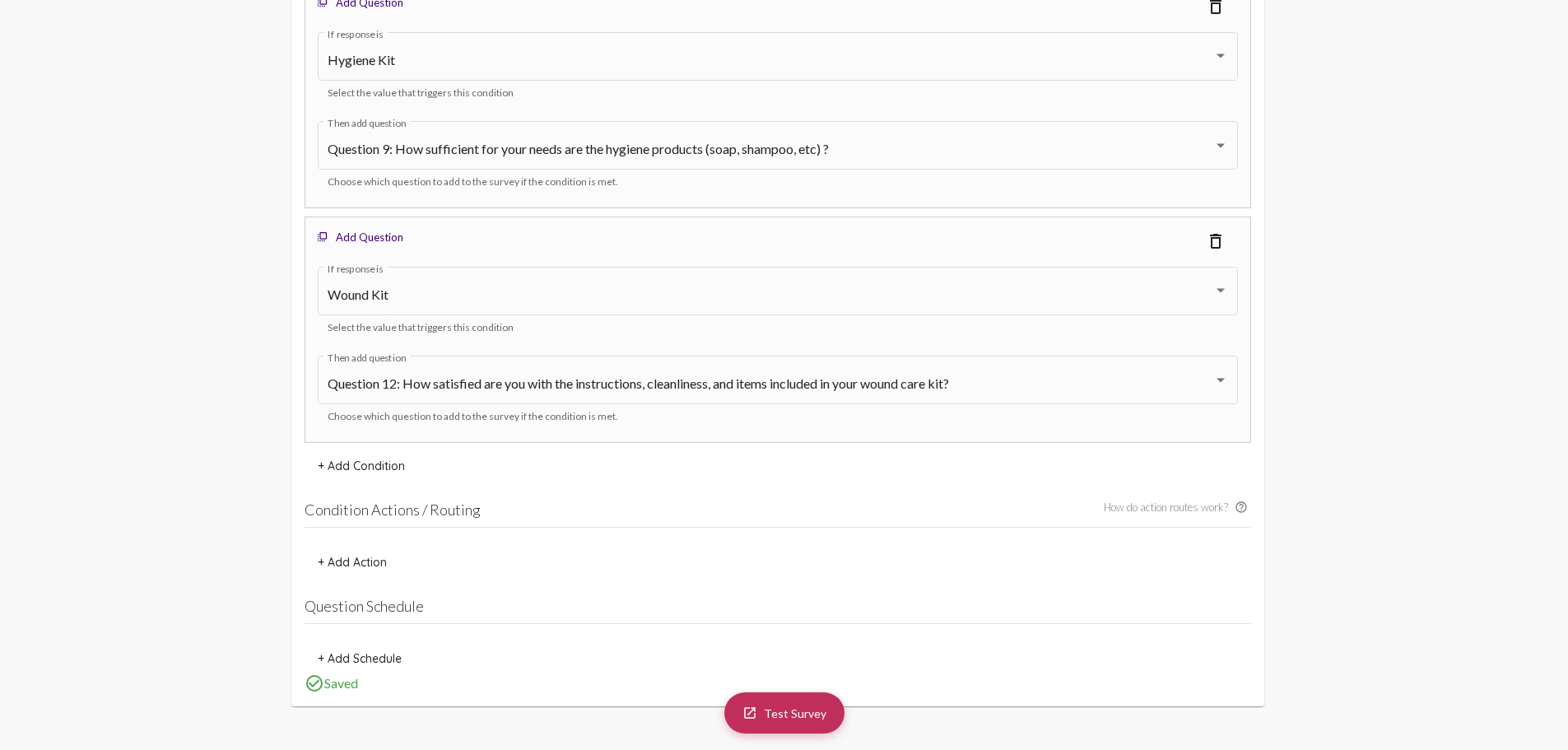
click at [351, 555] on span "+ Add Action" at bounding box center [353, 562] width 70 height 15
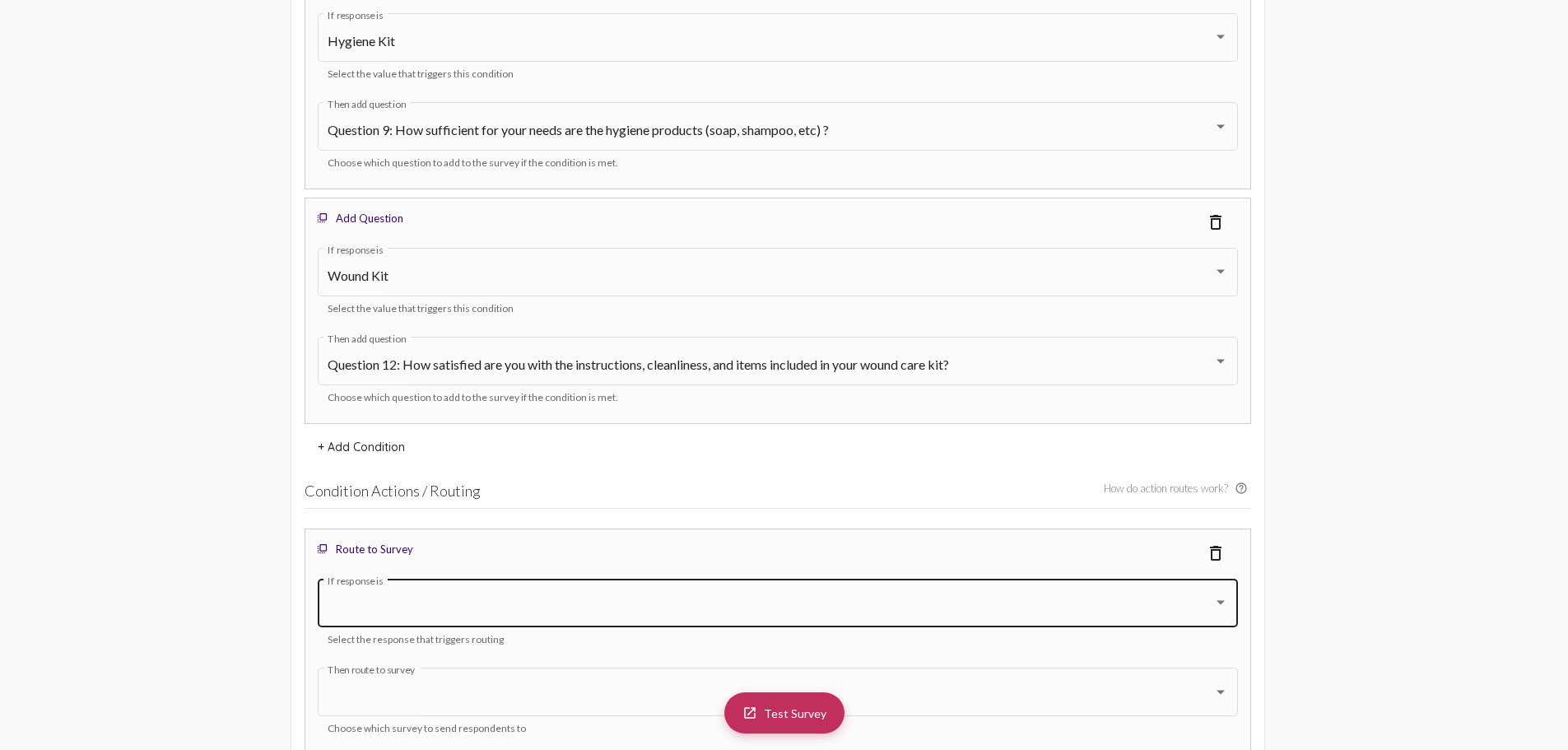
scroll to position [6176, 0]
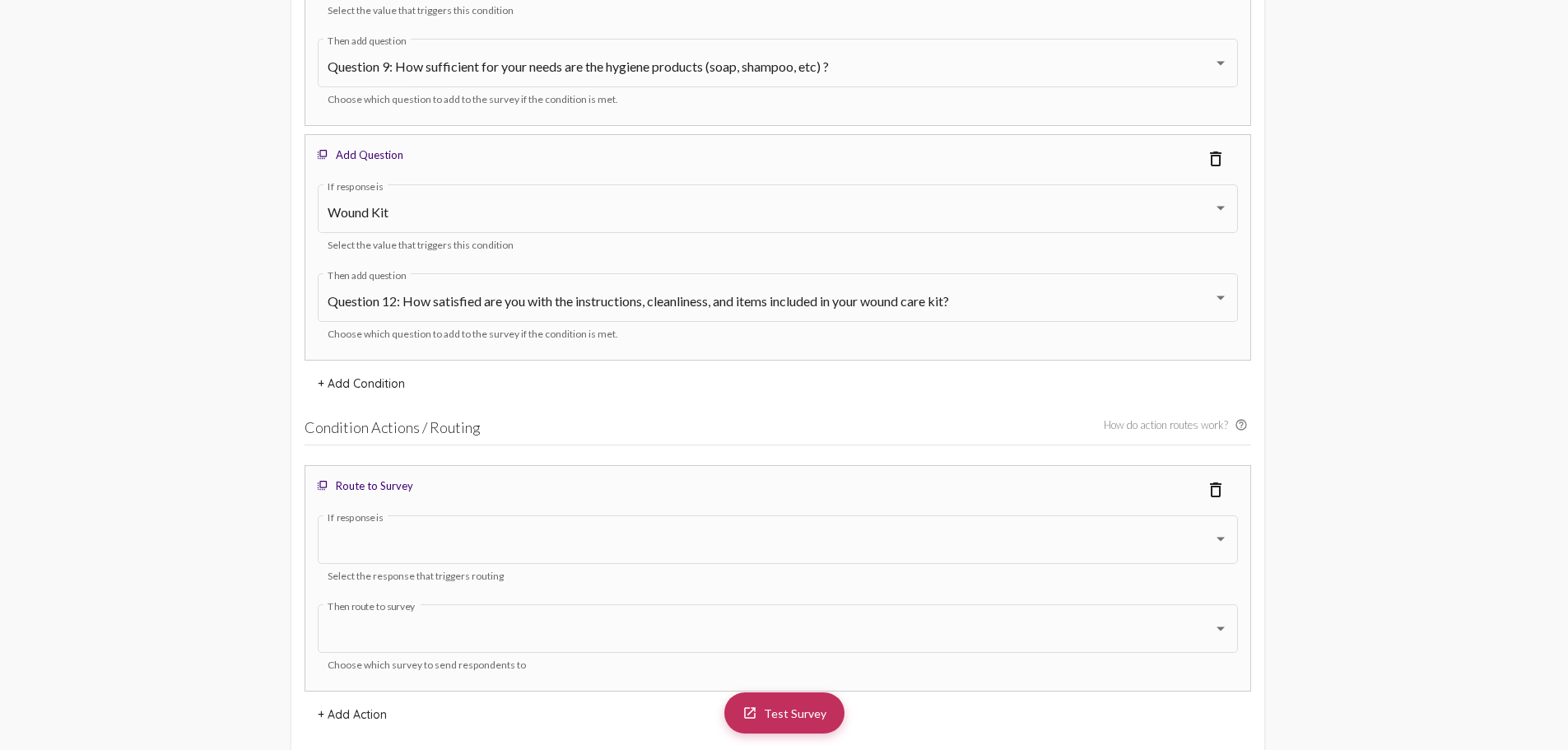
click at [1214, 486] on mat-icon "delete_outline" at bounding box center [1215, 490] width 20 height 20
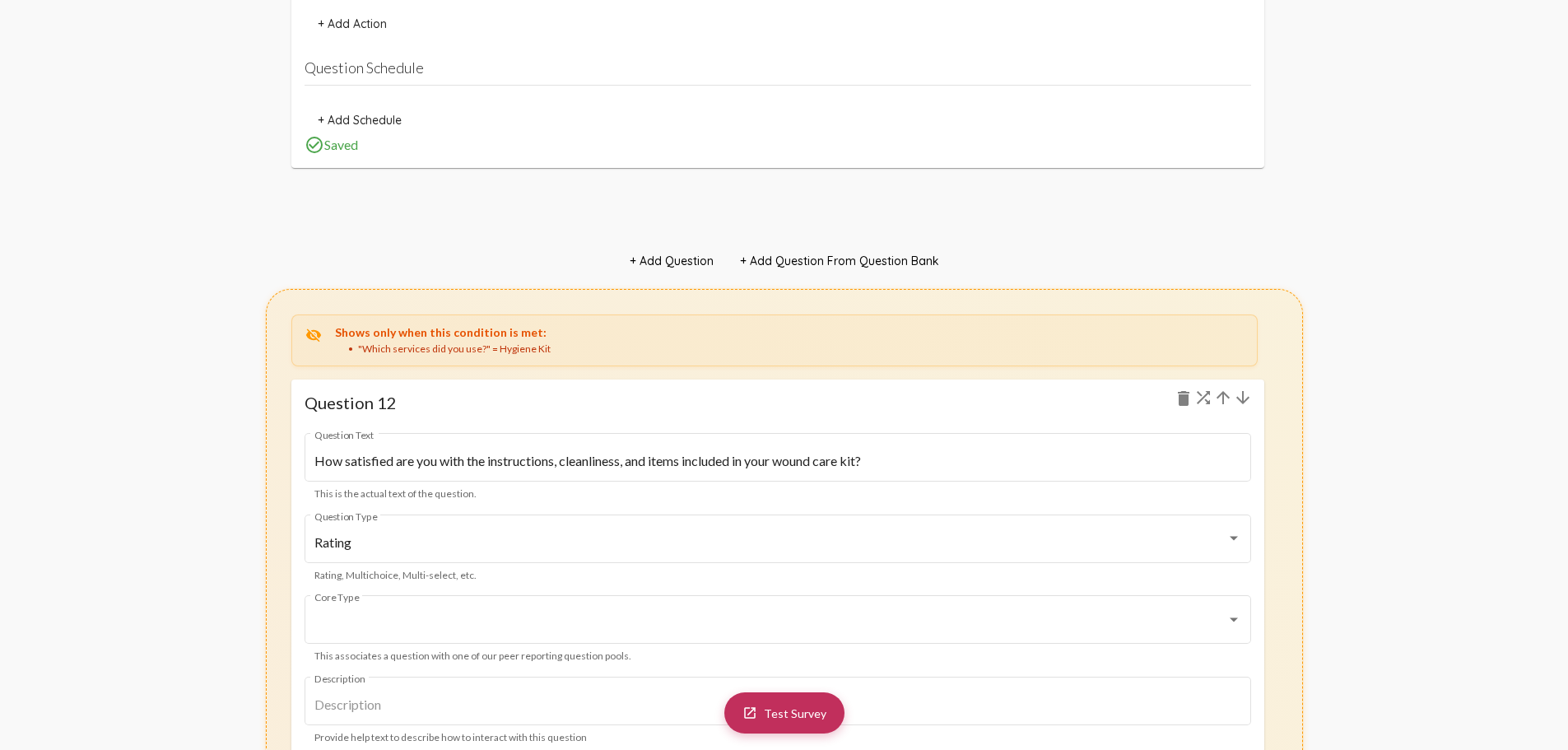
scroll to position [14000, 0]
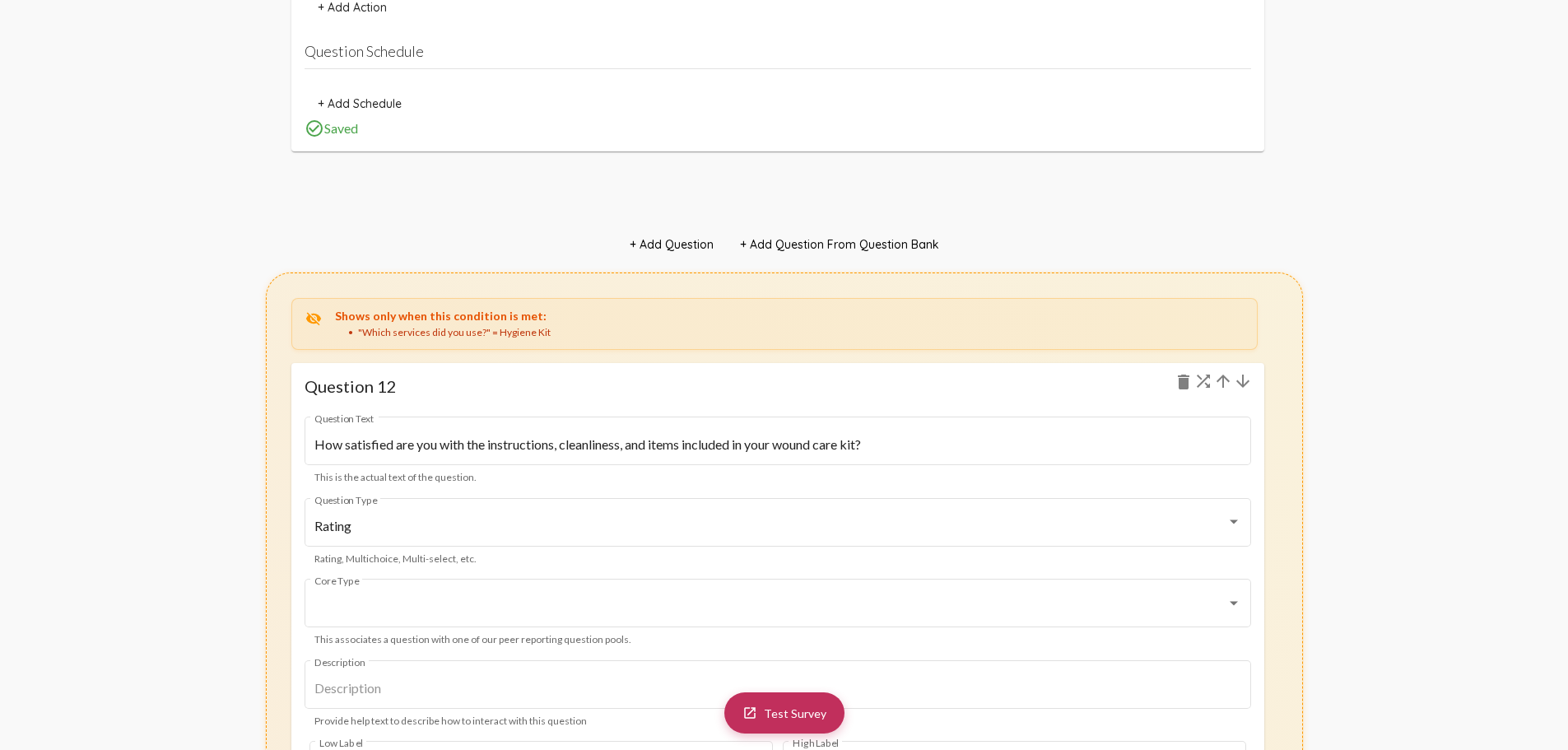
click at [1220, 382] on mat-icon "arrow_upward" at bounding box center [1223, 381] width 20 height 20
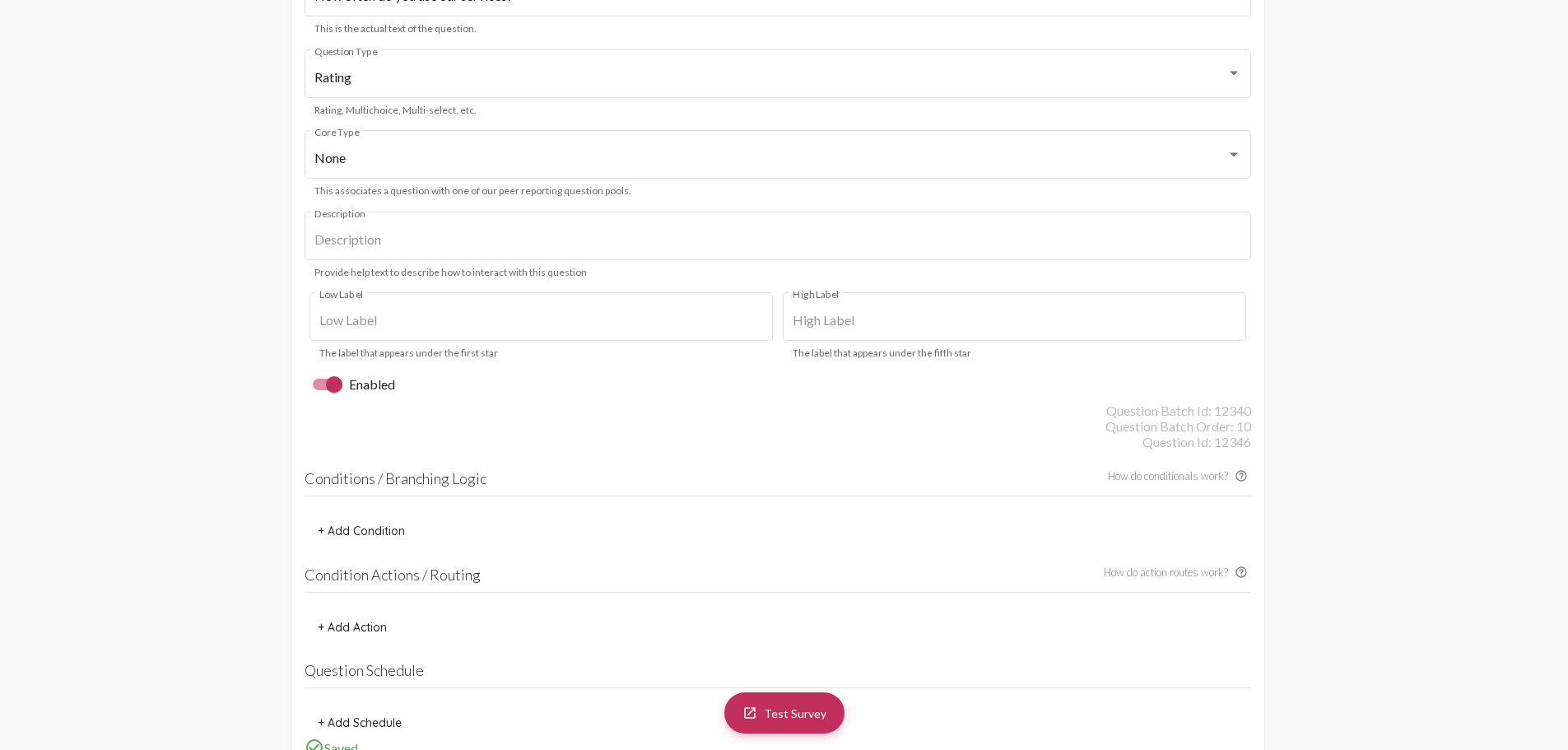
scroll to position [12187, 0]
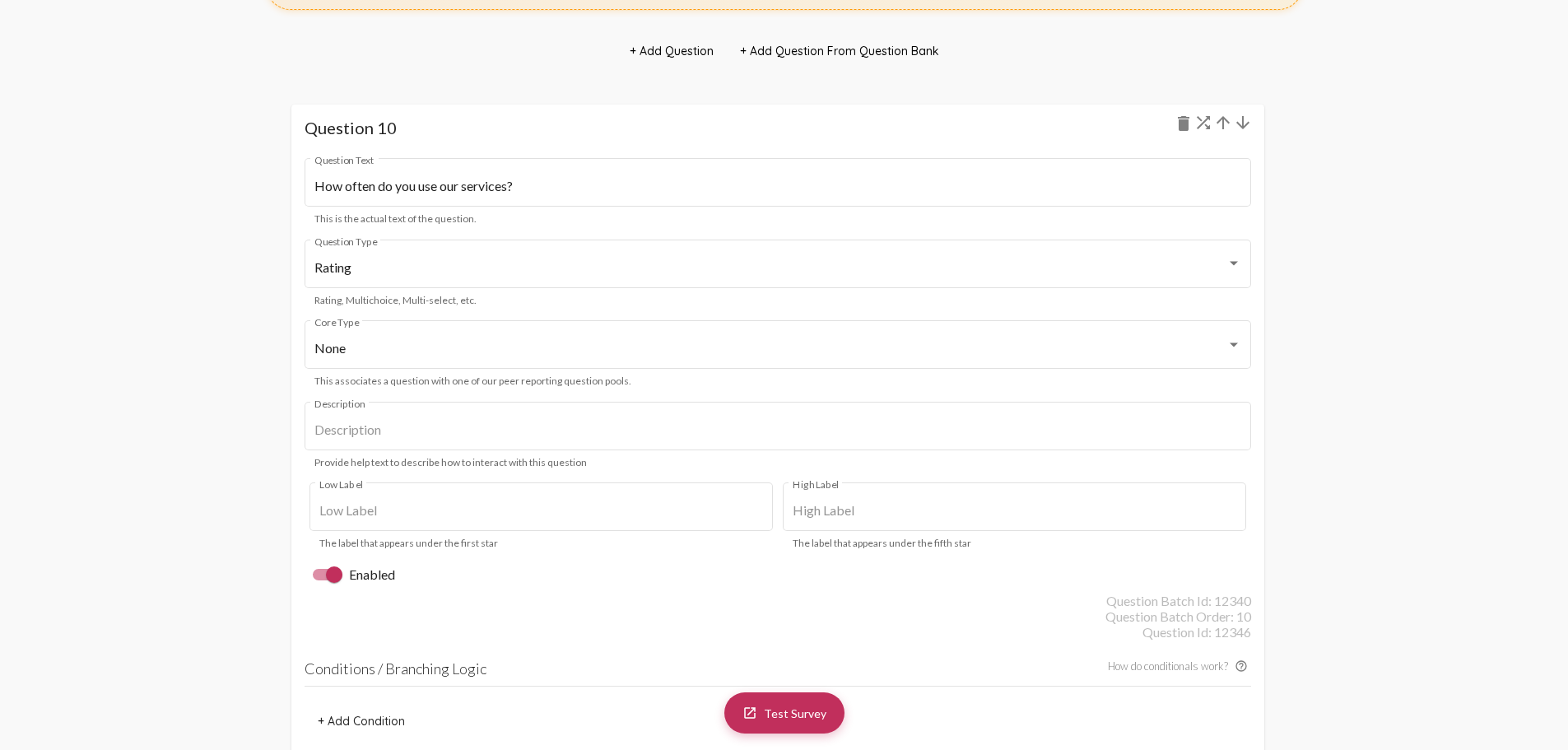
click at [1241, 125] on mat-icon "arrow_downward" at bounding box center [1243, 123] width 20 height 20
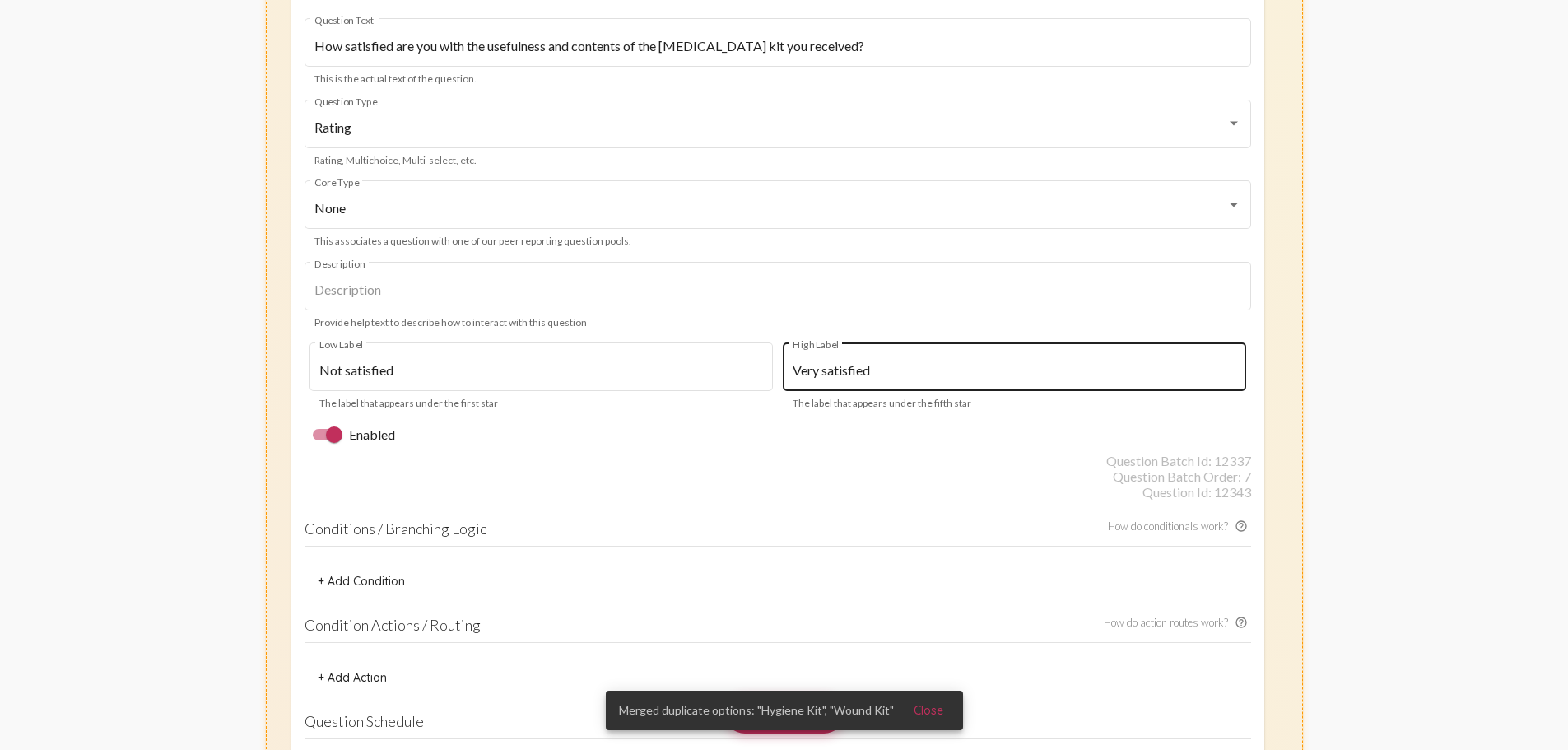
scroll to position [9057, 0]
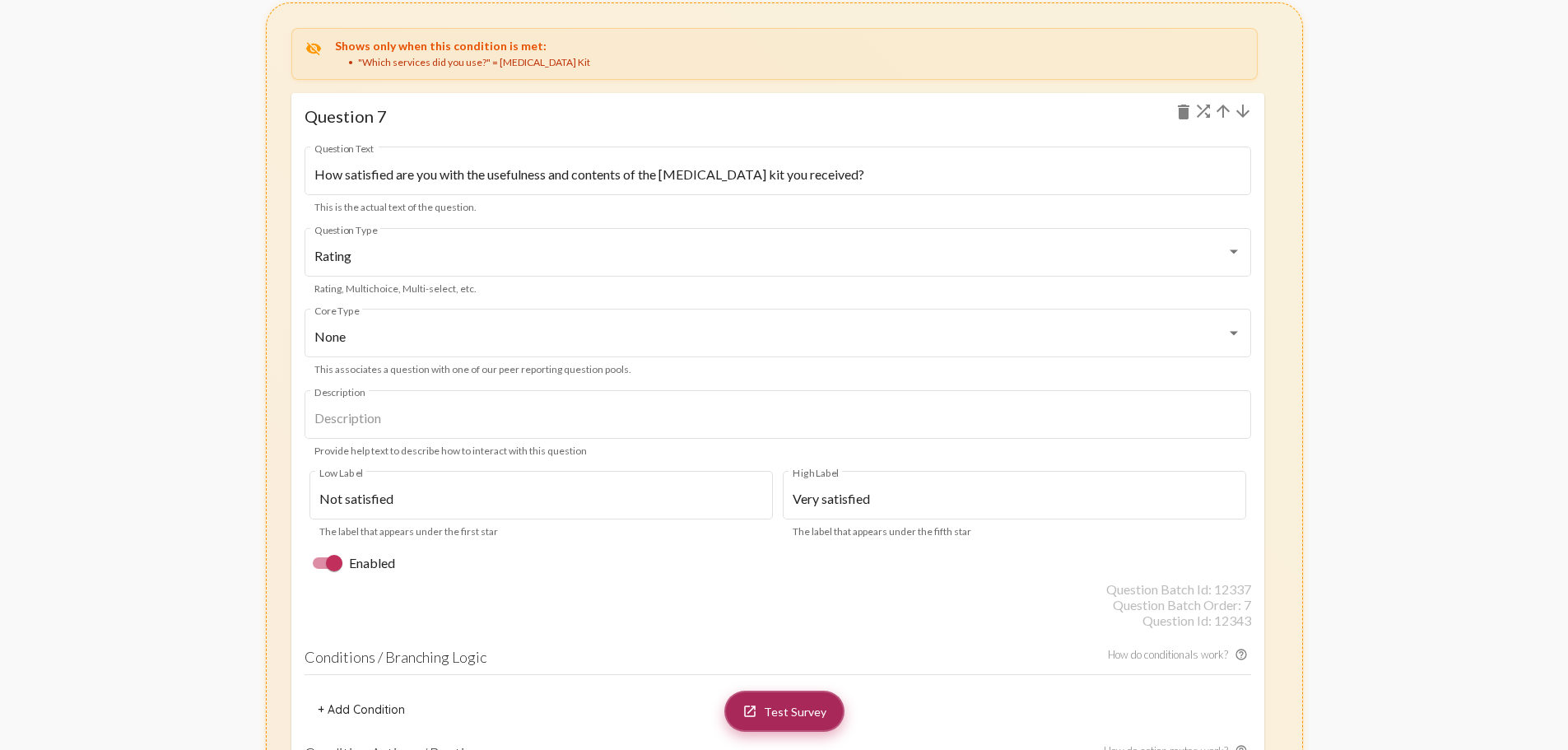
click at [801, 724] on link "launch Test Survey" at bounding box center [784, 711] width 120 height 41
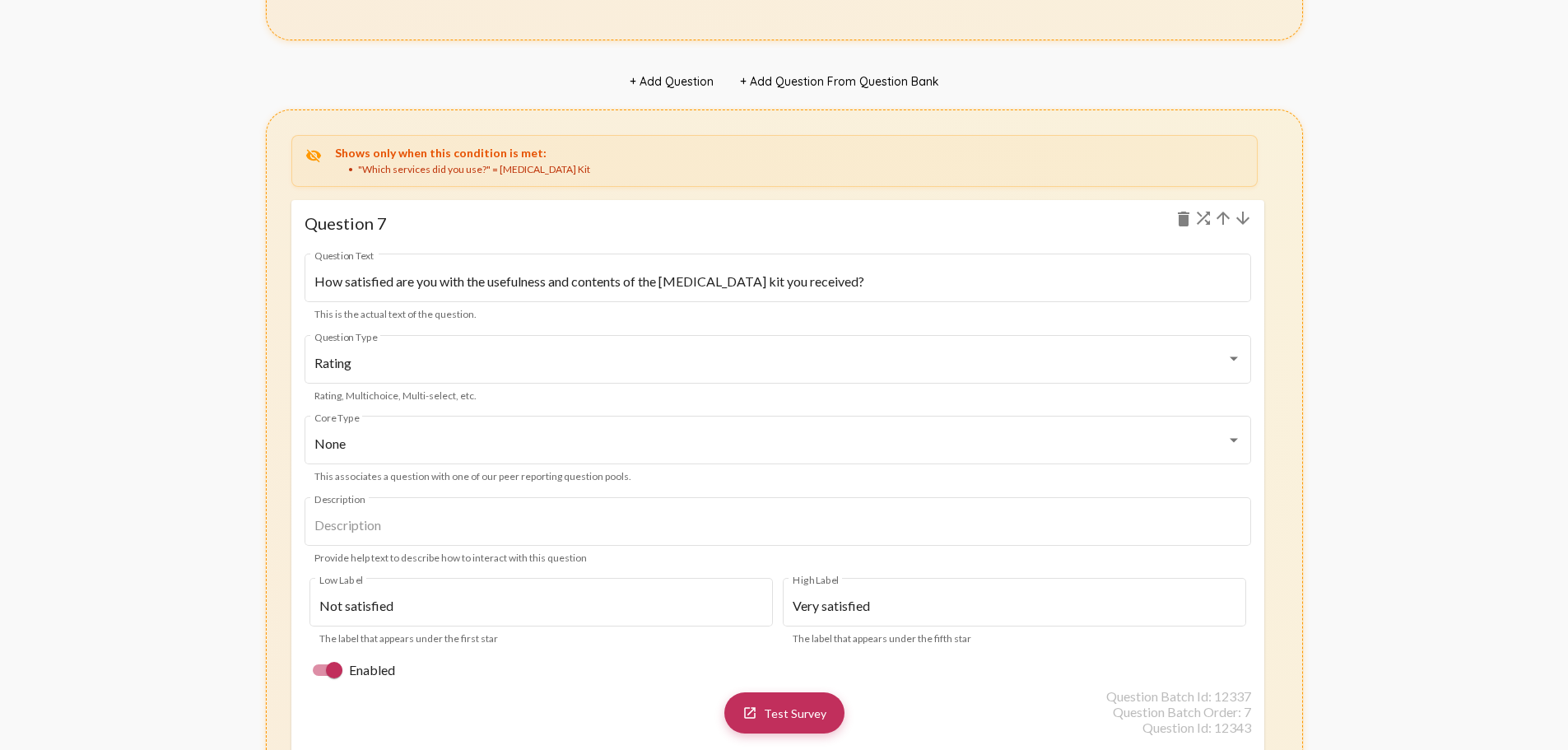
scroll to position [8974, 0]
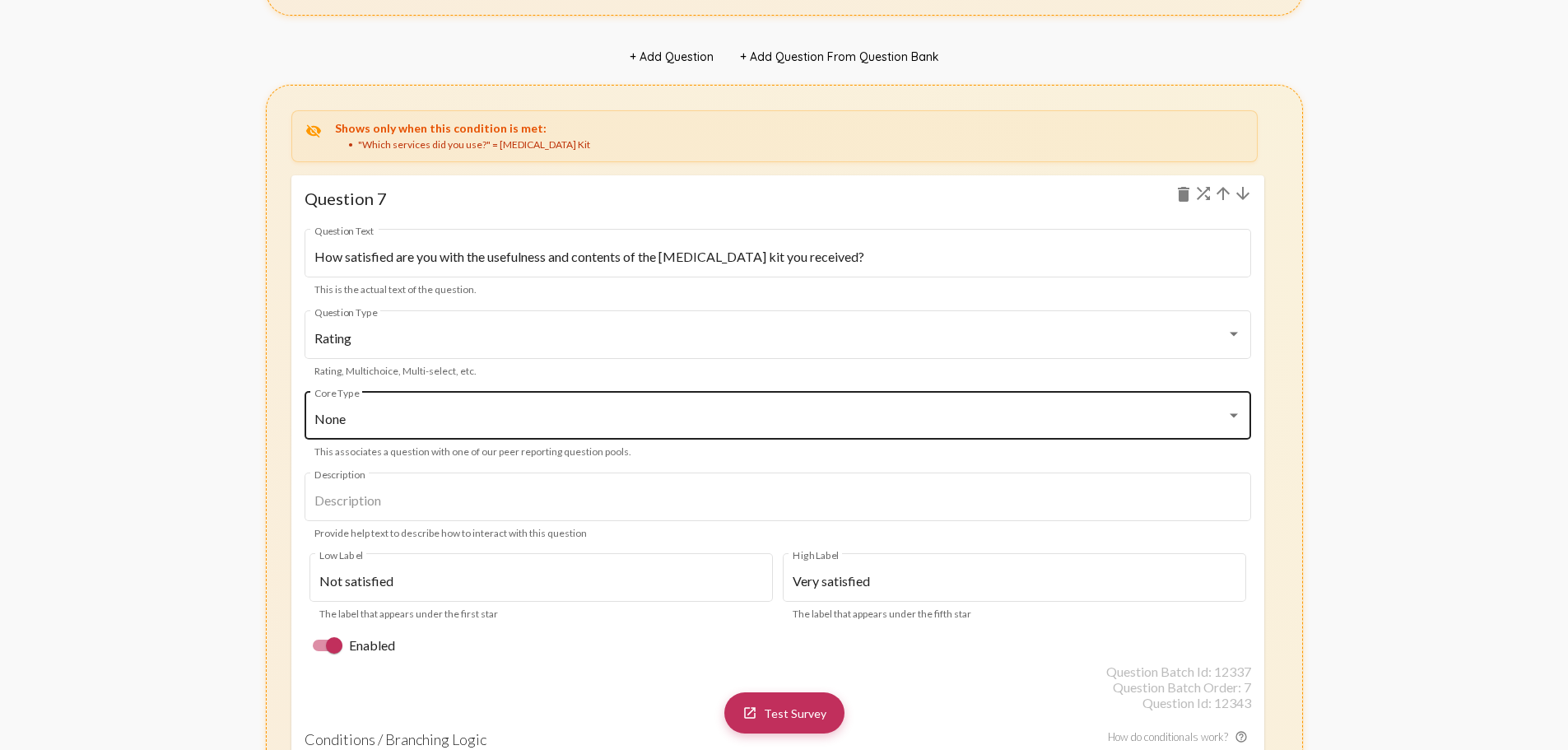
click at [385, 406] on div "None Core Type" at bounding box center [778, 413] width 927 height 52
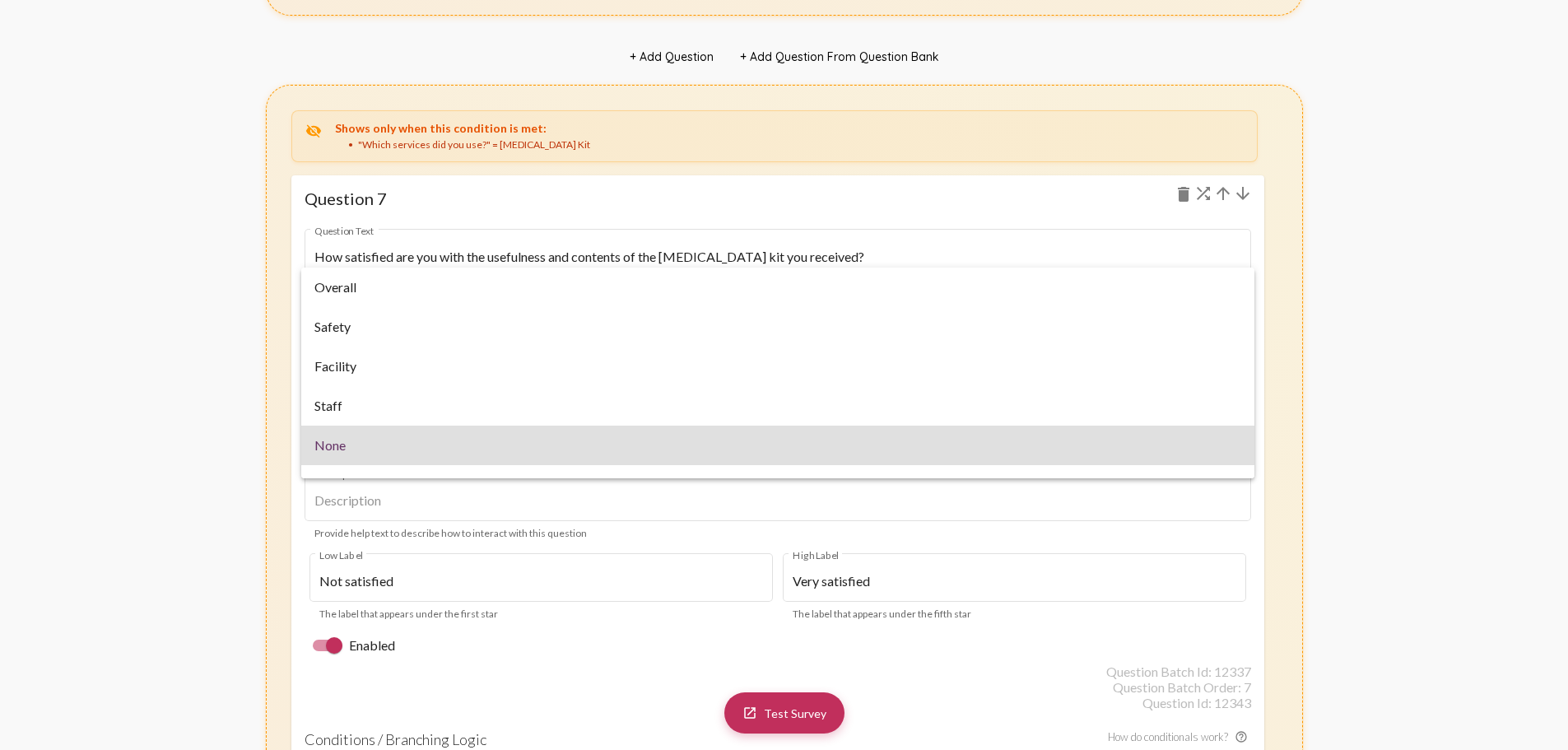
scroll to position [27, 0]
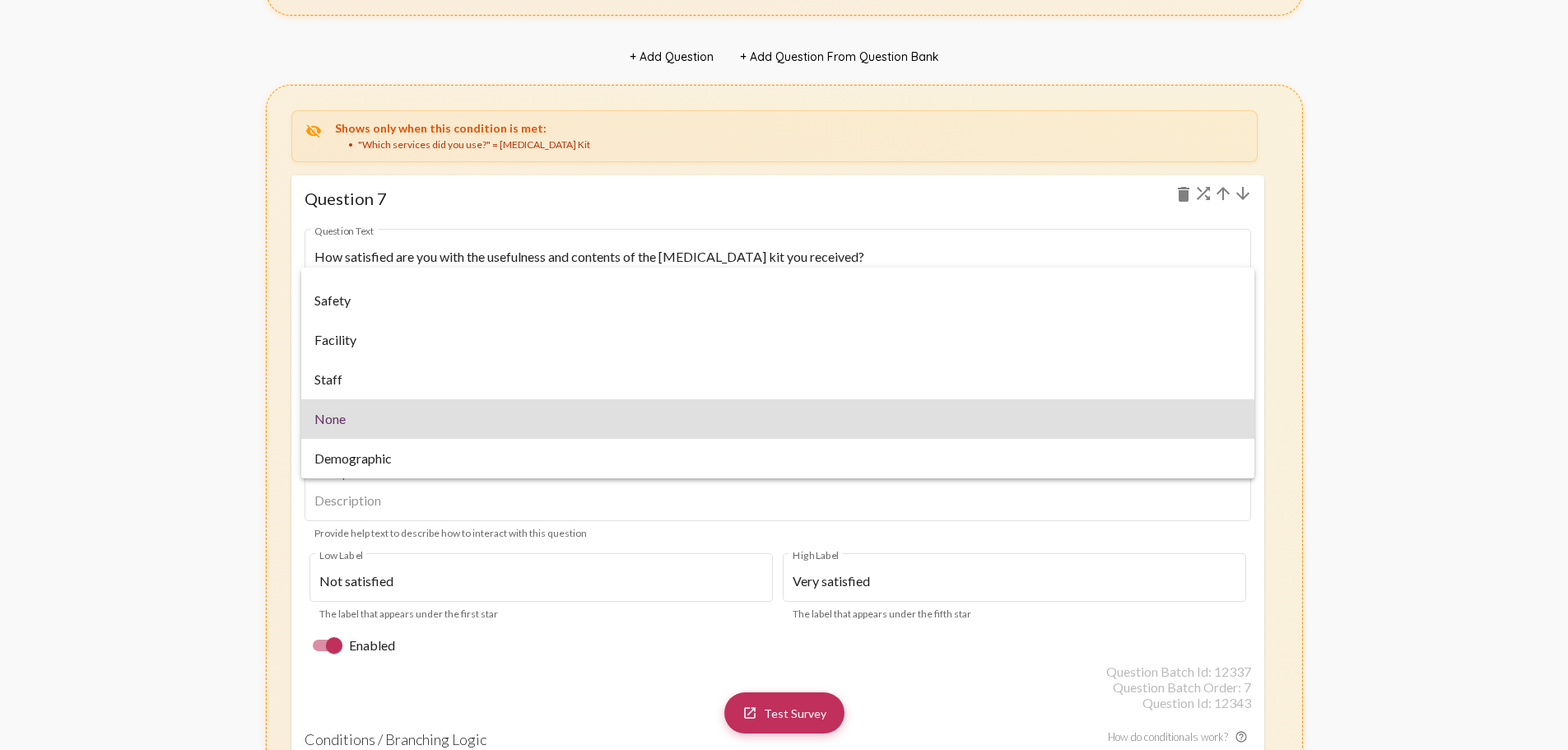
click at [270, 419] on div at bounding box center [784, 375] width 1568 height 750
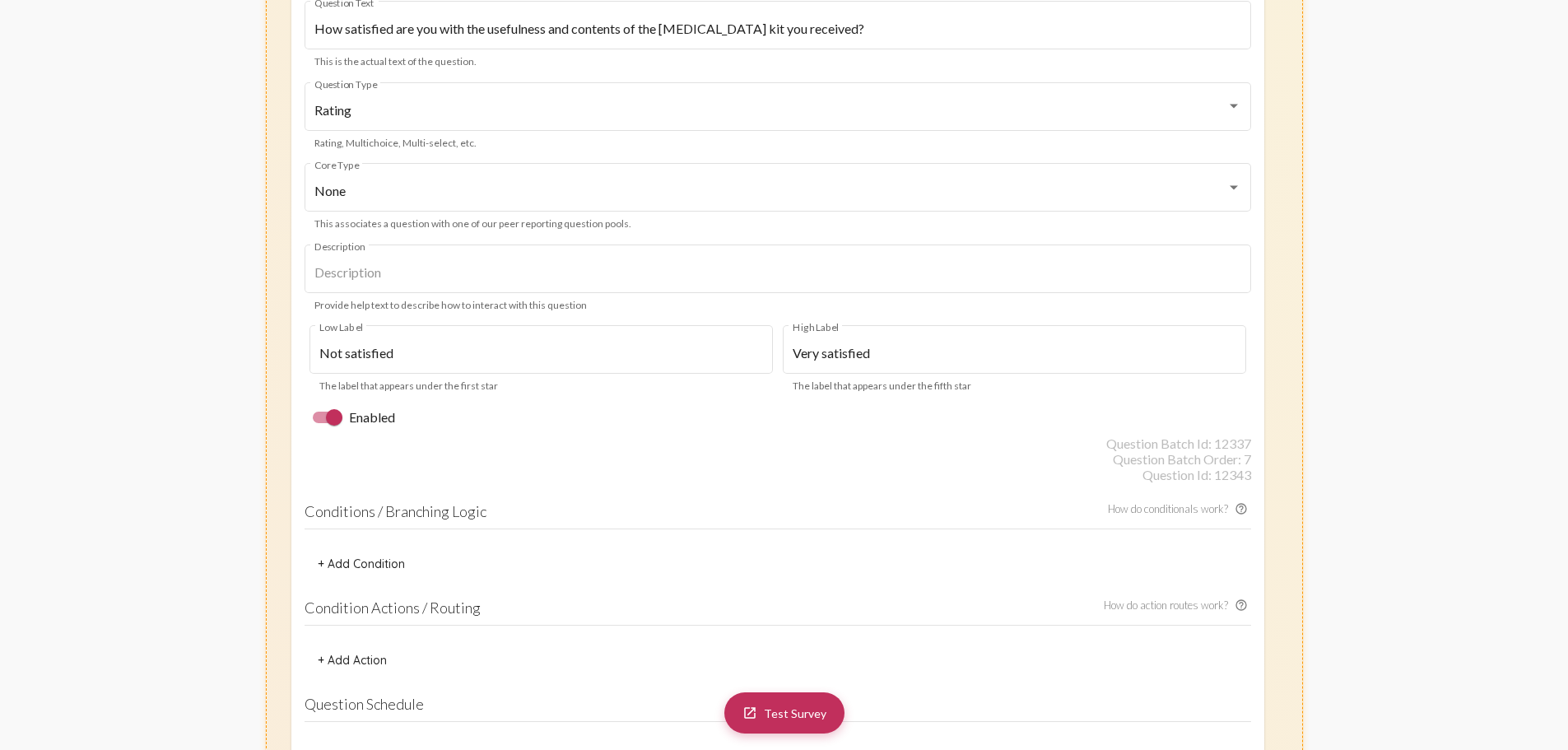
scroll to position [9222, 0]
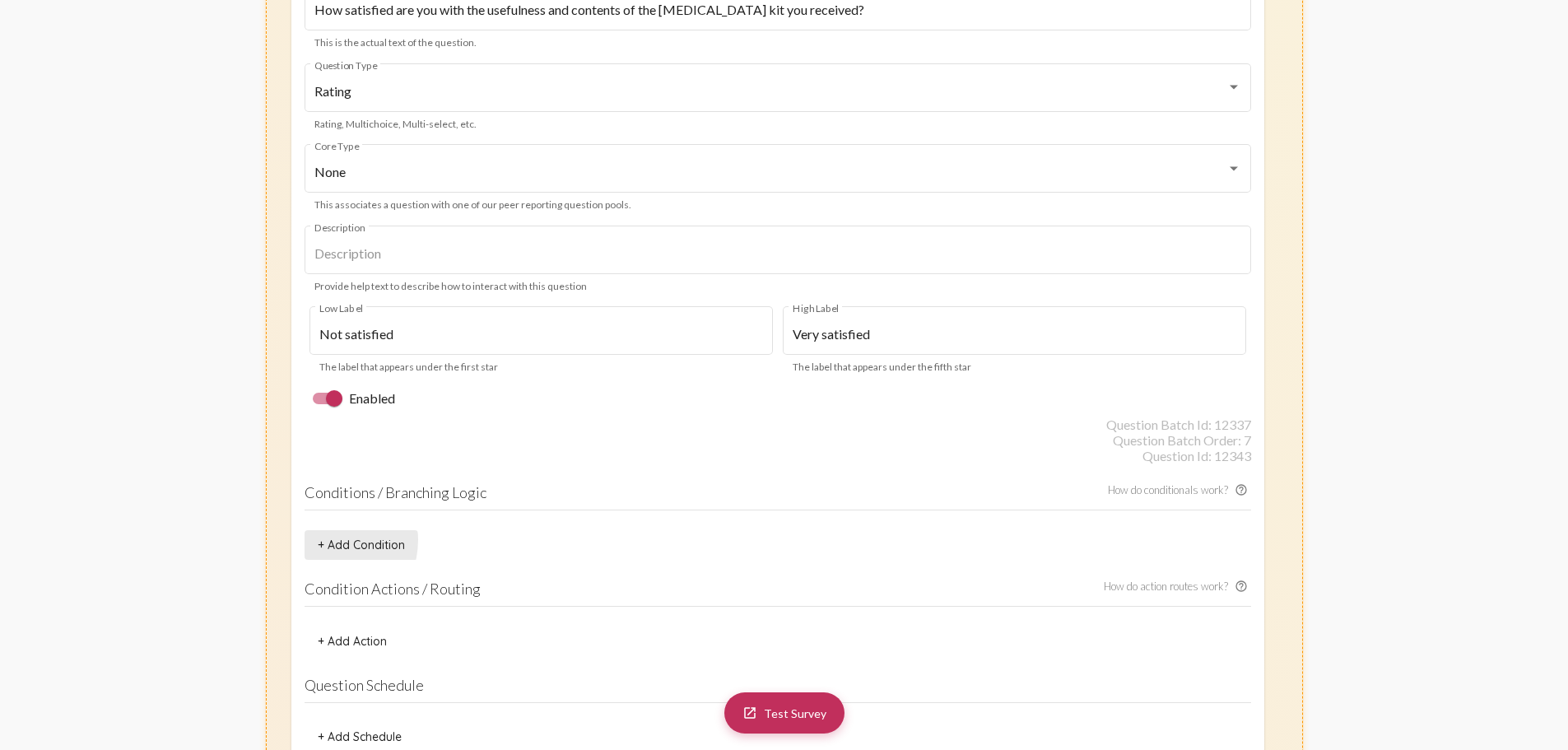
click at [326, 541] on span "+ Add Condition" at bounding box center [361, 544] width 87 height 15
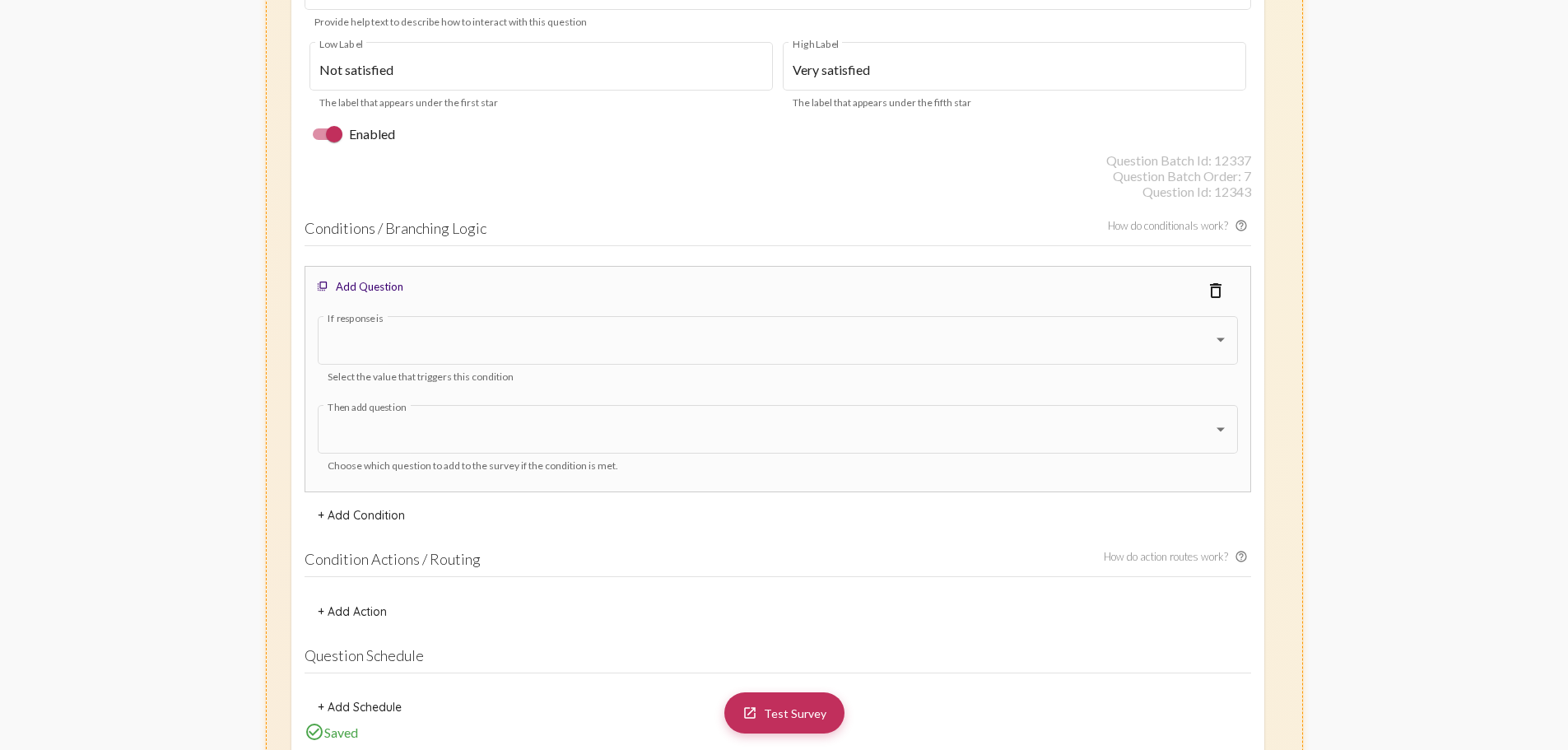
scroll to position [9386, 0]
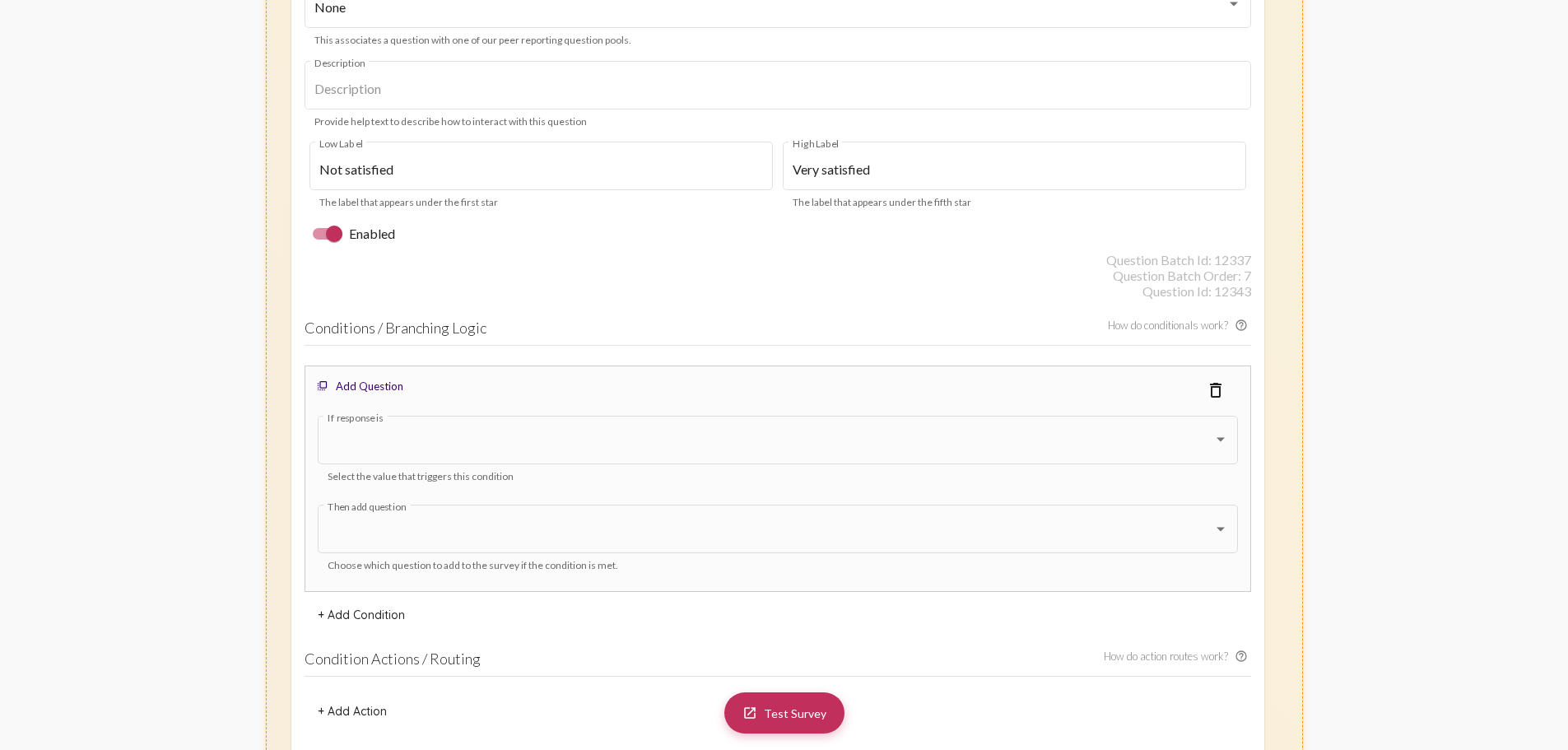
click at [1211, 391] on mat-icon "delete_outline" at bounding box center [1215, 390] width 20 height 20
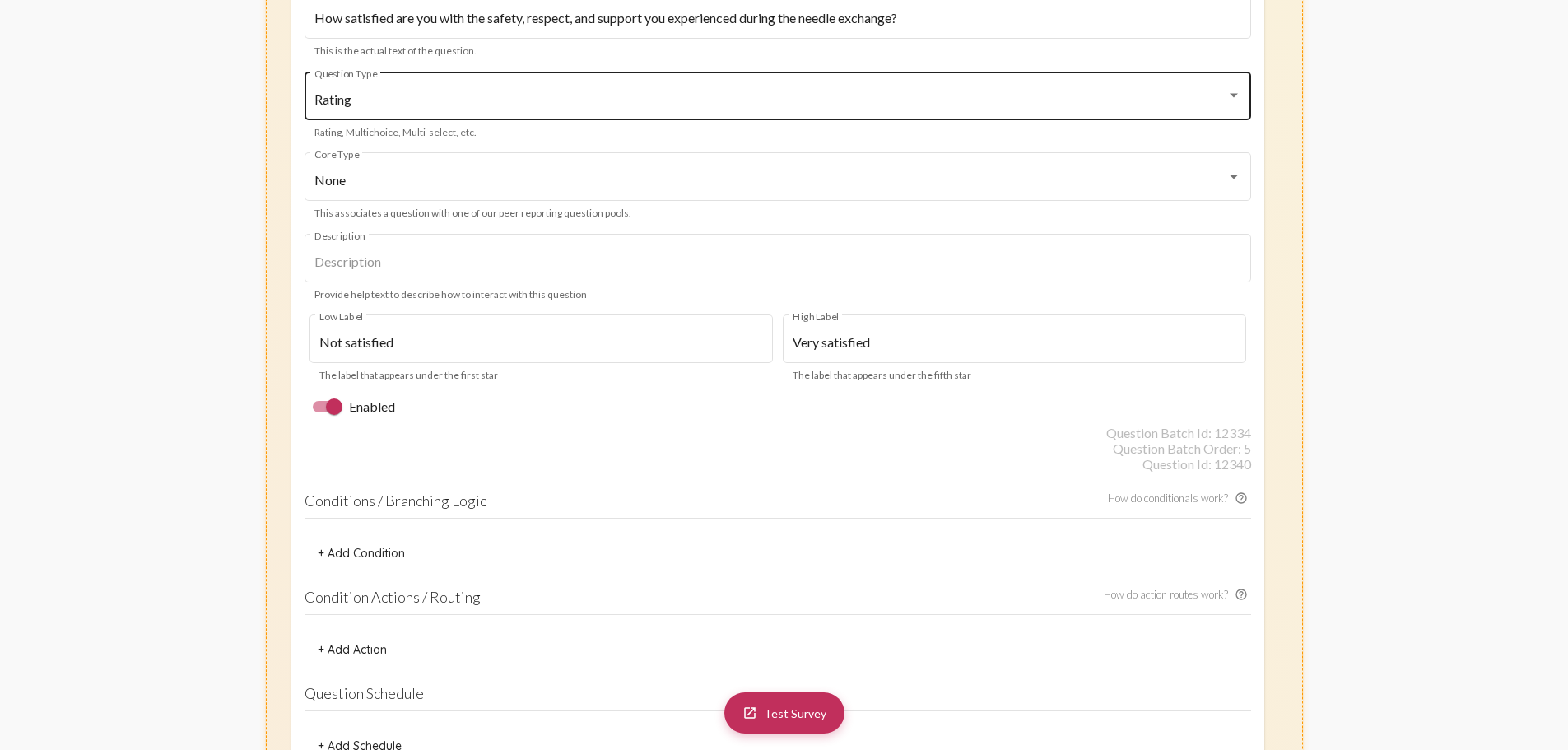
scroll to position [6833, 0]
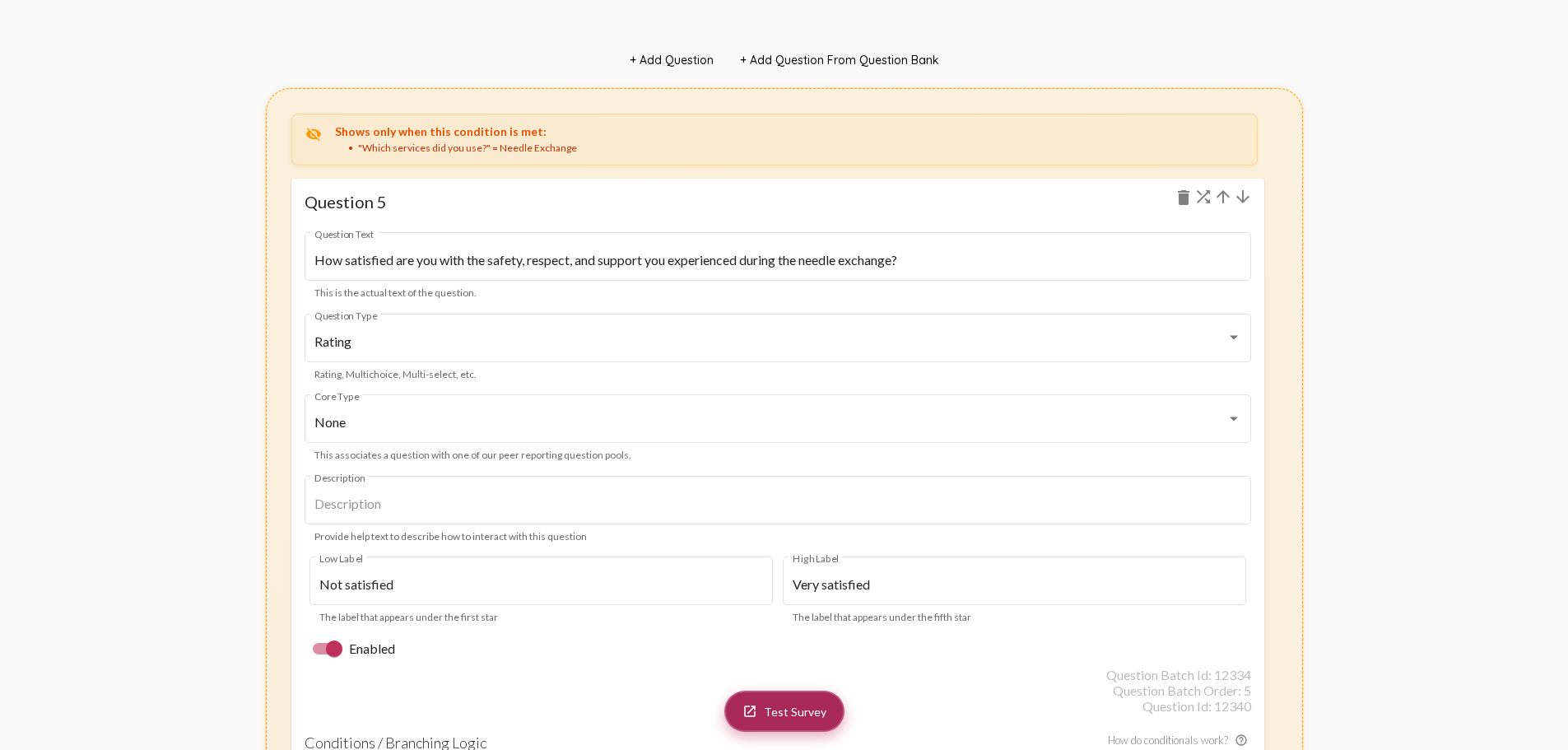
click at [755, 707] on mat-icon "launch" at bounding box center [750, 711] width 15 height 15
click at [785, 717] on span "Test Survey" at bounding box center [794, 712] width 63 height 14
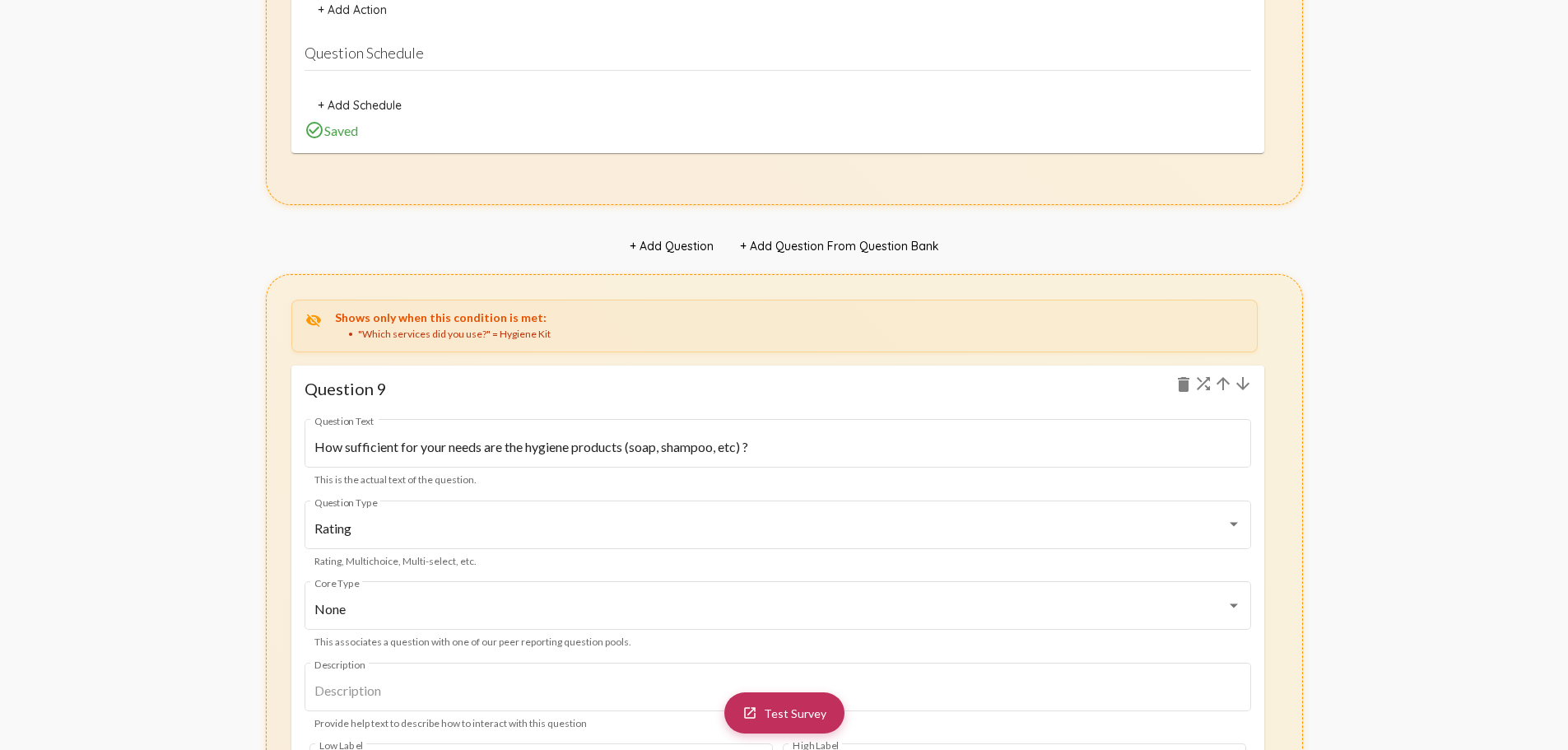
scroll to position [10951, 0]
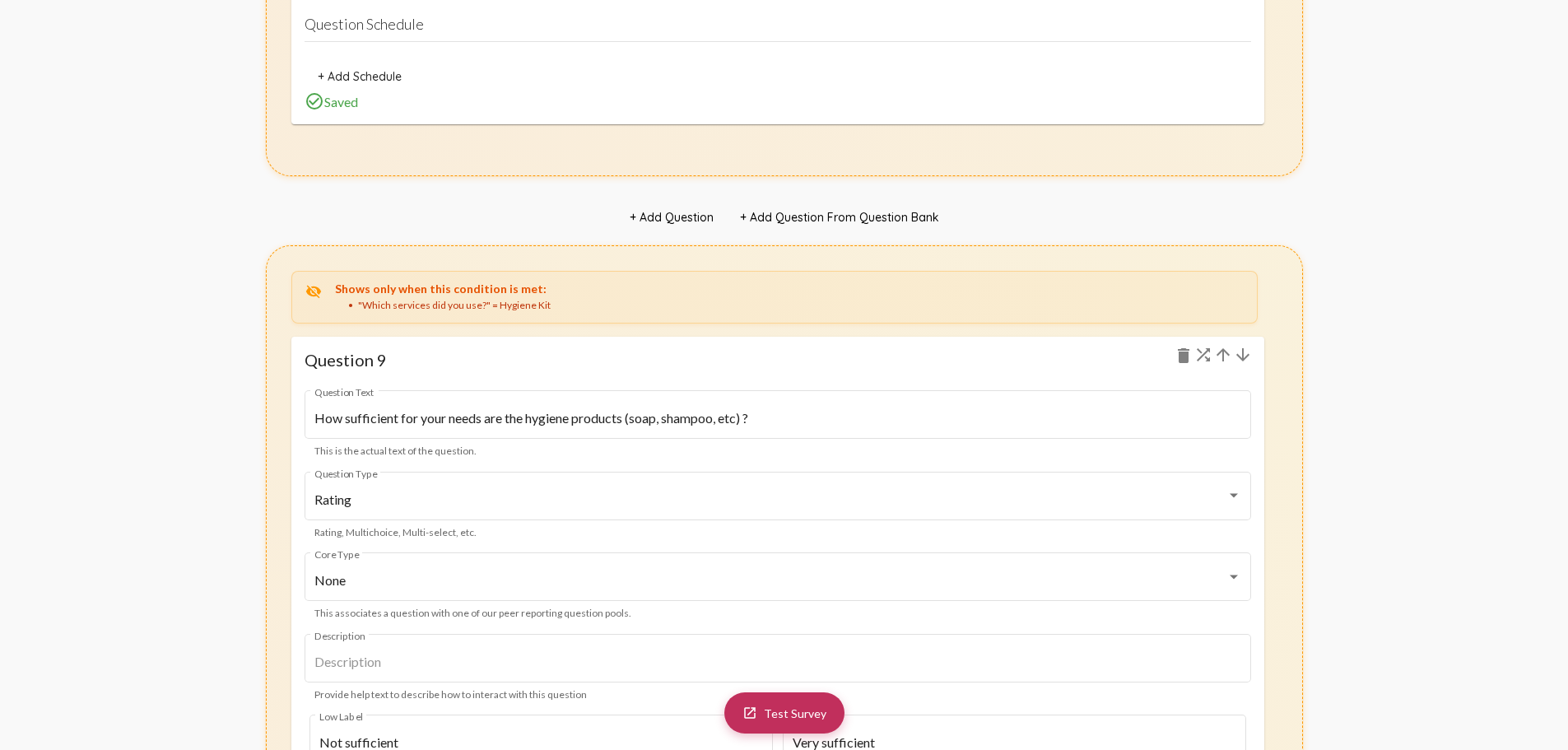
click at [487, 306] on div ""Which services did you use?" = Hygiene Kit" at bounding box center [796, 306] width 896 height 14
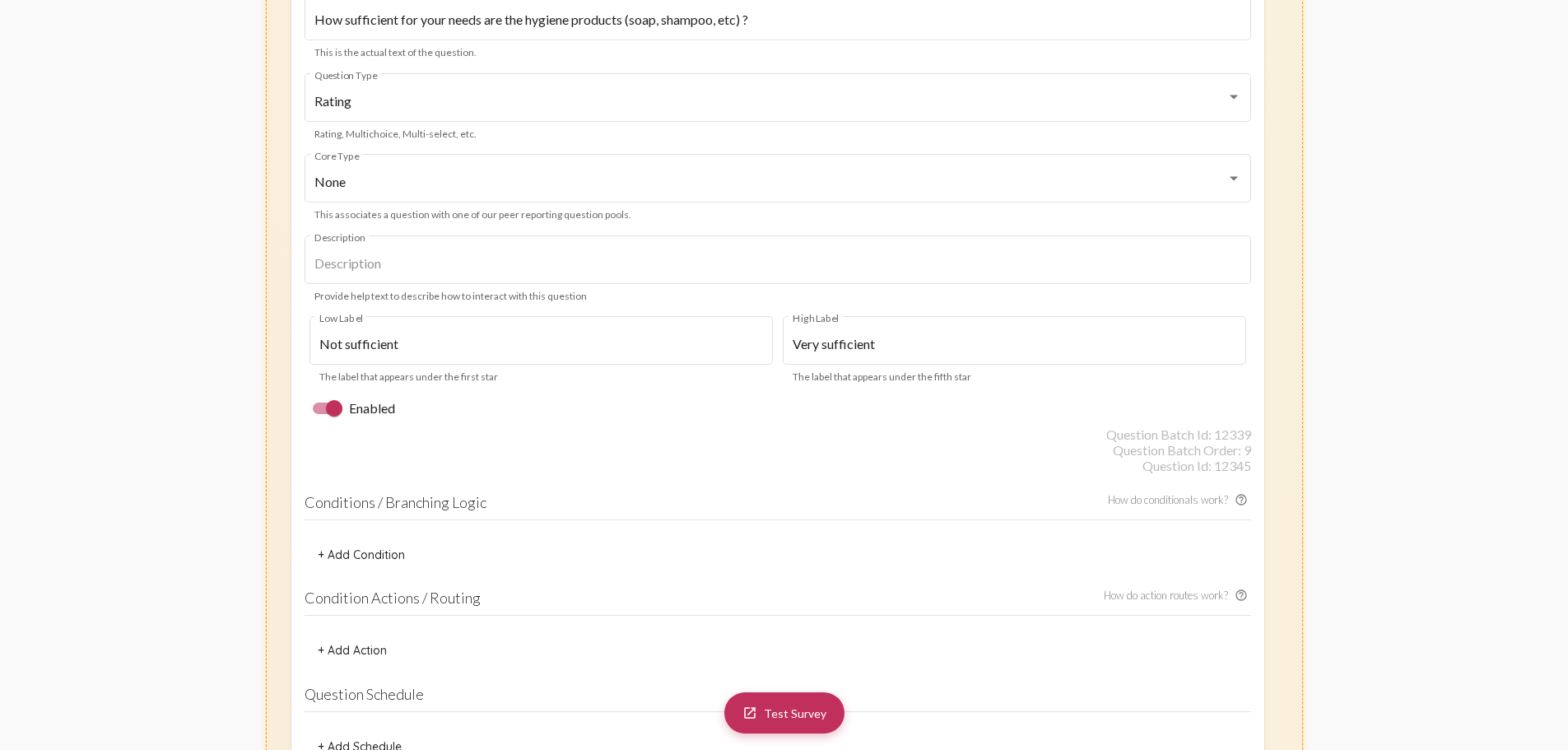
scroll to position [11363, 0]
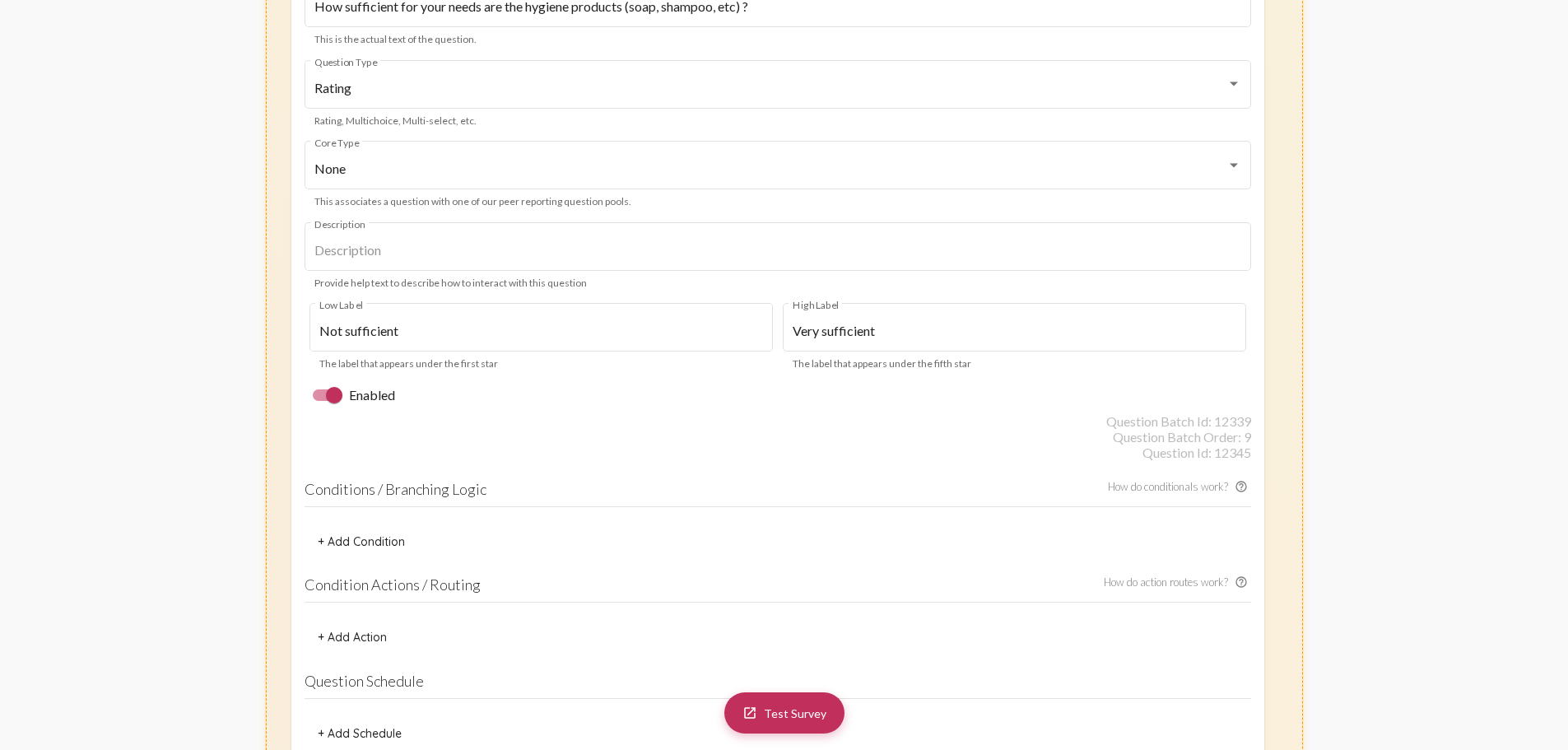
click at [339, 397] on div at bounding box center [334, 395] width 17 height 17
click at [321, 401] on input "Enabled" at bounding box center [320, 401] width 1 height 1
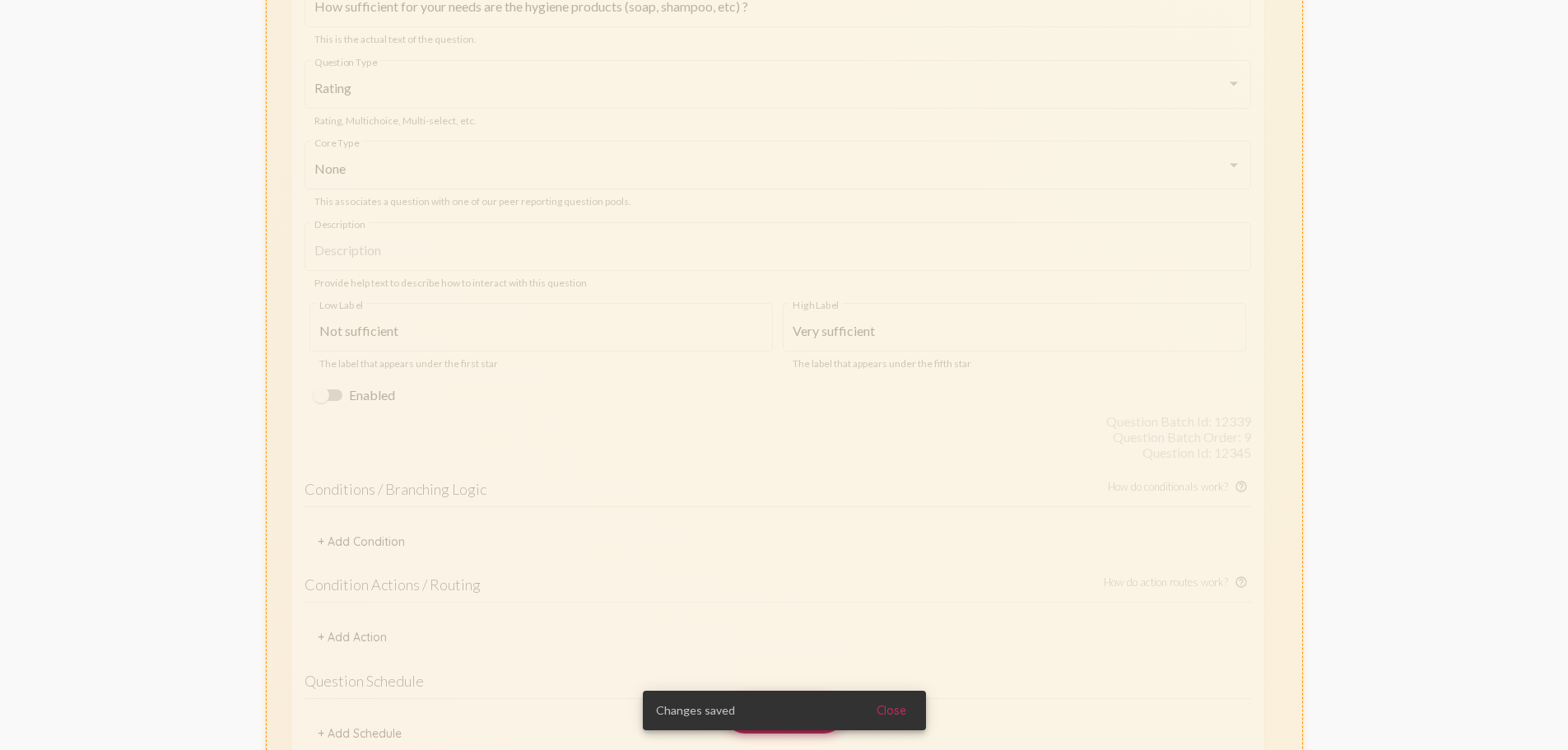
click at [327, 396] on div at bounding box center [321, 395] width 17 height 17
click at [321, 401] on input "Enabled" at bounding box center [320, 401] width 1 height 1
checkbox input "true"
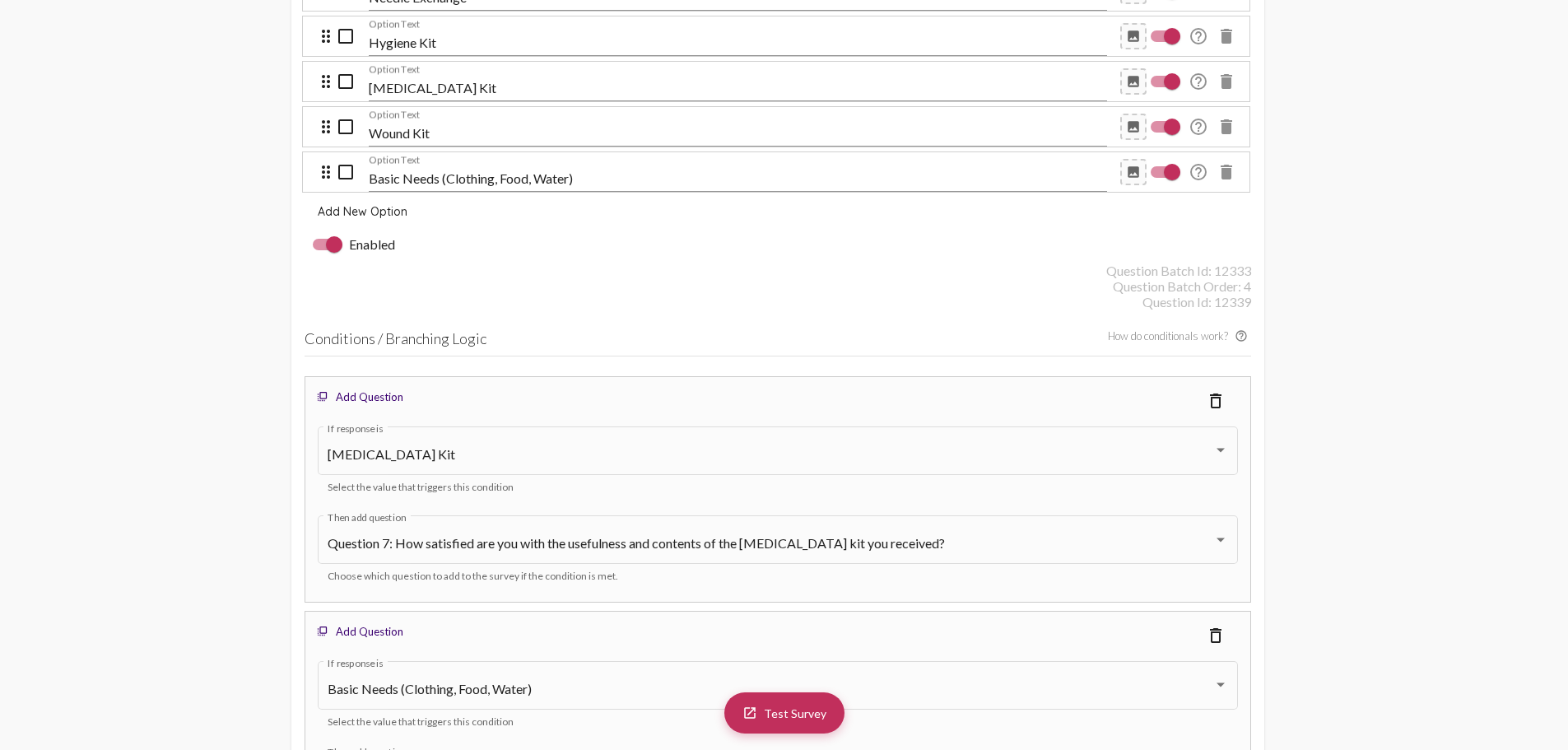
scroll to position [4475, 0]
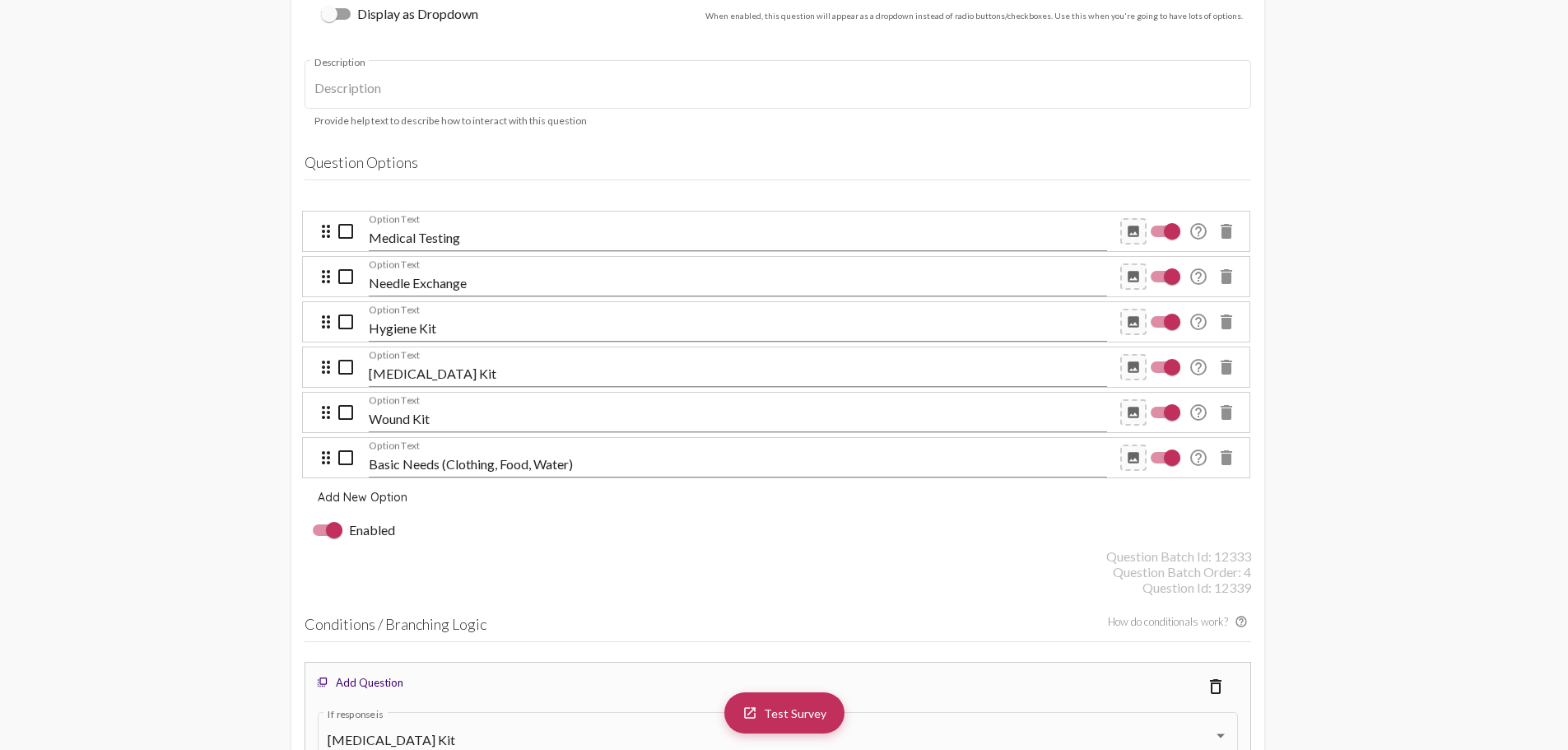
click at [855, 320] on div "Hygiene Kit Option Text" at bounding box center [738, 323] width 739 height 37
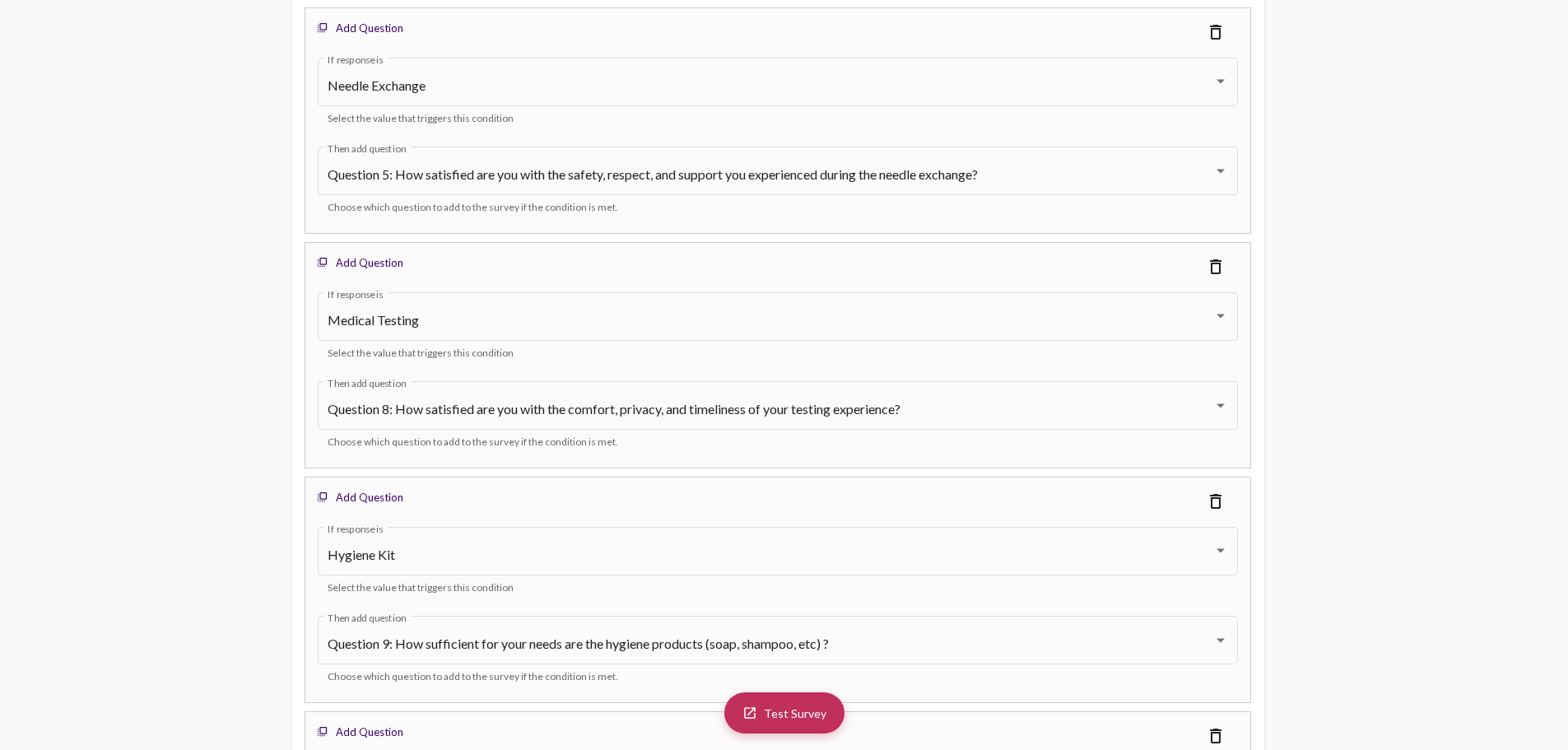
scroll to position [5627, 0]
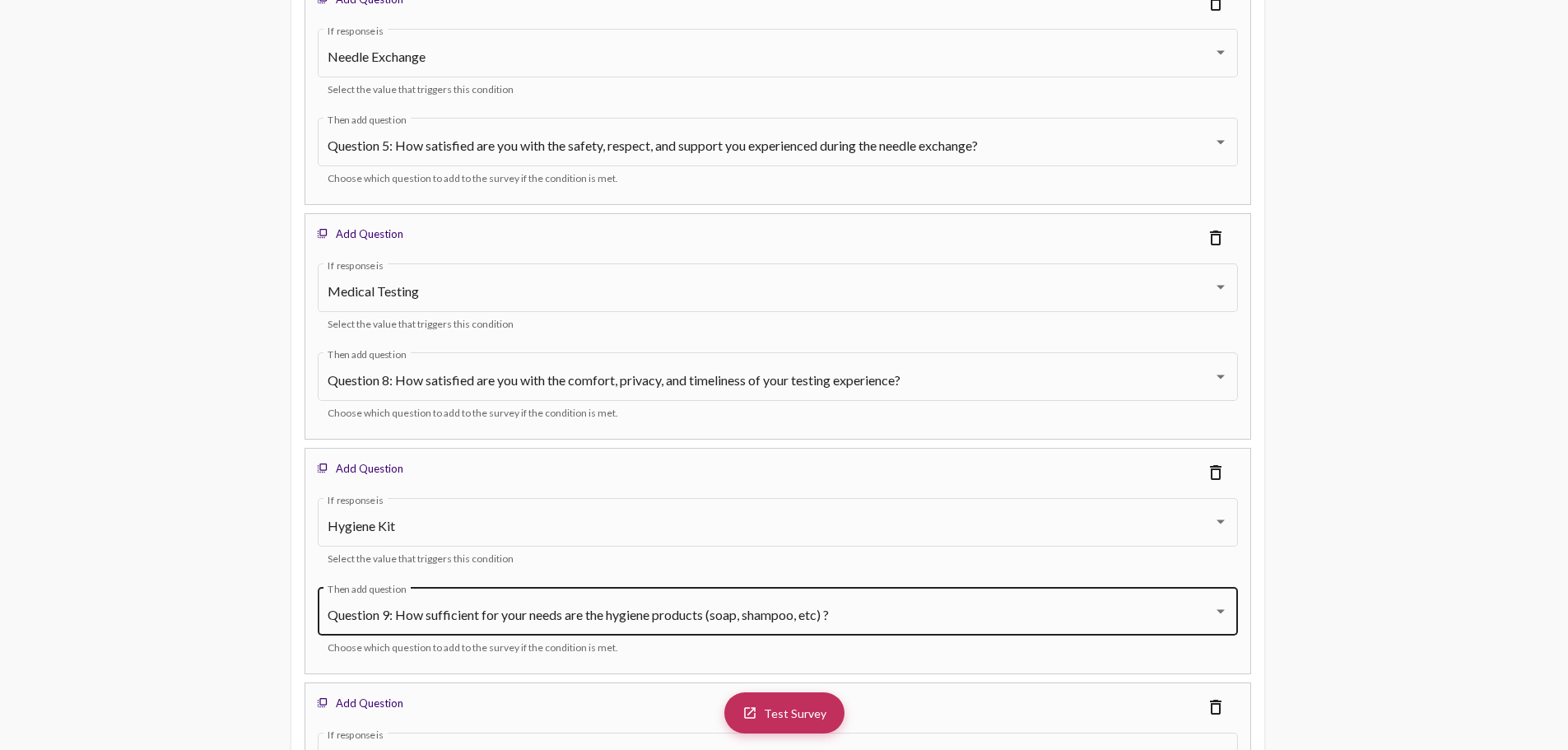
click at [665, 591] on div "Question 9: How sufficient for your needs are the hygiene products (soap, shamp…" at bounding box center [778, 610] width 901 height 52
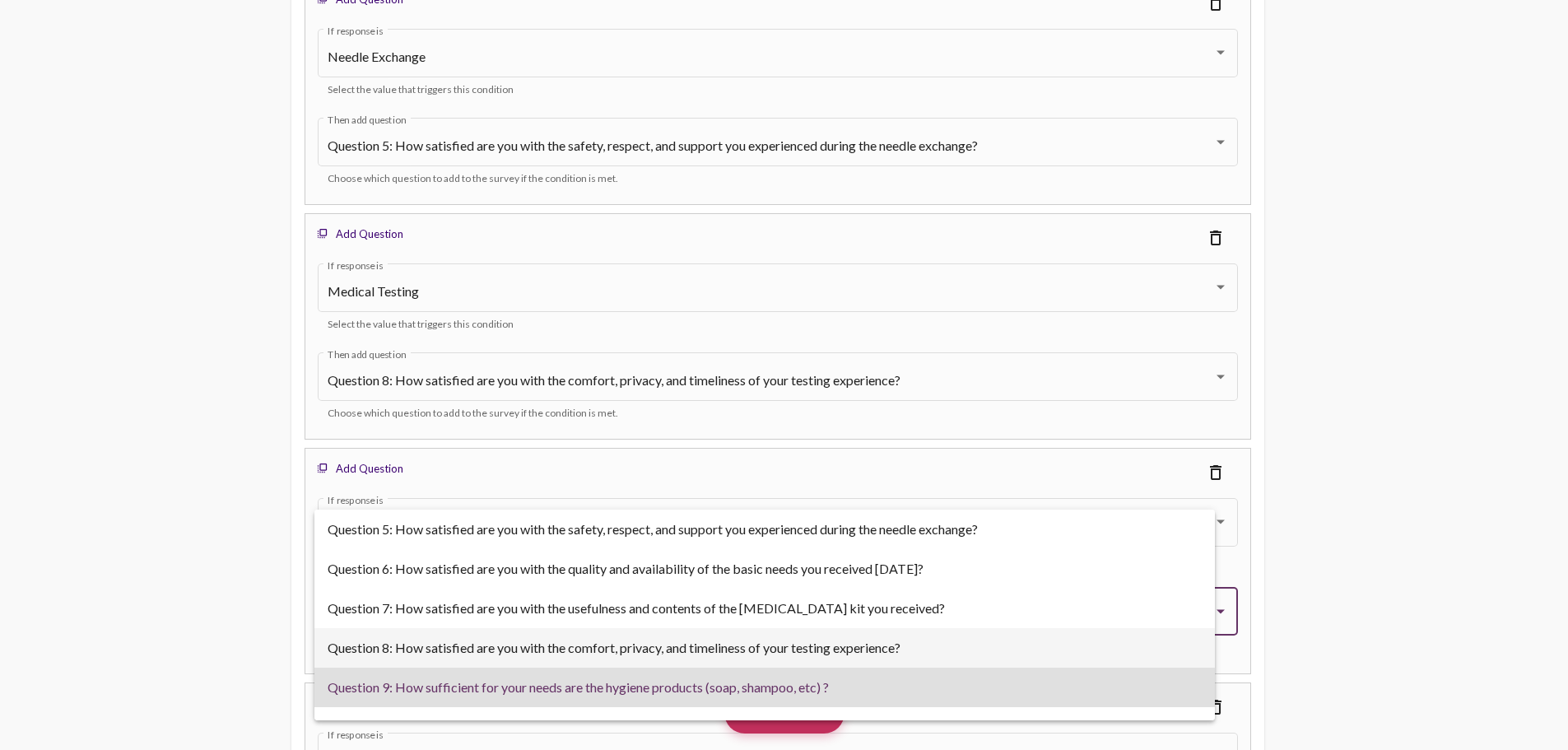
scroll to position [73, 0]
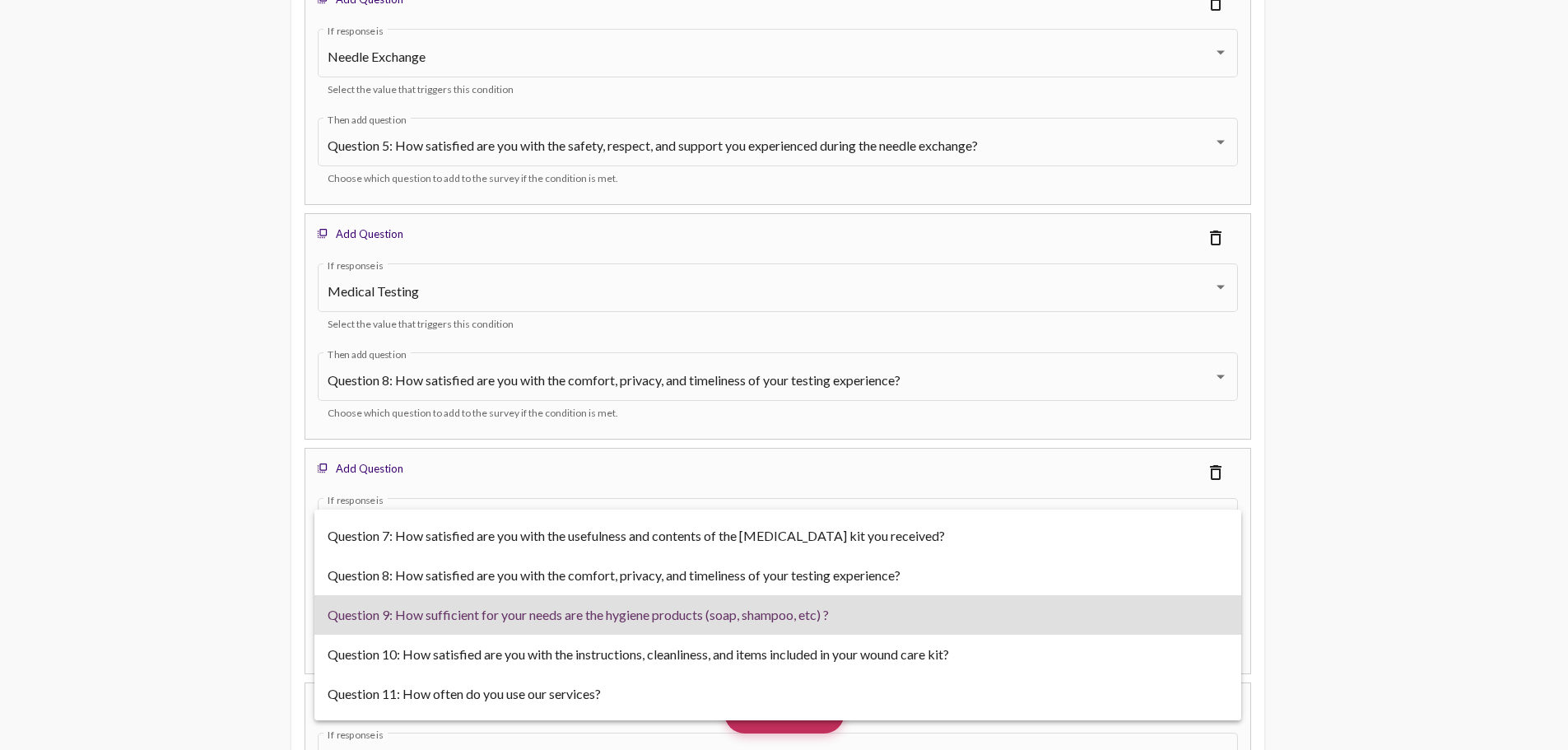
click at [1494, 488] on div at bounding box center [784, 375] width 1568 height 750
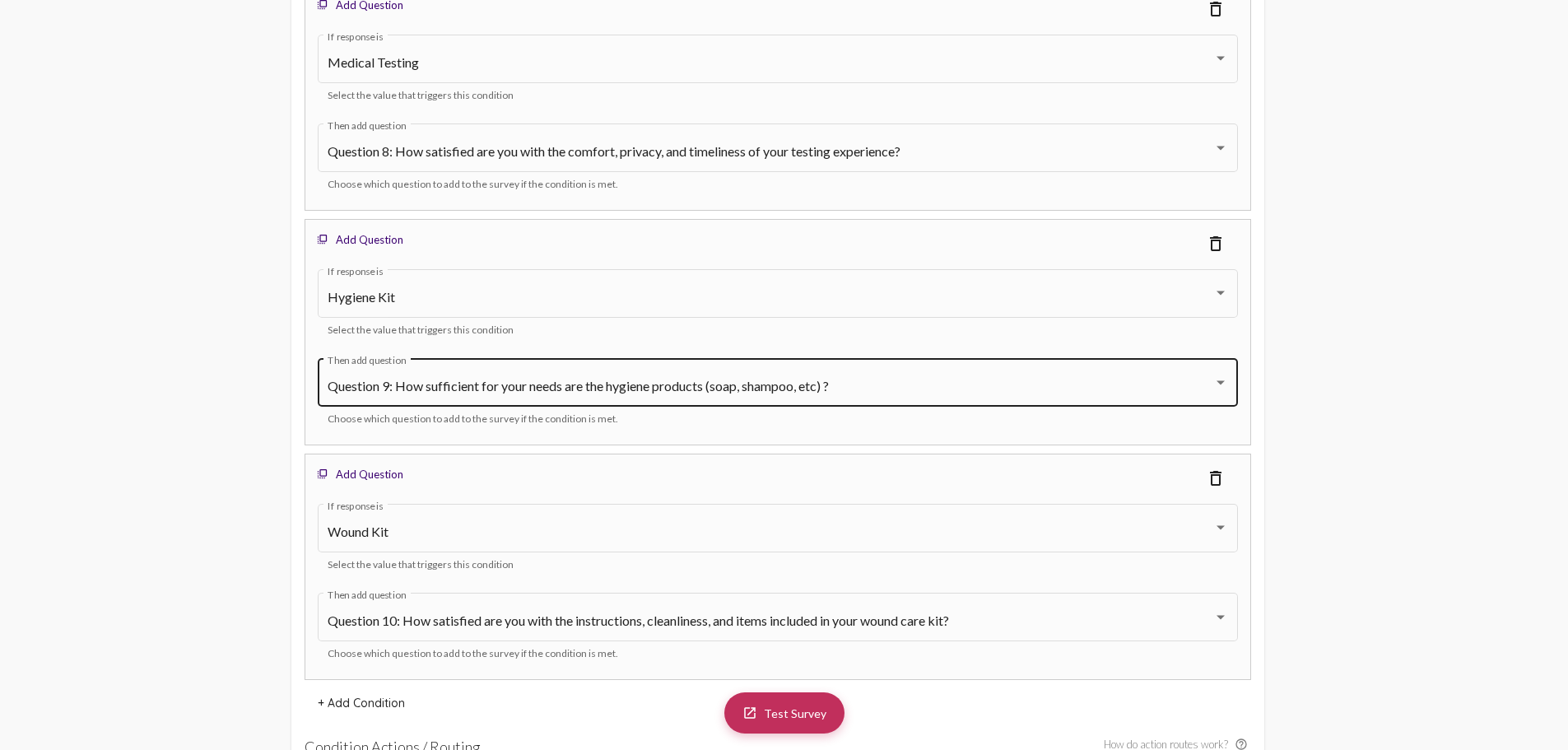
scroll to position [5875, 0]
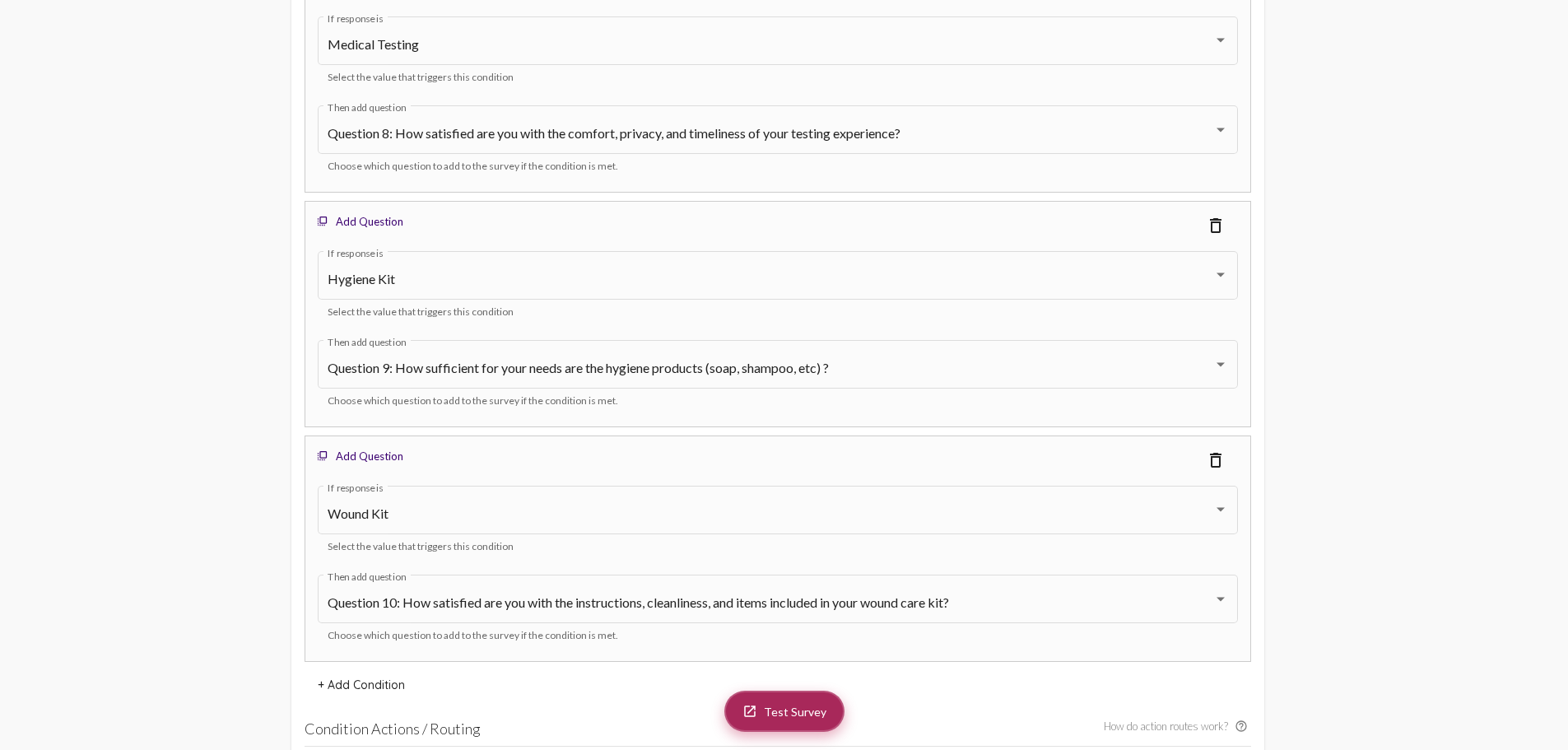
click at [779, 707] on span "Test Survey" at bounding box center [794, 712] width 63 height 14
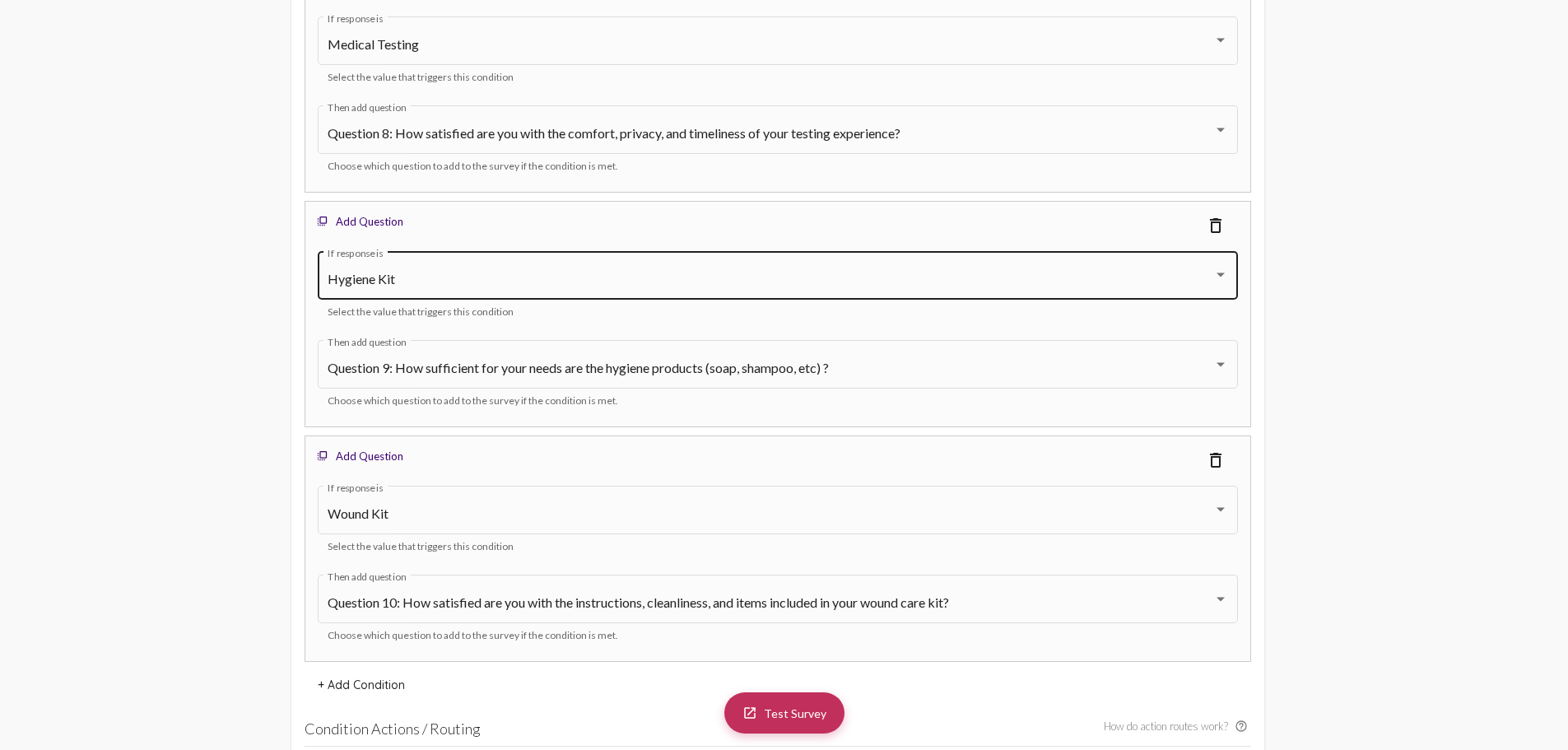
click at [525, 249] on div "Hygiene Kit If response is" at bounding box center [778, 274] width 901 height 52
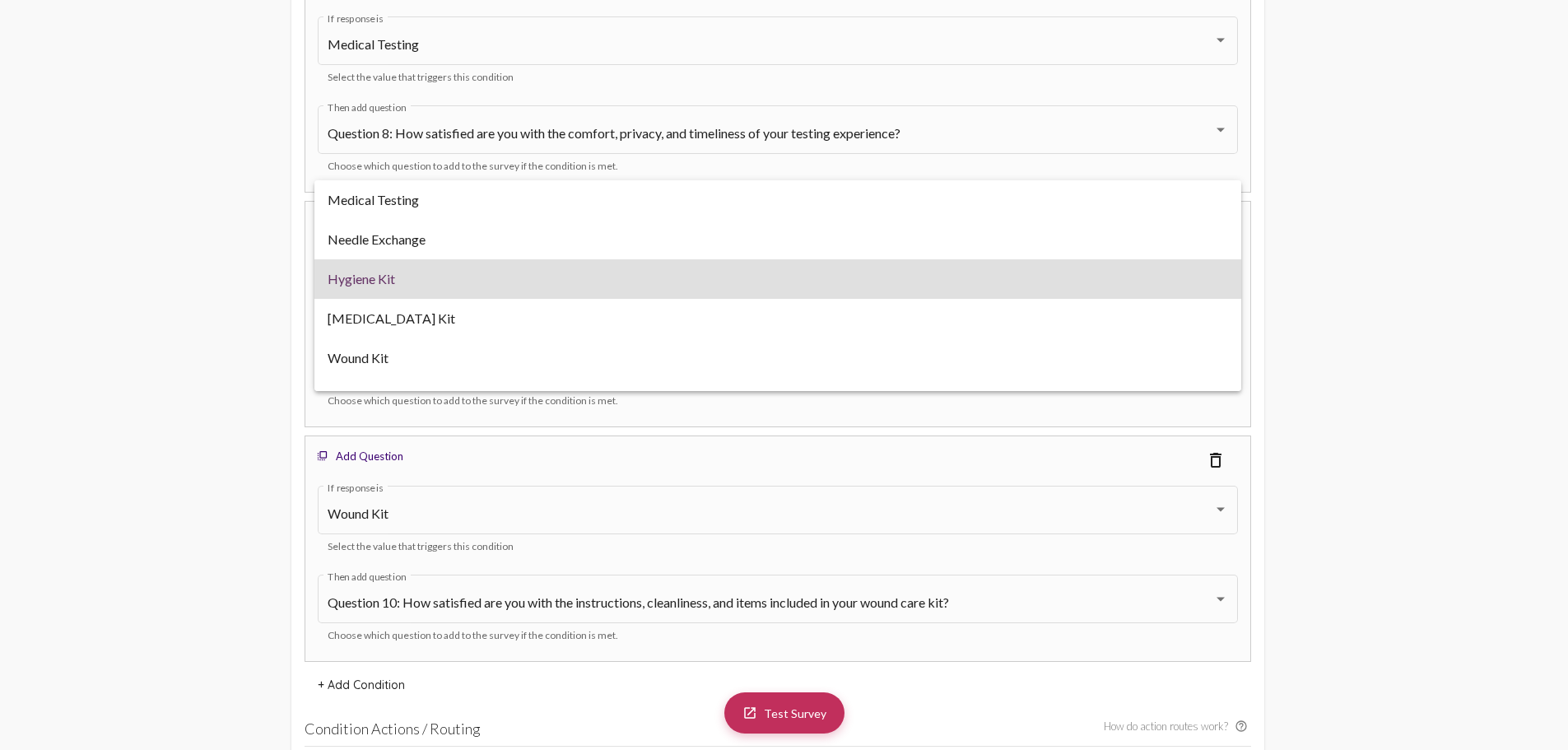
click at [446, 278] on span "Hygiene Kit" at bounding box center [778, 279] width 901 height 40
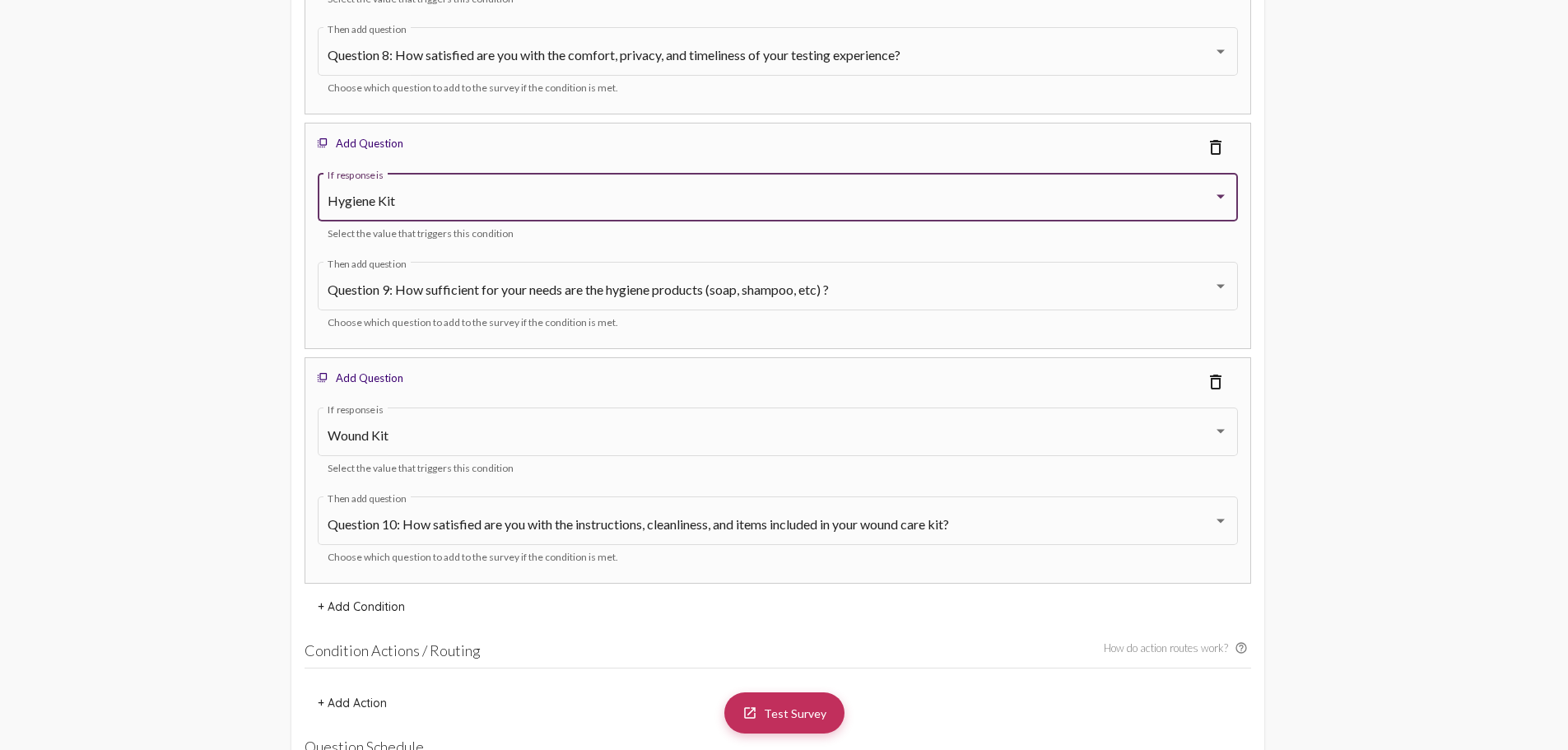
scroll to position [6040, 0]
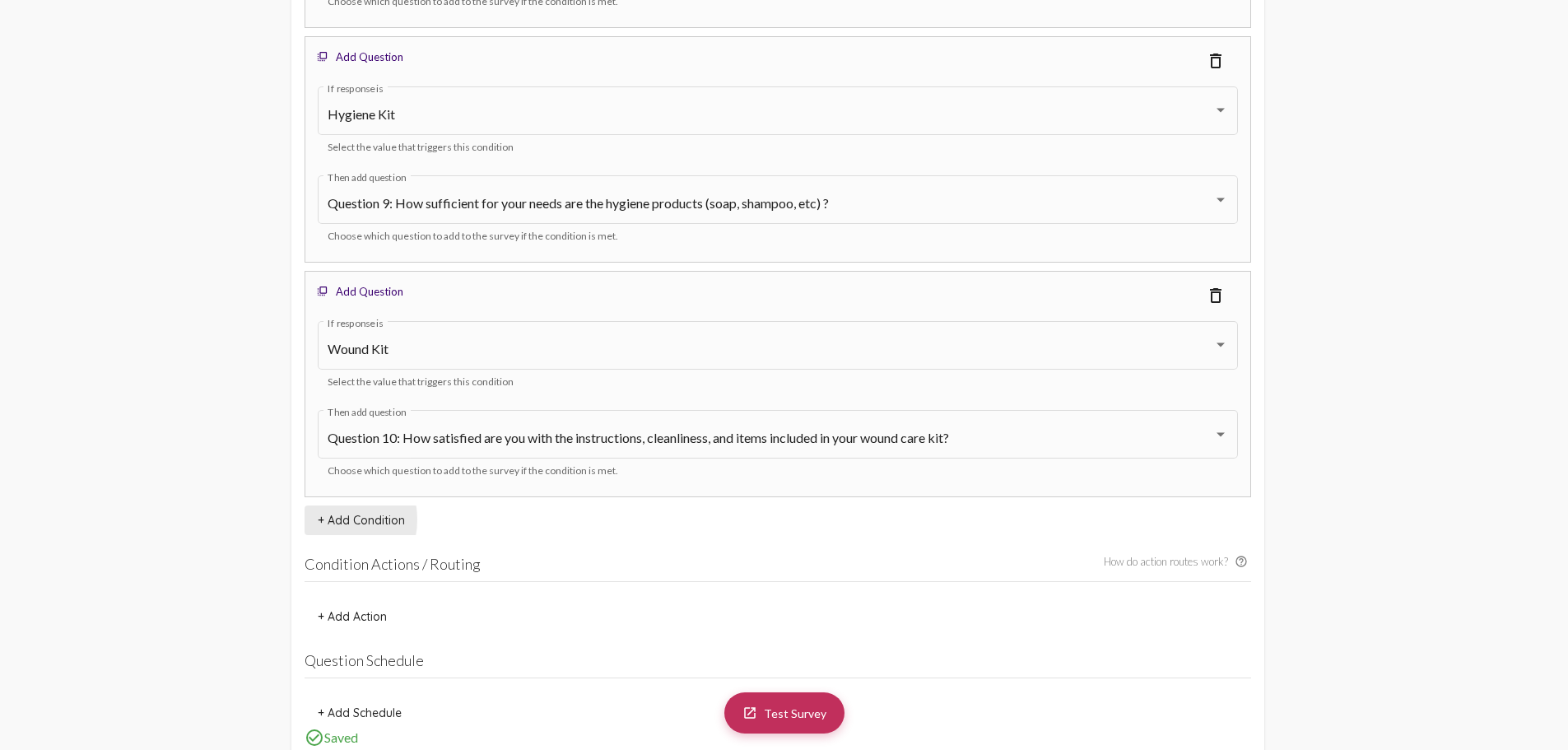
click at [326, 520] on span "+ Add Condition" at bounding box center [361, 520] width 87 height 15
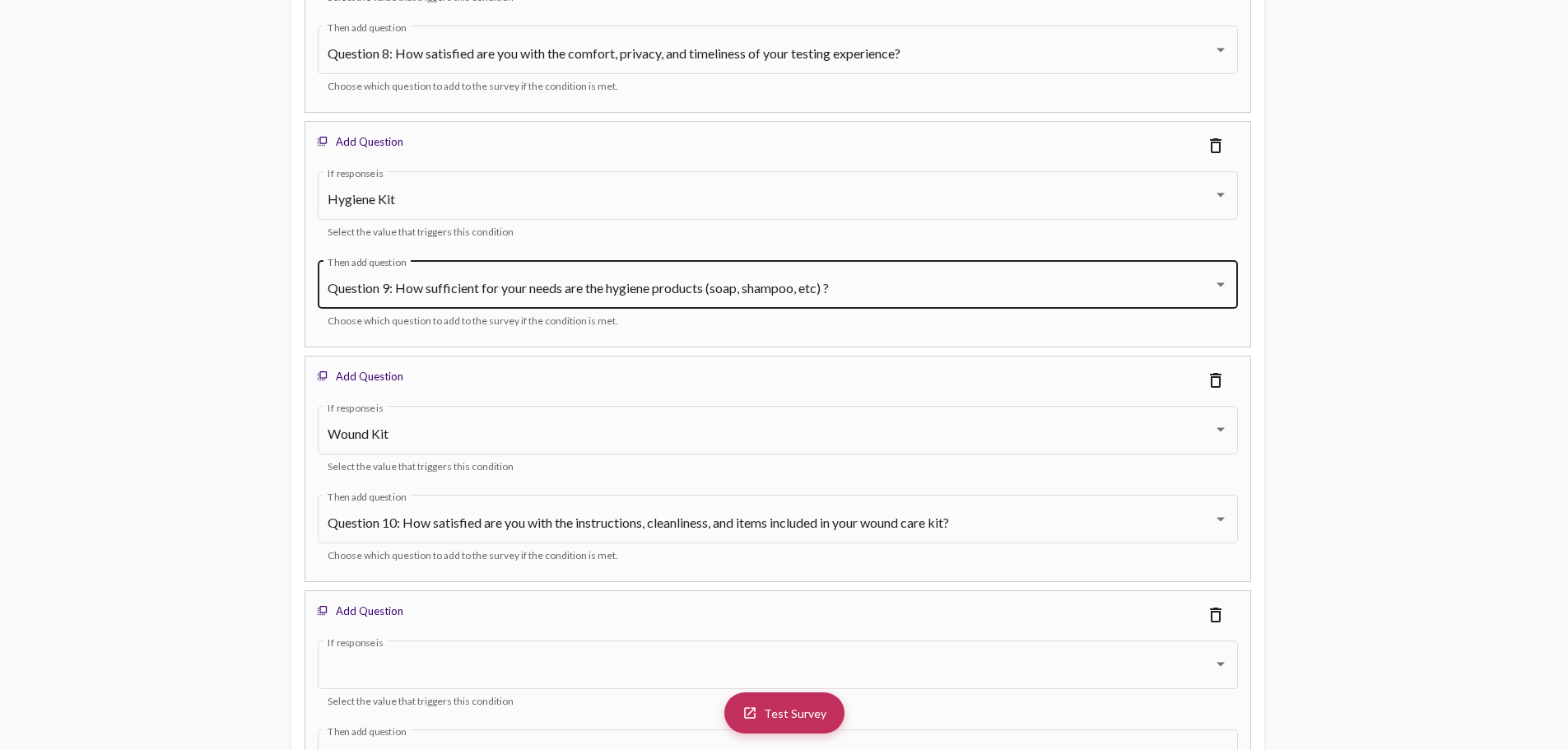
scroll to position [5875, 0]
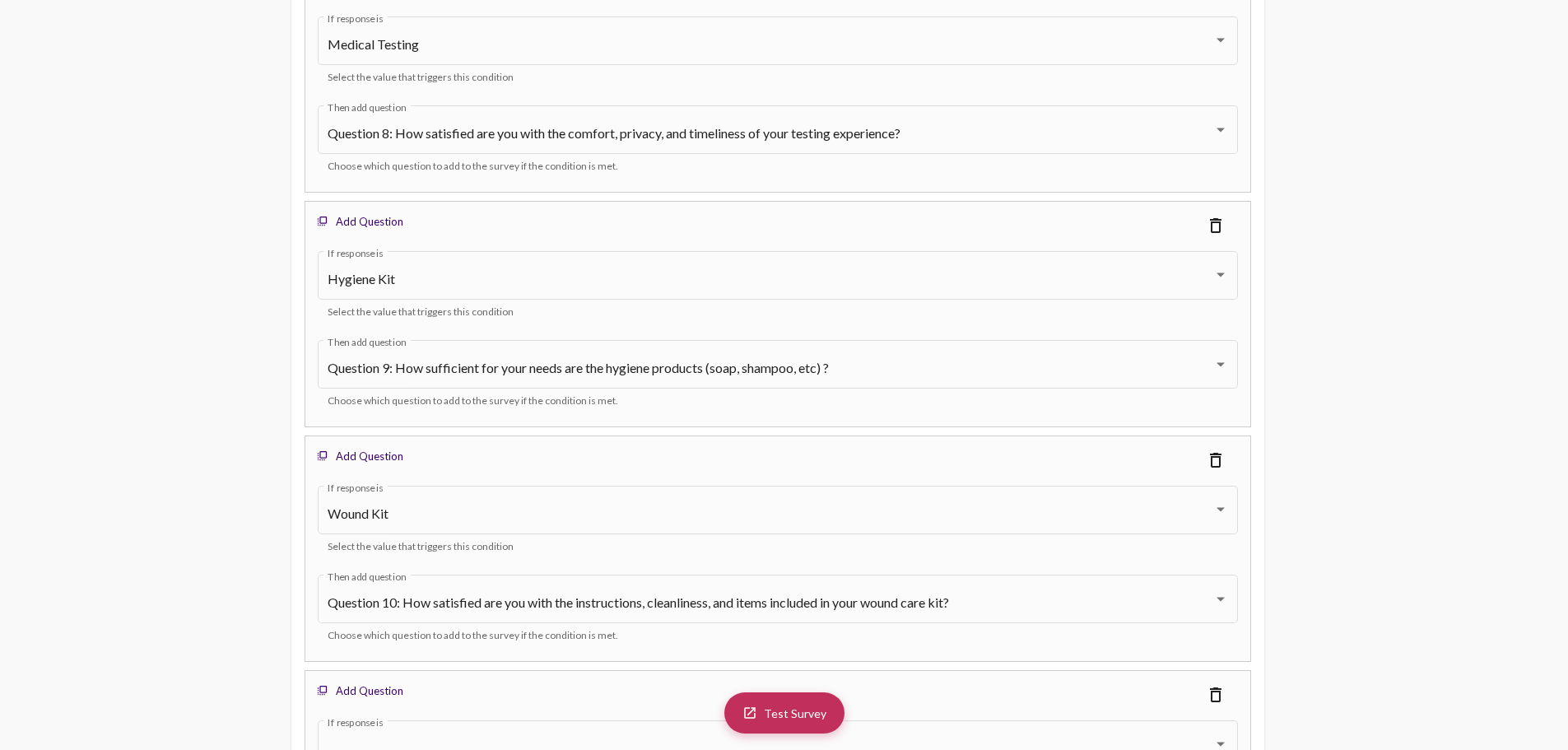
click at [1216, 232] on mat-icon "delete_outline" at bounding box center [1215, 225] width 20 height 20
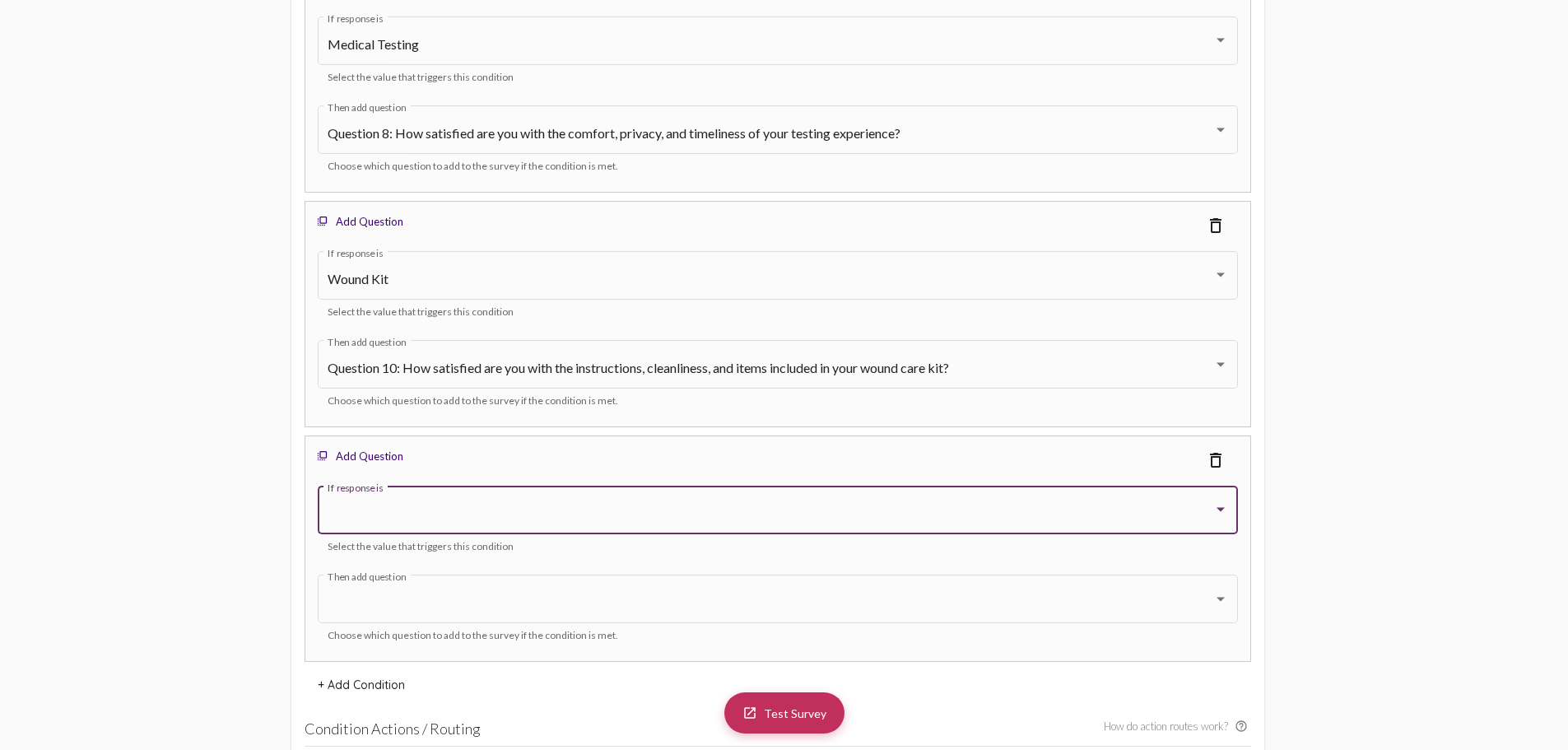
click at [450, 509] on div at bounding box center [771, 514] width 886 height 15
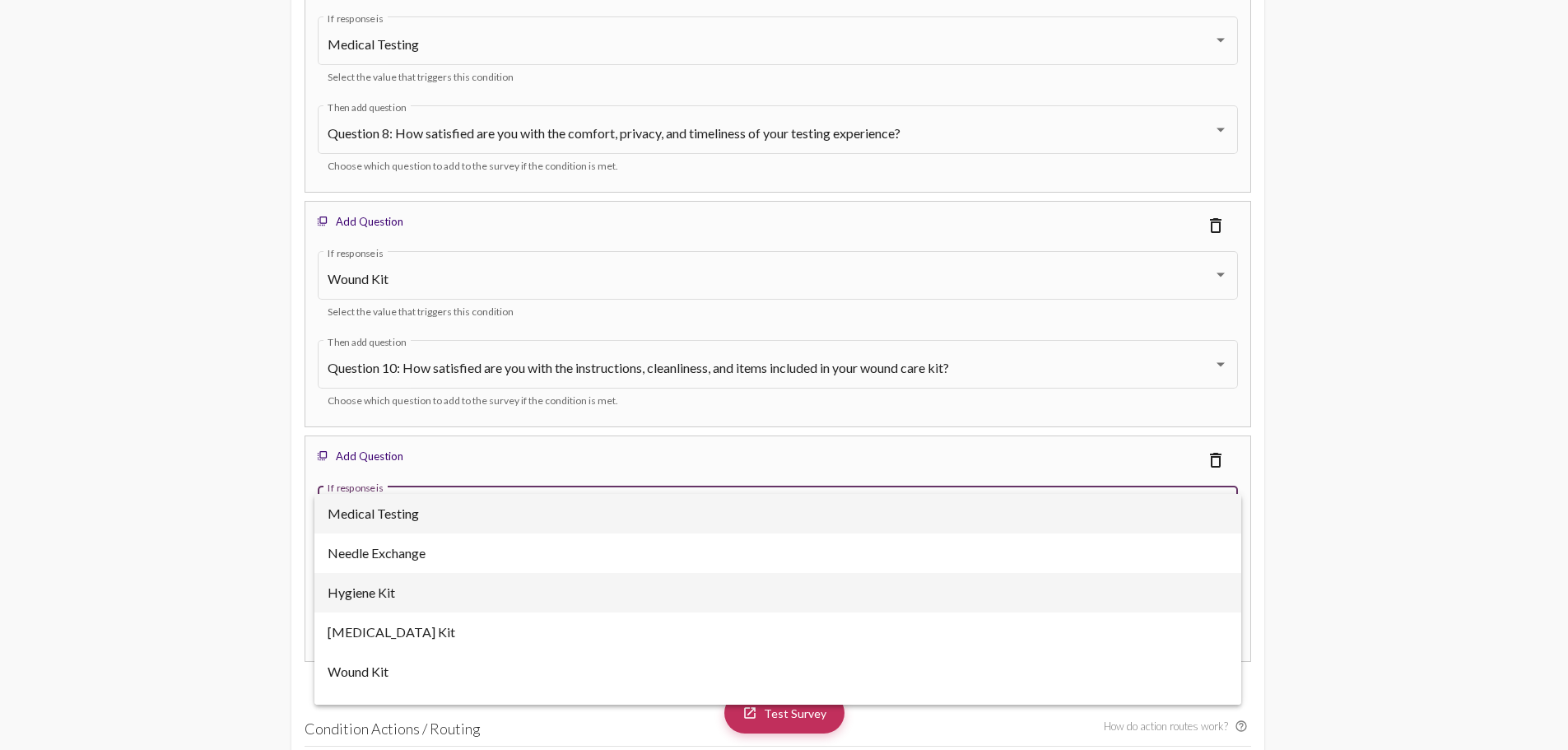
click at [425, 585] on span "Hygiene Kit" at bounding box center [778, 593] width 901 height 40
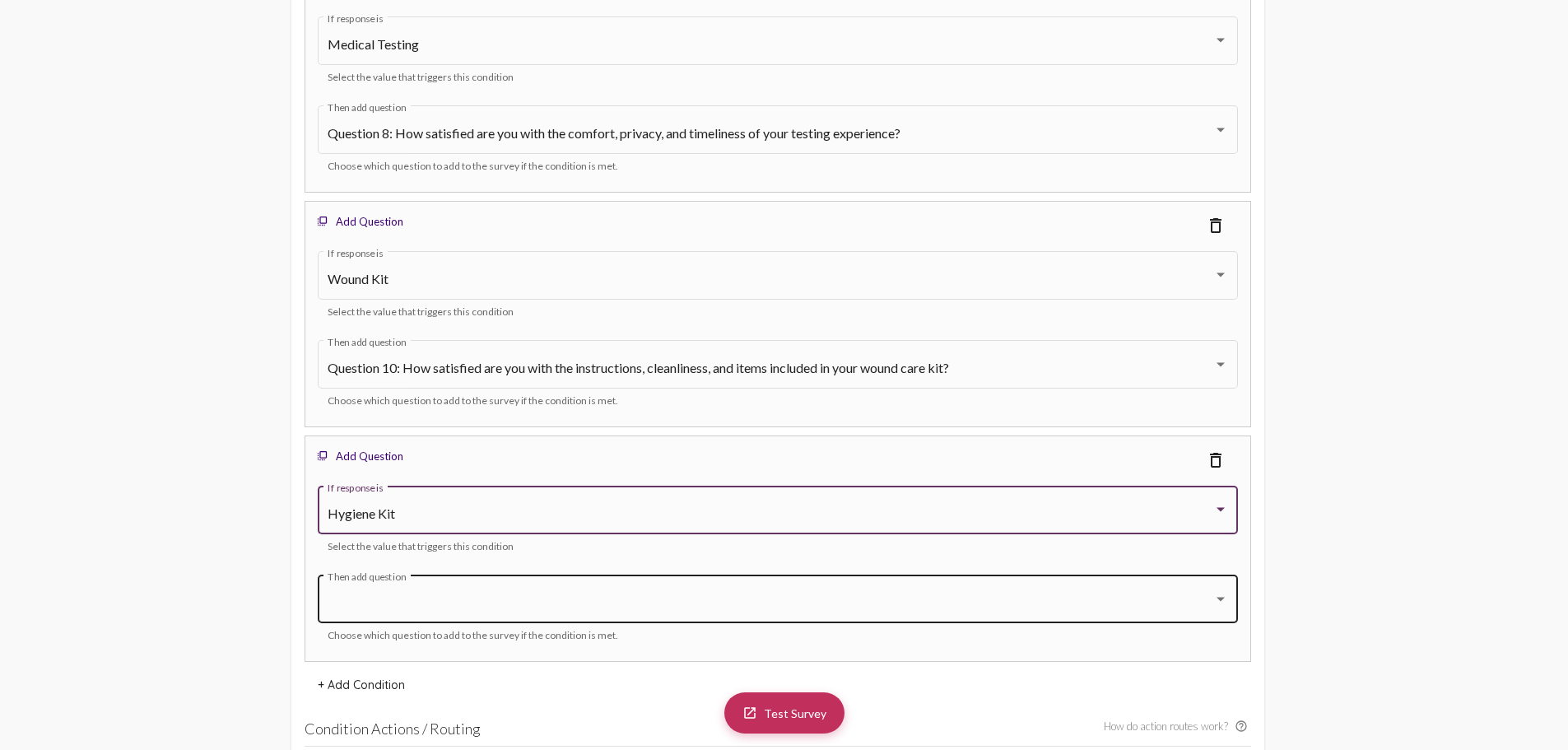
click at [431, 591] on div "Then add question" at bounding box center [778, 597] width 901 height 52
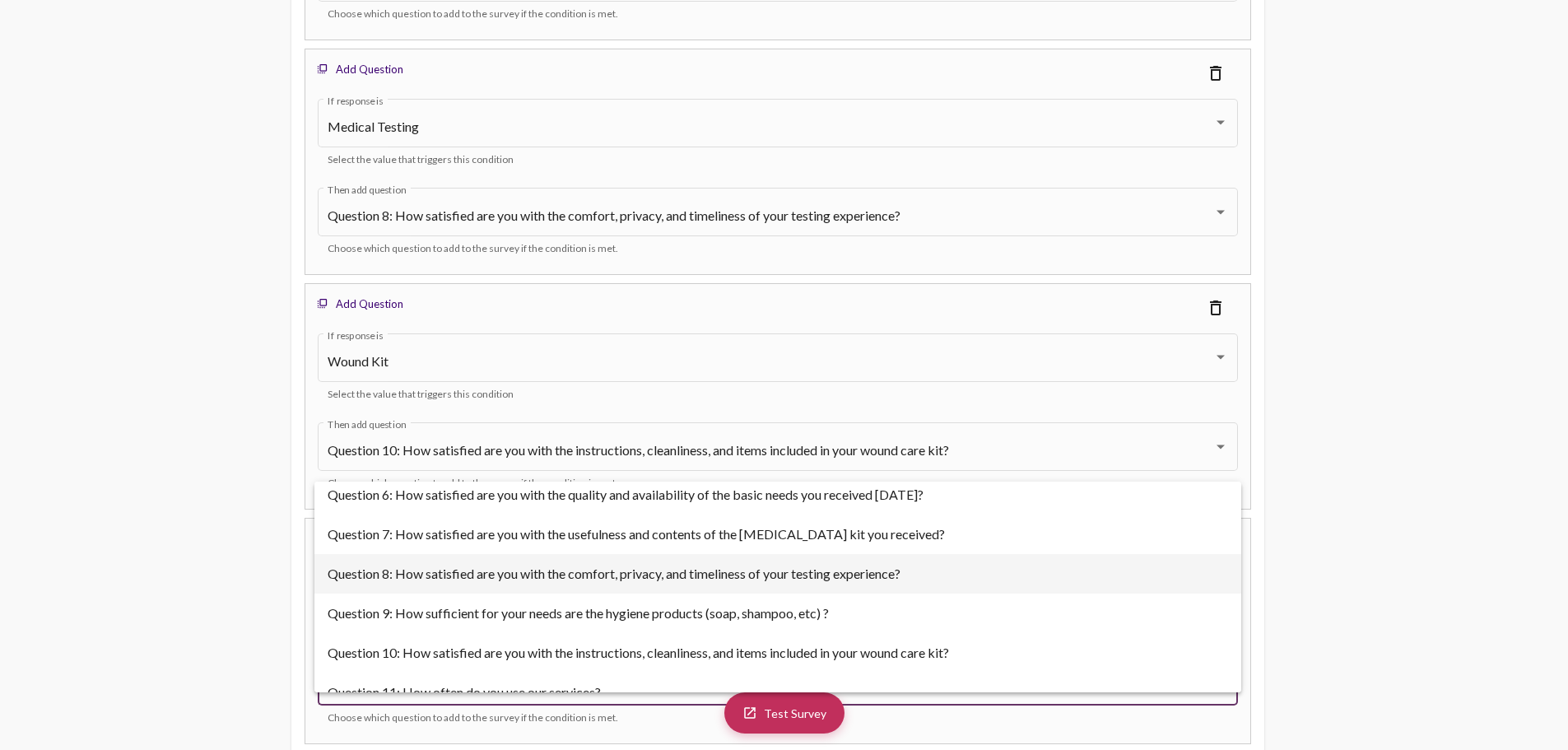
scroll to position [145, 0]
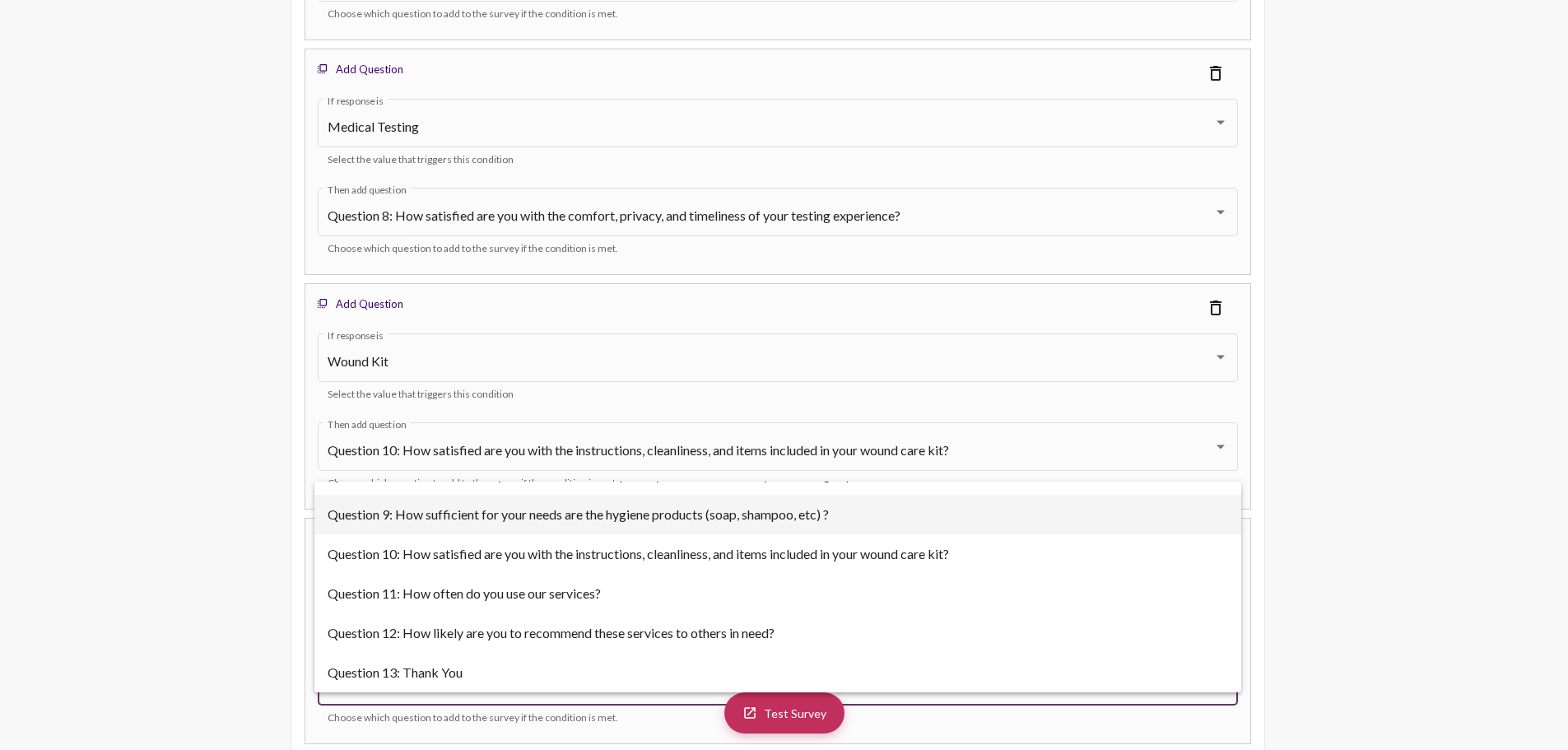
click at [692, 510] on span "Question 9: How sufficient for your needs are the hygiene products (soap, shamp…" at bounding box center [778, 515] width 901 height 40
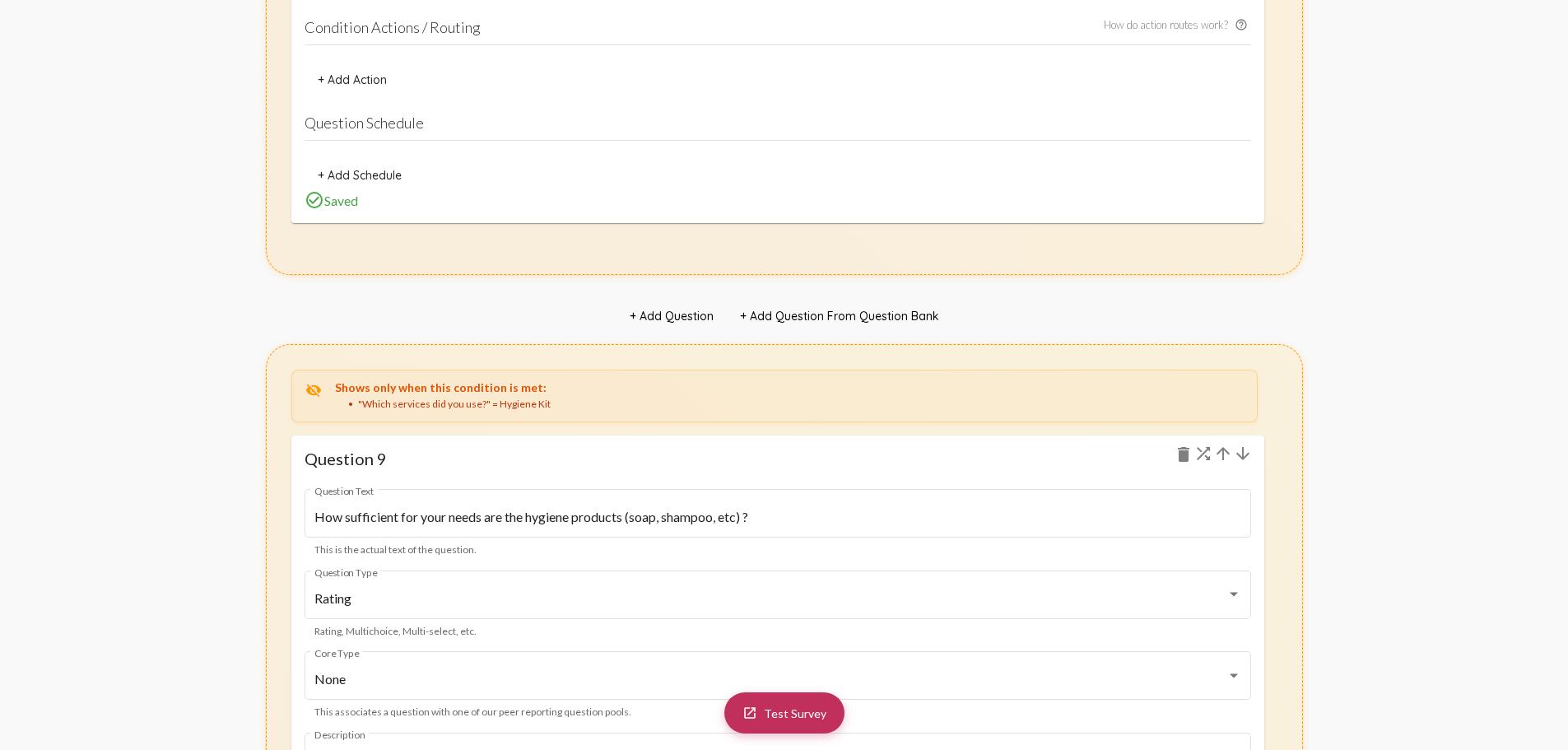
scroll to position [10898, 0]
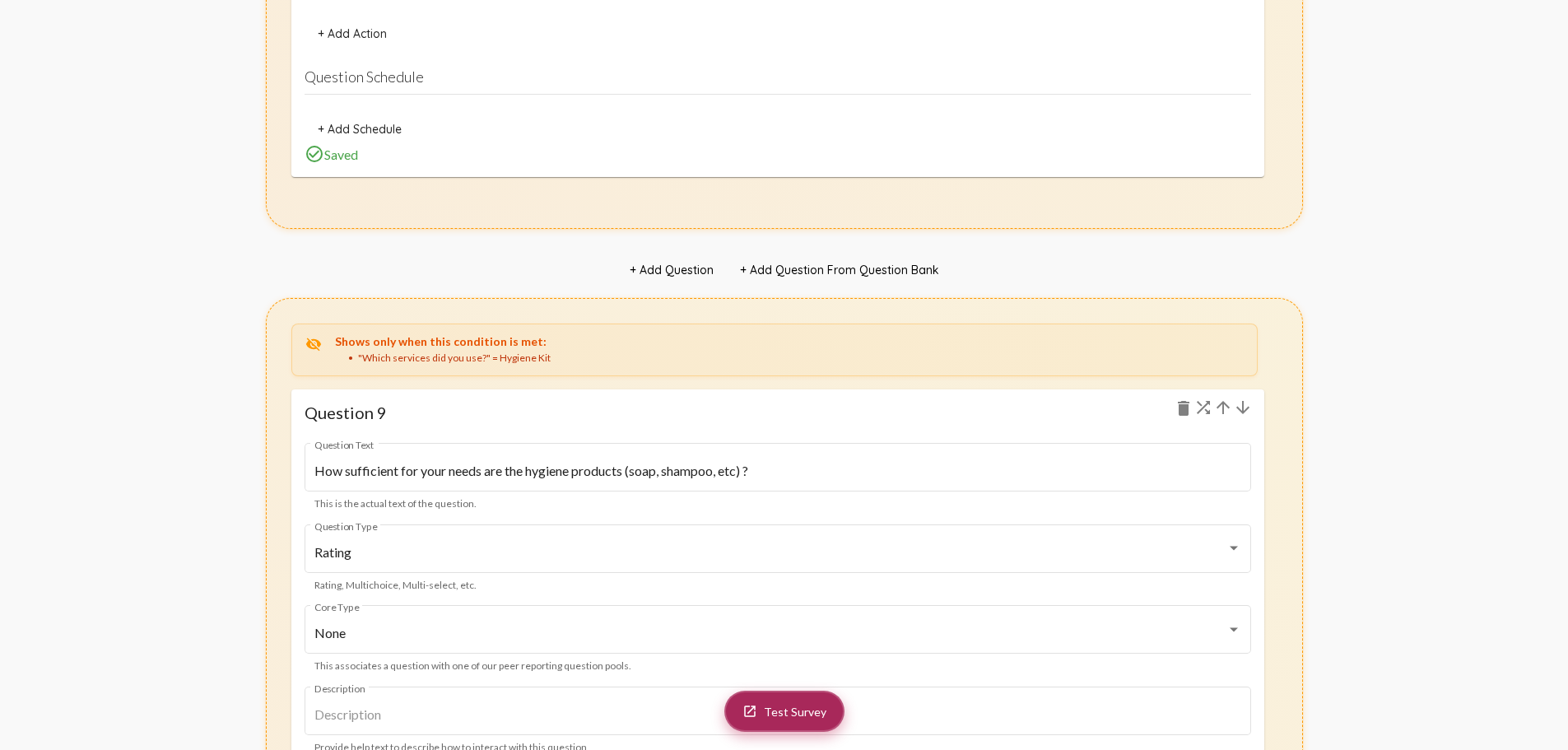
click at [792, 729] on link "launch Test Survey" at bounding box center [784, 711] width 120 height 41
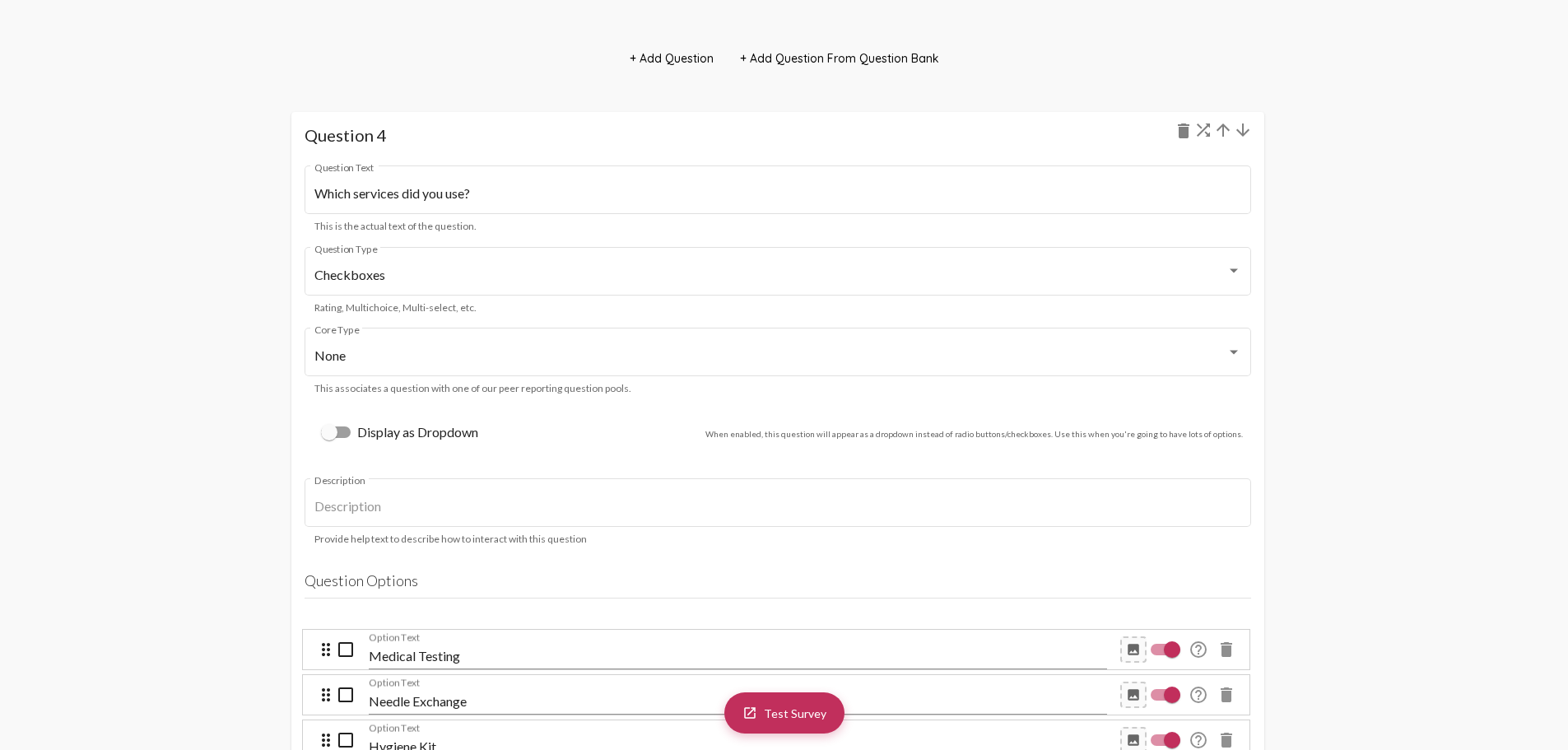
scroll to position [4095, 0]
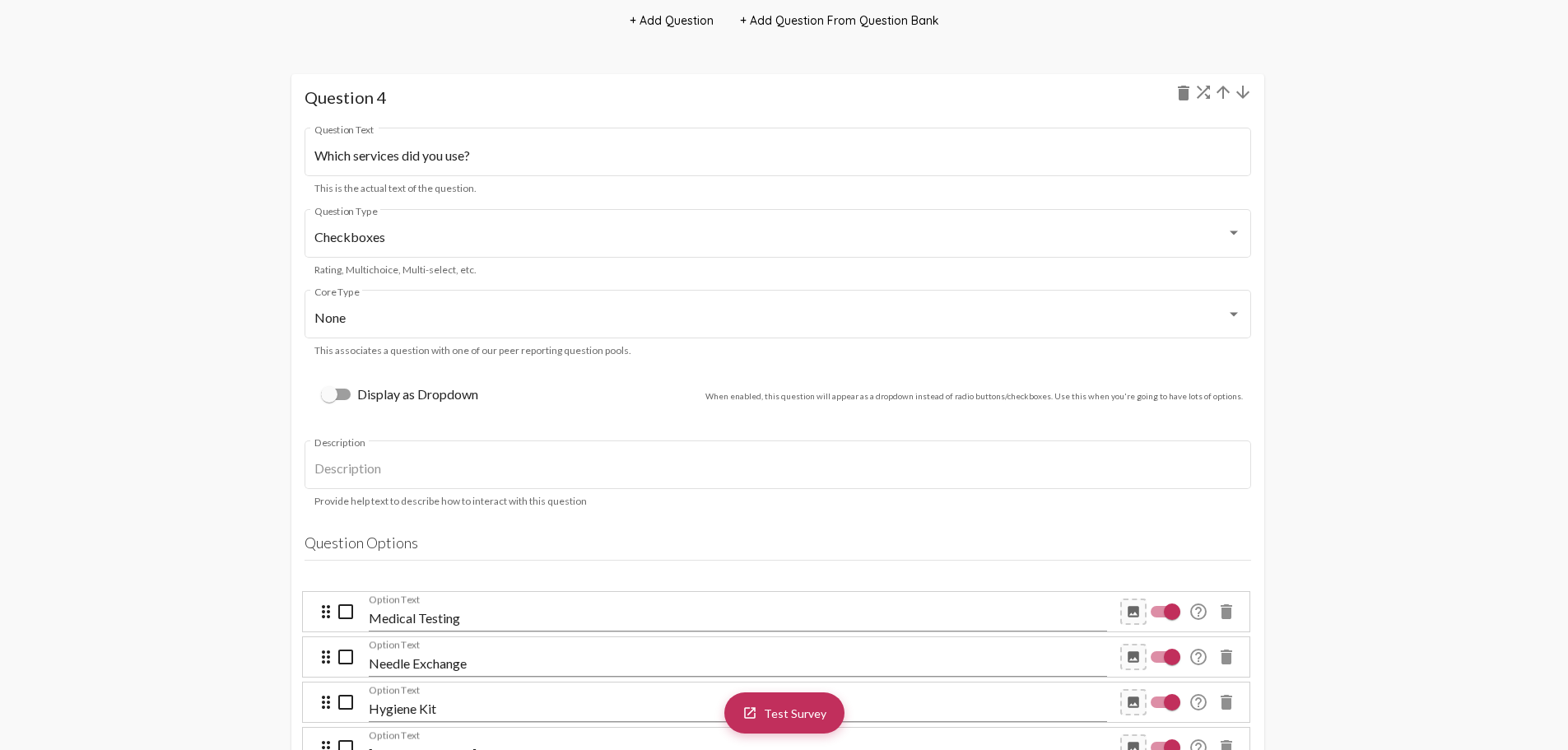
click at [830, 102] on h1 "Question 4 delete" at bounding box center [778, 97] width 946 height 20
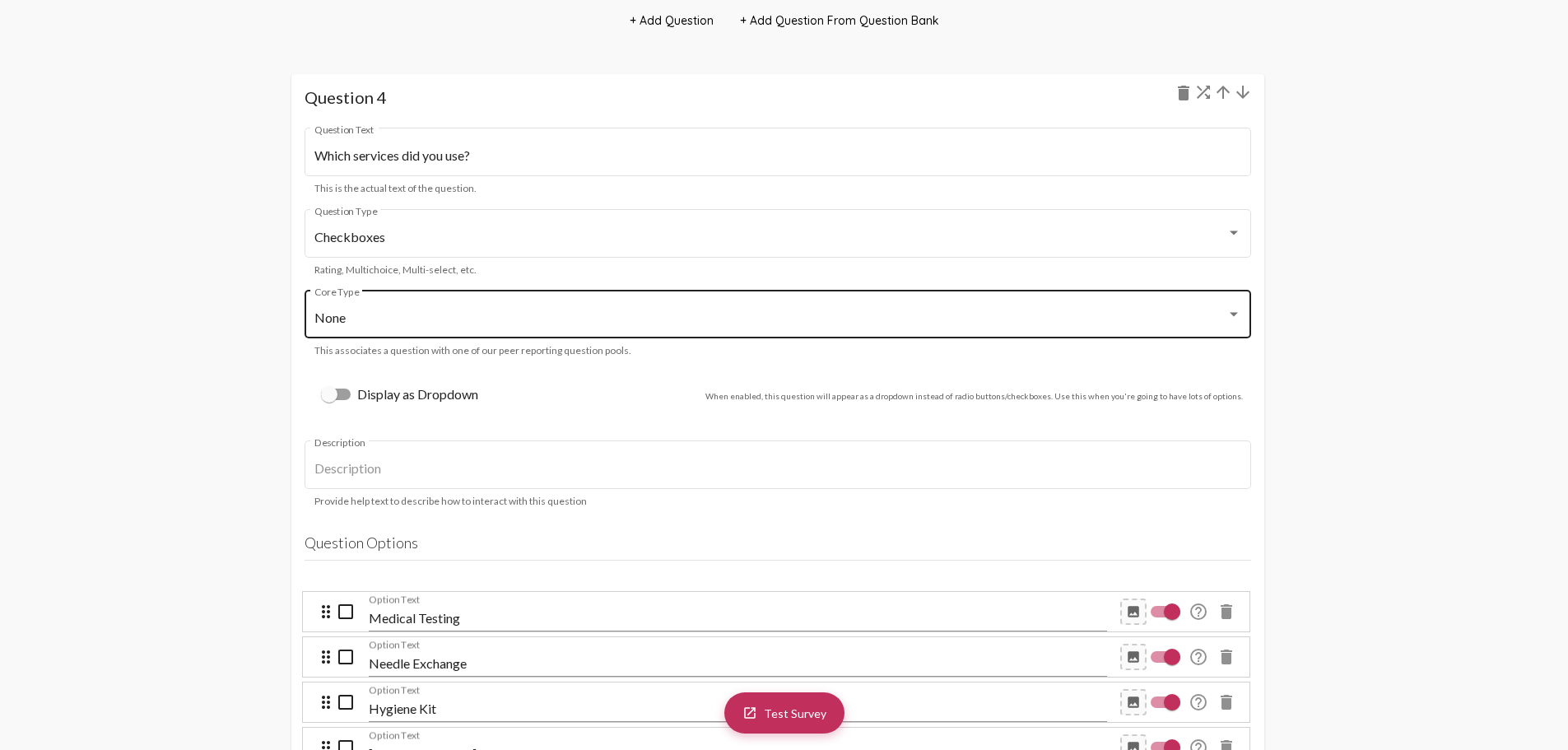
click at [608, 330] on div "None Core Type" at bounding box center [778, 312] width 927 height 52
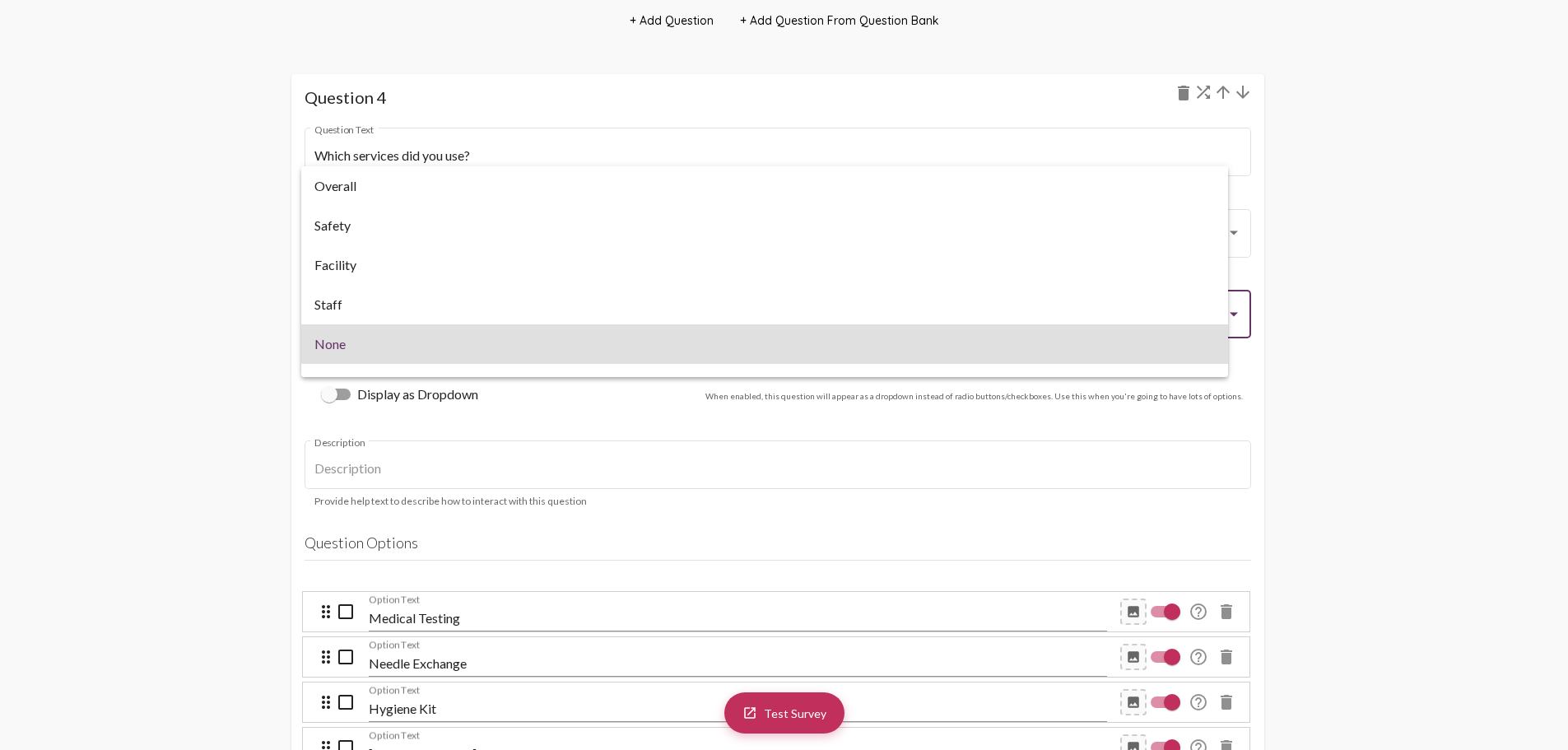
scroll to position [27, 0]
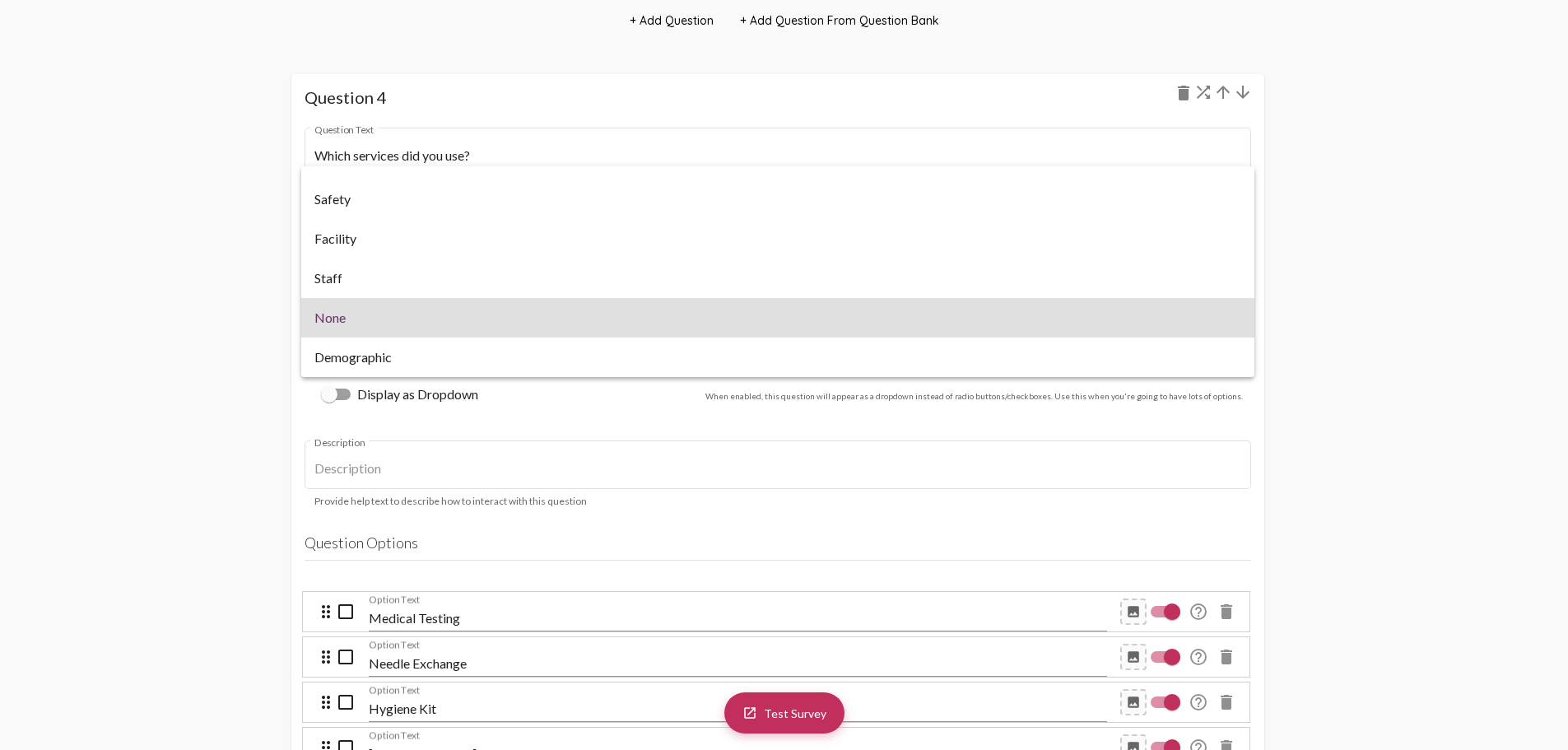
click at [232, 267] on div at bounding box center [784, 375] width 1568 height 750
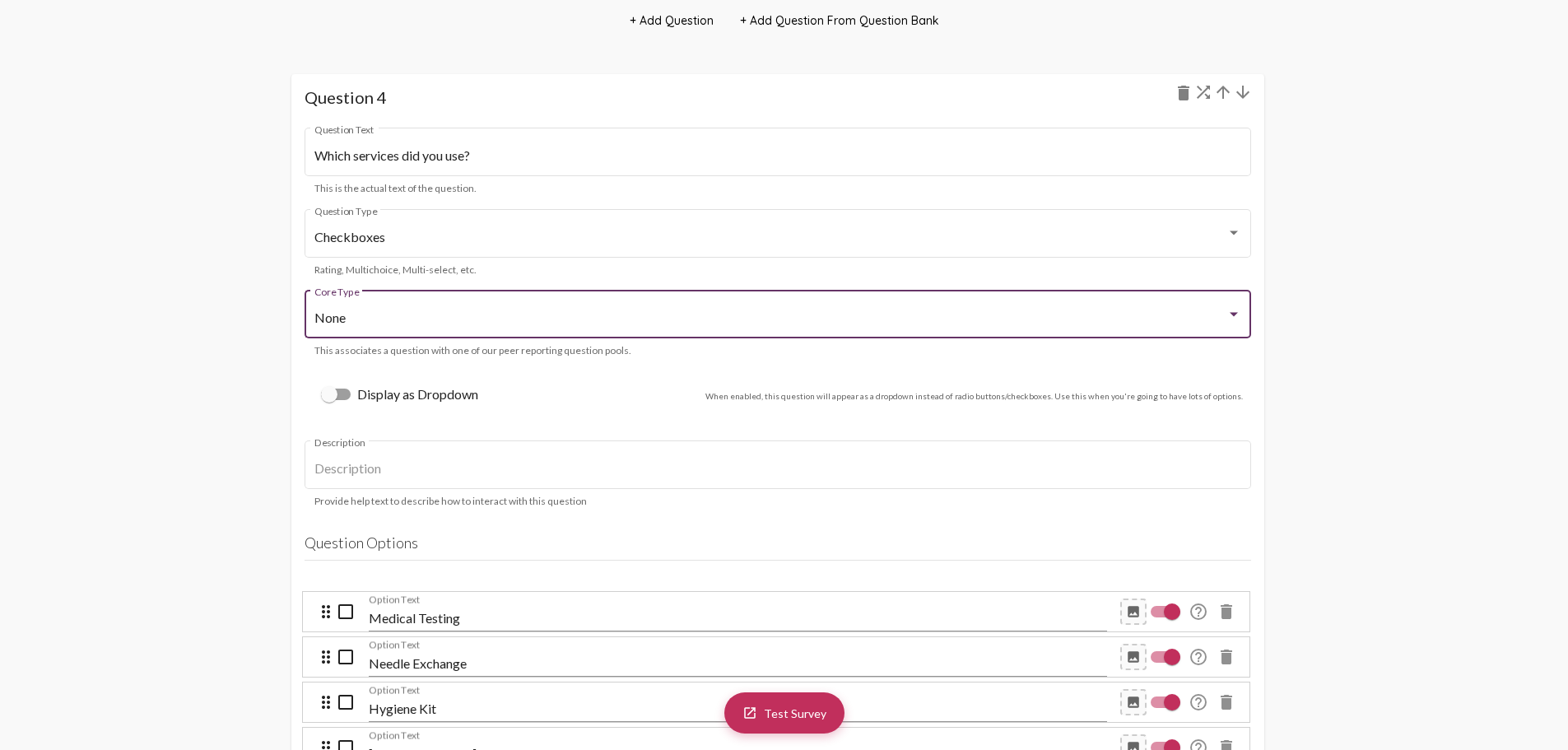
click at [363, 311] on div "None" at bounding box center [771, 318] width 913 height 15
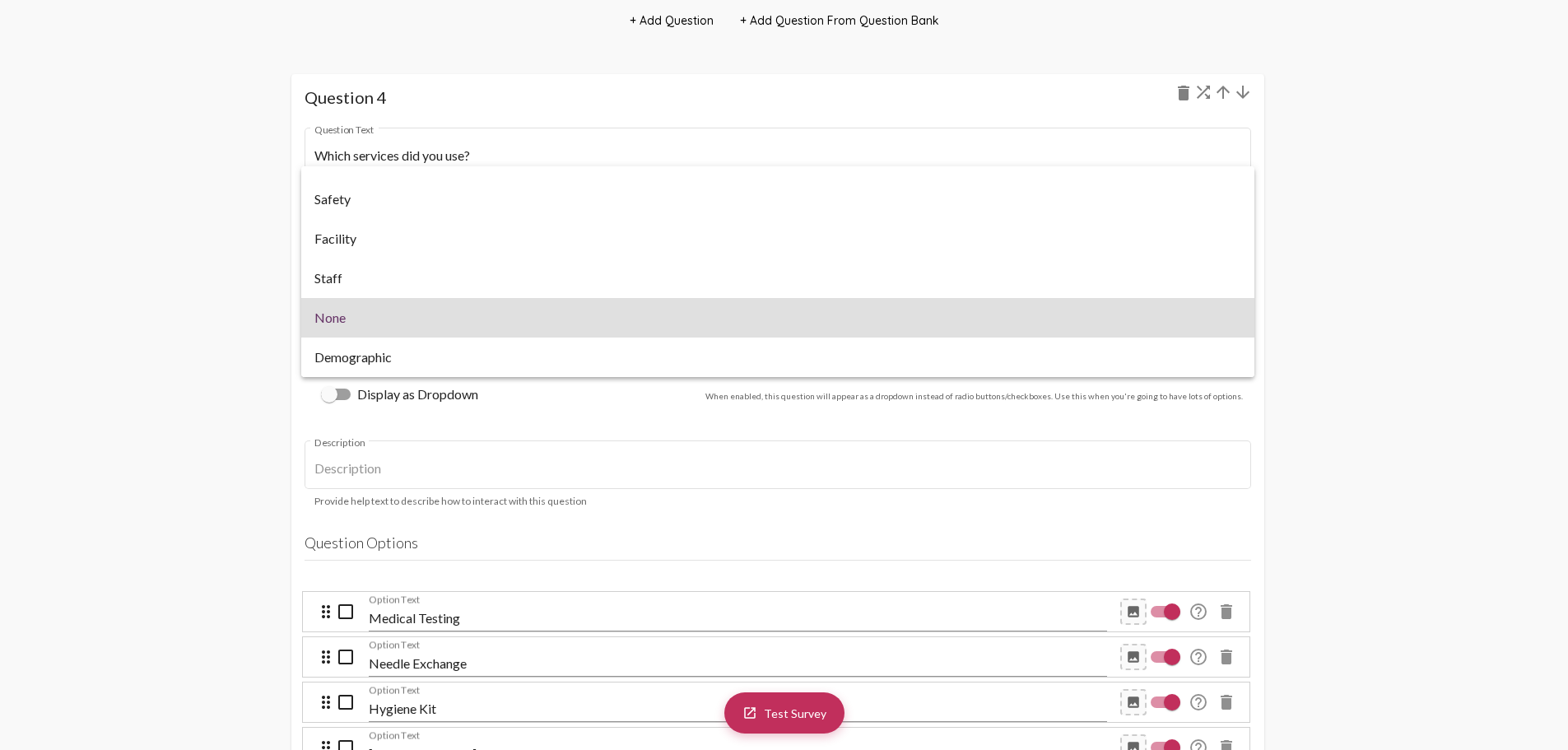
click at [228, 327] on div at bounding box center [784, 375] width 1568 height 750
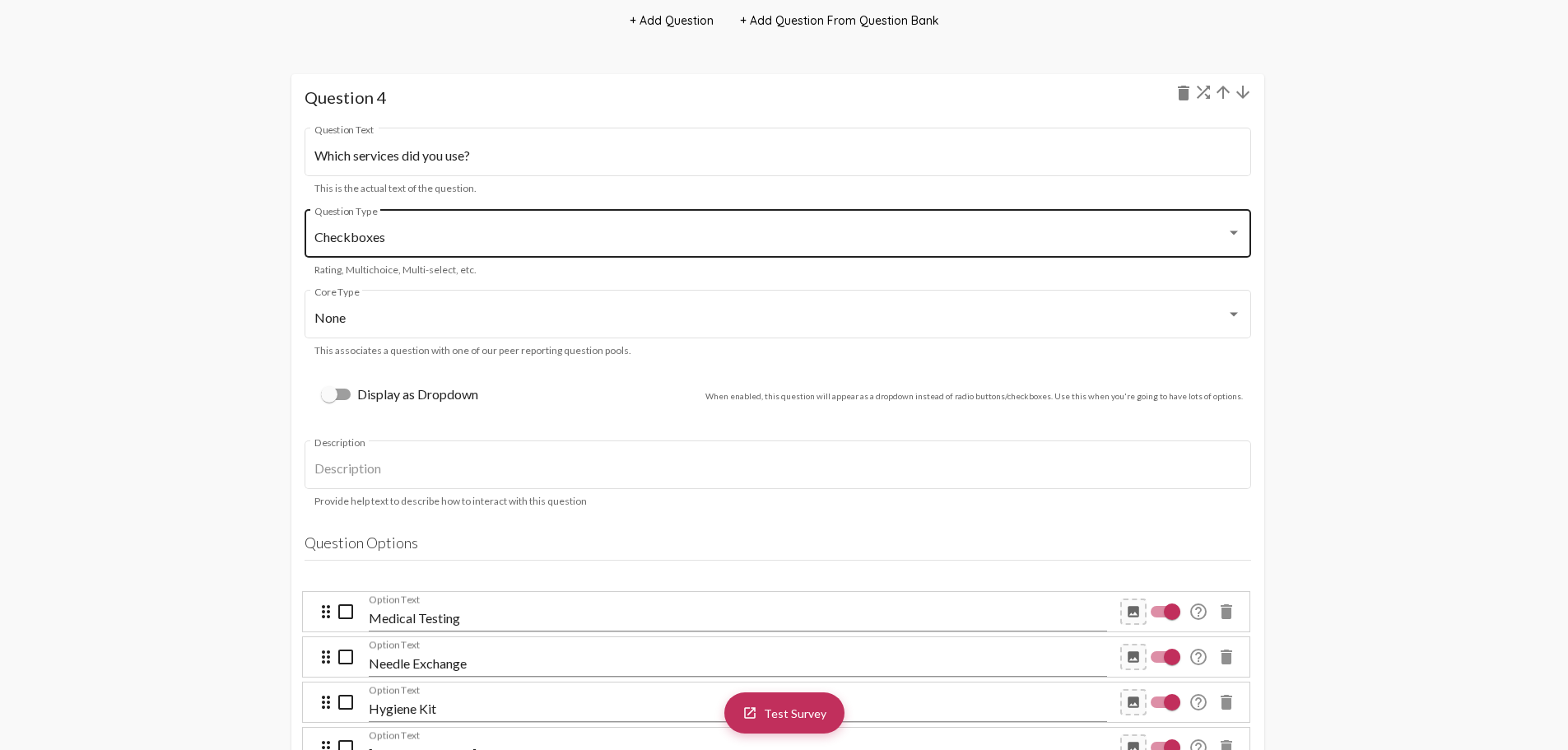
click at [443, 226] on div "Checkboxes Question Type" at bounding box center [778, 231] width 927 height 52
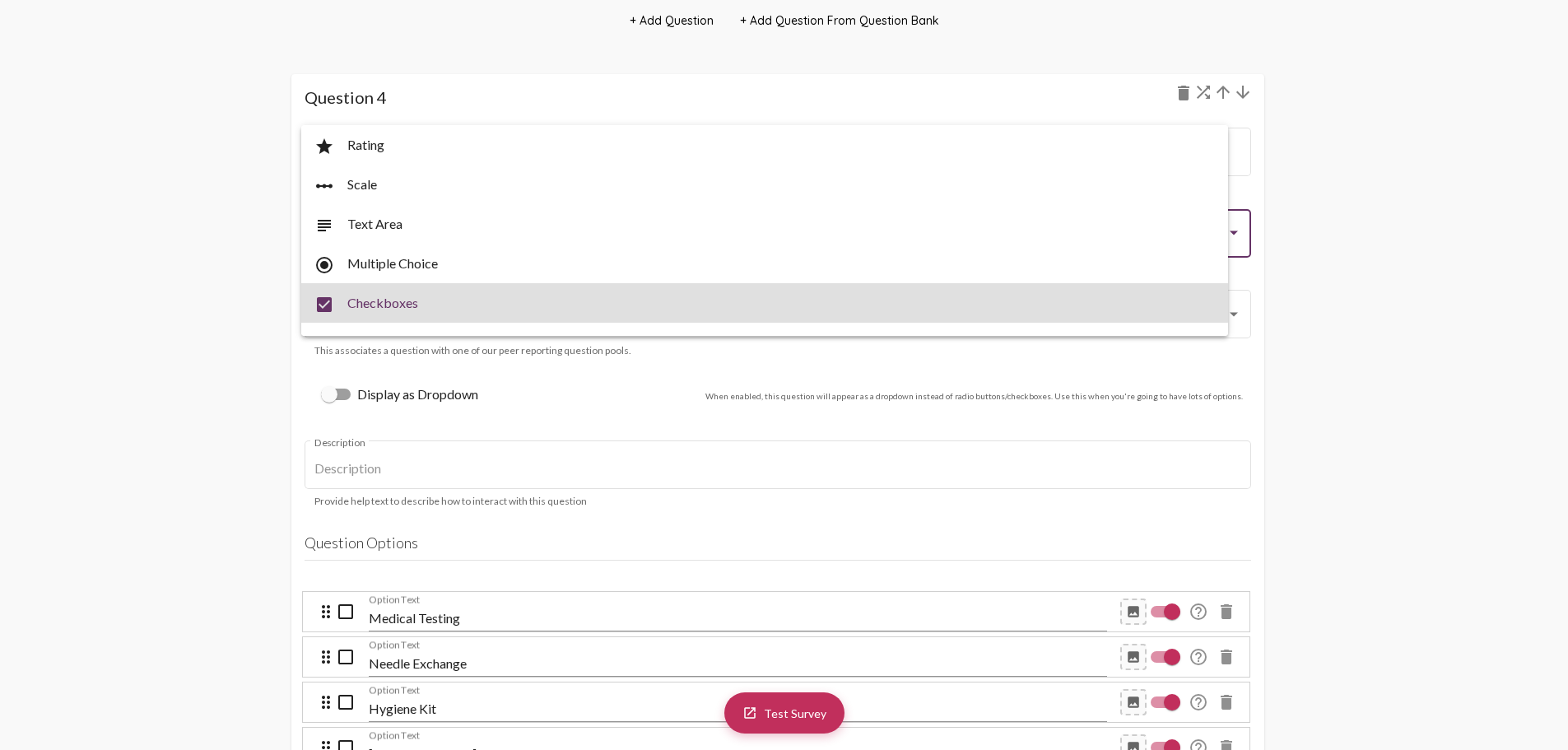
scroll to position [66, 0]
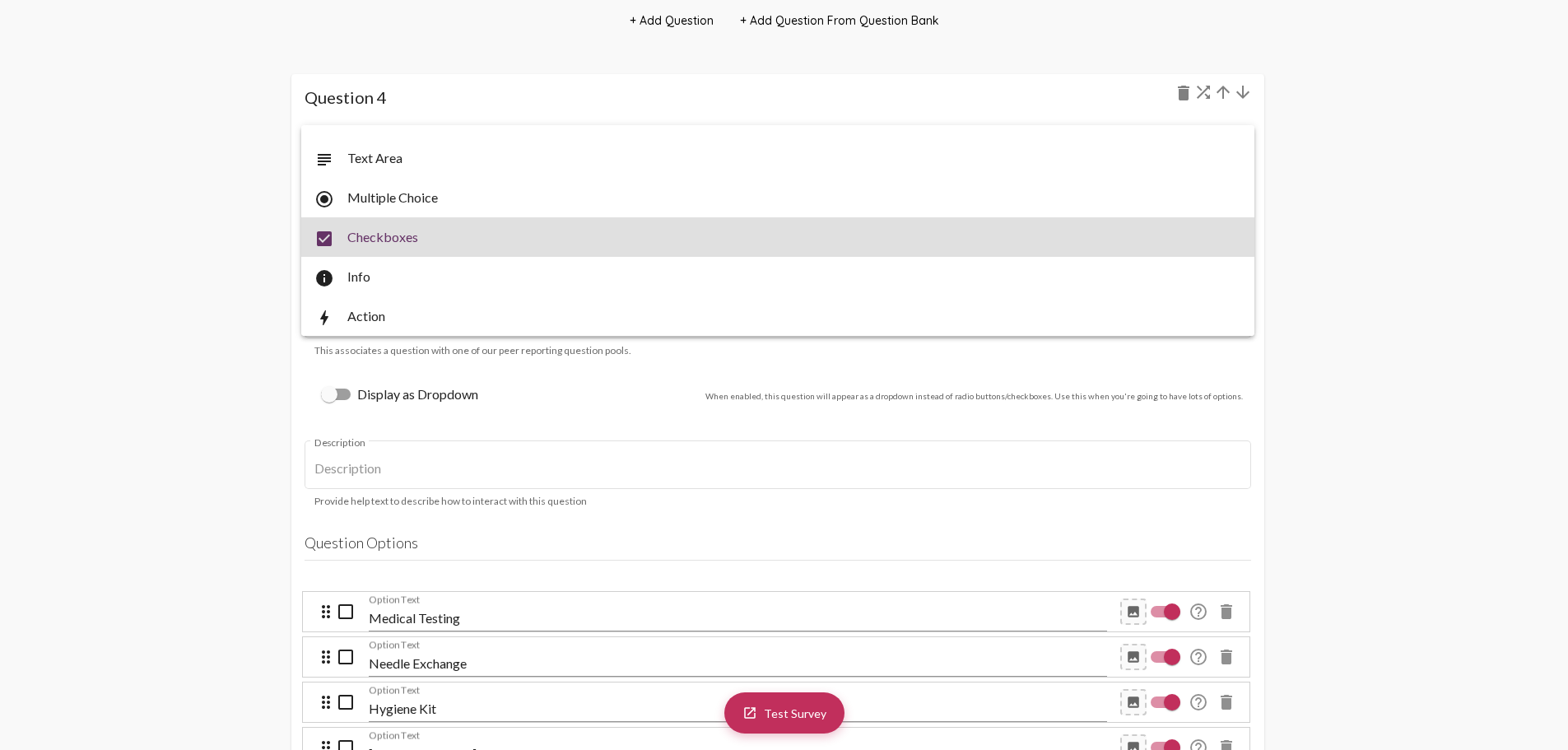
click at [104, 198] on div at bounding box center [784, 375] width 1568 height 750
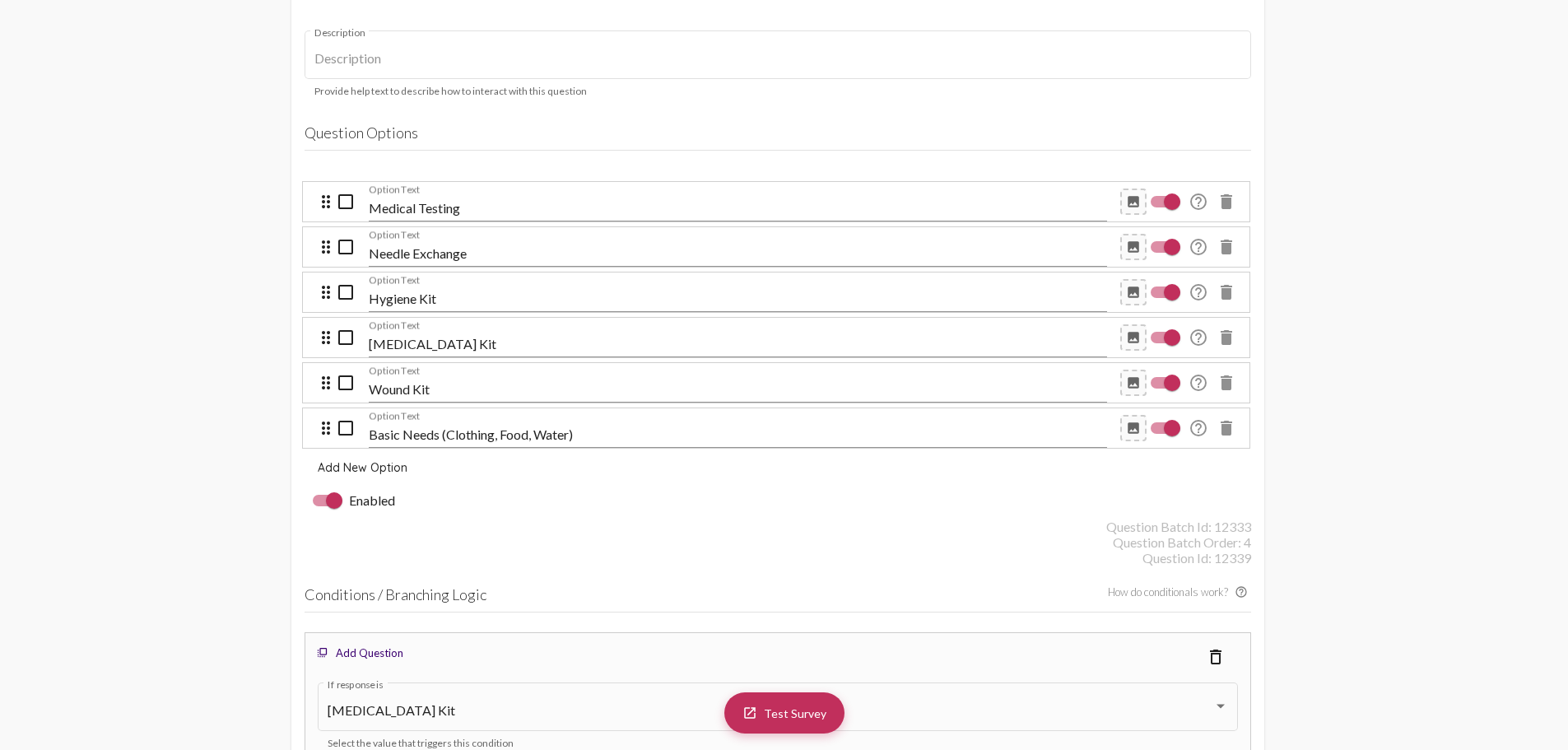
scroll to position [4506, 0]
click at [349, 200] on mat-icon "check_box_outline_blank" at bounding box center [346, 200] width 20 height 20
click at [341, 243] on mat-icon "check_box_outline_blank" at bounding box center [346, 245] width 20 height 20
click at [345, 290] on mat-icon "check_box_outline_blank" at bounding box center [346, 291] width 20 height 20
click at [346, 295] on mat-icon "check_box_outline_blank" at bounding box center [346, 291] width 20 height 20
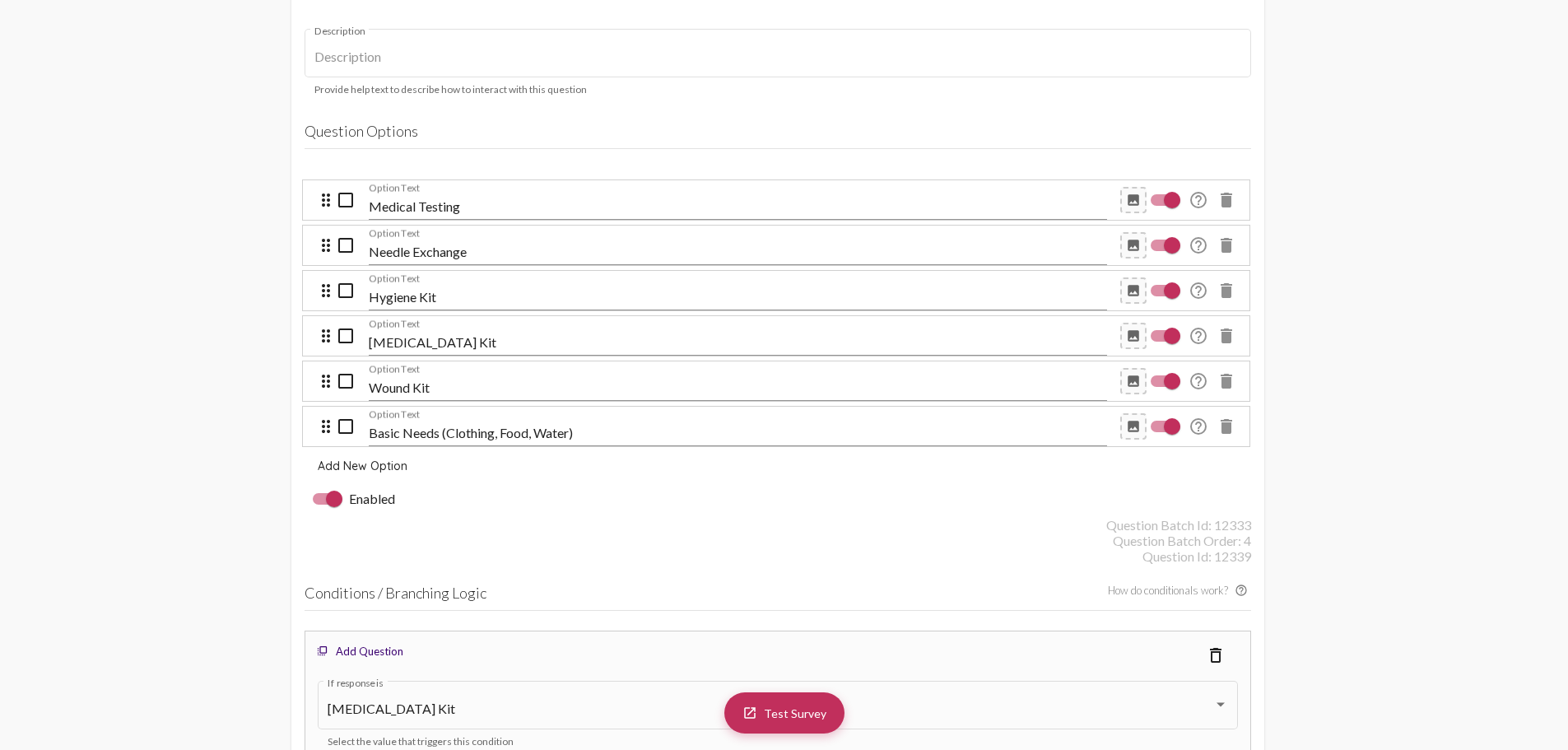
click at [346, 332] on mat-icon "check_box_outline_blank" at bounding box center [346, 336] width 20 height 20
click at [330, 500] on div at bounding box center [334, 499] width 17 height 17
click at [321, 505] on input "Enabled" at bounding box center [320, 505] width 1 height 1
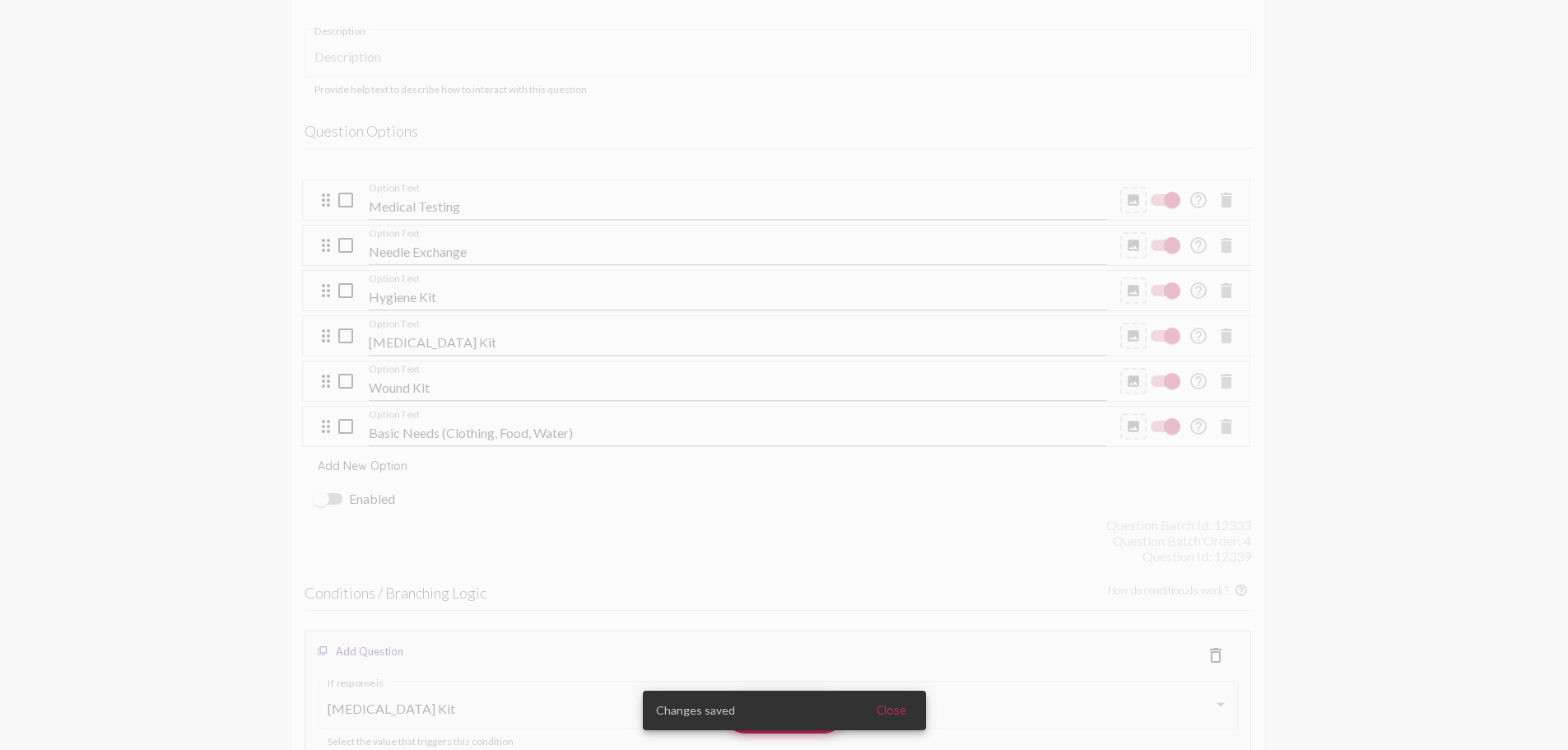
click at [329, 499] on div at bounding box center [321, 499] width 17 height 17
click at [321, 505] on input "Enabled" at bounding box center [320, 505] width 1 height 1
checkbox input "true"
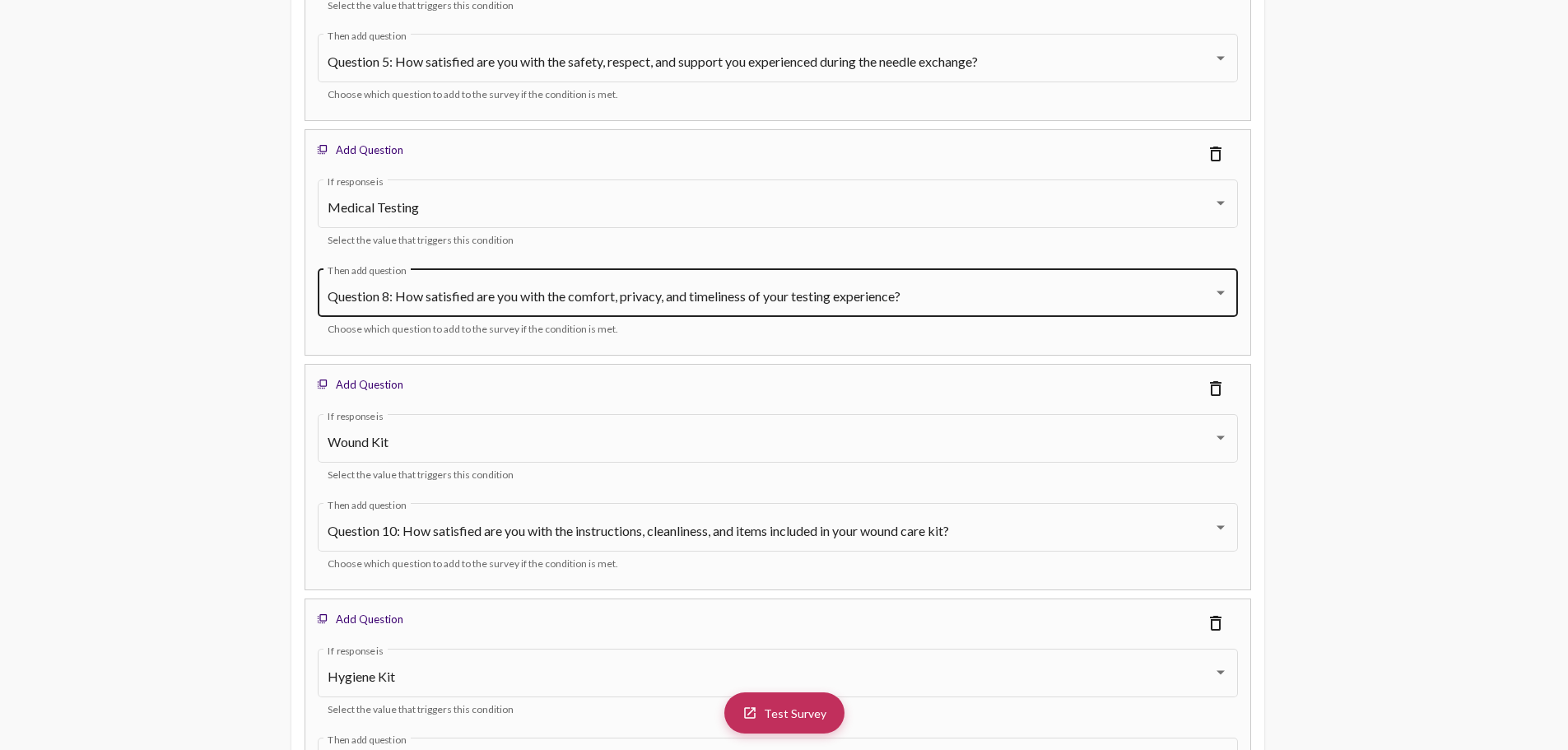
scroll to position [5742, 0]
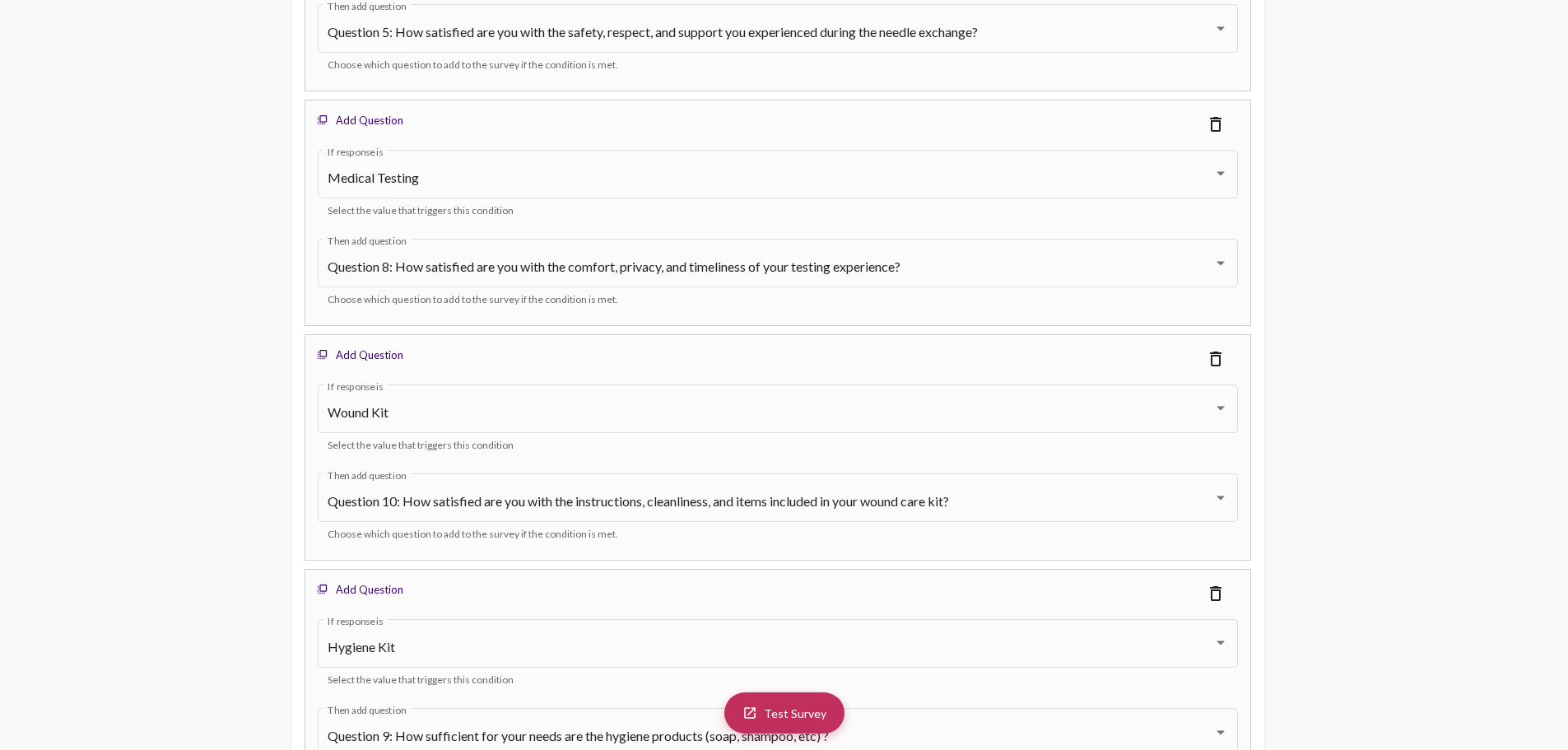
drag, startPoint x: 534, startPoint y: 374, endPoint x: 536, endPoint y: 354, distance: 20.1
click at [536, 354] on div "flip_to_front Add Question delete_outline Wound Kit If response is Select the v…" at bounding box center [778, 448] width 946 height 226
click at [564, 358] on div "flip_to_front Add Question delete_outline" at bounding box center [778, 359] width 928 height 30
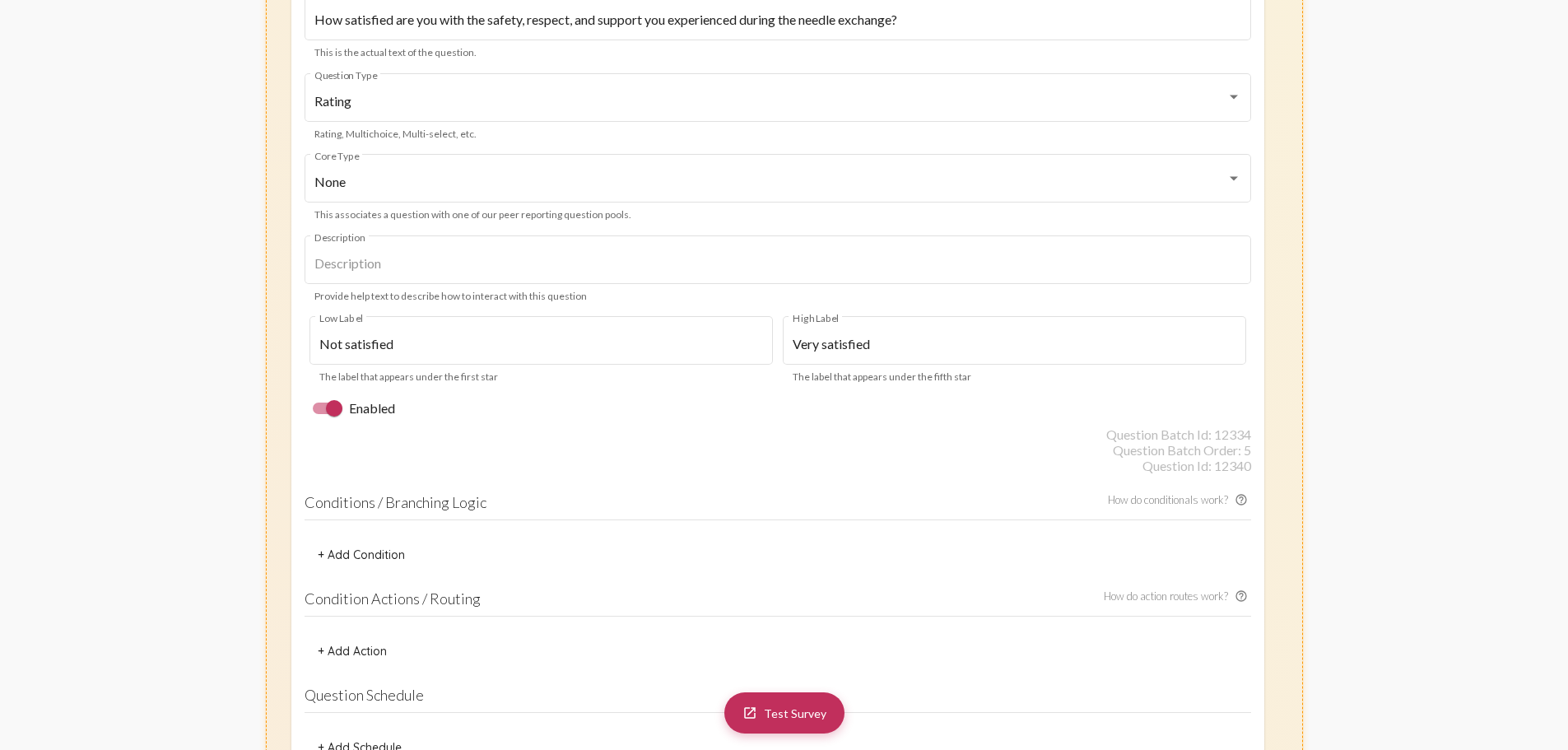
scroll to position [7306, 0]
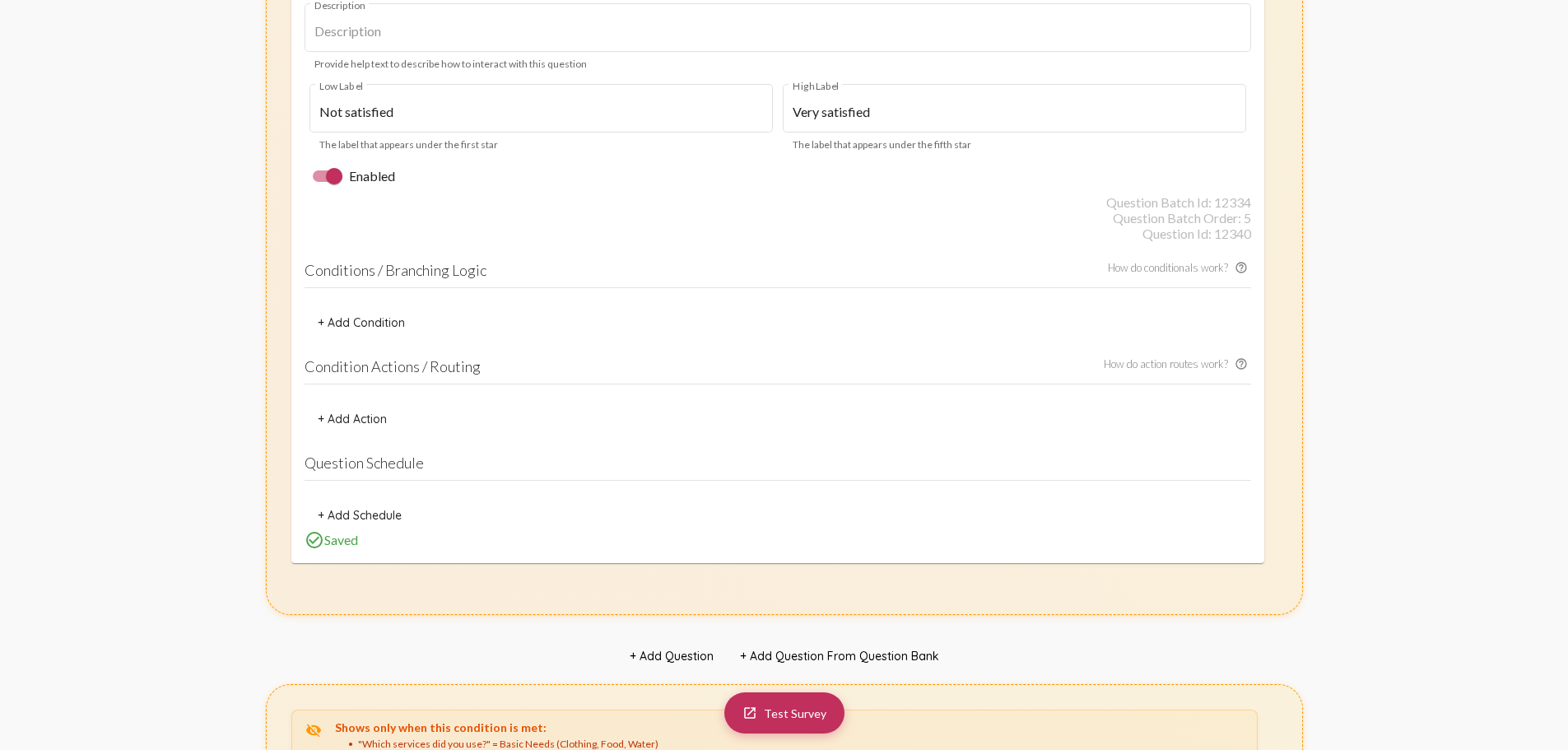
click at [345, 328] on span "+ Add Condition" at bounding box center [361, 323] width 87 height 15
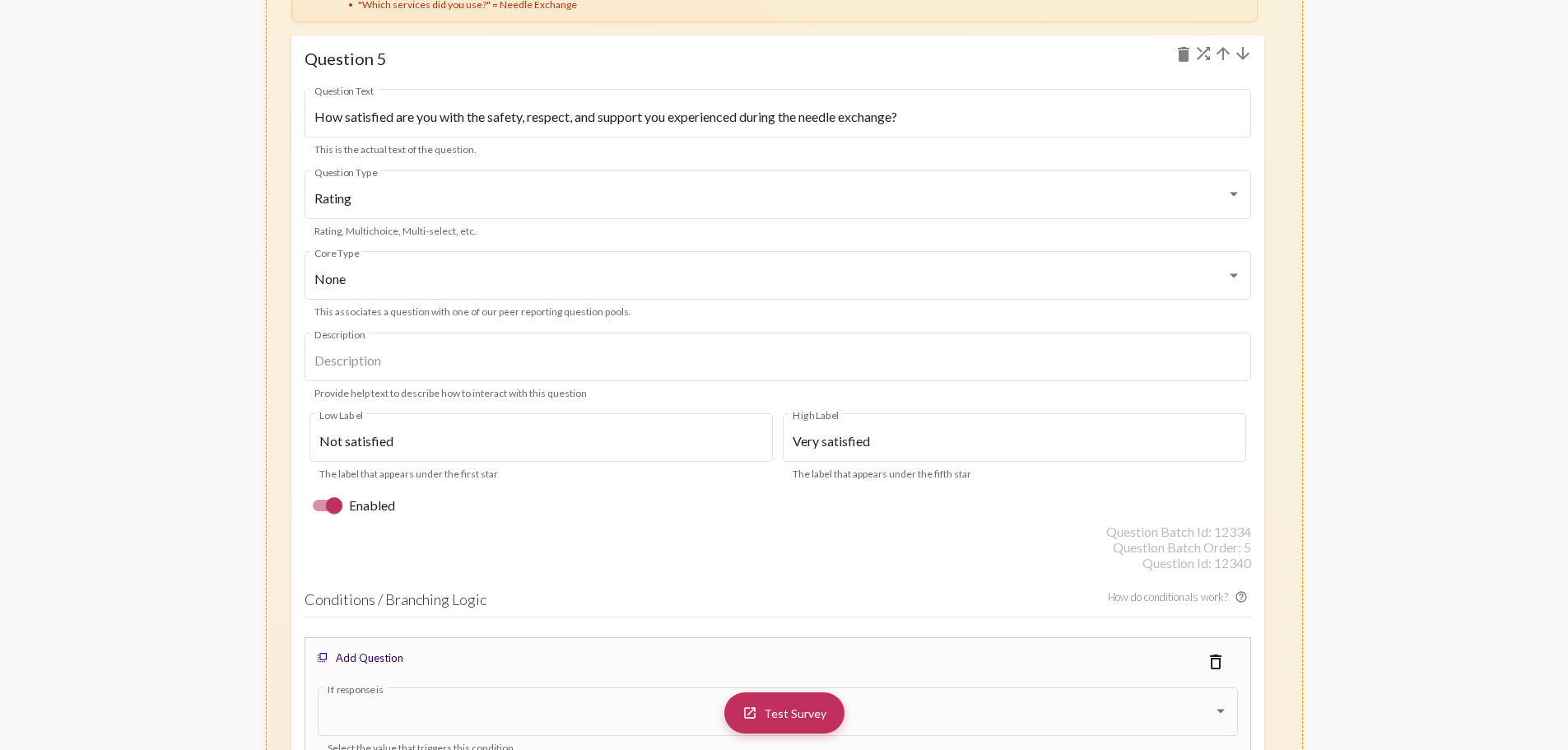
scroll to position [7224, 0]
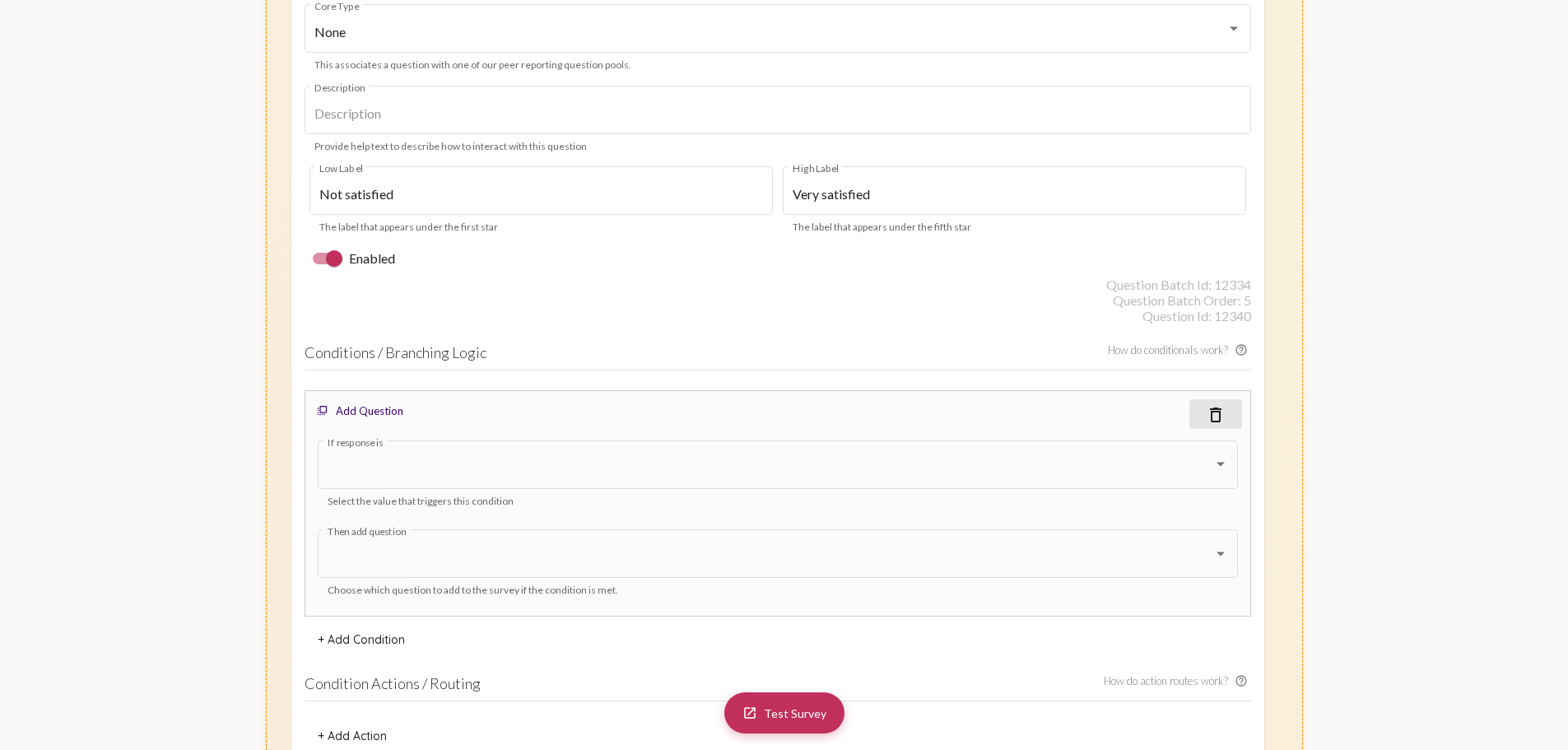
click at [1220, 411] on mat-icon "delete_outline" at bounding box center [1215, 415] width 20 height 20
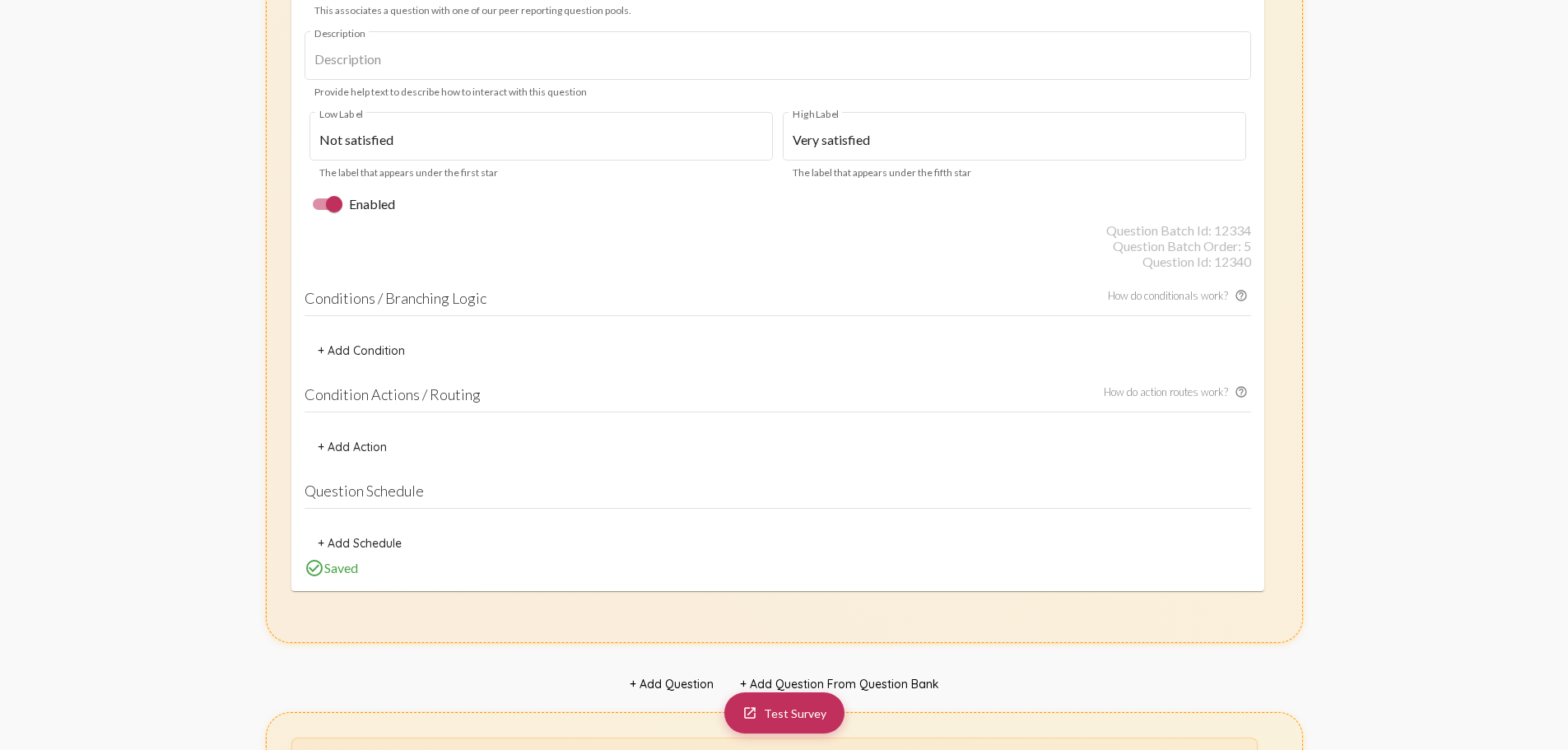
scroll to position [7306, 0]
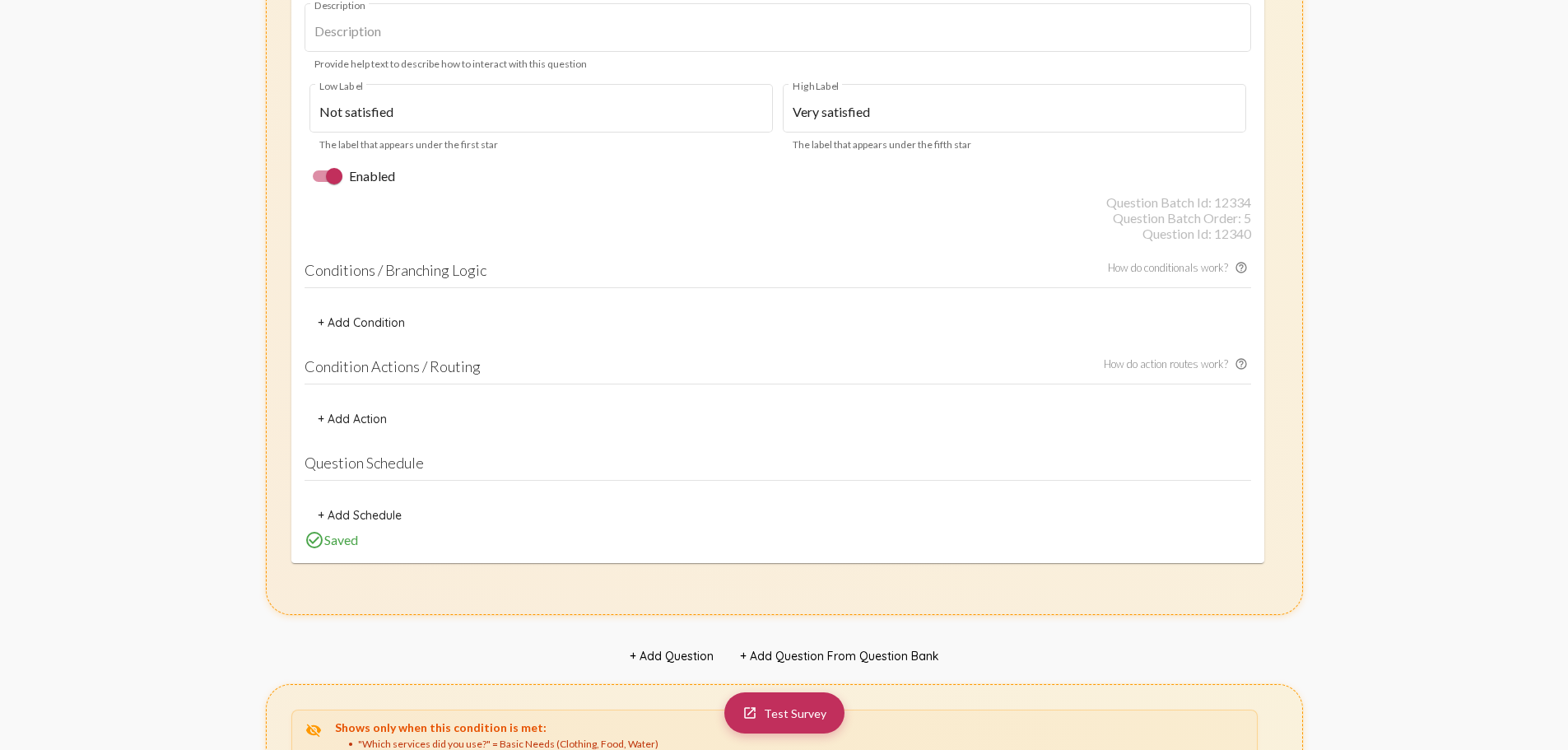
click at [404, 457] on h4 "Question Schedule" at bounding box center [778, 467] width 946 height 27
click at [349, 509] on span "+ Add Schedule" at bounding box center [359, 515] width 84 height 15
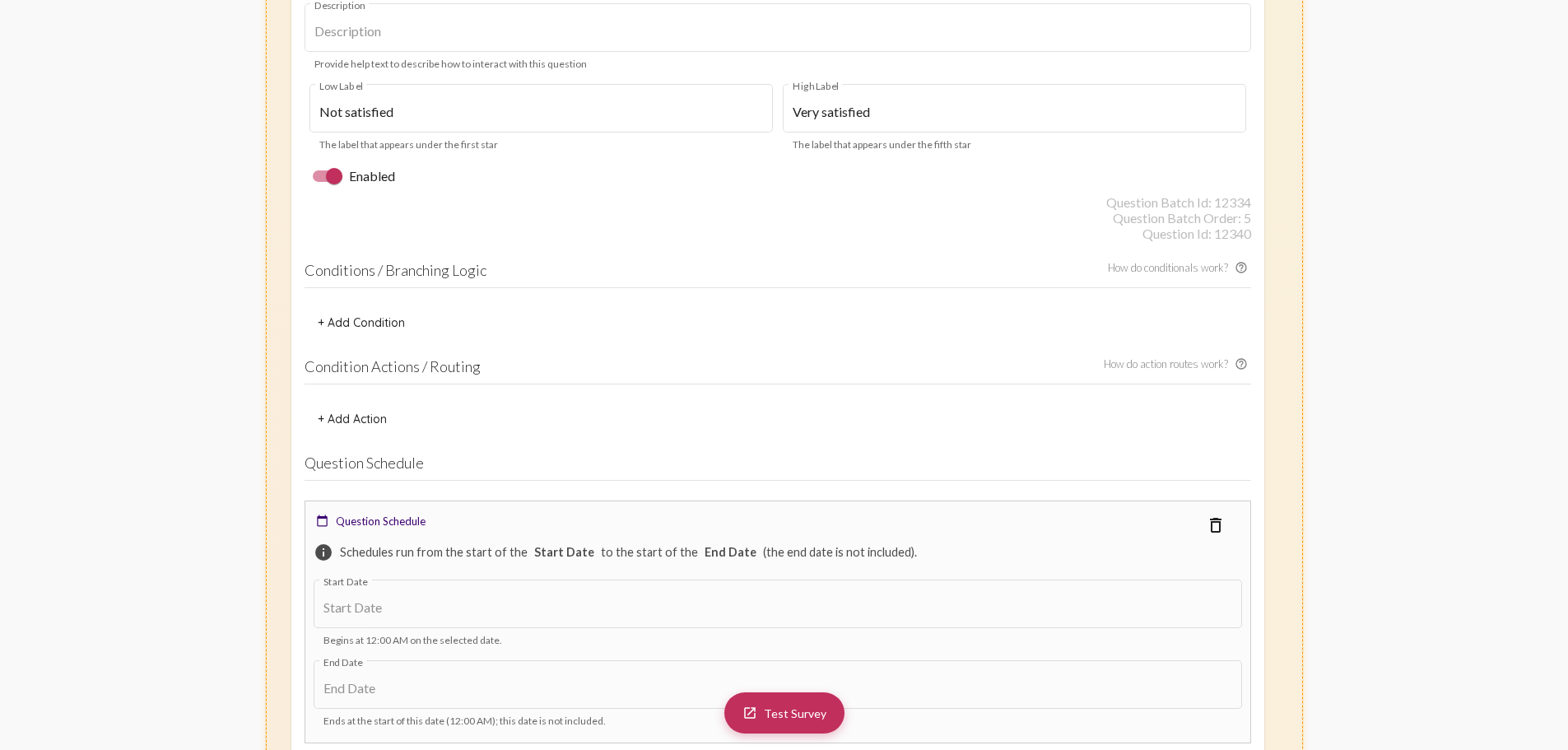
click at [1219, 526] on mat-icon "delete_outline" at bounding box center [1215, 525] width 20 height 20
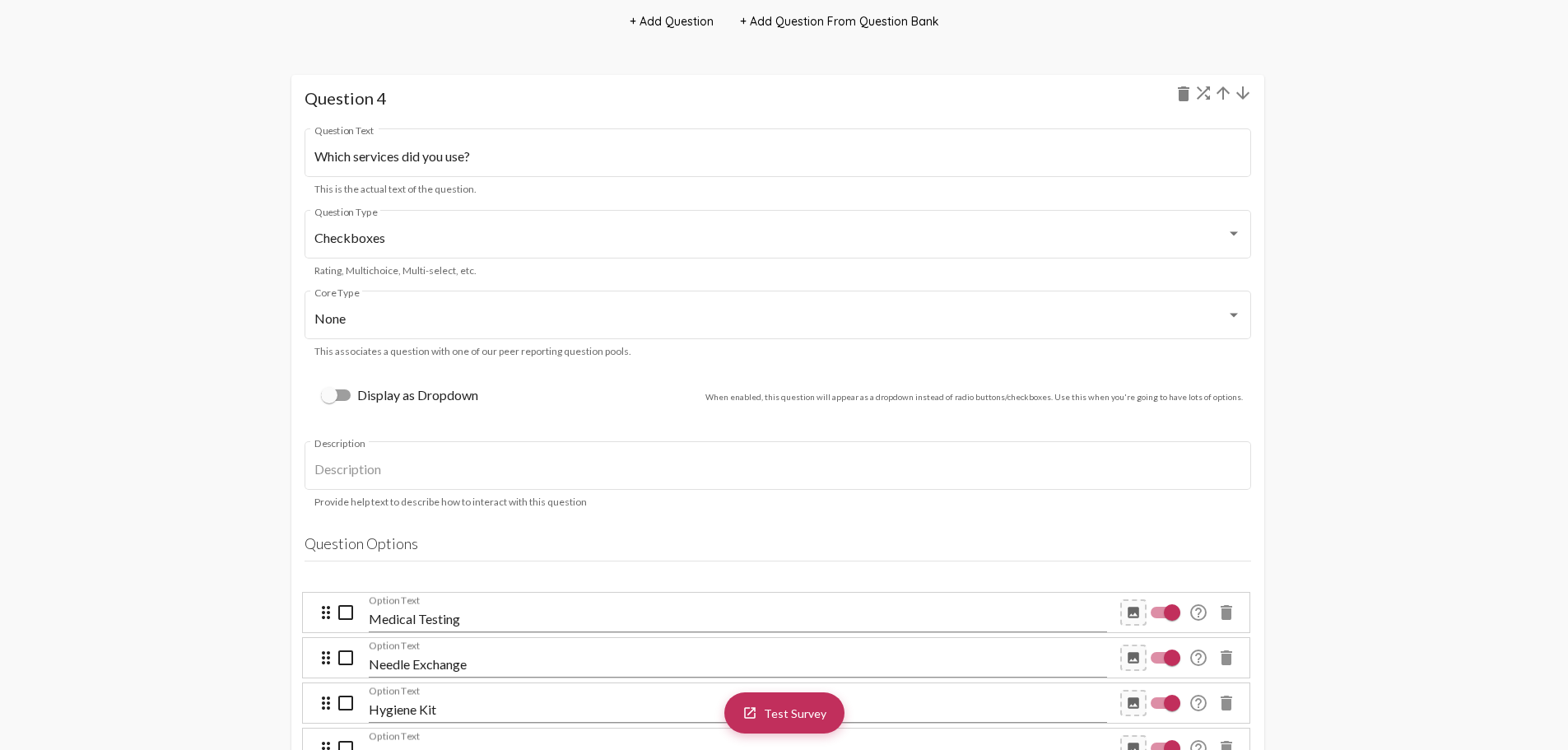
scroll to position [4095, 0]
click at [773, 723] on link "launch Test Survey" at bounding box center [784, 711] width 120 height 41
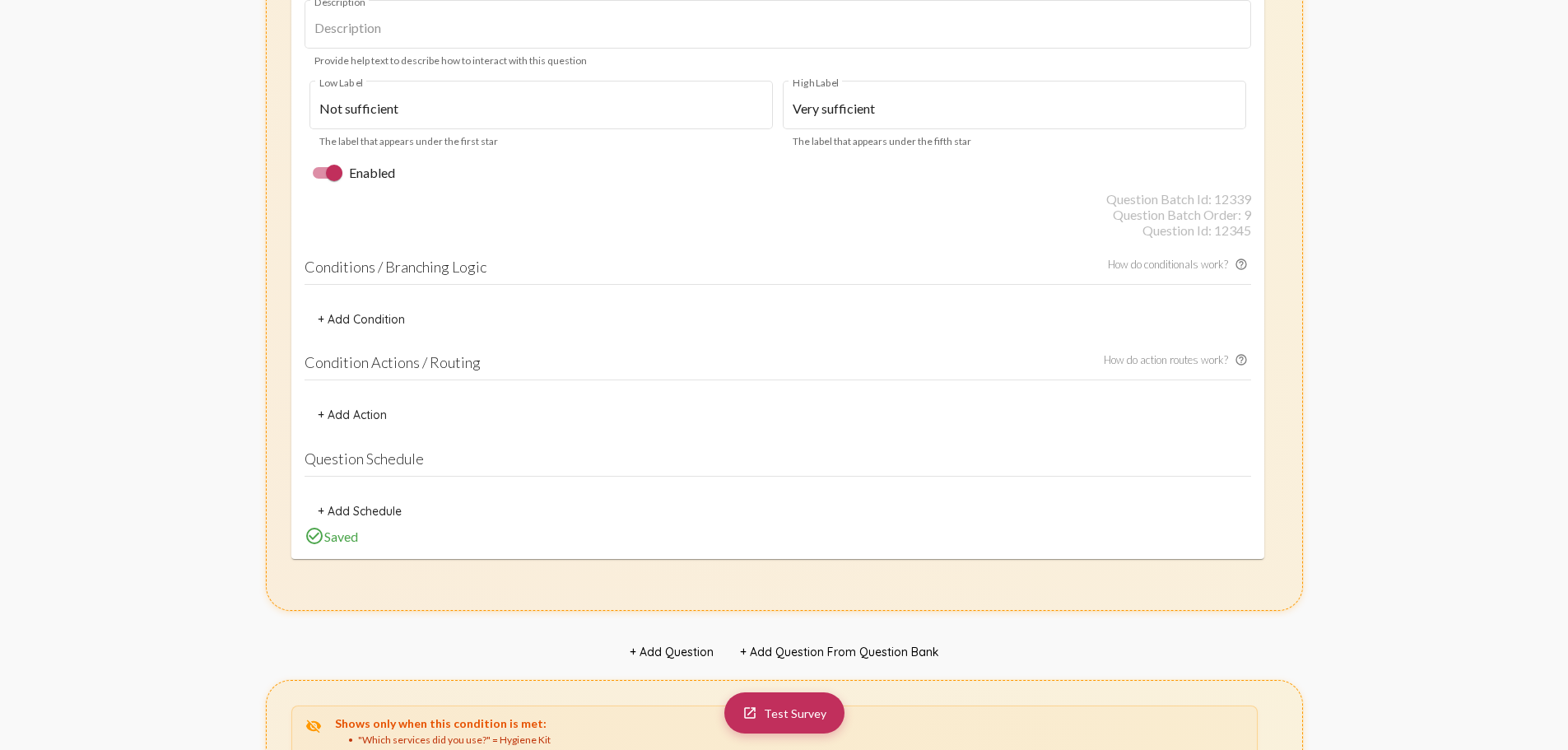
scroll to position [11589, 0]
click at [578, 455] on h4 "Question Schedule" at bounding box center [778, 459] width 946 height 27
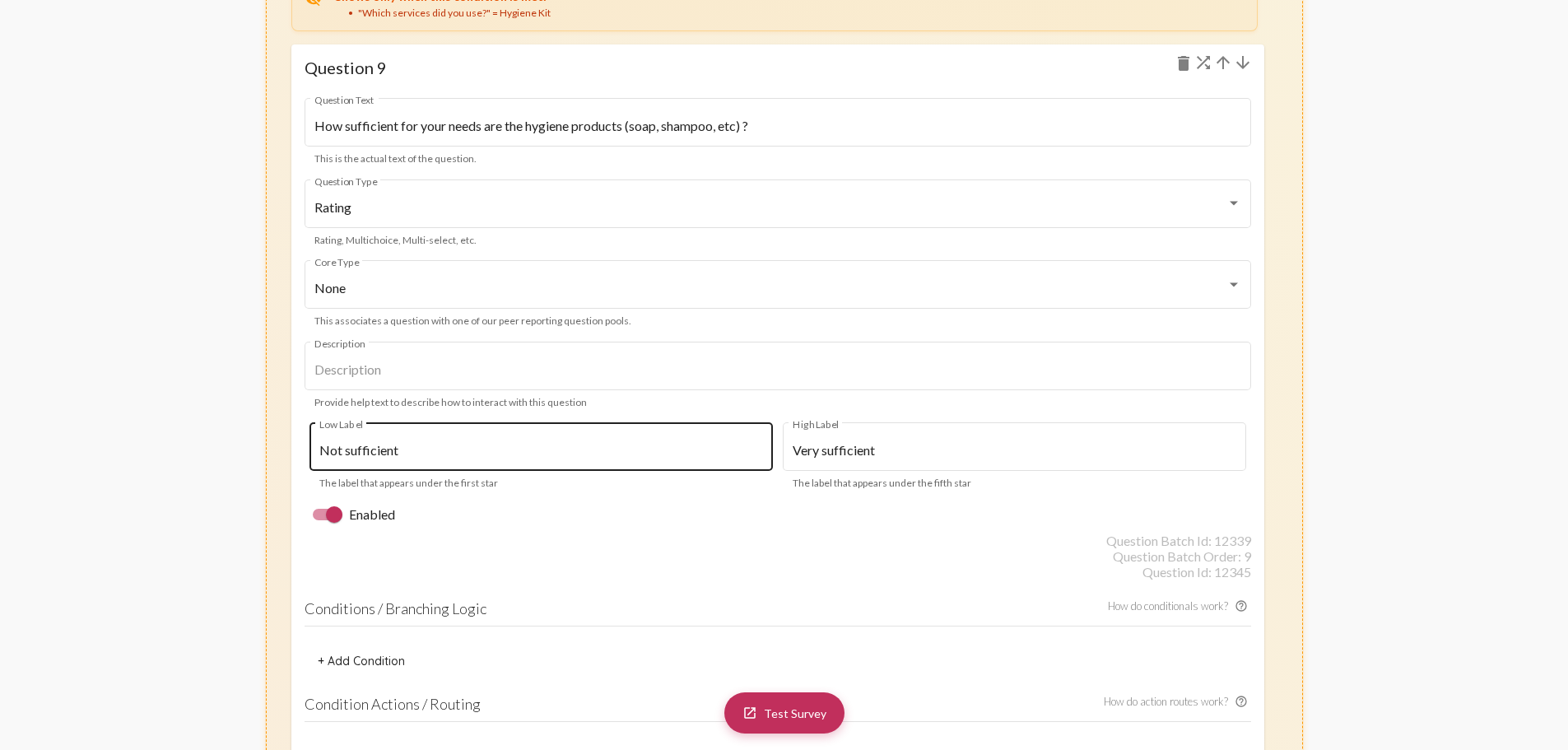
scroll to position [11176, 0]
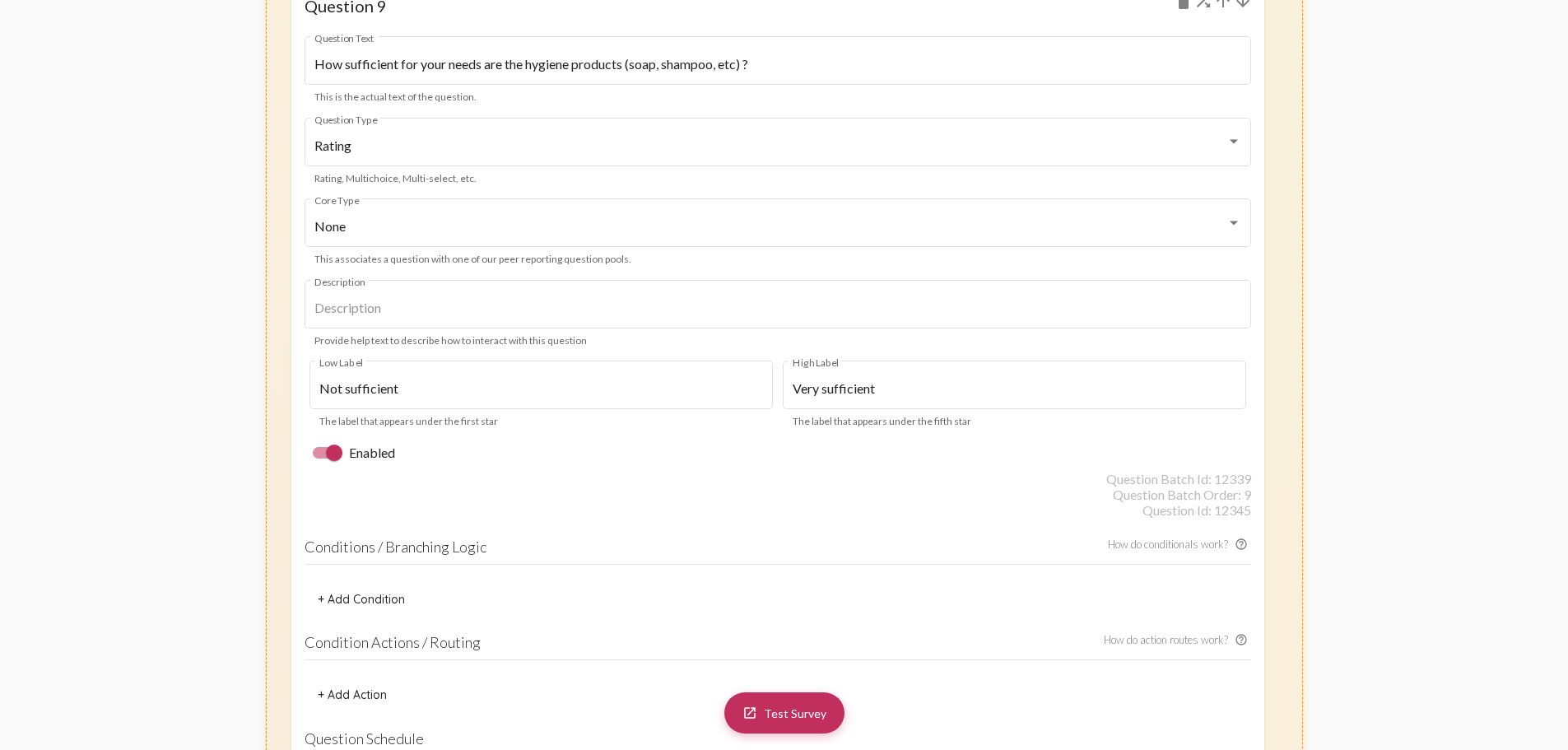
scroll to position [11341, 0]
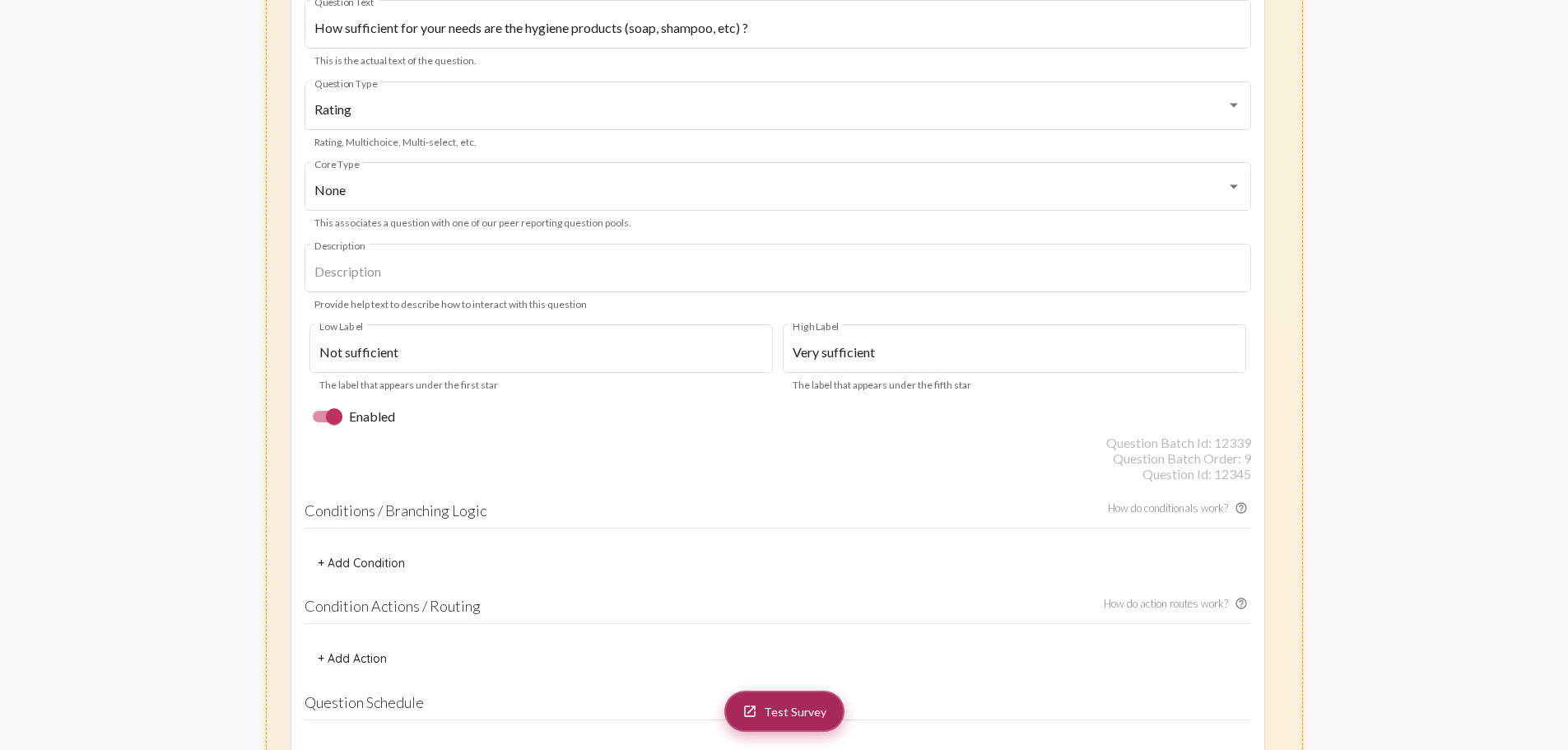
click at [787, 703] on link "launch Test Survey" at bounding box center [784, 711] width 120 height 41
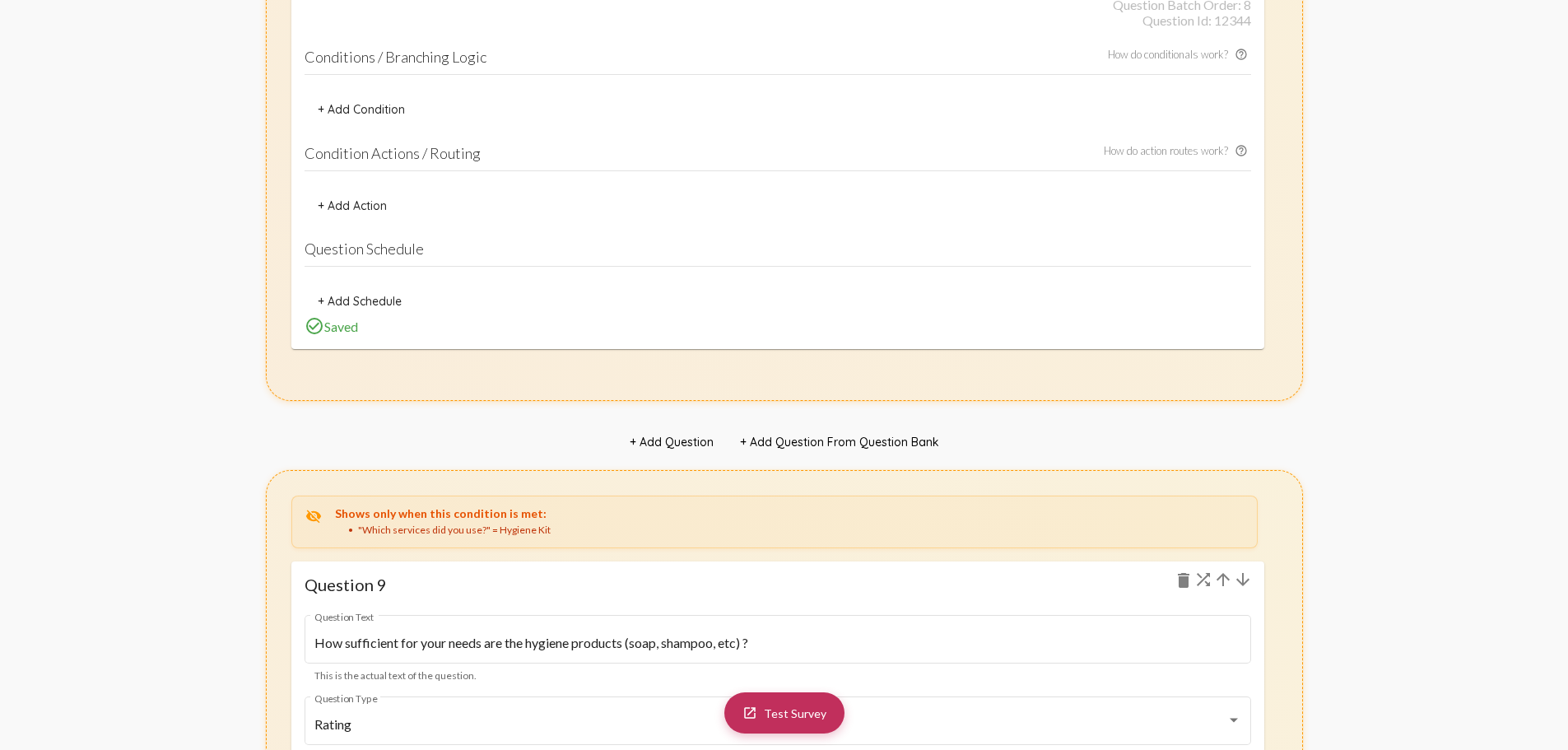
scroll to position [10435, 0]
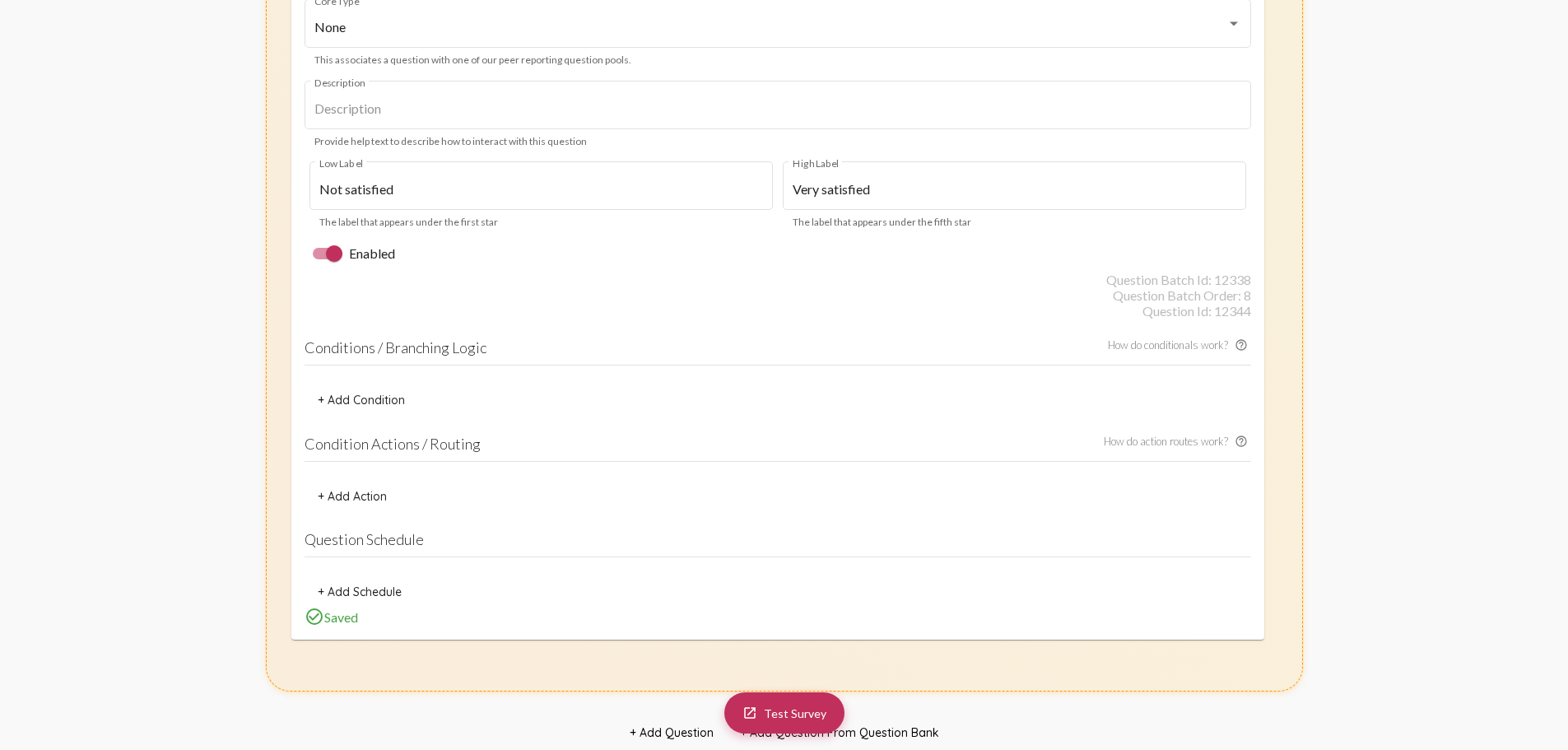
drag, startPoint x: 1562, startPoint y: 480, endPoint x: 1562, endPoint y: 470, distance: 10.0
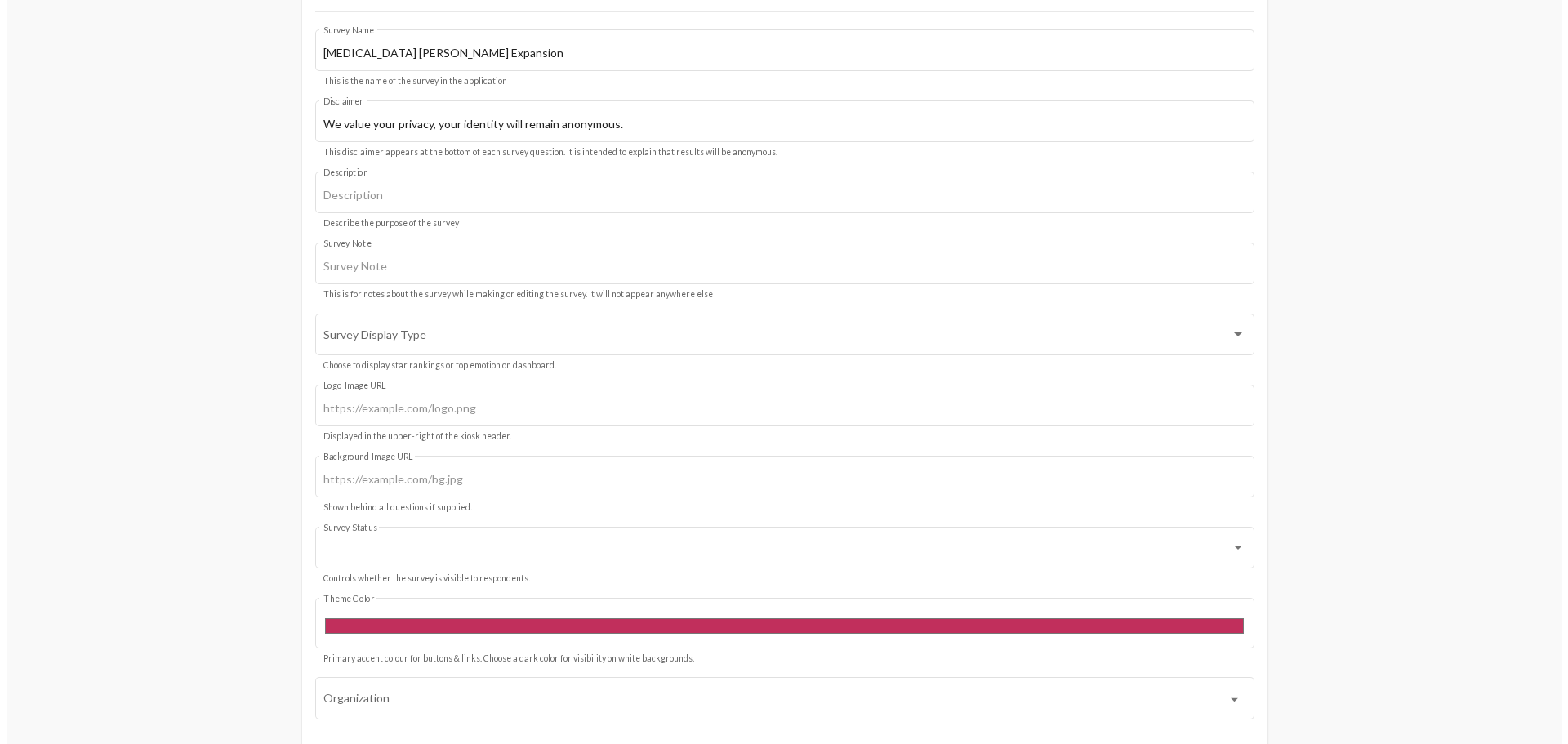
scroll to position [0, 0]
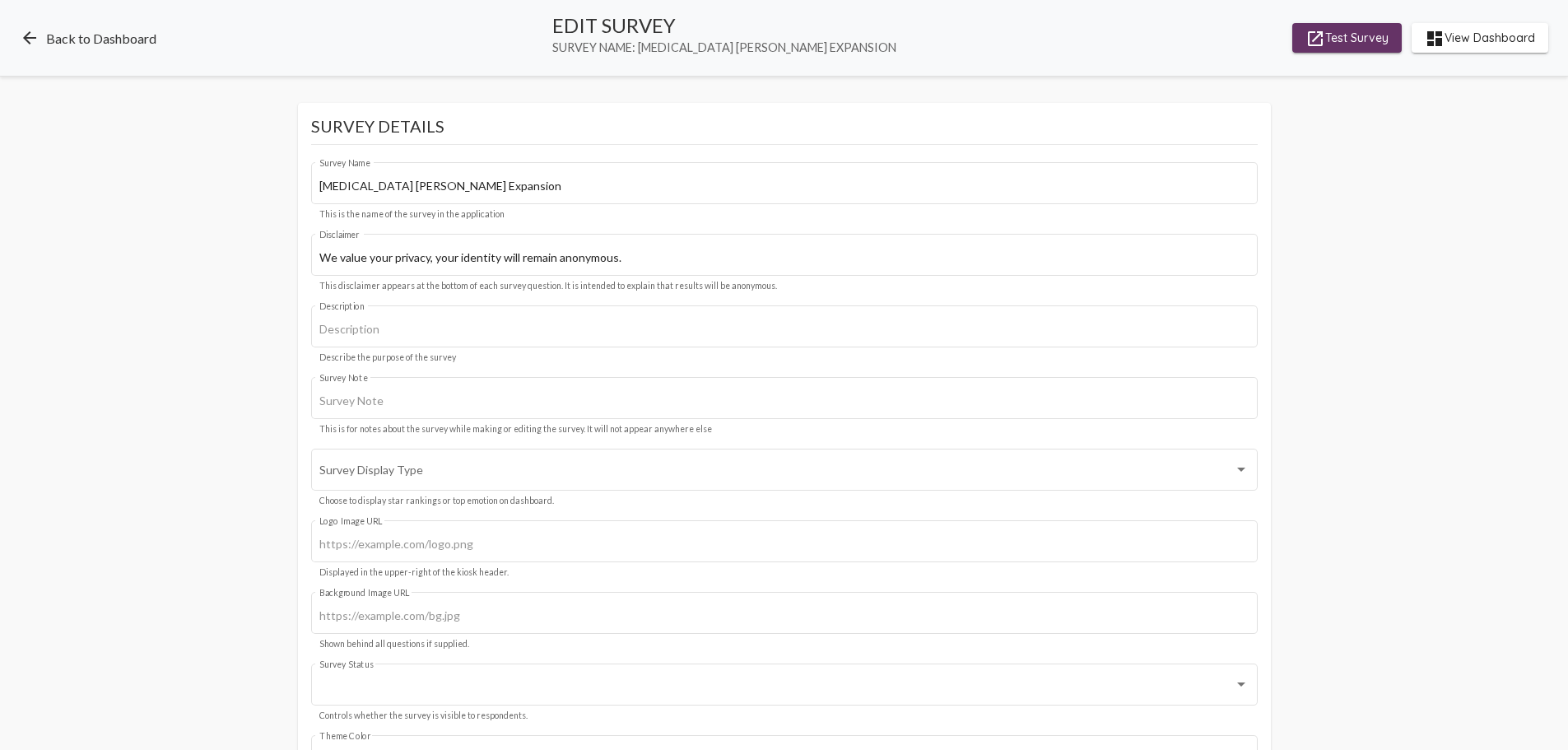
click at [103, 39] on link "arrow_back Back to Dashboard" at bounding box center [88, 38] width 137 height 20
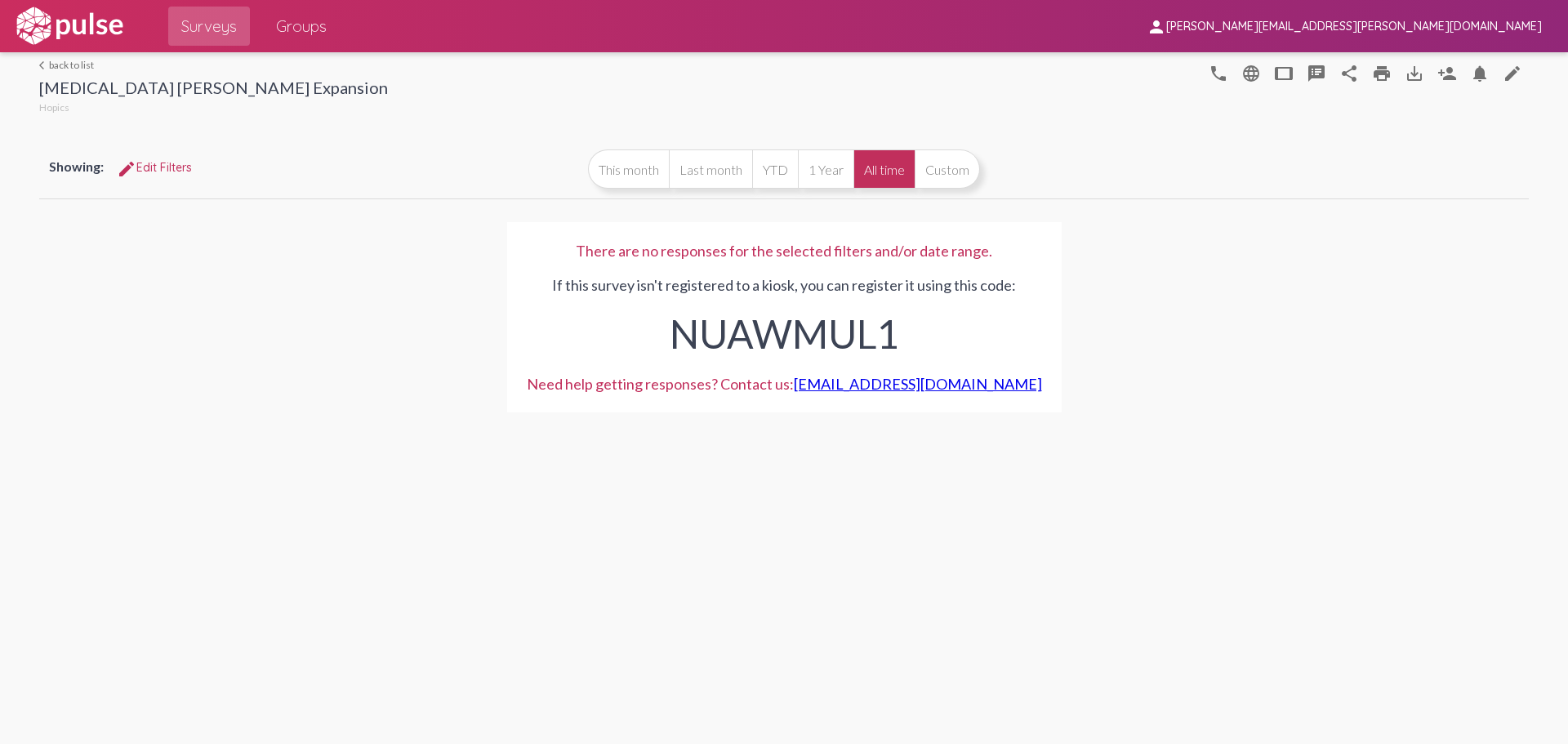
click at [84, 61] on link "arrow_back_ios back to list" at bounding box center [214, 65] width 349 height 12
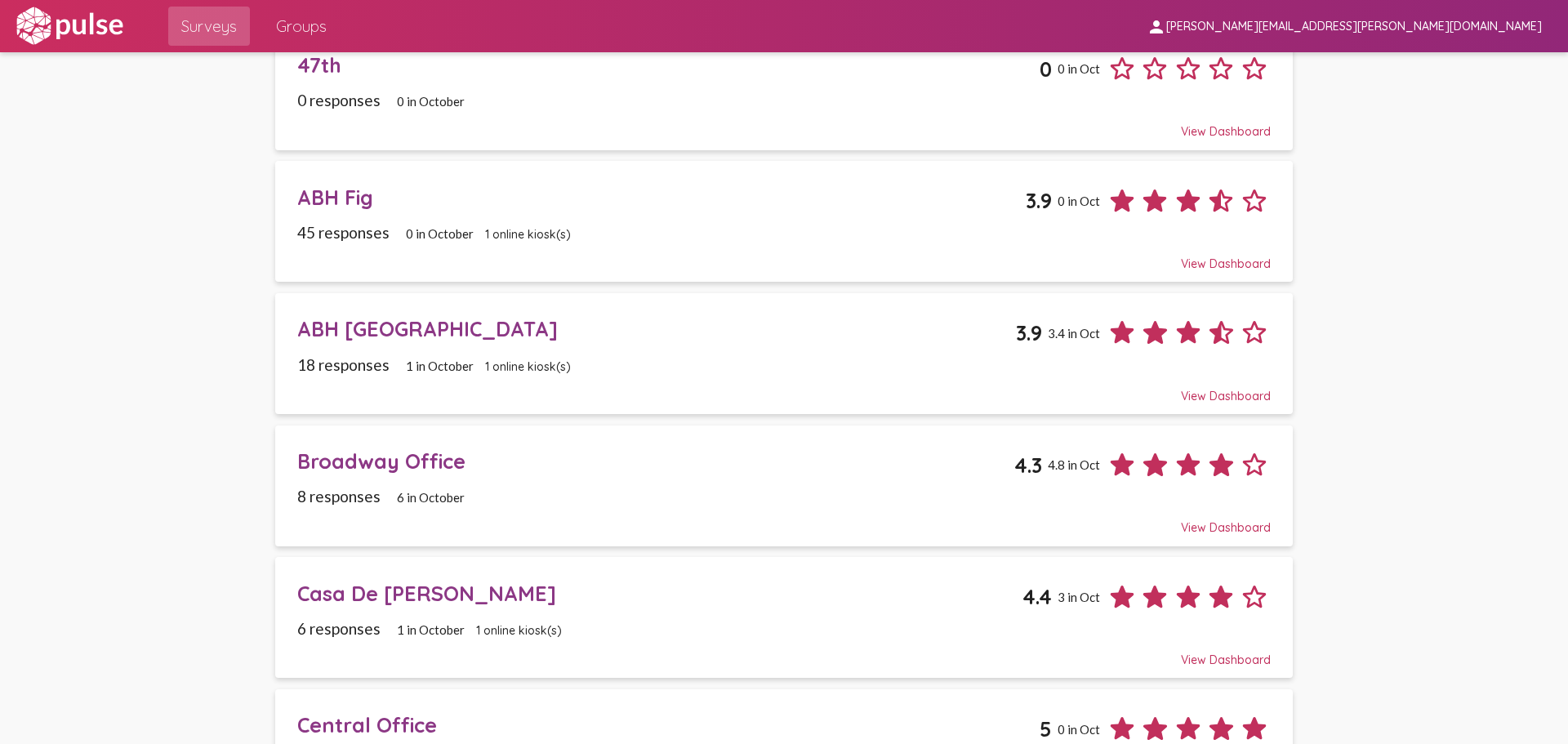
scroll to position [408, 0]
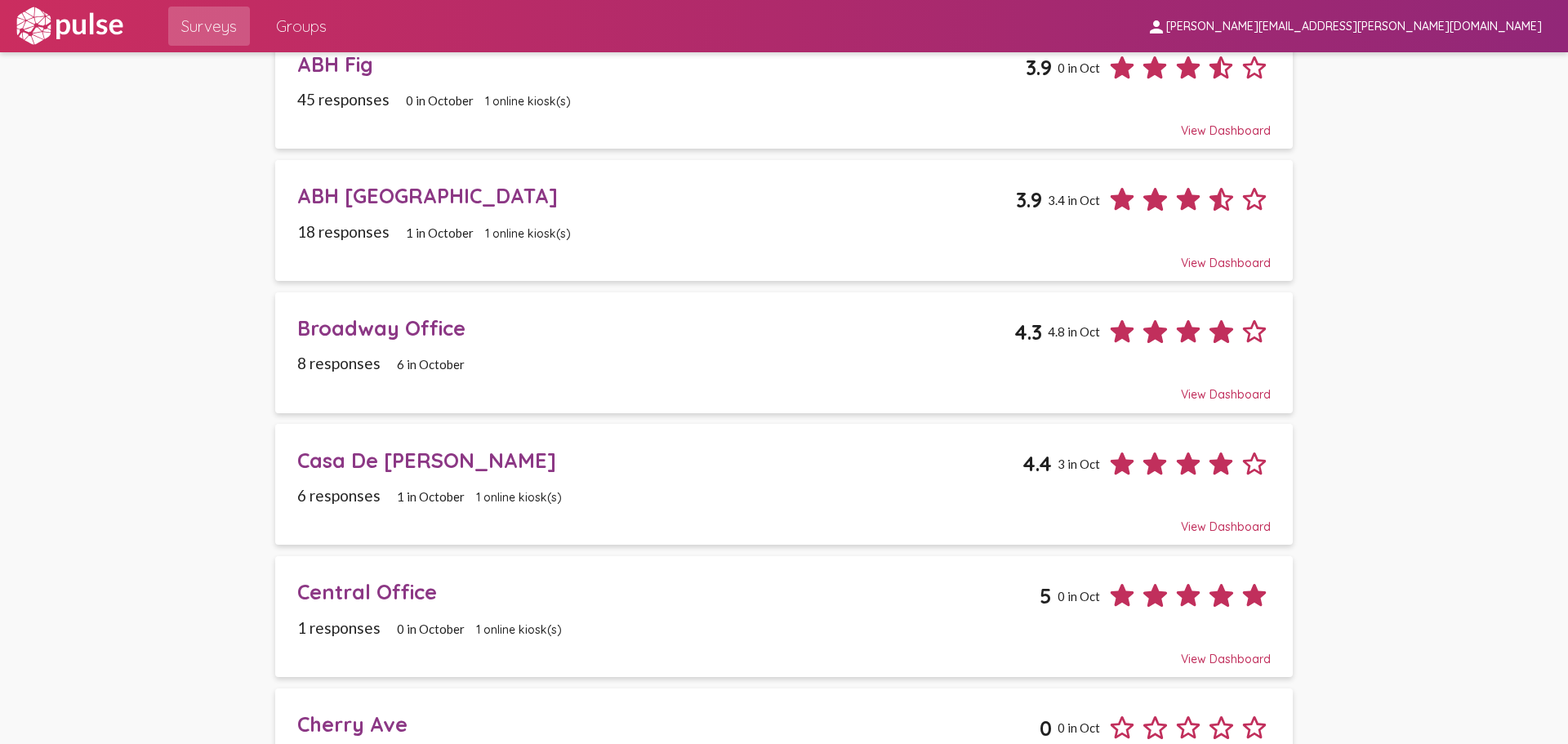
click at [496, 78] on div "ABH Fig 3.9 0 in Oct" at bounding box center [784, 62] width 973 height 45
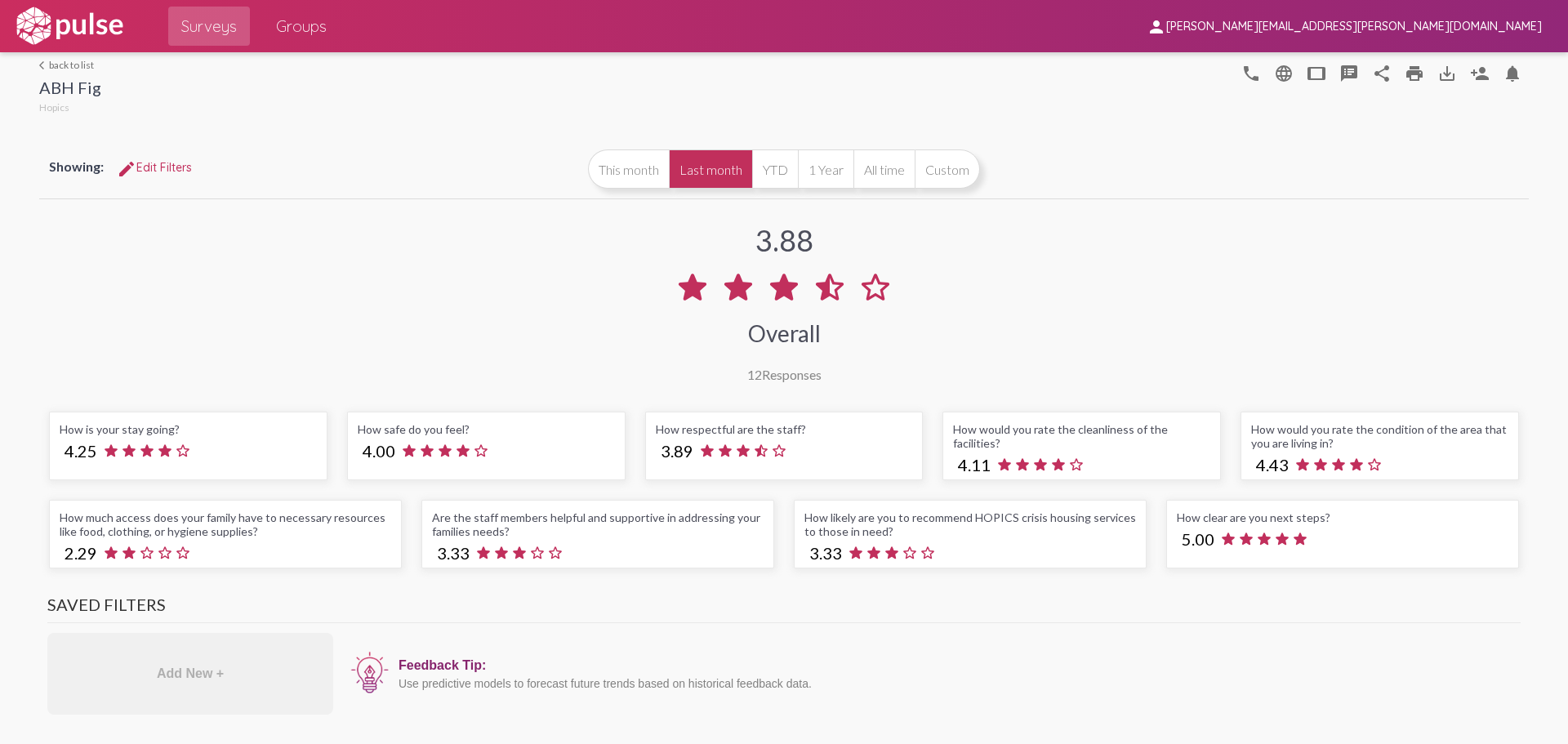
click at [79, 53] on div "arrow_back_ios back to list ABH Fig Hopics phone language tablet speaker_notes …" at bounding box center [784, 85] width 1489 height 65
click at [79, 64] on link "arrow_back_ios back to list" at bounding box center [70, 65] width 62 height 12
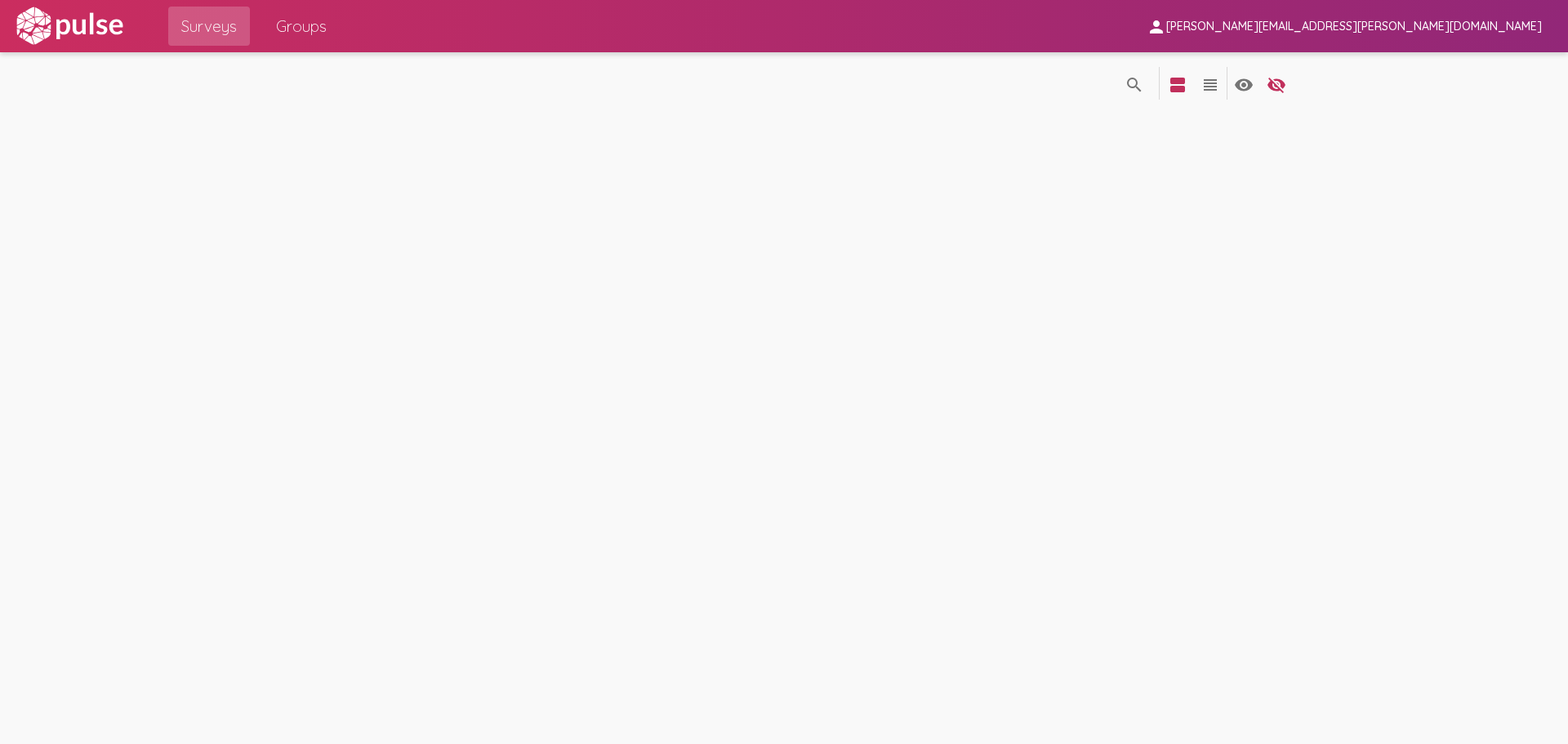
click at [72, 51] on div at bounding box center [69, 26] width 112 height 52
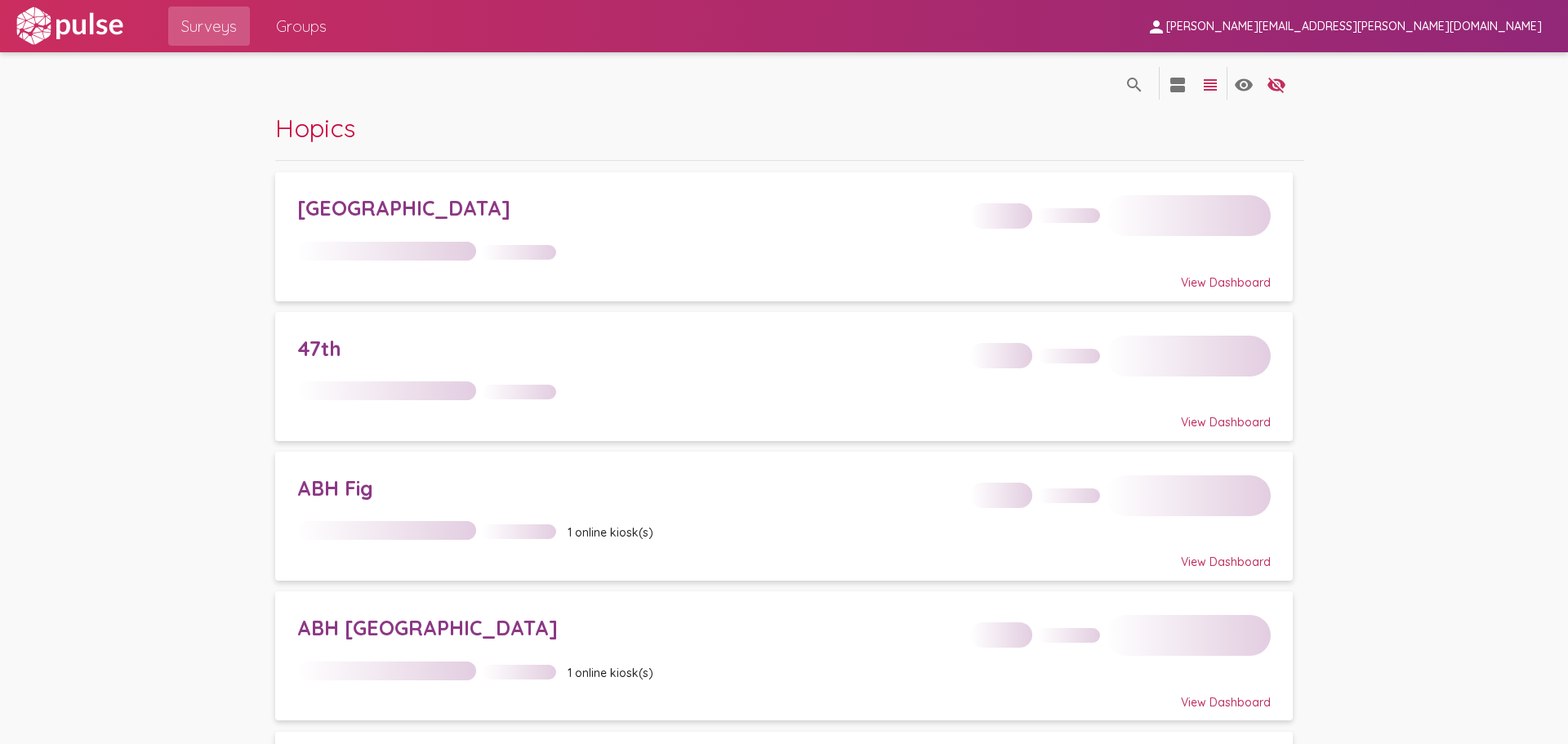
click at [71, 31] on img at bounding box center [69, 26] width 112 height 40
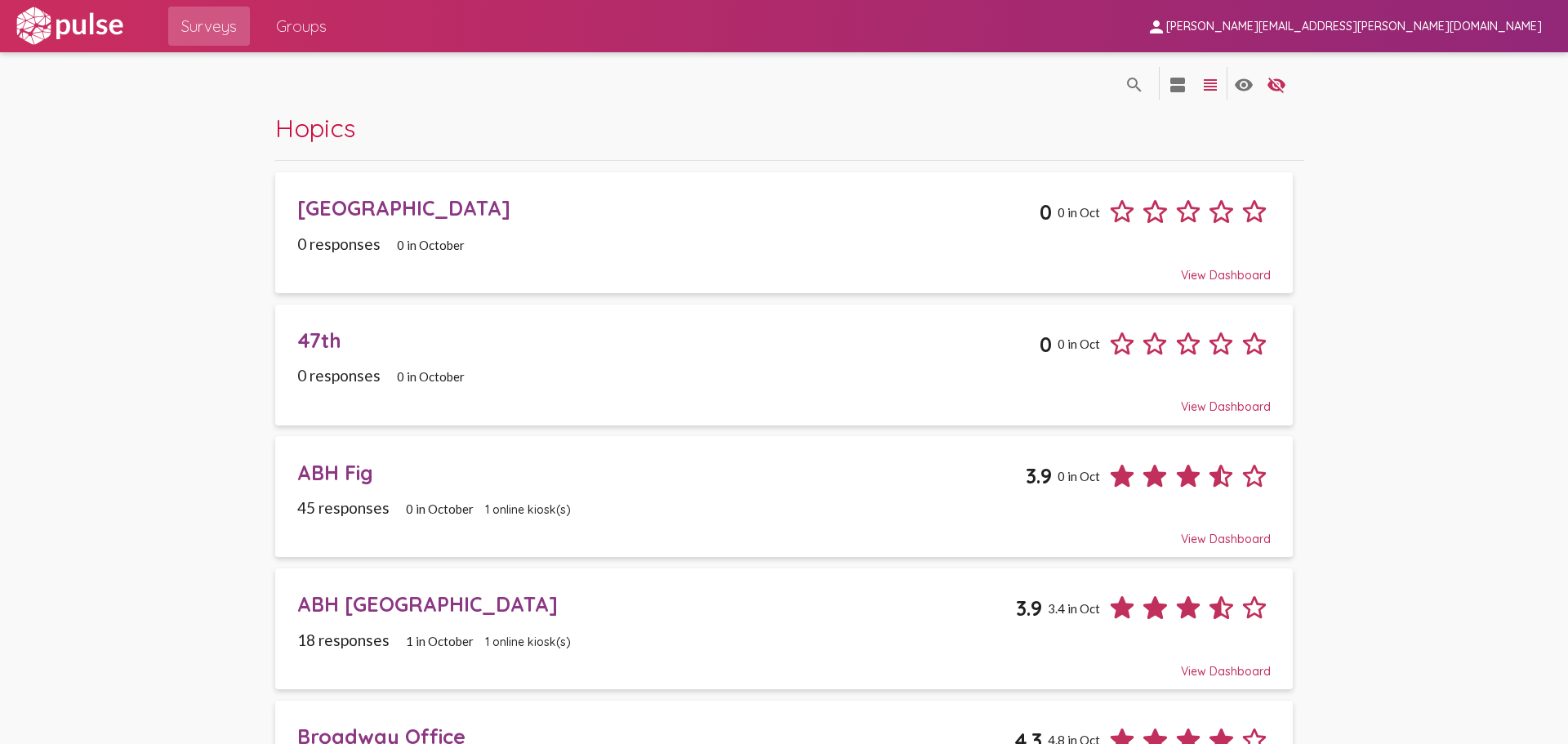
click at [71, 31] on img at bounding box center [69, 26] width 112 height 40
click at [55, 17] on img at bounding box center [69, 26] width 112 height 40
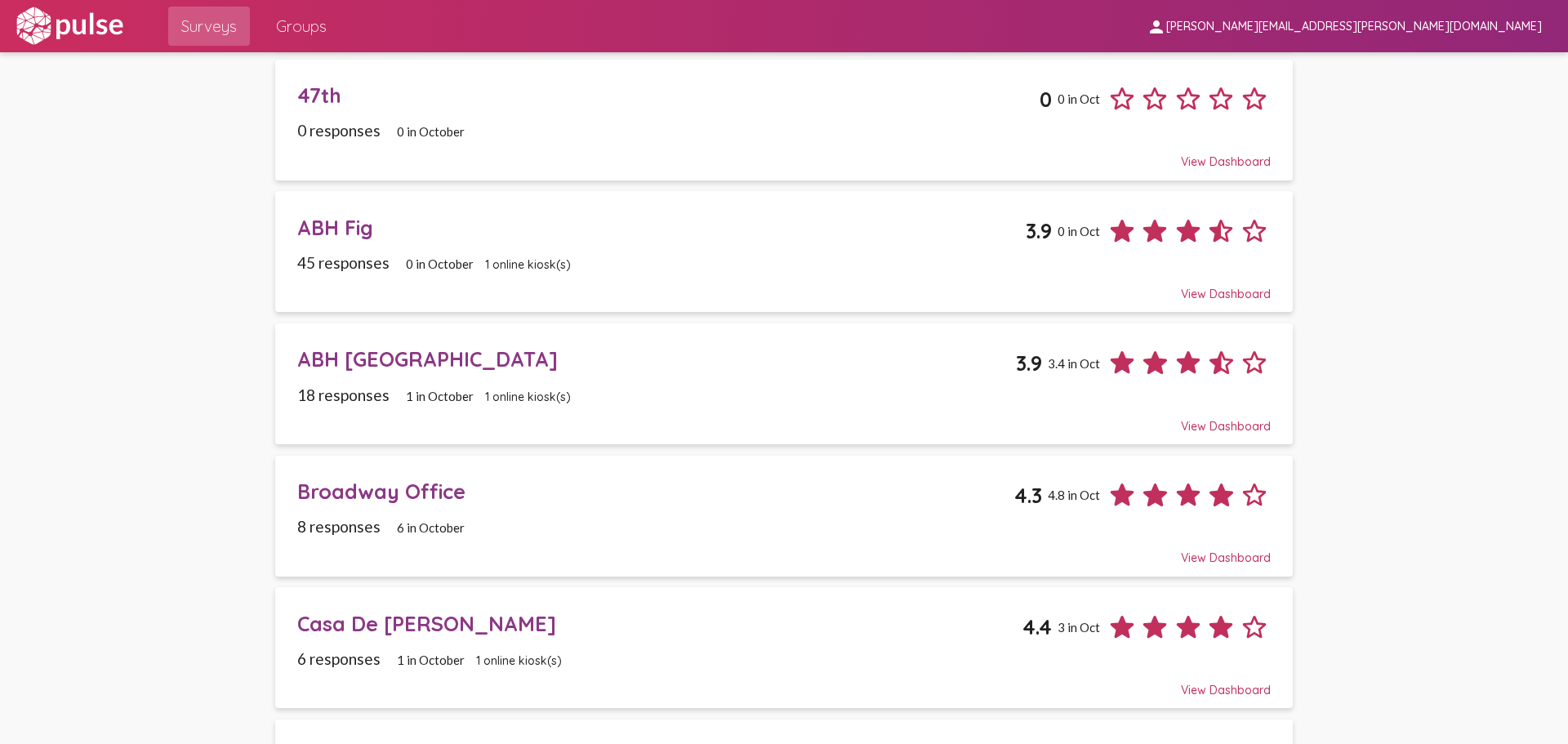
click at [411, 272] on div "View Dashboard" at bounding box center [784, 287] width 973 height 30
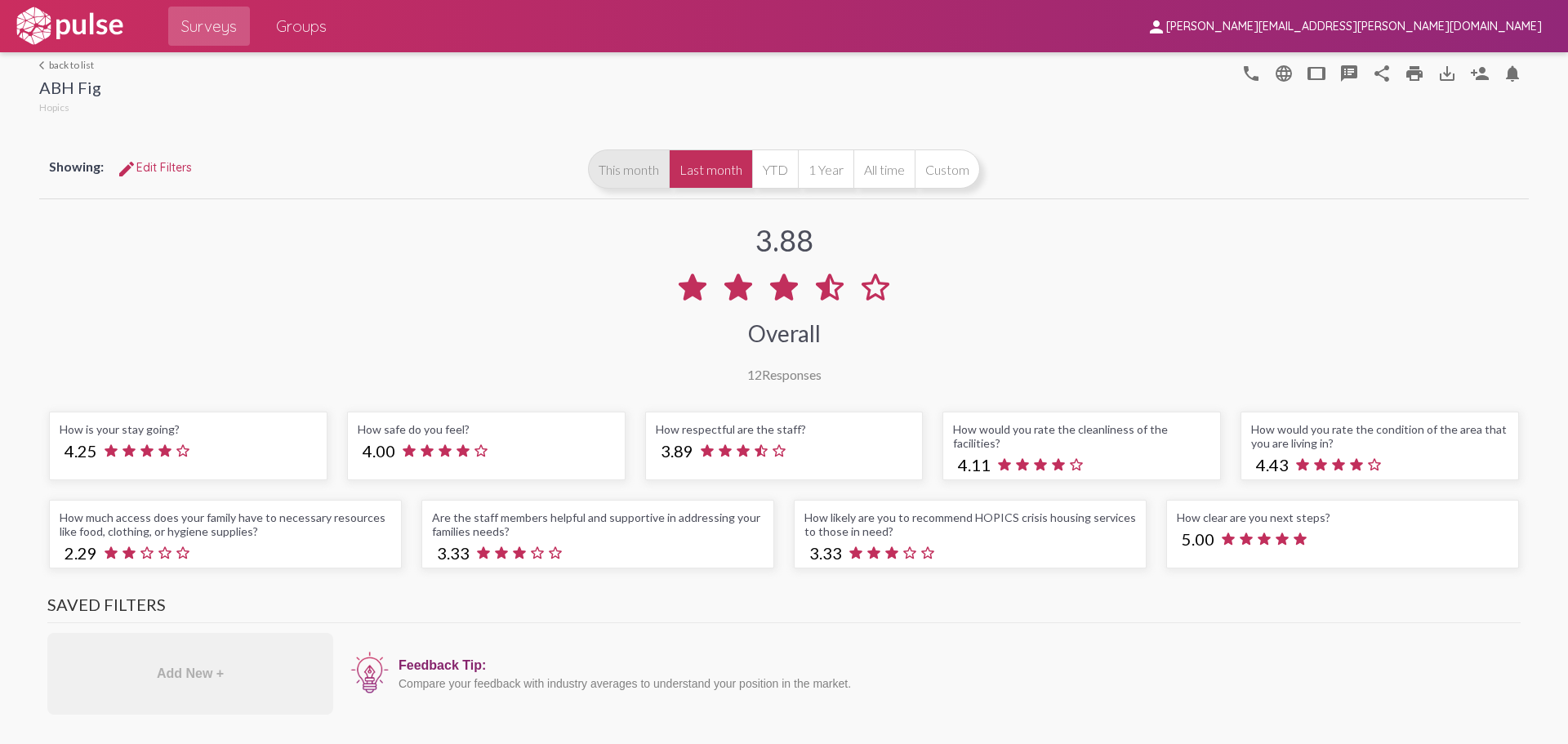
click at [629, 167] on button "This month" at bounding box center [628, 169] width 81 height 39
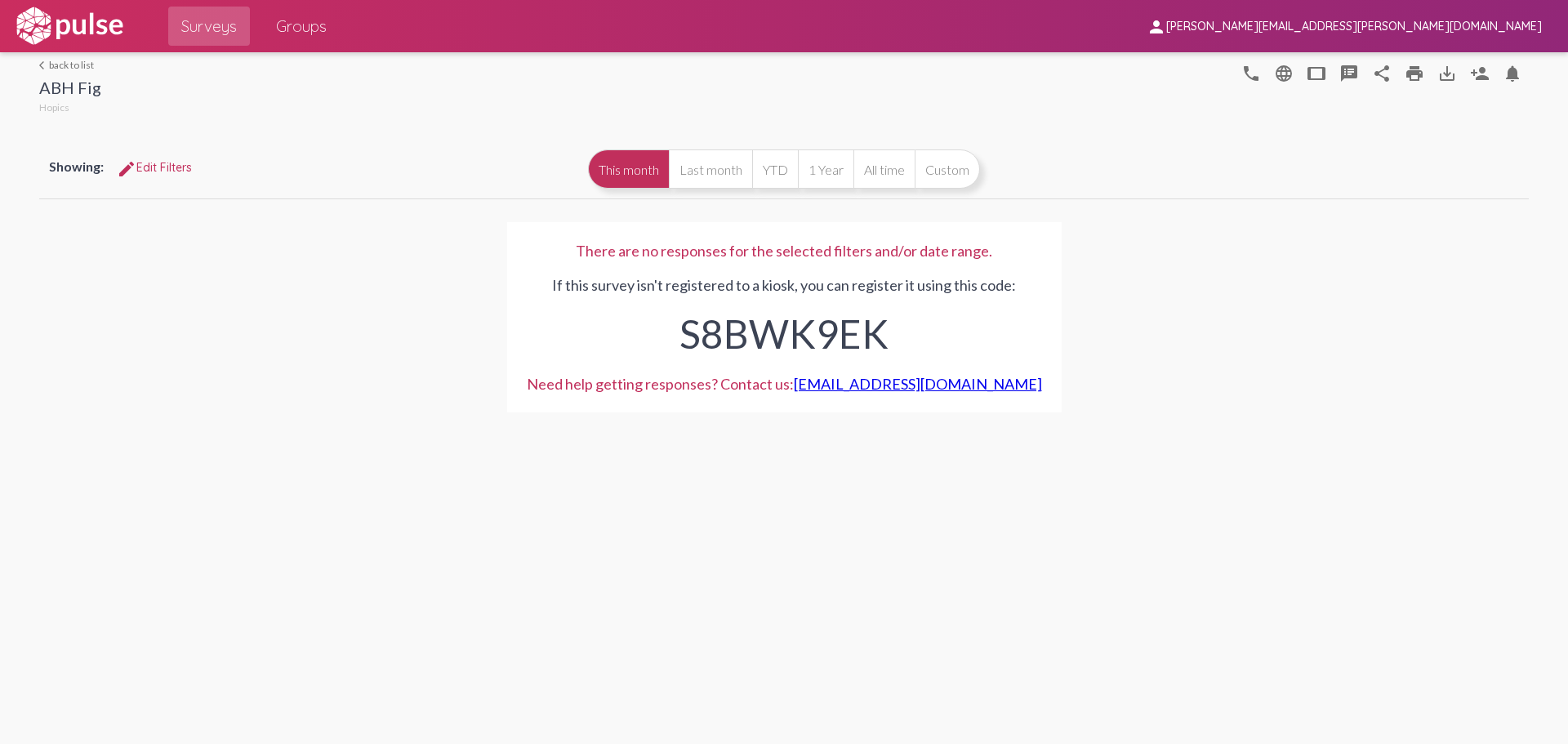
click at [132, 167] on mat-icon "edit" at bounding box center [127, 169] width 20 height 20
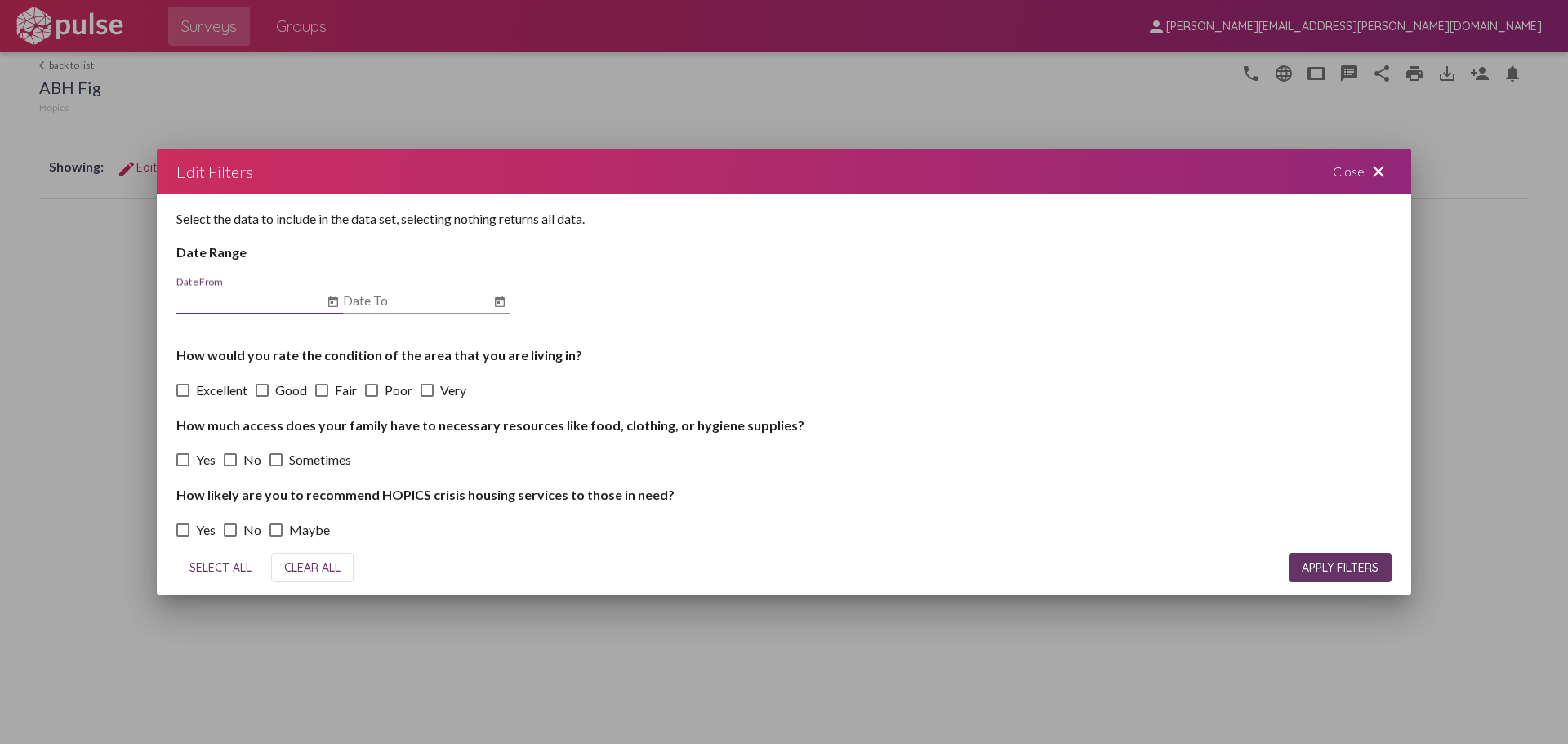
click at [366, 130] on div at bounding box center [784, 372] width 1568 height 744
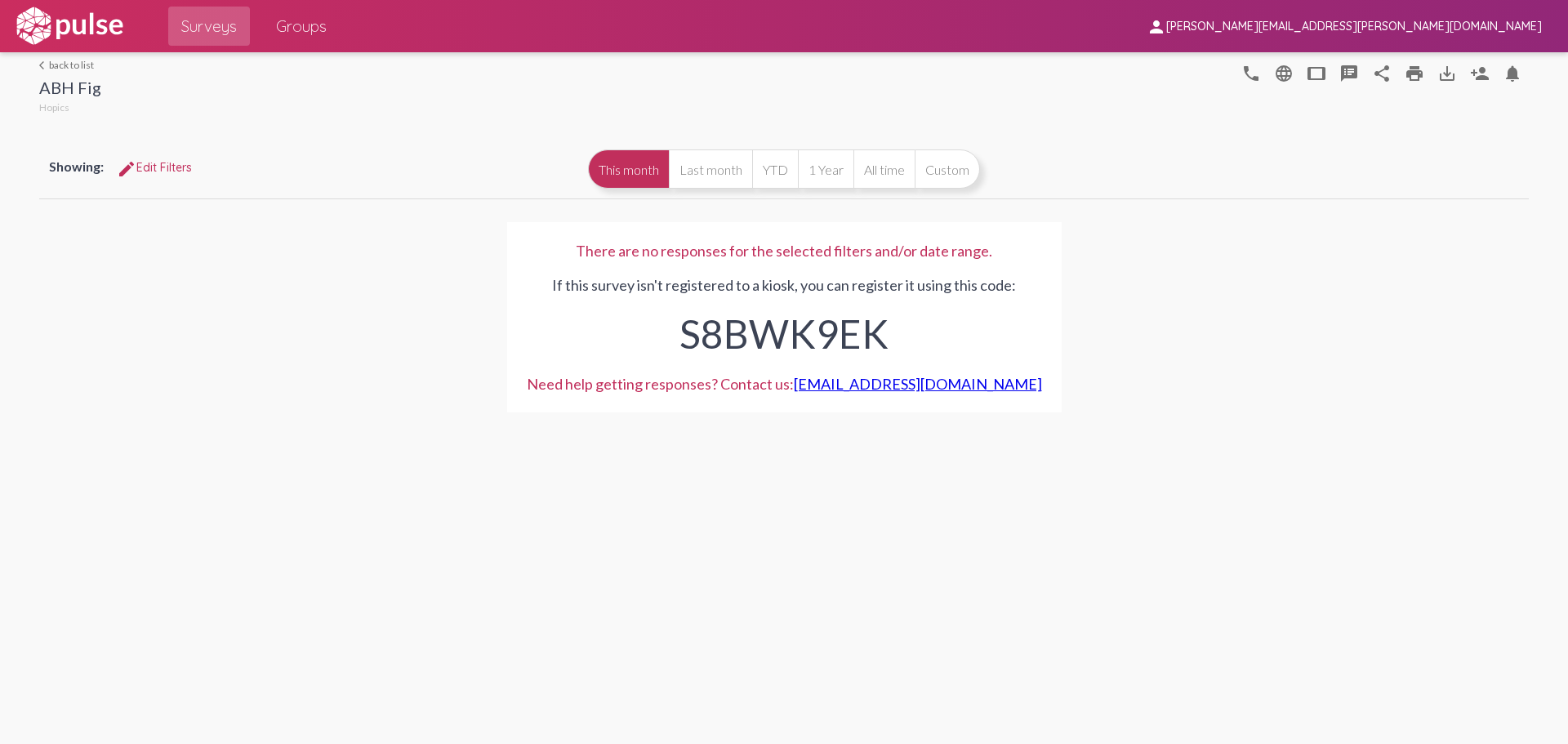
click at [300, 20] on span "Groups" at bounding box center [300, 27] width 50 height 30
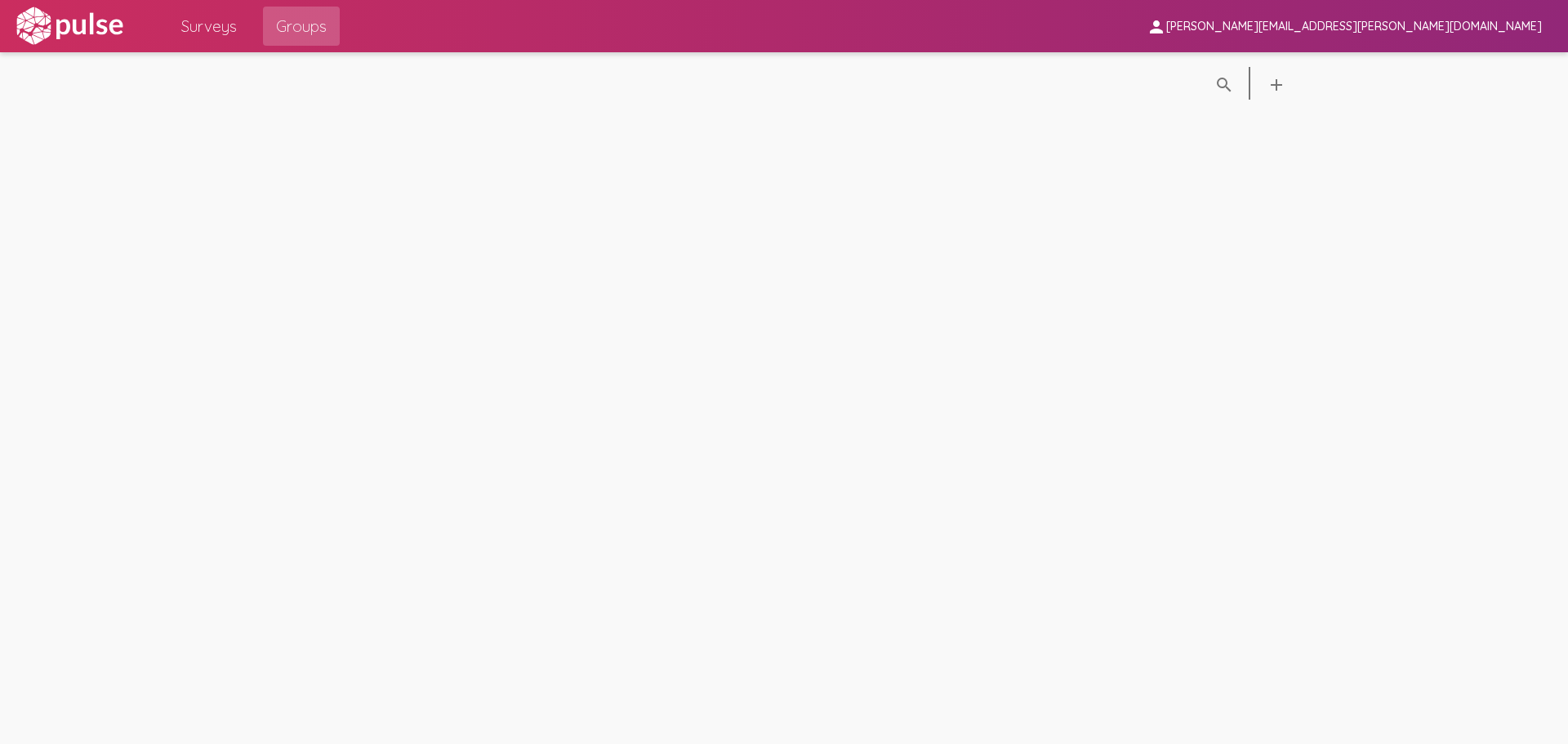
click at [303, 23] on span "Groups" at bounding box center [300, 27] width 50 height 30
click at [114, 22] on img at bounding box center [69, 26] width 112 height 40
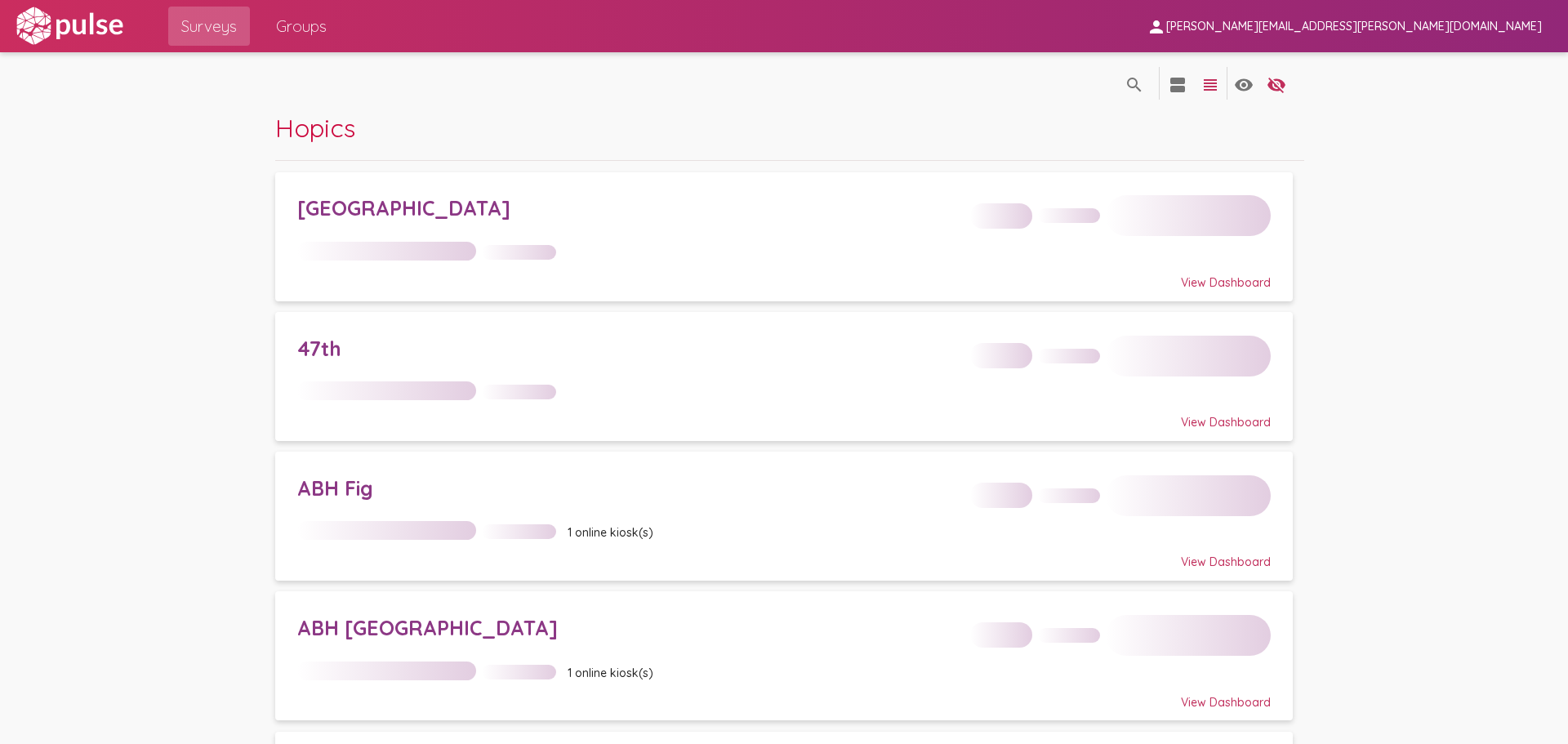
click at [311, 19] on span "Groups" at bounding box center [300, 27] width 50 height 30
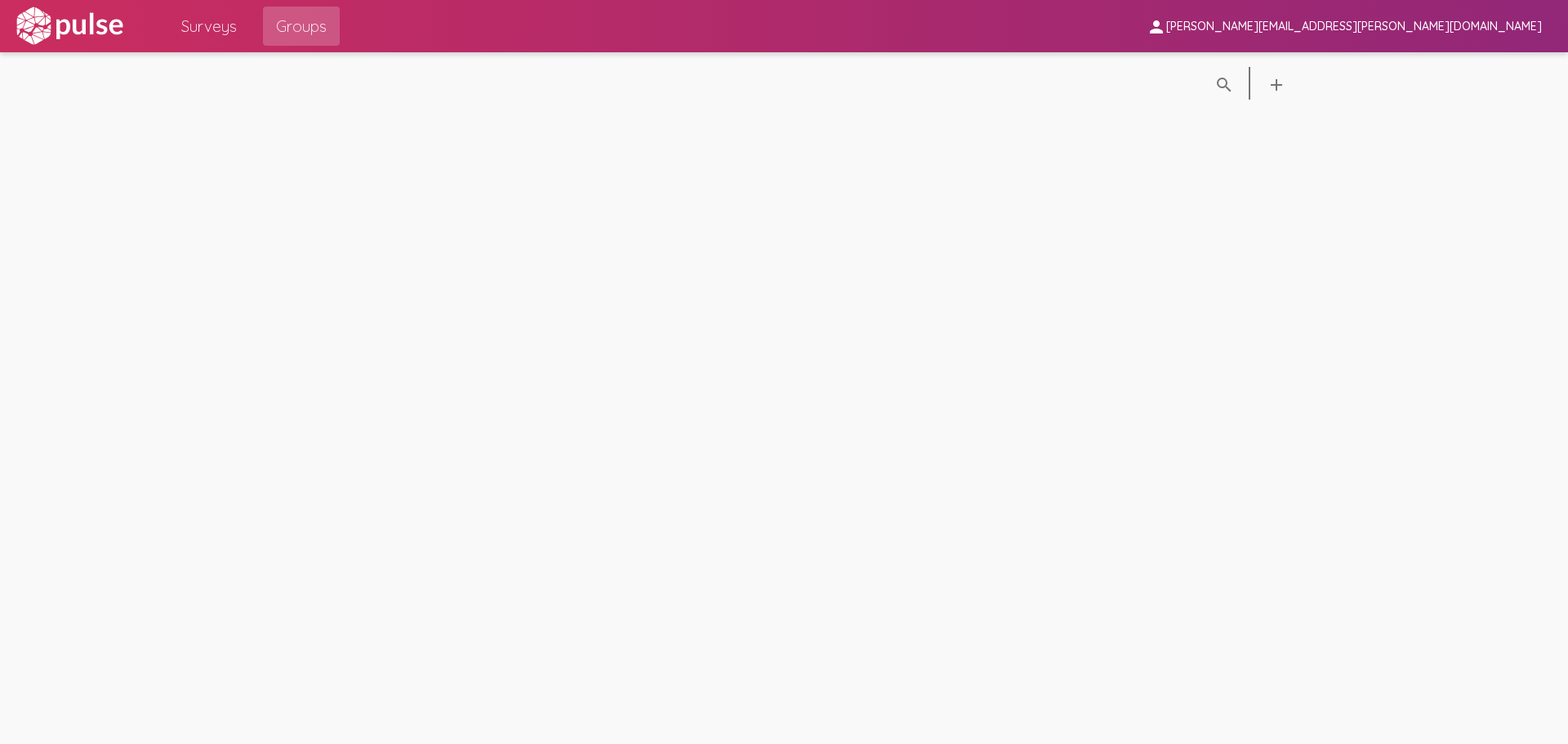
click at [73, 33] on img at bounding box center [69, 26] width 112 height 40
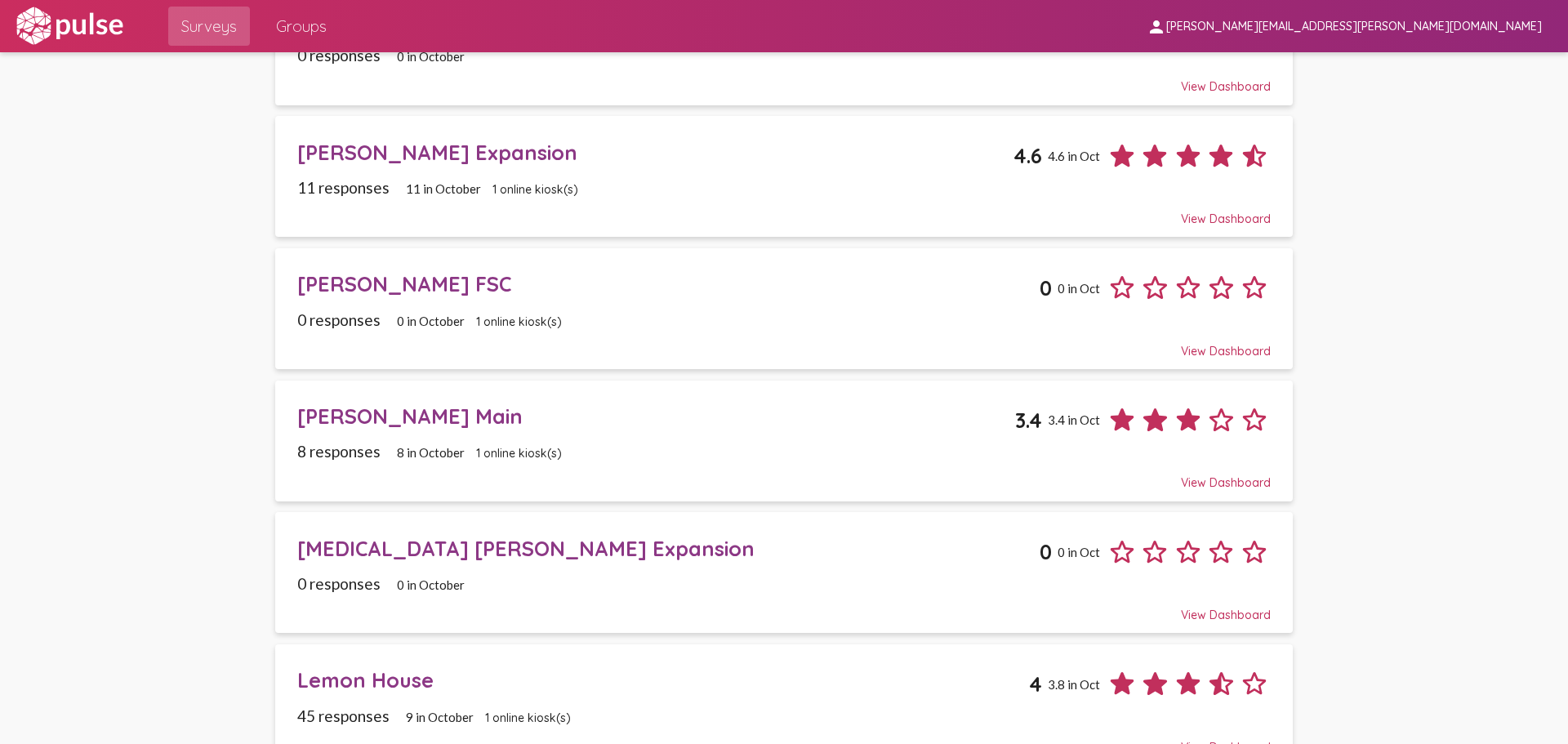
scroll to position [939, 0]
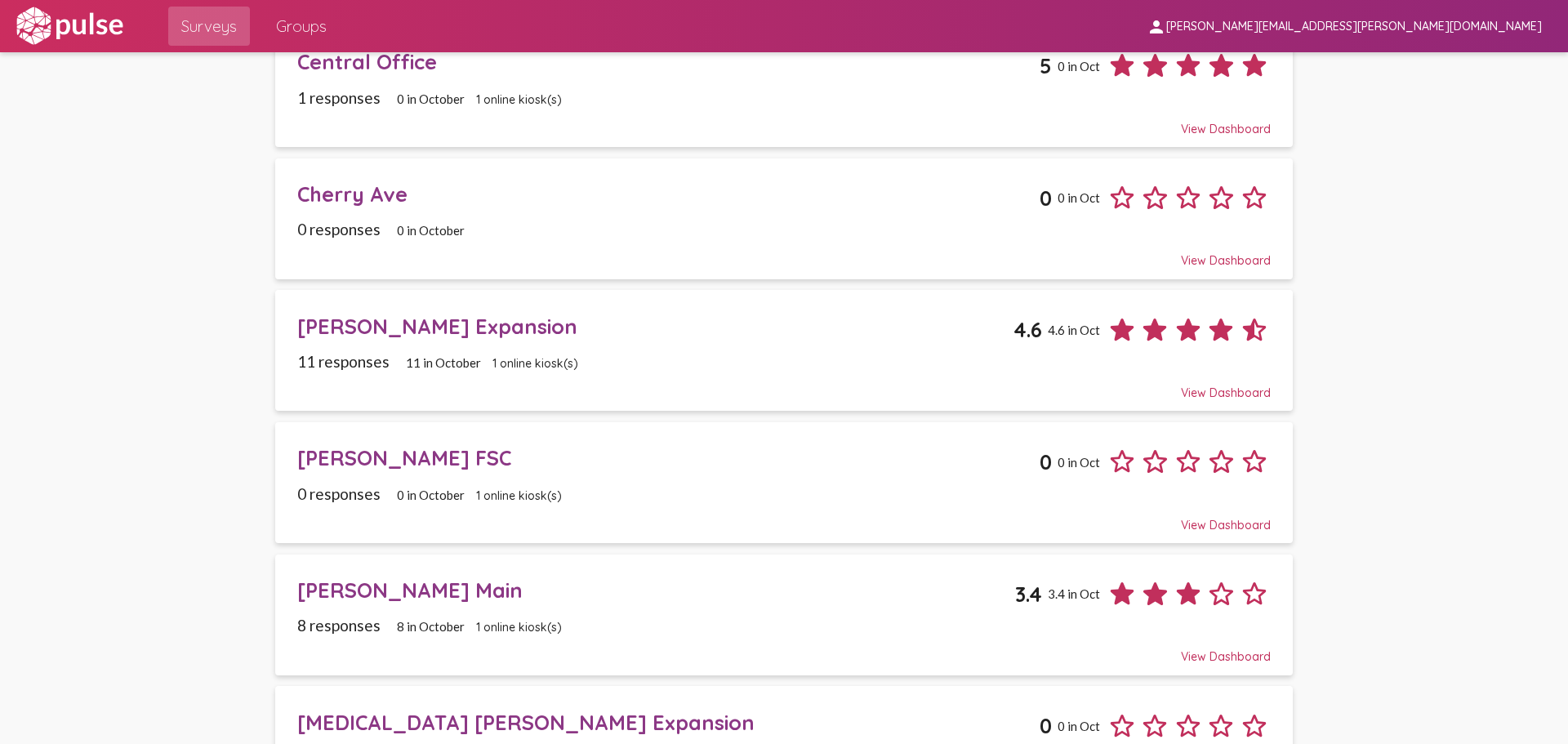
click at [380, 341] on div "[PERSON_NAME] Expansion 4.6 4.6 in Oct" at bounding box center [784, 324] width 973 height 45
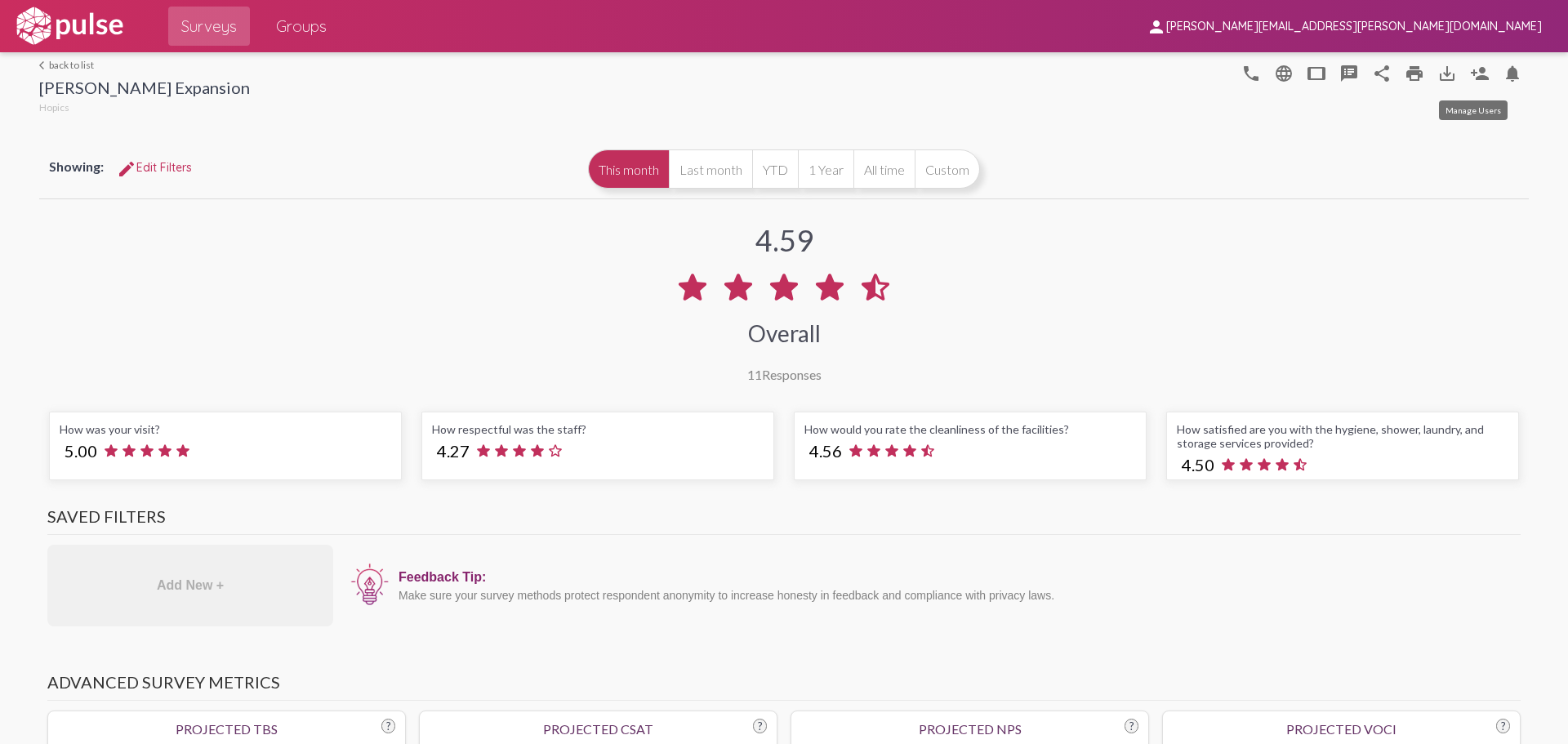
click at [1291, 110] on div "phone language tablet speaker_notes share print save_alt person_add notificatio…" at bounding box center [1381, 85] width 294 height 57
click at [51, 65] on link "arrow_back_ios back to list" at bounding box center [145, 65] width 211 height 12
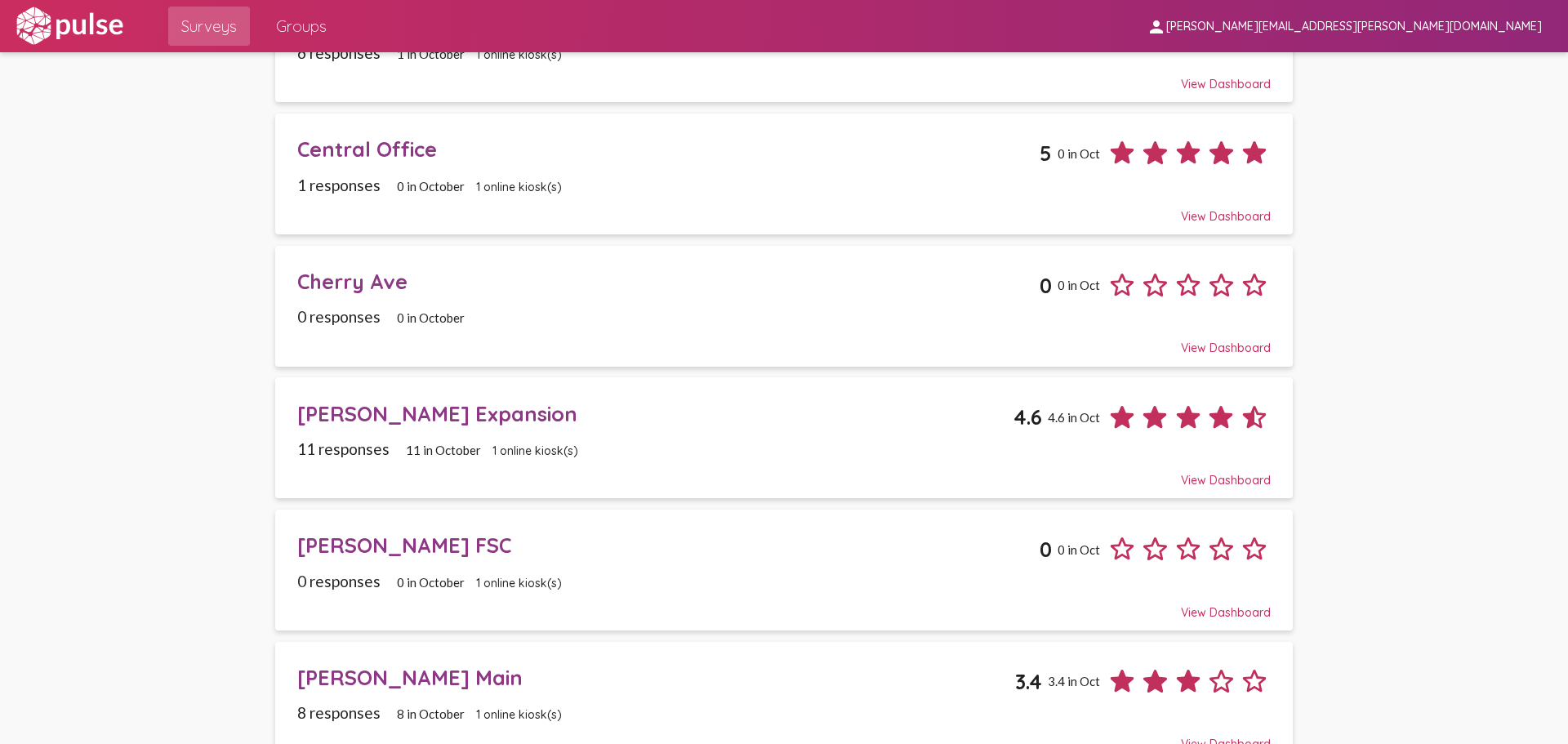
scroll to position [899, 0]
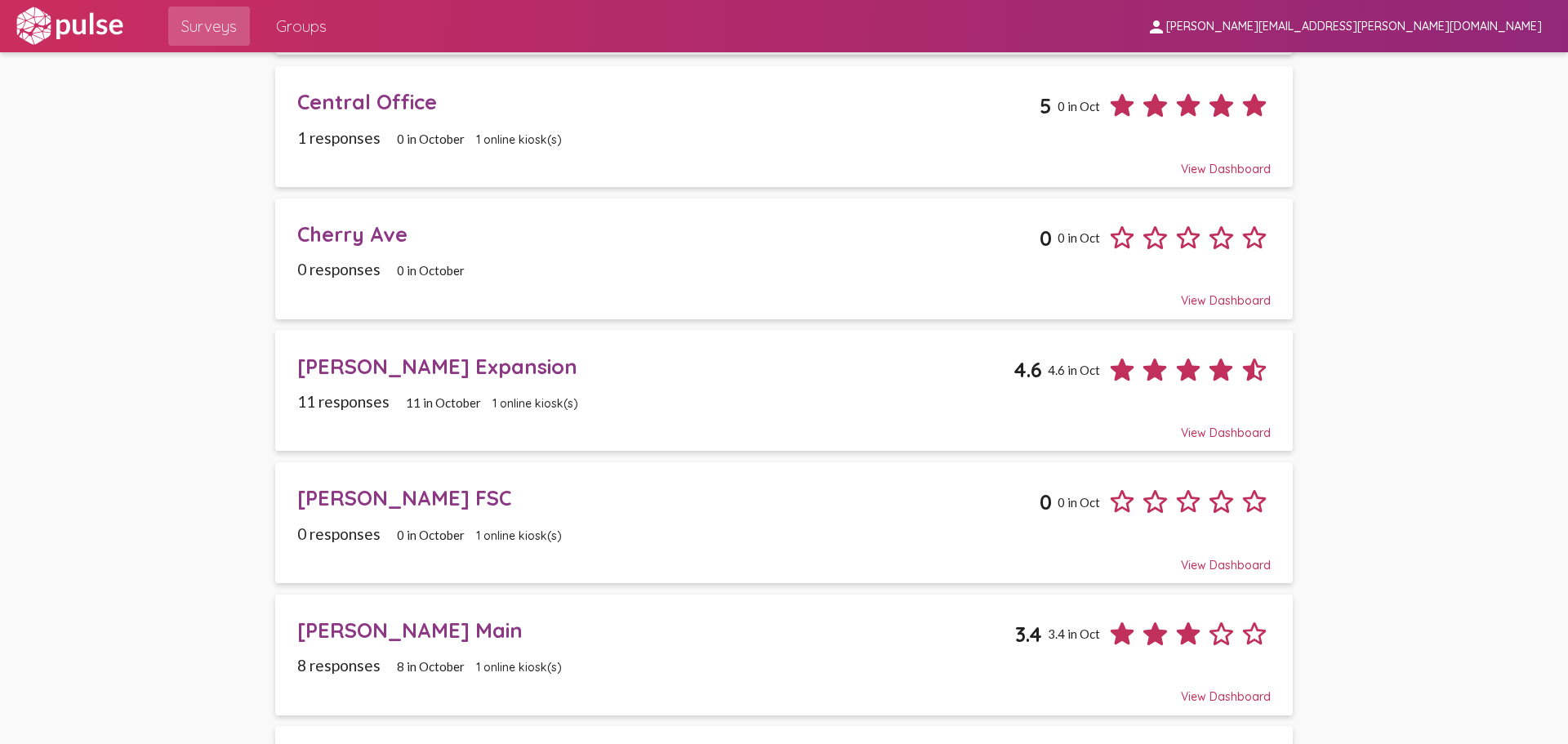
click at [1172, 361] on icon at bounding box center [1188, 370] width 33 height 33
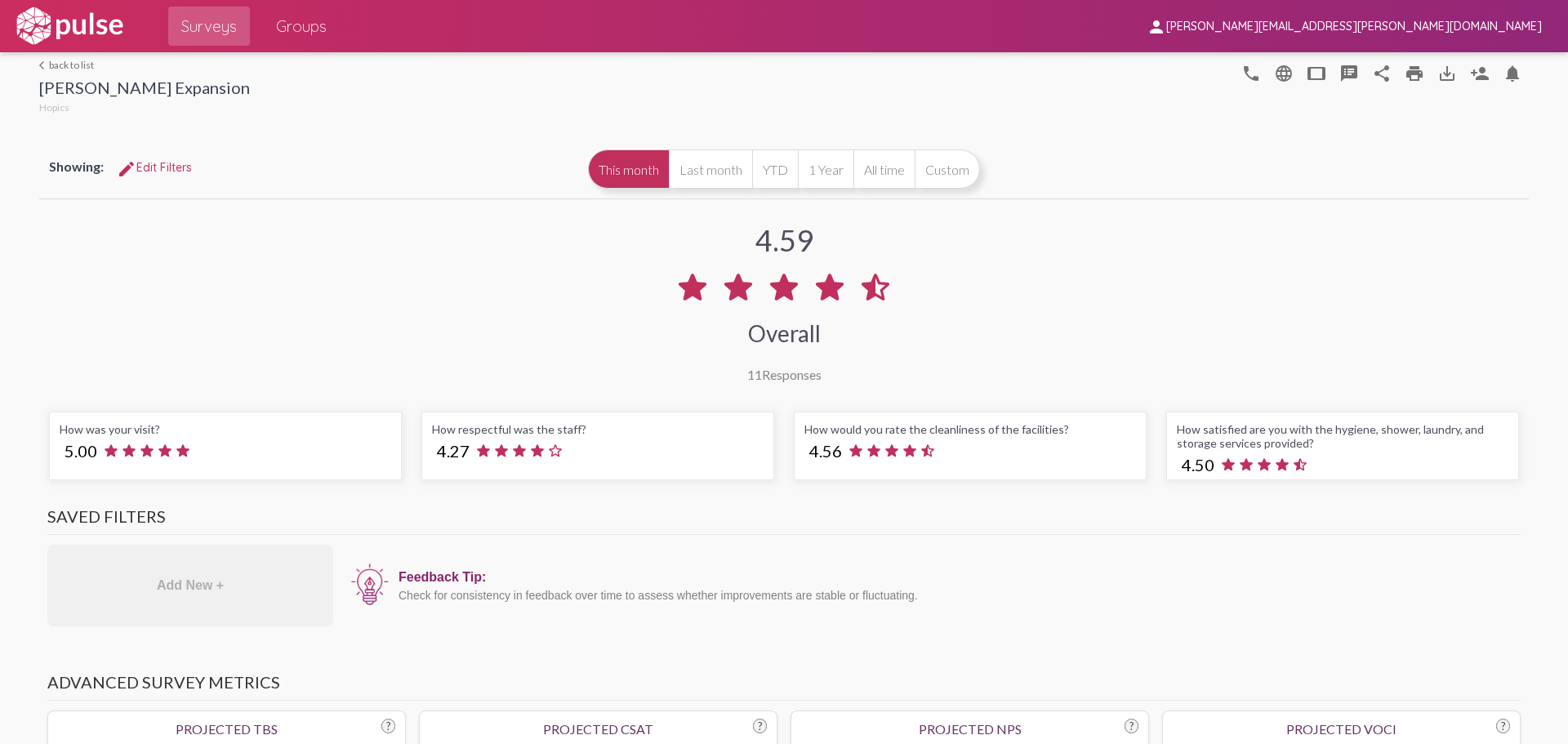
drag, startPoint x: 51, startPoint y: 70, endPoint x: 74, endPoint y: 33, distance: 43.6
click at [51, 69] on link "arrow_back_ios back to list" at bounding box center [145, 65] width 211 height 12
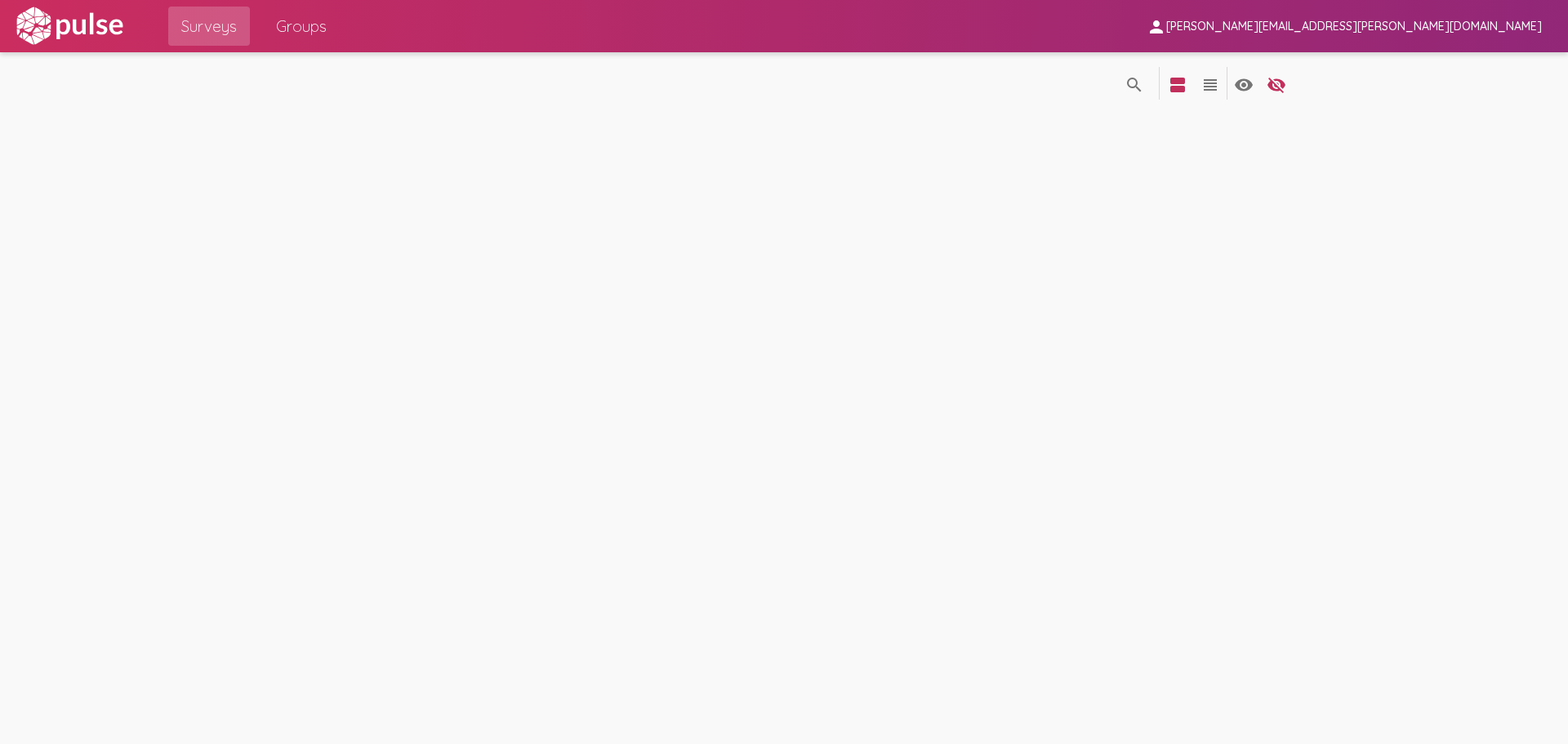
click at [74, 32] on img at bounding box center [69, 26] width 112 height 40
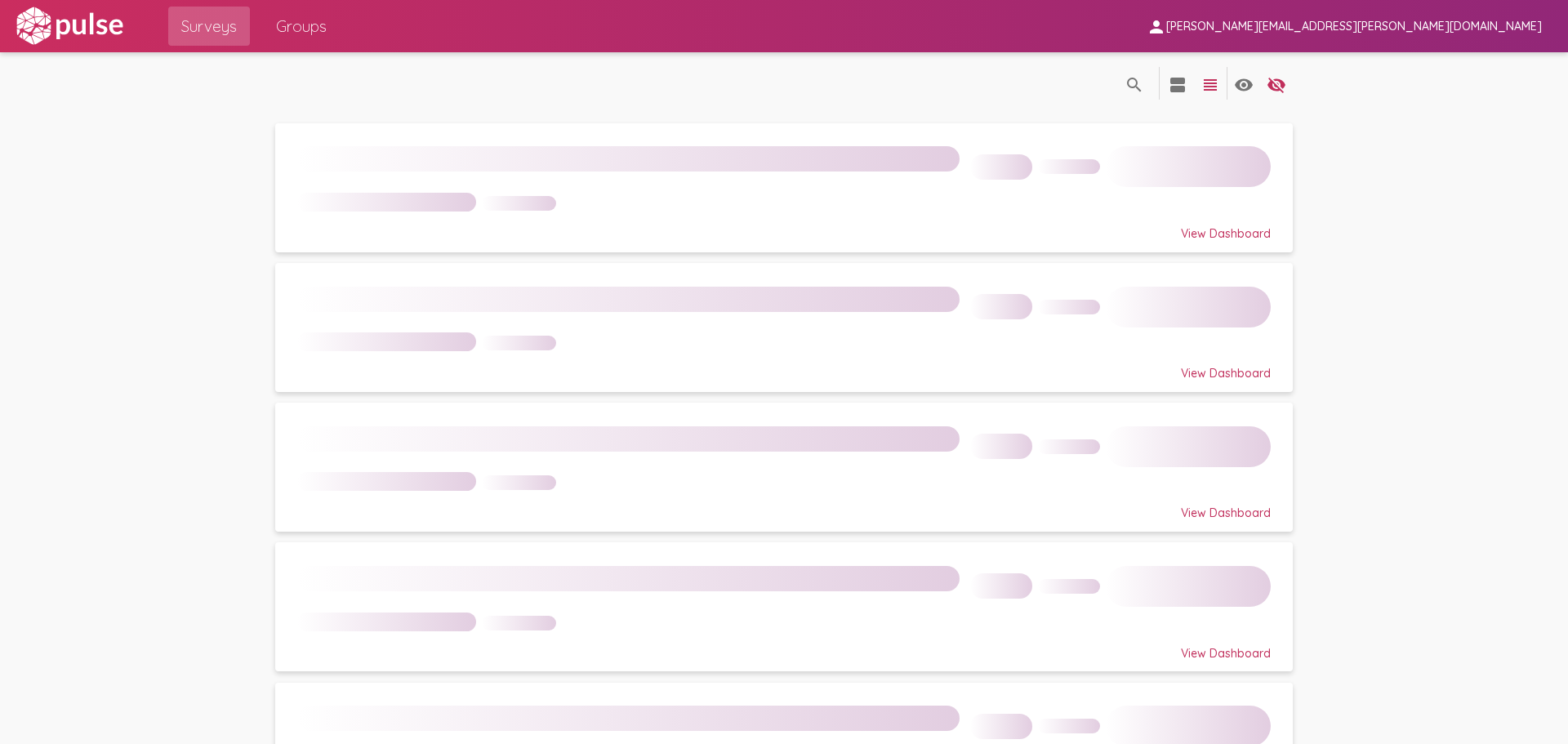
click at [74, 32] on img at bounding box center [69, 26] width 112 height 40
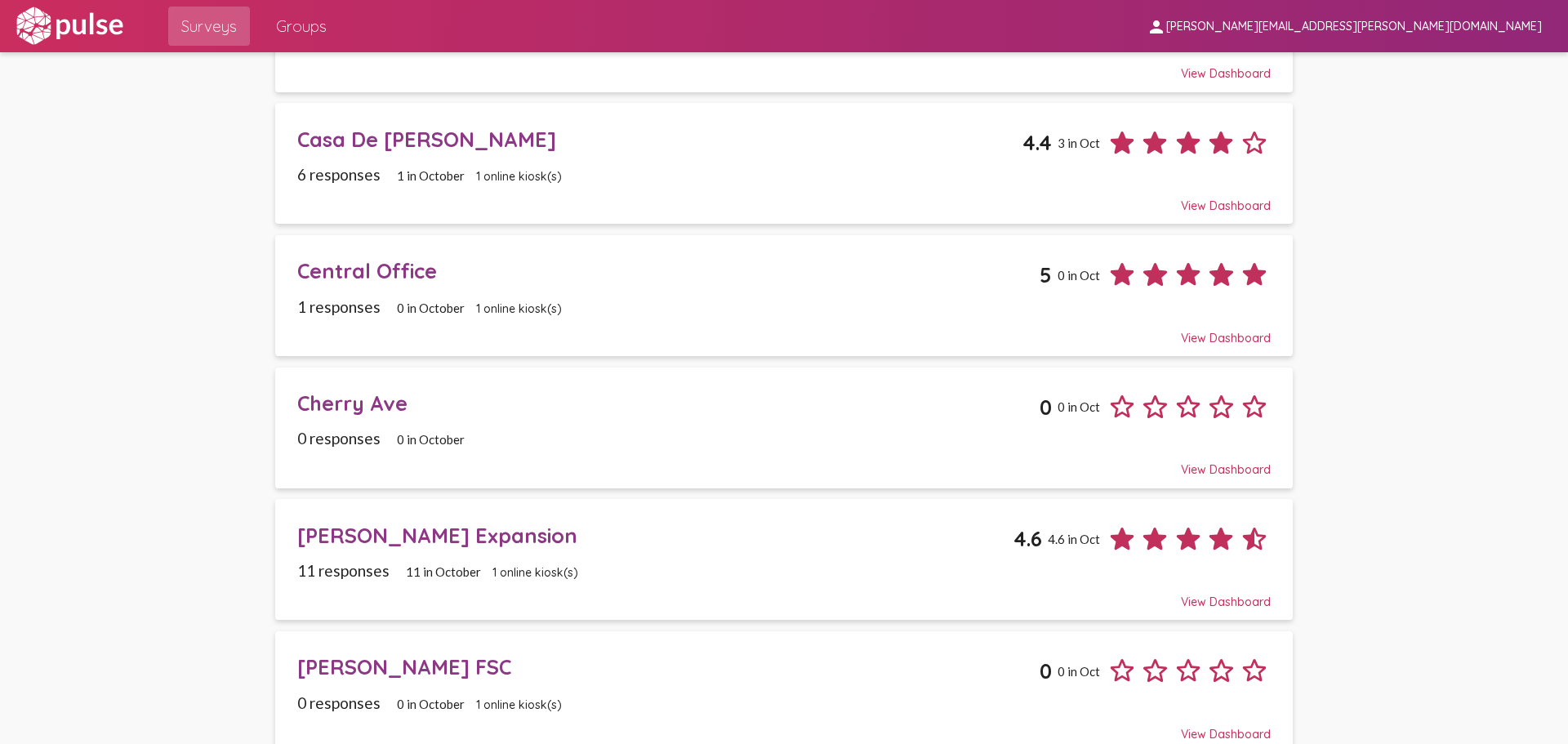
scroll to position [735, 0]
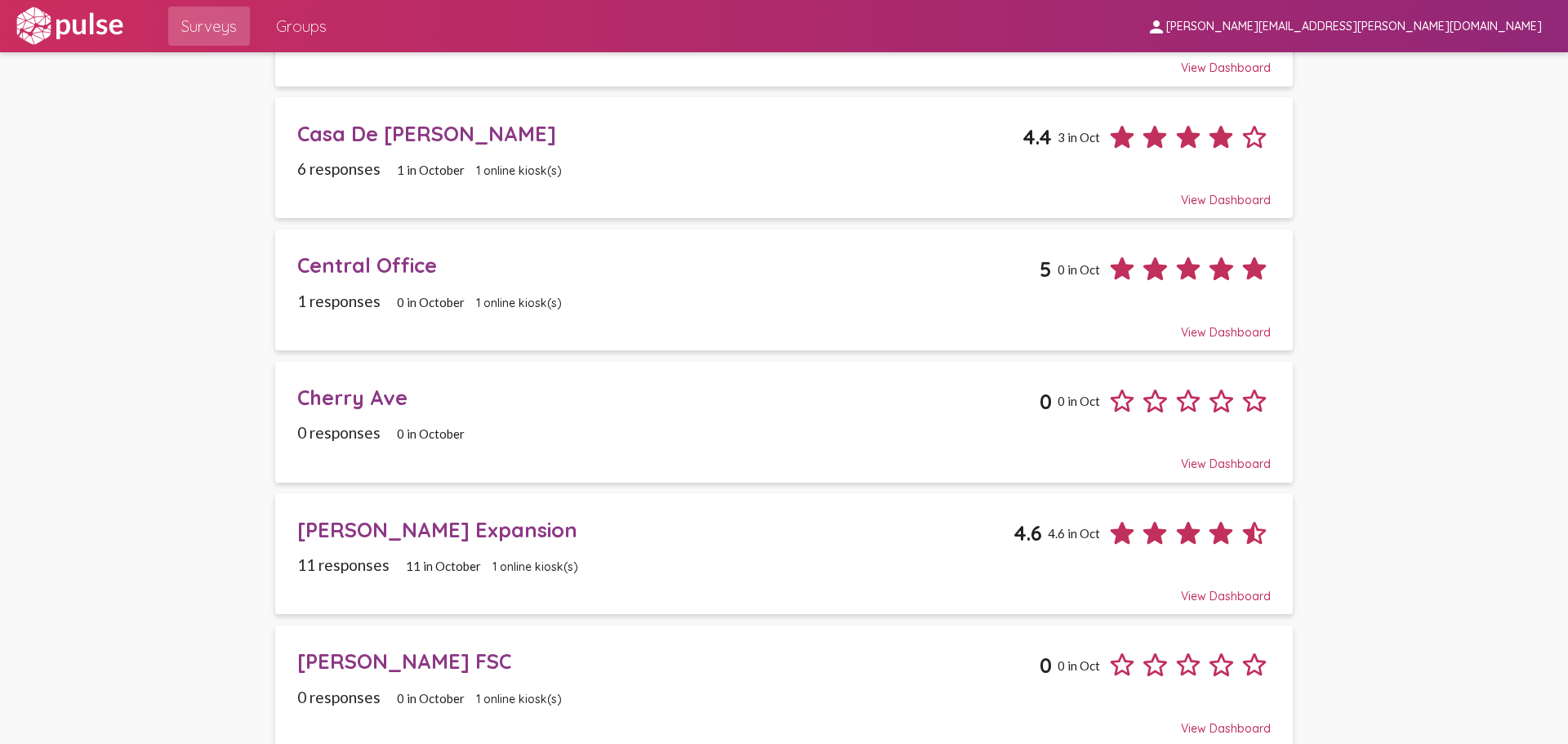
click at [417, 537] on div "[PERSON_NAME] Expansion" at bounding box center [655, 530] width 716 height 26
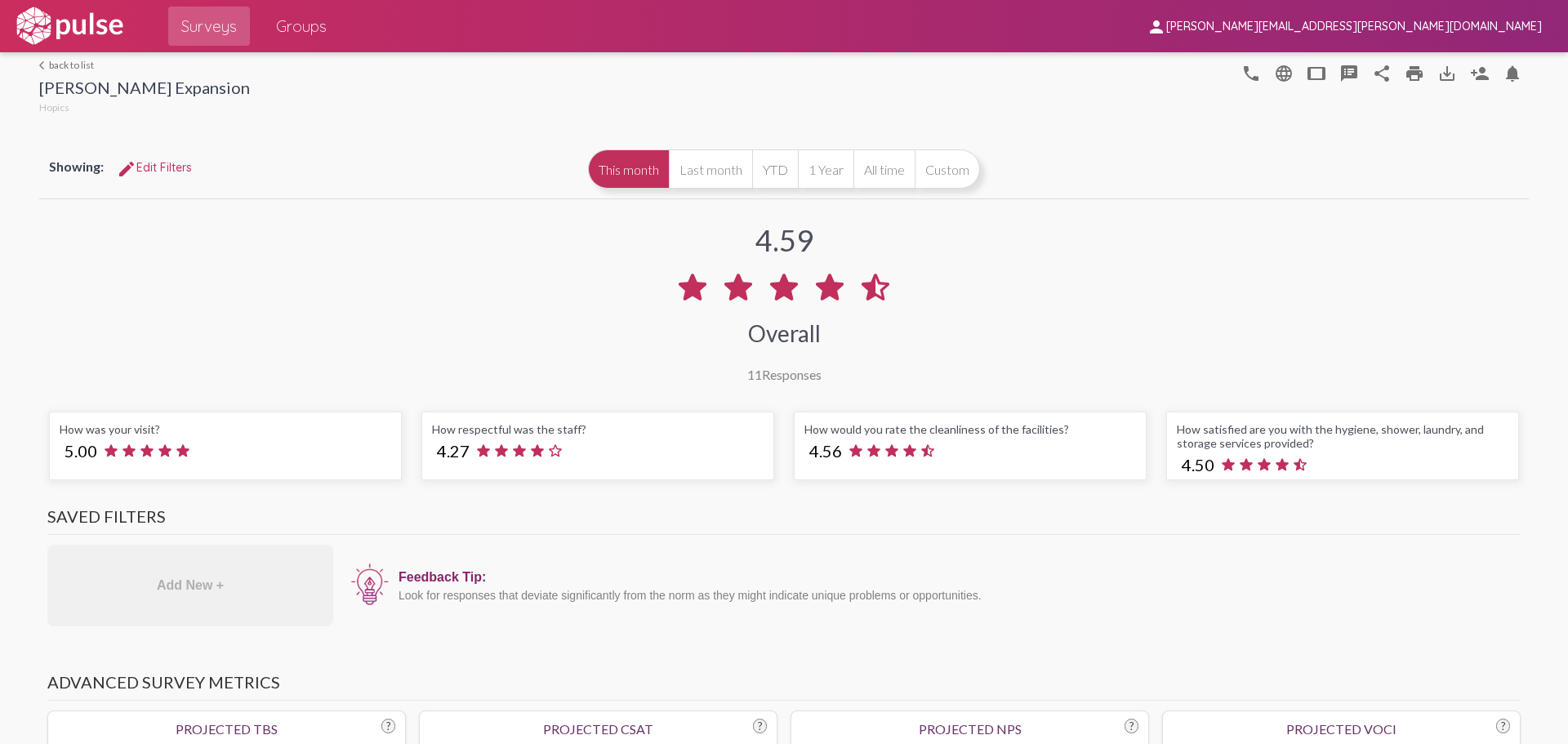
click at [284, 25] on span "Groups" at bounding box center [300, 27] width 50 height 30
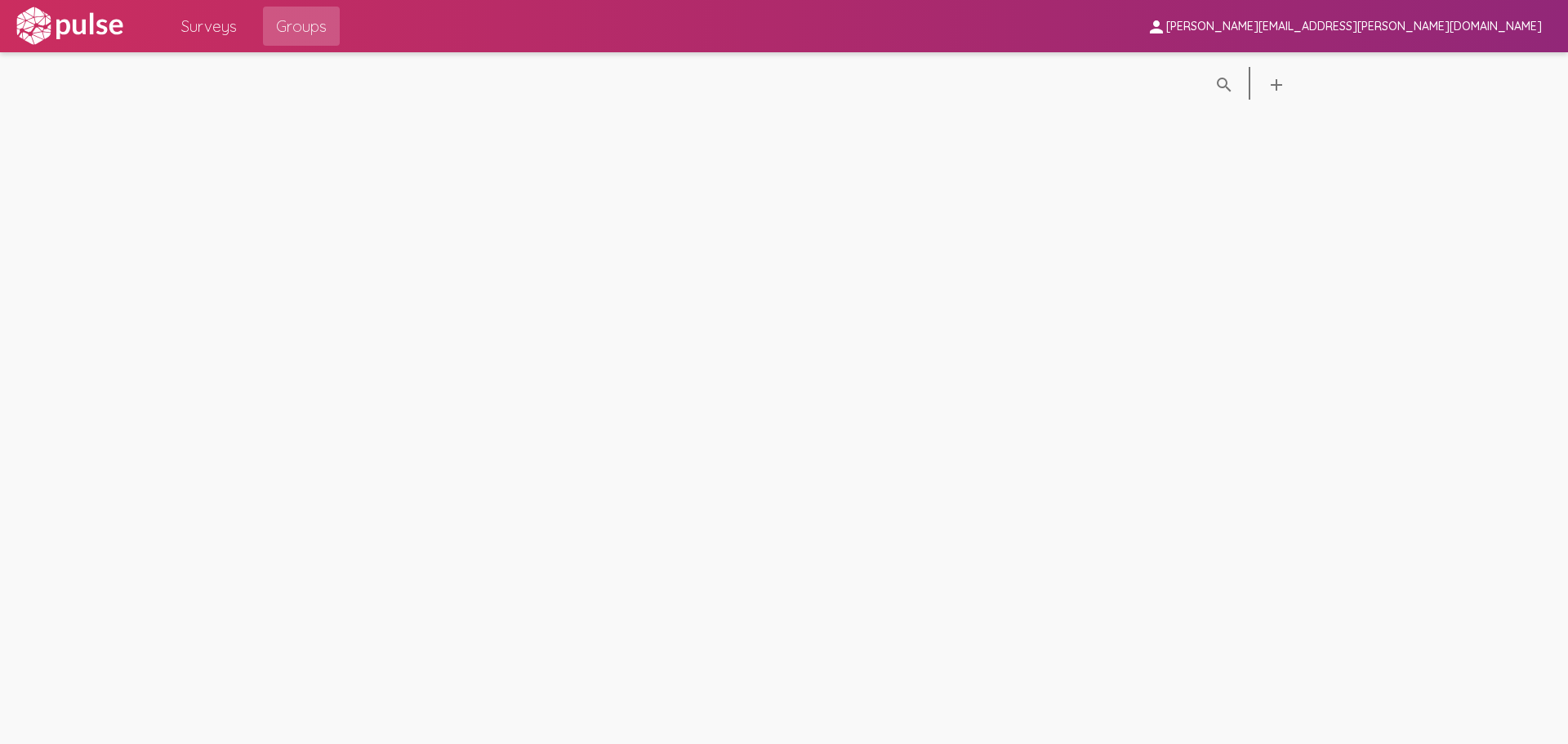
click at [218, 28] on span "Surveys" at bounding box center [209, 27] width 55 height 30
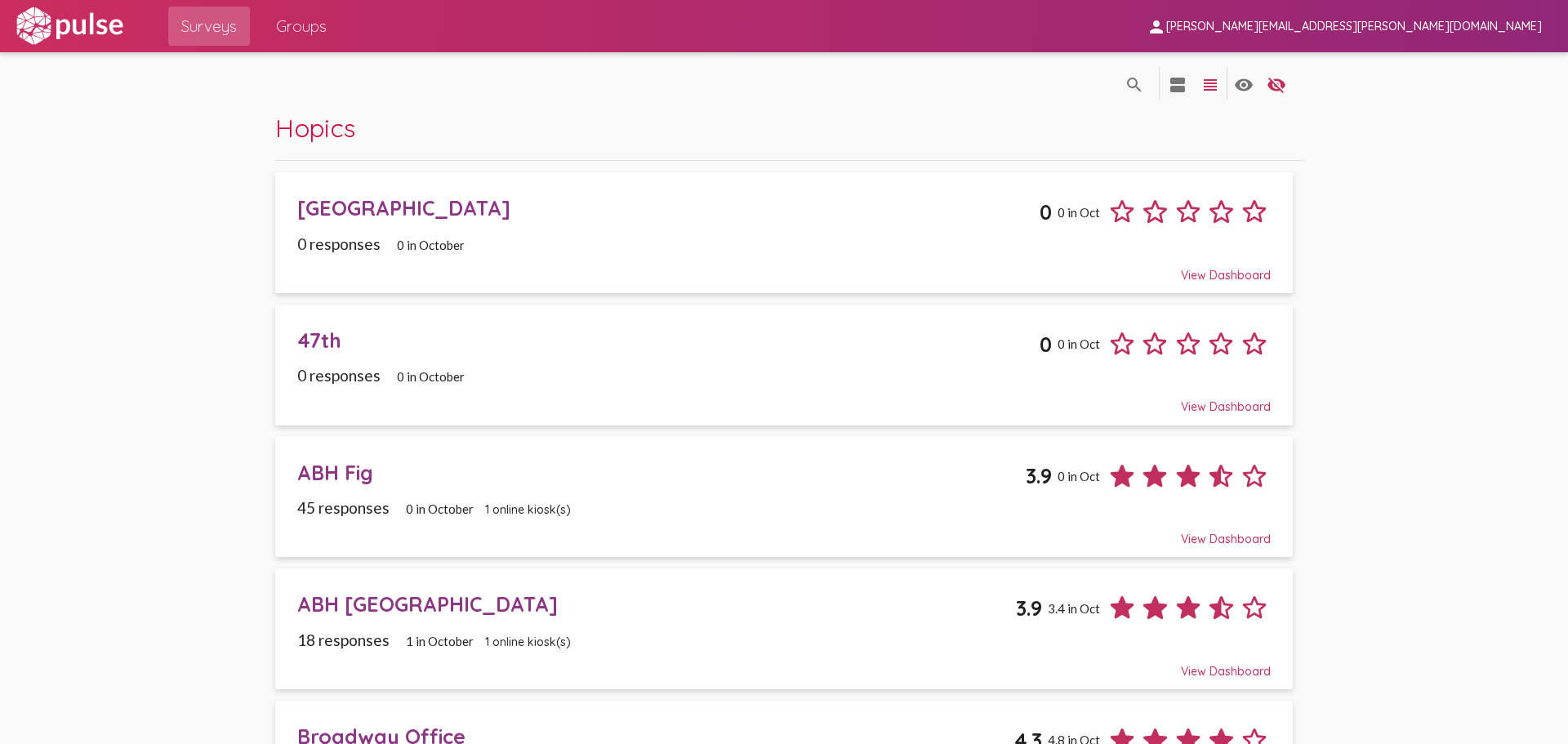
click at [66, 22] on img at bounding box center [69, 26] width 112 height 40
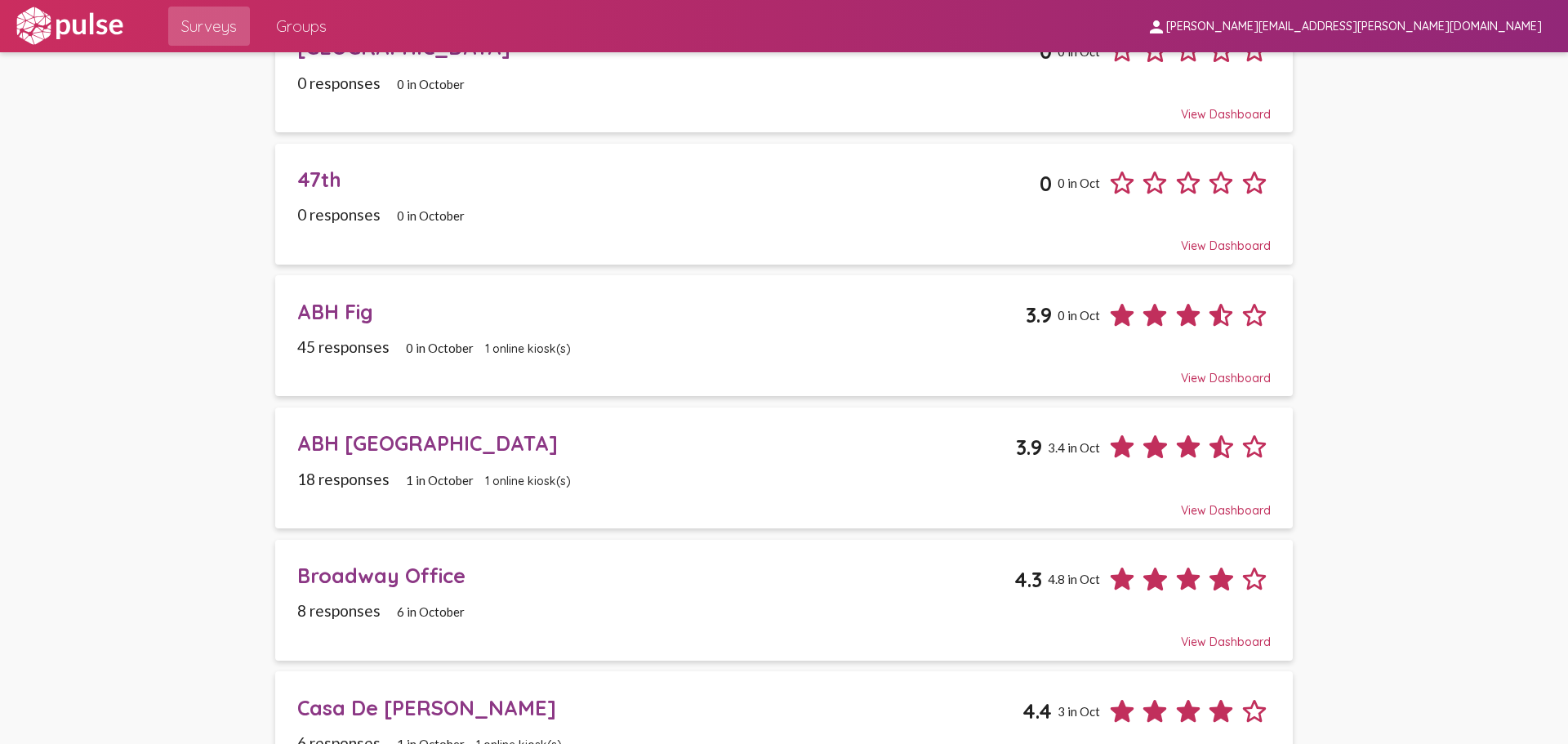
scroll to position [164, 0]
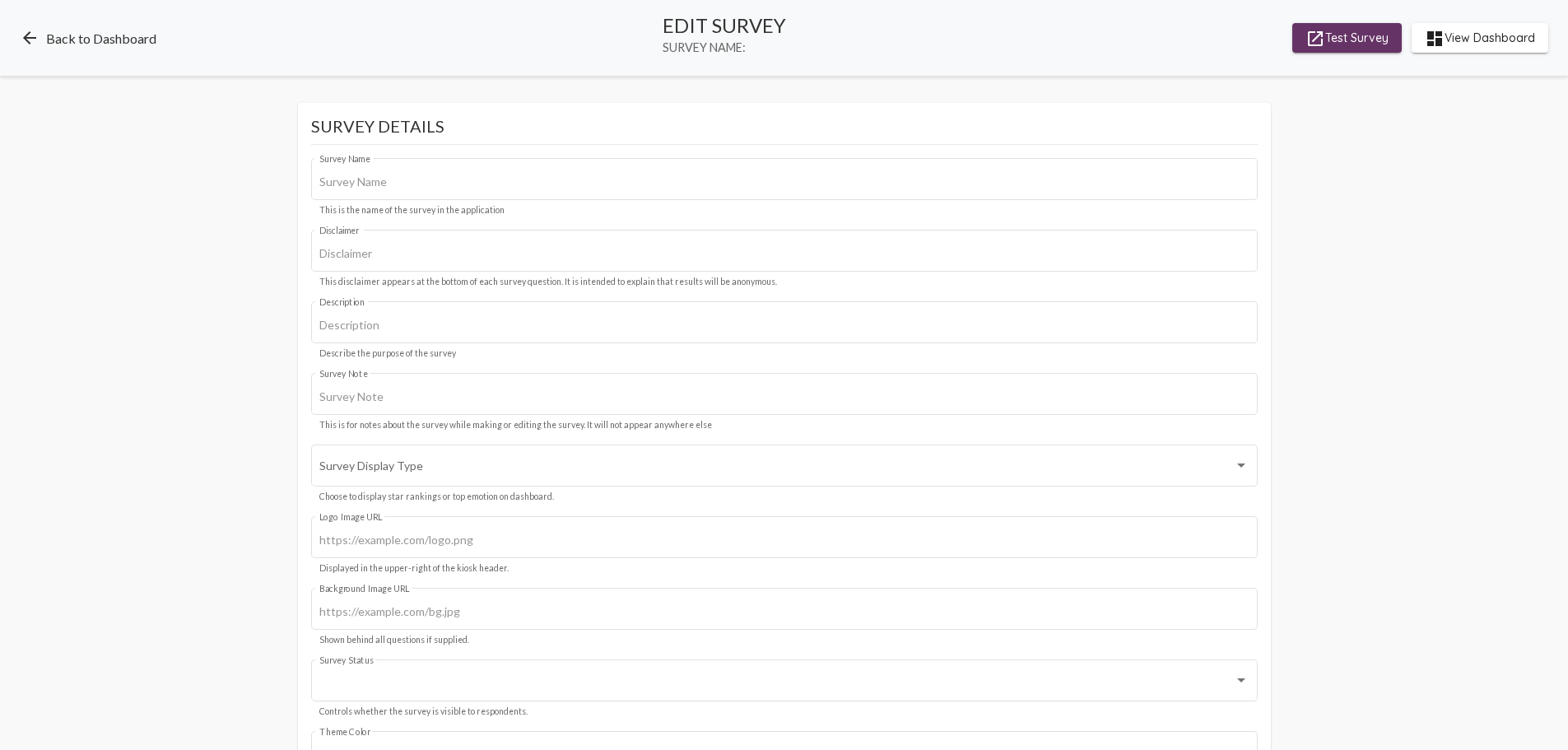
type input "[MEDICAL_DATA] [PERSON_NAME] Expansion"
type input "We value your privacy, your identity will remain anonymous."
type input "#c12f5c"
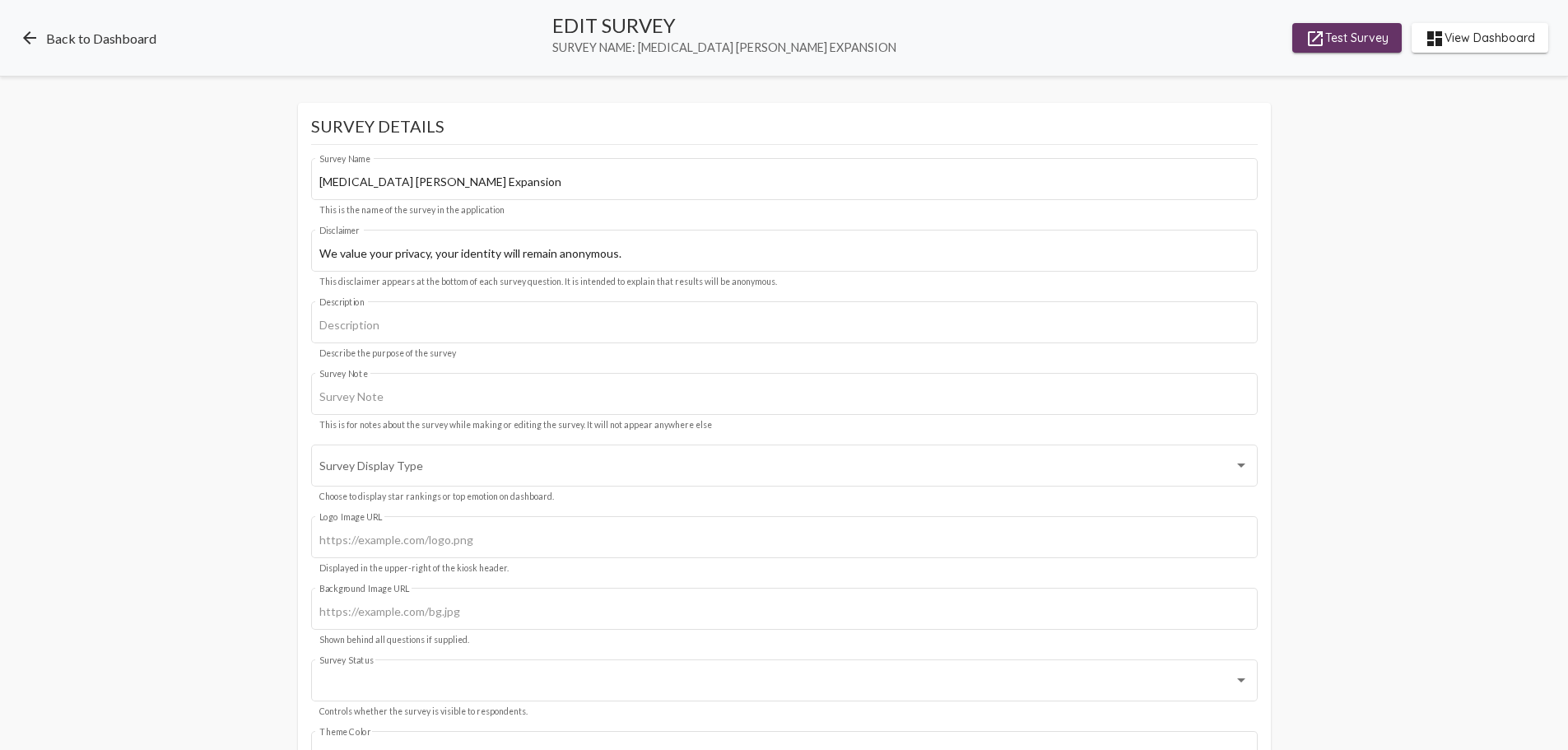
click at [66, 41] on link "arrow_back Back to Dashboard" at bounding box center [88, 38] width 137 height 20
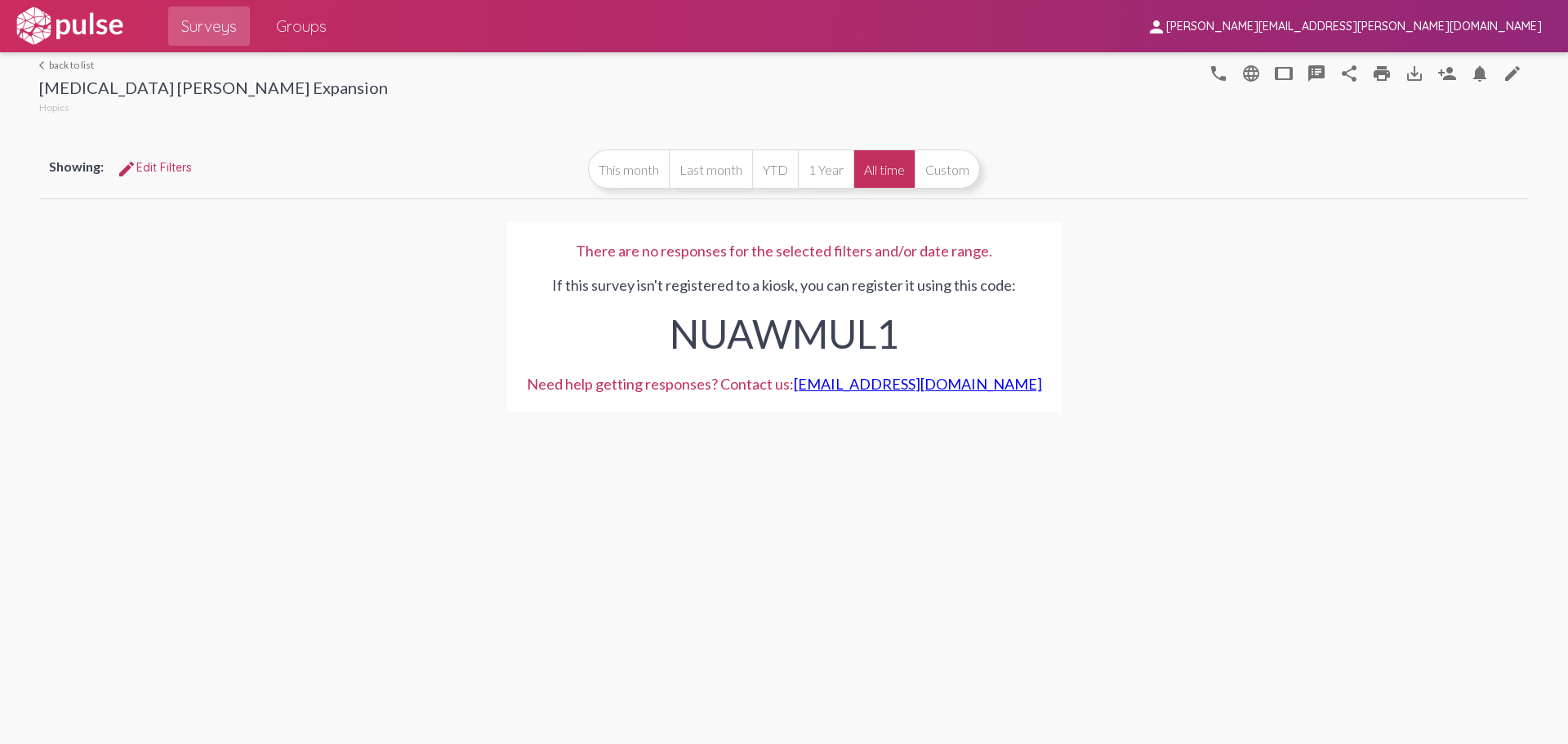
click at [60, 67] on link "arrow_back_ios back to list" at bounding box center [214, 65] width 349 height 12
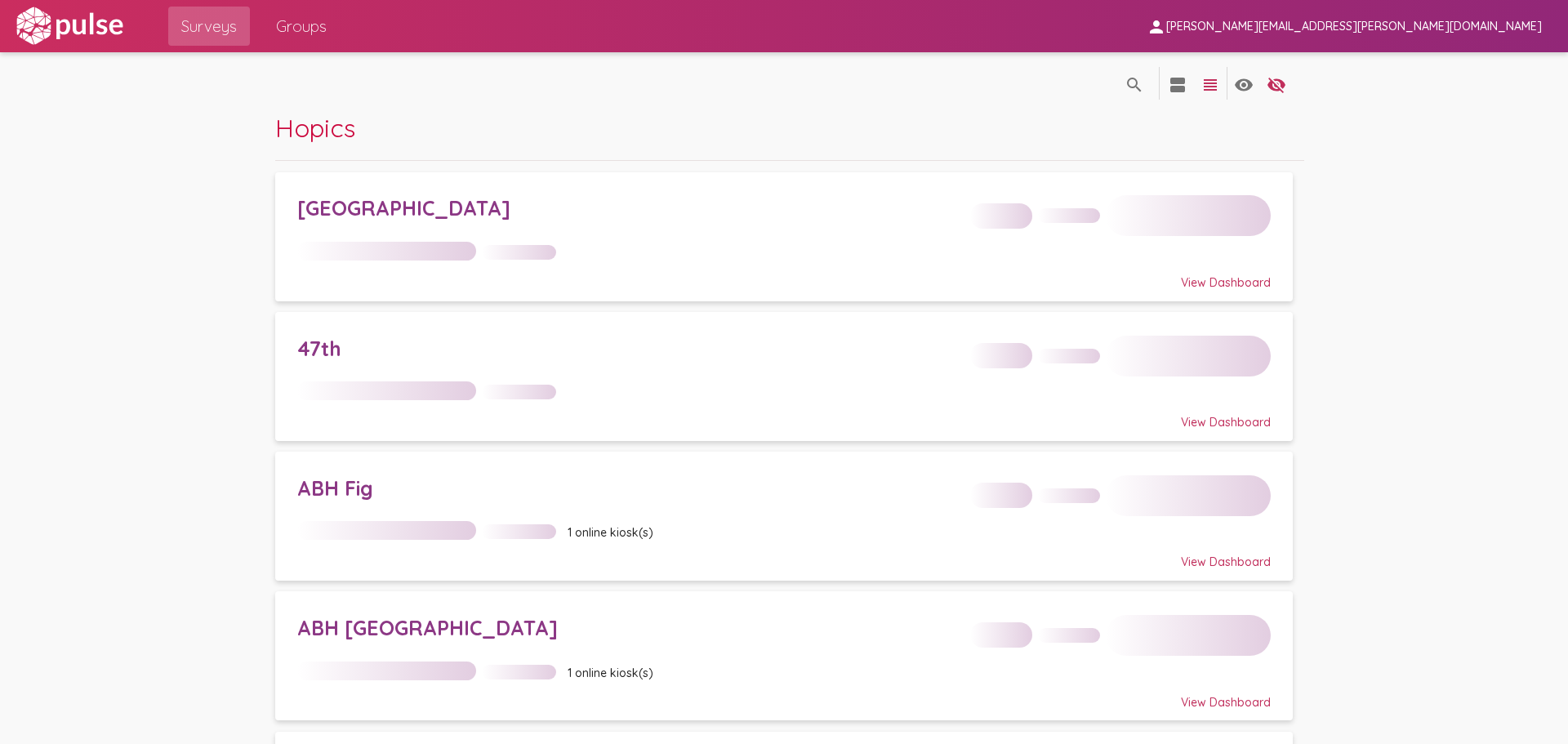
click at [330, 20] on link "Groups" at bounding box center [301, 27] width 77 height 39
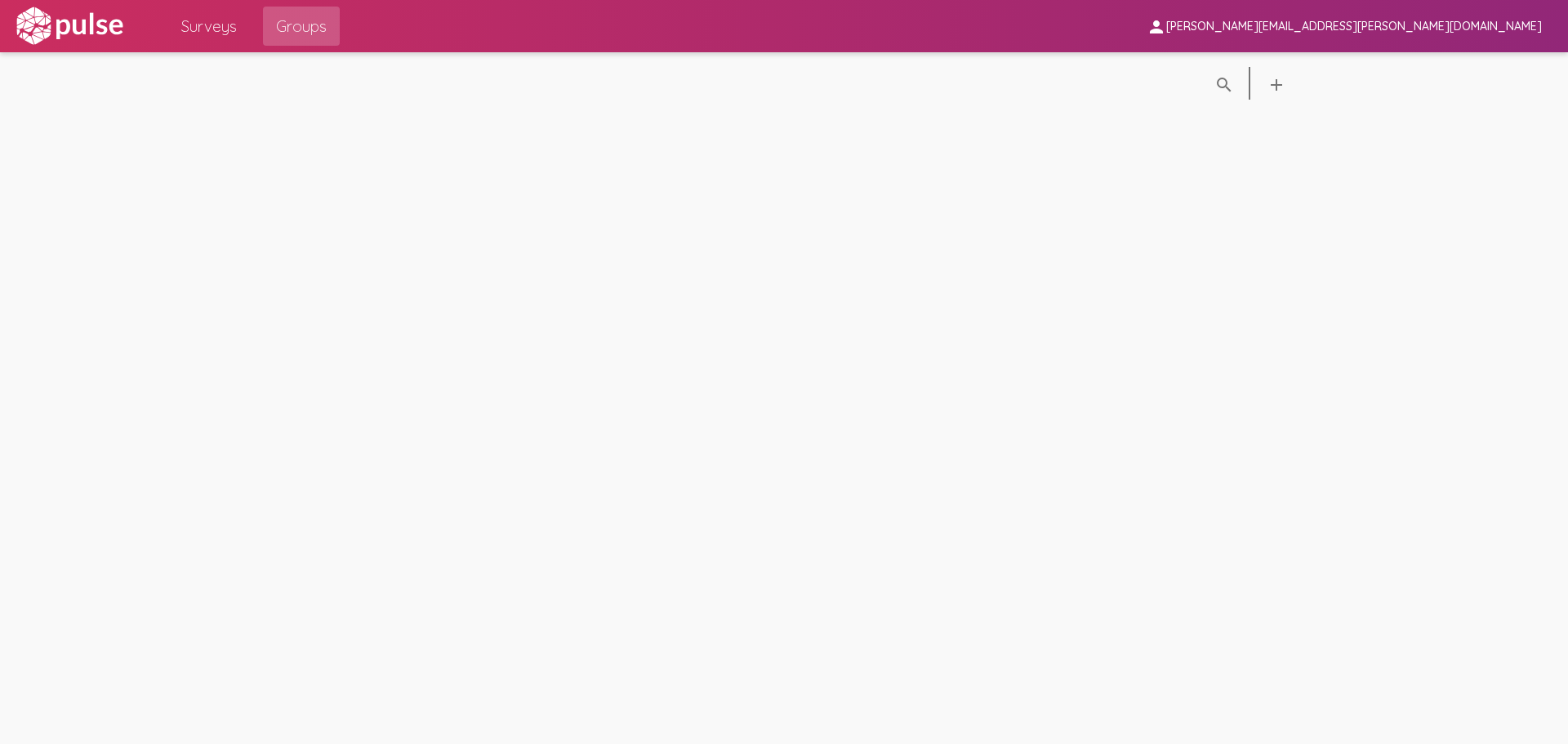
click at [212, 25] on span "Surveys" at bounding box center [209, 27] width 55 height 30
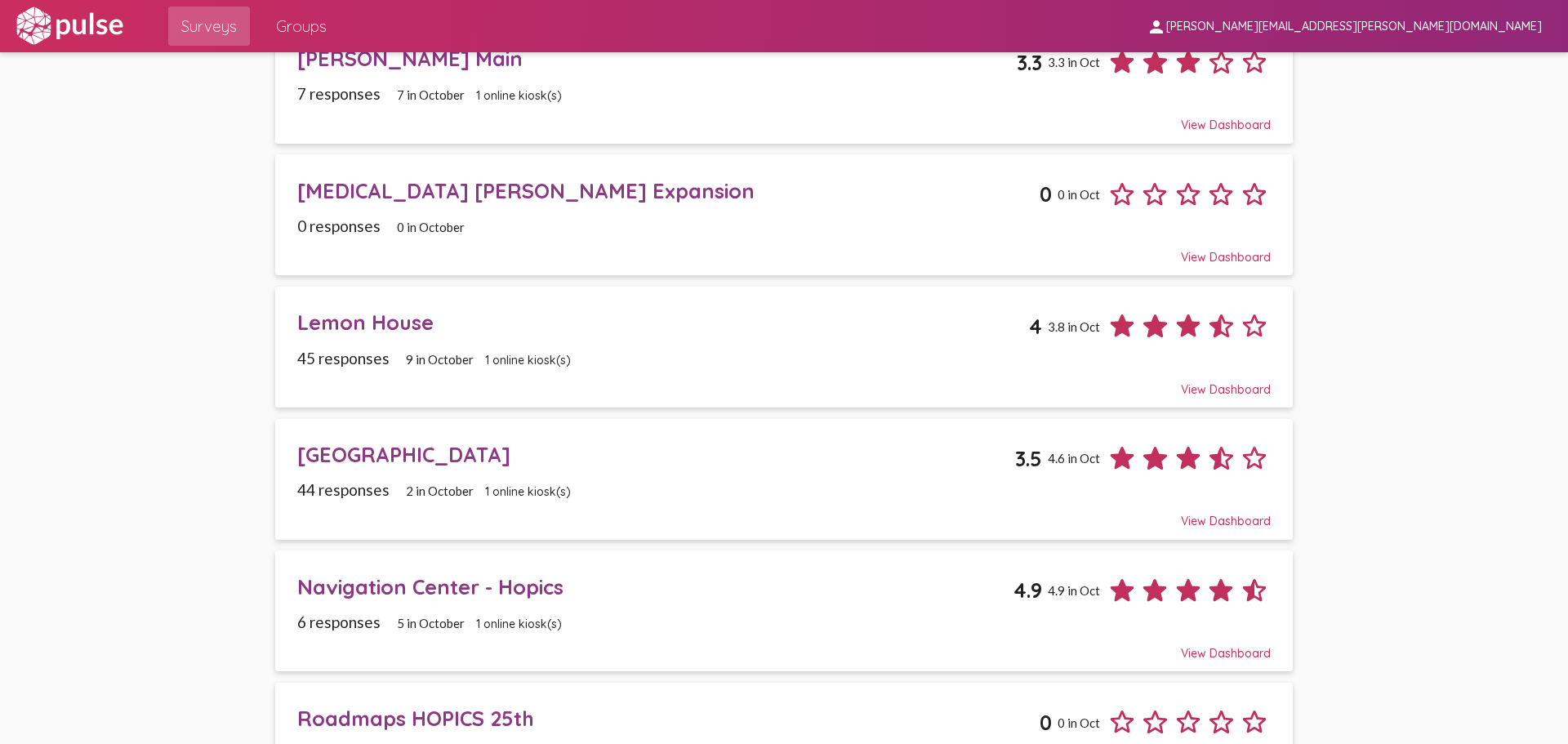
scroll to position [1552, 0]
